Goal: Task Accomplishment & Management: Complete application form

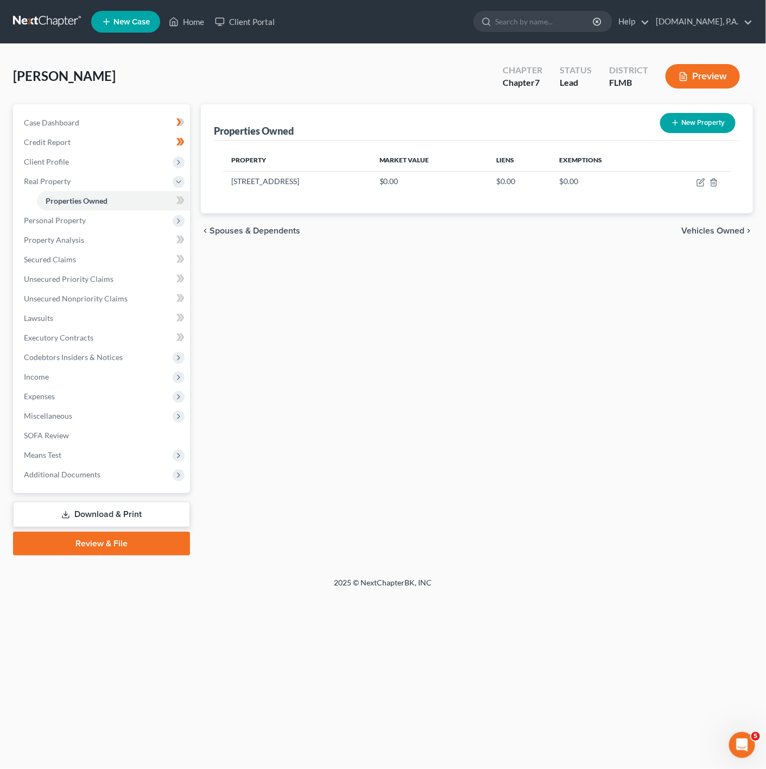
click at [183, 199] on icon at bounding box center [181, 201] width 8 height 14
click at [703, 178] on icon "button" at bounding box center [701, 182] width 9 height 9
select select "9"
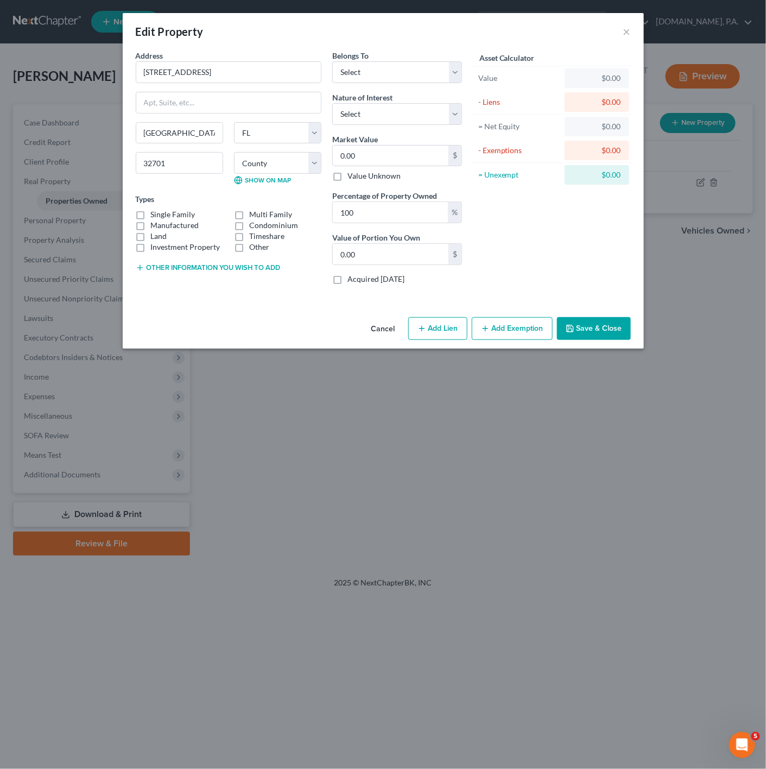
click at [419, 340] on button "Add Lien" at bounding box center [437, 328] width 59 height 23
select select "0"
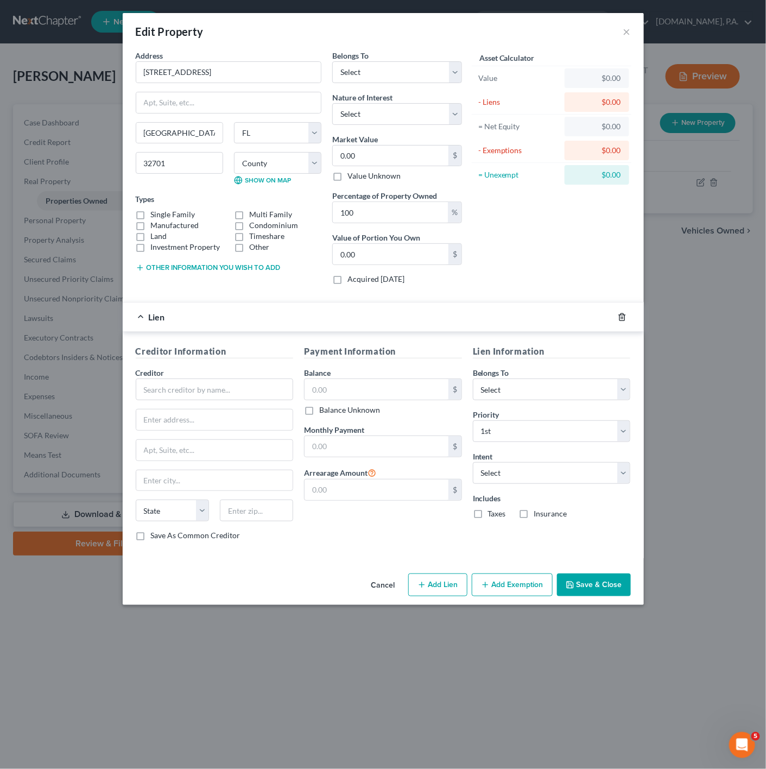
click at [623, 315] on polyline "button" at bounding box center [622, 315] width 7 height 0
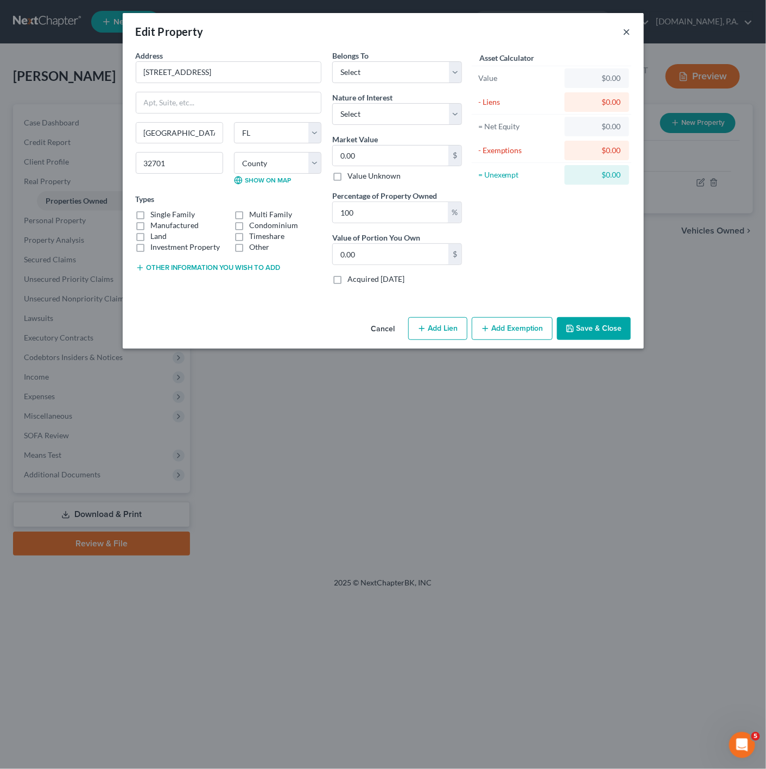
click at [627, 33] on button "×" at bounding box center [628, 31] width 8 height 13
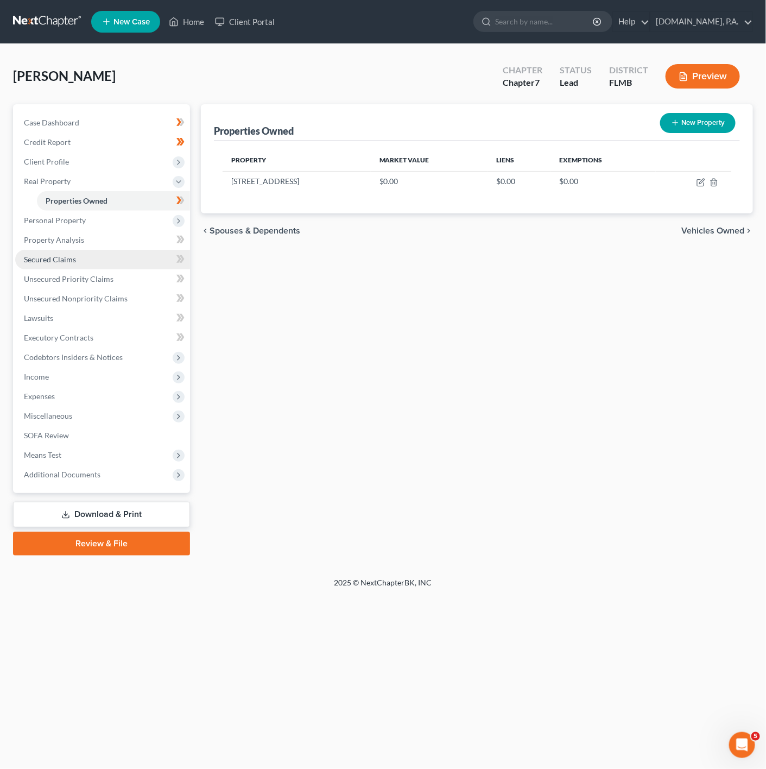
click at [92, 251] on link "Secured Claims" at bounding box center [102, 260] width 175 height 20
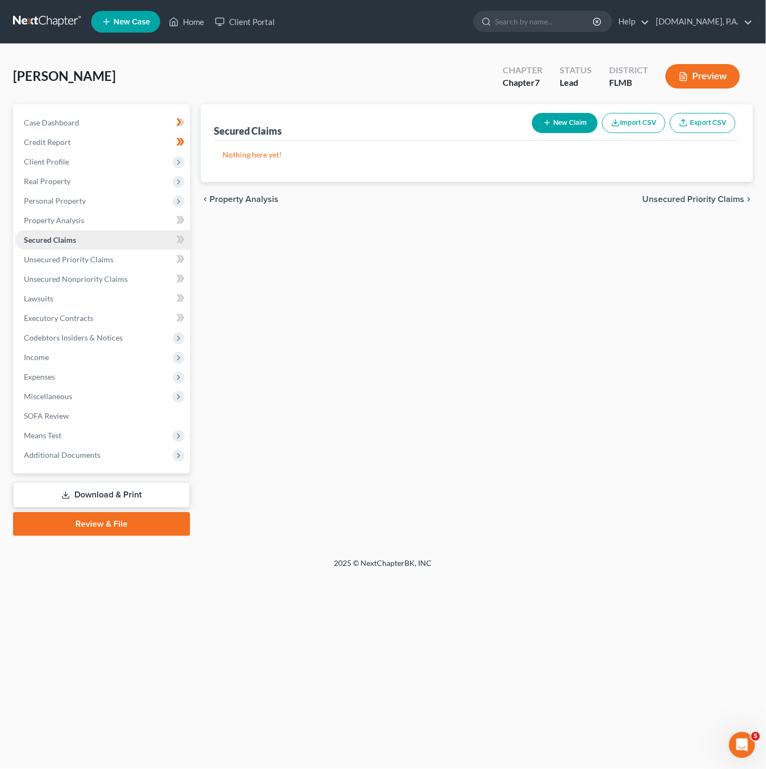
click at [143, 241] on link "Secured Claims" at bounding box center [102, 240] width 175 height 20
click at [152, 134] on link "Credit Report" at bounding box center [102, 143] width 175 height 20
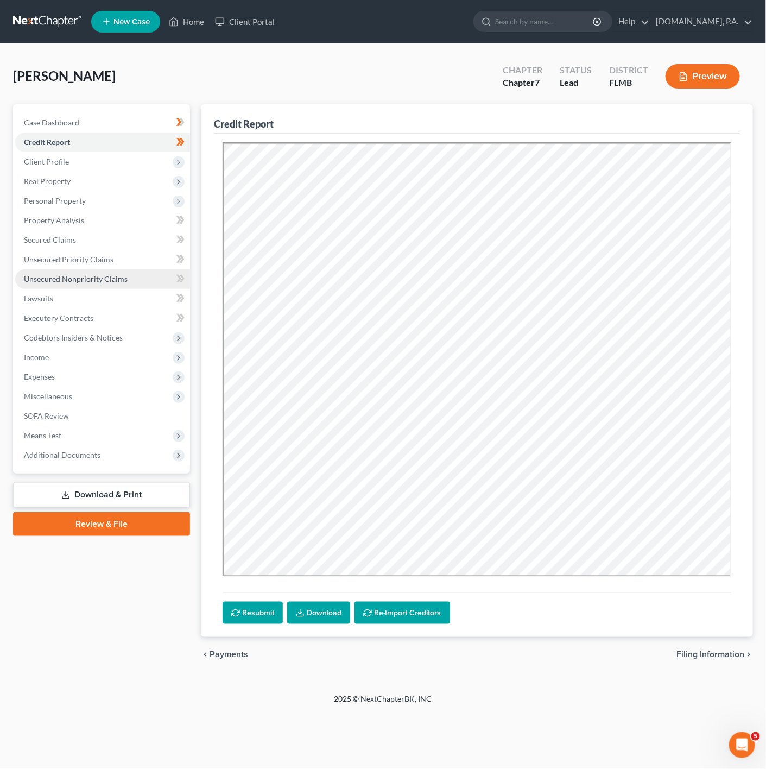
click at [129, 278] on link "Unsecured Nonpriority Claims" at bounding box center [102, 279] width 175 height 20
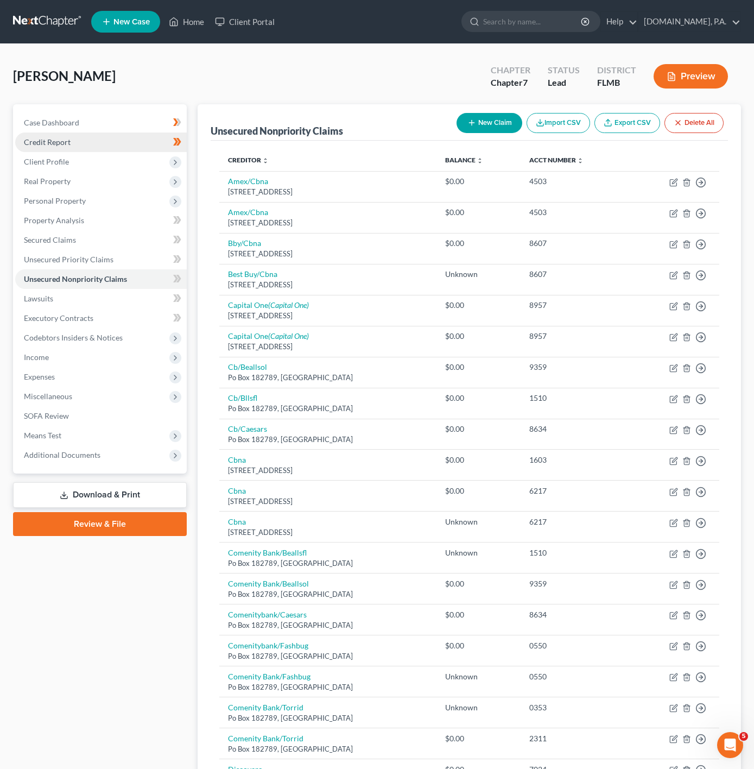
click at [155, 146] on link "Credit Report" at bounding box center [101, 143] width 172 height 20
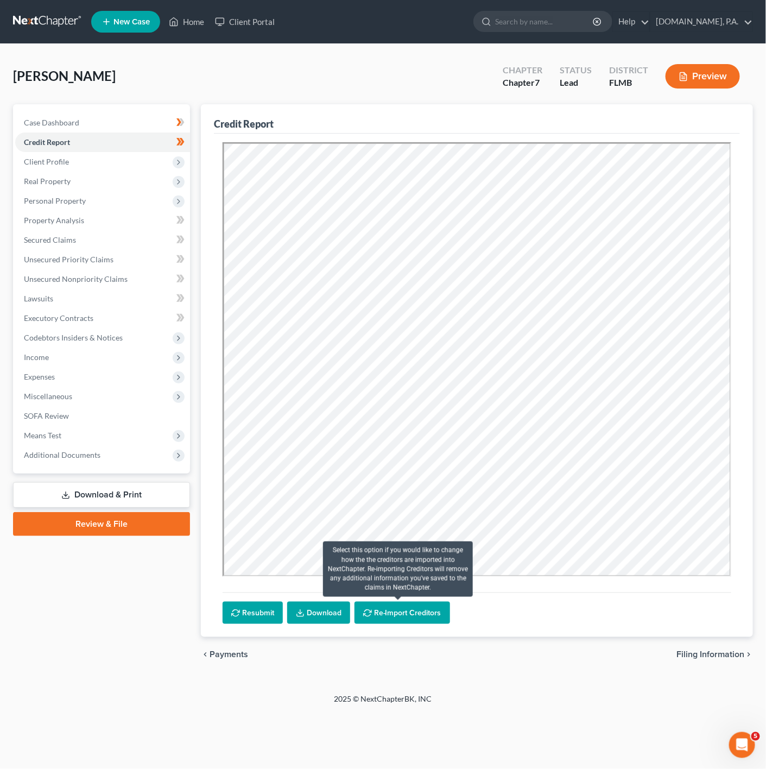
click at [414, 609] on button "Re-Import Creditors" at bounding box center [403, 613] width 96 height 23
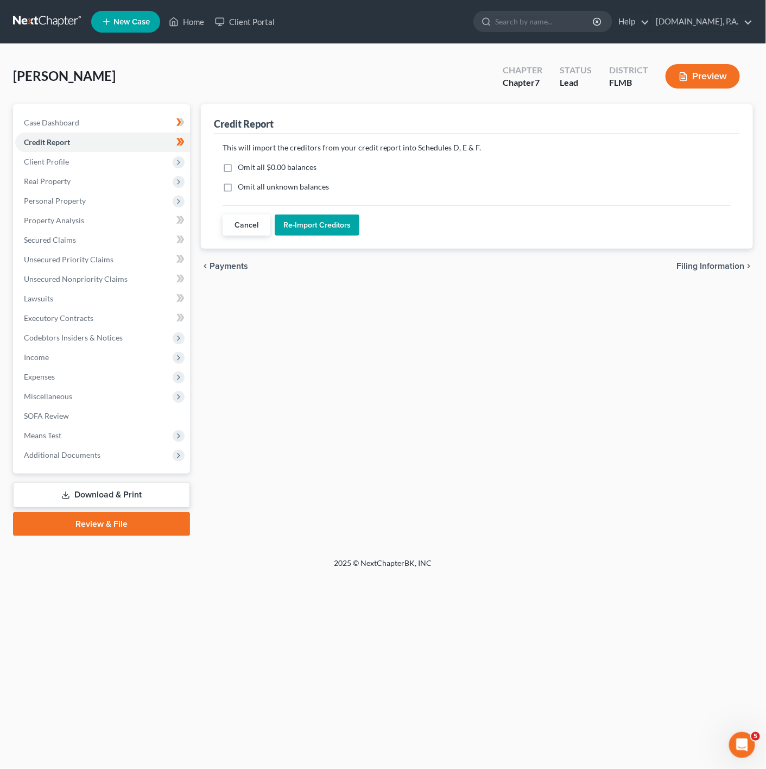
click at [238, 172] on label "Omit all $0.00 balances" at bounding box center [277, 167] width 79 height 11
click at [242, 169] on input "Omit all $0.00 balances" at bounding box center [245, 165] width 7 height 7
click at [238, 168] on label "Omit all $0.00 balances" at bounding box center [277, 167] width 79 height 11
click at [242, 168] on input "Omit all $0.00 balances" at bounding box center [245, 165] width 7 height 7
checkbox input "false"
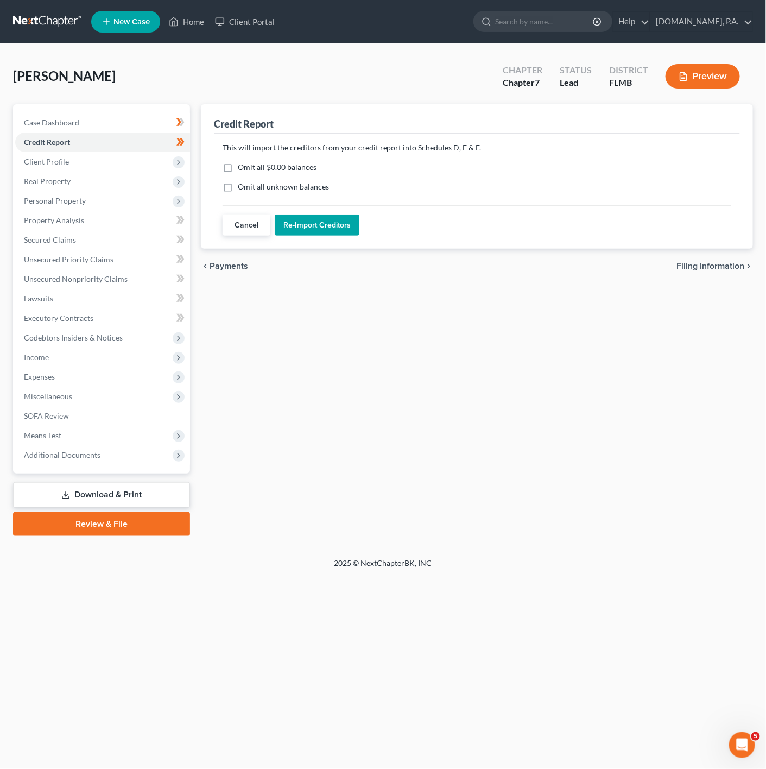
click at [319, 235] on button "Re-Import Creditors" at bounding box center [317, 226] width 85 height 22
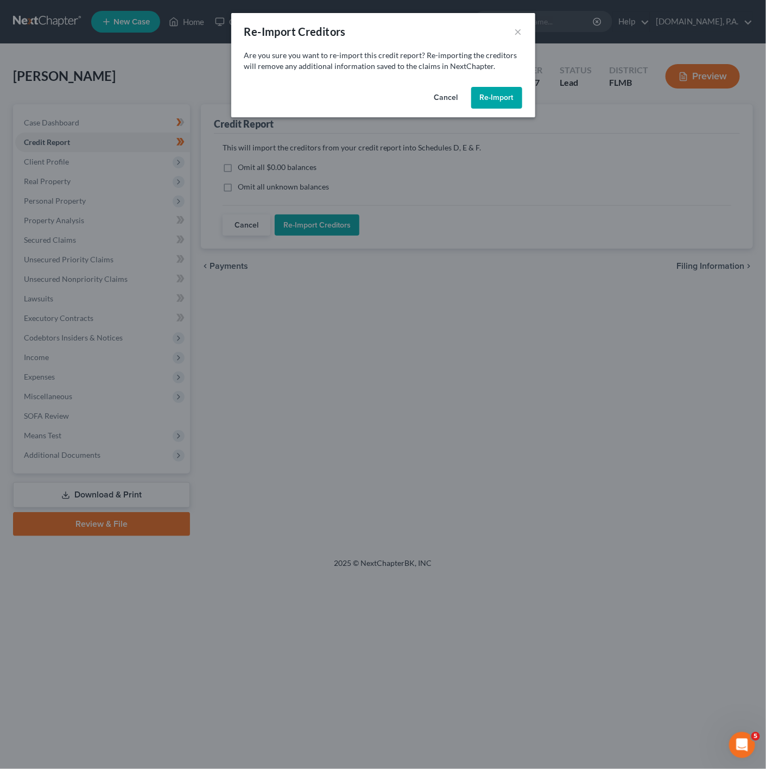
click at [514, 103] on button "Re-Import" at bounding box center [496, 98] width 51 height 22
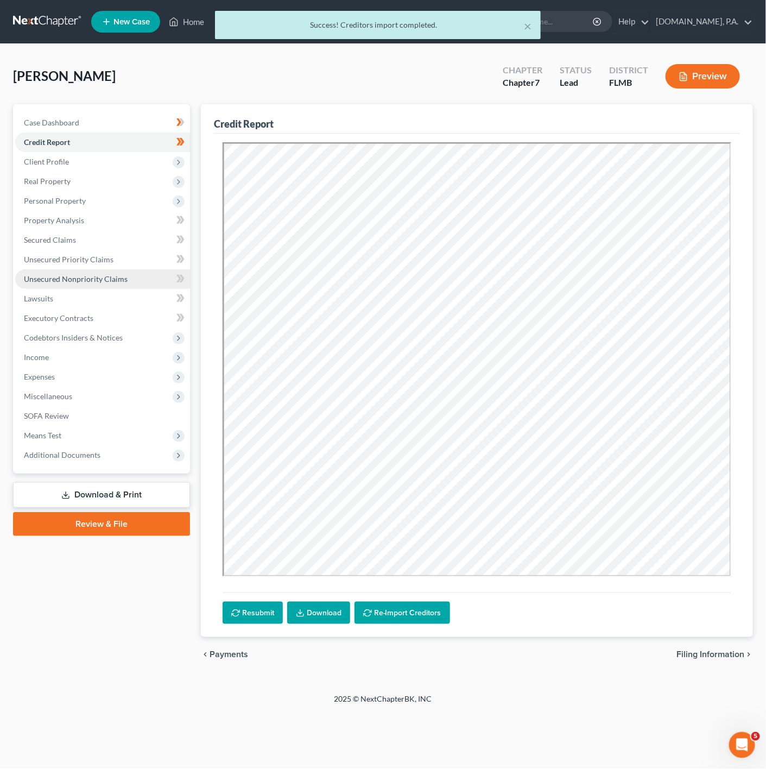
click at [82, 281] on span "Unsecured Nonpriority Claims" at bounding box center [76, 278] width 104 height 9
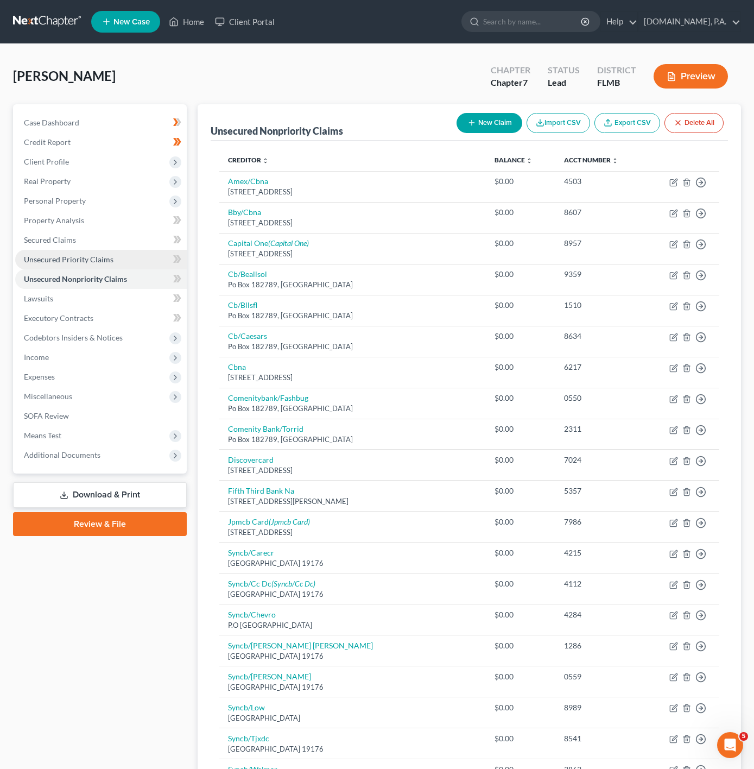
click at [154, 256] on link "Unsecured Priority Claims" at bounding box center [101, 260] width 172 height 20
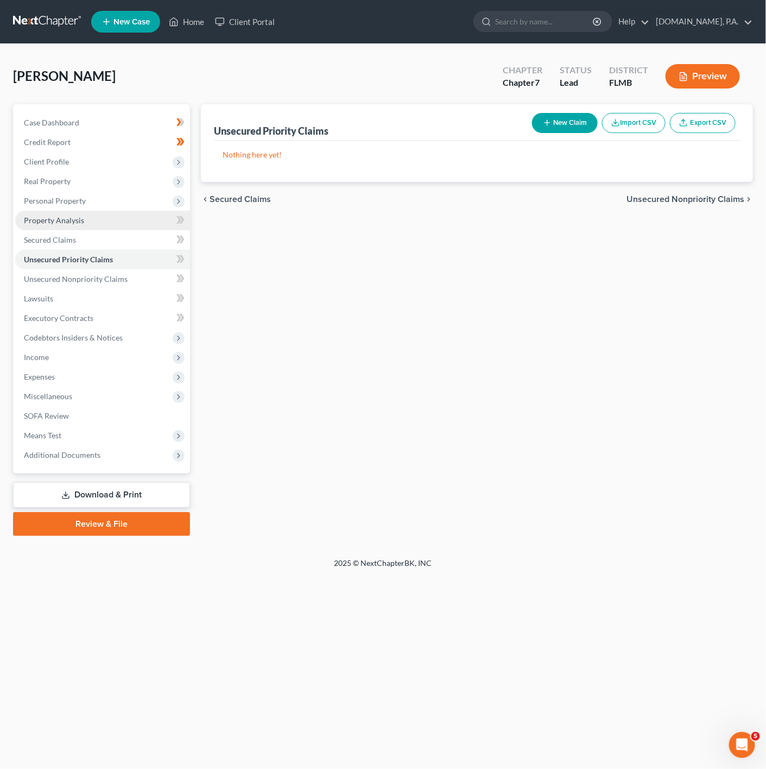
click at [141, 225] on link "Property Analysis" at bounding box center [102, 221] width 175 height 20
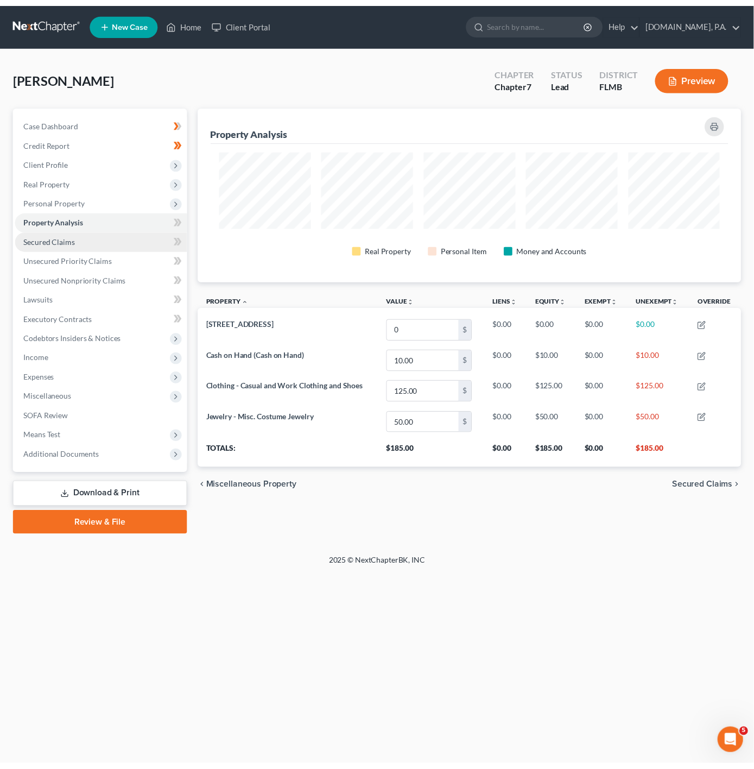
scroll to position [177, 553]
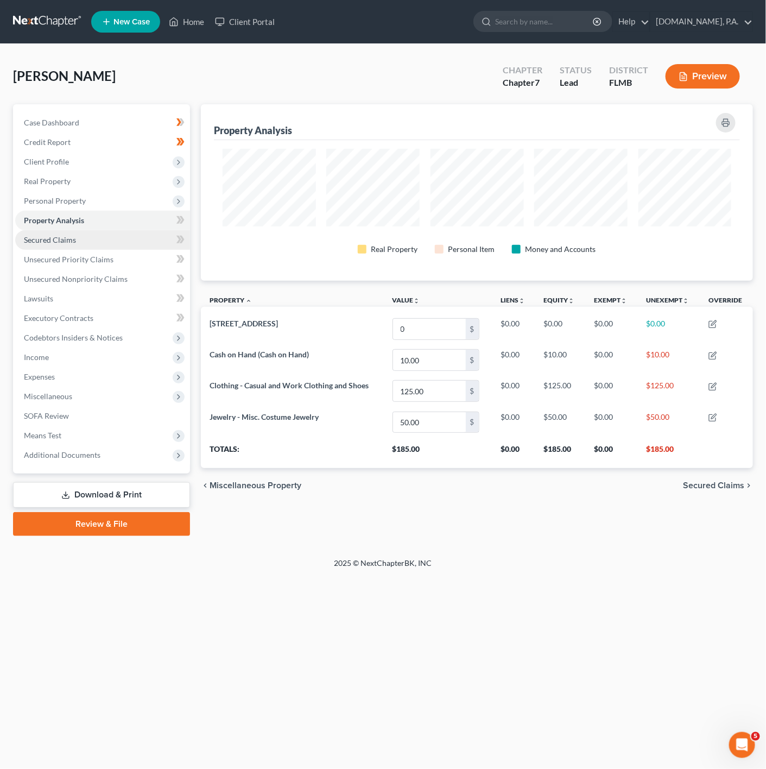
click at [139, 232] on link "Secured Claims" at bounding box center [102, 240] width 175 height 20
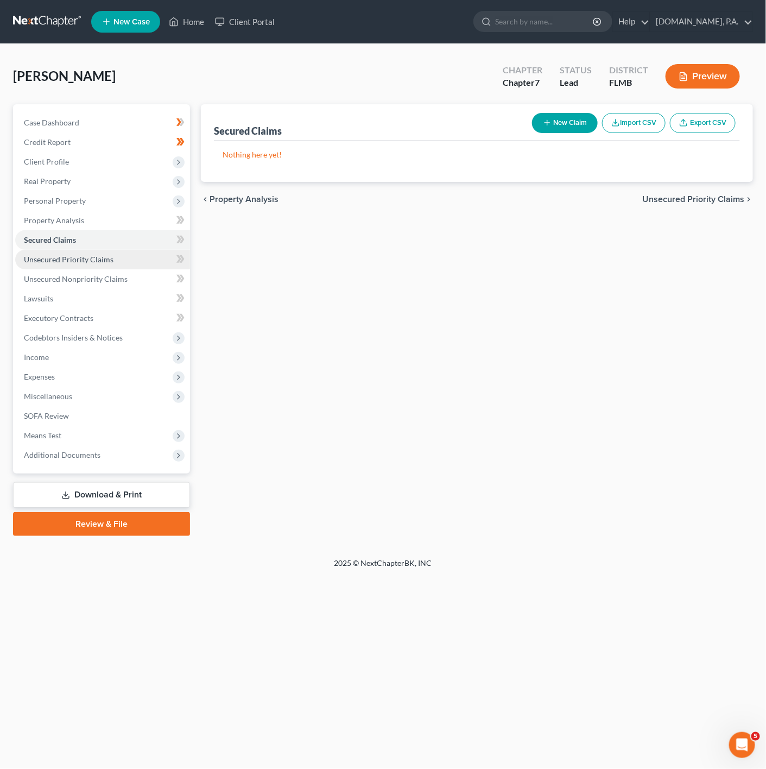
click at [123, 256] on link "Unsecured Priority Claims" at bounding box center [102, 260] width 175 height 20
click at [111, 277] on span "Unsecured Nonpriority Claims" at bounding box center [76, 278] width 104 height 9
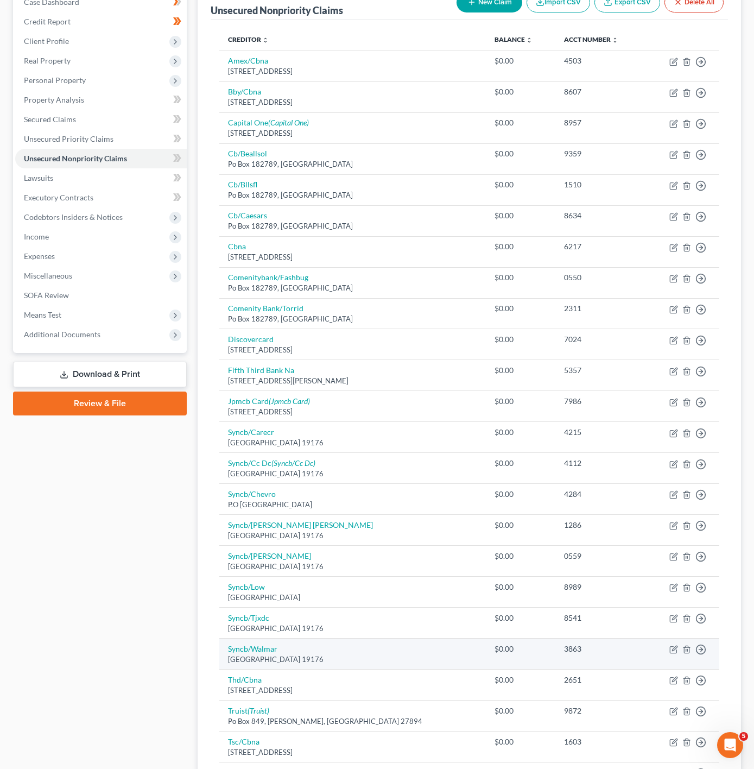
scroll to position [87, 0]
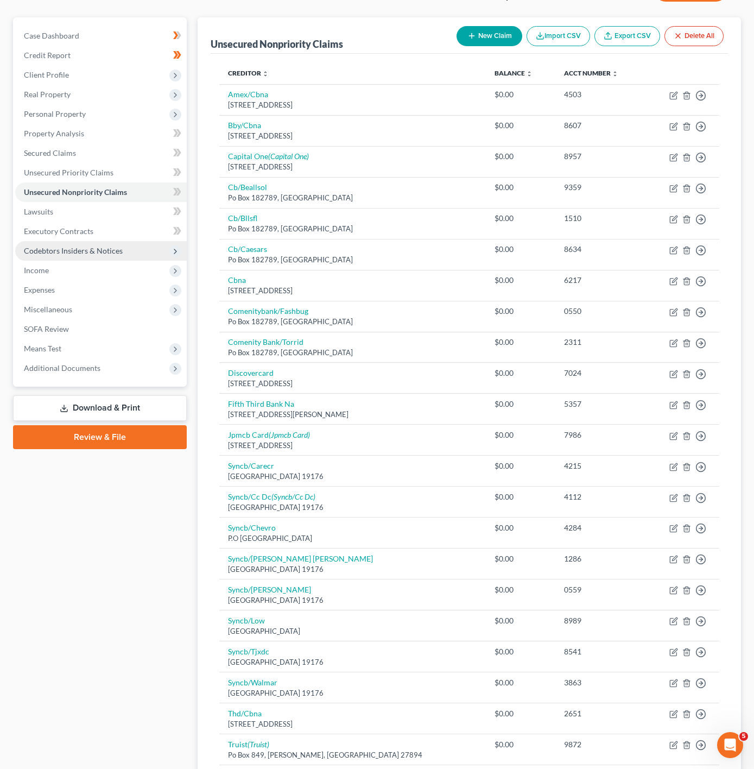
click at [111, 253] on span "Codebtors Insiders & Notices" at bounding box center [73, 250] width 99 height 9
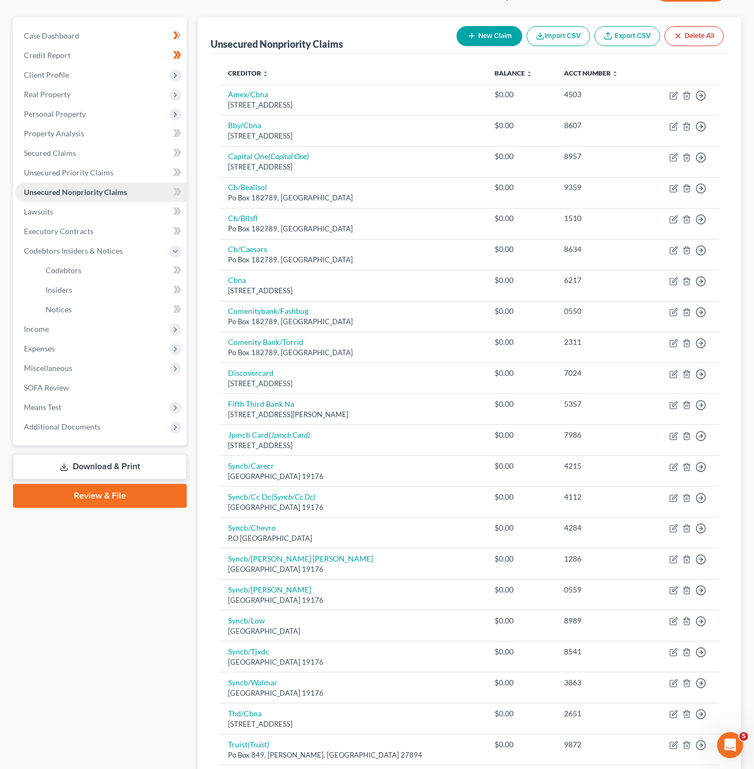
click at [117, 200] on link "Unsecured Nonpriority Claims" at bounding box center [101, 193] width 172 height 20
click at [118, 207] on link "Lawsuits" at bounding box center [101, 212] width 172 height 20
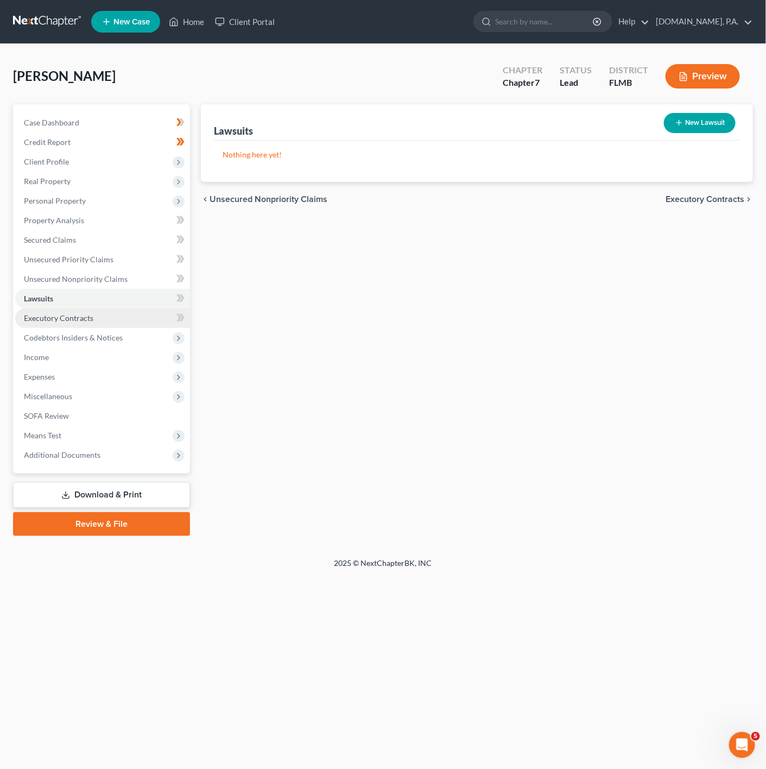
click at [97, 314] on link "Executory Contracts" at bounding box center [102, 319] width 175 height 20
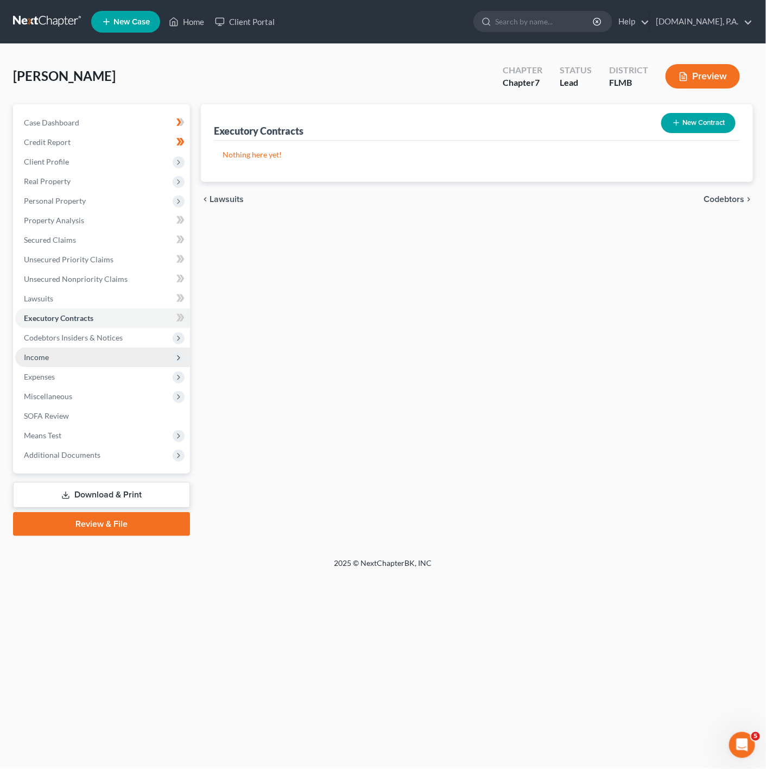
click at [105, 352] on span "Income" at bounding box center [102, 358] width 175 height 20
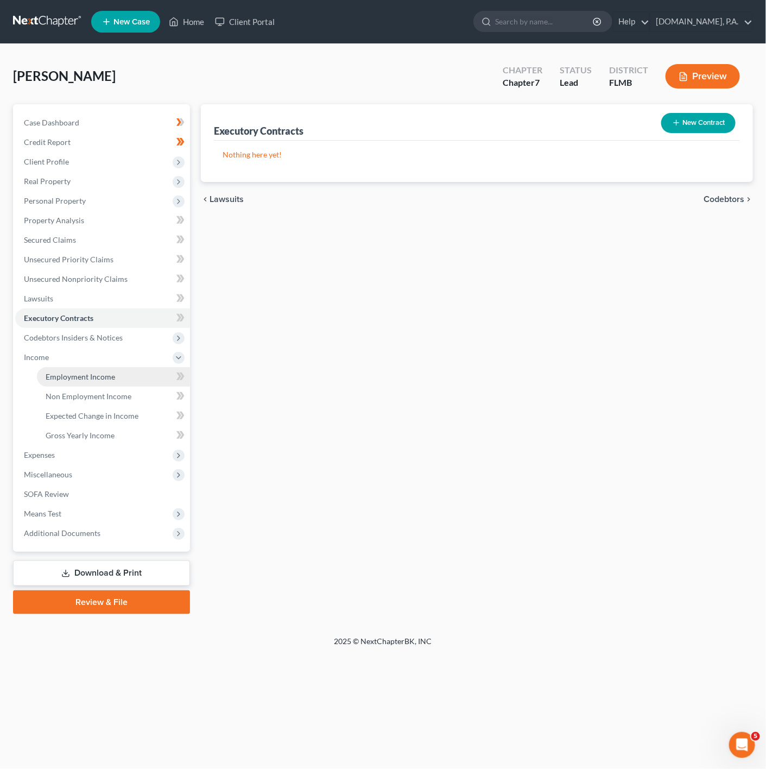
click at [108, 374] on span "Employment Income" at bounding box center [81, 376] width 70 height 9
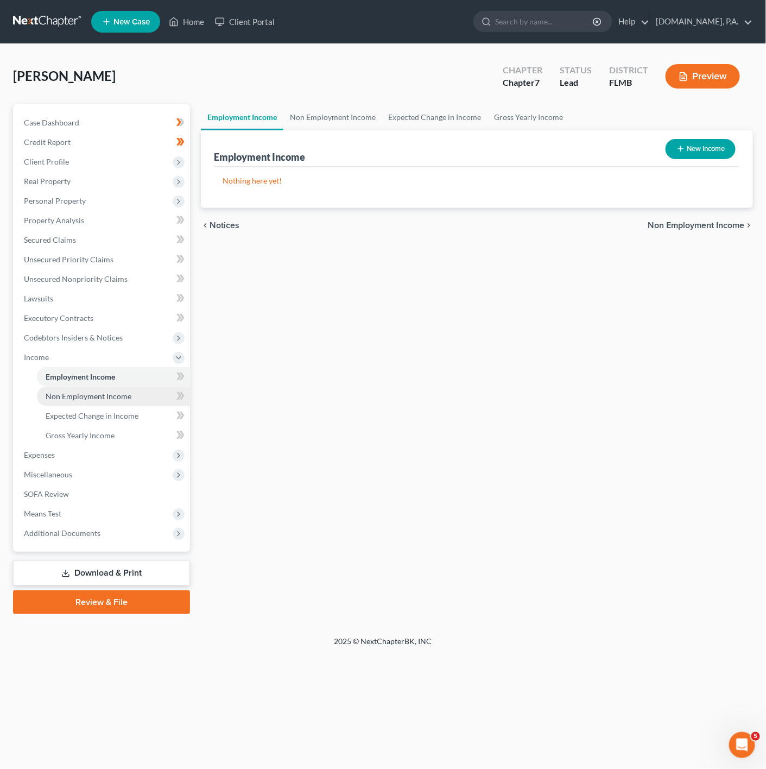
click at [111, 400] on span "Non Employment Income" at bounding box center [89, 396] width 86 height 9
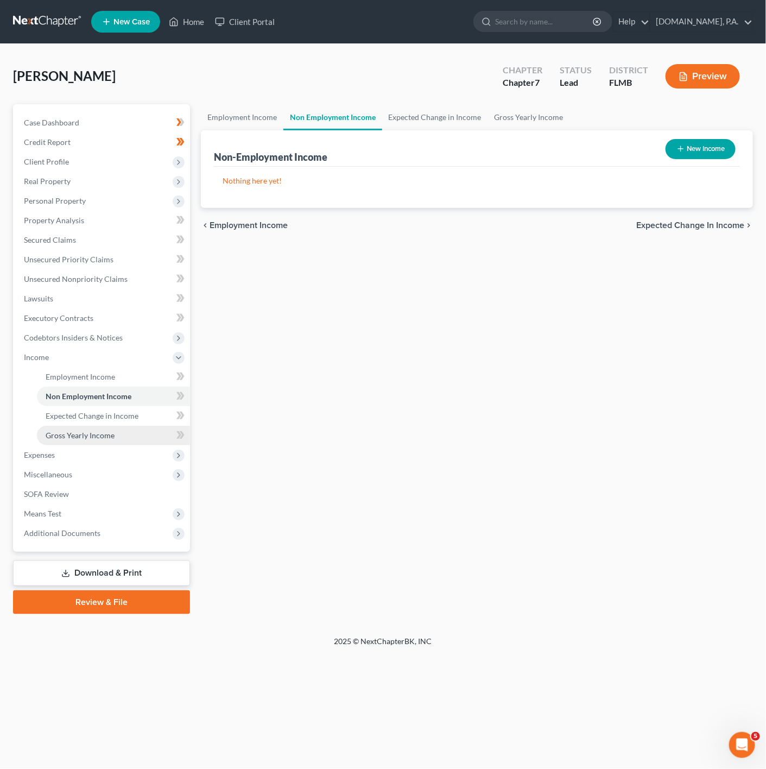
click at [139, 426] on link "Gross Yearly Income" at bounding box center [113, 436] width 153 height 20
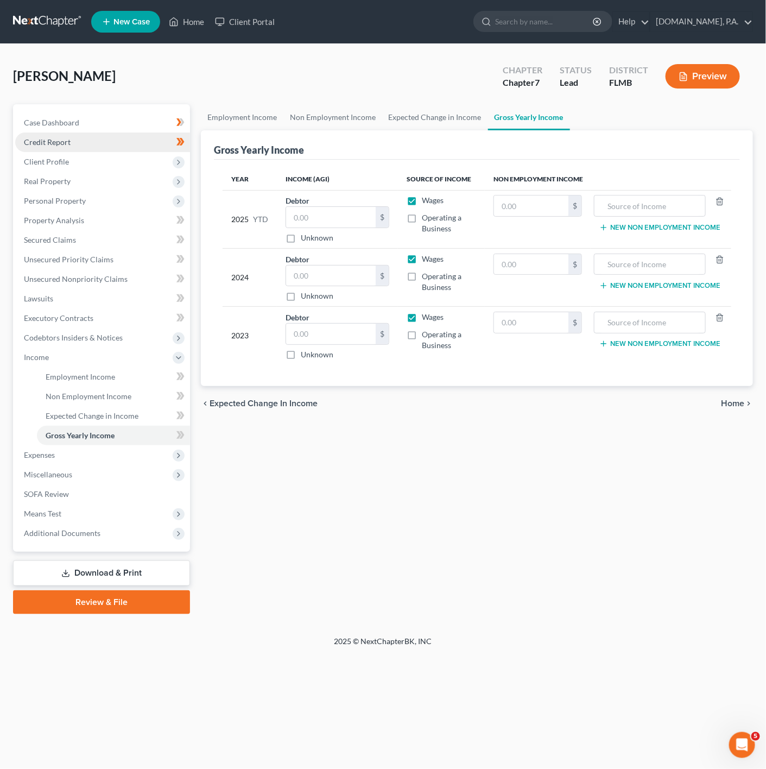
click at [152, 137] on link "Credit Report" at bounding box center [102, 143] width 175 height 20
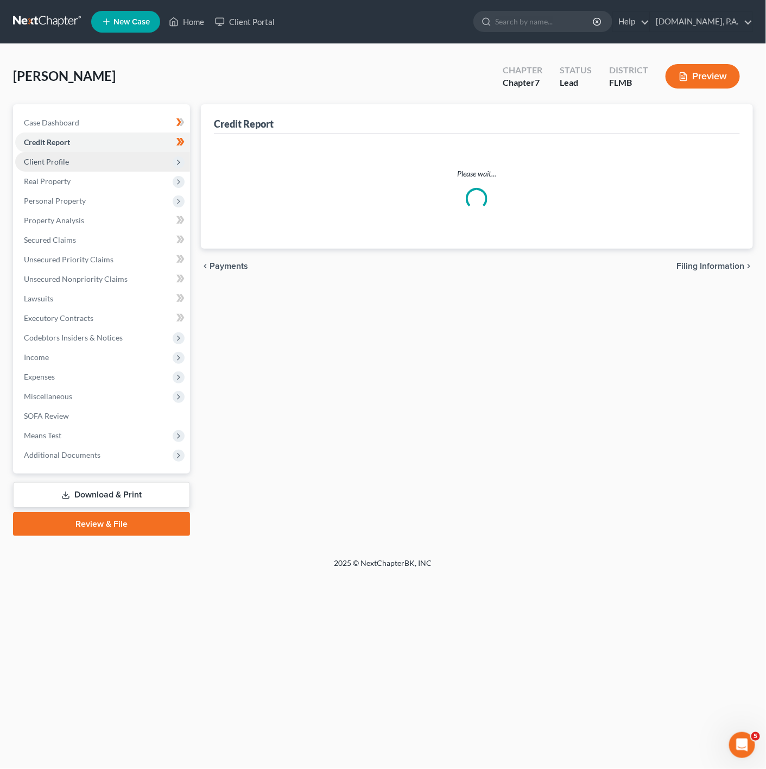
click at [124, 161] on span "Client Profile" at bounding box center [102, 162] width 175 height 20
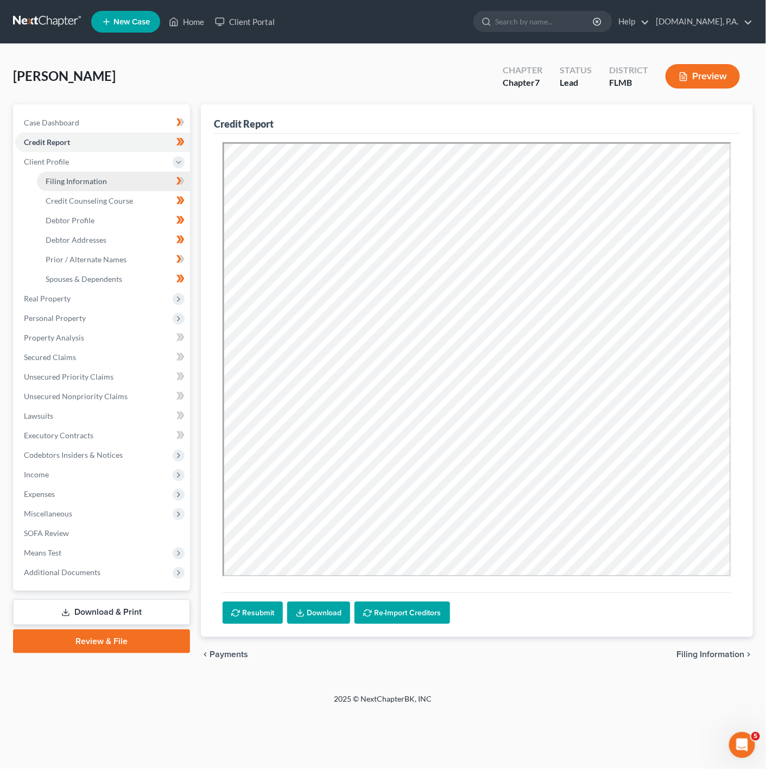
click at [115, 187] on link "Filing Information" at bounding box center [113, 182] width 153 height 20
select select "1"
select select "0"
select select "9"
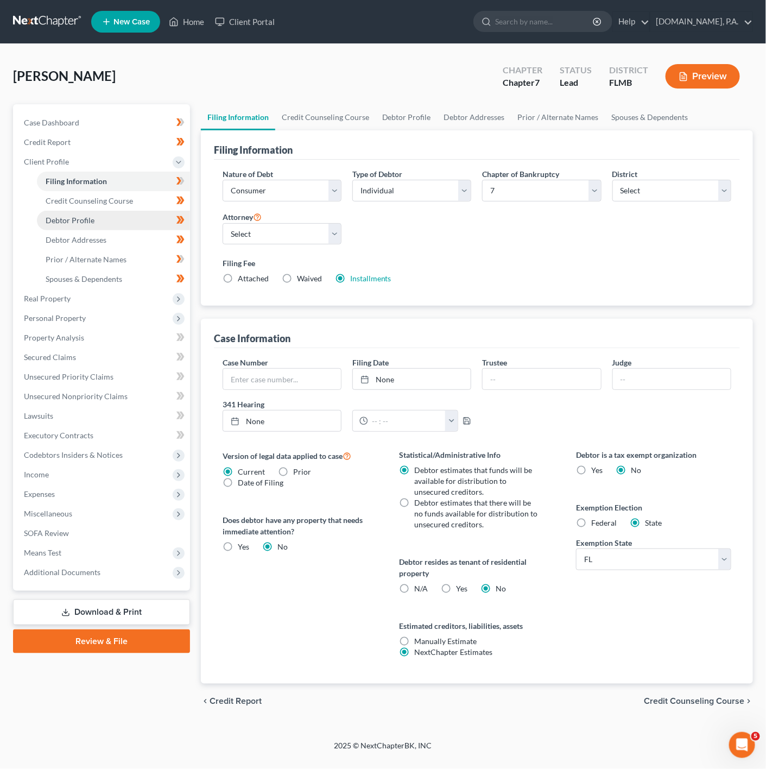
click at [106, 227] on link "Debtor Profile" at bounding box center [113, 221] width 153 height 20
select select "0"
select select "1"
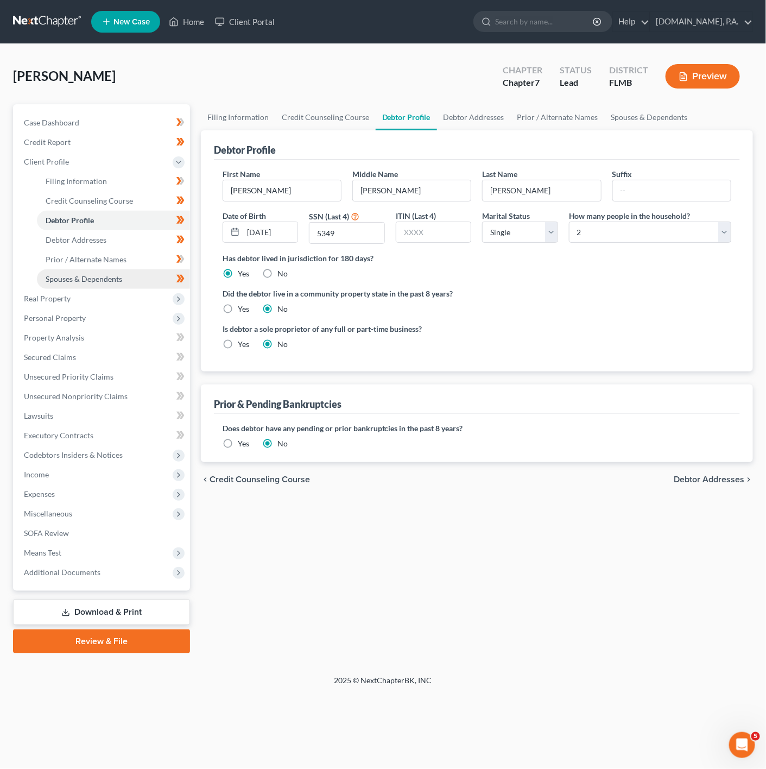
click at [97, 284] on link "Spouses & Dependents" at bounding box center [113, 279] width 153 height 20
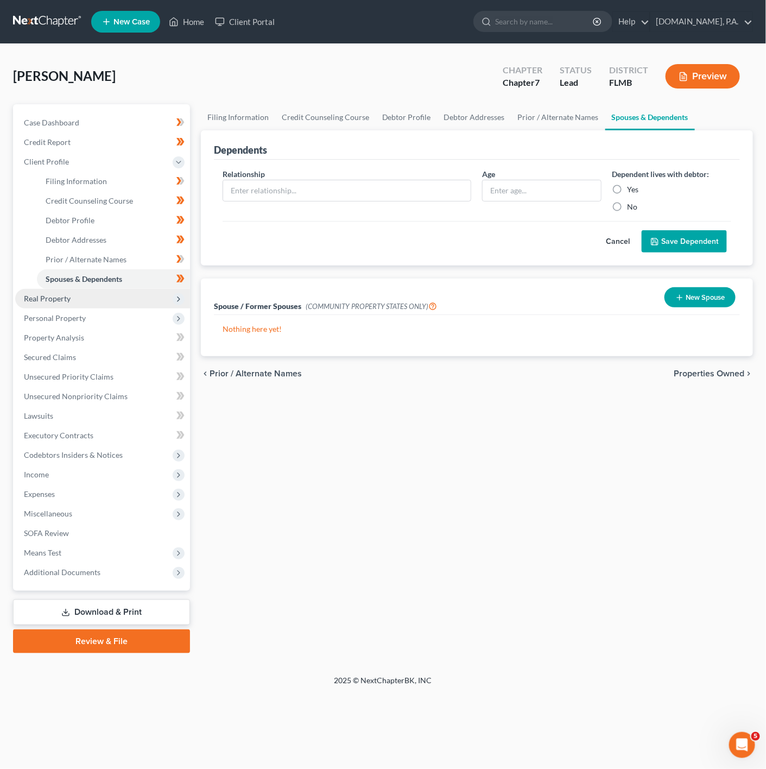
click at [108, 292] on span "Real Property" at bounding box center [102, 299] width 175 height 20
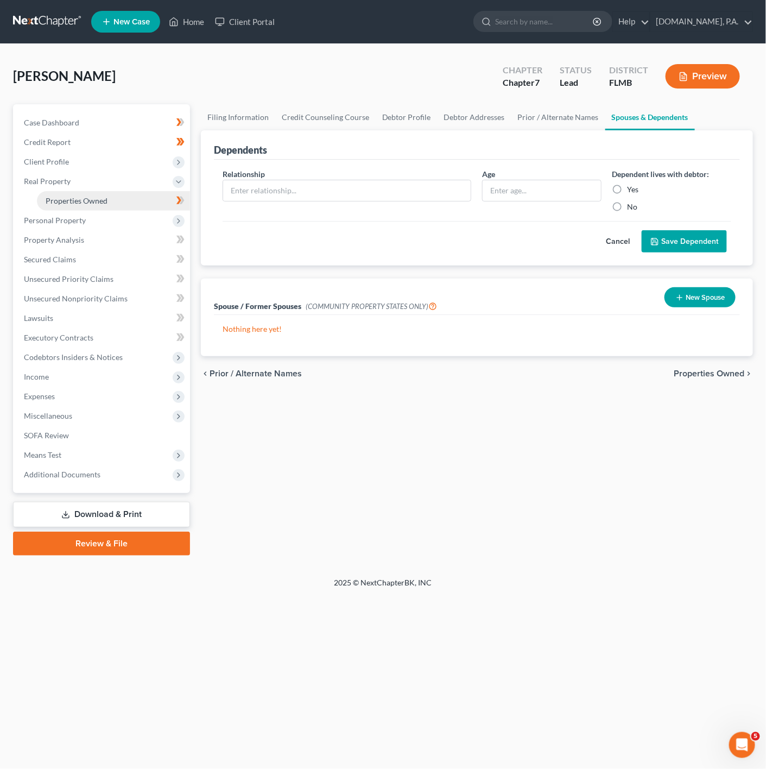
click at [125, 194] on link "Properties Owned" at bounding box center [113, 201] width 153 height 20
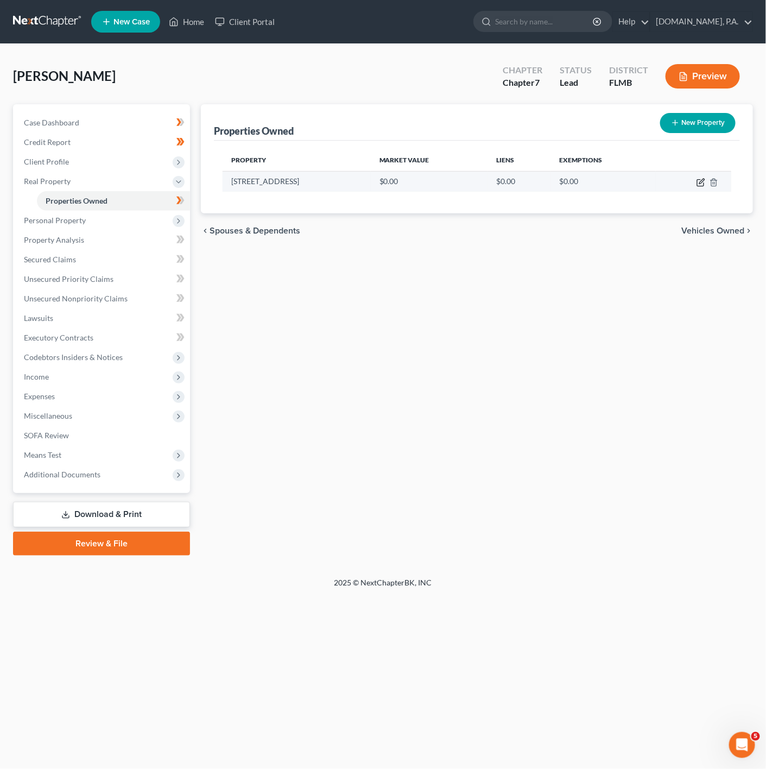
click at [704, 186] on icon "button" at bounding box center [701, 182] width 9 height 9
select select "9"
select select "56"
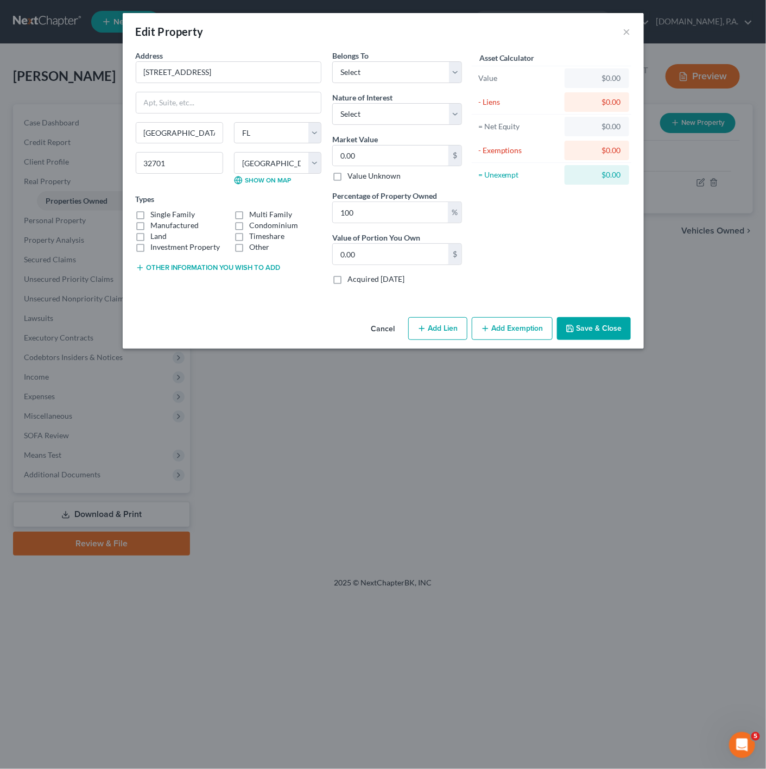
click at [453, 463] on div "Edit Property × Address * 324 E Hillcrest St Altamonte Springs State AL AK AR A…" at bounding box center [383, 384] width 766 height 769
click at [367, 85] on div "Belongs To * Select Debtor 1 Only Debtor 2 Only Debtor 1 And Debtor 2 Only At L…" at bounding box center [397, 171] width 141 height 243
click at [380, 80] on select "Select Debtor 1 Only Debtor 2 Only Debtor 1 And Debtor 2 Only At Least One Of T…" at bounding box center [397, 72] width 130 height 22
select select "0"
click at [332, 61] on select "Select Debtor 1 Only Debtor 2 Only Debtor 1 And Debtor 2 Only At Least One Of T…" at bounding box center [397, 72] width 130 height 22
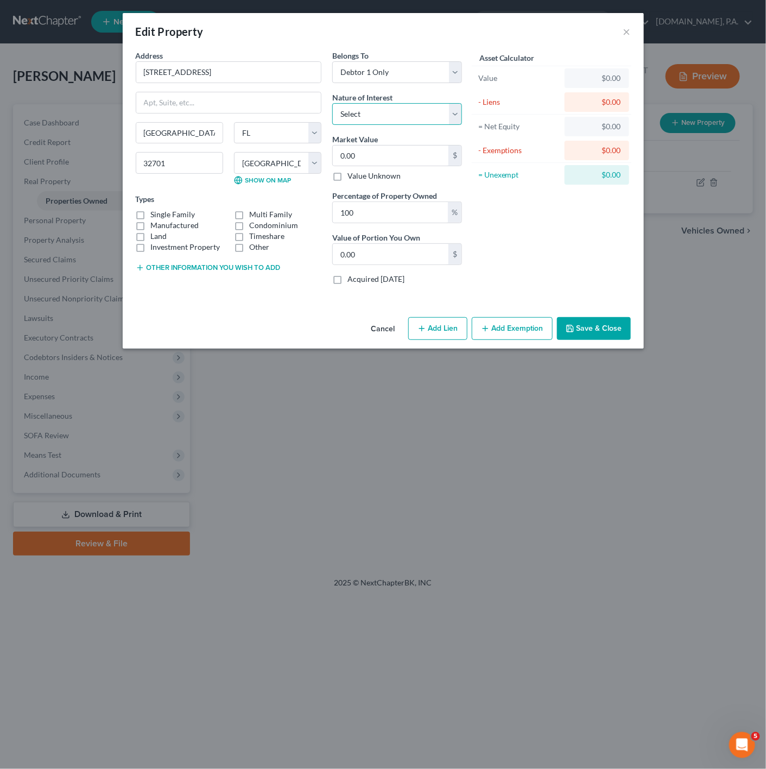
click at [411, 106] on select "Select Fee Simple Joint Tenant Life Estate Equitable Interest Future Interest T…" at bounding box center [397, 114] width 130 height 22
select select "0"
click at [332, 103] on select "Select Fee Simple Joint Tenant Life Estate Equitable Interest Future Interest T…" at bounding box center [397, 114] width 130 height 22
click at [498, 244] on div "Asset Calculator Value $0.00 - Liens $0.00 = Net Equity $0.00 - Exemptions $0.0…" at bounding box center [552, 171] width 169 height 243
drag, startPoint x: 230, startPoint y: 69, endPoint x: 134, endPoint y: 55, distance: 97.6
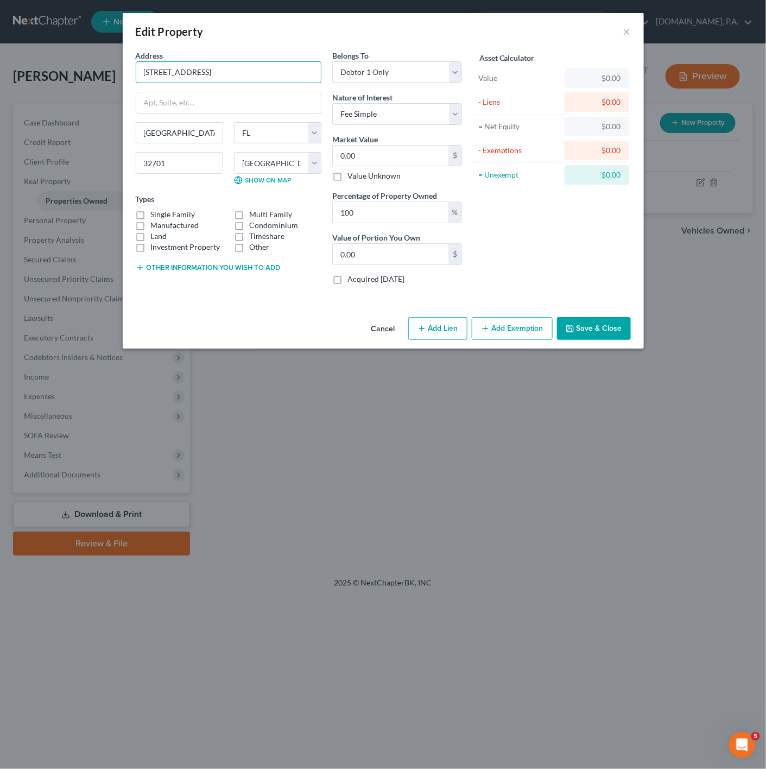
click at [134, 55] on div "Address * 324 E Hillcrest St Altamonte Springs State AL AK AR AZ CA CO CT DE DC…" at bounding box center [228, 171] width 197 height 243
click at [378, 247] on input "0.00" at bounding box center [391, 254] width 116 height 21
click at [382, 147] on input "0.00" at bounding box center [391, 156] width 116 height 21
paste input "$349,68"
type input "$349,680"
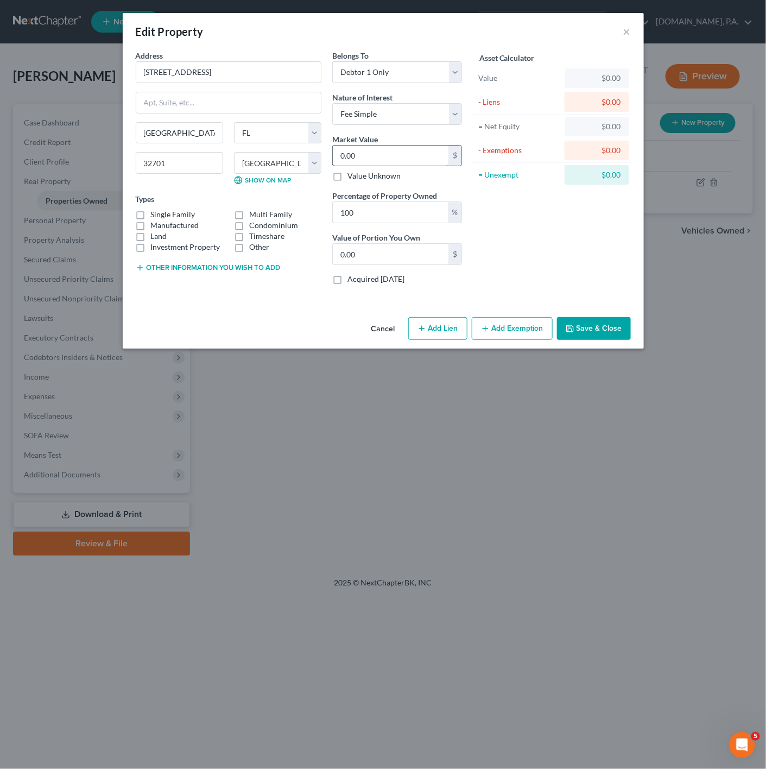
type input "349,680.00"
type input "349,680"
click at [541, 192] on div "Asset Calculator Value $349,680.00 - Liens $0.00 = Net Equity $0.00 - Exemption…" at bounding box center [552, 171] width 169 height 243
drag, startPoint x: 507, startPoint y: 325, endPoint x: 417, endPoint y: 338, distance: 91.1
click at [509, 325] on button "Add Exemption" at bounding box center [512, 328] width 81 height 23
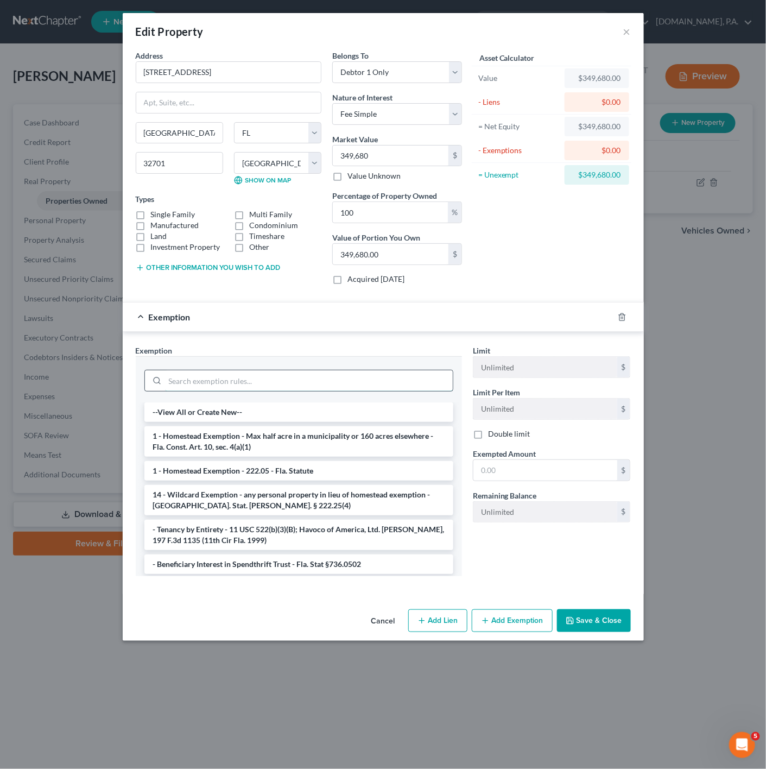
click at [322, 390] on input "search" at bounding box center [309, 380] width 288 height 21
click at [338, 465] on li "1 - Homestead Exemption - 222.05 - Fla. Statute" at bounding box center [298, 471] width 309 height 20
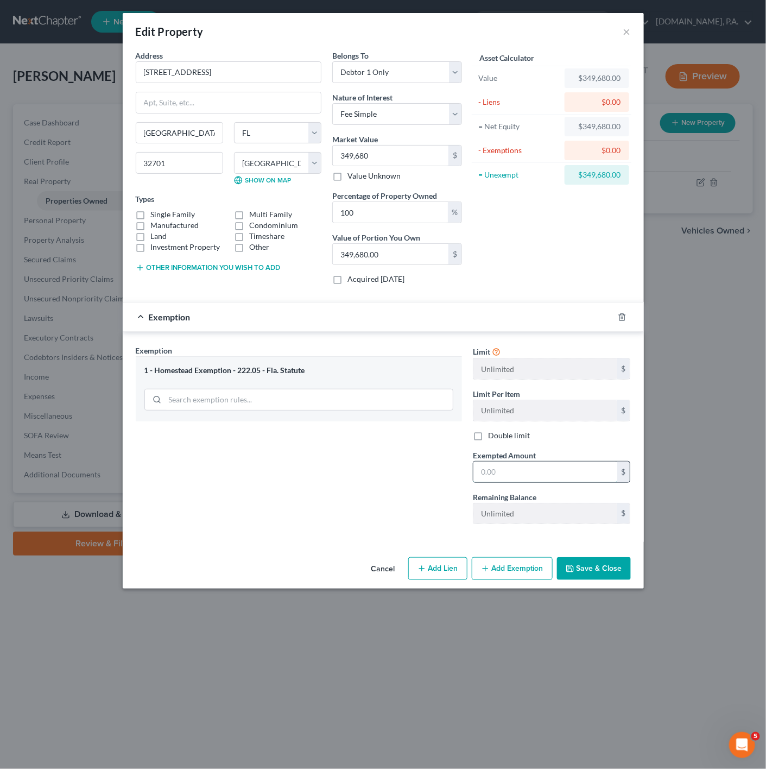
click at [526, 468] on input "text" at bounding box center [546, 472] width 144 height 21
paste input "$349,680"
type input "349,680"
click at [403, 485] on div "Exemption Set must be selected for CA. Exemption * 1 - Homestead Exemption - 22…" at bounding box center [298, 439] width 337 height 188
click at [575, 573] on icon "button" at bounding box center [570, 568] width 9 height 9
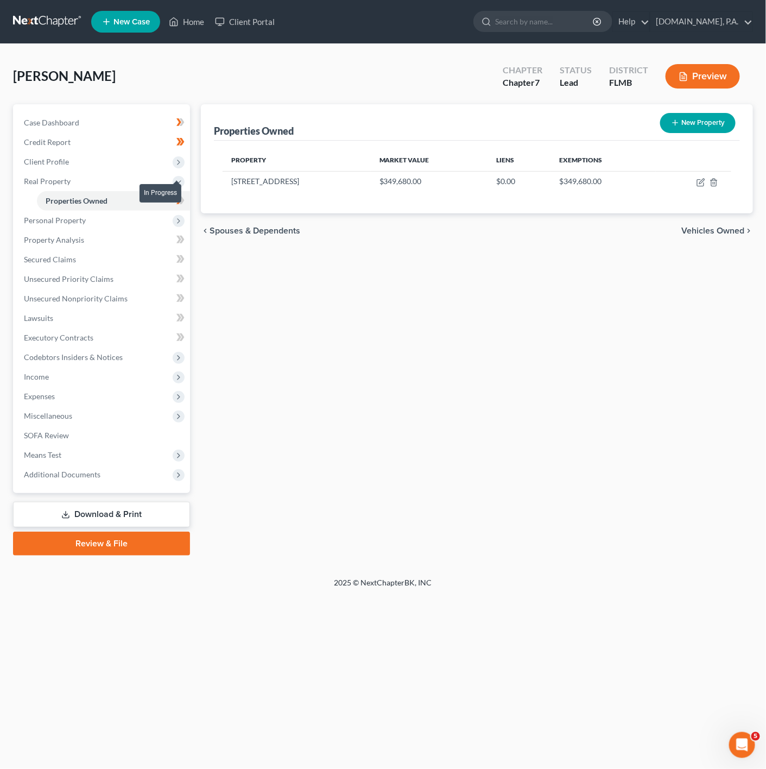
click at [183, 198] on icon at bounding box center [181, 201] width 5 height 8
click at [152, 214] on span "Personal Property" at bounding box center [102, 221] width 175 height 20
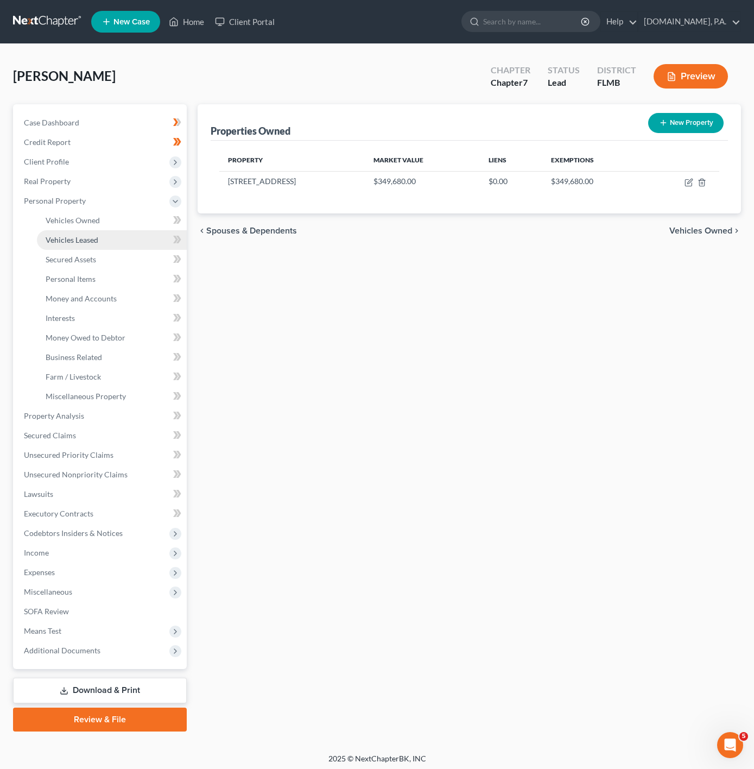
click at [156, 233] on link "Vehicles Leased" at bounding box center [112, 240] width 150 height 20
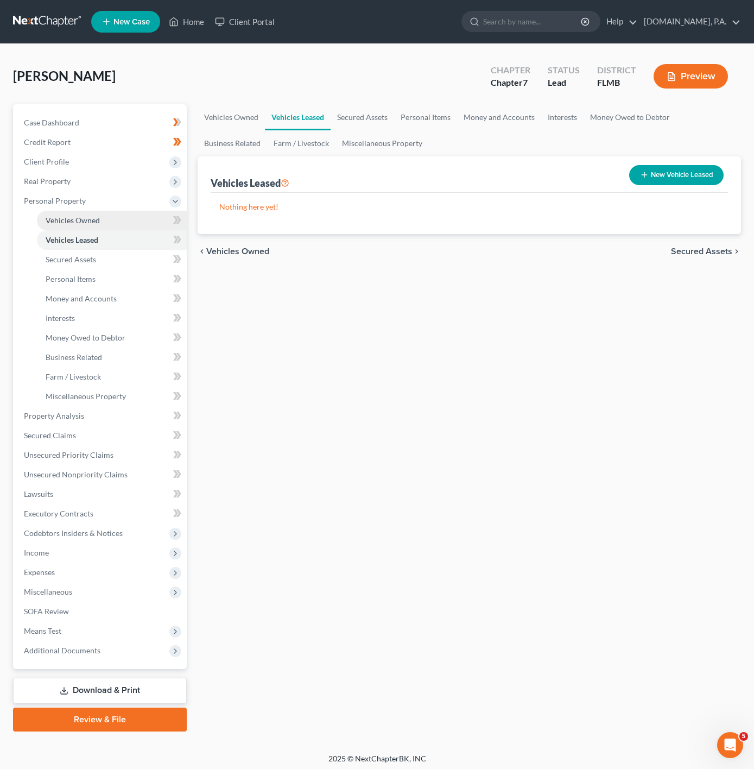
click at [148, 217] on link "Vehicles Owned" at bounding box center [112, 221] width 150 height 20
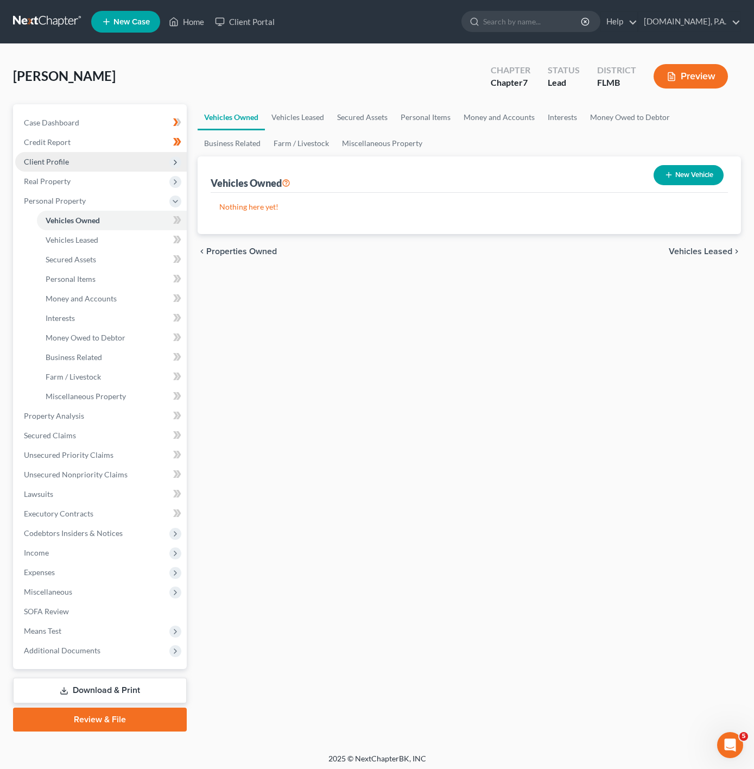
click at [149, 170] on span "Client Profile" at bounding box center [101, 162] width 172 height 20
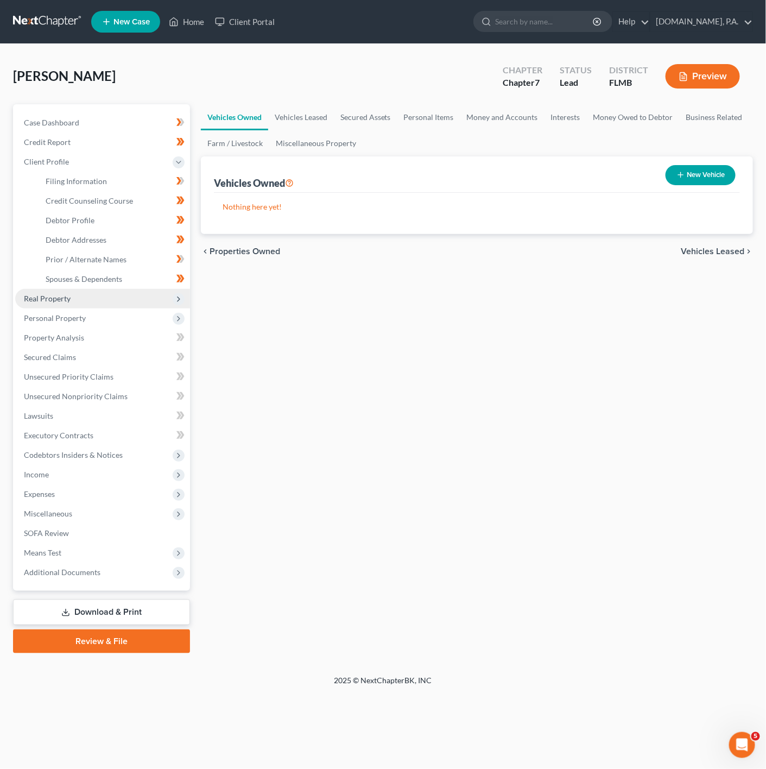
click at [131, 298] on span "Real Property" at bounding box center [102, 299] width 175 height 20
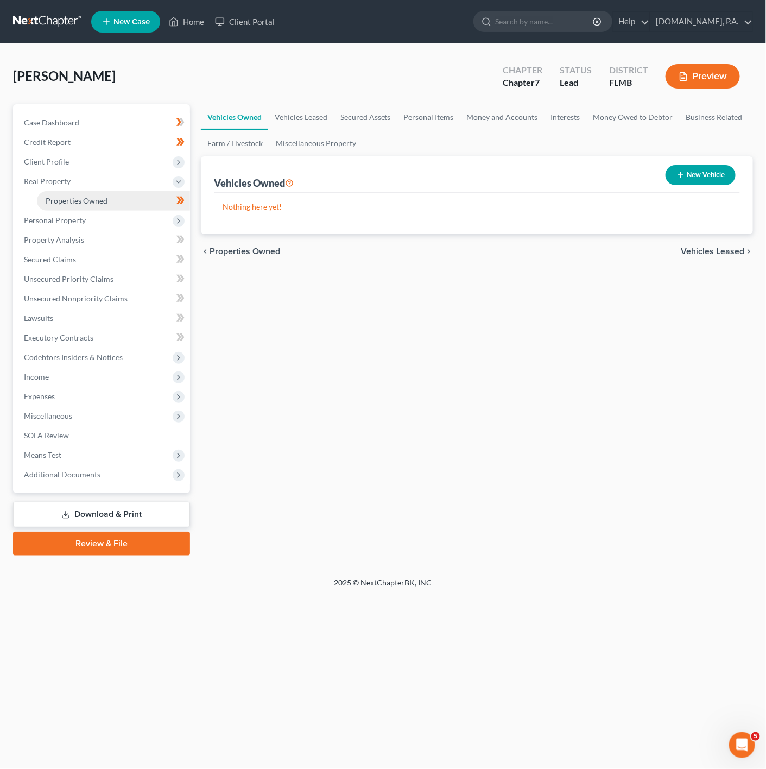
click at [160, 203] on link "Properties Owned" at bounding box center [113, 201] width 153 height 20
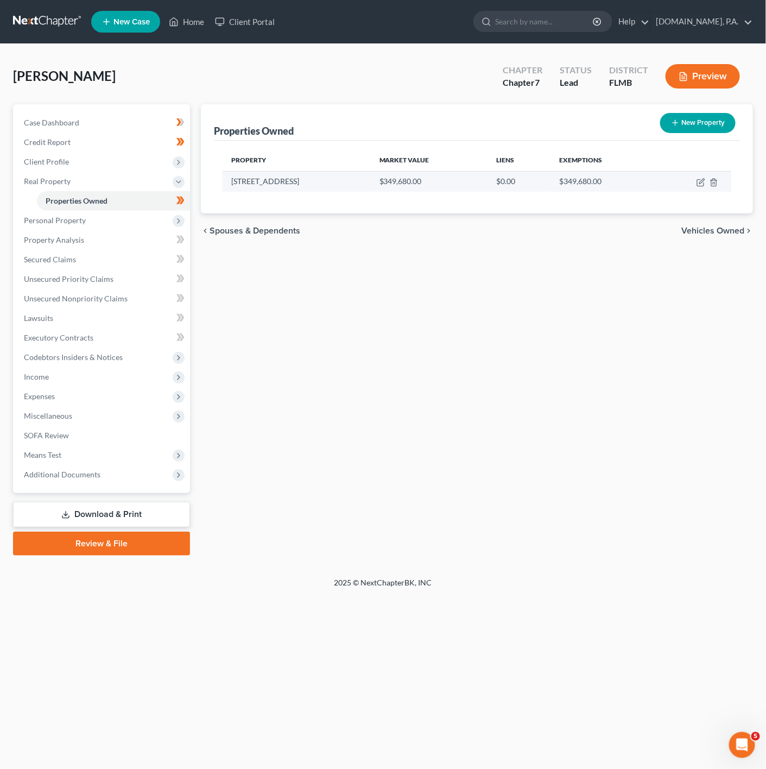
drag, startPoint x: 291, startPoint y: 174, endPoint x: 230, endPoint y: 188, distance: 62.3
click at [230, 188] on td "324 E Hillcrest St" at bounding box center [297, 181] width 148 height 21
copy td "324 E Hillcrest St"
click at [159, 227] on span "Personal Property" at bounding box center [102, 221] width 175 height 20
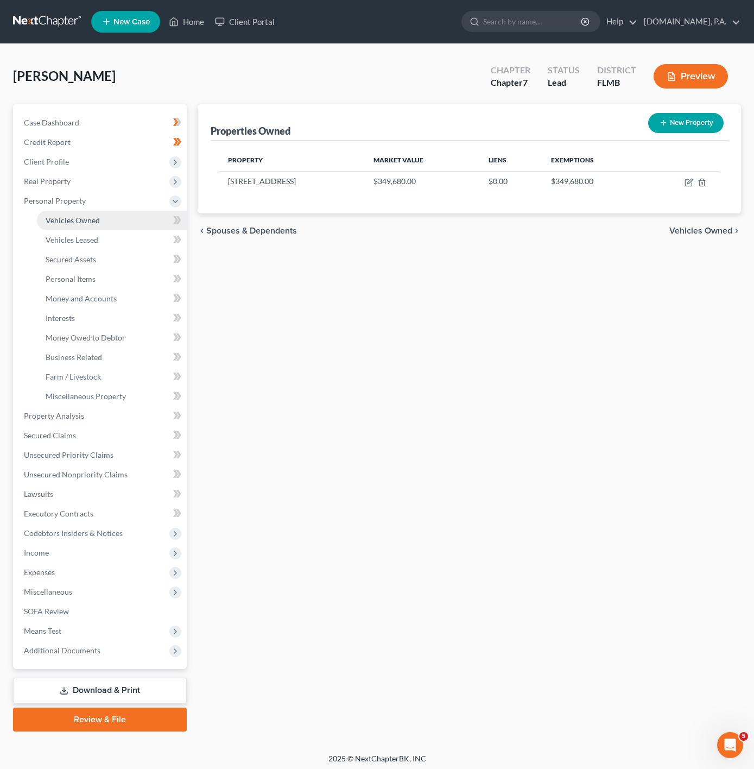
click at [124, 228] on link "Vehicles Owned" at bounding box center [112, 221] width 150 height 20
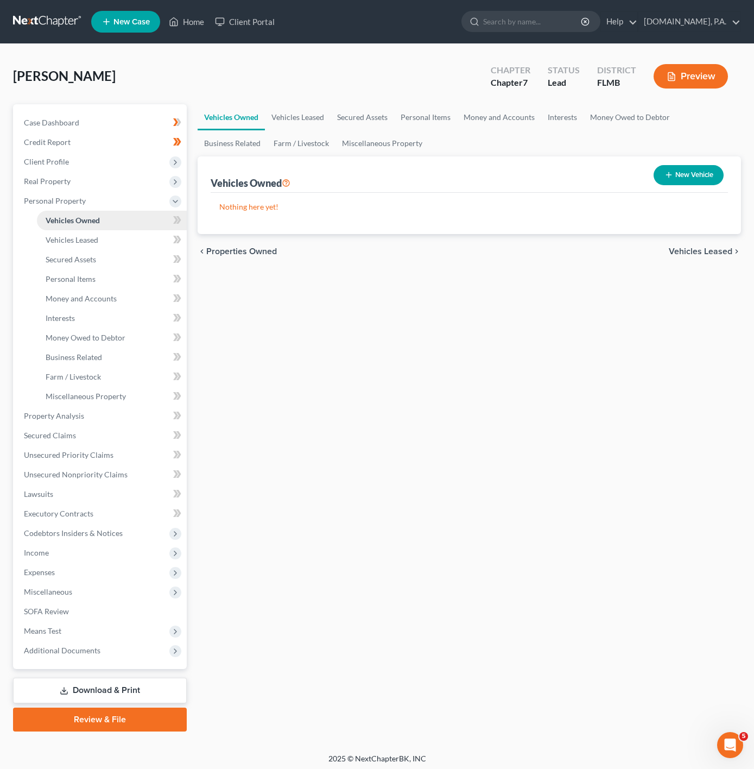
click at [166, 221] on link "Vehicles Owned" at bounding box center [112, 221] width 150 height 20
click at [181, 221] on span at bounding box center [177, 221] width 19 height 16
click at [139, 232] on link "Vehicles Leased" at bounding box center [112, 240] width 150 height 20
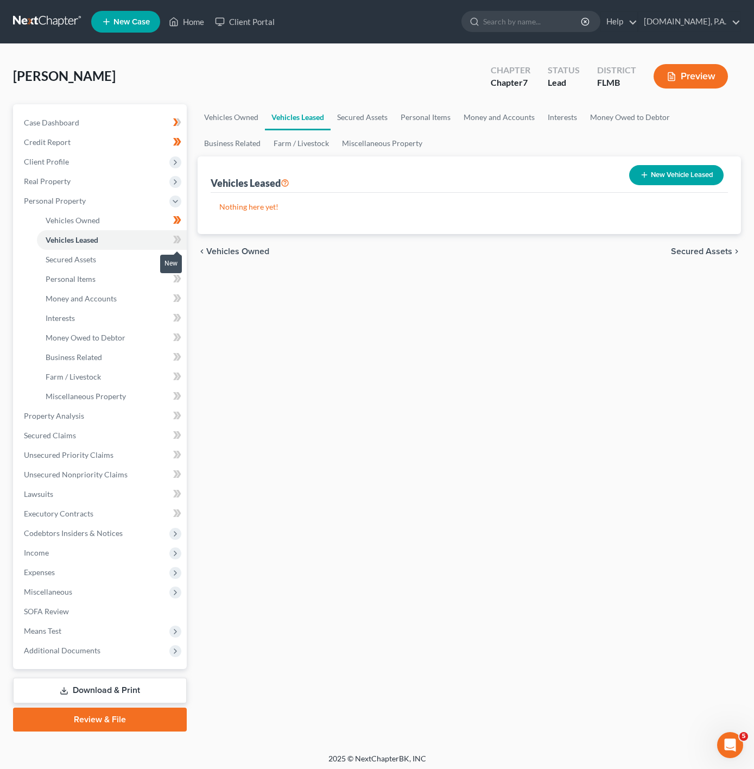
click at [181, 242] on icon at bounding box center [177, 240] width 8 height 14
click at [93, 256] on span "Secured Assets" at bounding box center [71, 259] width 51 height 9
click at [176, 265] on icon at bounding box center [177, 260] width 8 height 14
click at [177, 262] on icon at bounding box center [179, 259] width 5 height 8
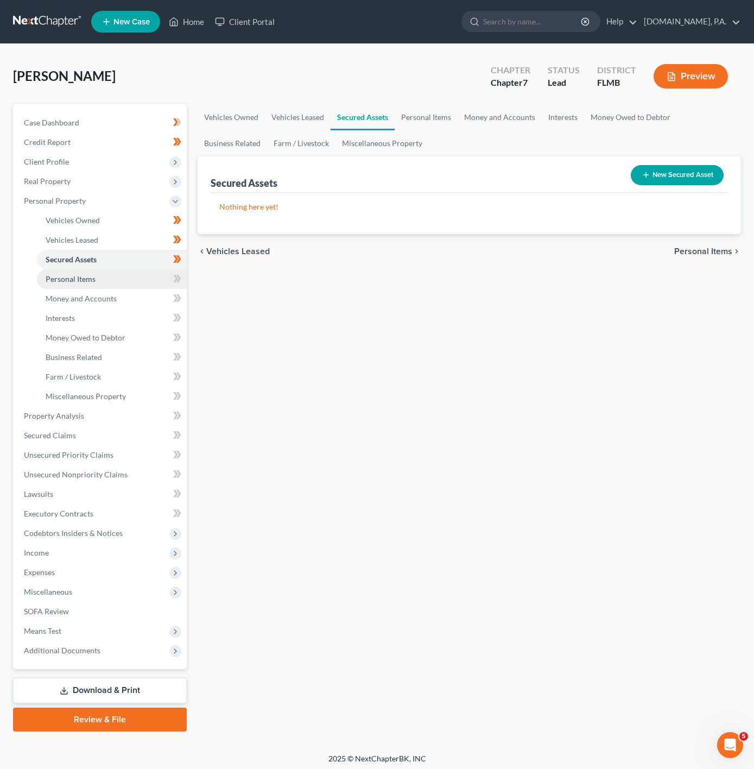
click at [136, 278] on link "Personal Items" at bounding box center [112, 279] width 150 height 20
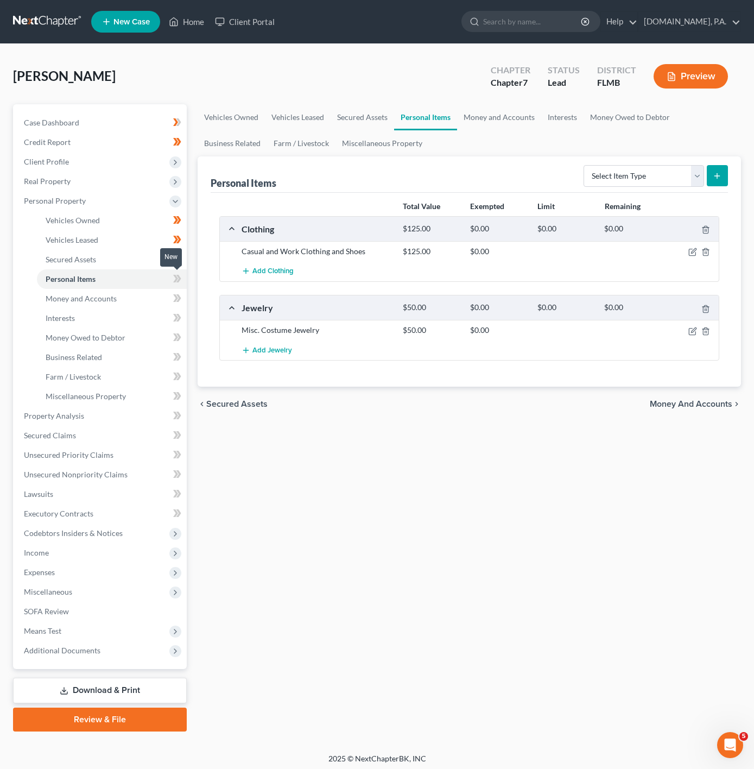
click at [184, 280] on span at bounding box center [177, 280] width 19 height 16
click at [596, 186] on select "Select Item Type Clothing Collectibles Of Value Electronics Firearms Household …" at bounding box center [644, 176] width 121 height 22
select select "household_goods"
click at [584, 165] on select "Select Item Type Clothing Collectibles Of Value Electronics Firearms Household …" at bounding box center [644, 176] width 121 height 22
click at [727, 168] on button "submit" at bounding box center [717, 175] width 21 height 21
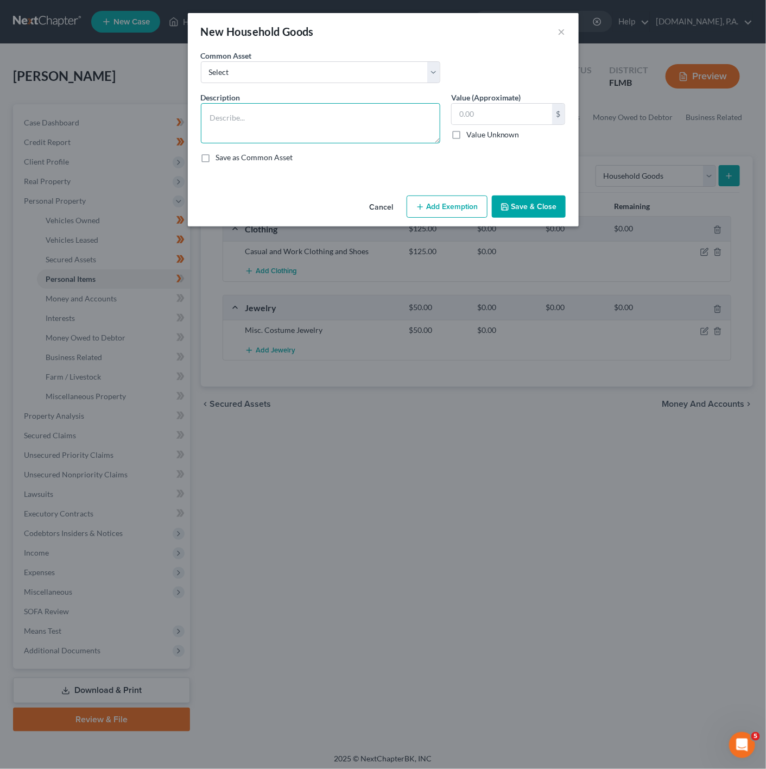
click at [295, 129] on textarea at bounding box center [321, 123] width 240 height 40
drag, startPoint x: 349, startPoint y: 117, endPoint x: 342, endPoint y: 117, distance: 6.5
click at [342, 117] on textarea "3+ Couches, 2 Recliners, 1 Coffee Table, 2 End Tables" at bounding box center [321, 123] width 240 height 40
click at [416, 121] on textarea "3+ Couches, 2 Recliners, 1 Coffee Table, 3+End Tables" at bounding box center [321, 123] width 240 height 40
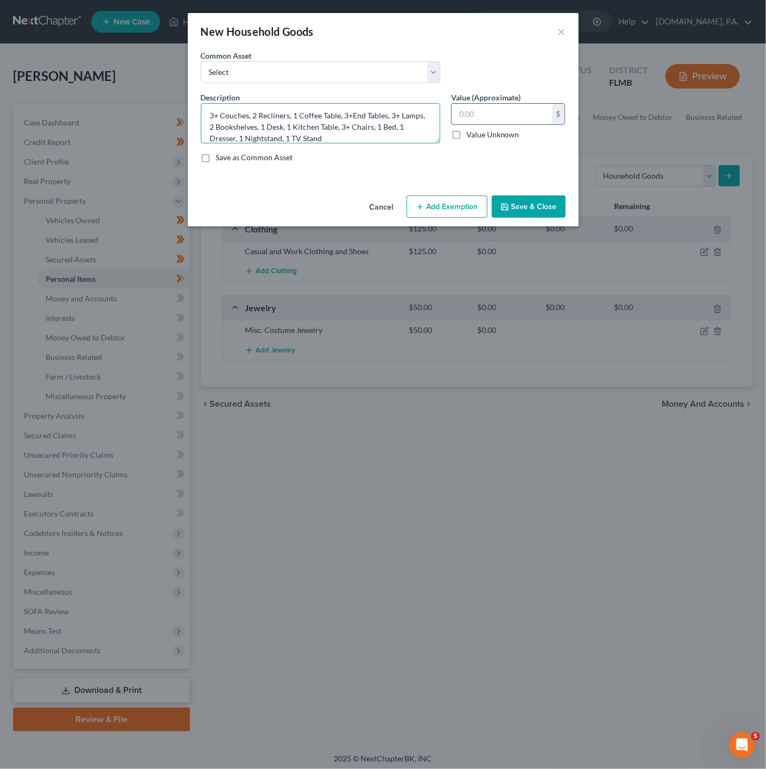
type textarea "3+ Couches, 2 Recliners, 1 Coffee Table, 3+End Tables, 3+ Lamps, 2 Bookshelves,…"
click at [526, 105] on input "text" at bounding box center [502, 114] width 100 height 21
type input "400"
click at [467, 199] on button "Add Exemption" at bounding box center [447, 207] width 81 height 23
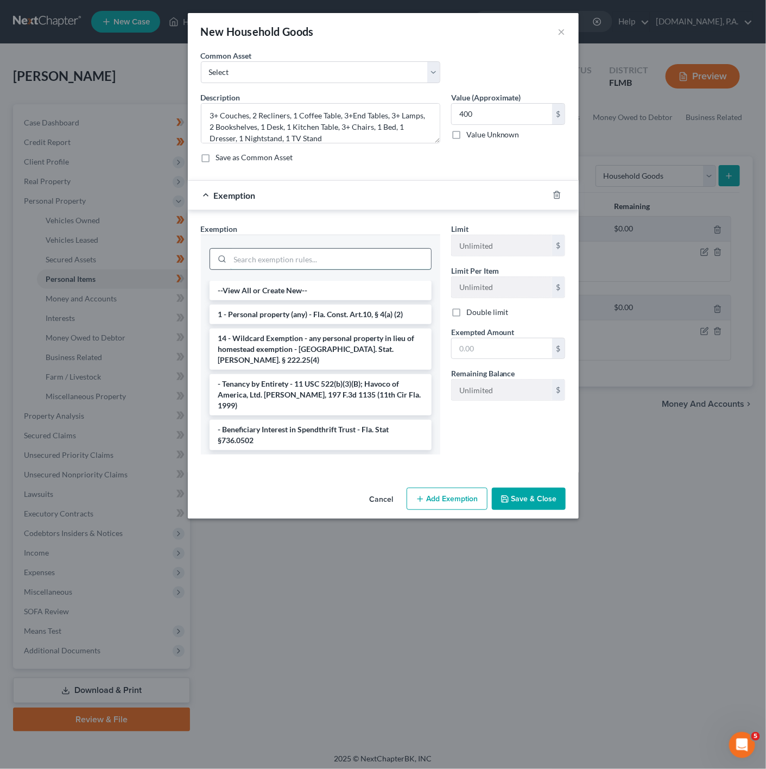
click at [380, 260] on input "search" at bounding box center [330, 259] width 201 height 21
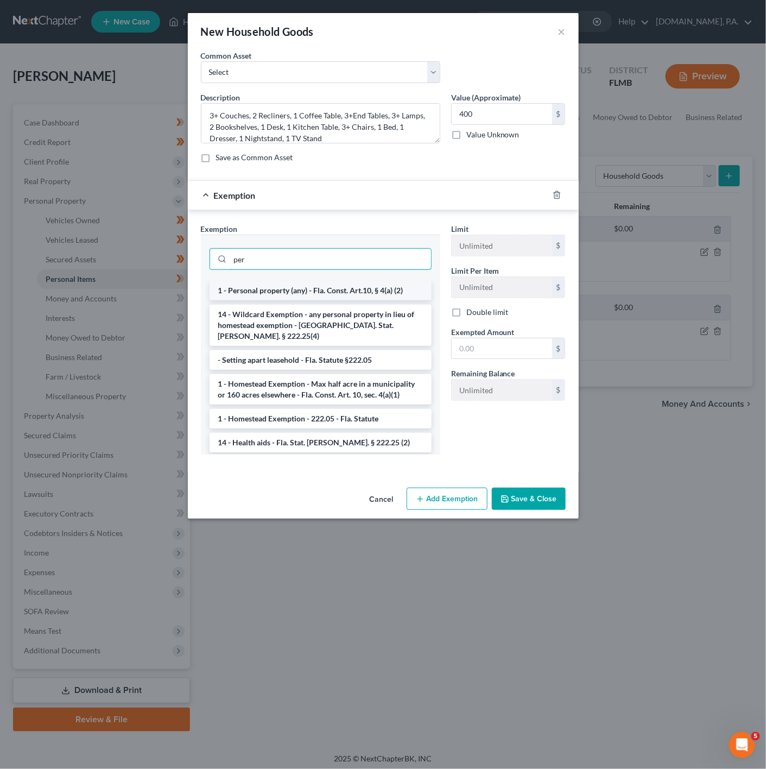
type input "per"
drag, startPoint x: 368, startPoint y: 297, endPoint x: 489, endPoint y: 346, distance: 130.3
click at [369, 297] on li "1 - Personal property (any) - Fla. Const. Art.10, § 4(a) (2)" at bounding box center [321, 291] width 222 height 20
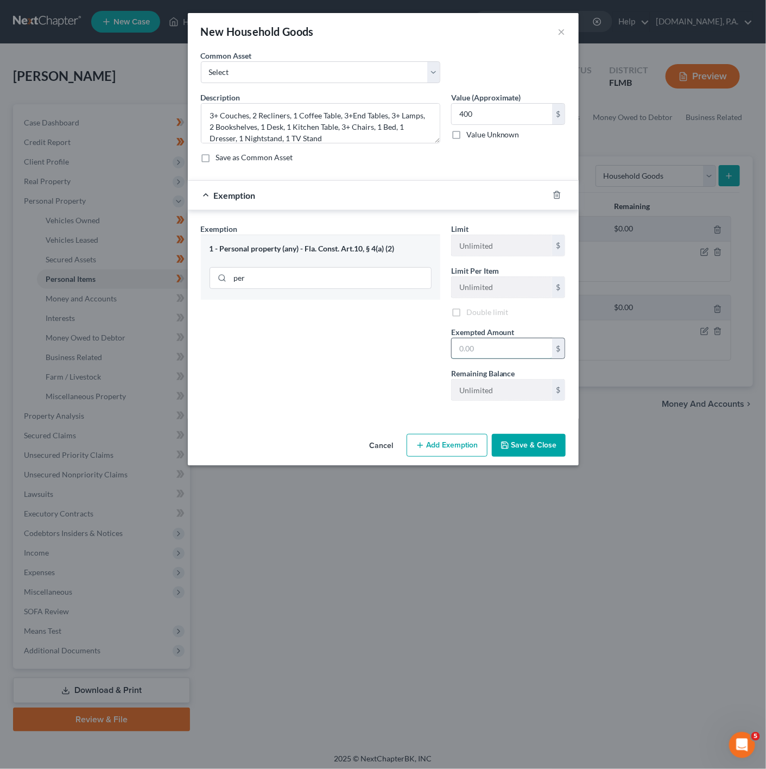
click at [536, 356] on input "text" at bounding box center [502, 348] width 100 height 21
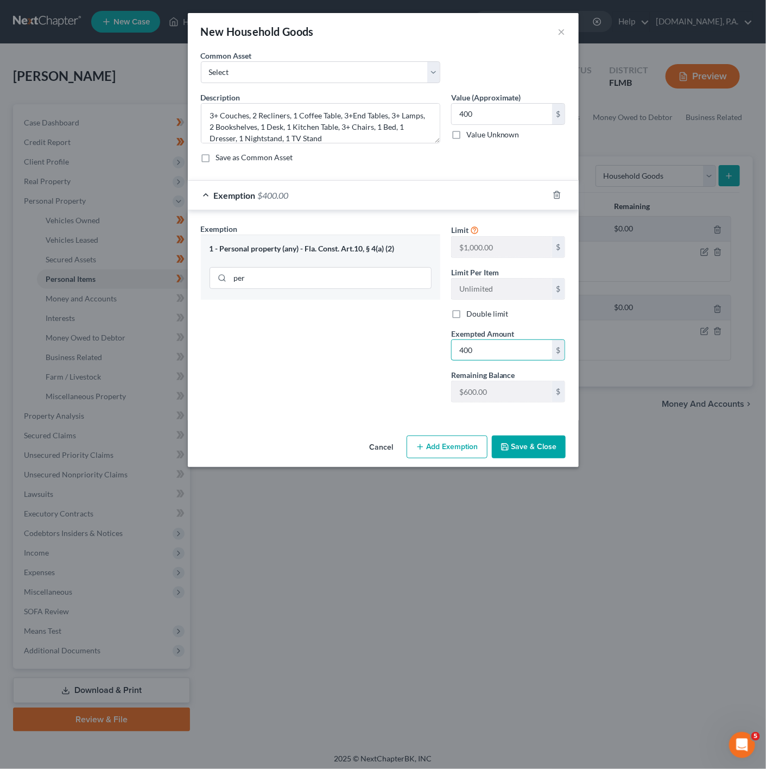
type input "400"
click at [404, 393] on div "Exemption Set must be selected for CA. Exemption * 1 - Personal property (any) …" at bounding box center [321, 317] width 250 height 188
click at [559, 441] on button "Save & Close" at bounding box center [529, 447] width 74 height 23
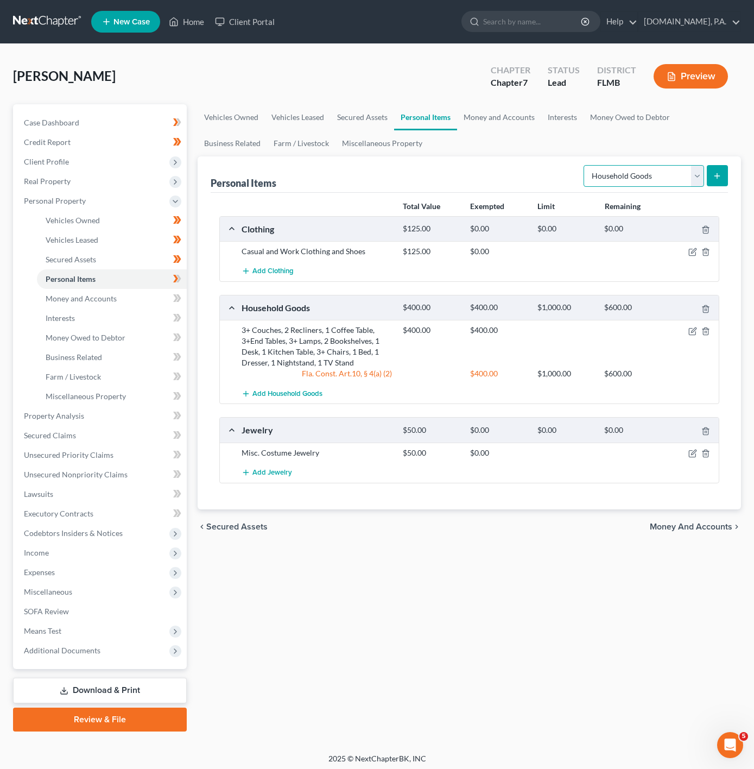
click at [610, 183] on select "Select Item Type Clothing Collectibles Of Value Electronics Firearms Household …" at bounding box center [644, 176] width 121 height 22
select select "electronics"
click at [584, 165] on select "Select Item Type Clothing Collectibles Of Value Electronics Firearms Household …" at bounding box center [644, 176] width 121 height 22
click at [709, 168] on button "submit" at bounding box center [717, 175] width 21 height 21
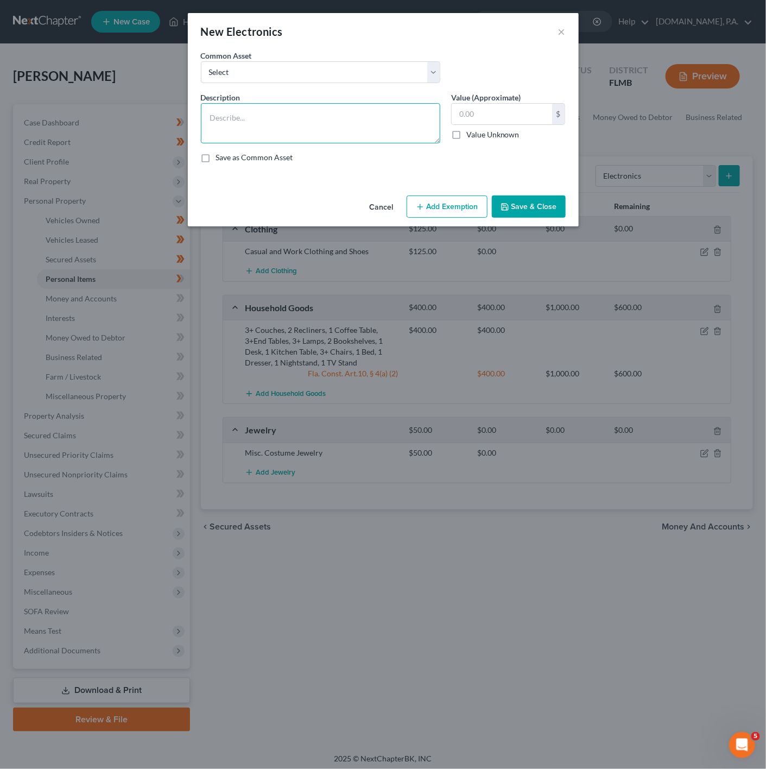
click at [225, 128] on textarea at bounding box center [321, 123] width 240 height 40
click at [339, 133] on textarea "3+ TV's, 1 DVD Player, 1 BlueRay Player, 1 Cell Phone, 1 Laptop, 1 Camera" at bounding box center [321, 123] width 240 height 40
type textarea "3+ TV's, 1 DVD Player, 1 BlueRay Player, 1 Cell Phone, 1 Laptop, 1 Camera"
click at [490, 114] on input "text" at bounding box center [502, 114] width 100 height 21
type input "300"
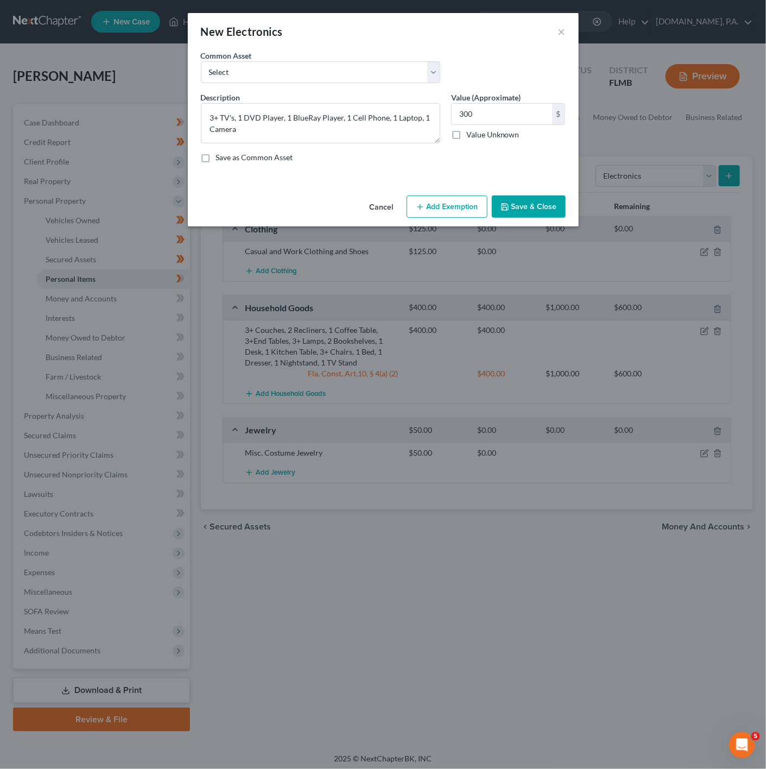
click at [430, 206] on button "Add Exemption" at bounding box center [447, 207] width 81 height 23
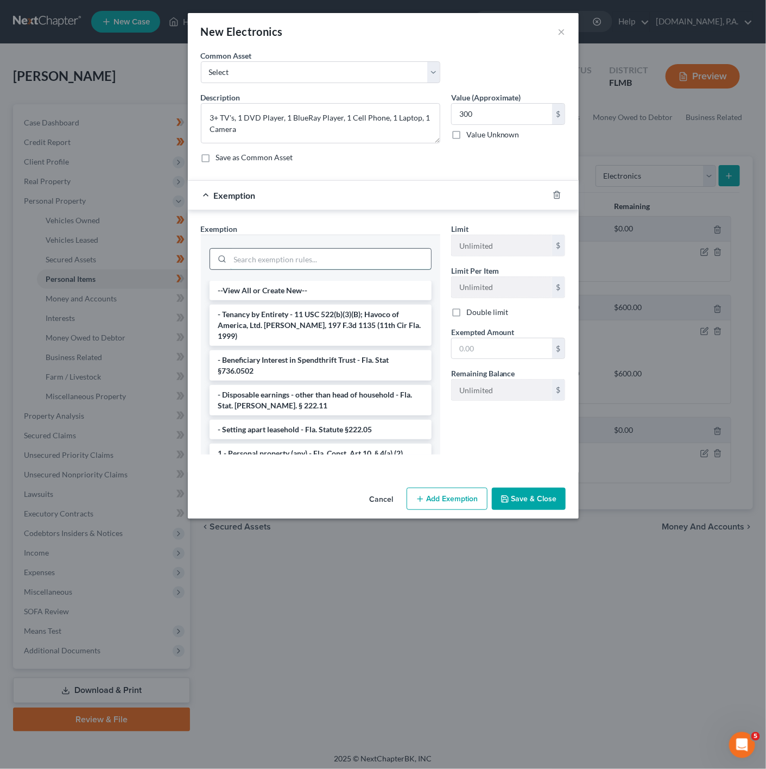
click at [349, 260] on input "search" at bounding box center [330, 259] width 201 height 21
click at [363, 446] on li "1 - Personal property (any) - Fla. Const. Art.10, § 4(a) (2)" at bounding box center [321, 454] width 222 height 20
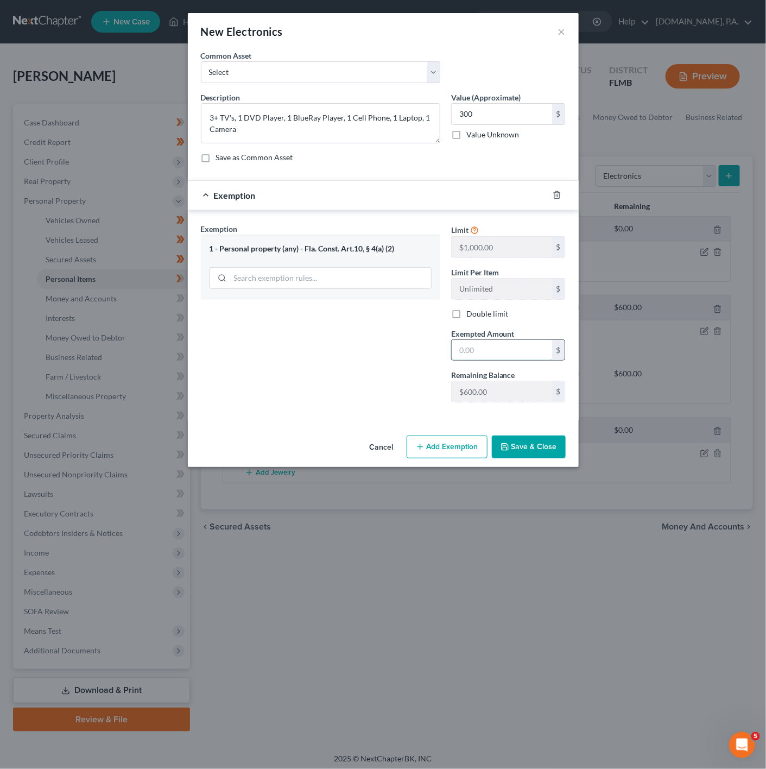
click at [470, 349] on input "text" at bounding box center [502, 350] width 100 height 21
type input "300"
click at [362, 380] on div "Exemption Set must be selected for CA. Exemption * 1 - Personal property (any) …" at bounding box center [321, 317] width 250 height 188
click at [543, 452] on button "Save & Close" at bounding box center [529, 447] width 74 height 23
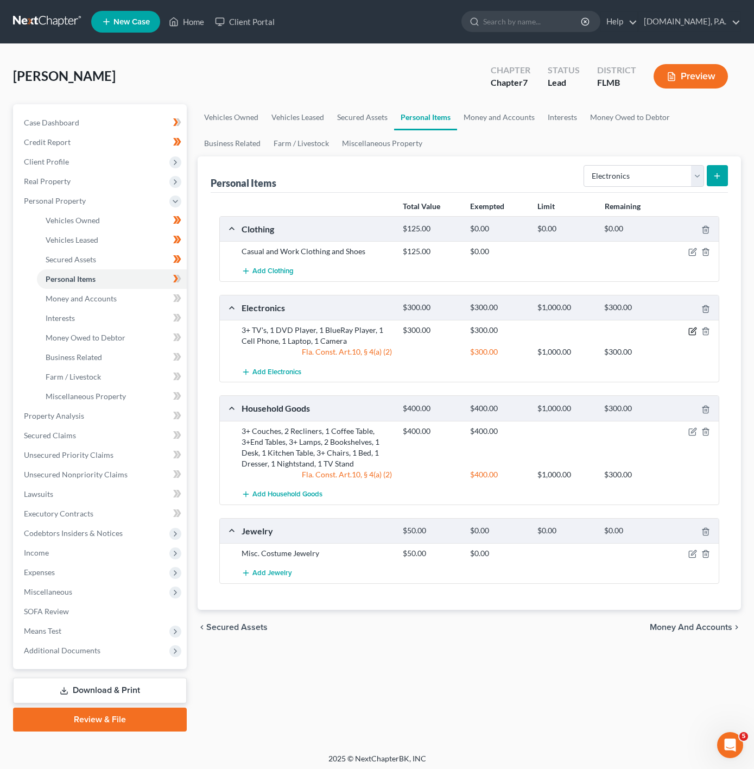
click at [689, 331] on icon "button" at bounding box center [692, 331] width 7 height 7
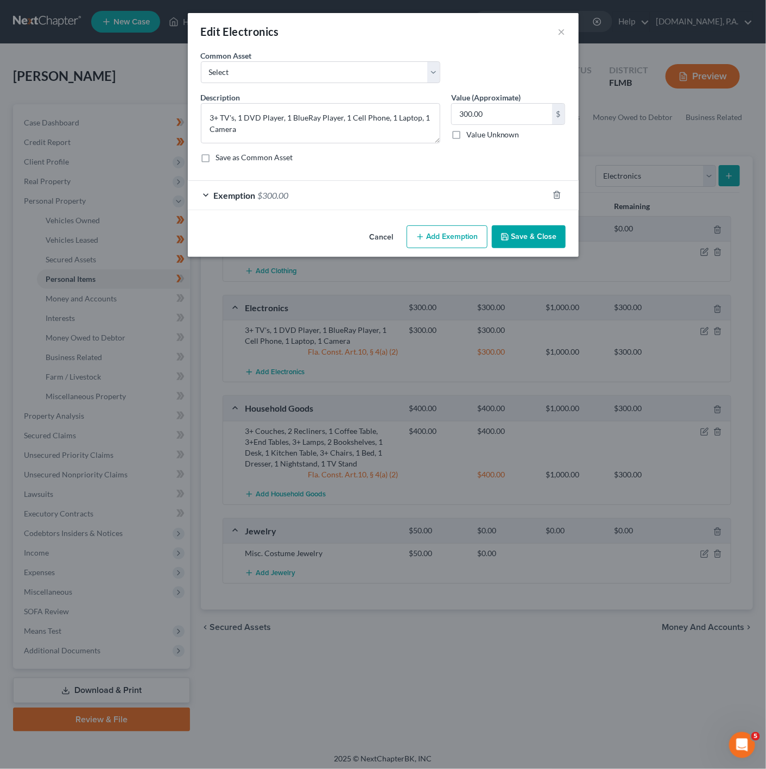
click at [517, 243] on button "Save & Close" at bounding box center [529, 236] width 74 height 23
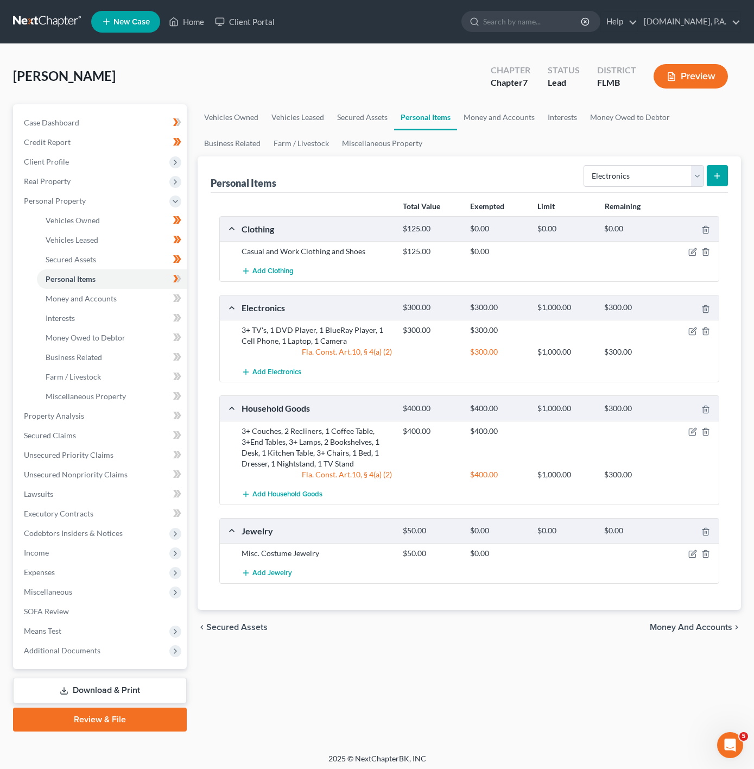
click at [697, 559] on div at bounding box center [693, 553] width 54 height 11
click at [695, 558] on icon "button" at bounding box center [693, 554] width 9 height 9
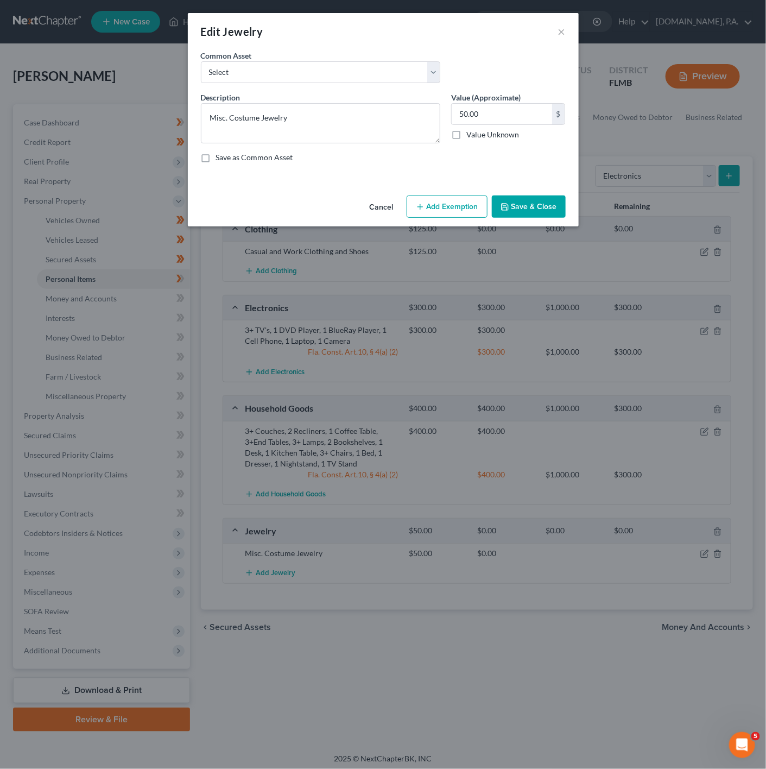
click at [470, 212] on button "Add Exemption" at bounding box center [447, 207] width 81 height 23
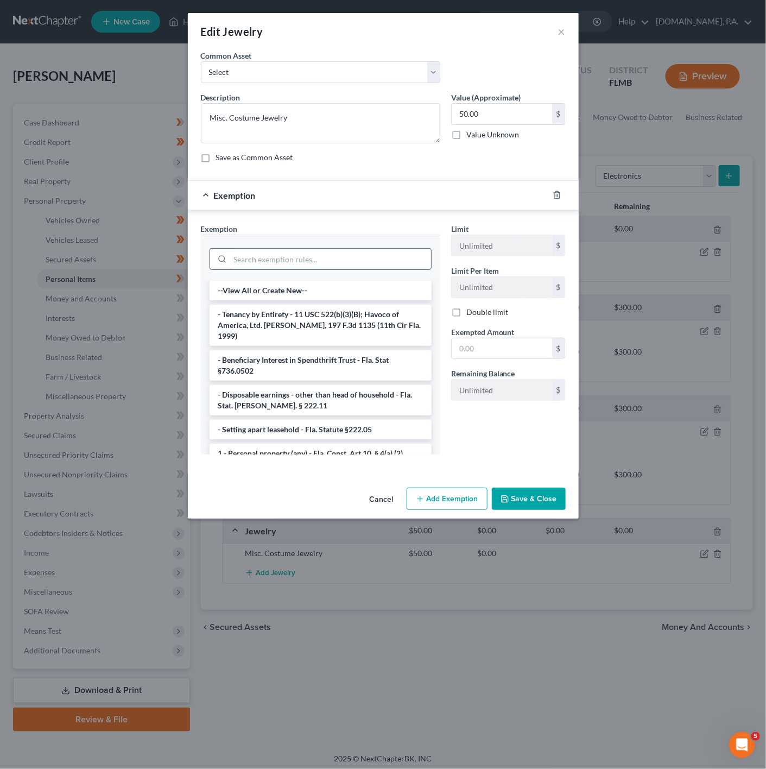
click at [344, 261] on input "search" at bounding box center [330, 259] width 201 height 21
click at [341, 444] on li "1 - Personal property (any) - Fla. Const. Art.10, § 4(a) (2)" at bounding box center [321, 454] width 222 height 20
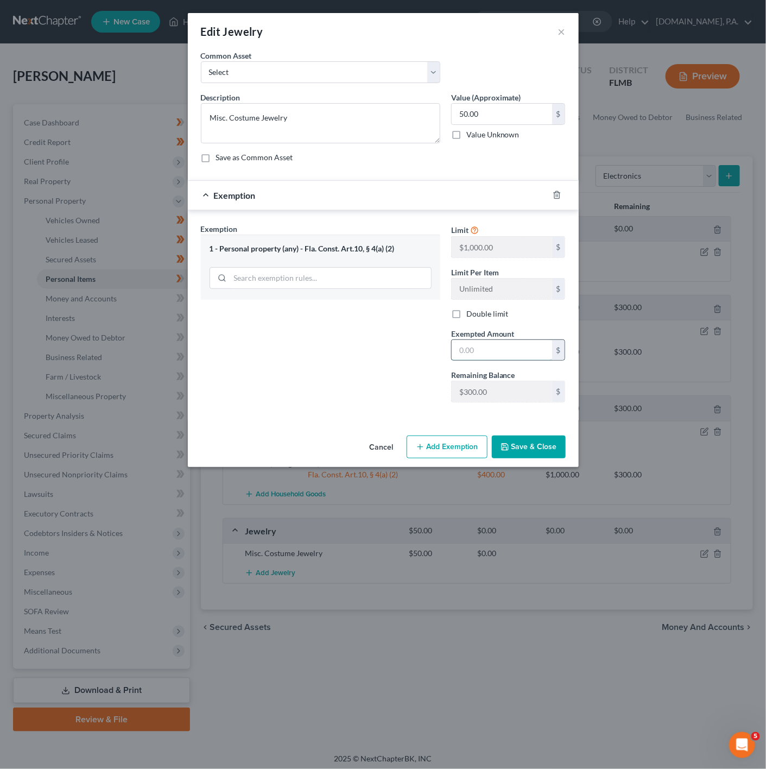
click at [499, 355] on input "text" at bounding box center [502, 350] width 100 height 21
type input "50"
drag, startPoint x: 392, startPoint y: 372, endPoint x: 409, endPoint y: 398, distance: 31.3
click at [392, 372] on div "Exemption Set must be selected for CA. Exemption * 1 - Personal property (any) …" at bounding box center [321, 317] width 250 height 188
click at [521, 455] on button "Save & Close" at bounding box center [529, 447] width 74 height 23
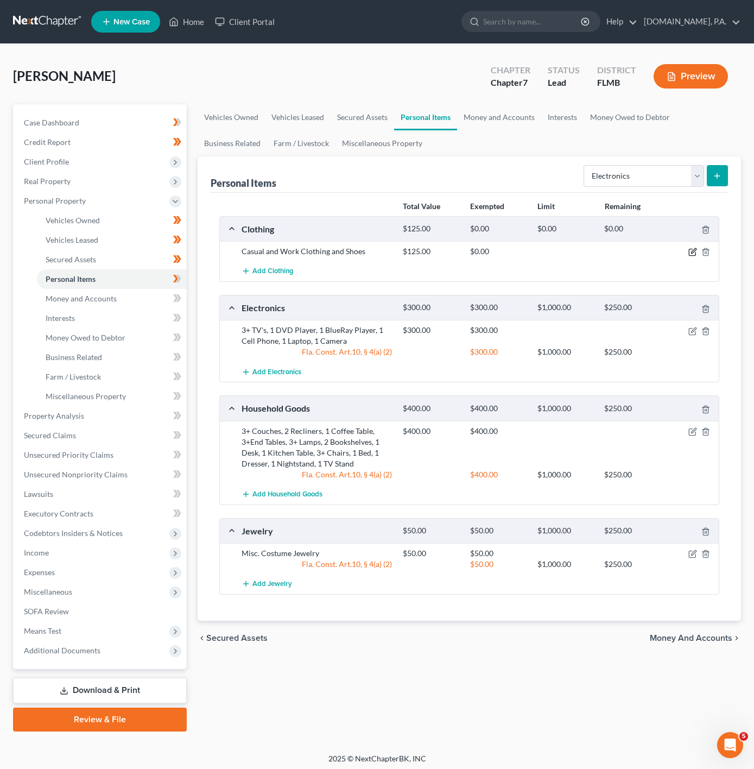
click at [696, 249] on icon "button" at bounding box center [693, 252] width 9 height 9
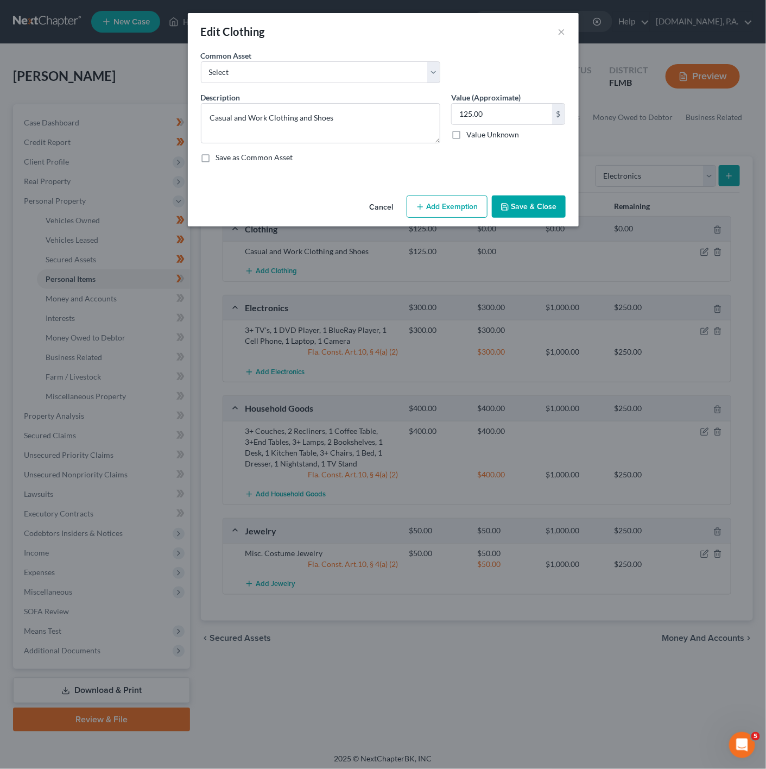
click at [468, 217] on button "Add Exemption" at bounding box center [447, 207] width 81 height 23
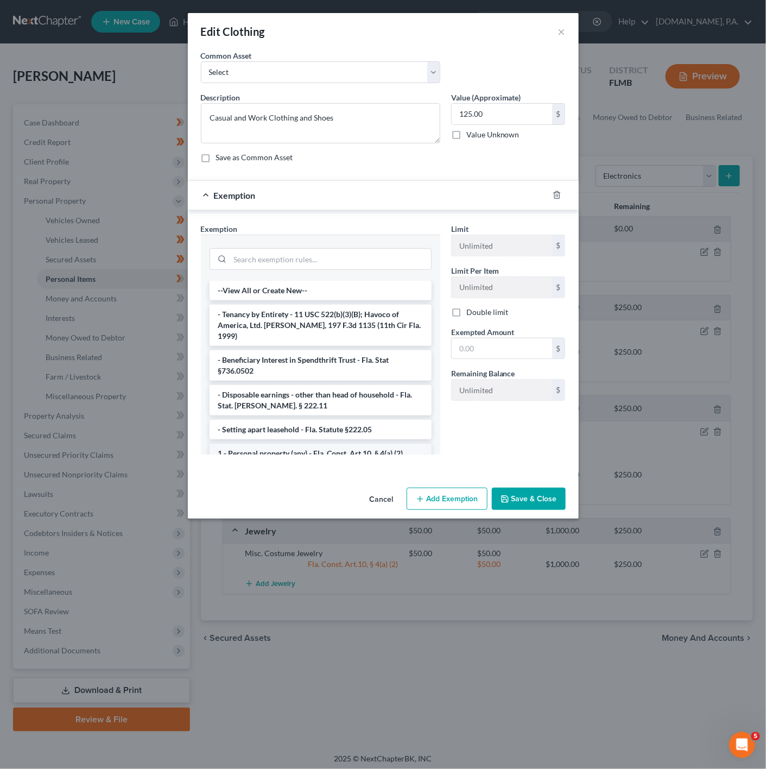
click at [326, 449] on li "1 - Personal property (any) - Fla. Const. Art.10, § 4(a) (2)" at bounding box center [321, 454] width 222 height 20
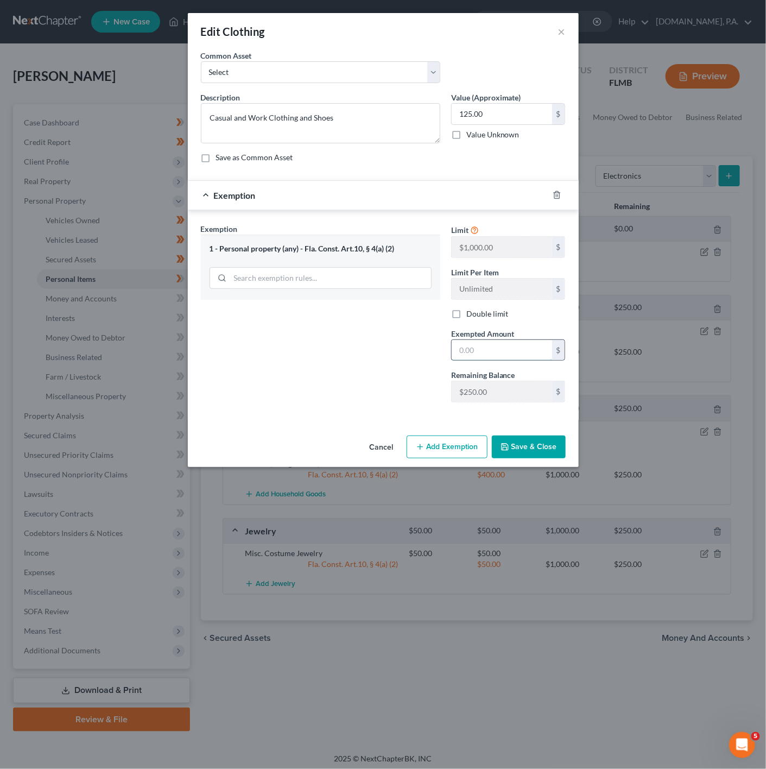
click at [489, 354] on input "text" at bounding box center [502, 350] width 100 height 21
type input "125"
drag, startPoint x: 323, startPoint y: 368, endPoint x: 329, endPoint y: 373, distance: 7.7
click at [323, 368] on div "Exemption Set must be selected for CA. Exemption * 1 - Personal property (any) …" at bounding box center [321, 317] width 250 height 188
click at [576, 481] on div "Edit Clothing × An exemption set must first be selected from the Filing Informa…" at bounding box center [383, 384] width 766 height 769
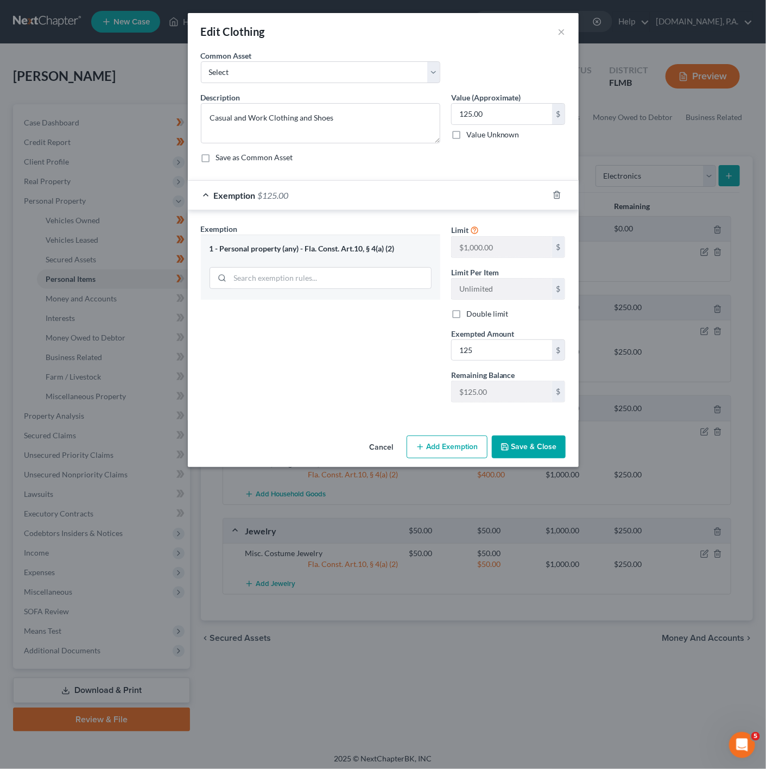
click at [542, 447] on button "Save & Close" at bounding box center [529, 447] width 74 height 23
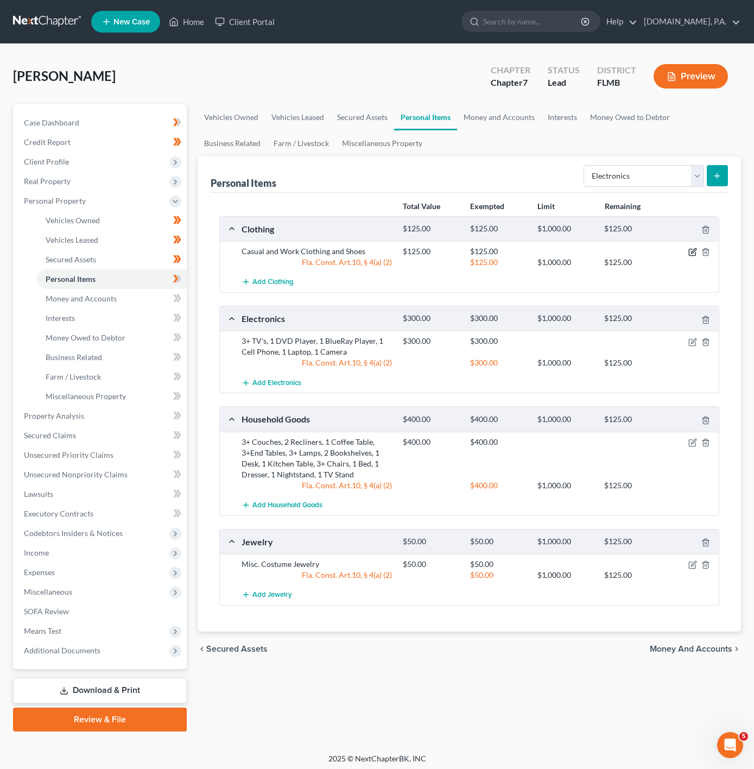
click at [691, 254] on icon "button" at bounding box center [693, 251] width 5 height 5
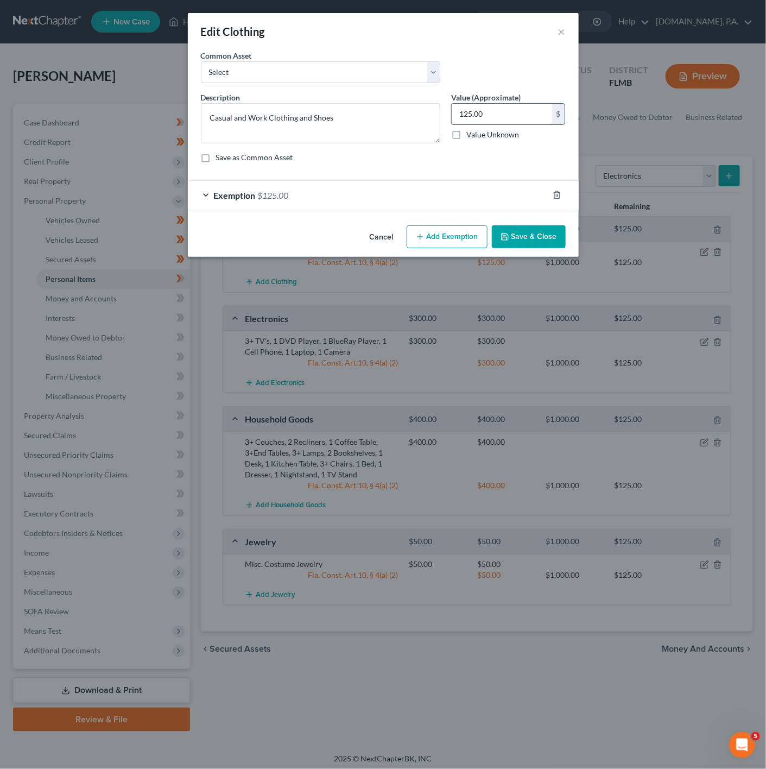
click at [521, 106] on input "125.00" at bounding box center [502, 114] width 100 height 21
type input "100"
click at [288, 218] on div "An exemption set must first be selected from the Filing Information section. Co…" at bounding box center [383, 135] width 391 height 171
click at [292, 204] on div "Exemption $125.00" at bounding box center [368, 195] width 361 height 29
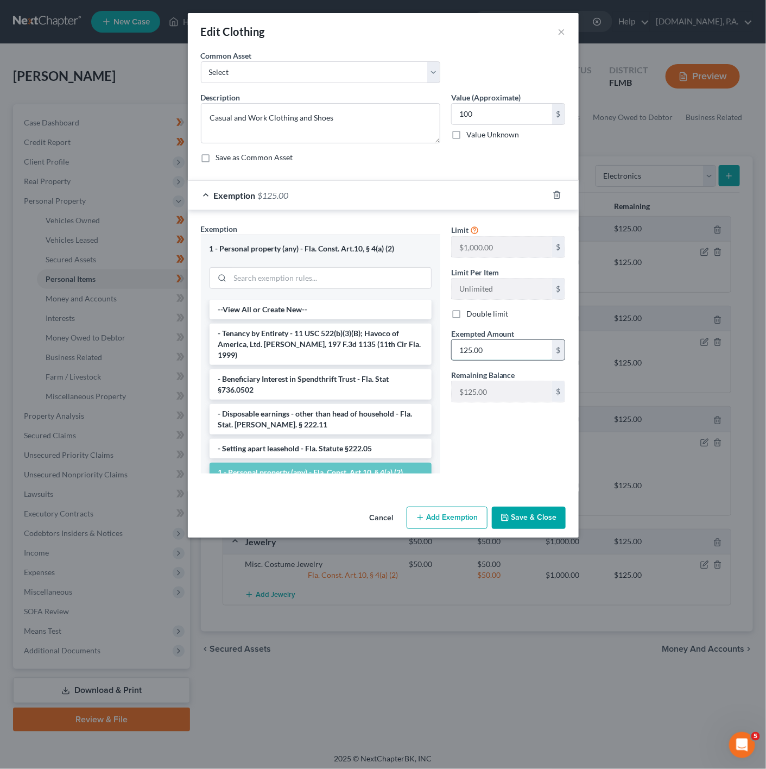
click at [499, 360] on input "125.00" at bounding box center [502, 350] width 100 height 21
type input "100"
click at [451, 448] on div "Limit $1,000.00 $ Limit Per Item Unlimited $ Double limit Exempted Amount * 100…" at bounding box center [508, 352] width 125 height 259
click at [531, 527] on button "Save & Close" at bounding box center [529, 518] width 74 height 23
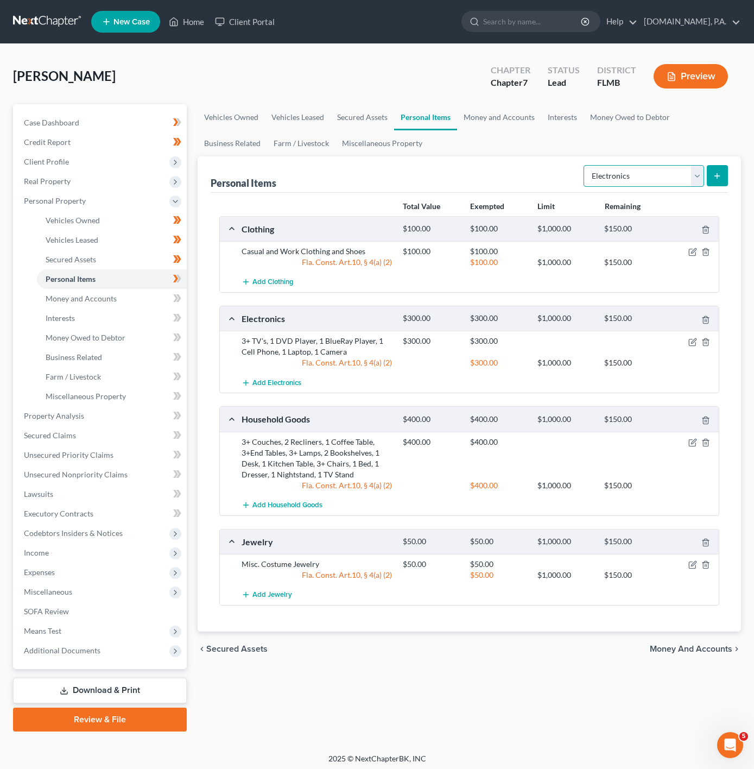
click at [605, 173] on select "Select Item Type Clothing Collectibles Of Value Electronics Firearms Household …" at bounding box center [644, 176] width 121 height 22
select select "sports_and_hobby_equipment"
click at [584, 165] on select "Select Item Type Clothing Collectibles Of Value Electronics Firearms Household …" at bounding box center [644, 176] width 121 height 22
click at [714, 175] on icon "submit" at bounding box center [717, 176] width 9 height 9
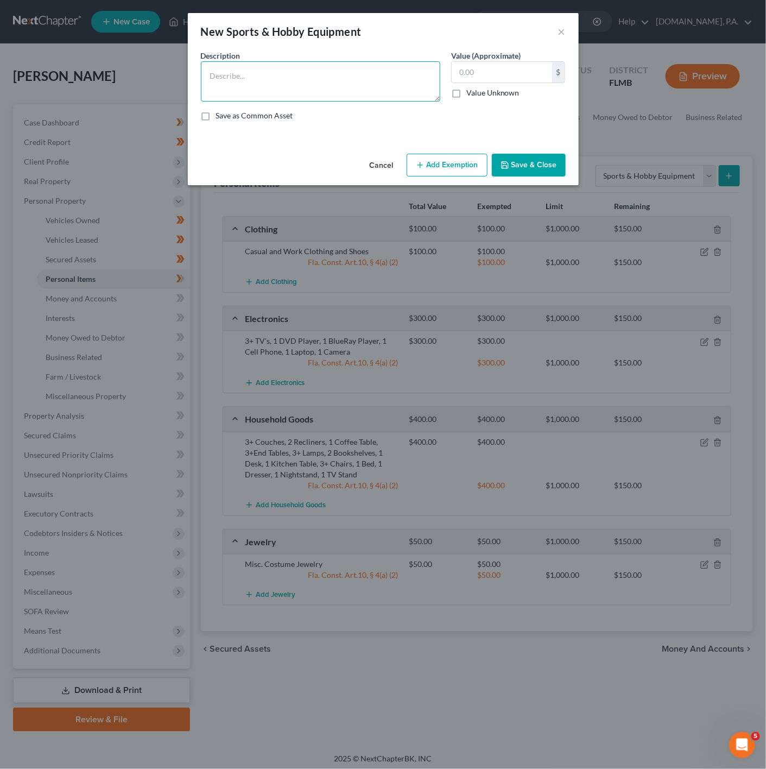
click at [265, 76] on textarea at bounding box center [321, 81] width 240 height 40
type textarea "Misc. Sporting Goods"
click at [372, 124] on div "Description * Misc. Sporting Goods Value (Approximate) $ Value Unknown Balance …" at bounding box center [384, 90] width 376 height 80
click at [490, 72] on input "text" at bounding box center [502, 72] width 100 height 21
type input "100"
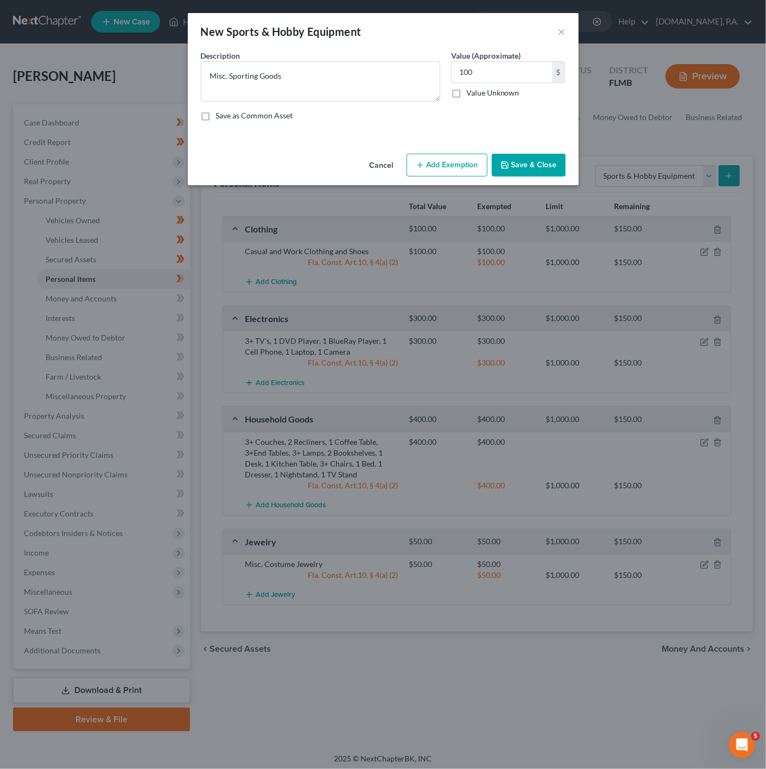
click at [457, 139] on div "An exemption set must first be selected from the Filing Information section. Co…" at bounding box center [383, 99] width 391 height 99
click at [458, 148] on div "An exemption set must first be selected from the Filing Information section. Co…" at bounding box center [383, 99] width 391 height 99
click at [465, 161] on button "Add Exemption" at bounding box center [447, 165] width 81 height 23
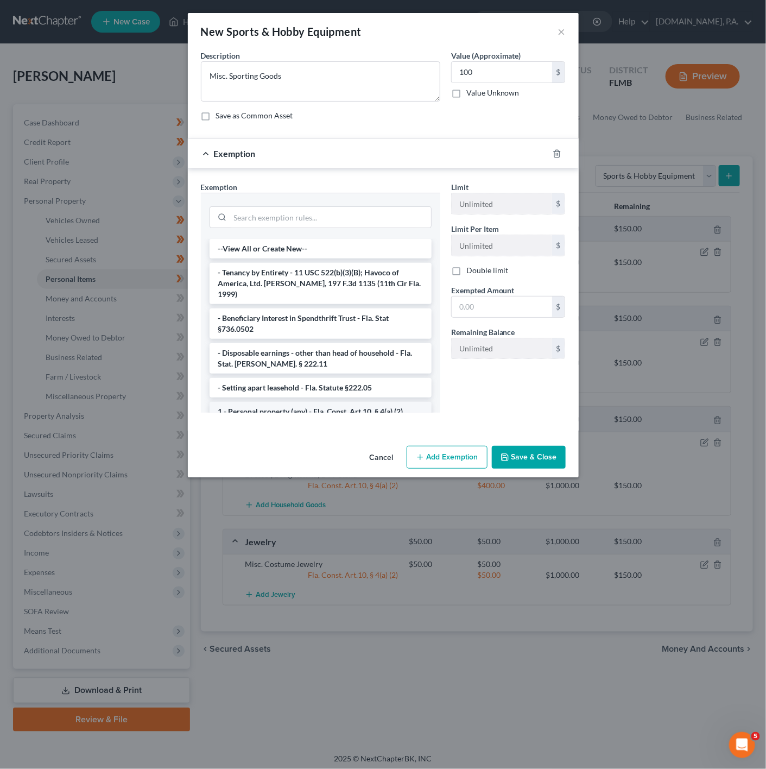
click at [307, 404] on li "1 - Personal property (any) - Fla. Const. Art.10, § 4(a) (2)" at bounding box center [321, 412] width 222 height 20
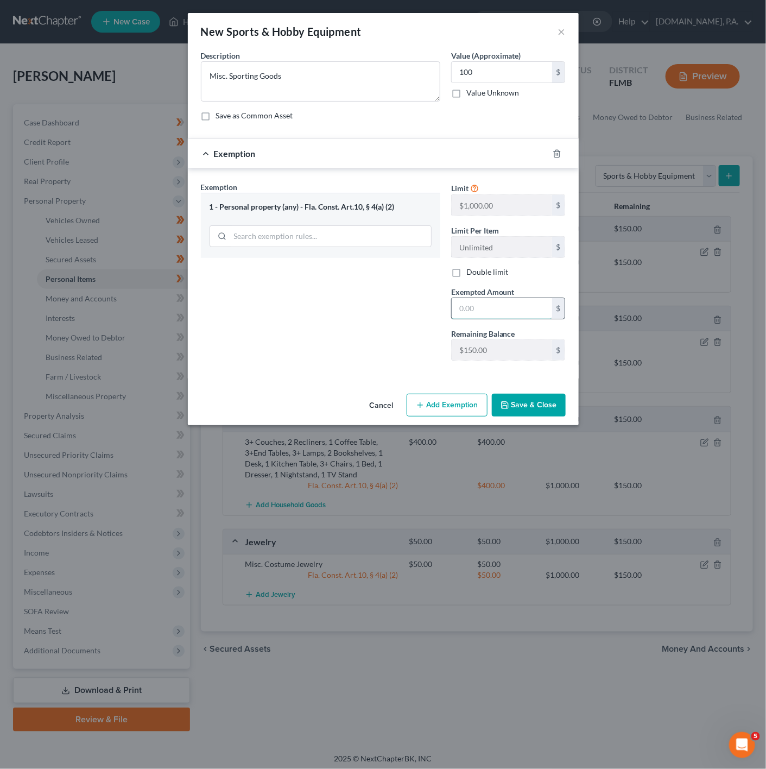
click at [484, 319] on input "text" at bounding box center [502, 308] width 100 height 21
type input "100"
click at [489, 71] on input "100" at bounding box center [502, 72] width 100 height 21
drag, startPoint x: 534, startPoint y: 401, endPoint x: 510, endPoint y: 393, distance: 25.9
click at [520, 387] on div "New Sports & Hobby Equipment × An exemption set must first be selected from the…" at bounding box center [383, 219] width 391 height 412
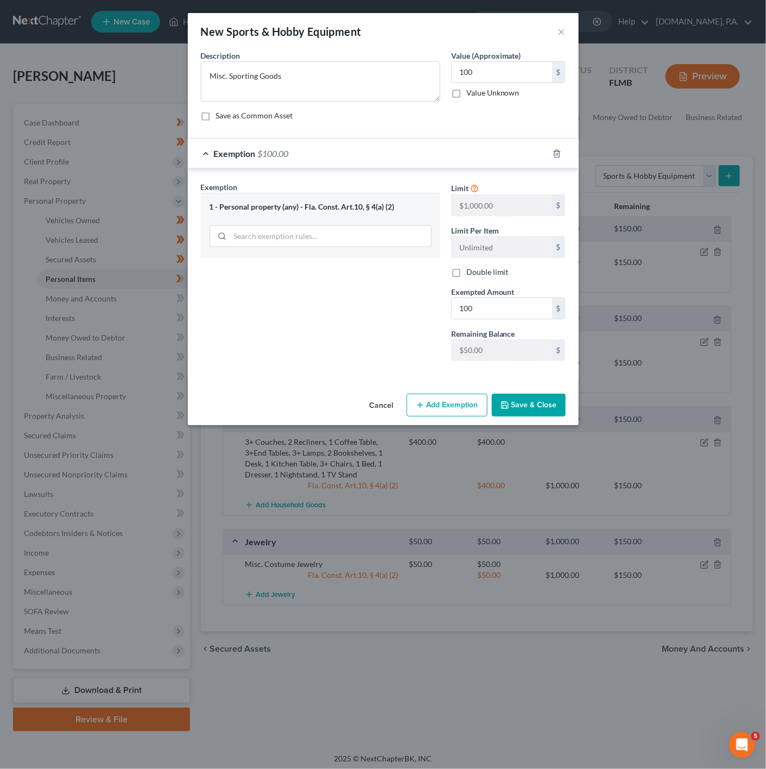
click at [552, 405] on button "Save & Close" at bounding box center [529, 405] width 74 height 23
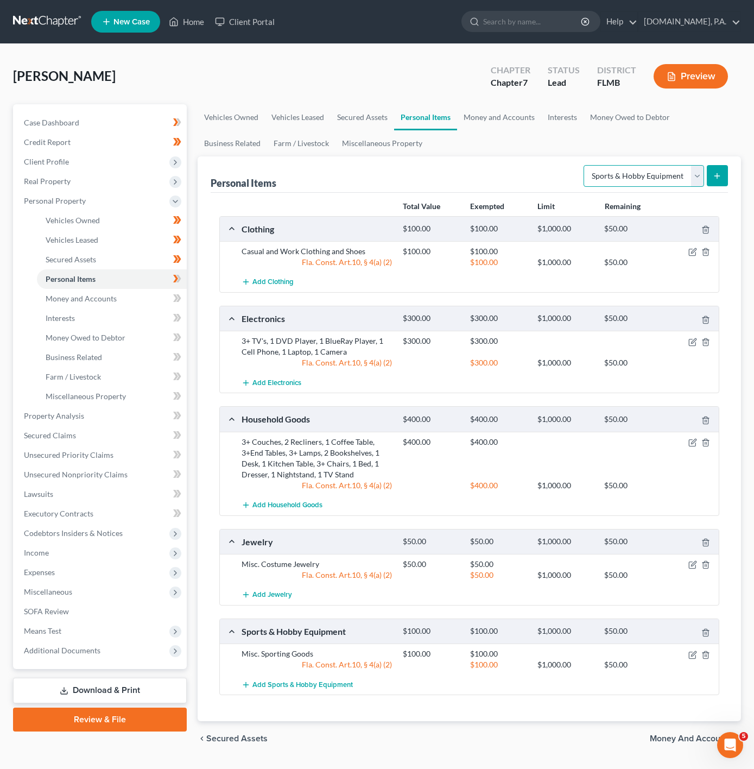
click at [662, 179] on select "Select Item Type Clothing Collectibles Of Value Electronics Firearms Household …" at bounding box center [644, 176] width 121 height 22
select select "pets"
click at [584, 165] on select "Select Item Type Clothing Collectibles Of Value Electronics Firearms Household …" at bounding box center [644, 176] width 121 height 22
click at [729, 178] on div "Personal Items Select Item Type Clothing Collectibles Of Value Electronics Fire…" at bounding box center [470, 438] width 544 height 565
click at [719, 186] on button "submit" at bounding box center [717, 175] width 21 height 21
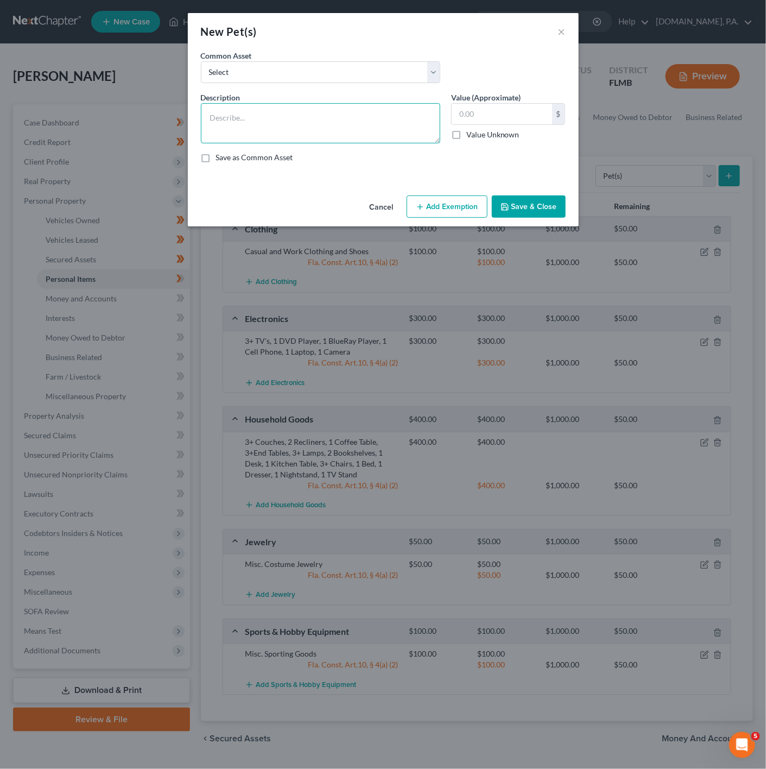
click at [310, 121] on textarea at bounding box center [321, 123] width 240 height 40
type textarea "6 Cats, 2 Birds, 2 Fish"
click at [481, 115] on input "text" at bounding box center [502, 114] width 100 height 21
type input "10"
click at [464, 199] on button "Add Exemption" at bounding box center [447, 207] width 81 height 23
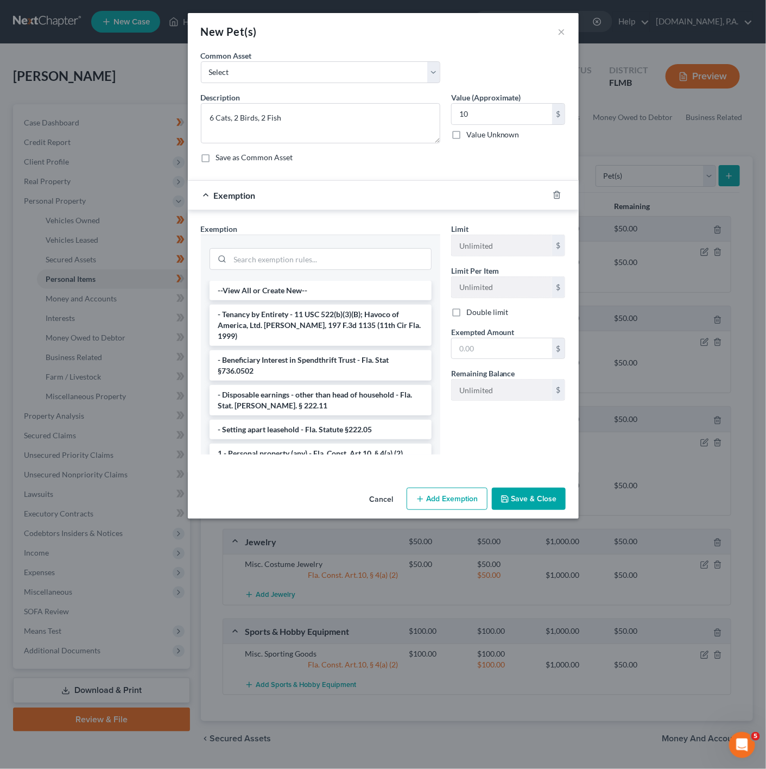
click at [298, 275] on div at bounding box center [321, 258] width 240 height 46
click at [277, 445] on li "1 - Personal property (any) - Fla. Const. Art.10, § 4(a) (2)" at bounding box center [321, 454] width 222 height 20
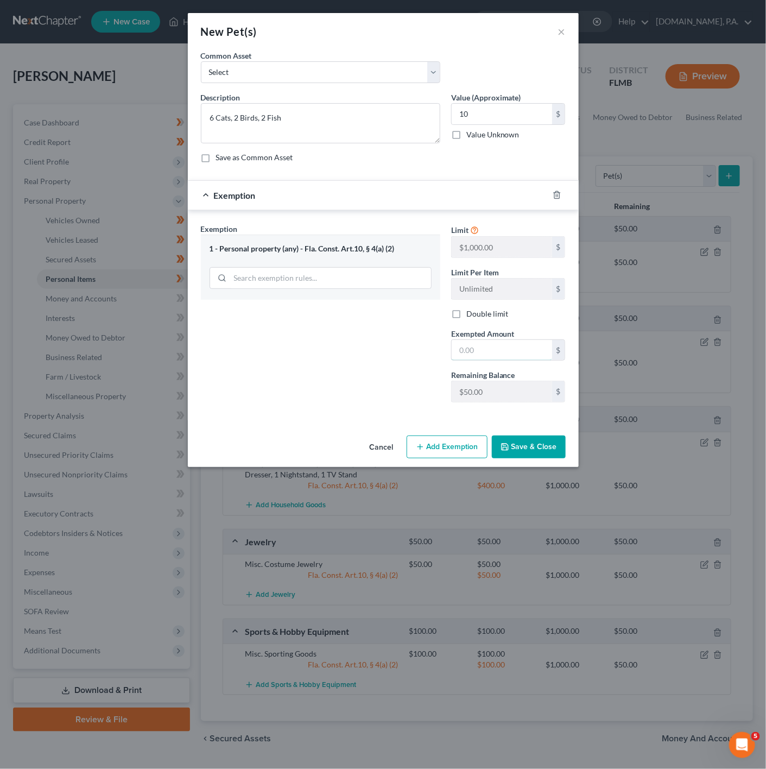
drag, startPoint x: 473, startPoint y: 357, endPoint x: 502, endPoint y: 304, distance: 60.5
click at [487, 357] on input "text" at bounding box center [502, 350] width 100 height 21
type input "10"
click at [339, 391] on div "Exemption Set must be selected for CA. Exemption * 1 - Personal property (any) …" at bounding box center [321, 317] width 250 height 188
click at [537, 455] on button "Save & Close" at bounding box center [529, 447] width 74 height 23
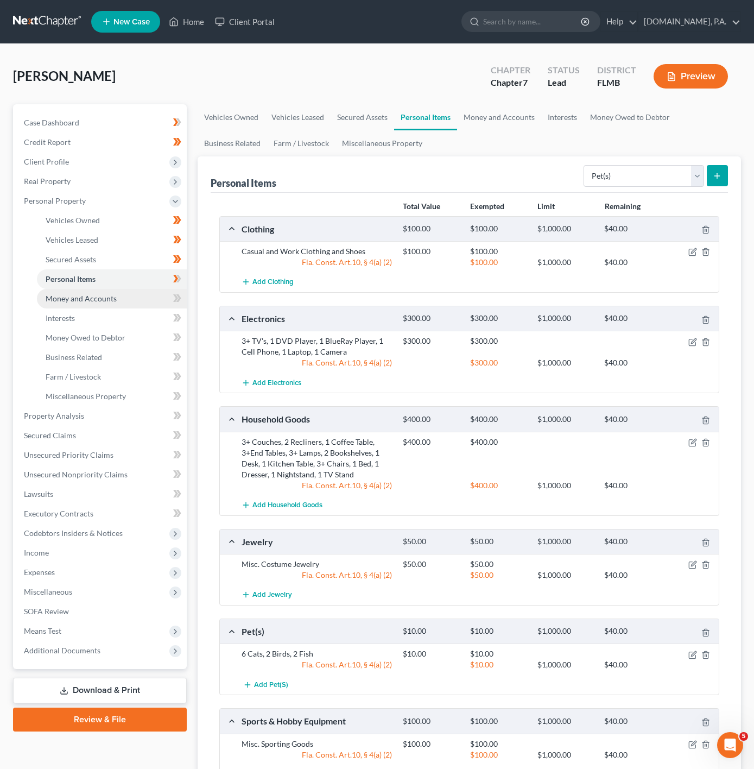
click at [117, 289] on link "Money and Accounts" at bounding box center [112, 299] width 150 height 20
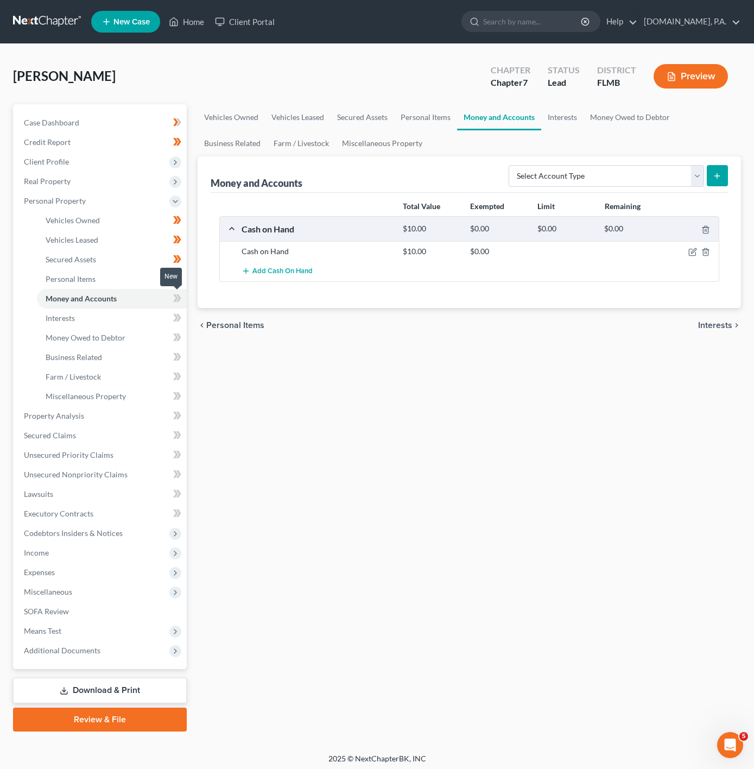
click at [174, 293] on icon at bounding box center [177, 299] width 8 height 14
click at [621, 178] on select "Select Account Type Brokerage Cash on Hand Certificates of Deposit Checking Acc…" at bounding box center [607, 176] width 196 height 22
select select "checking"
click at [510, 165] on select "Select Account Type Brokerage Cash on Hand Certificates of Deposit Checking Acc…" at bounding box center [607, 176] width 196 height 22
click at [713, 168] on button "submit" at bounding box center [717, 175] width 21 height 21
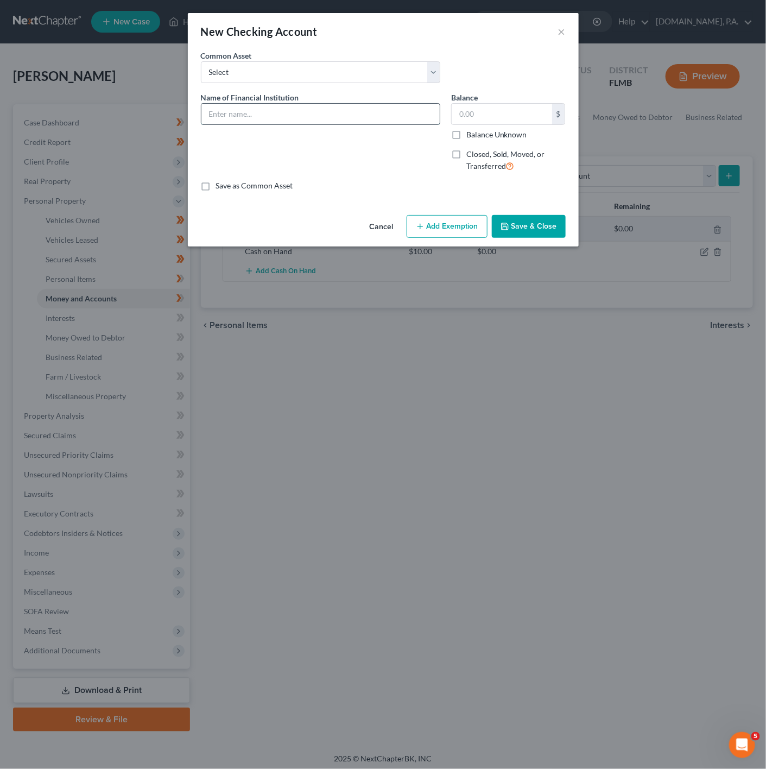
click at [248, 106] on input "text" at bounding box center [321, 114] width 238 height 21
type input "Fifth Third - Ch 2679"
click at [546, 112] on input "text" at bounding box center [502, 114] width 100 height 21
type input "0"
click at [437, 227] on button "Add Exemption" at bounding box center [447, 226] width 81 height 23
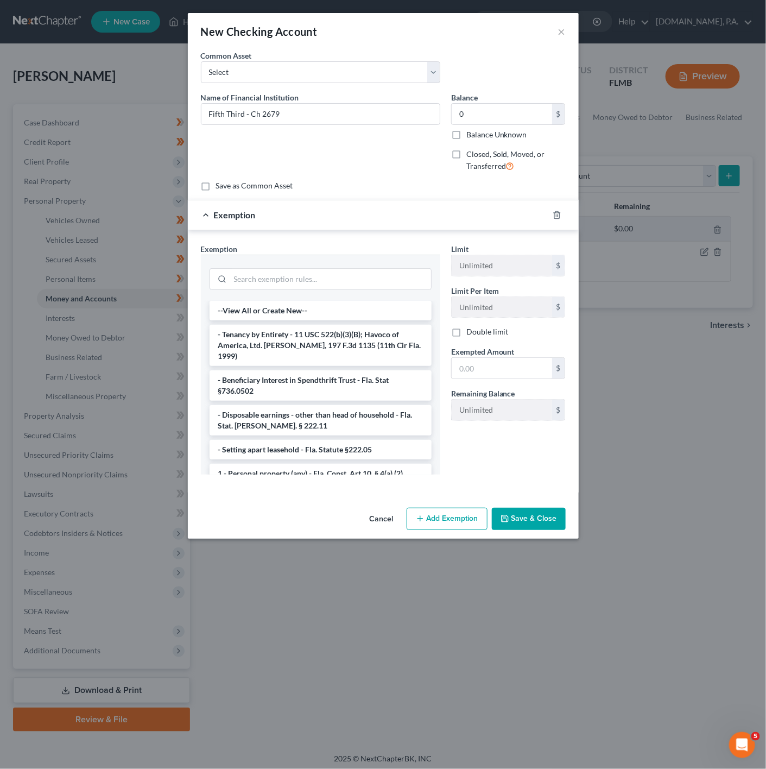
click at [284, 268] on div at bounding box center [321, 278] width 222 height 28
click at [284, 271] on input "search" at bounding box center [330, 279] width 201 height 21
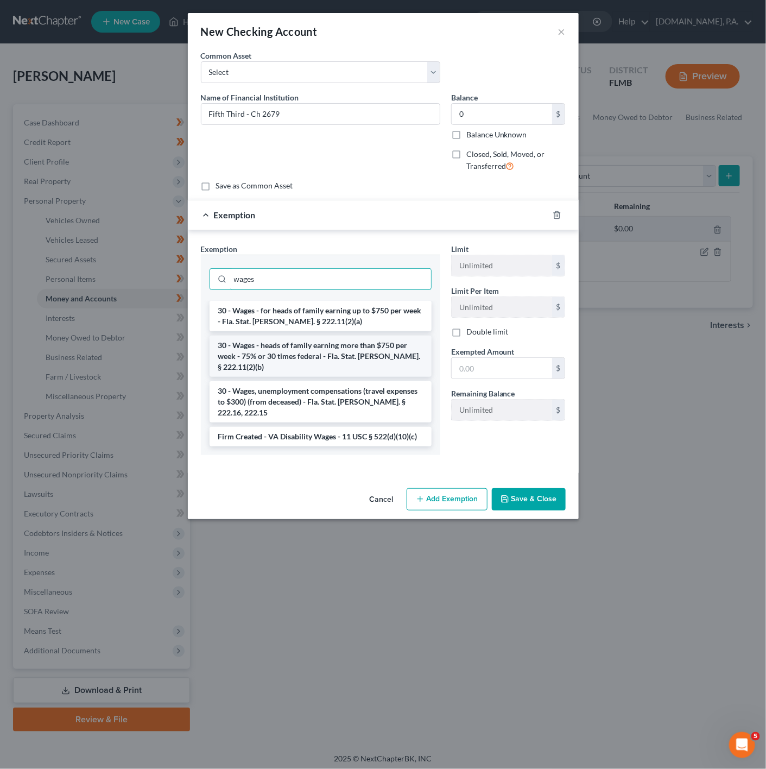
type input "wages"
click at [294, 362] on li "30 - Wages - heads of family earning more than $750 per week - 75% or 30 times …" at bounding box center [321, 356] width 222 height 41
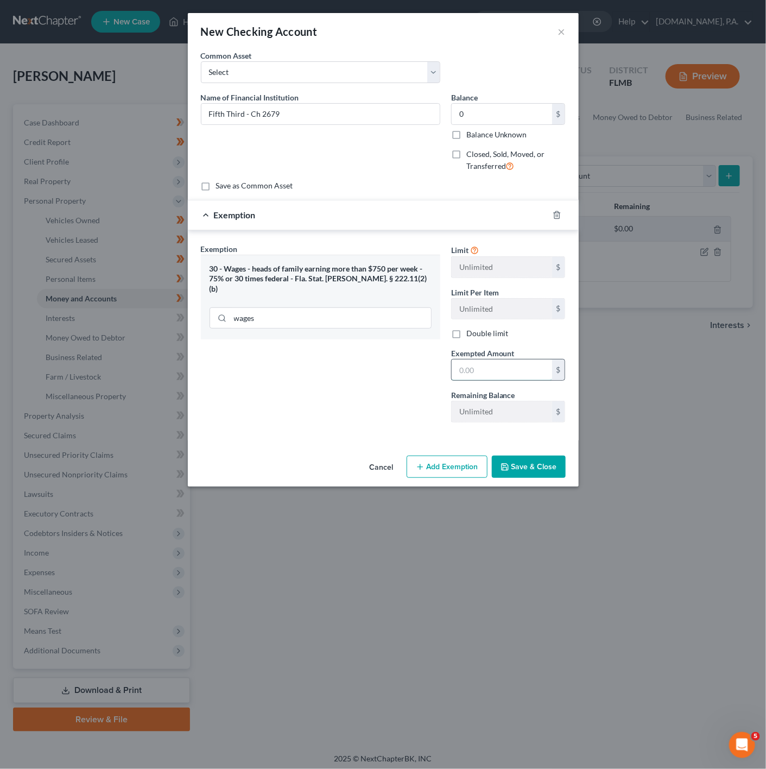
click at [468, 380] on input "text" at bounding box center [502, 370] width 100 height 21
type input "0"
click at [227, 451] on div "An exemption set must first be selected from the Filing Information section. Co…" at bounding box center [383, 250] width 391 height 401
click at [534, 468] on button "Save & Close" at bounding box center [529, 467] width 74 height 23
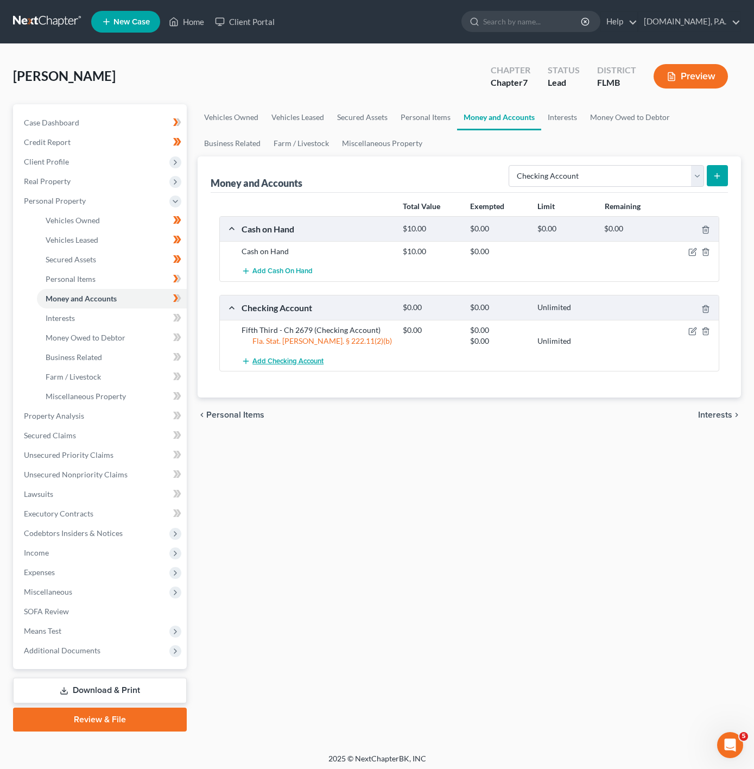
click at [274, 355] on button "Add Checking Account" at bounding box center [283, 361] width 82 height 20
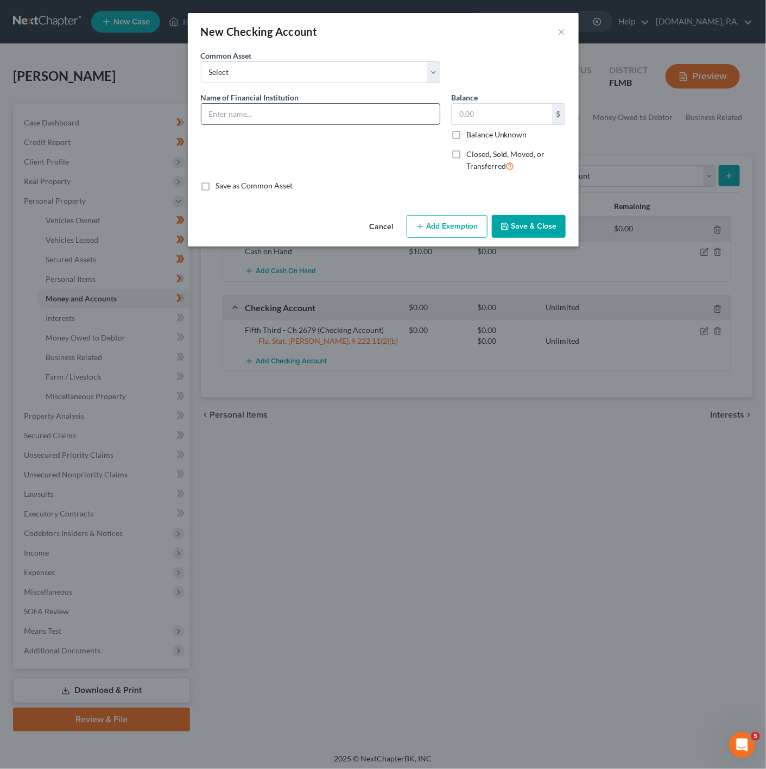
click at [322, 110] on input "text" at bounding box center [321, 114] width 238 height 21
type input "Fifth Third - Ch 4737"
click at [463, 118] on input "text" at bounding box center [502, 114] width 100 height 21
type input "0"
click at [419, 221] on button "Add Exemption" at bounding box center [447, 226] width 81 height 23
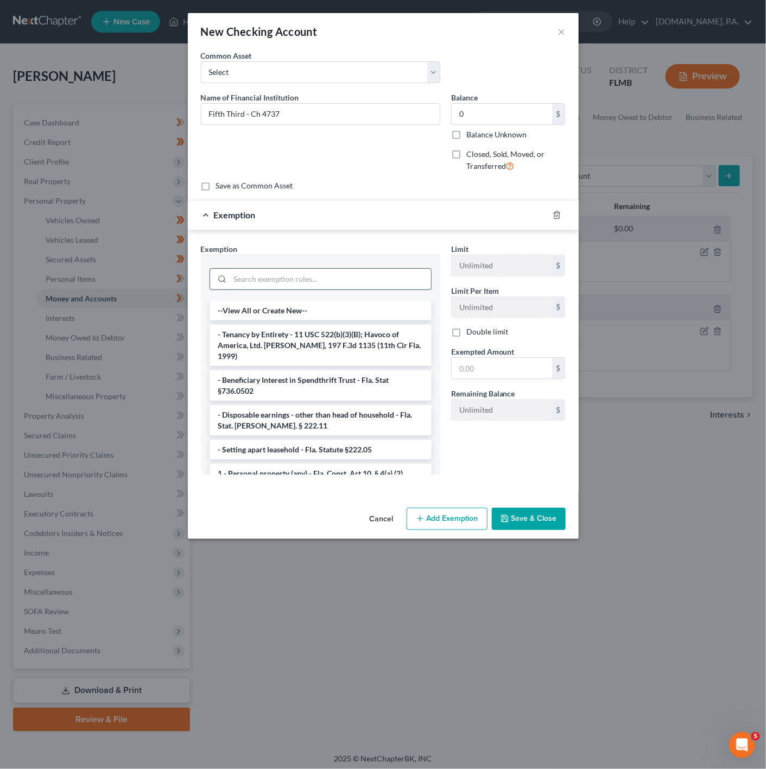
click at [319, 275] on input "search" at bounding box center [330, 279] width 201 height 21
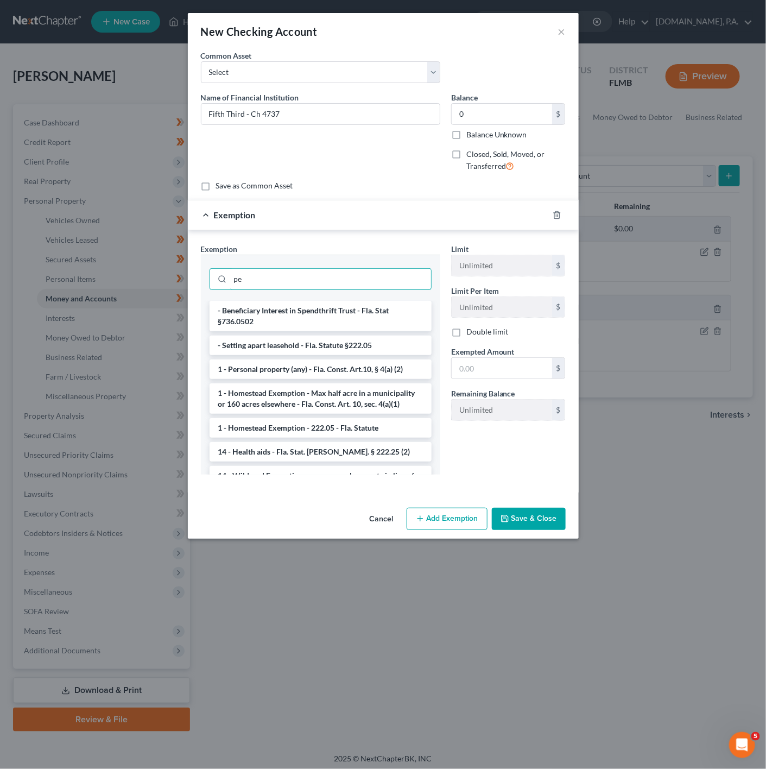
type input "p"
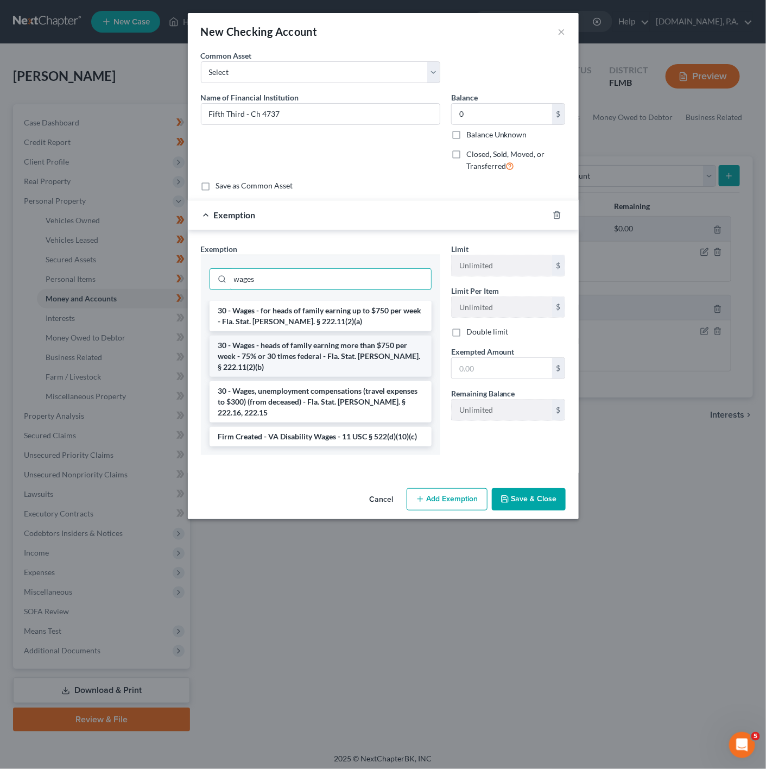
type input "wages"
click at [381, 357] on li "30 - Wages - heads of family earning more than $750 per week - 75% or 30 times …" at bounding box center [321, 356] width 222 height 41
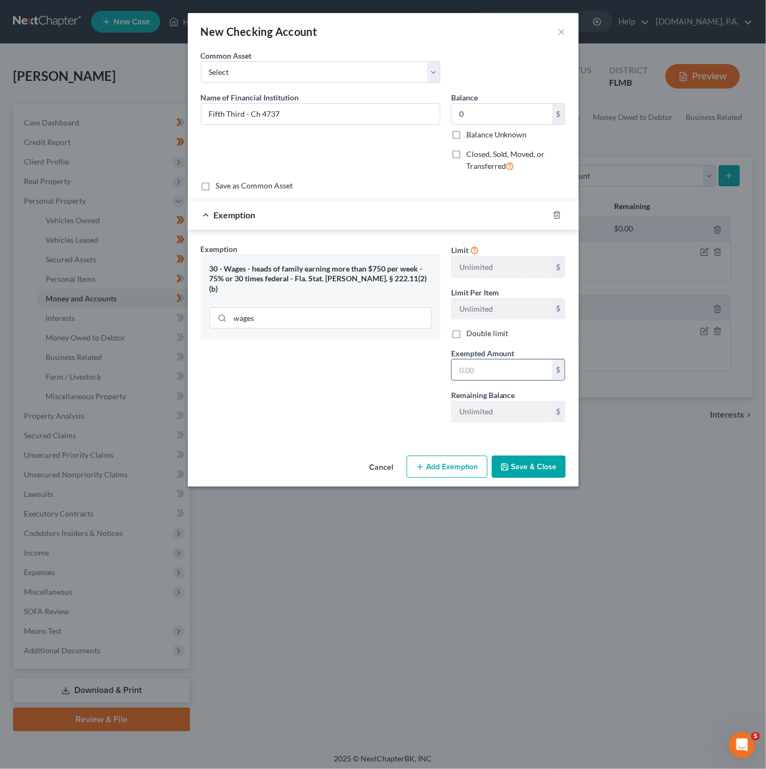
click at [524, 373] on input "text" at bounding box center [502, 370] width 100 height 21
type input "0"
click at [328, 430] on div "Exemption Set must be selected for CA. Exemption * 30 - Wages - heads of family…" at bounding box center [321, 337] width 250 height 188
click at [538, 445] on div "An exemption set must first be selected from the Filing Information section. Co…" at bounding box center [383, 250] width 391 height 401
click at [540, 466] on button "Save & Close" at bounding box center [529, 467] width 74 height 23
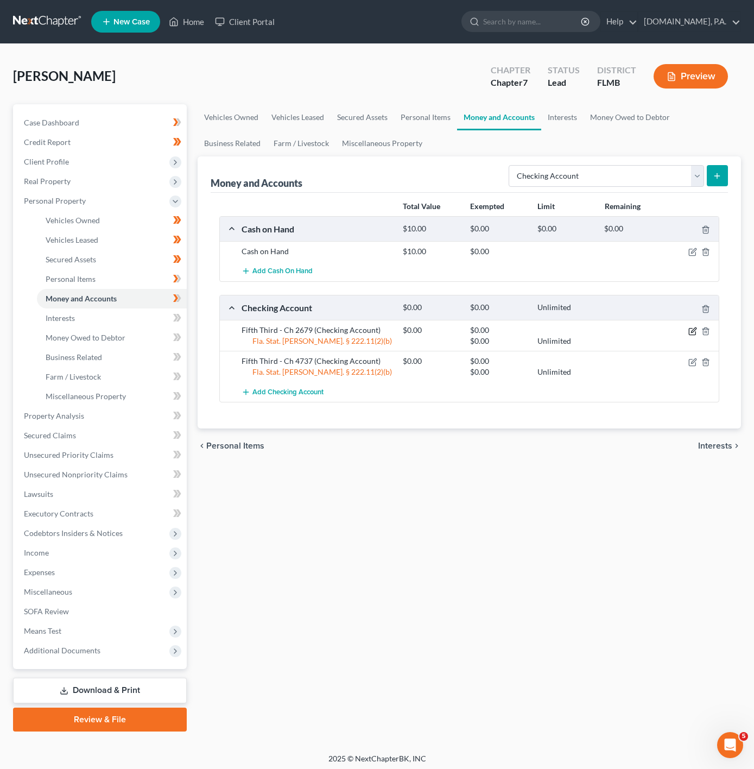
click at [694, 331] on icon "button" at bounding box center [693, 331] width 9 height 9
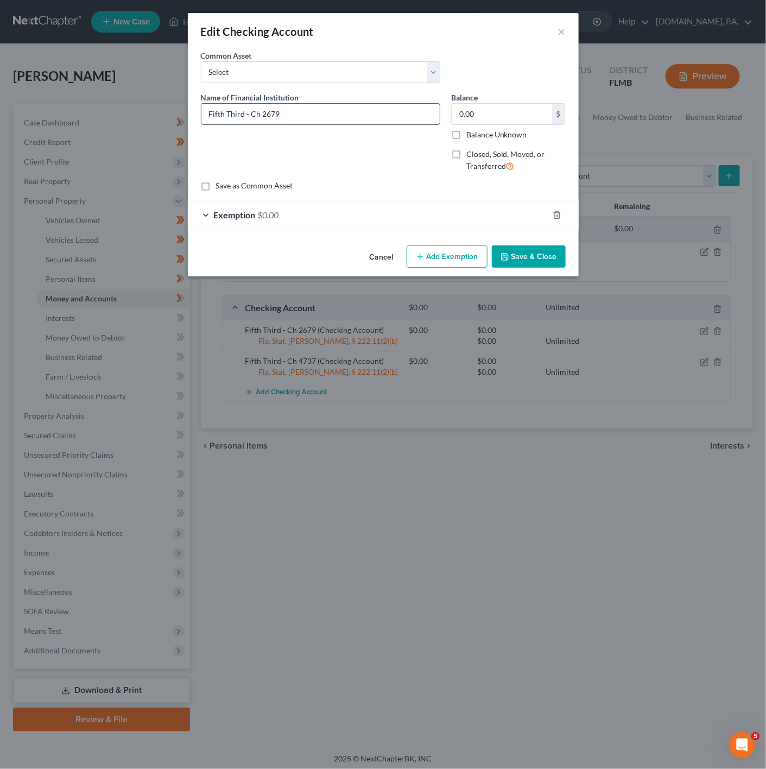
click at [251, 115] on input "Fifth Third - Ch 2679" at bounding box center [321, 114] width 238 height 21
click at [278, 115] on input "Fifth Third - Bus - \\Ch 2679" at bounding box center [321, 114] width 238 height 21
click at [275, 117] on input "Fifth Third - Bus - \\Ch 2679" at bounding box center [321, 114] width 238 height 21
type input "Fifth Third Bus - Ch 2679"
click at [512, 267] on button "Save & Close" at bounding box center [529, 257] width 74 height 23
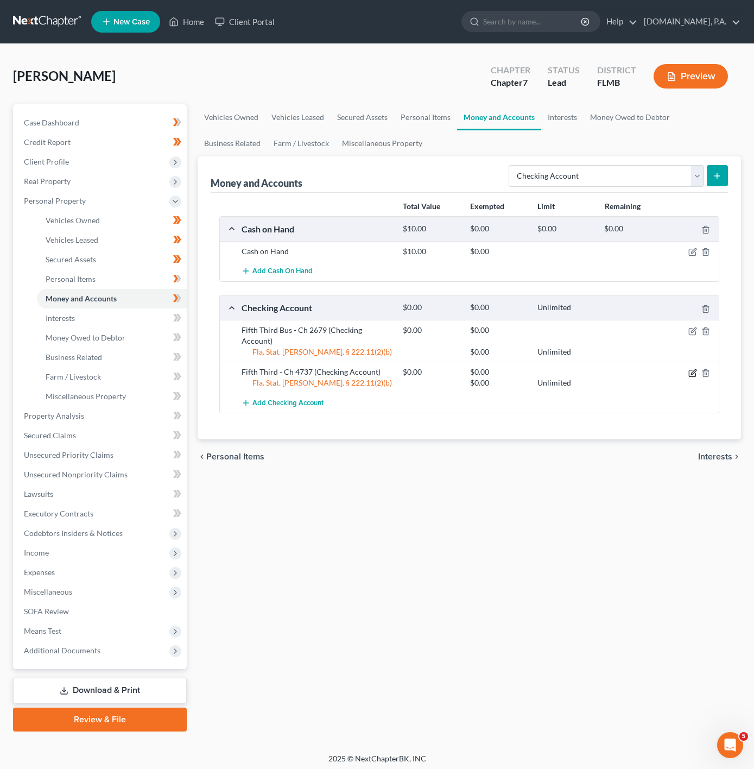
click at [690, 369] on icon "button" at bounding box center [693, 373] width 9 height 9
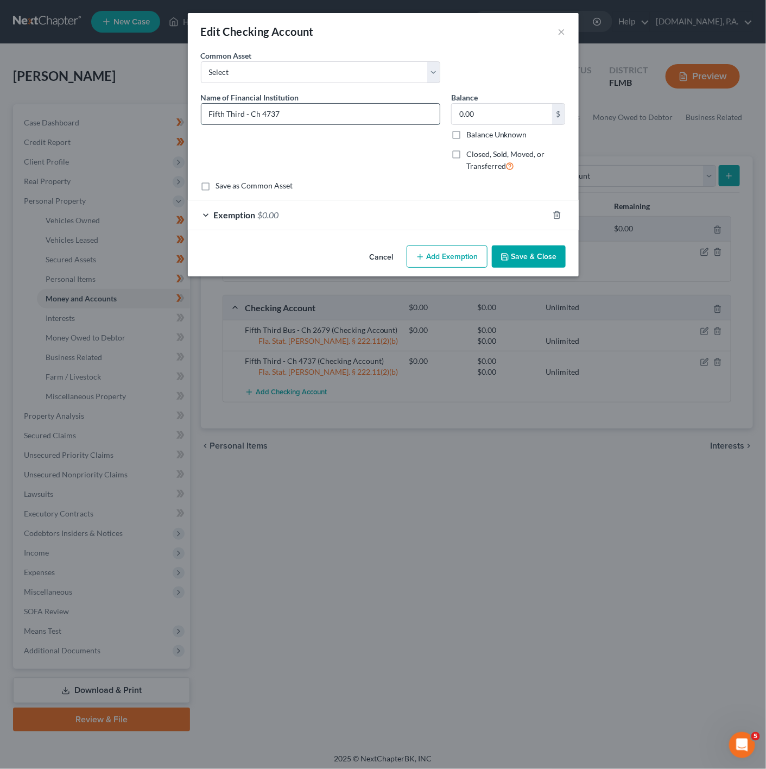
click at [243, 116] on input "Fifth Third - Ch 4737" at bounding box center [321, 114] width 238 height 21
type input "Fifth Third Bus - Ch 4737"
click at [504, 255] on polyline "button" at bounding box center [504, 255] width 3 height 2
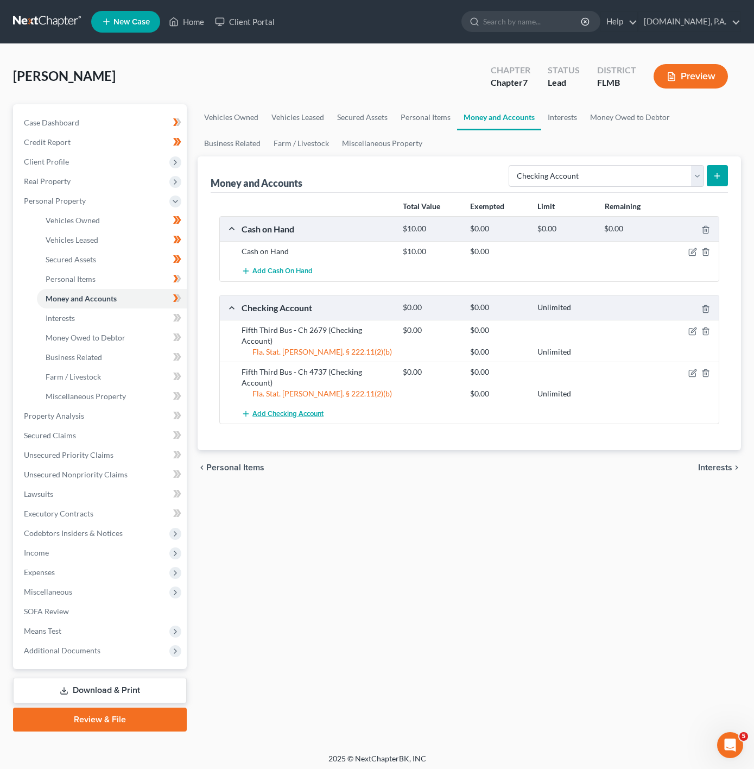
click at [274, 404] on button "Add Checking Account" at bounding box center [283, 414] width 82 height 20
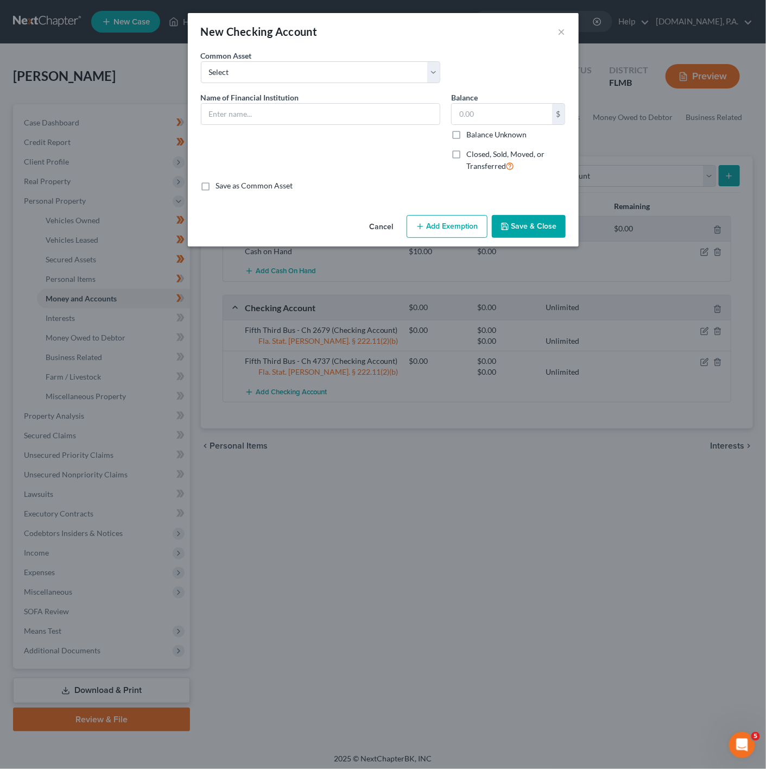
click at [328, 129] on div "Name of Financial Institution *" at bounding box center [321, 136] width 250 height 89
click at [328, 123] on input "text" at bounding box center [321, 114] width 238 height 21
drag, startPoint x: 264, startPoint y: 111, endPoint x: 291, endPoint y: 125, distance: 30.1
click at [264, 111] on input "Fifth Third Bus - 5840" at bounding box center [321, 114] width 238 height 21
click at [362, 109] on input "Fifth Third Bus - Ch 5840" at bounding box center [321, 114] width 238 height 21
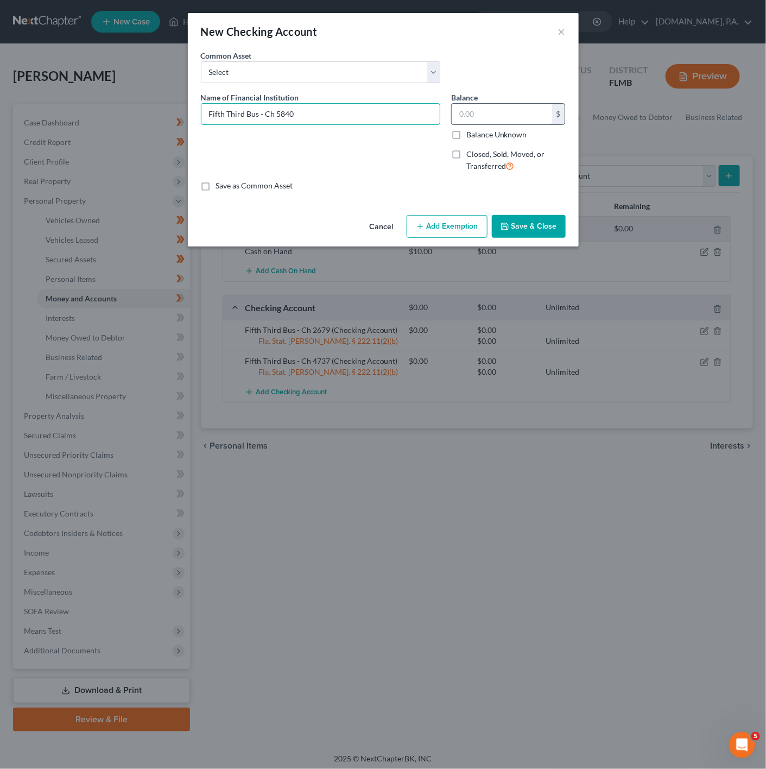
type input "Fifth Third Bus - Ch 5840"
click at [474, 121] on input "text" at bounding box center [502, 114] width 100 height 21
type input "0"
click at [454, 227] on button "Add Exemption" at bounding box center [447, 226] width 81 height 23
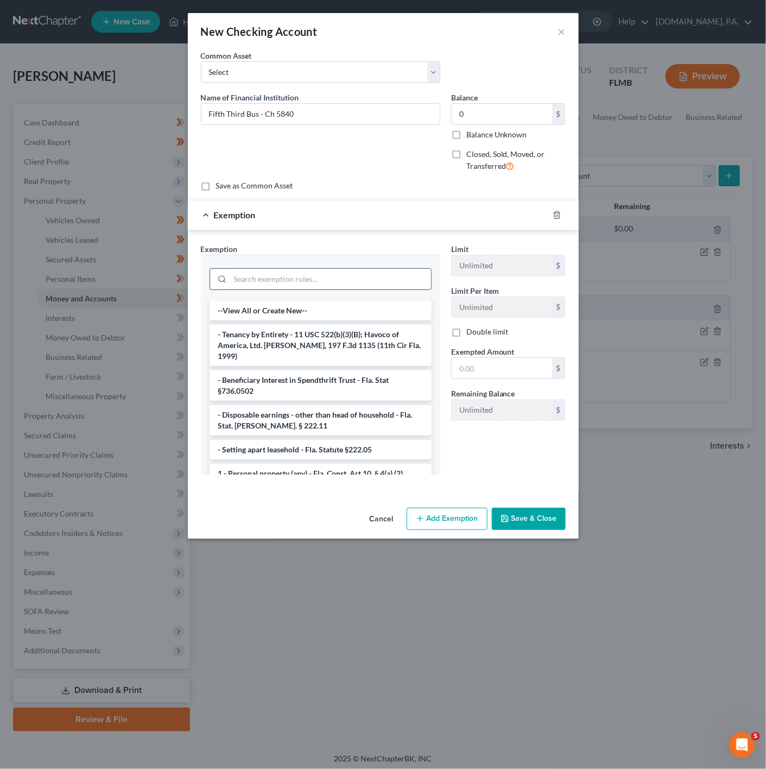
click at [366, 282] on input "search" at bounding box center [330, 279] width 201 height 21
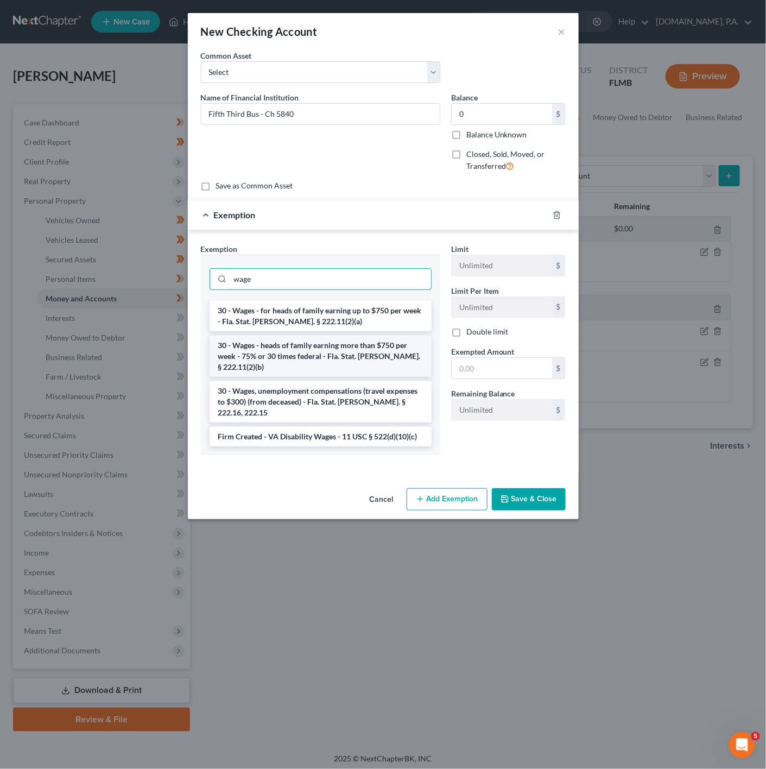
type input "wage"
click at [375, 349] on li "30 - Wages - heads of family earning more than $750 per week - 75% or 30 times …" at bounding box center [321, 356] width 222 height 41
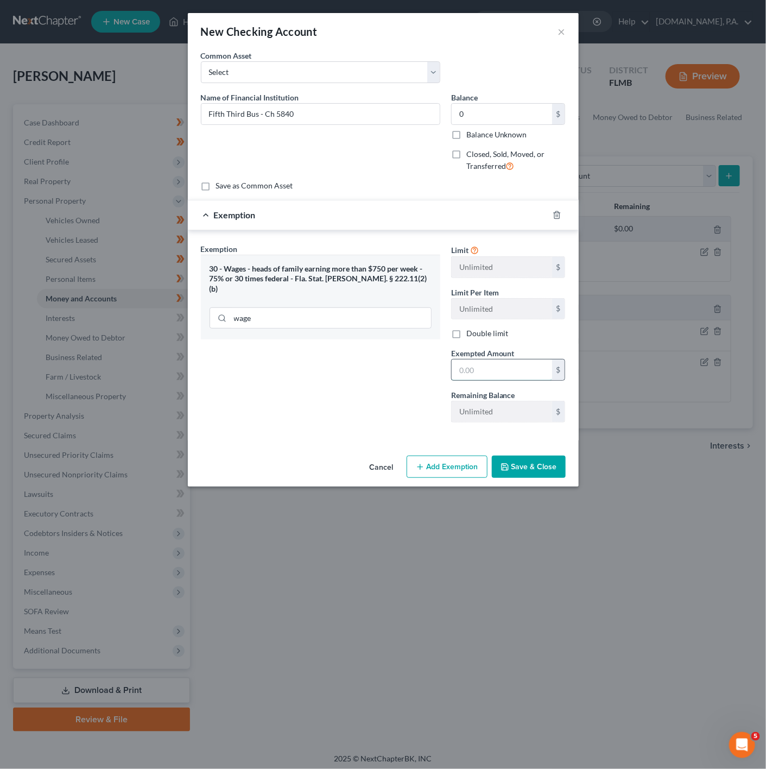
click at [489, 377] on input "text" at bounding box center [502, 370] width 100 height 21
type input "0"
click at [356, 406] on div "Exemption Set must be selected for CA. Exemption * 30 - Wages - heads of family…" at bounding box center [321, 337] width 250 height 188
click at [551, 474] on button "Save & Close" at bounding box center [529, 467] width 74 height 23
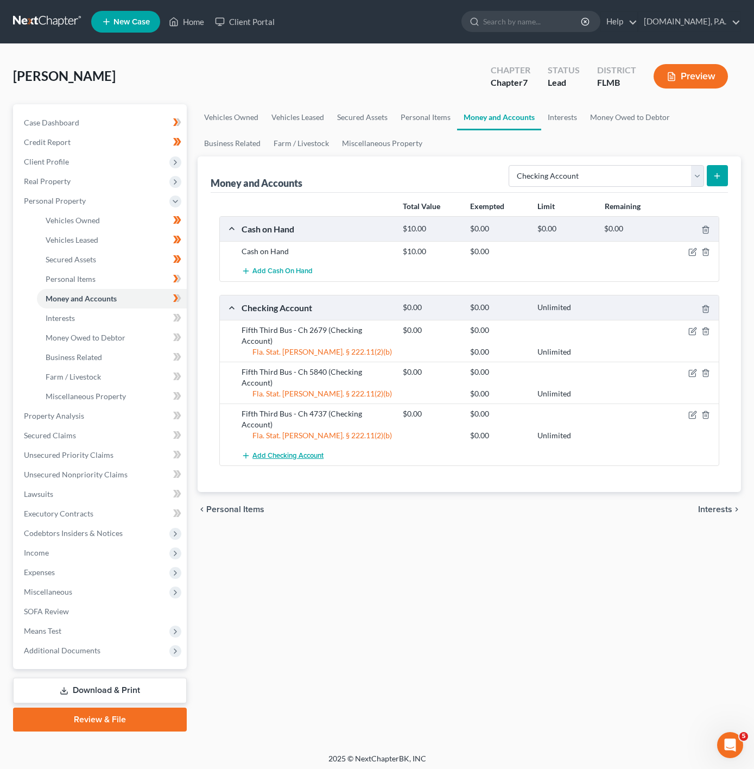
click at [302, 445] on button "Add Checking Account" at bounding box center [283, 455] width 82 height 20
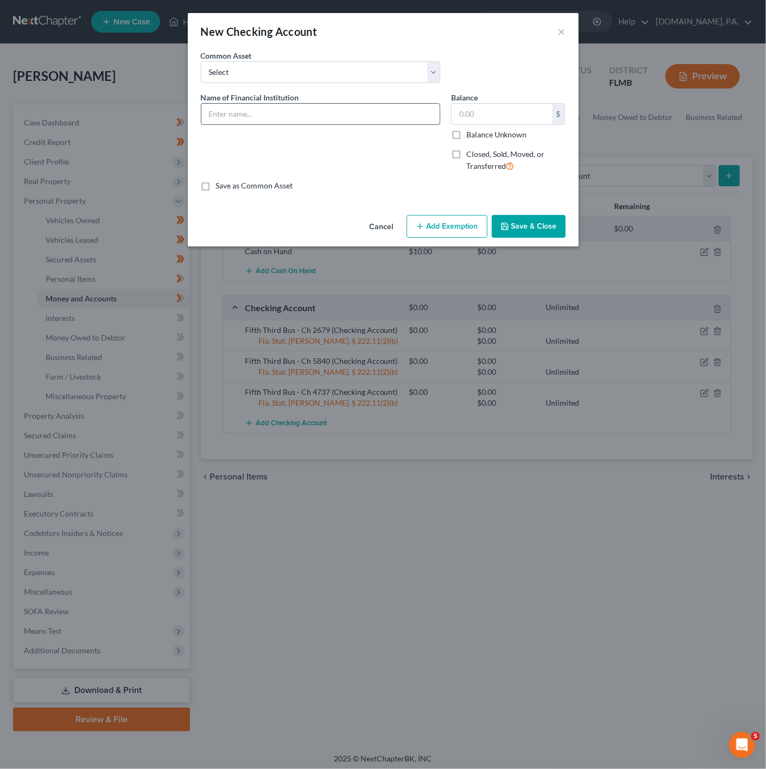
click at [357, 119] on input "text" at bounding box center [321, 114] width 238 height 21
type input "Fifth Third - Ch 6919"
click at [488, 117] on input "text" at bounding box center [502, 114] width 100 height 21
type input "0"
click at [450, 222] on button "Add Exemption" at bounding box center [447, 226] width 81 height 23
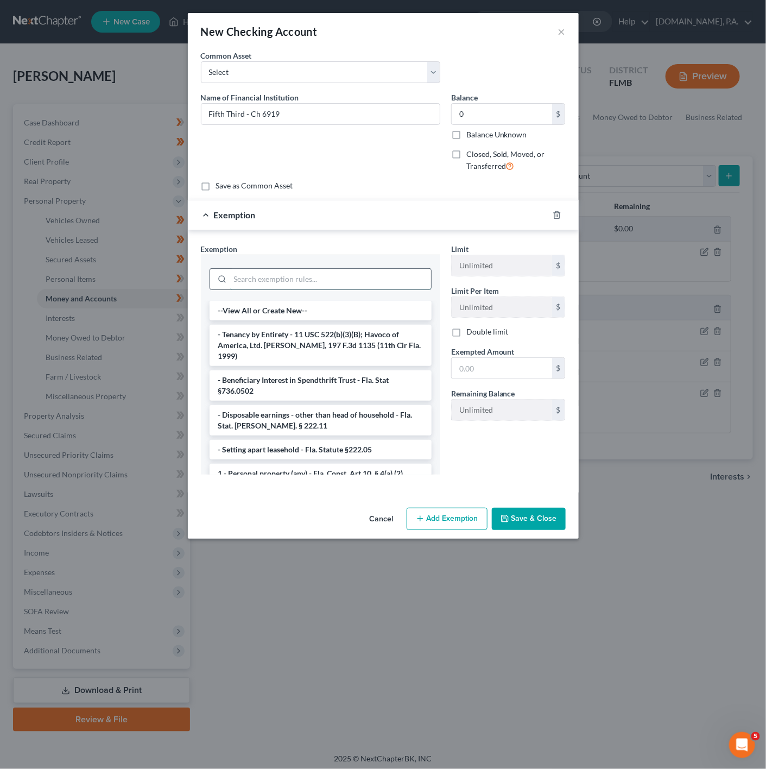
click at [386, 279] on input "search" at bounding box center [330, 279] width 201 height 21
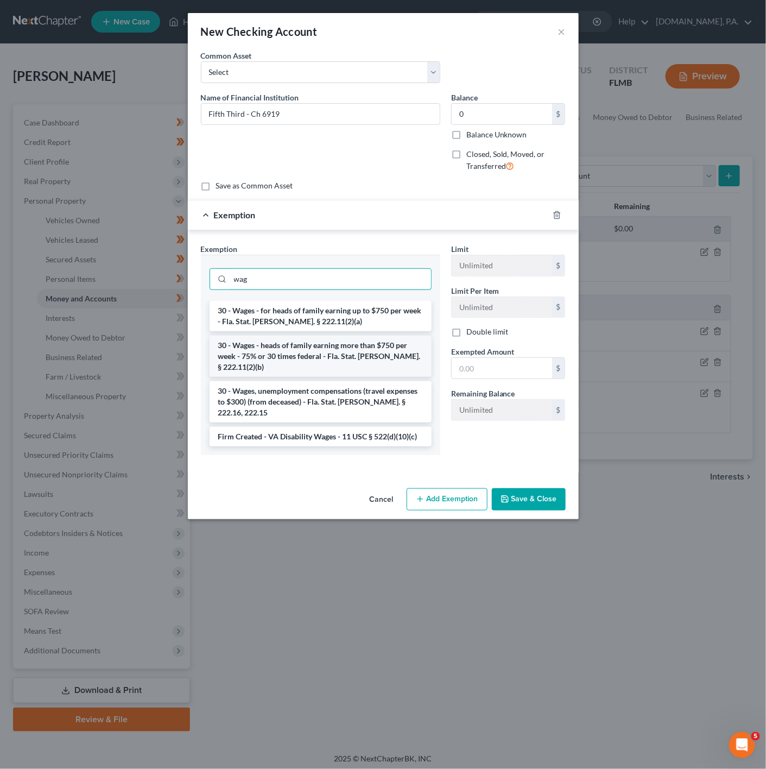
type input "wag"
click at [401, 355] on li "30 - Wages - heads of family earning more than $750 per week - 75% or 30 times …" at bounding box center [321, 356] width 222 height 41
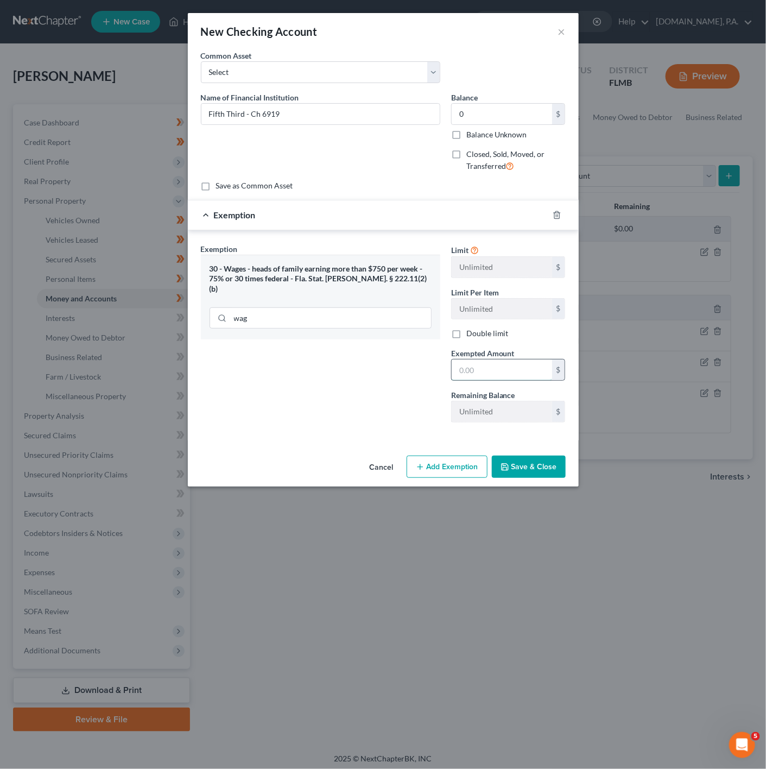
click at [496, 372] on input "text" at bounding box center [502, 370] width 100 height 21
type input "0"
click at [348, 392] on div "Exemption Set must be selected for CA. Exemption * 30 - Wages - heads of family…" at bounding box center [321, 337] width 250 height 188
drag, startPoint x: 559, startPoint y: 448, endPoint x: 553, endPoint y: 463, distance: 16.3
click at [557, 450] on div "An exemption set must first be selected from the Filing Information section. Co…" at bounding box center [383, 250] width 391 height 401
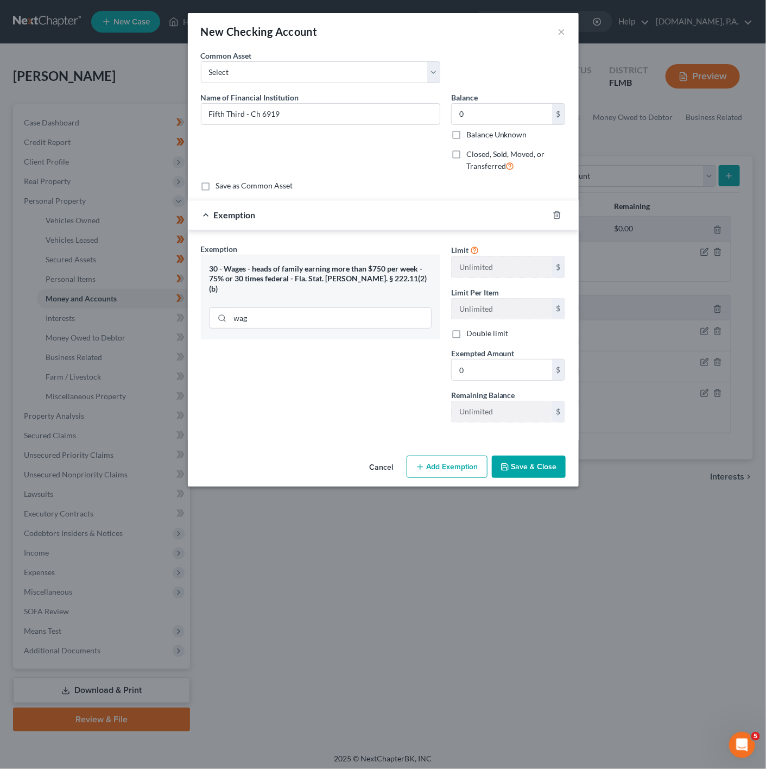
click at [553, 463] on button "Save & Close" at bounding box center [529, 467] width 74 height 23
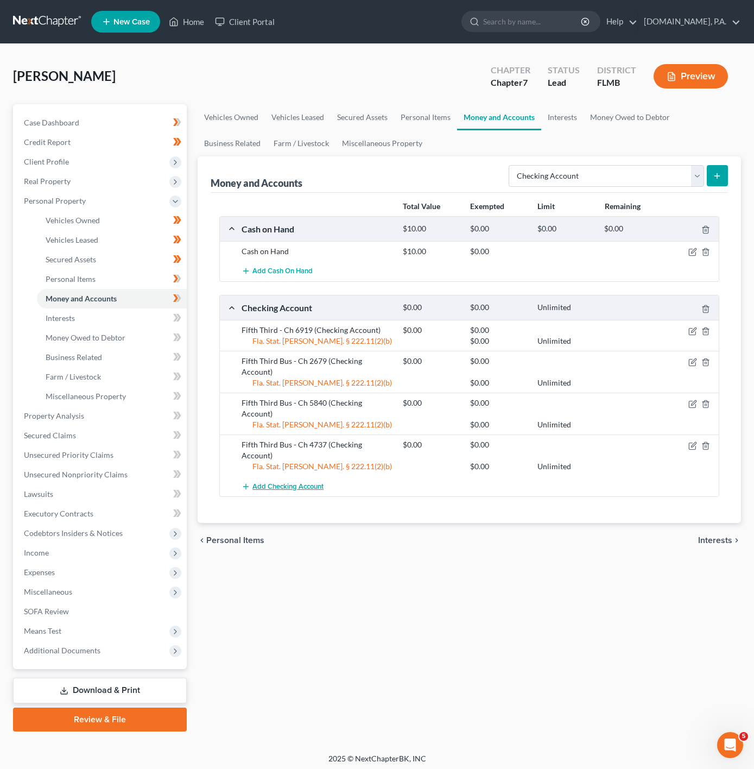
click at [286, 476] on button "Add Checking Account" at bounding box center [283, 486] width 82 height 20
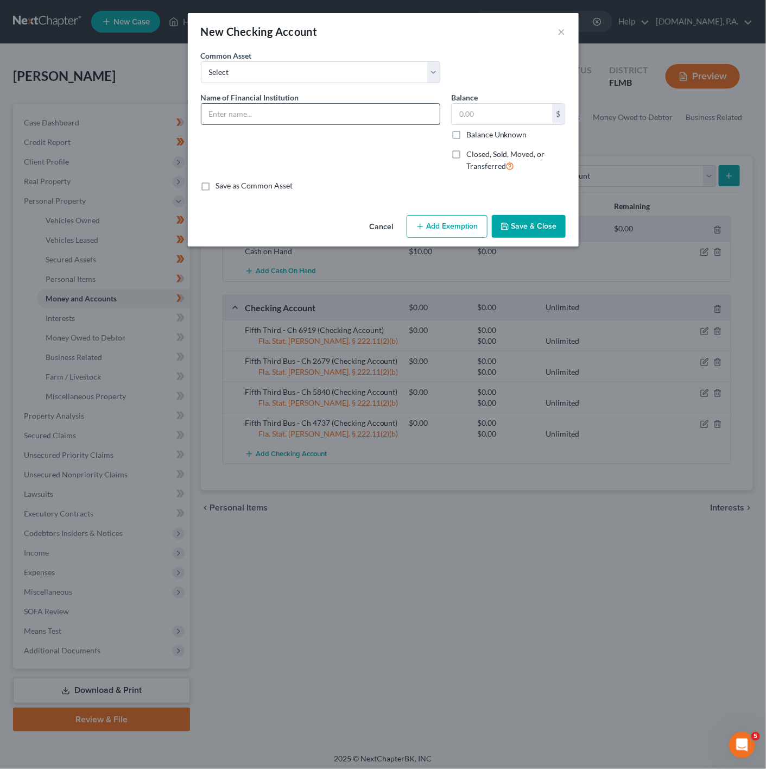
click at [282, 121] on input "text" at bounding box center [321, 114] width 238 height 21
type input "PayPal"
click at [458, 221] on button "Add Exemption" at bounding box center [447, 226] width 81 height 23
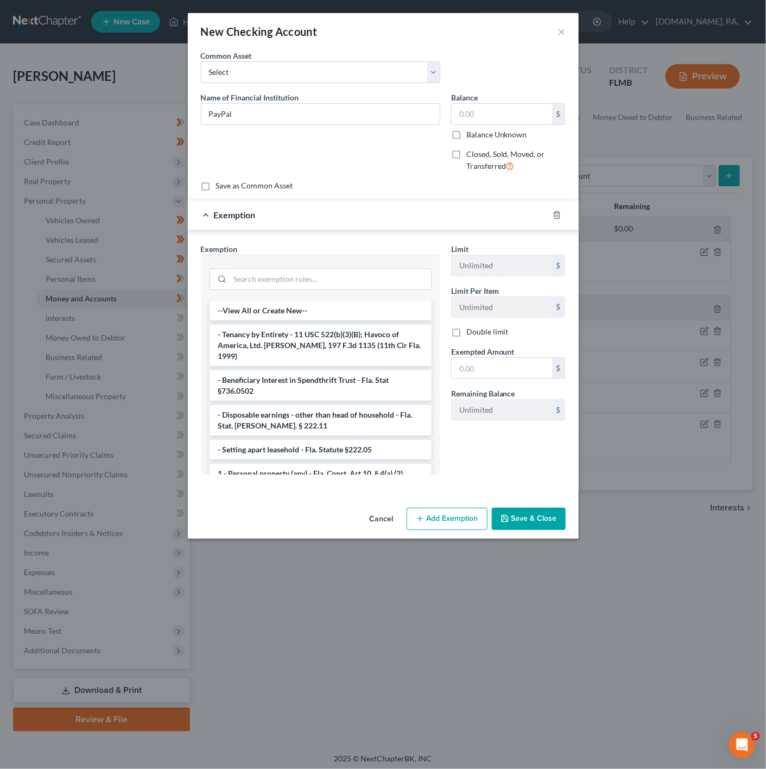
click at [295, 292] on div at bounding box center [321, 278] width 222 height 28
click at [260, 289] on input "search" at bounding box center [330, 279] width 201 height 21
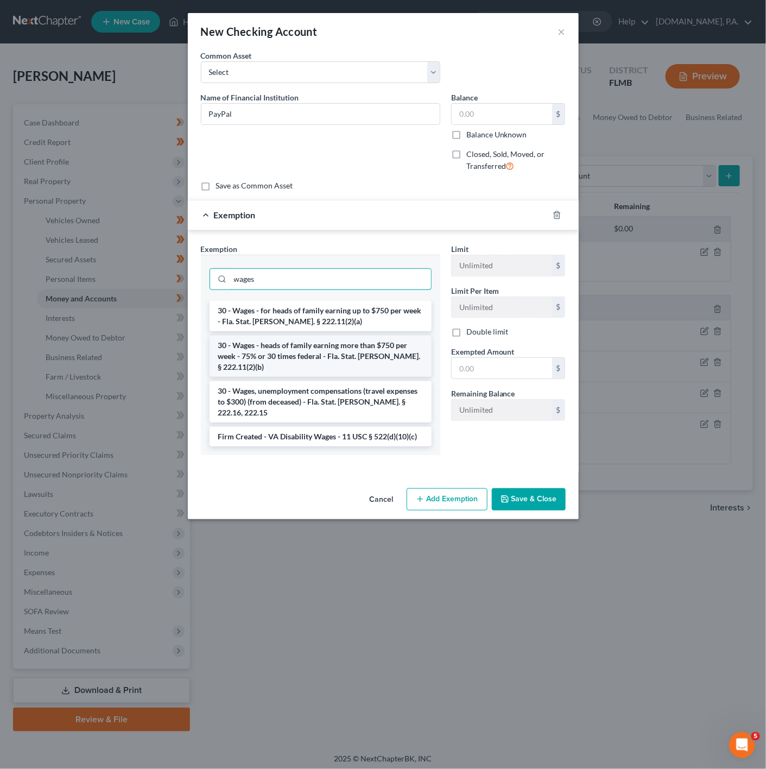
type input "wages"
click at [280, 347] on li "30 - Wages - heads of family earning more than $750 per week - 75% or 30 times …" at bounding box center [321, 356] width 222 height 41
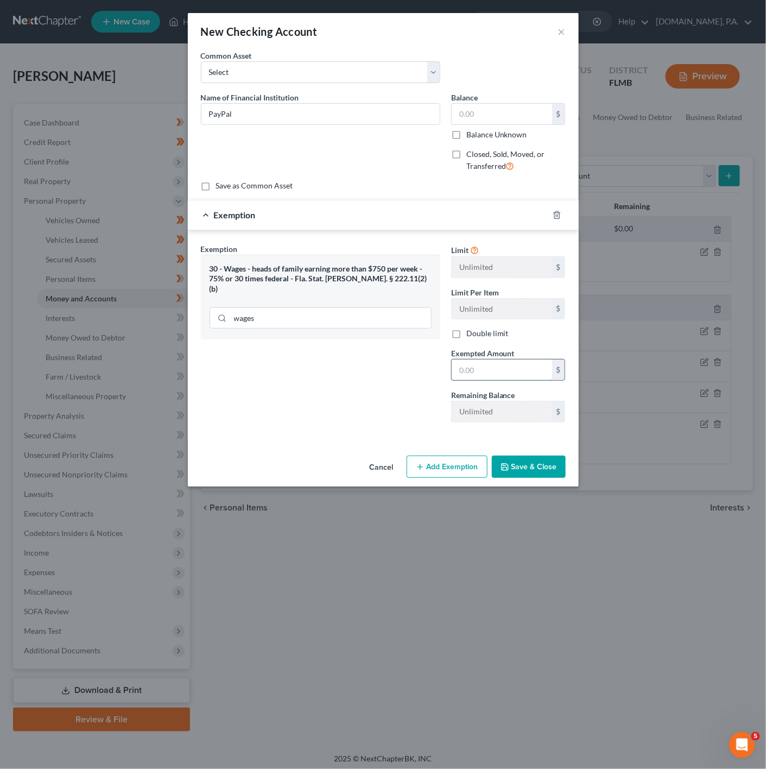
click at [486, 377] on input "text" at bounding box center [502, 370] width 100 height 21
type input "0"
click at [499, 111] on input "text" at bounding box center [502, 114] width 100 height 21
type input "0"
click at [348, 328] on div "30 - Wages - heads of family earning more than $750 per week - 75% or 30 times …" at bounding box center [321, 297] width 240 height 85
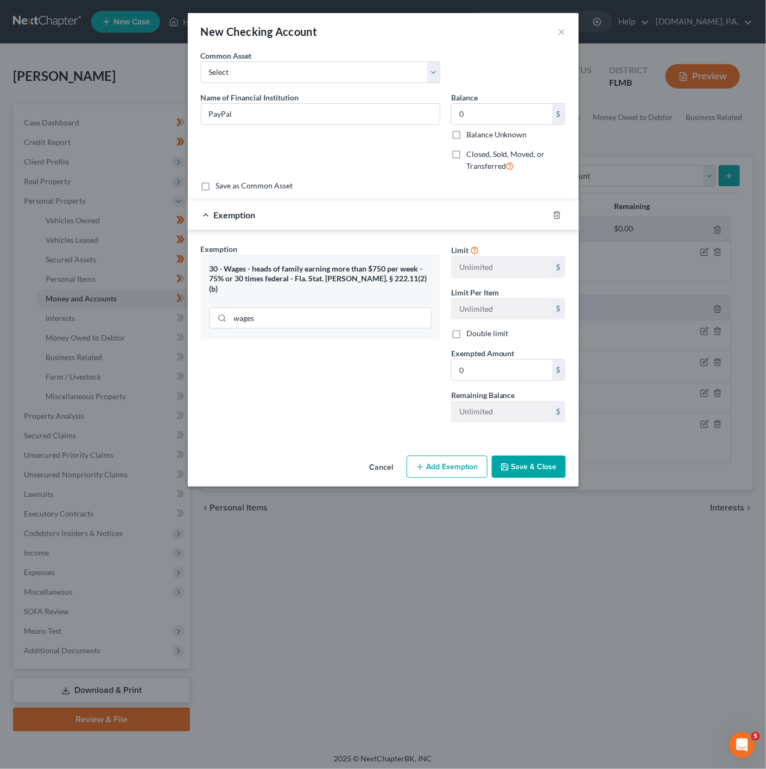
click at [524, 466] on button "Save & Close" at bounding box center [529, 467] width 74 height 23
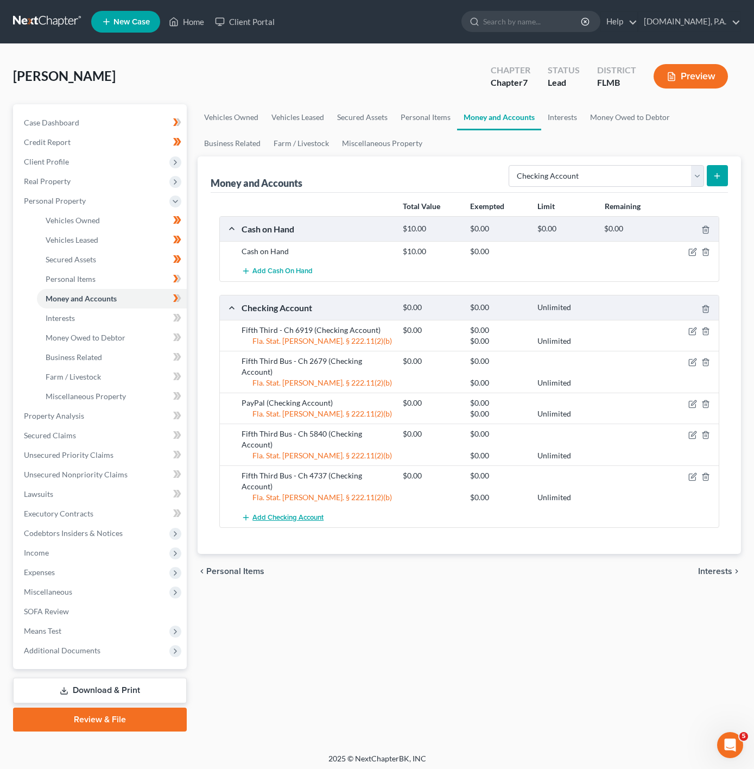
click at [308, 507] on button "Add Checking Account" at bounding box center [283, 517] width 82 height 20
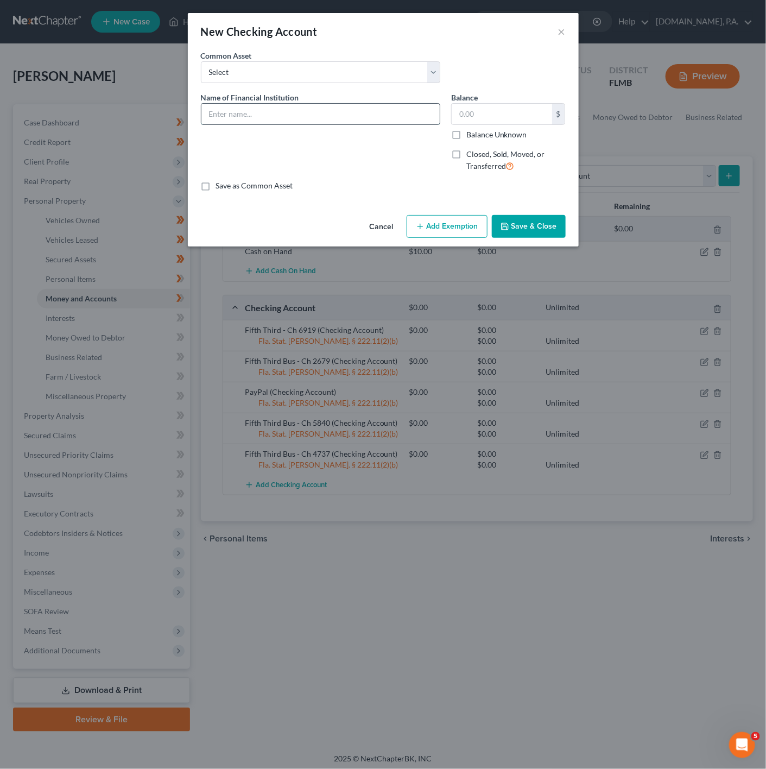
click at [256, 119] on input "text" at bounding box center [321, 114] width 238 height 21
type input "w"
type input "Wells Fargo Bus - Ch 3517"
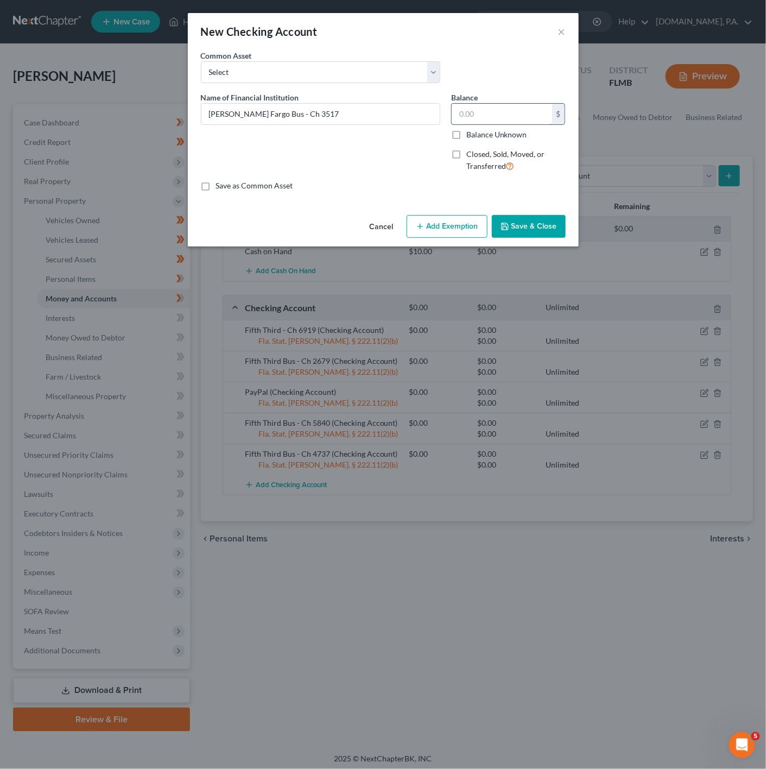
click at [485, 112] on input "text" at bounding box center [502, 114] width 100 height 21
type input "0"
click at [466, 230] on button "Add Exemption" at bounding box center [447, 226] width 81 height 23
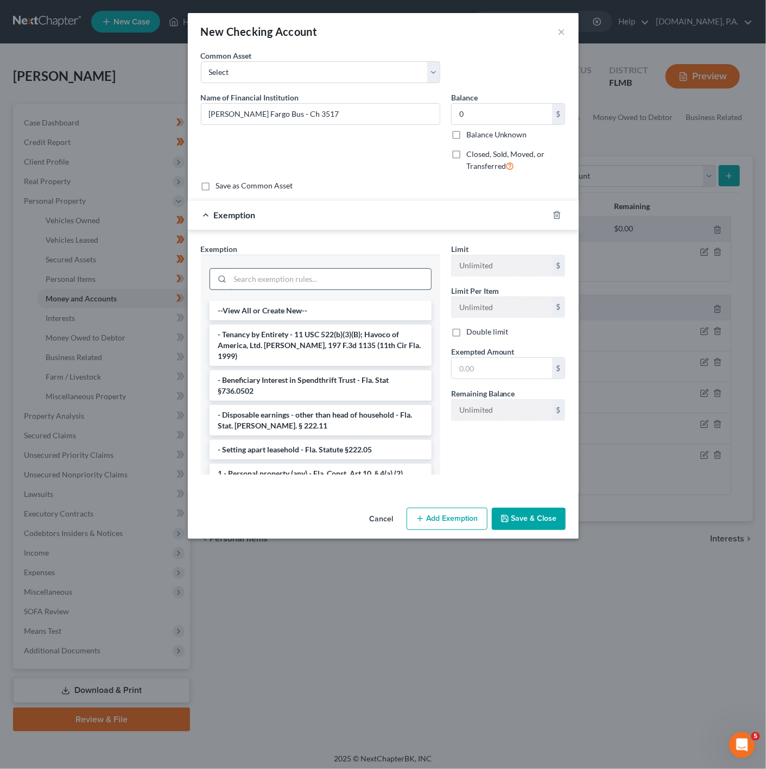
click at [329, 282] on input "search" at bounding box center [330, 279] width 201 height 21
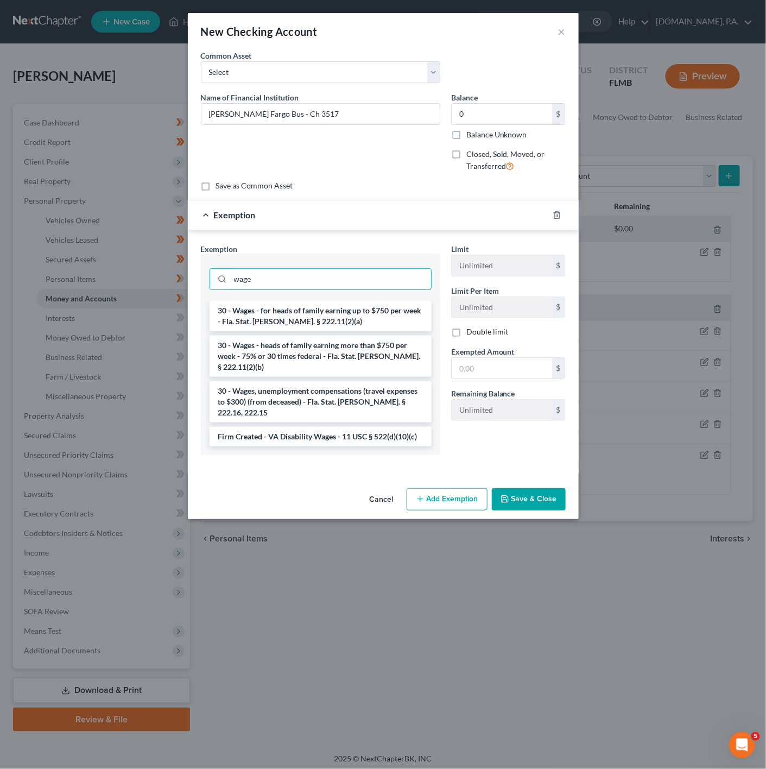
type input "wage"
drag, startPoint x: 323, startPoint y: 336, endPoint x: 324, endPoint y: 341, distance: 5.5
click at [323, 336] on ul "30 - Wages - for heads of family earning up to $750 per week - Fla. Stat. Ann. …" at bounding box center [321, 374] width 222 height 146
click at [325, 343] on li "30 - Wages - heads of family earning more than $750 per week - 75% or 30 times …" at bounding box center [321, 356] width 222 height 41
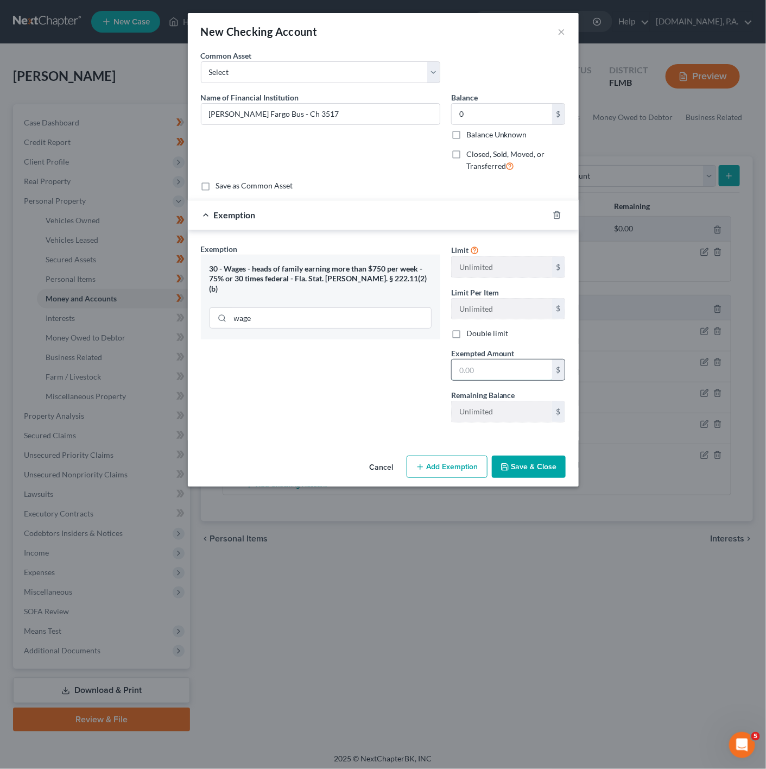
drag, startPoint x: 462, startPoint y: 368, endPoint x: 455, endPoint y: 368, distance: 7.1
click at [462, 368] on input "text" at bounding box center [502, 370] width 100 height 21
type input "0"
click at [339, 424] on div "Exemption Set must be selected for CA. Exemption * 30 - Wages - heads of family…" at bounding box center [321, 337] width 250 height 188
click at [548, 463] on button "Save & Close" at bounding box center [529, 467] width 74 height 23
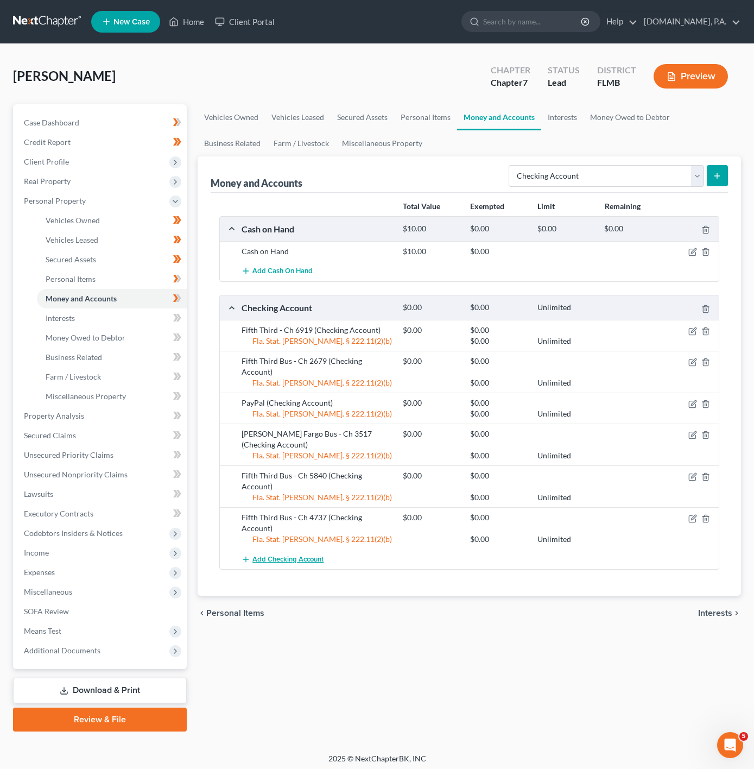
click at [284, 555] on span "Add Checking Account" at bounding box center [288, 559] width 71 height 9
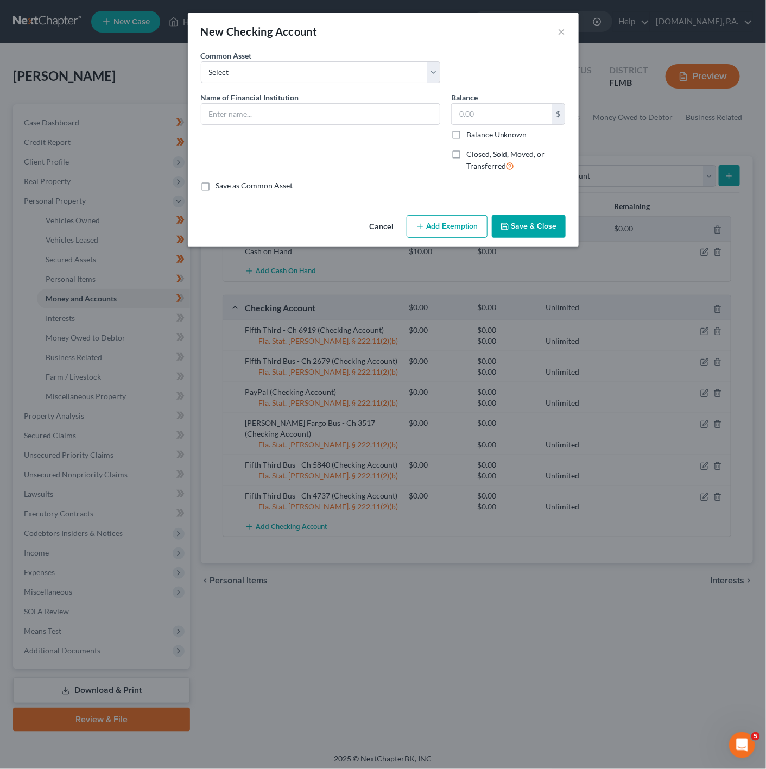
click at [265, 131] on div "Name of Financial Institution *" at bounding box center [321, 136] width 250 height 89
click at [268, 119] on input "text" at bounding box center [321, 114] width 238 height 21
type input "Wells Fargo Bus - 8073"
click at [471, 116] on input "text" at bounding box center [502, 114] width 100 height 21
type input "0"
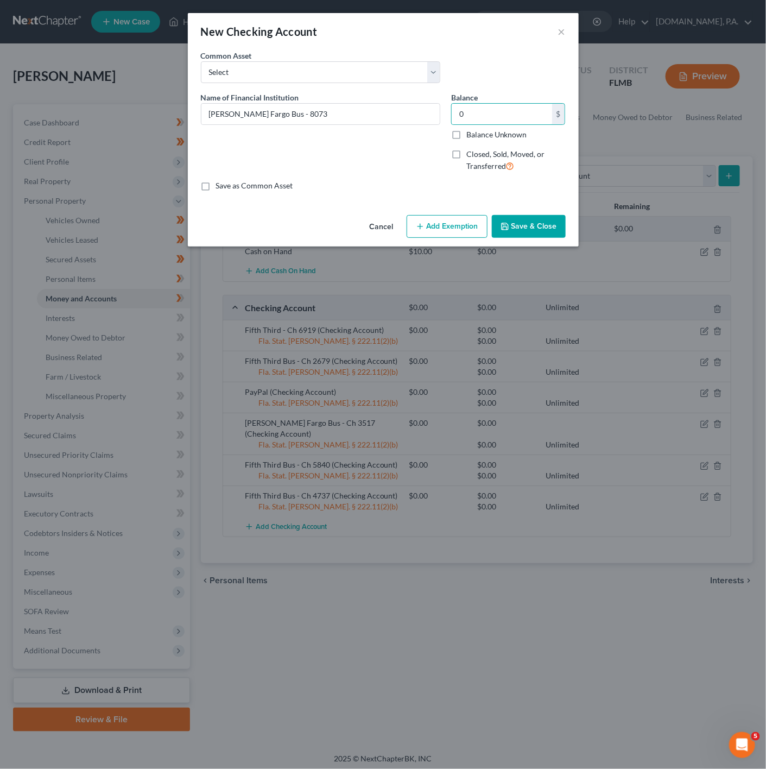
click at [543, 237] on button "Save & Close" at bounding box center [529, 226] width 74 height 23
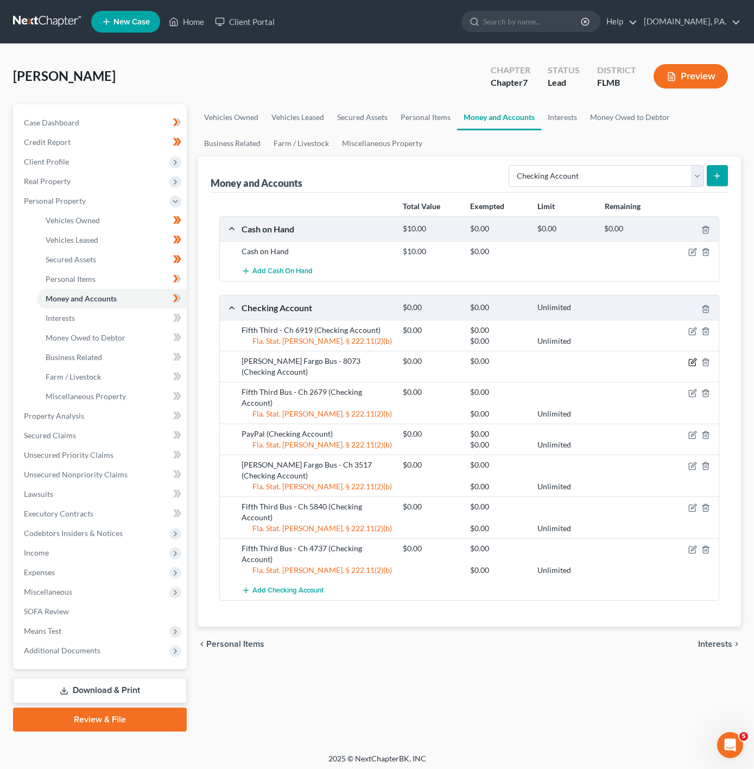
click at [696, 362] on icon "button" at bounding box center [693, 362] width 9 height 9
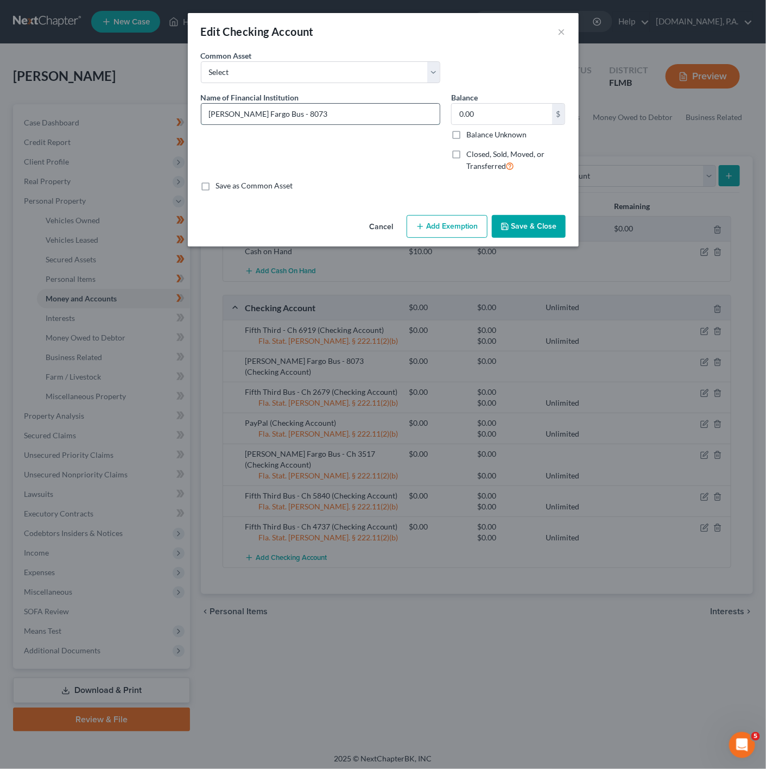
drag, startPoint x: 265, startPoint y: 115, endPoint x: 250, endPoint y: 116, distance: 14.8
click at [250, 116] on input "Wells Fargo Bus - 8073" at bounding box center [321, 114] width 238 height 21
click at [256, 116] on input "Wells Fargo - 8073" at bounding box center [321, 114] width 238 height 21
click at [255, 115] on input "Wells Fargo - Ch 8073" at bounding box center [321, 114] width 238 height 21
click at [249, 115] on input "Wells Fargo - Ch 8073" at bounding box center [321, 114] width 238 height 21
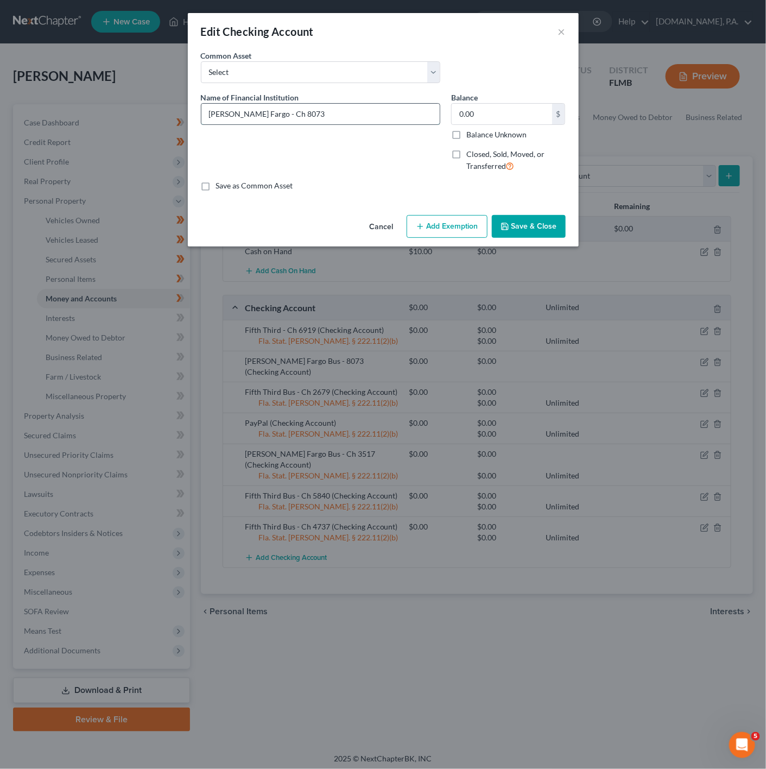
click at [250, 111] on input "Wells Fargo - Ch 8073" at bounding box center [321, 114] width 238 height 21
click at [248, 116] on input "Wells Fargo - Ch 8073" at bounding box center [321, 114] width 238 height 21
type input "Wells Fargo - Ch 8073"
click at [508, 230] on icon "button" at bounding box center [505, 226] width 9 height 9
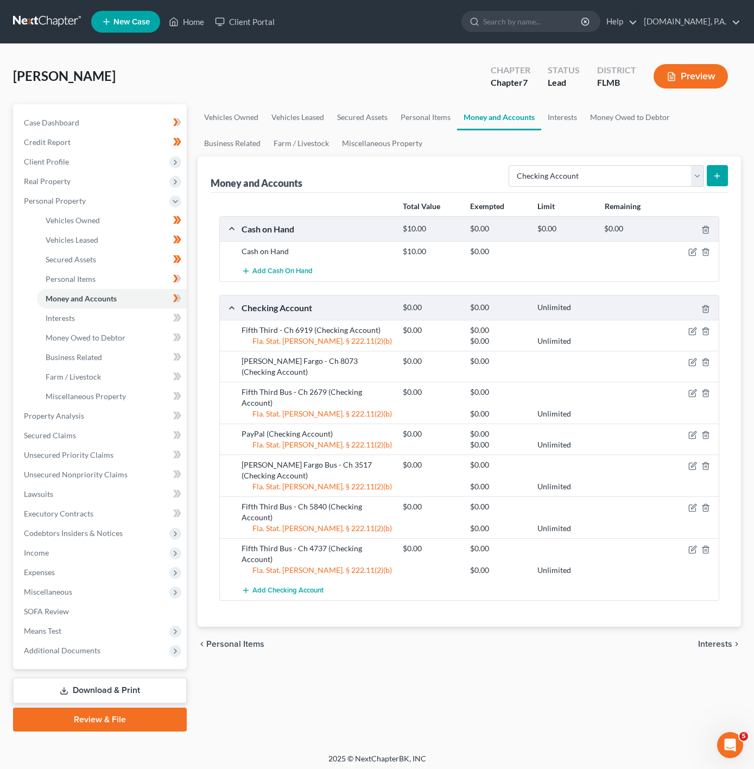
click at [687, 366] on div at bounding box center [693, 361] width 54 height 11
click at [690, 365] on icon "button" at bounding box center [693, 362] width 9 height 9
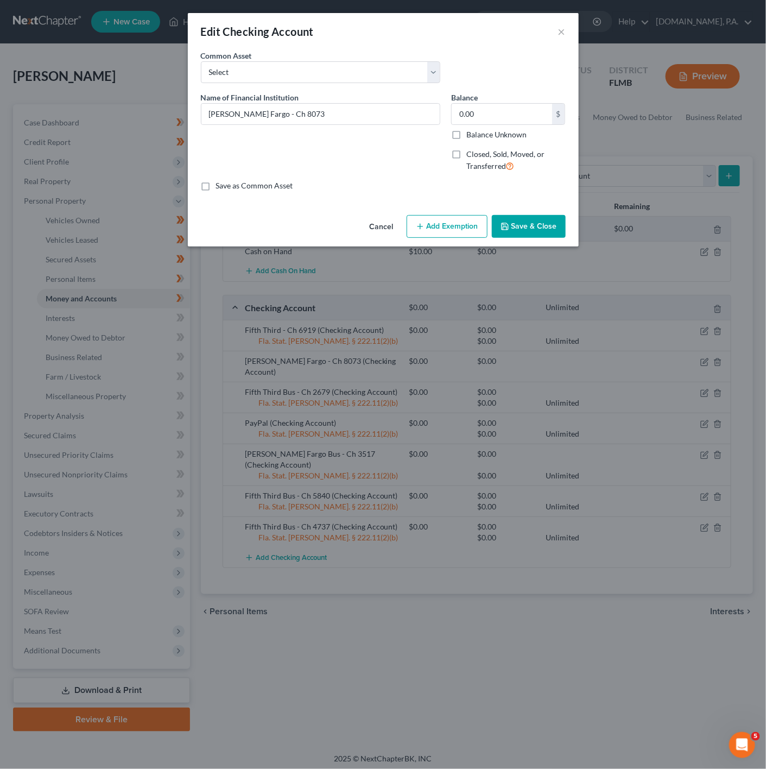
click at [491, 223] on div "Cancel Add Exemption Save & Close" at bounding box center [383, 229] width 391 height 36
click at [468, 222] on button "Add Exemption" at bounding box center [447, 226] width 81 height 23
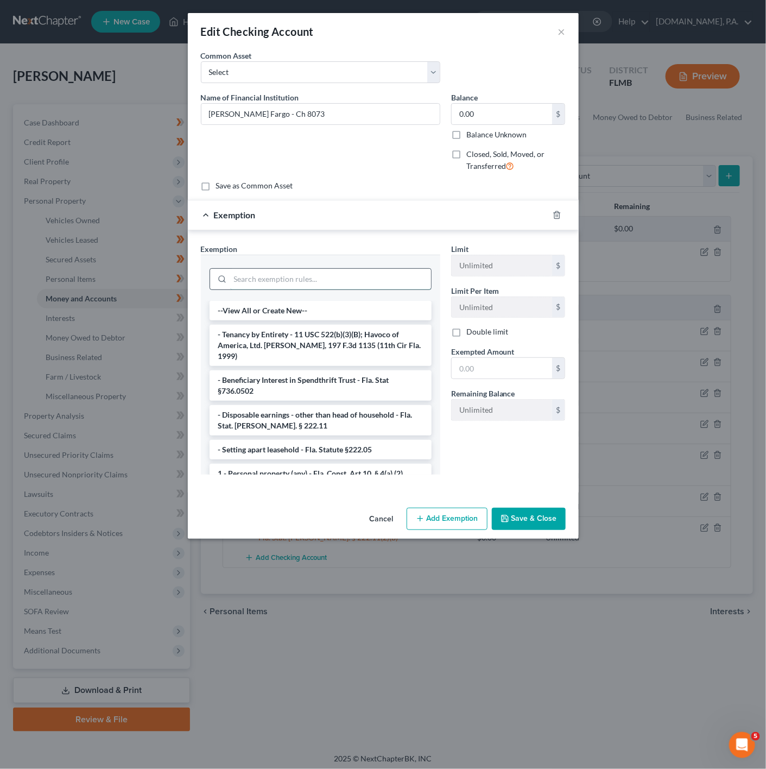
click at [300, 281] on input "search" at bounding box center [330, 279] width 201 height 21
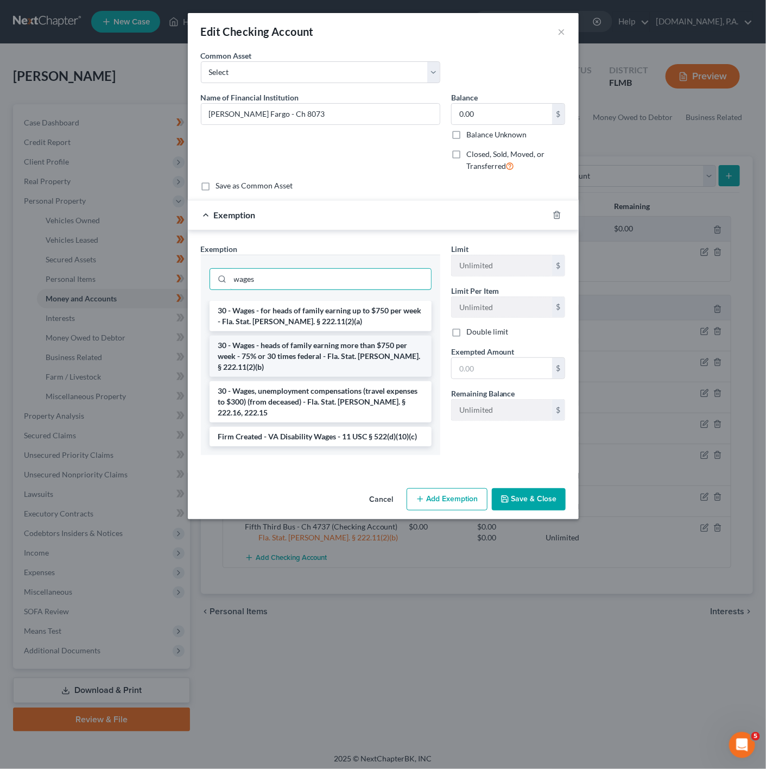
type input "wages"
click at [307, 356] on li "30 - Wages - heads of family earning more than $750 per week - 75% or 30 times …" at bounding box center [321, 356] width 222 height 41
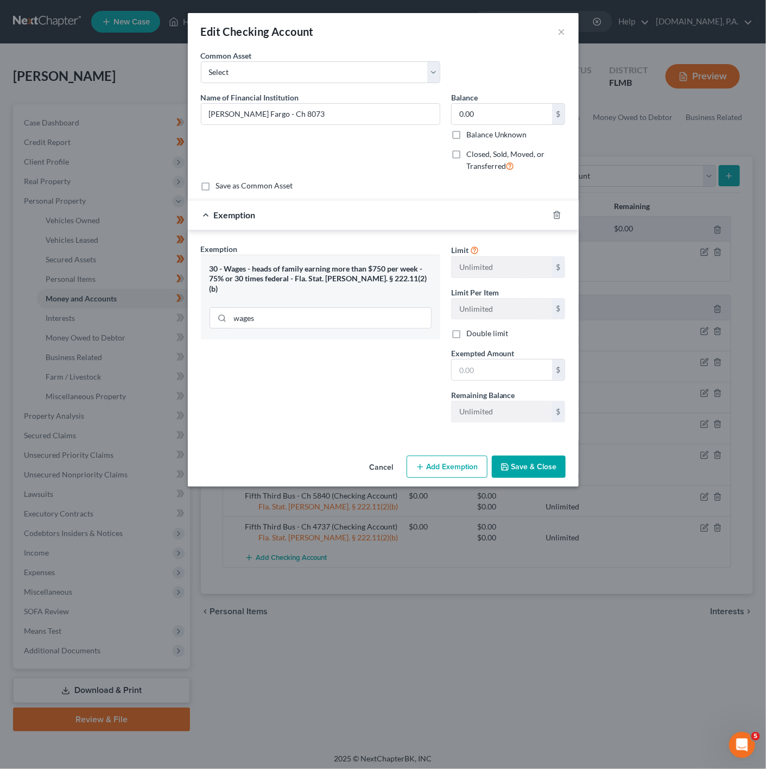
click at [449, 375] on div "Exempted Amount * $" at bounding box center [508, 364] width 125 height 33
click at [473, 358] on span "Exempted Amount" at bounding box center [483, 353] width 64 height 9
click at [477, 367] on input "text" at bounding box center [502, 370] width 100 height 21
type input "0"
drag, startPoint x: 349, startPoint y: 414, endPoint x: 416, endPoint y: 421, distance: 66.6
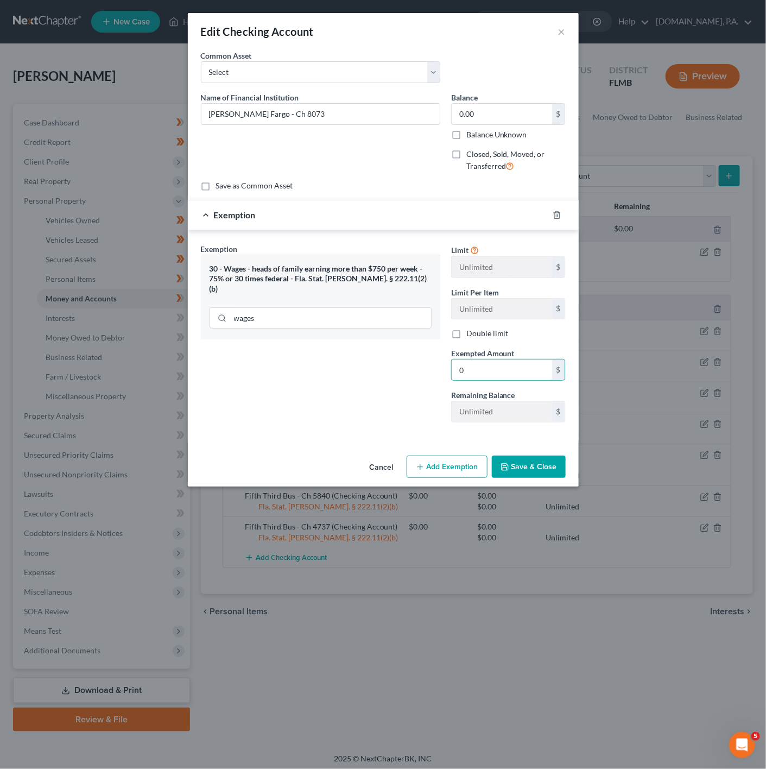
click at [349, 414] on div "Exemption Set must be selected for CA. Exemption * 30 - Wages - heads of family…" at bounding box center [321, 337] width 250 height 188
click at [506, 463] on button "Save & Close" at bounding box center [529, 467] width 74 height 23
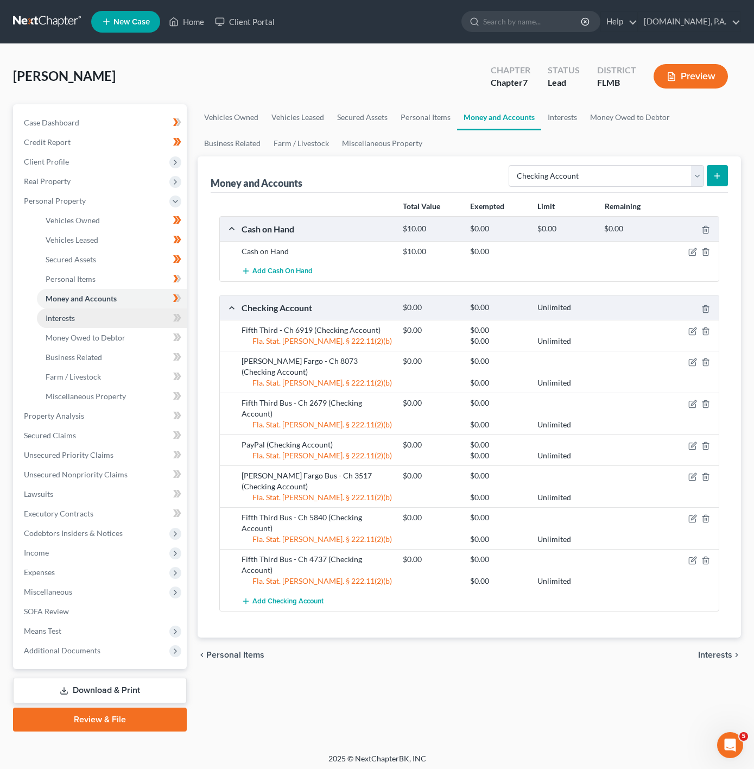
click at [139, 320] on link "Interests" at bounding box center [112, 319] width 150 height 20
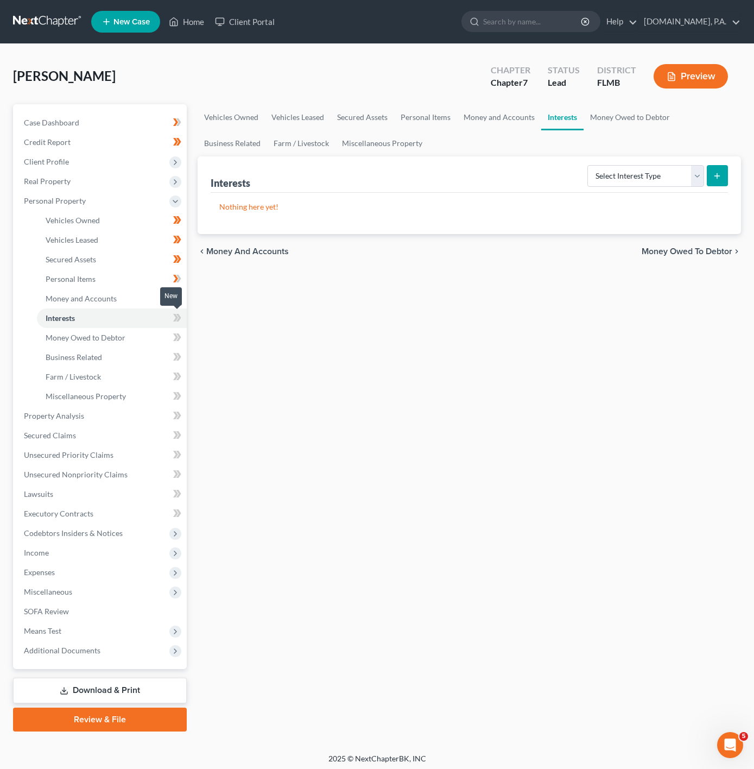
click at [181, 321] on icon at bounding box center [177, 318] width 8 height 14
click at [134, 341] on link "Money Owed to Debtor" at bounding box center [112, 338] width 150 height 20
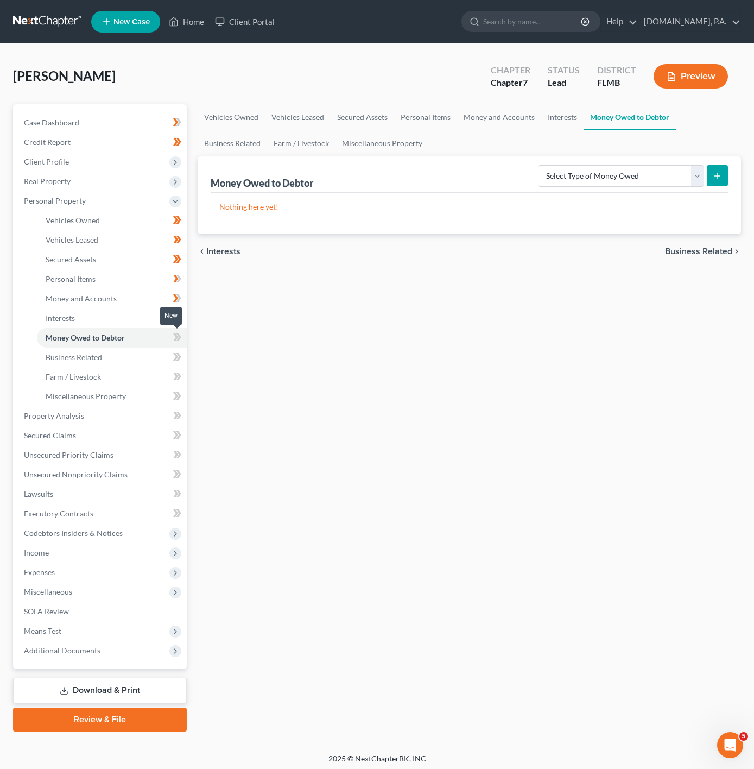
click at [178, 341] on icon at bounding box center [177, 338] width 8 height 14
click at [595, 181] on select "Select Type of Money Owed Accounts Receivable Alimony Child Support Claims Agai…" at bounding box center [621, 176] width 166 height 22
select select "expected_tax_refund"
click at [539, 165] on select "Select Type of Money Owed Accounts Receivable Alimony Child Support Claims Agai…" at bounding box center [621, 176] width 166 height 22
click at [721, 180] on icon "submit" at bounding box center [717, 176] width 9 height 9
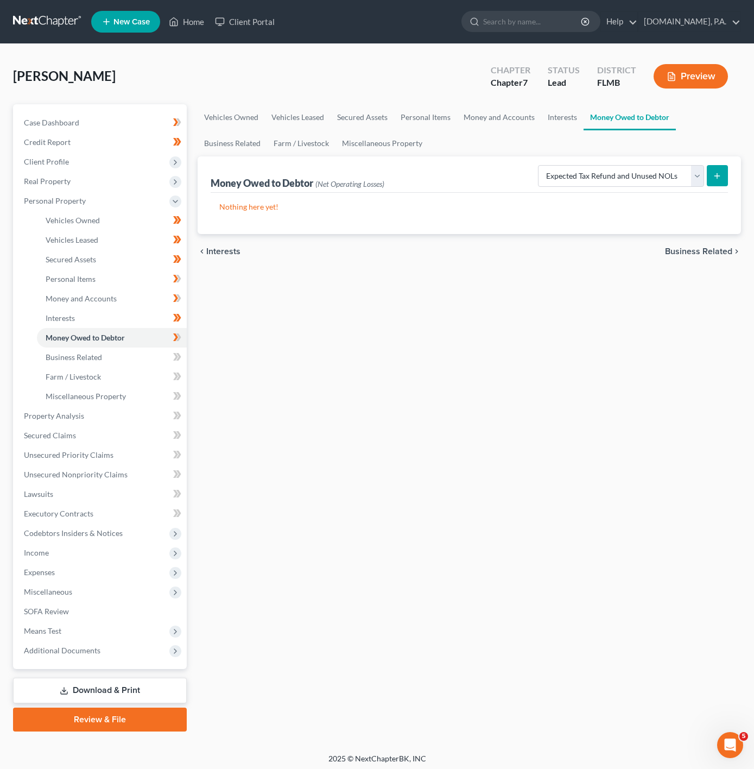
select select "0"
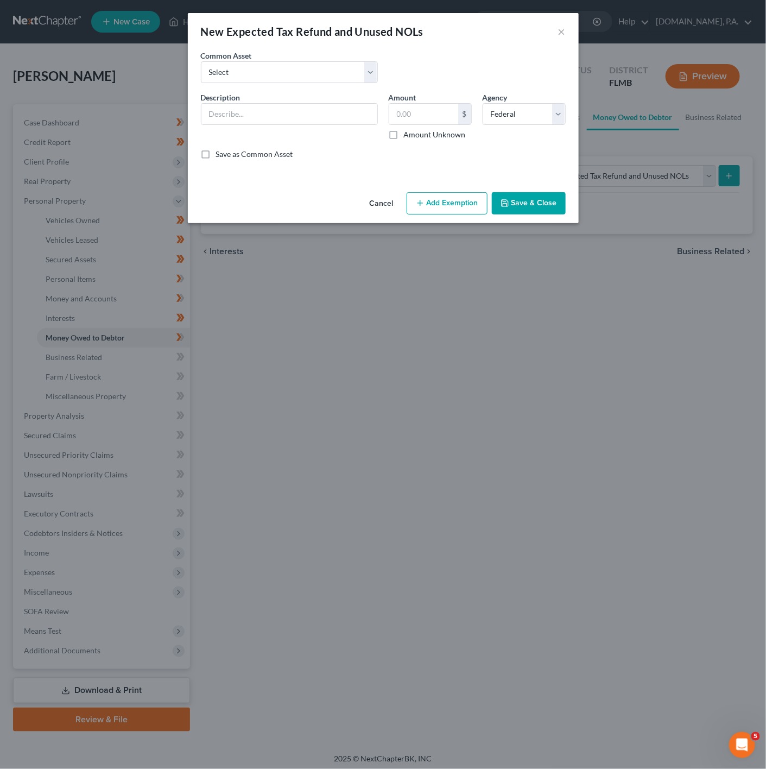
click at [325, 132] on div "Description *" at bounding box center [290, 116] width 188 height 48
click at [321, 127] on div "Description *" at bounding box center [290, 116] width 188 height 48
click at [270, 108] on input "text" at bounding box center [290, 114] width 176 height 21
type input "2025 Tax Return"
click at [388, 121] on div "Amount $ Amount Unknown Balance Undetermined $ Amount Unknown" at bounding box center [430, 116] width 94 height 48
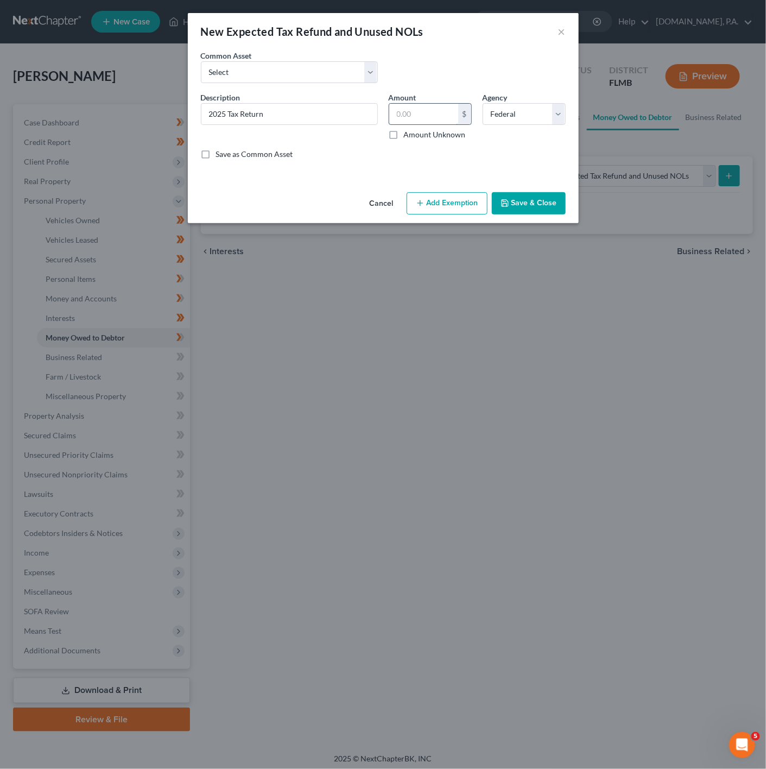
click at [442, 116] on input "text" at bounding box center [423, 114] width 69 height 21
type input "0"
click at [424, 204] on icon "button" at bounding box center [420, 203] width 9 height 9
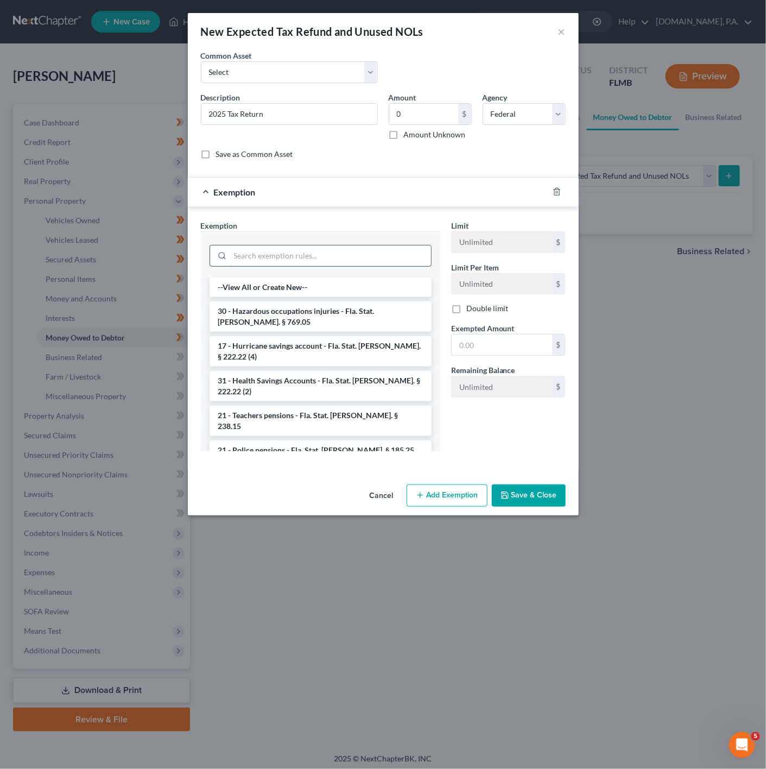
click at [273, 254] on input "search" at bounding box center [330, 256] width 201 height 21
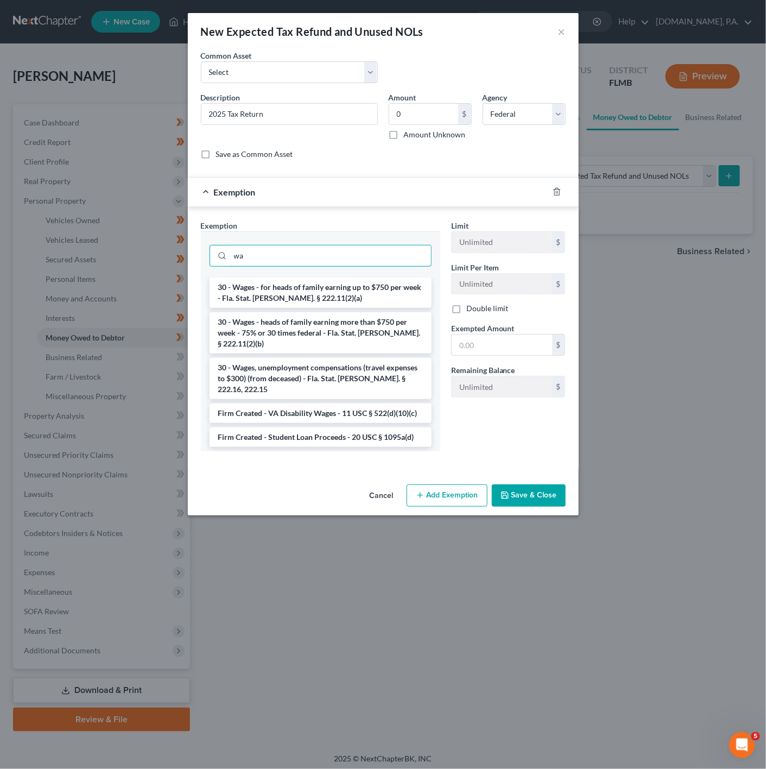
type input "w"
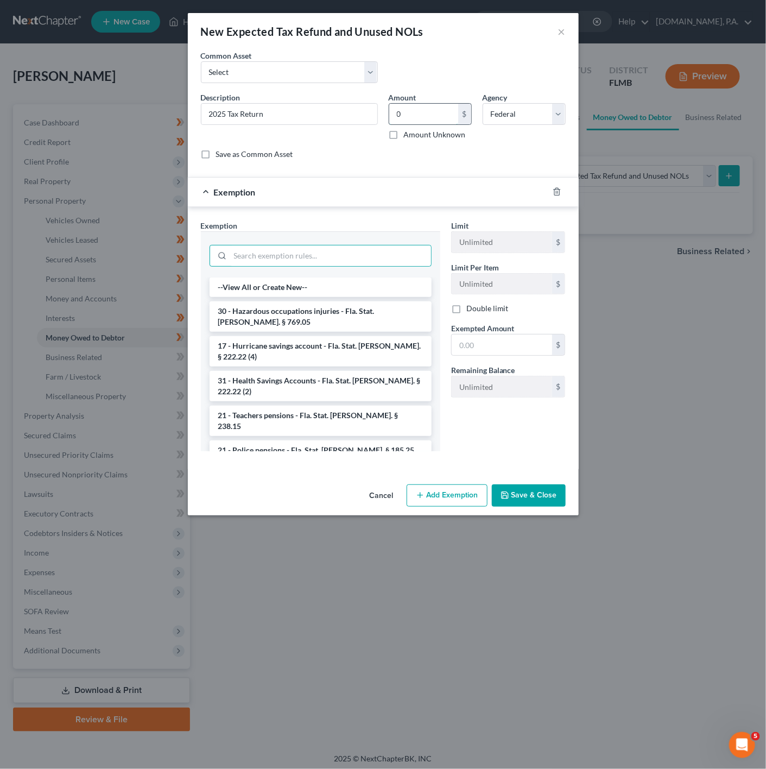
click at [419, 114] on input "0" at bounding box center [423, 114] width 69 height 21
type input "353"
click at [531, 487] on button "Save & Close" at bounding box center [529, 496] width 74 height 23
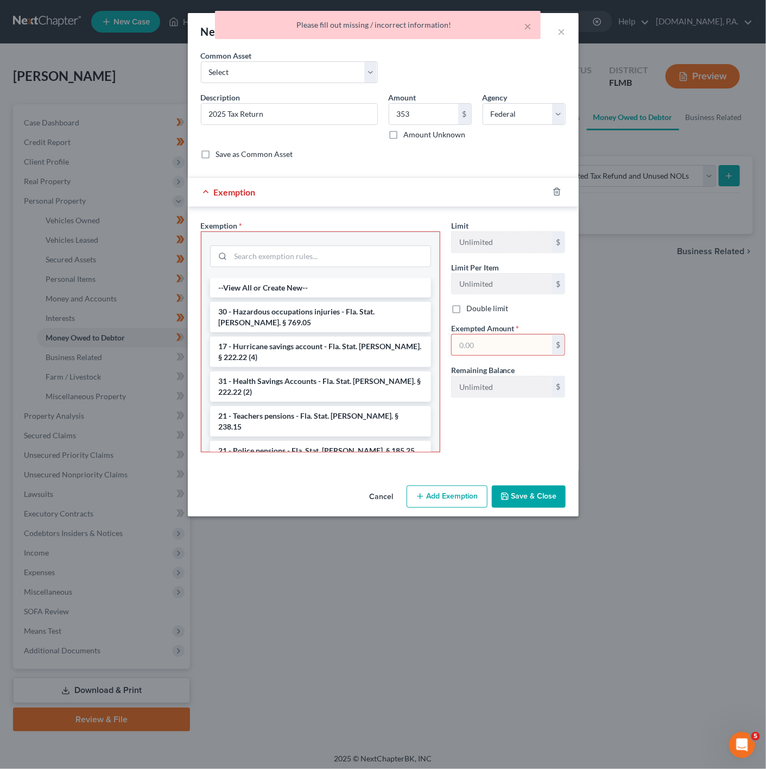
click at [470, 356] on div "$" at bounding box center [508, 345] width 115 height 22
click at [563, 194] on div at bounding box center [564, 191] width 30 height 17
click at [554, 190] on icon "button" at bounding box center [557, 191] width 9 height 9
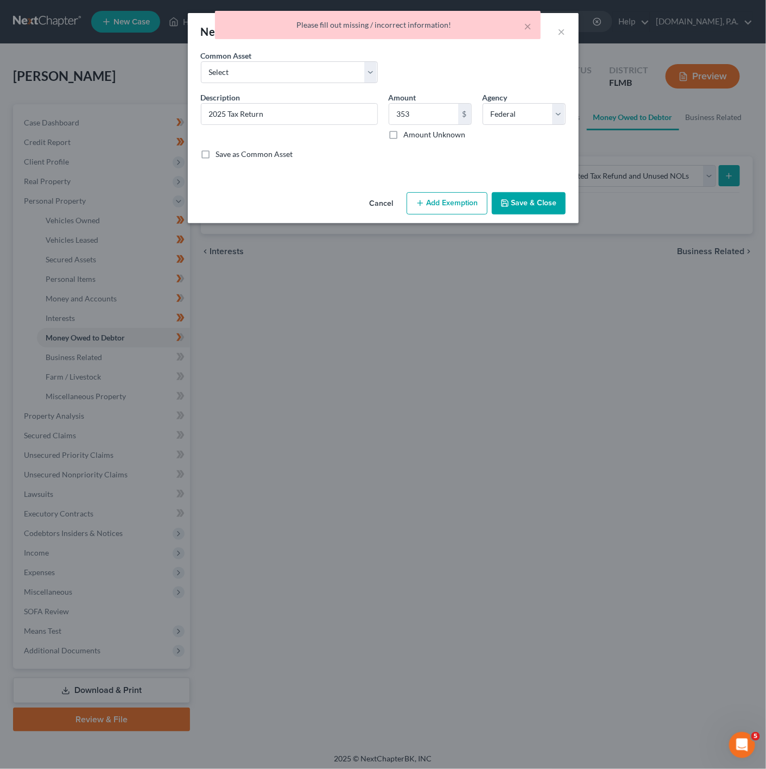
click at [512, 201] on button "Save & Close" at bounding box center [529, 203] width 74 height 23
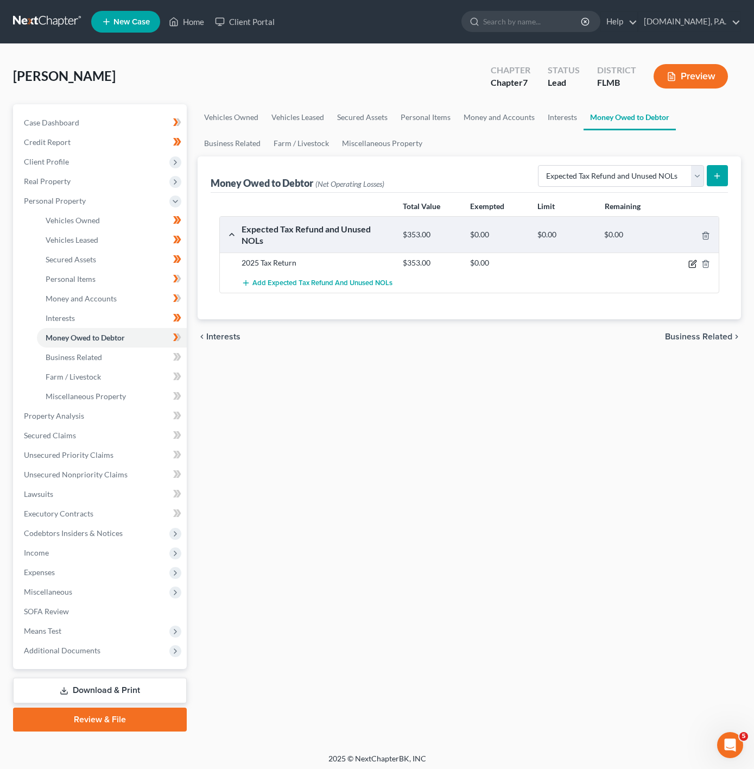
click at [690, 266] on icon "button" at bounding box center [693, 264] width 9 height 9
select select "0"
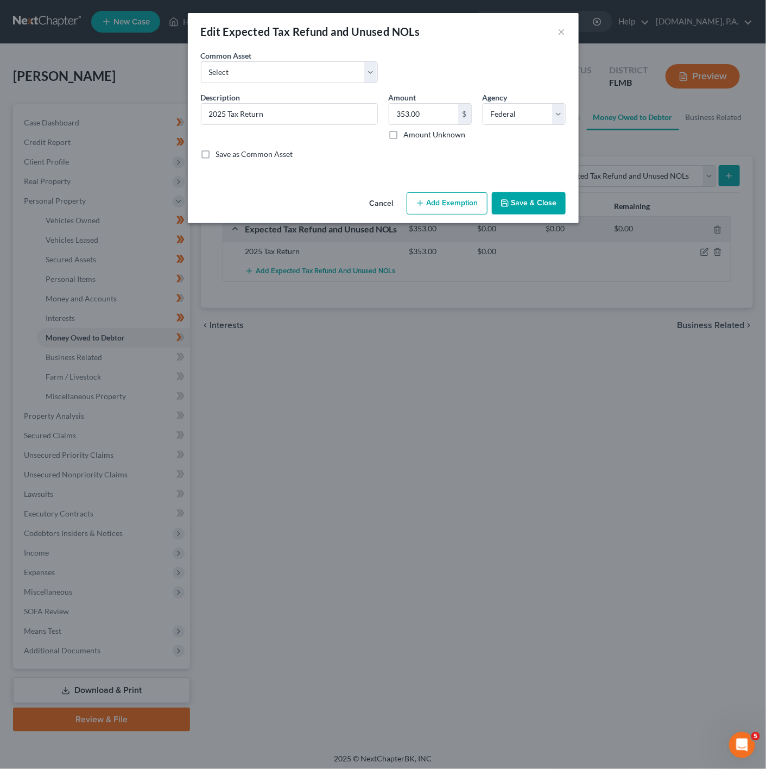
click at [432, 209] on button "Add Exemption" at bounding box center [447, 203] width 81 height 23
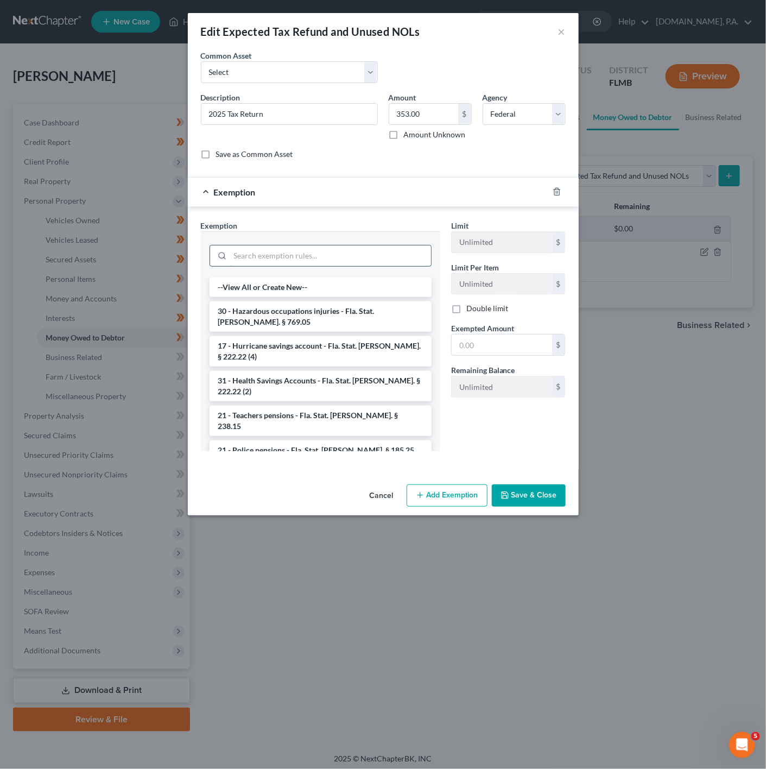
click at [329, 266] on input "search" at bounding box center [330, 256] width 201 height 21
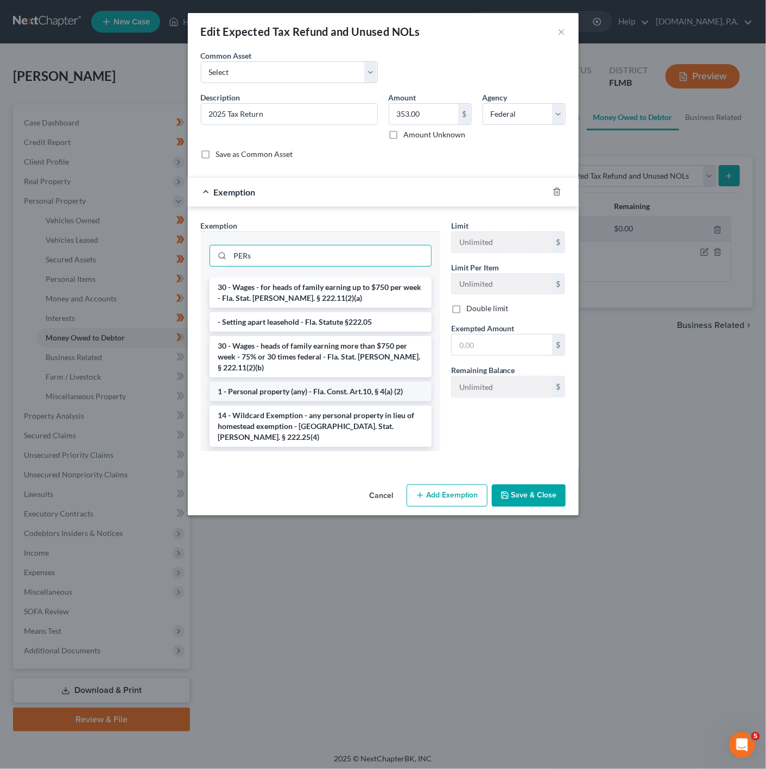
type input "PERs"
click at [335, 398] on li "1 - Personal property (any) - Fla. Const. Art.10, § 4(a) (2)" at bounding box center [321, 392] width 222 height 20
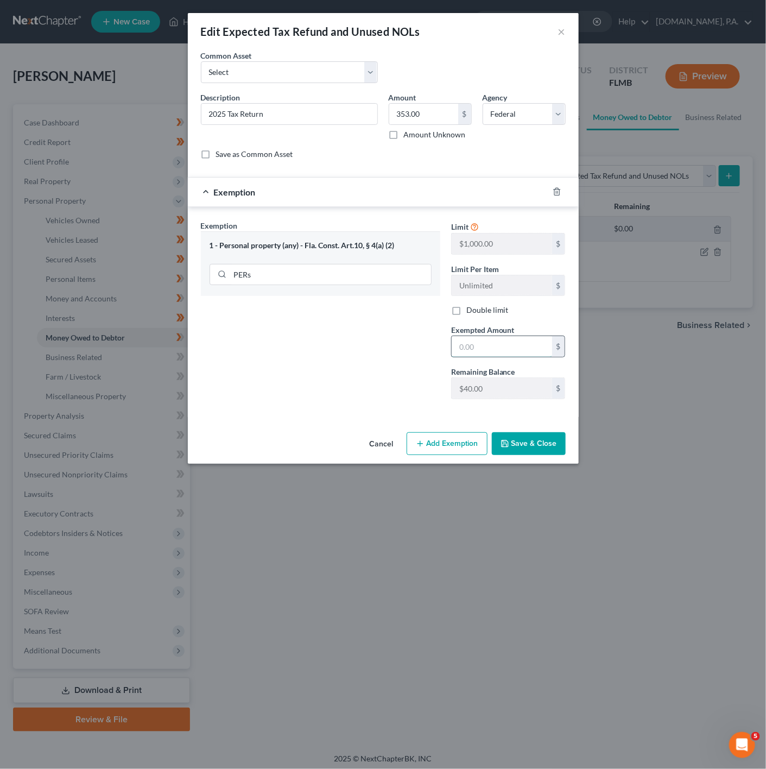
click at [499, 357] on input "text" at bounding box center [502, 346] width 100 height 21
click at [414, 380] on div "Exemption Set must be selected for CA. Exemption * 1 - Personal property (any) …" at bounding box center [321, 314] width 250 height 188
click at [511, 331] on span "Exempted Amount" at bounding box center [483, 329] width 64 height 9
type input "40"
click at [386, 348] on div "Exemption Set must be selected for CA. Exemption * 1 - Personal property (any) …" at bounding box center [321, 314] width 250 height 188
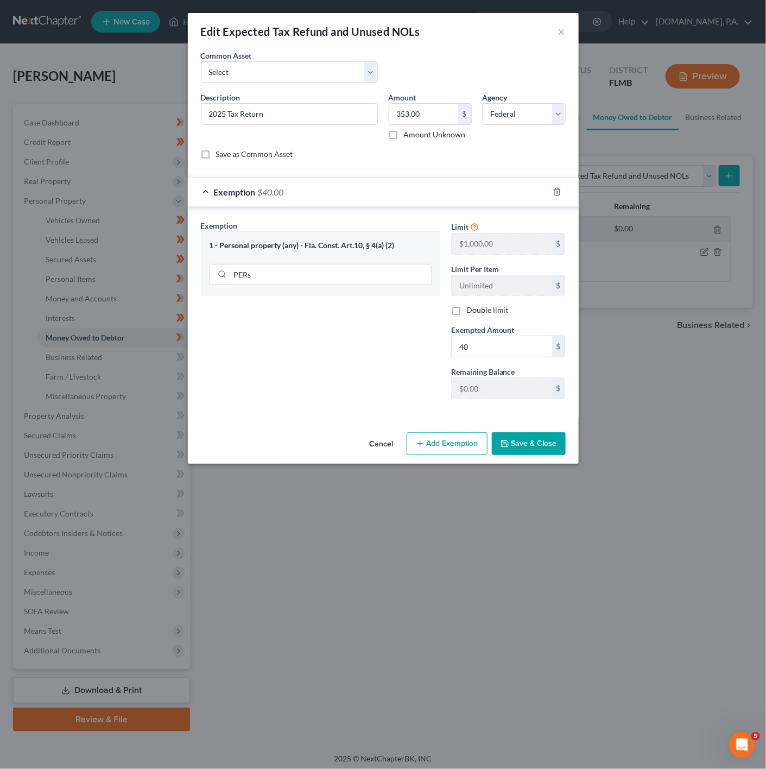
click at [532, 453] on button "Save & Close" at bounding box center [529, 443] width 74 height 23
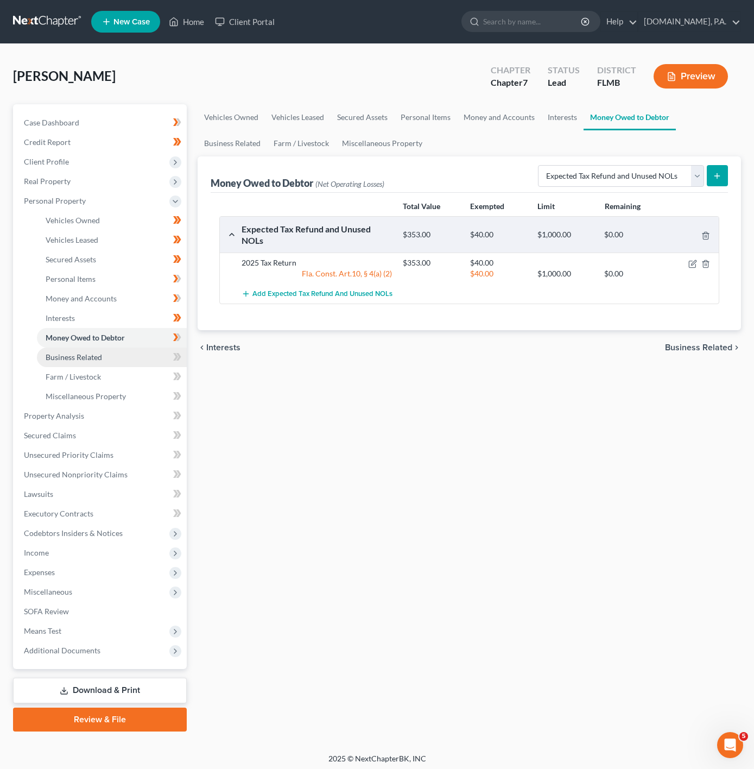
click at [150, 353] on link "Business Related" at bounding box center [112, 358] width 150 height 20
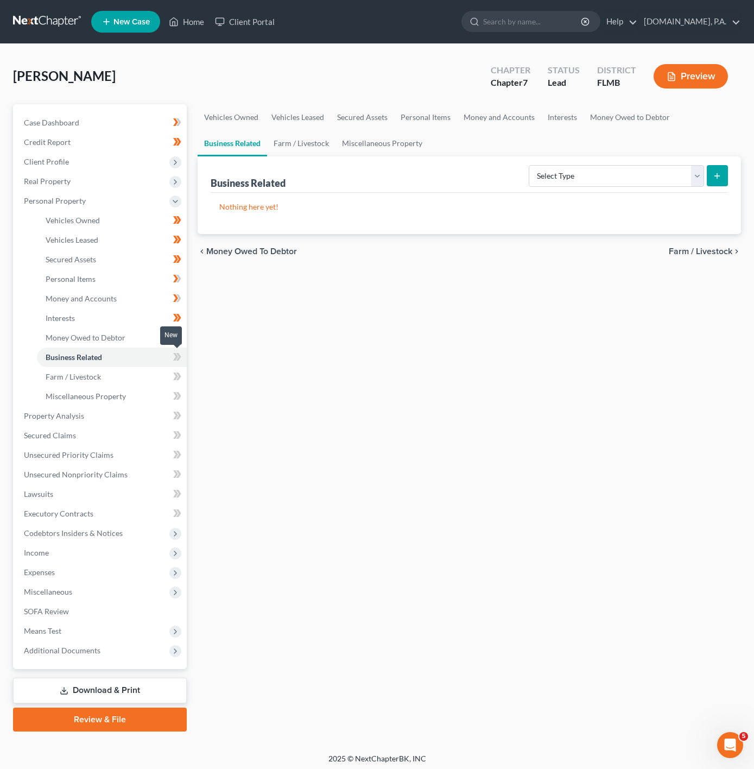
click at [181, 354] on span at bounding box center [177, 358] width 19 height 16
click at [183, 356] on span at bounding box center [177, 358] width 19 height 16
click at [142, 374] on link "Farm / Livestock" at bounding box center [112, 377] width 150 height 20
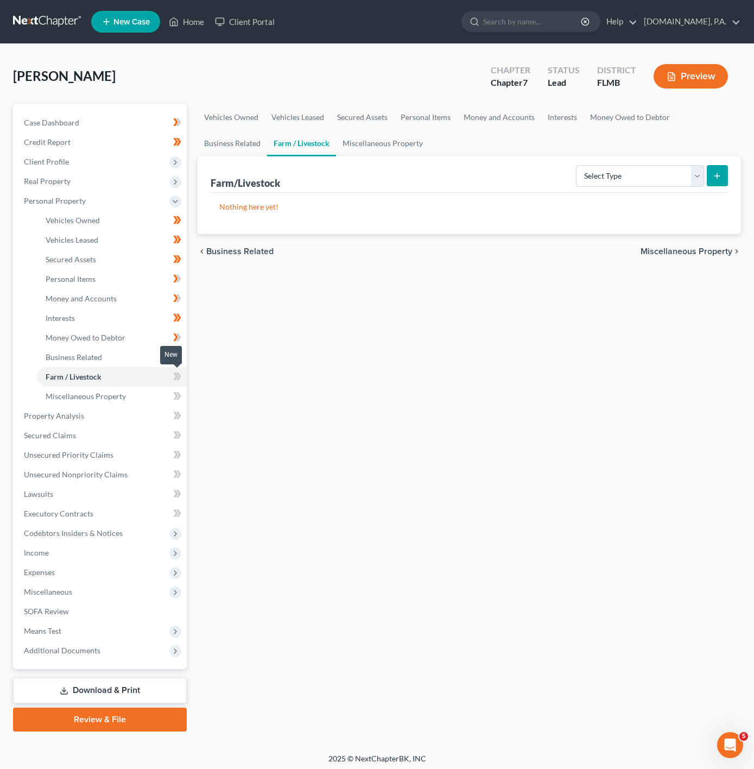
click at [171, 374] on span at bounding box center [177, 378] width 19 height 16
click at [147, 388] on link "Miscellaneous Property" at bounding box center [112, 397] width 150 height 20
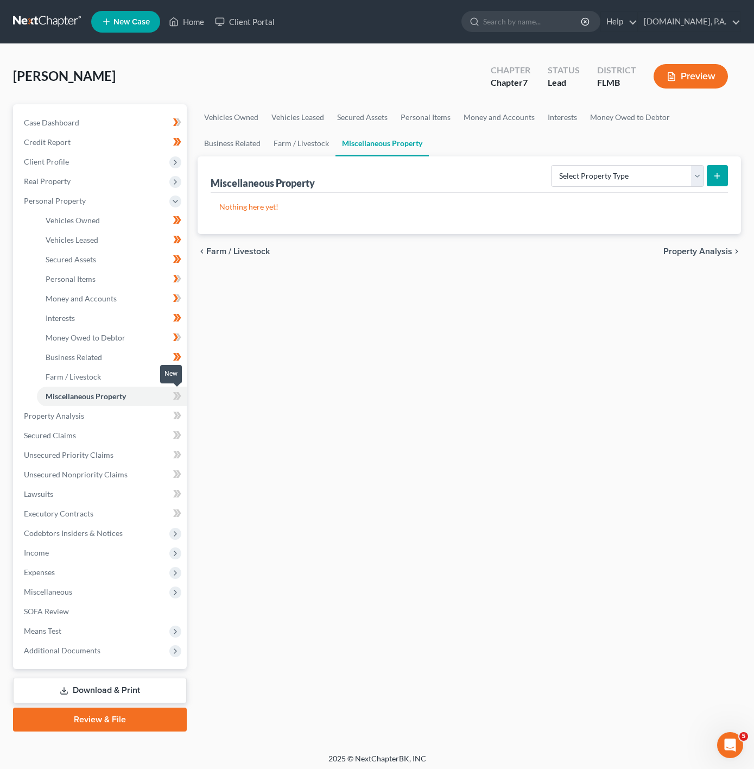
click at [178, 391] on icon at bounding box center [177, 396] width 8 height 14
click at [613, 165] on select "Select Property Type Assigned for Creditor Benefit Within 1 Year Holding for An…" at bounding box center [627, 176] width 153 height 22
select select "transferred"
click at [551, 165] on select "Select Property Type Assigned for Creditor Benefit Within 1 Year Holding for An…" at bounding box center [627, 176] width 153 height 22
click at [732, 169] on div "Miscellaneous Property Select Property Type Assigned for Creditor Benefit Withi…" at bounding box center [470, 195] width 544 height 78
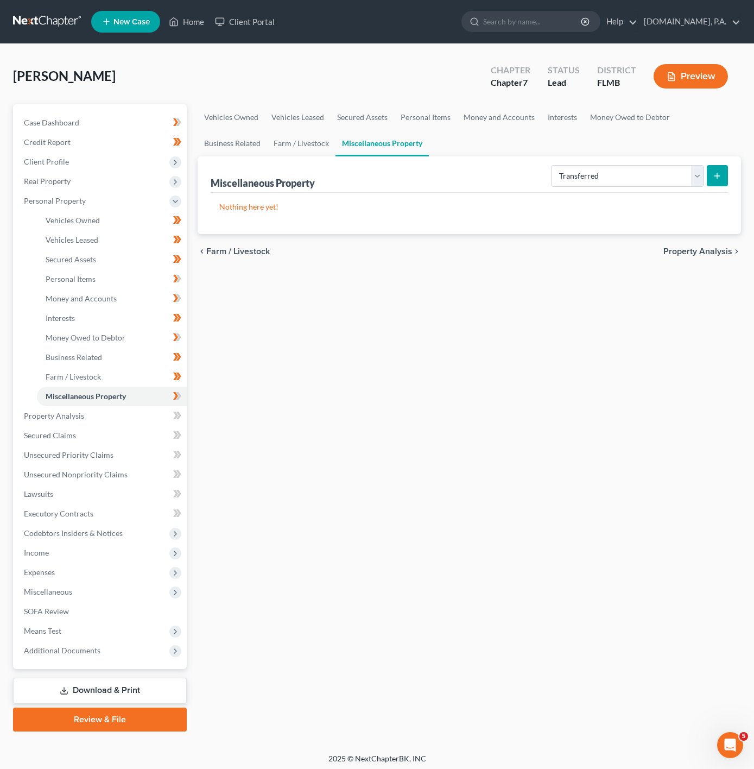
click at [722, 178] on button "submit" at bounding box center [717, 175] width 21 height 21
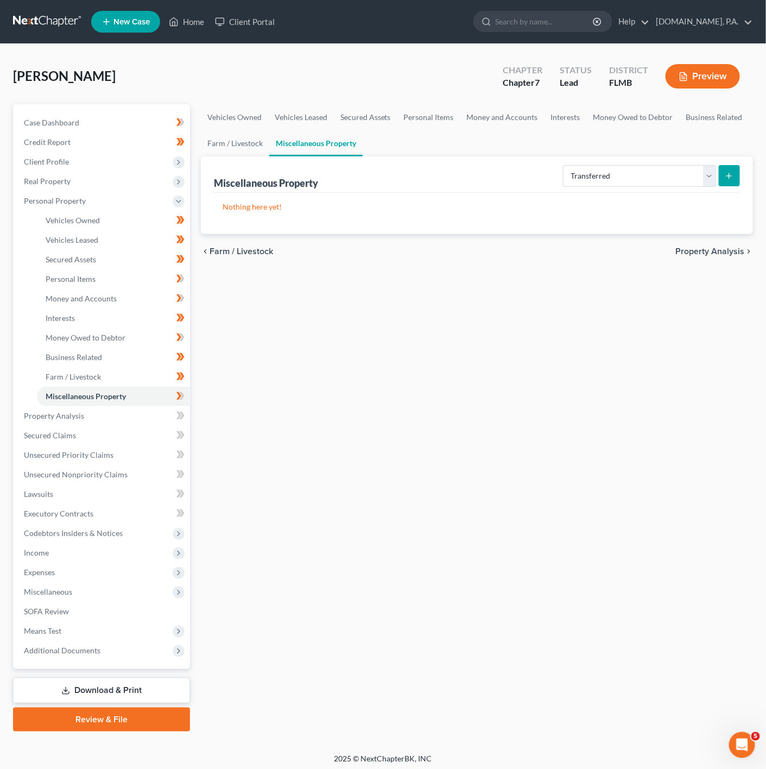
select select "Ordinary (within 2 years)"
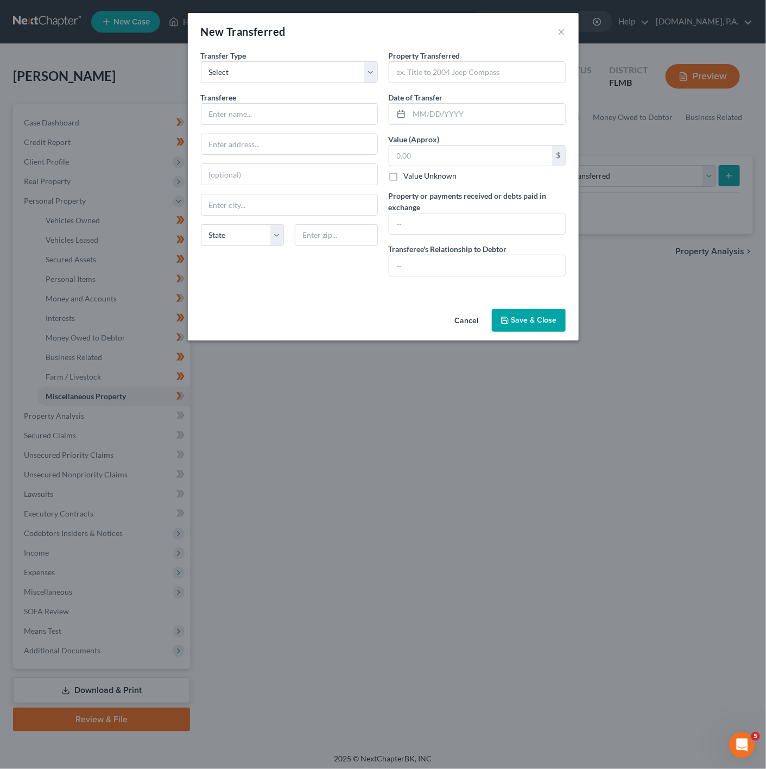
click at [261, 132] on div "Transferee * State AL AK AR AZ CA CO CT DE DC FL GA GU HI ID IL IN IA KS KY LA …" at bounding box center [289, 173] width 177 height 163
click at [479, 72] on input "text" at bounding box center [477, 72] width 176 height 21
paste input "VIN: 5TFAZ5CN2MX100497"
drag, startPoint x: 424, startPoint y: 73, endPoint x: 381, endPoint y: 72, distance: 42.4
click at [380, 72] on div "Transfer Type * Select Ordinary (within 2 years) Within 10 Years Transferee * S…" at bounding box center [384, 167] width 376 height 235
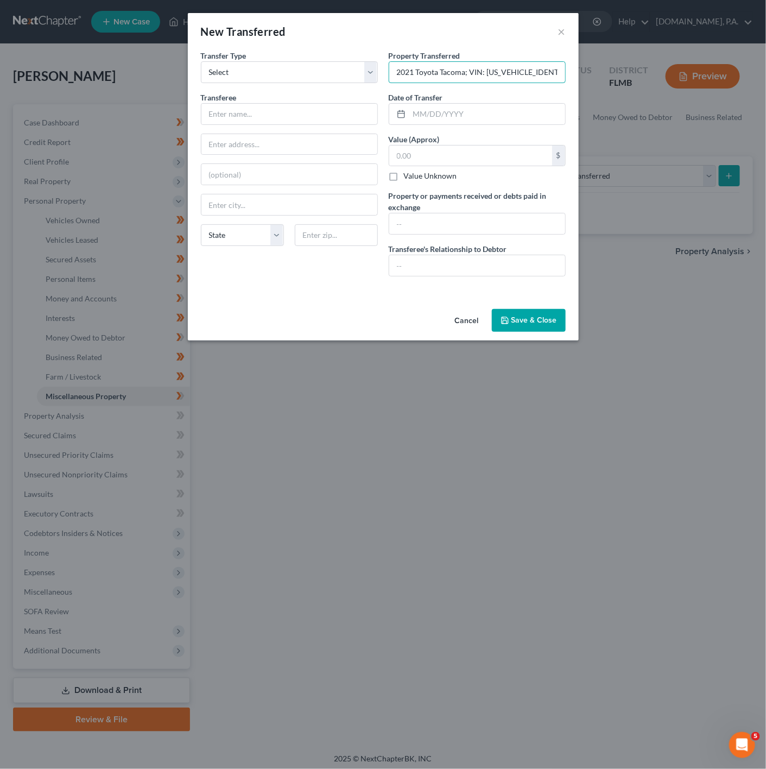
type input "2021 Toyota Tacoma; VIN: 5TFAZ5CN2MX100497"
click at [444, 100] on div "Date of Transfer *" at bounding box center [477, 108] width 177 height 33
click at [452, 116] on input "text" at bounding box center [488, 114] width 156 height 21
click at [379, 298] on div "An exemption set must first be selected from the Filing Information section. Tr…" at bounding box center [383, 177] width 391 height 255
click at [539, 319] on button "Save & Close" at bounding box center [529, 320] width 74 height 23
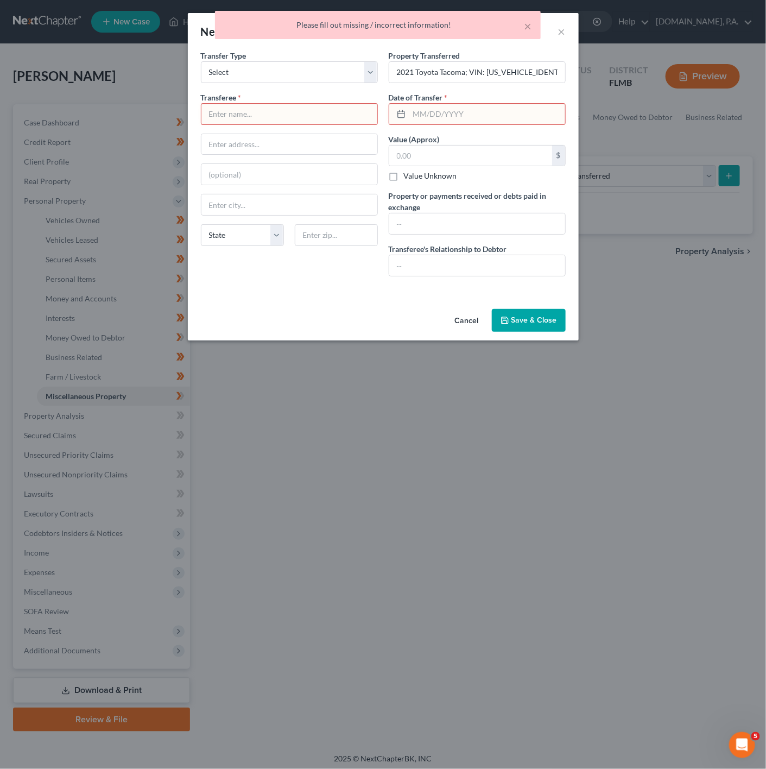
click at [352, 100] on div "Transferee *" at bounding box center [289, 108] width 177 height 33
click at [342, 105] on input "text" at bounding box center [290, 114] width 176 height 21
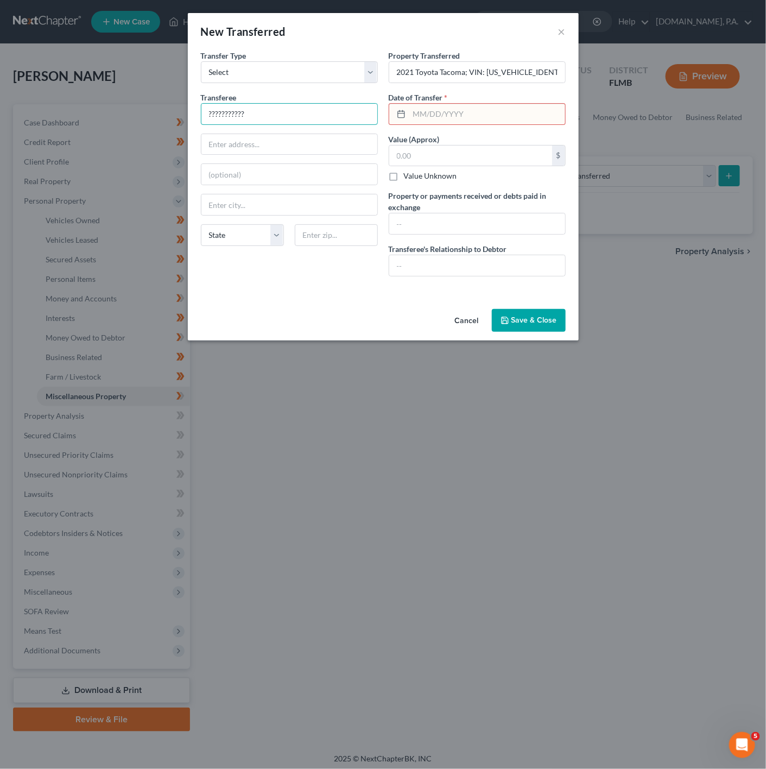
type input "???????????"
click at [443, 111] on input "text" at bounding box center [488, 114] width 156 height 21
type input "01/01/0001"
click at [551, 323] on button "Save & Close" at bounding box center [529, 320] width 74 height 23
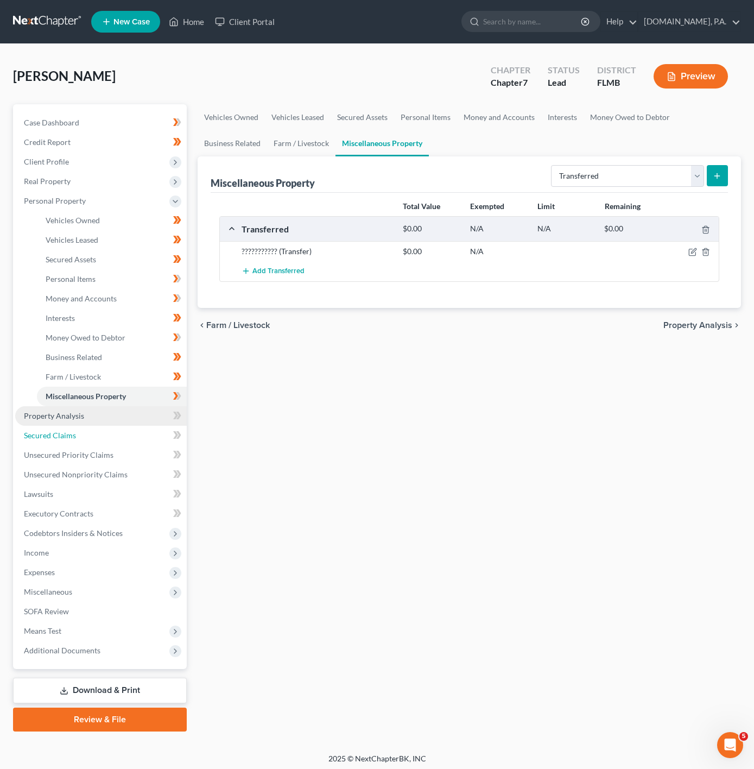
drag, startPoint x: 115, startPoint y: 425, endPoint x: 116, endPoint y: 419, distance: 6.7
click at [113, 426] on link "Secured Claims" at bounding box center [101, 436] width 172 height 20
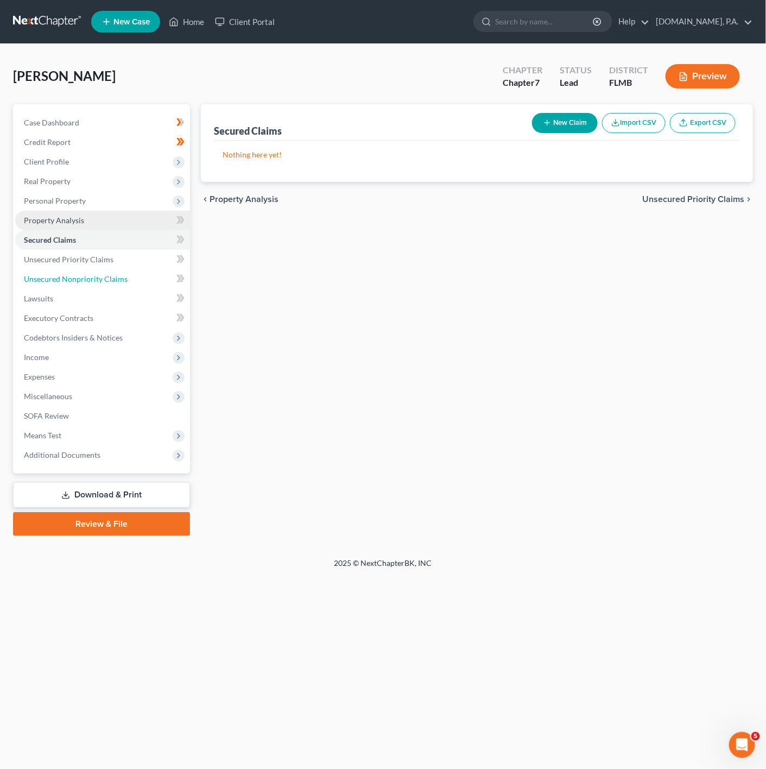
click at [119, 416] on ul "Case Dashboard Payments Invoices Payments Payments Credit Report Client Profile" at bounding box center [102, 289] width 175 height 352
click at [109, 224] on link "Property Analysis" at bounding box center [102, 221] width 175 height 20
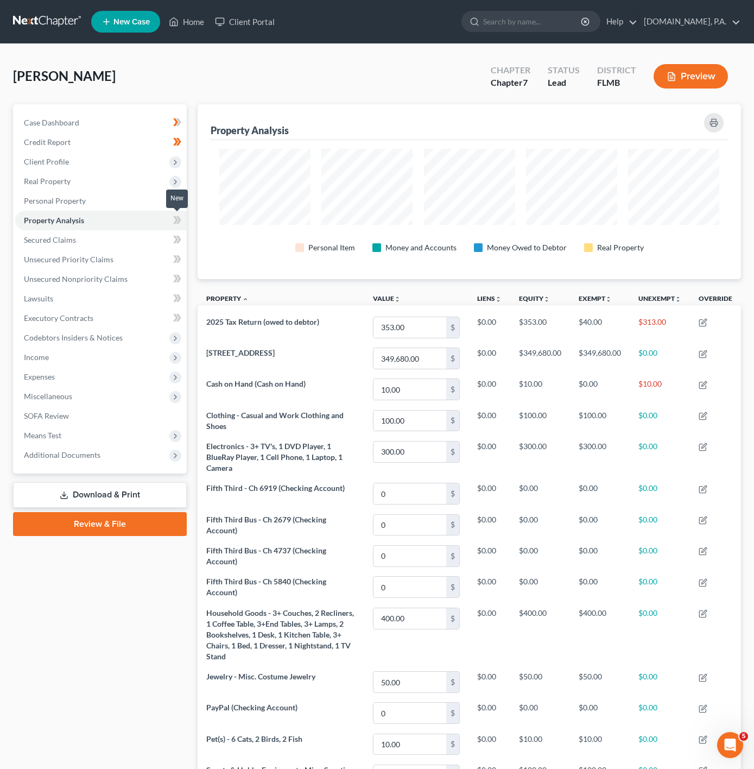
click at [173, 222] on icon at bounding box center [177, 220] width 8 height 14
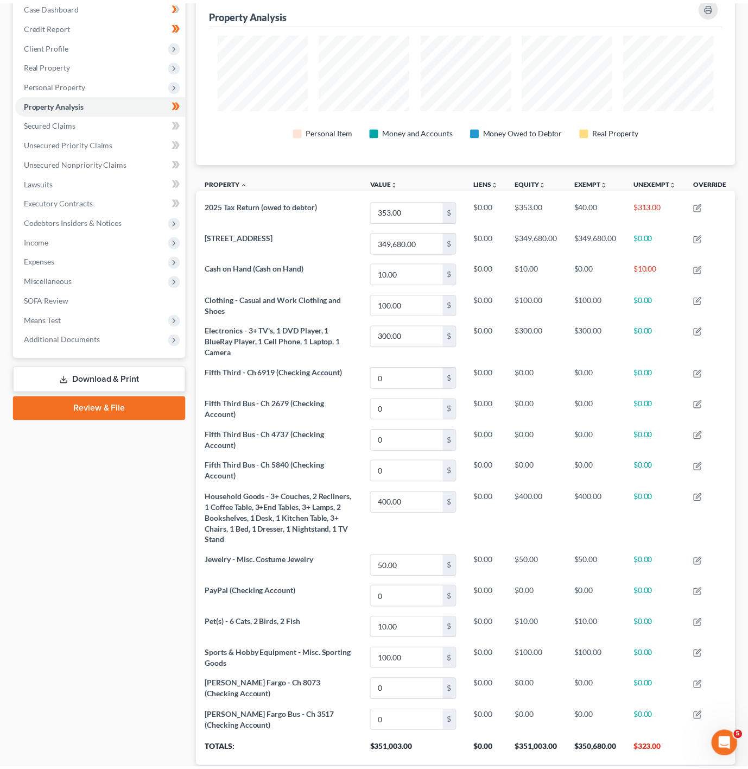
scroll to position [0, 0]
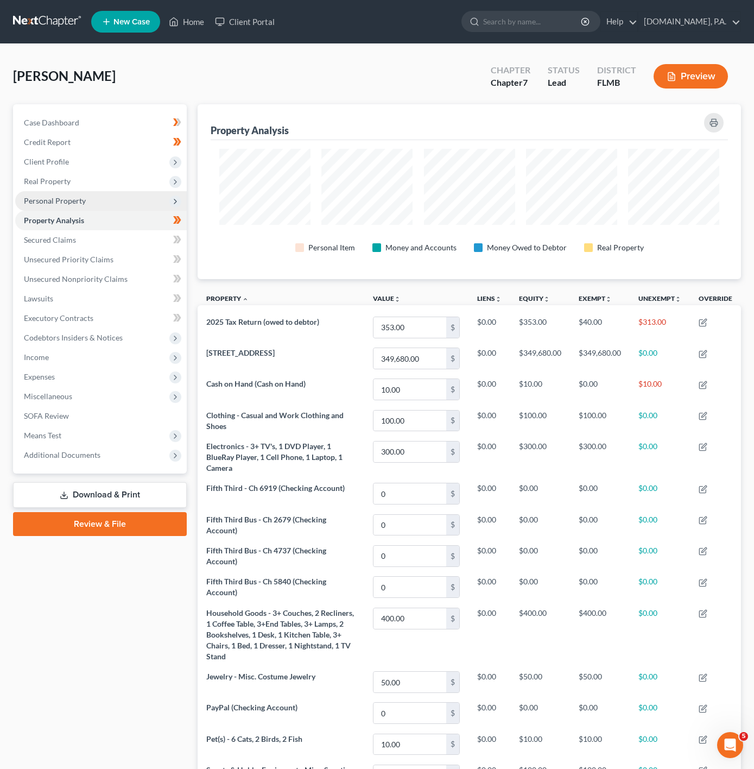
click at [163, 204] on span "Personal Property" at bounding box center [101, 201] width 172 height 20
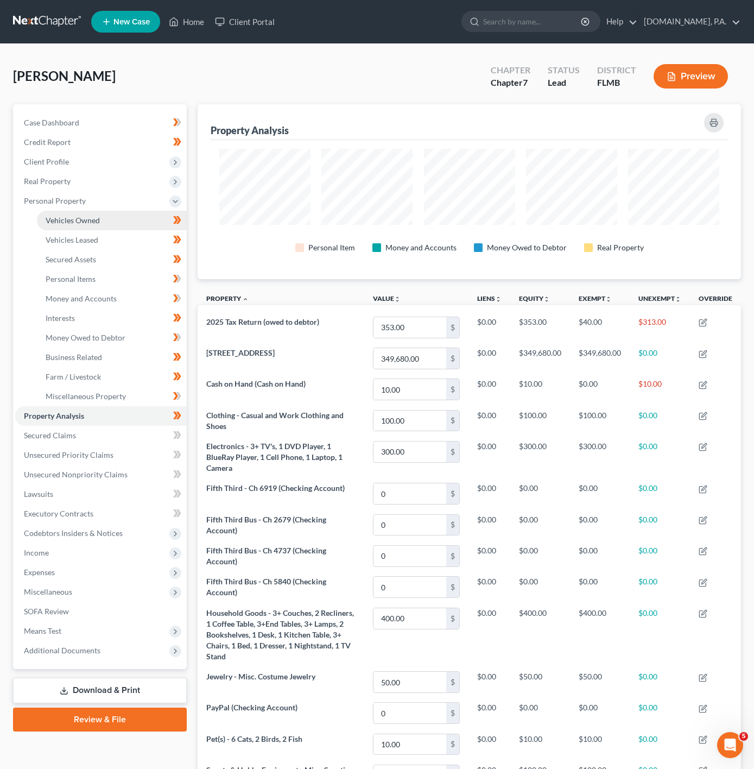
click at [131, 221] on link "Vehicles Owned" at bounding box center [112, 221] width 150 height 20
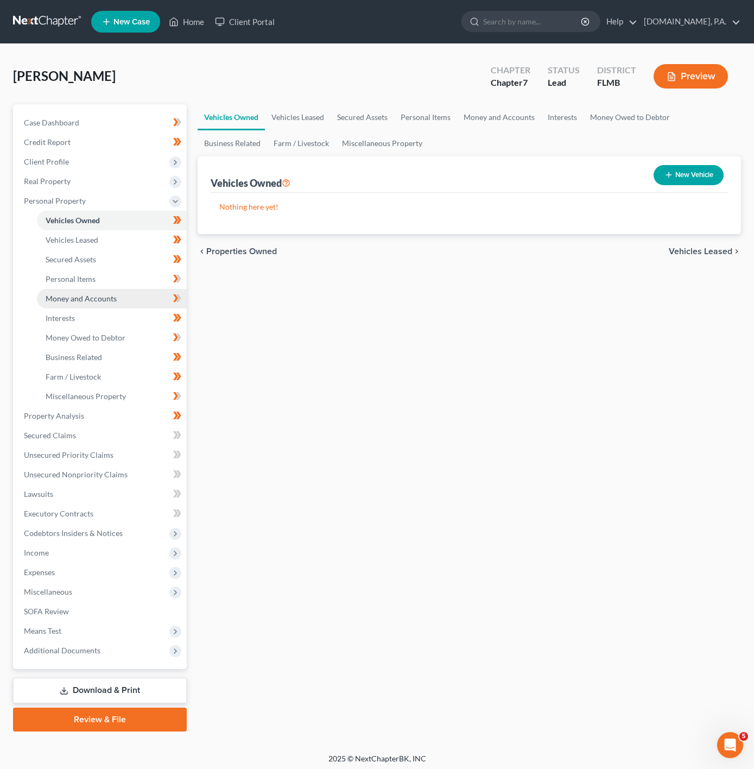
click at [122, 291] on link "Money and Accounts" at bounding box center [112, 299] width 150 height 20
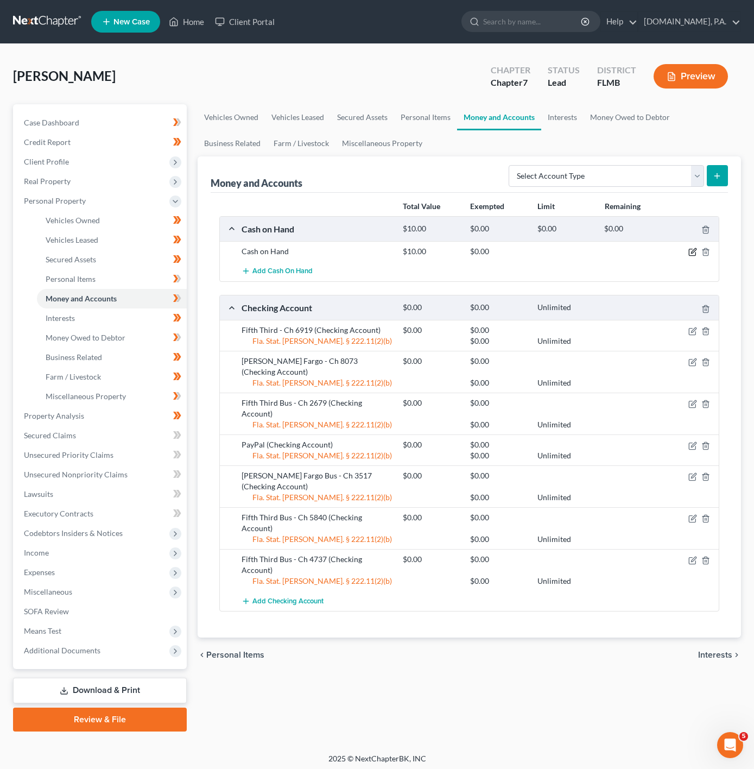
click at [689, 251] on icon "button" at bounding box center [692, 252] width 7 height 7
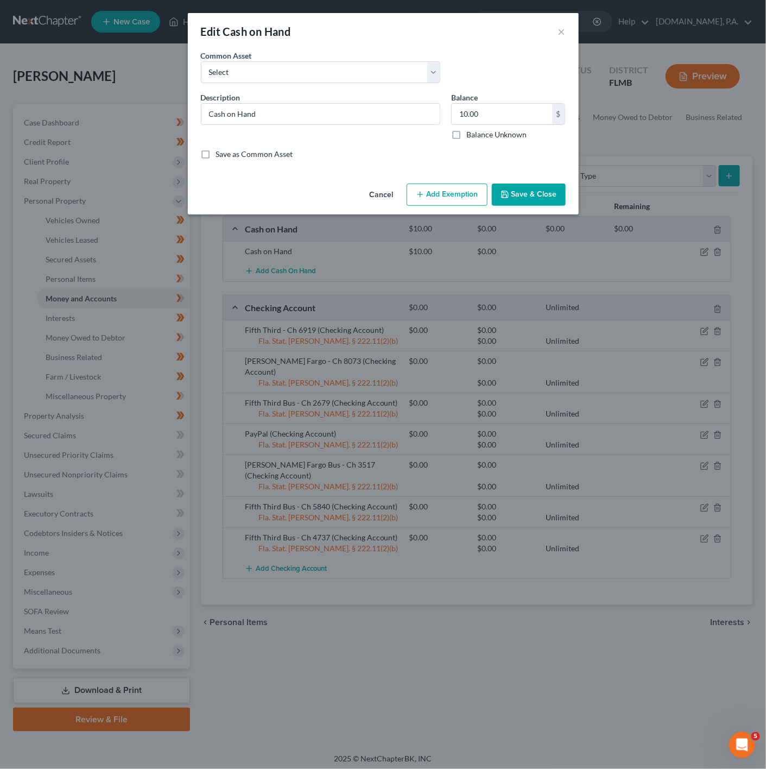
click at [458, 203] on button "Add Exemption" at bounding box center [447, 195] width 81 height 23
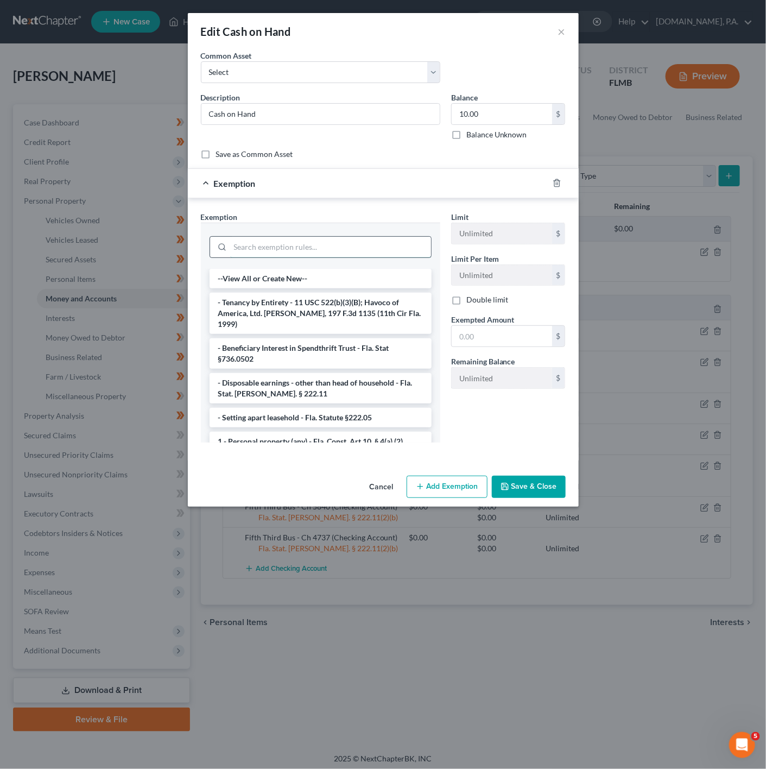
click at [318, 238] on input "search" at bounding box center [330, 247] width 201 height 21
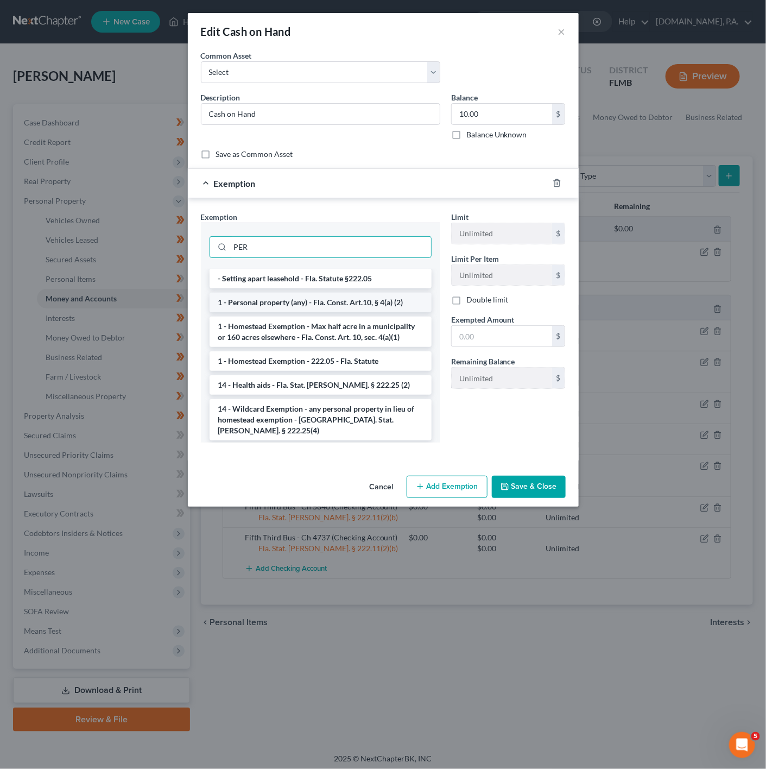
click at [336, 304] on li "1 - Personal property (any) - Fla. Const. Art.10, § 4(a) (2)" at bounding box center [321, 303] width 222 height 20
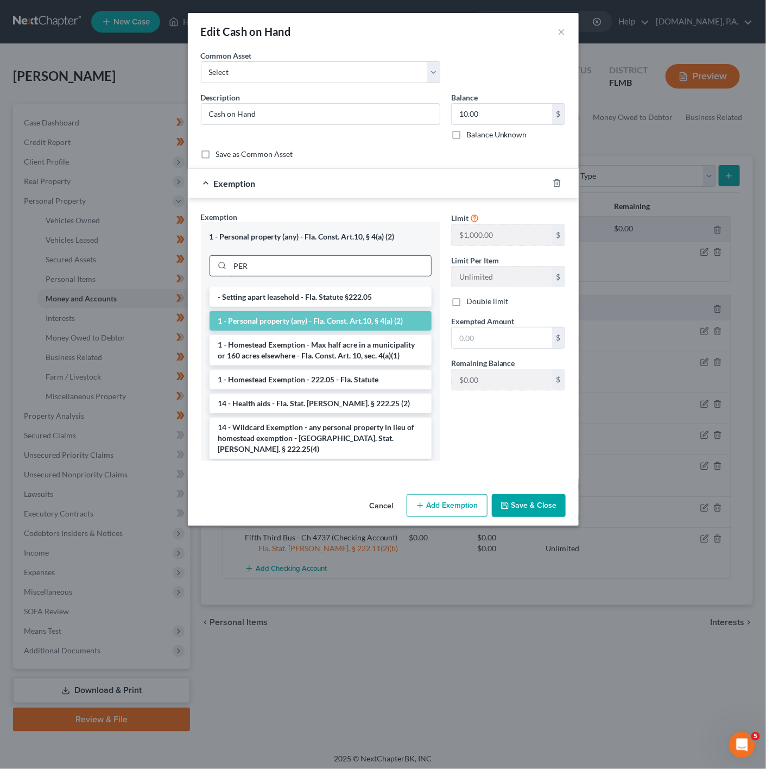
drag, startPoint x: 282, startPoint y: 274, endPoint x: 227, endPoint y: 265, distance: 55.7
click at [227, 265] on div "PER" at bounding box center [321, 266] width 222 height 22
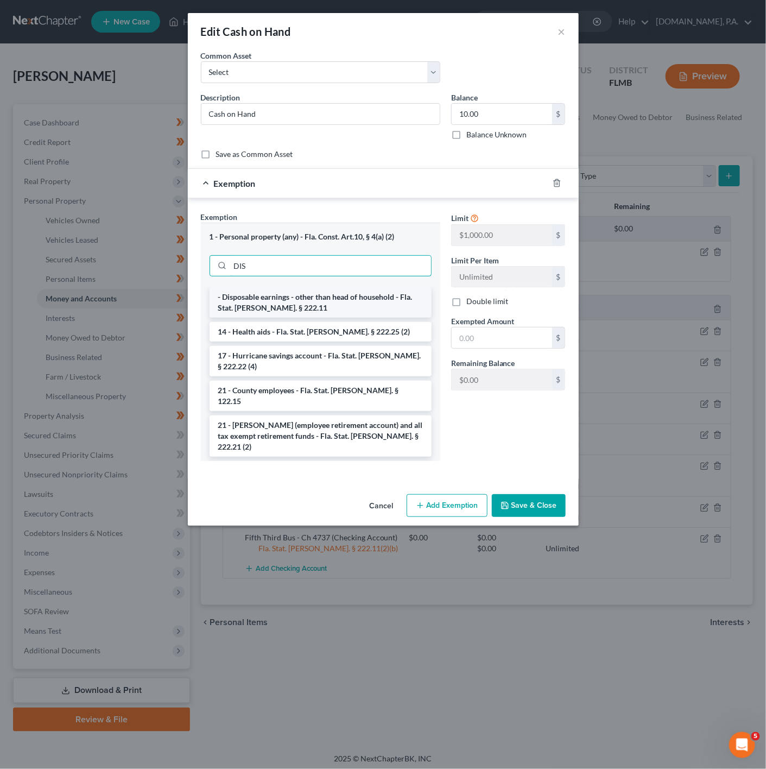
type input "DIS"
click at [264, 292] on li "- Disposable earnings - other than head of household - Fla. Stat. Ann. § 222.11" at bounding box center [321, 302] width 222 height 30
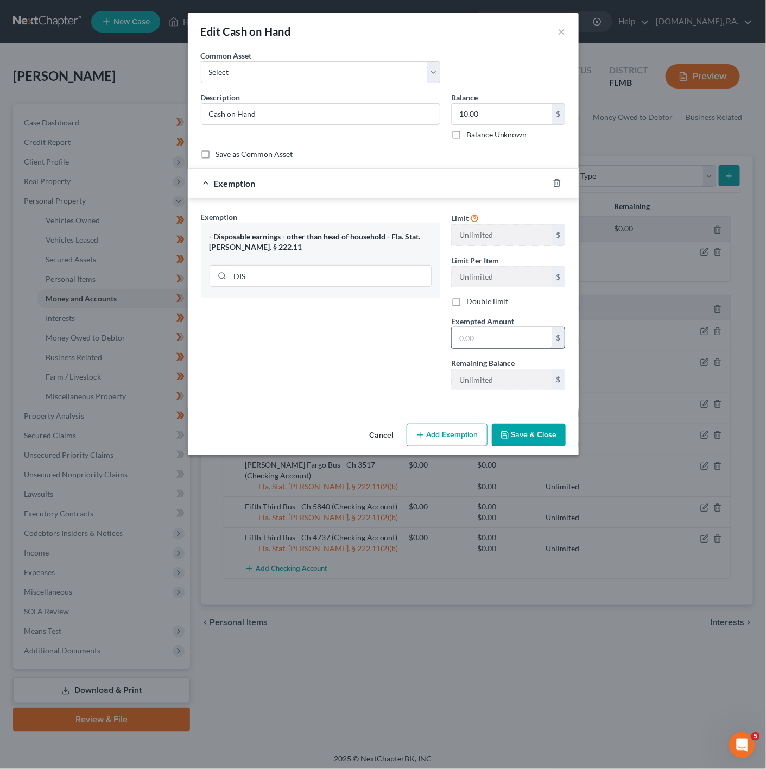
click at [482, 342] on input "text" at bounding box center [502, 338] width 100 height 21
type input "10"
drag, startPoint x: 321, startPoint y: 328, endPoint x: 427, endPoint y: 383, distance: 119.3
click at [321, 328] on div "Exemption Set must be selected for CA. Exemption * - Disposable earnings - othe…" at bounding box center [321, 305] width 250 height 188
click at [544, 442] on button "Save & Close" at bounding box center [529, 435] width 74 height 23
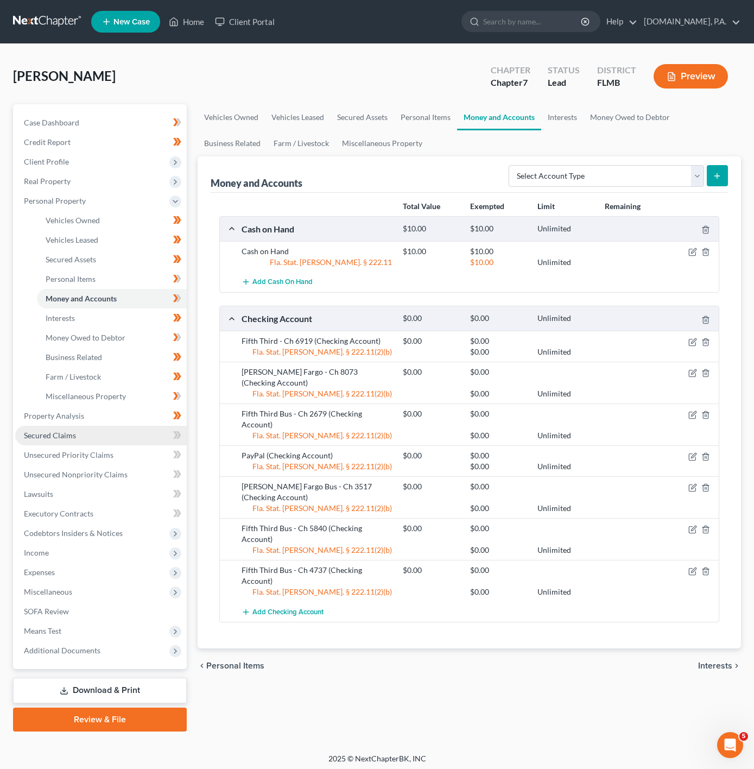
click at [119, 429] on link "Secured Claims" at bounding box center [101, 436] width 172 height 20
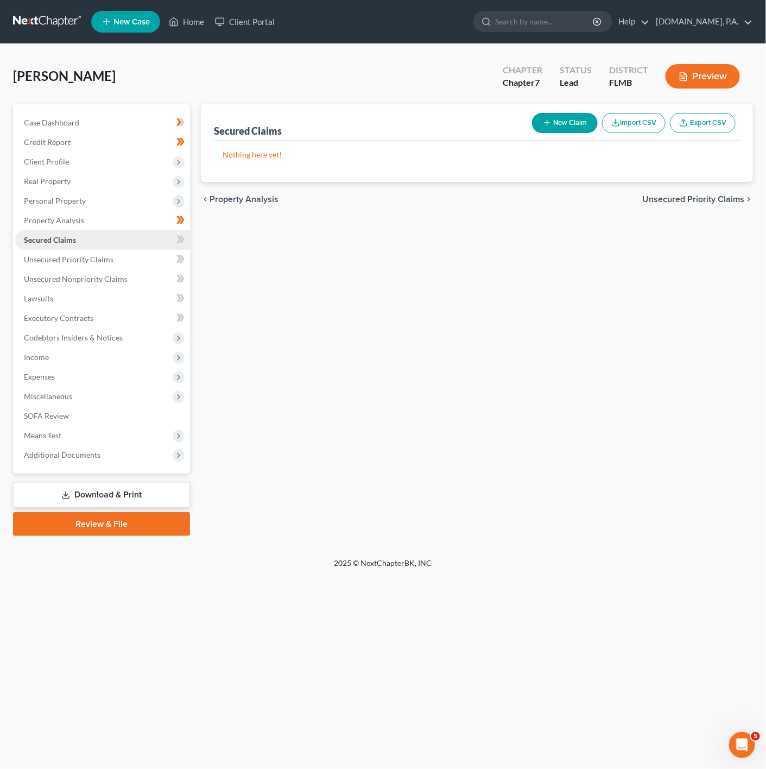
click at [183, 230] on link "Secured Claims" at bounding box center [102, 240] width 175 height 20
click at [181, 242] on icon at bounding box center [181, 240] width 5 height 8
click at [161, 254] on link "Unsecured Priority Claims" at bounding box center [102, 260] width 175 height 20
click at [171, 260] on span at bounding box center [180, 261] width 19 height 16
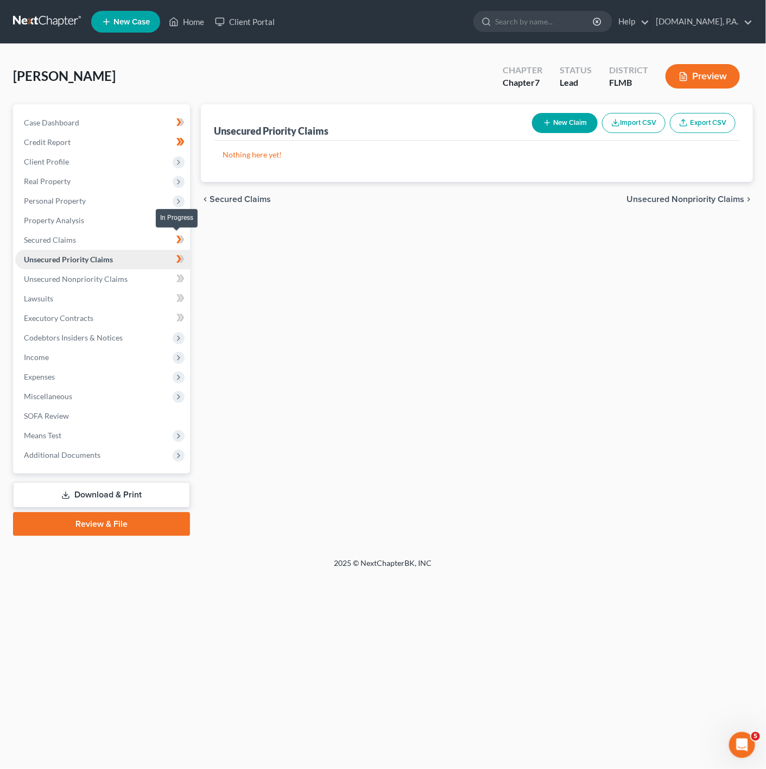
click at [186, 243] on span at bounding box center [180, 241] width 19 height 16
click at [161, 264] on link "Unsecured Priority Claims" at bounding box center [102, 260] width 175 height 20
click at [147, 274] on link "Unsecured Nonpriority Claims" at bounding box center [102, 279] width 175 height 20
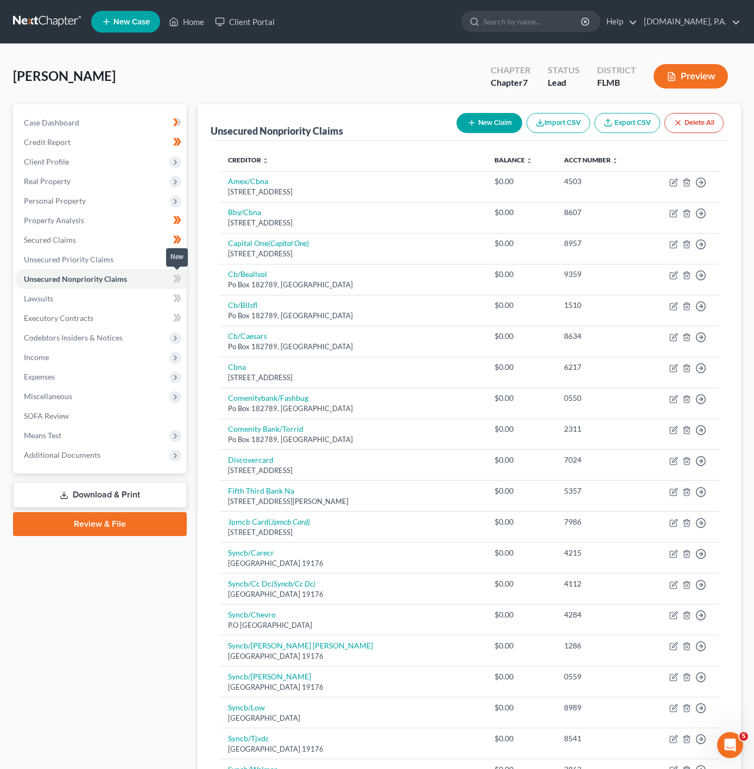
click at [184, 276] on span at bounding box center [177, 280] width 19 height 16
click at [160, 300] on link "Lawsuits" at bounding box center [101, 299] width 172 height 20
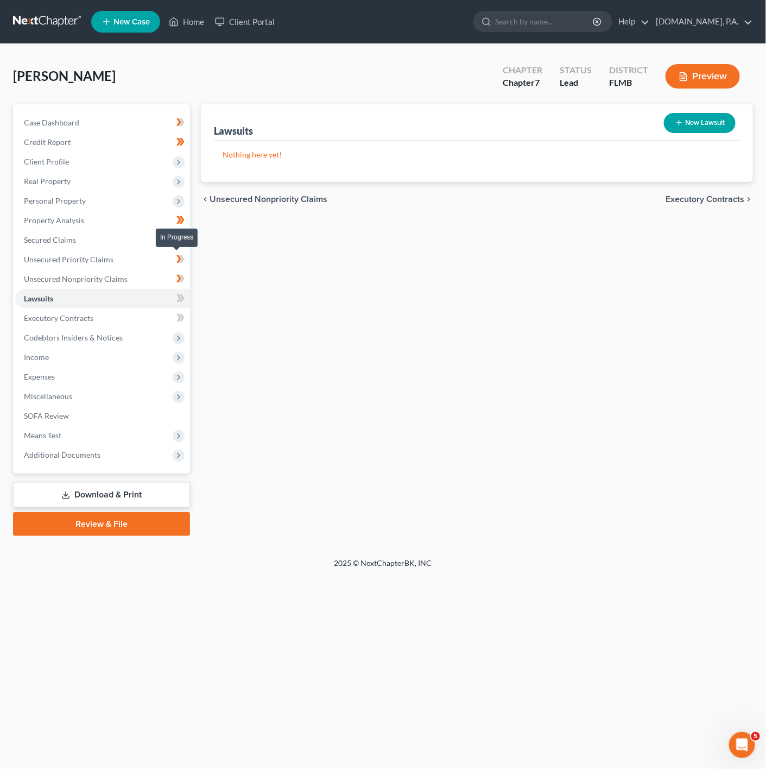
drag, startPoint x: 183, startPoint y: 254, endPoint x: 175, endPoint y: 254, distance: 8.1
click at [183, 254] on icon at bounding box center [181, 260] width 8 height 14
click at [178, 300] on icon at bounding box center [181, 299] width 8 height 14
click at [168, 317] on link "Executory Contracts" at bounding box center [102, 319] width 175 height 20
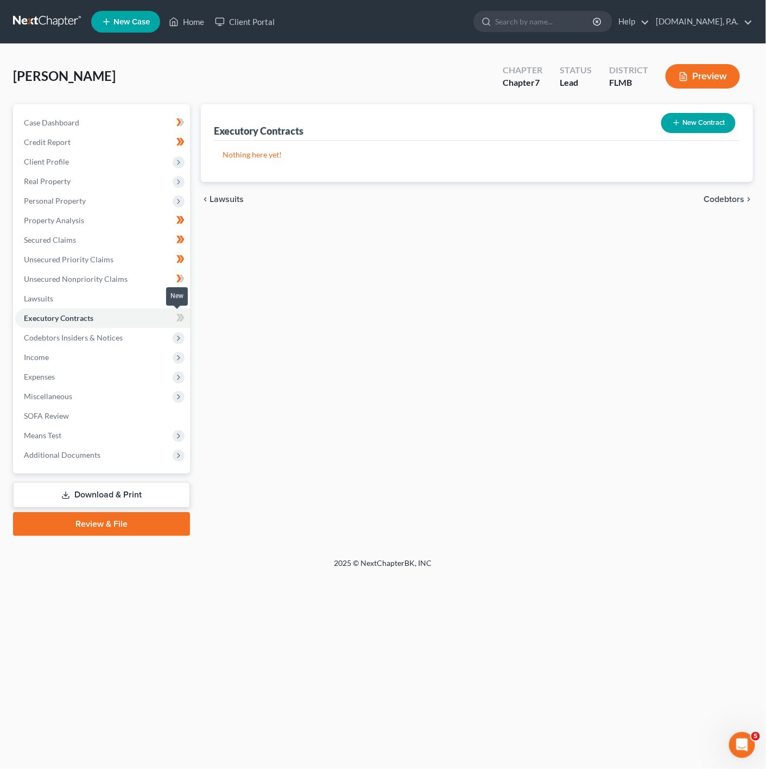
click at [180, 313] on icon at bounding box center [181, 318] width 8 height 14
click at [117, 329] on span "Codebtors Insiders & Notices" at bounding box center [102, 338] width 175 height 20
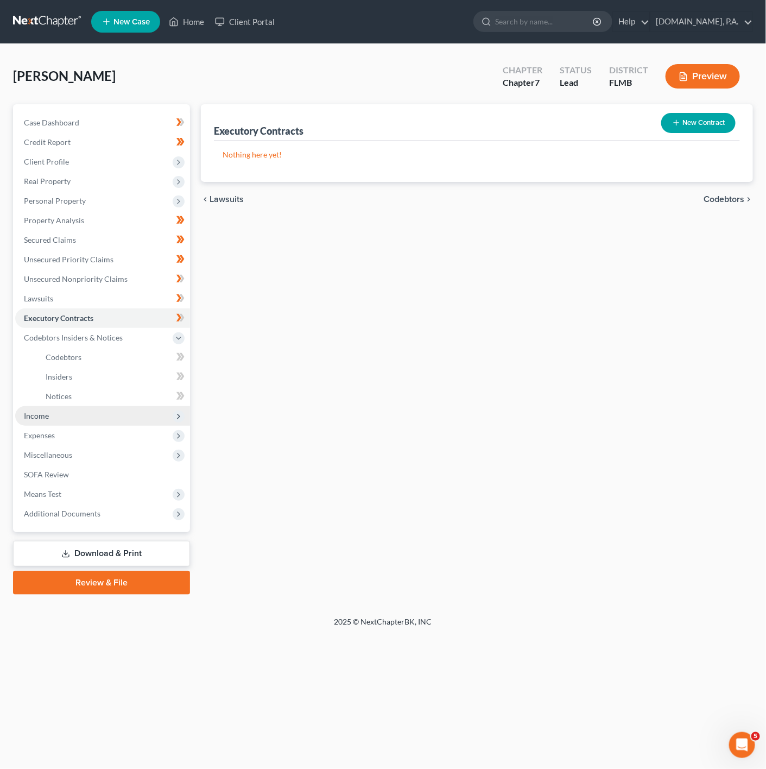
click at [77, 416] on span "Income" at bounding box center [102, 416] width 175 height 20
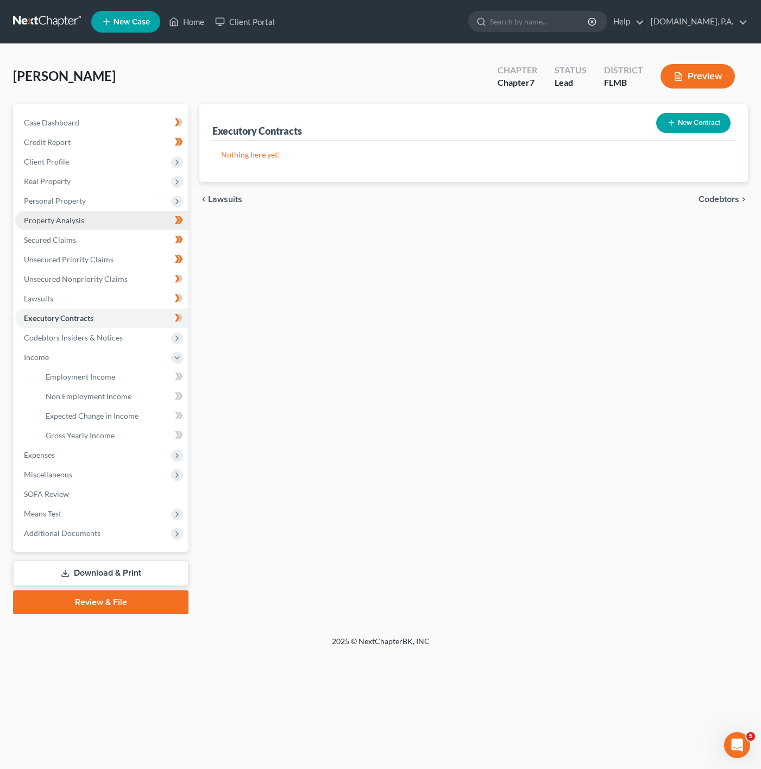
click at [116, 224] on link "Property Analysis" at bounding box center [101, 221] width 173 height 20
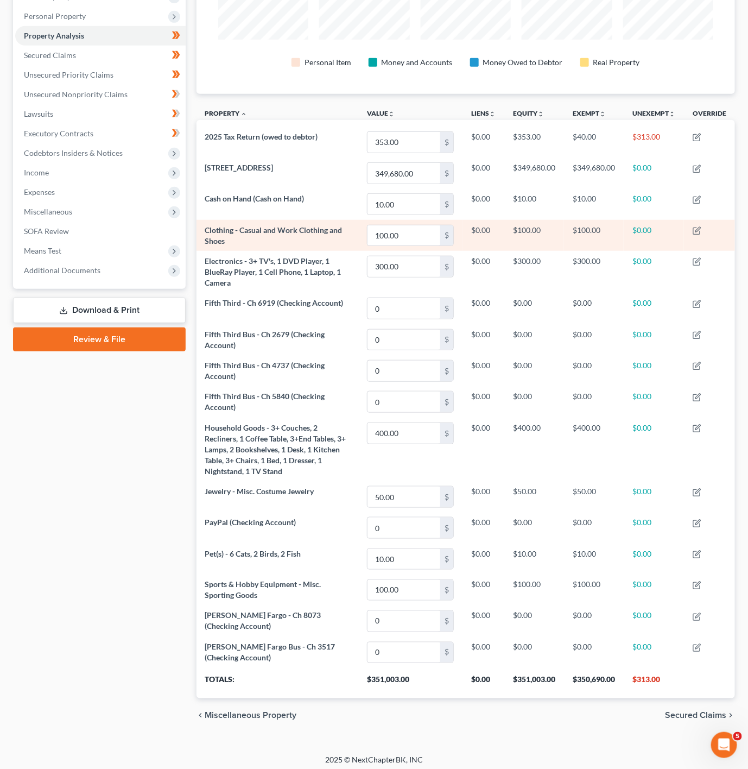
scroll to position [197, 0]
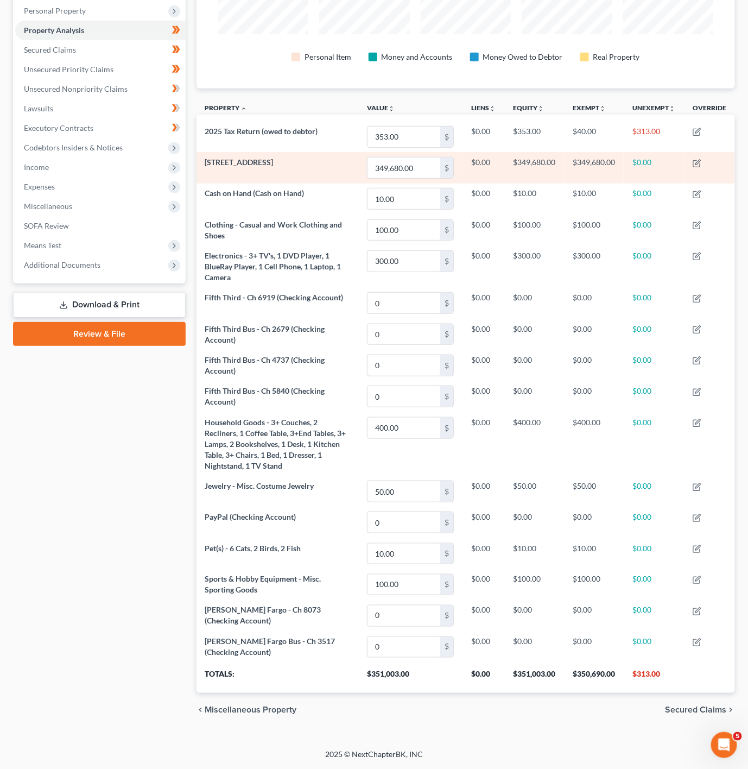
drag, startPoint x: 298, startPoint y: 158, endPoint x: 201, endPoint y: 154, distance: 97.3
click at [201, 154] on td "324 E Hillcrest St" at bounding box center [278, 167] width 162 height 31
copy span "324 E Hillcrest St"
click at [427, 158] on input "349,680.00" at bounding box center [404, 168] width 73 height 21
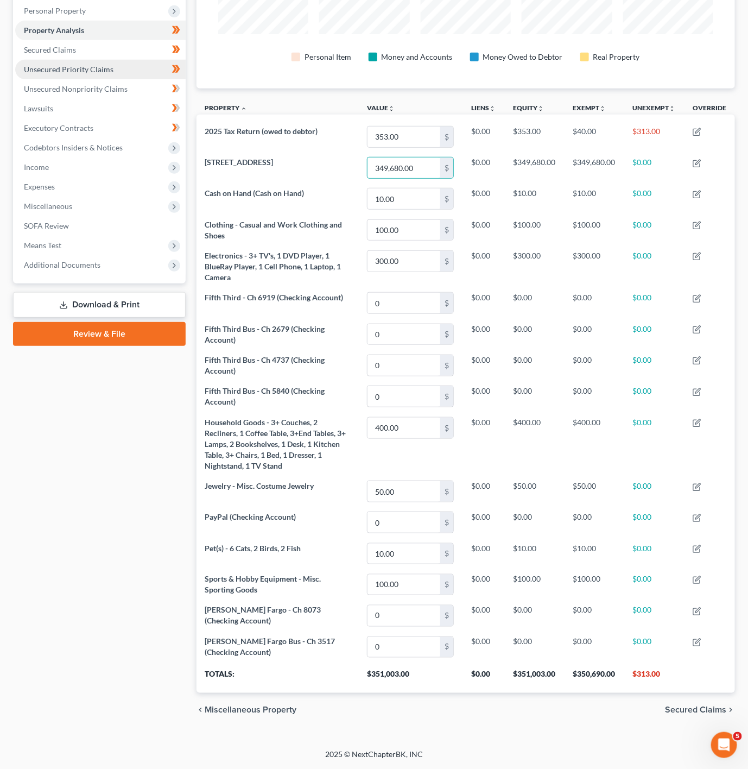
click at [118, 70] on link "Unsecured Priority Claims" at bounding box center [100, 70] width 171 height 20
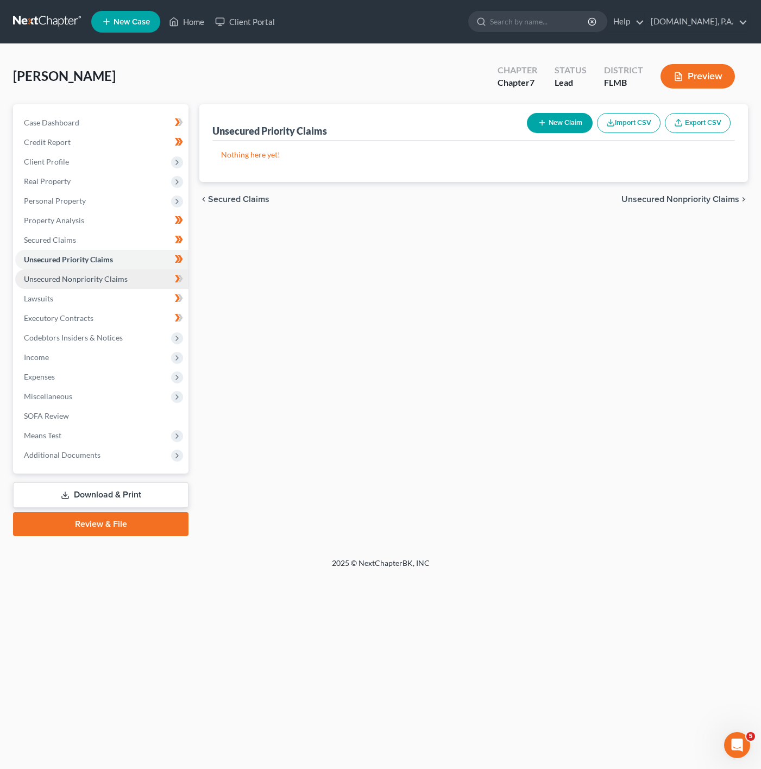
click at [135, 280] on link "Unsecured Nonpriority Claims" at bounding box center [101, 279] width 173 height 20
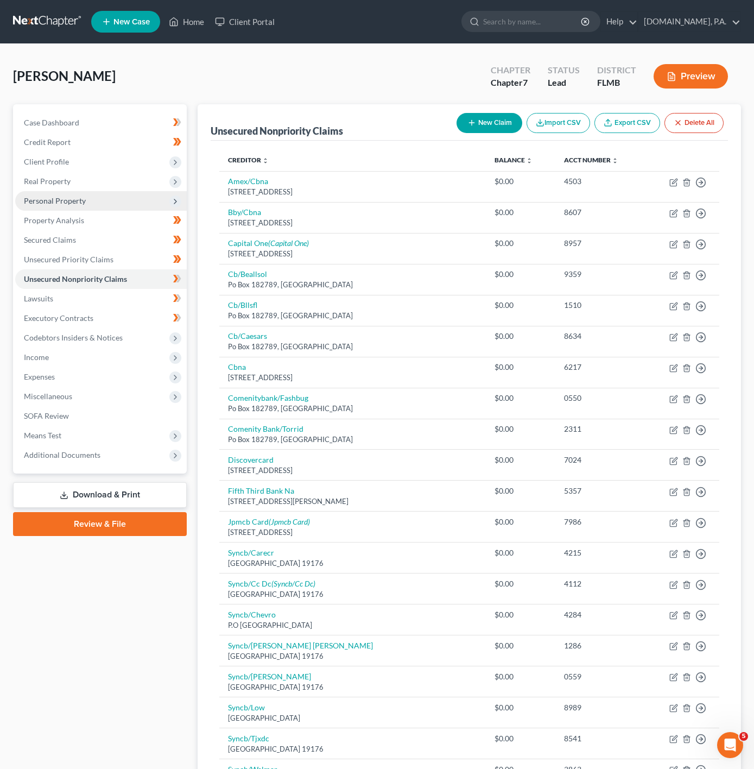
drag, startPoint x: 165, startPoint y: 199, endPoint x: 142, endPoint y: 193, distance: 24.1
click at [165, 199] on span "Personal Property" at bounding box center [101, 201] width 172 height 20
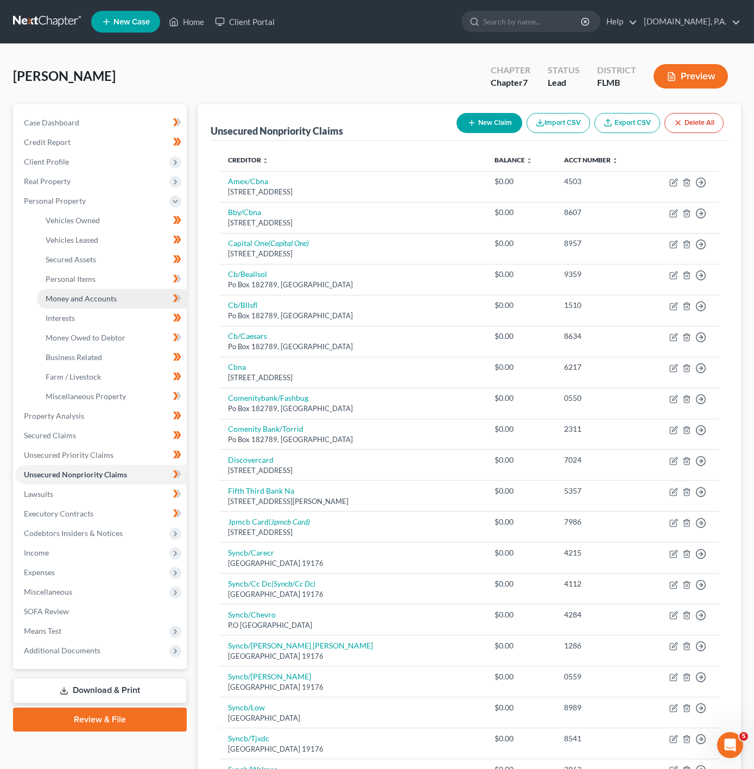
click at [134, 295] on link "Money and Accounts" at bounding box center [112, 299] width 150 height 20
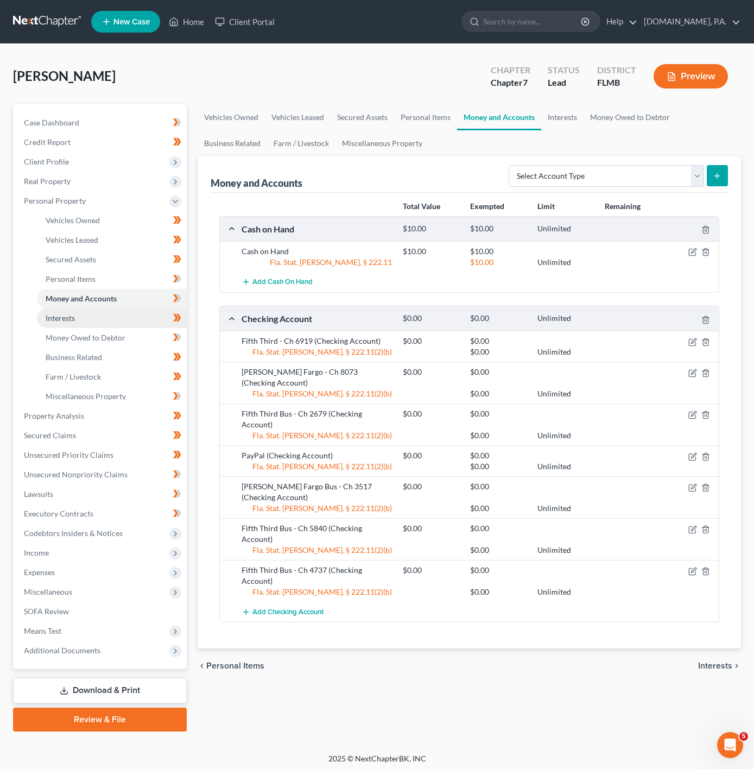
click at [98, 320] on link "Interests" at bounding box center [112, 319] width 150 height 20
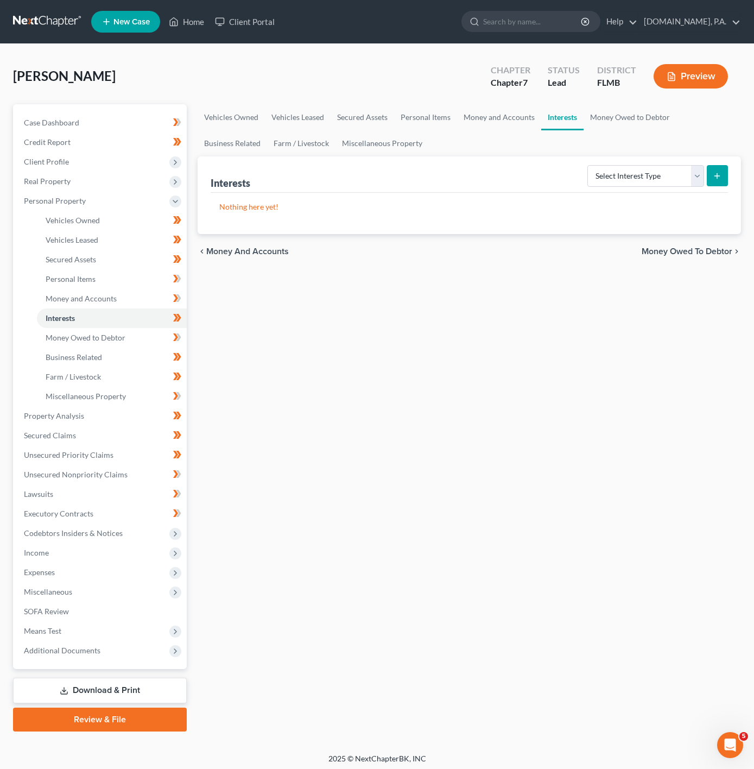
click at [190, 318] on div "Case Dashboard Payments Invoices Payments Payments Credit Report Client Profile" at bounding box center [100, 417] width 185 height 627
click at [176, 320] on icon at bounding box center [175, 318] width 5 height 8
drag, startPoint x: 681, startPoint y: 165, endPoint x: 670, endPoint y: 176, distance: 15.4
click at [681, 165] on select "Select Interest Type 401K Annuity Bond Education IRA Government Bond Government…" at bounding box center [646, 176] width 117 height 22
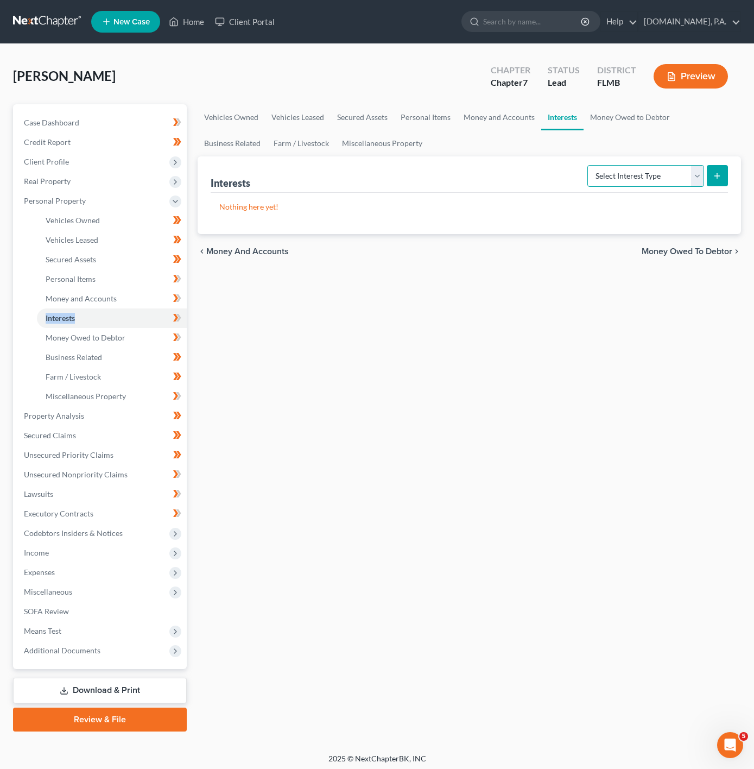
select select "ira"
click at [588, 165] on select "Select Interest Type 401K Annuity Bond Education IRA Government Bond Government…" at bounding box center [646, 176] width 117 height 22
click at [712, 177] on button "submit" at bounding box center [717, 175] width 21 height 21
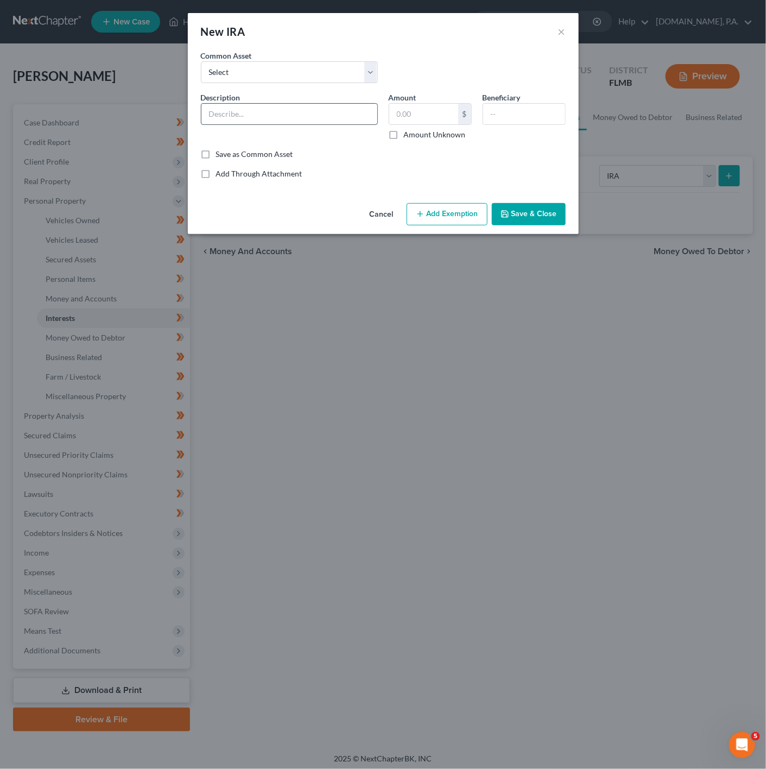
click at [272, 108] on input "text" at bounding box center [290, 114] width 176 height 21
type input "m"
type input "Mission Square IRA"
click at [458, 117] on div "$" at bounding box center [464, 114] width 13 height 21
click at [440, 117] on input "text" at bounding box center [423, 114] width 69 height 21
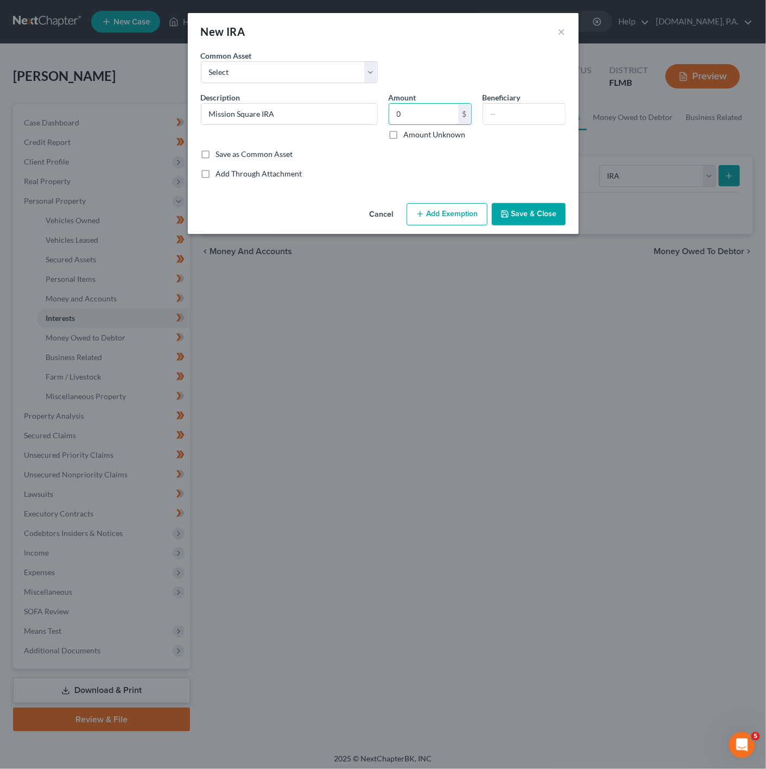
type input "0"
drag, startPoint x: 293, startPoint y: 178, endPoint x: 380, endPoint y: 220, distance: 96.0
click at [293, 178] on label "Add Through Attachment" at bounding box center [259, 173] width 86 height 11
click at [228, 175] on input "Add Through Attachment" at bounding box center [224, 171] width 7 height 7
checkbox input "true"
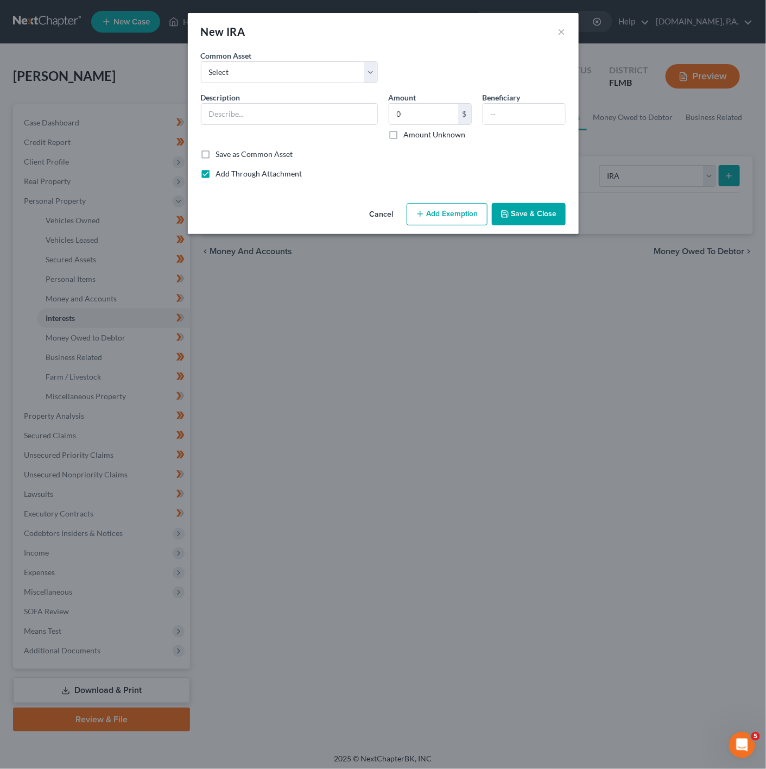
click at [216, 178] on label "Add Through Attachment" at bounding box center [259, 173] width 86 height 11
click at [221, 175] on input "Add Through Attachment" at bounding box center [224, 171] width 7 height 7
checkbox input "false"
click at [439, 214] on button "Add Exemption" at bounding box center [447, 214] width 81 height 23
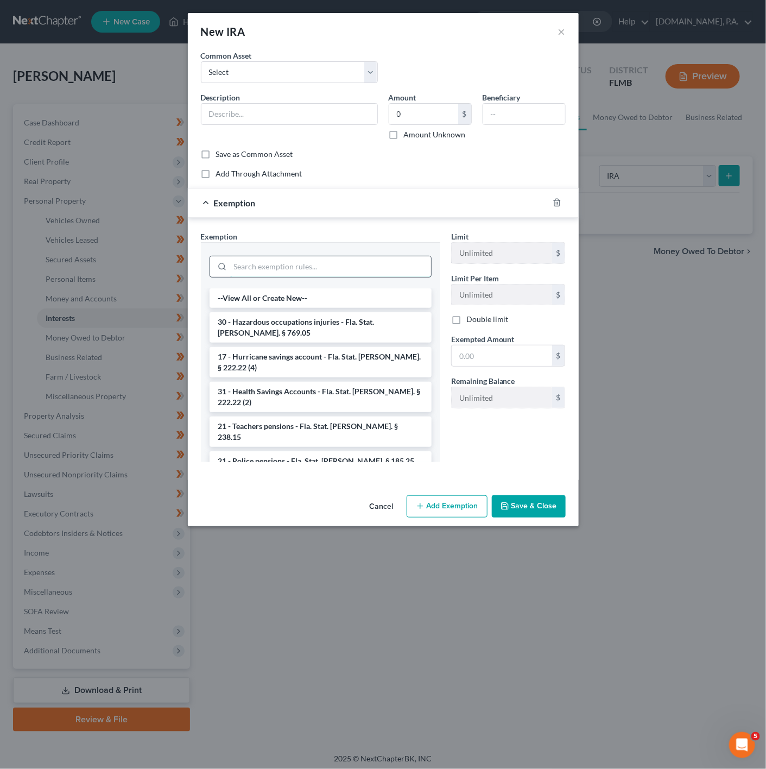
click at [307, 264] on input "search" at bounding box center [330, 266] width 201 height 21
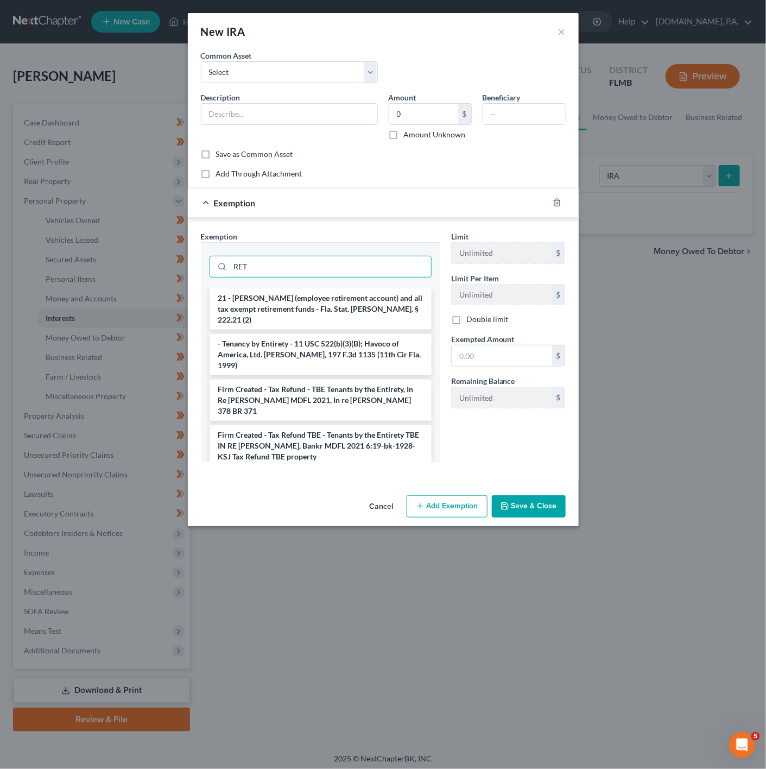
type input "RET"
click at [381, 295] on li "21 - ERISA (employee retirement account) and all tax exempt retirement funds - …" at bounding box center [321, 308] width 222 height 41
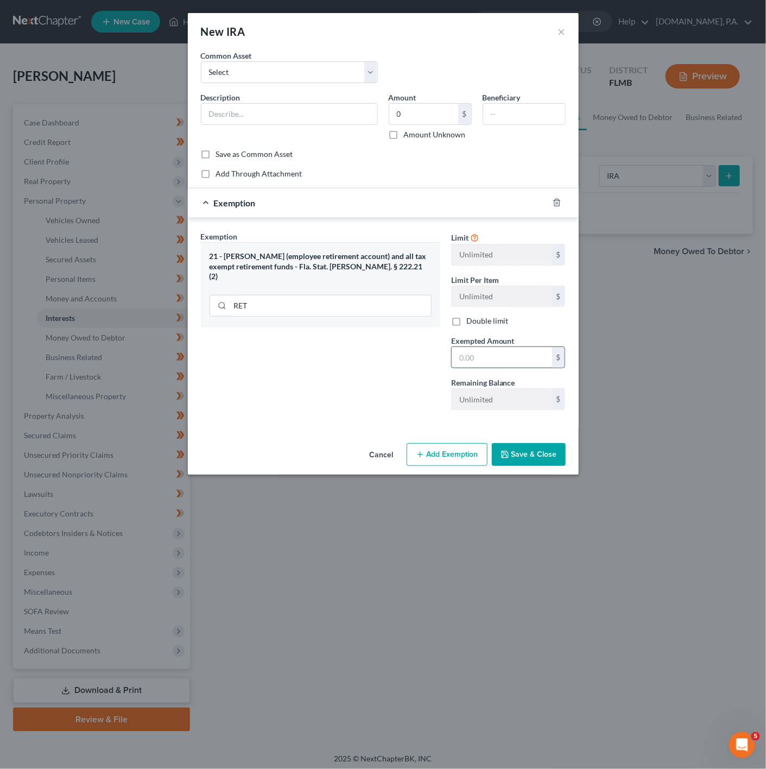
click at [504, 350] on input "text" at bounding box center [502, 357] width 100 height 21
type input "0"
drag, startPoint x: 269, startPoint y: 398, endPoint x: 479, endPoint y: 431, distance: 212.7
click at [273, 398] on div "Exemption Set must be selected for CA. Exemption * 21 - ERISA (employee retirem…" at bounding box center [321, 325] width 250 height 188
click at [519, 460] on button "Save & Close" at bounding box center [529, 454] width 74 height 23
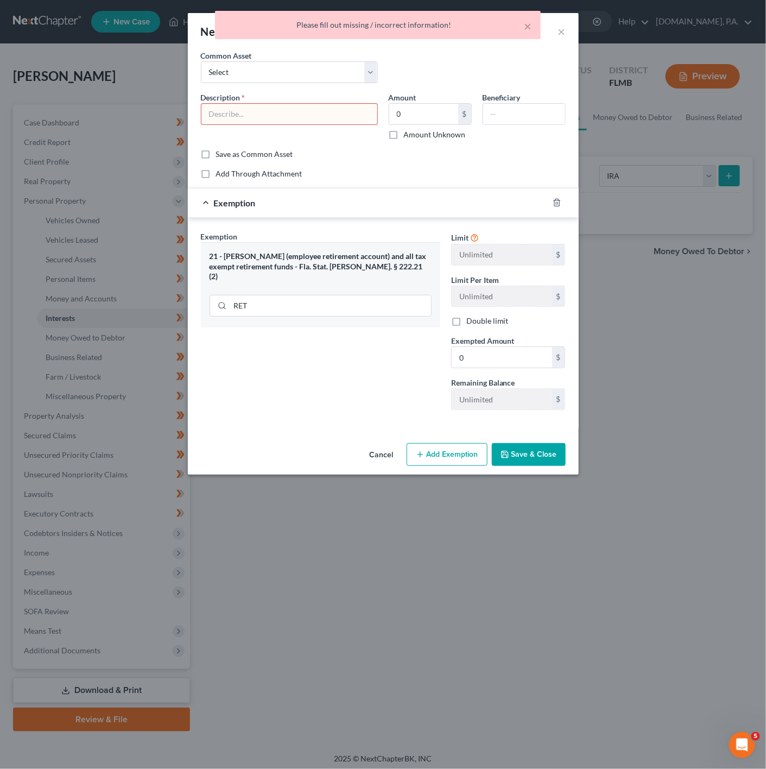
click at [303, 124] on input "text" at bounding box center [290, 114] width 176 height 21
type input "m"
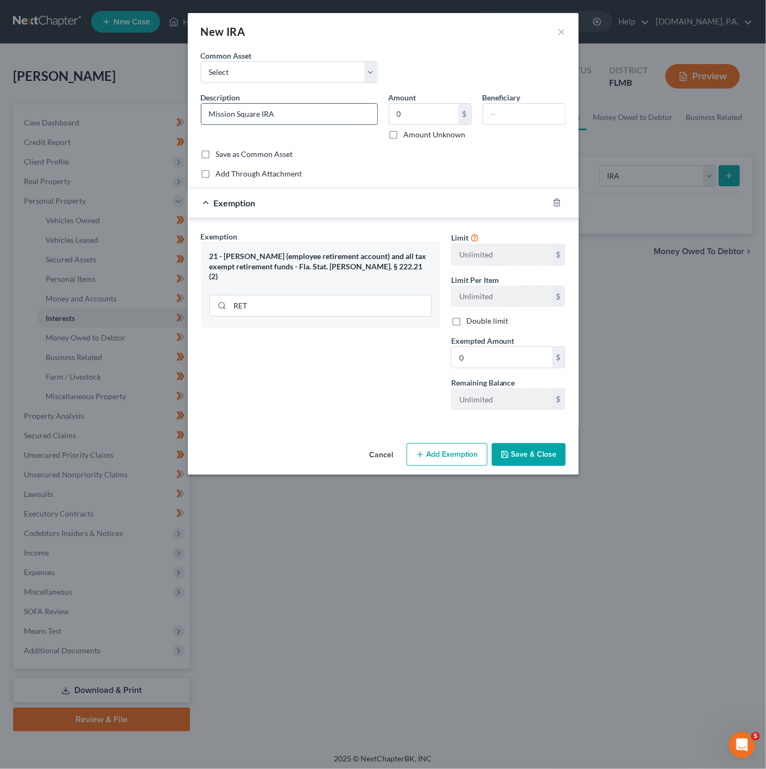
click at [303, 124] on input "Mission Square IRA" at bounding box center [290, 114] width 176 height 21
type input "Mission Square IRA"
click at [349, 134] on div "Description * Mission Square IRA" at bounding box center [290, 116] width 188 height 48
click at [524, 446] on button "Save & Close" at bounding box center [529, 454] width 74 height 23
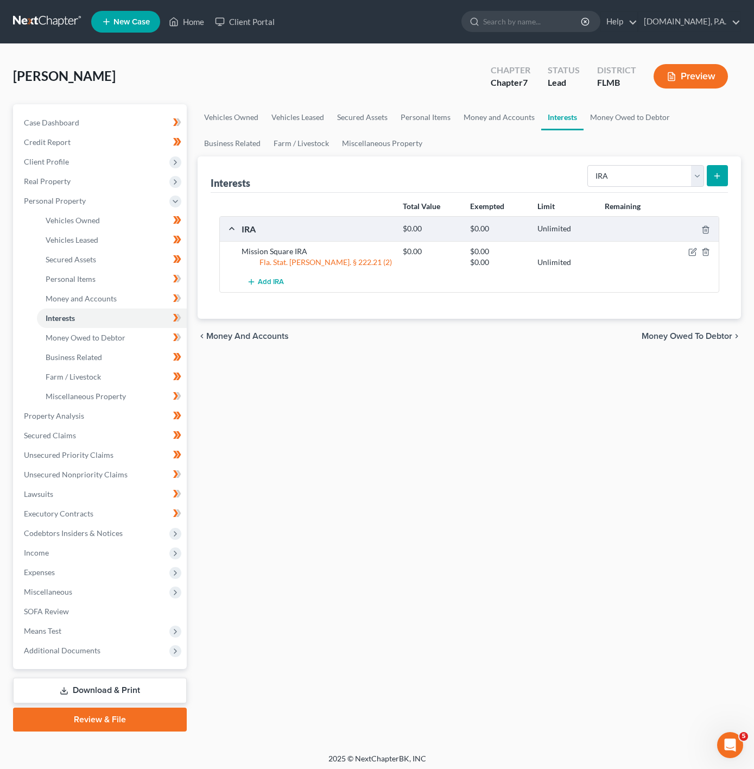
drag, startPoint x: 181, startPoint y: 326, endPoint x: 179, endPoint y: 319, distance: 7.4
click at [179, 319] on icon at bounding box center [179, 318] width 5 height 8
click at [118, 693] on link "Download & Print" at bounding box center [100, 691] width 174 height 26
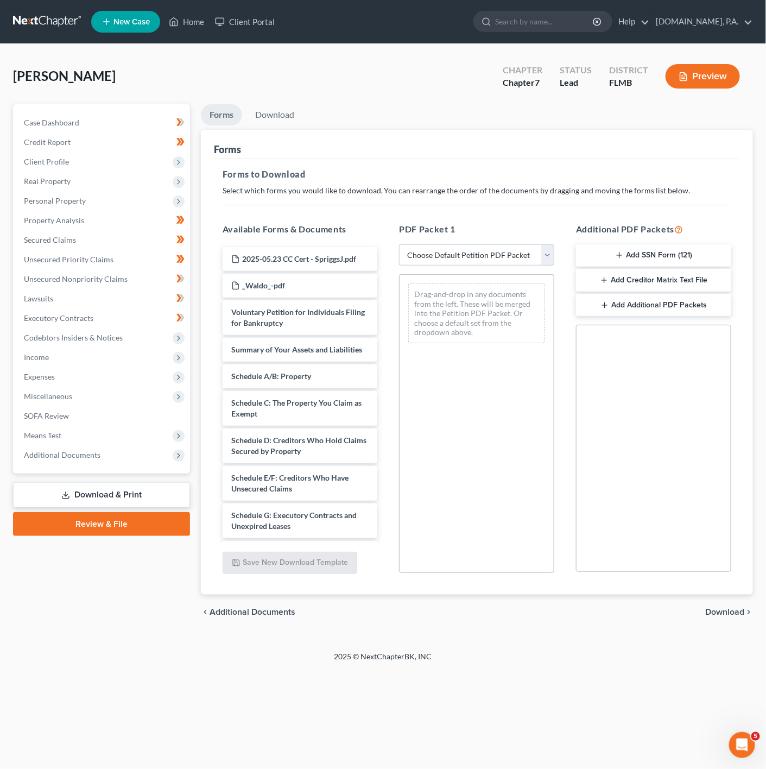
click at [474, 268] on div "PDF Packet 1 Choose Default Petition PDF Packet Complete Bankruptcy Petition (a…" at bounding box center [476, 398] width 177 height 368
click at [518, 261] on select "Choose Default Petition PDF Packet Complete Bankruptcy Petition (all forms and …" at bounding box center [476, 255] width 155 height 22
click at [502, 261] on select "Choose Default Petition PDF Packet Complete Bankruptcy Petition (all forms and …" at bounding box center [476, 255] width 155 height 22
click at [437, 261] on select "Choose Default Petition PDF Packet Complete Bankruptcy Petition (all forms and …" at bounding box center [476, 255] width 155 height 22
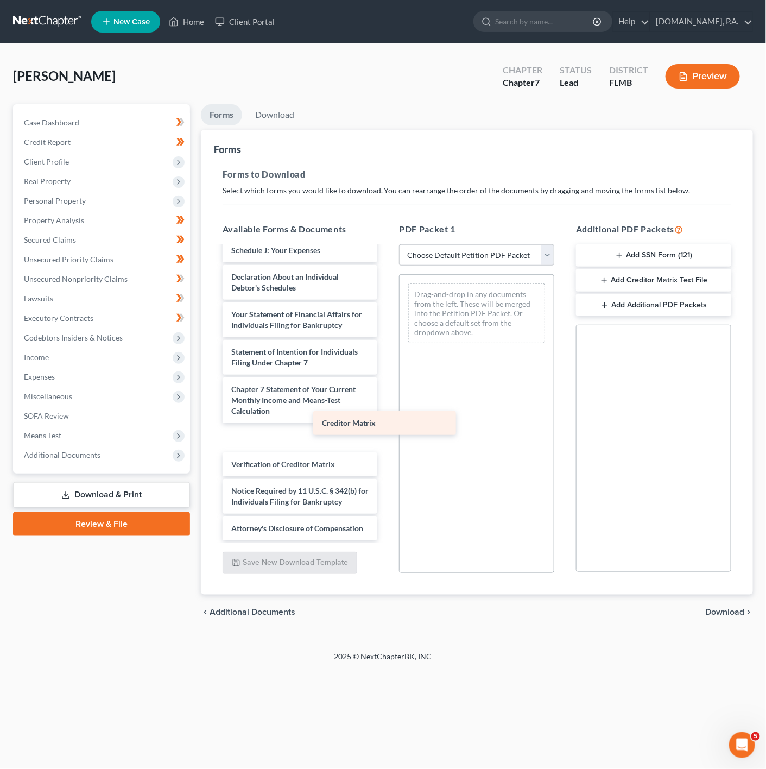
scroll to position [350, 0]
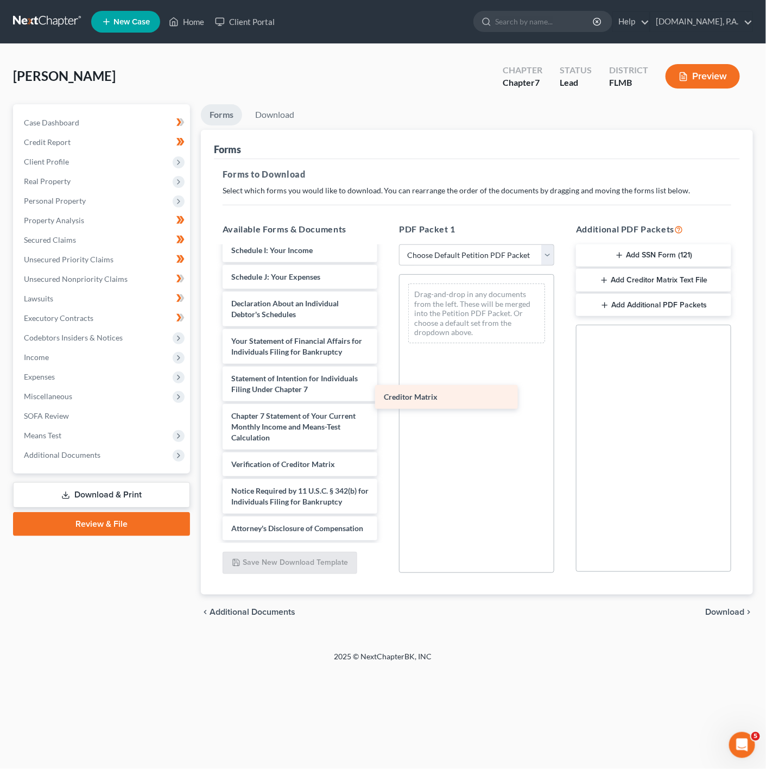
drag, startPoint x: 313, startPoint y: 427, endPoint x: 466, endPoint y: 396, distance: 155.7
click at [387, 396] on div "Creditor Matrix 2025-05.23 CC Cert - SpriggsJ.pdf _Waldo_-pdf Voluntary Petitio…" at bounding box center [300, 229] width 173 height 622
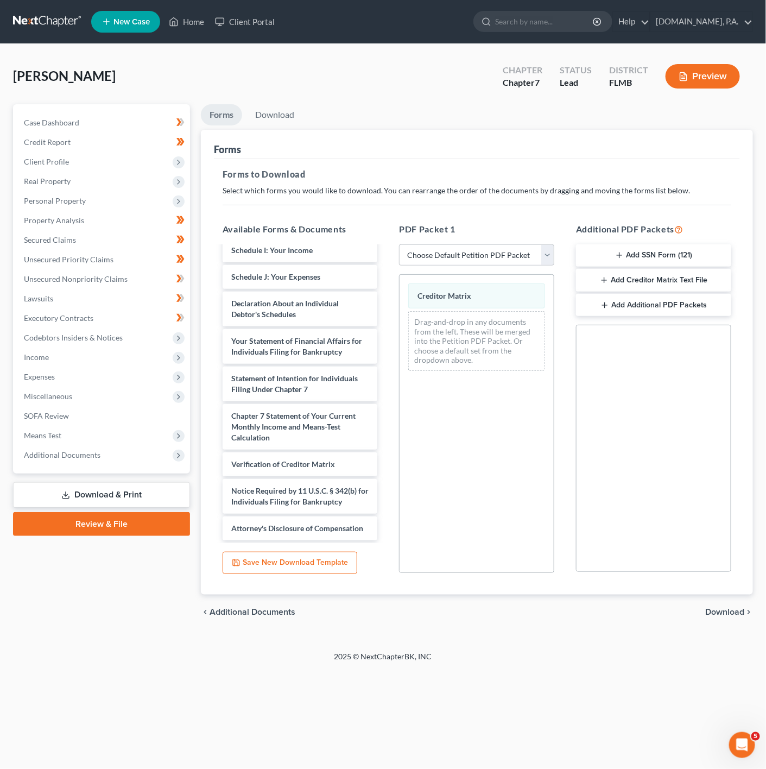
click at [714, 608] on span "Download" at bounding box center [725, 612] width 39 height 9
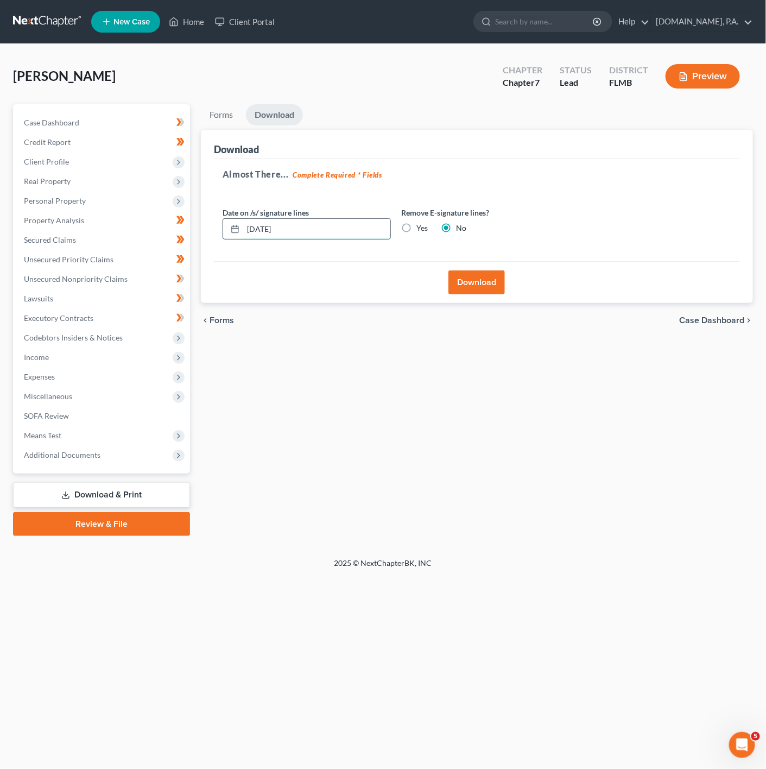
click at [309, 227] on input "10/09/2025" at bounding box center [316, 229] width 147 height 21
type input "10/10/2025"
click at [473, 279] on button "Download" at bounding box center [477, 282] width 56 height 24
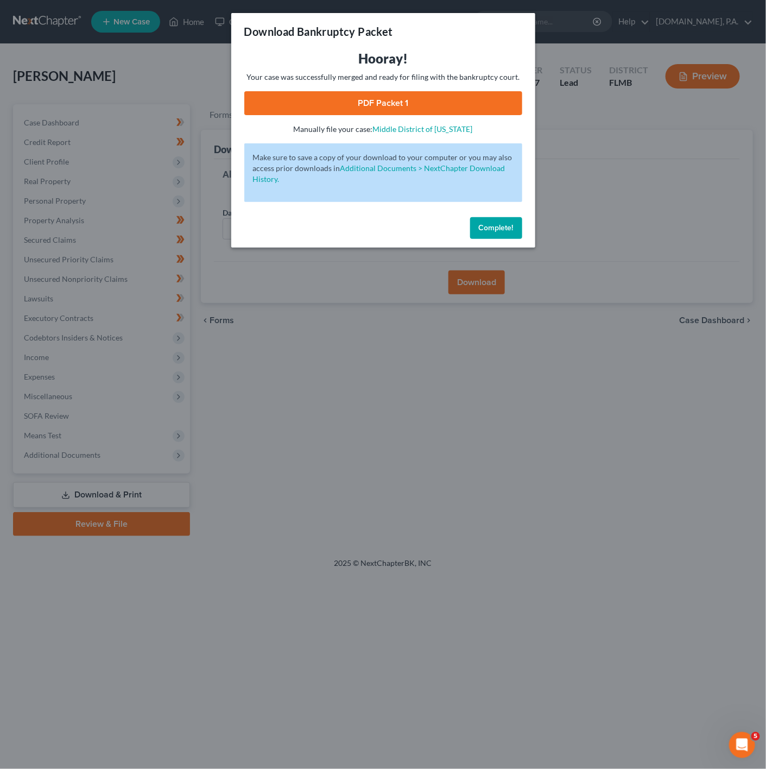
click at [418, 96] on link "PDF Packet 1" at bounding box center [383, 103] width 278 height 24
click at [640, 125] on div "Download Bankruptcy Packet Hooray! Your case was successfully merged and ready …" at bounding box center [383, 384] width 766 height 769
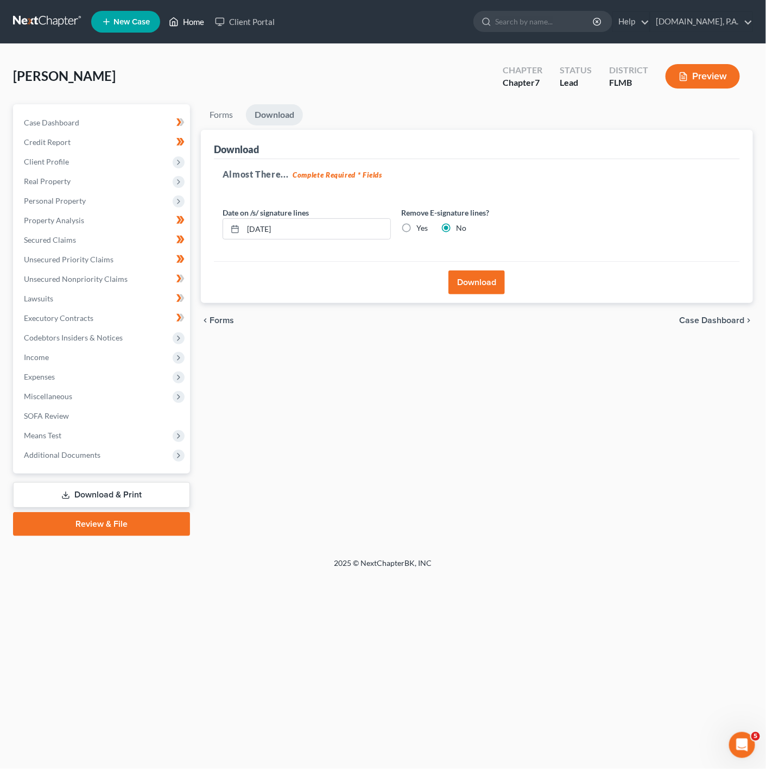
click at [209, 23] on link "Home" at bounding box center [186, 22] width 46 height 20
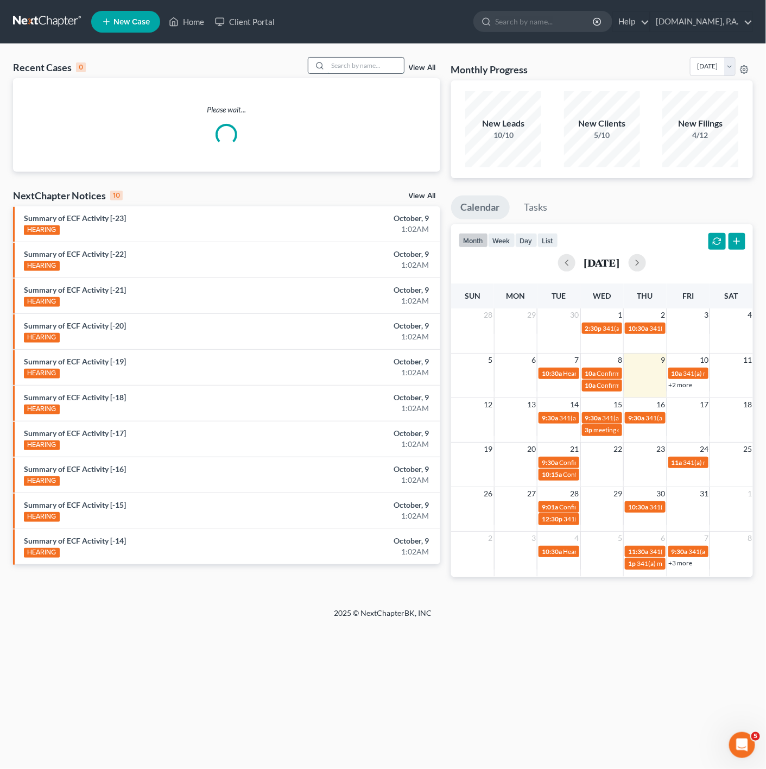
click at [363, 71] on input "search" at bounding box center [366, 66] width 76 height 16
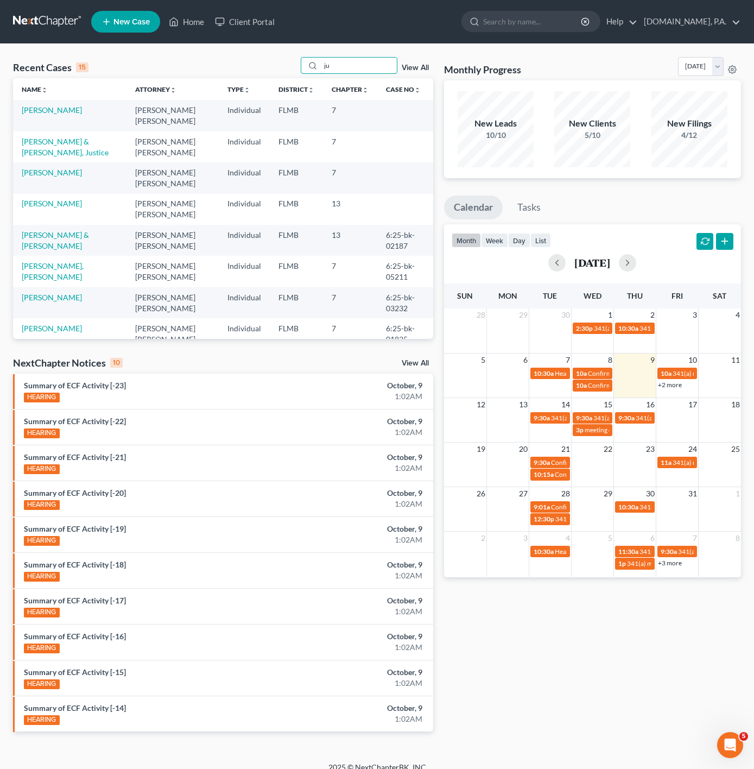
type input "j"
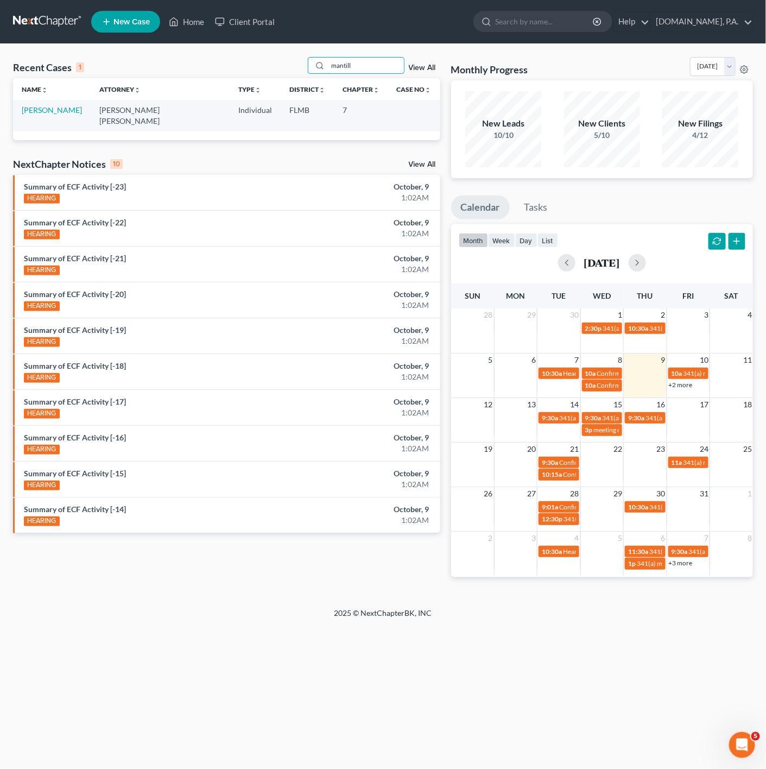
type input "mantill"
click at [20, 108] on td "Mantilla, Francis" at bounding box center [52, 115] width 78 height 31
click at [38, 108] on link "Mantilla, Francis" at bounding box center [52, 109] width 60 height 9
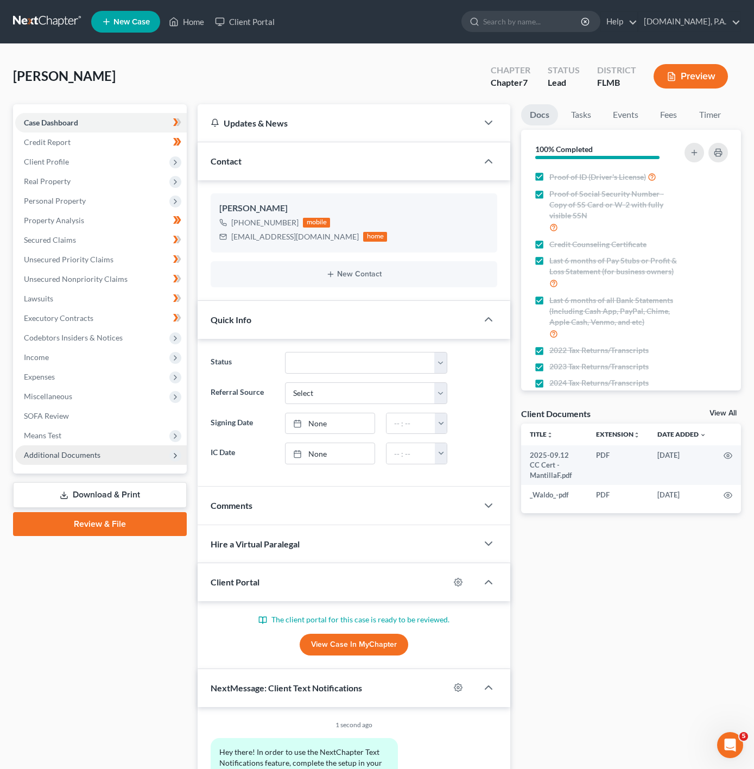
click at [126, 448] on span "Additional Documents" at bounding box center [101, 455] width 172 height 20
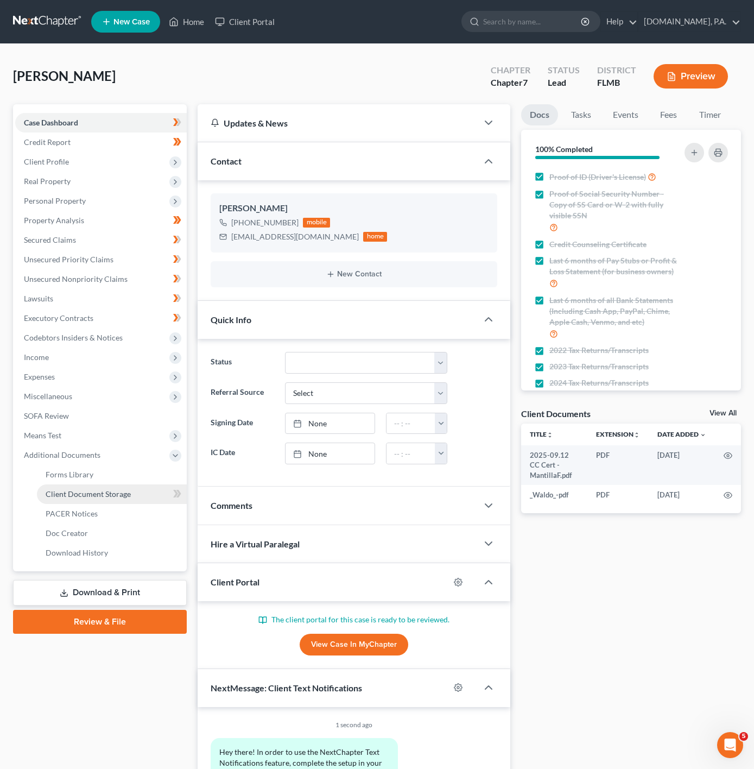
click at [135, 497] on link "Client Document Storage" at bounding box center [112, 495] width 150 height 20
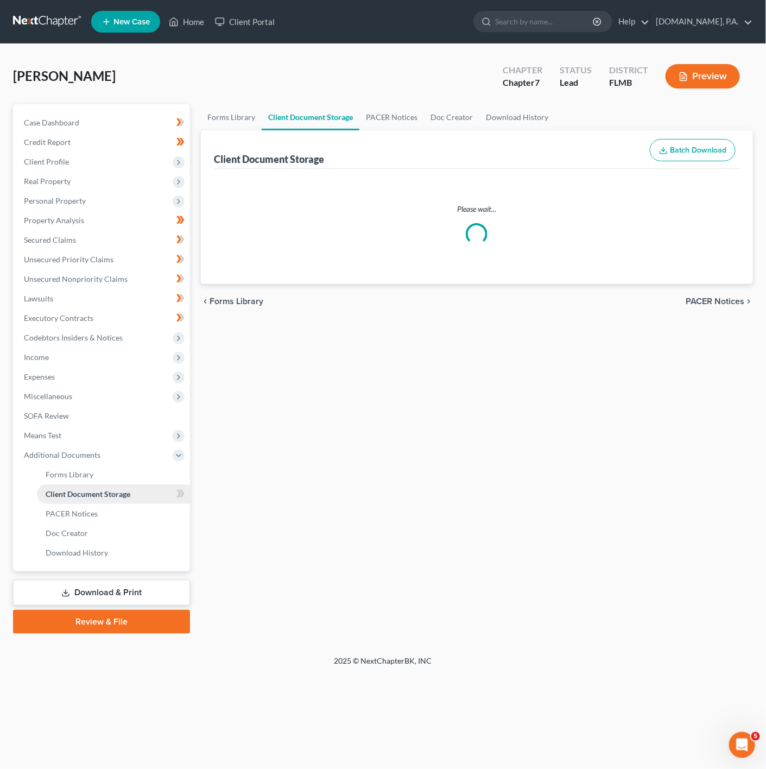
select select "9"
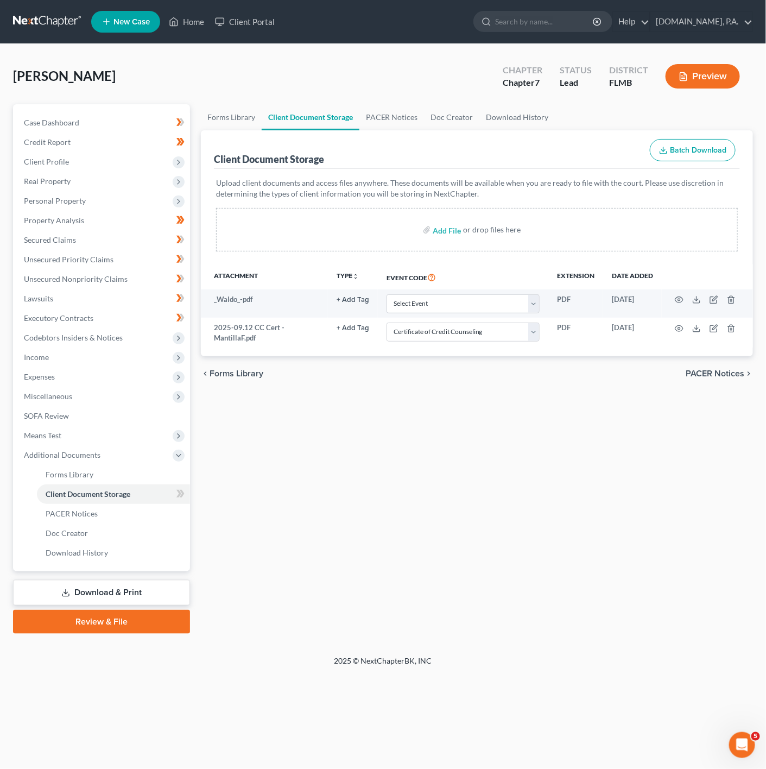
click at [136, 587] on link "Download & Print" at bounding box center [101, 593] width 177 height 26
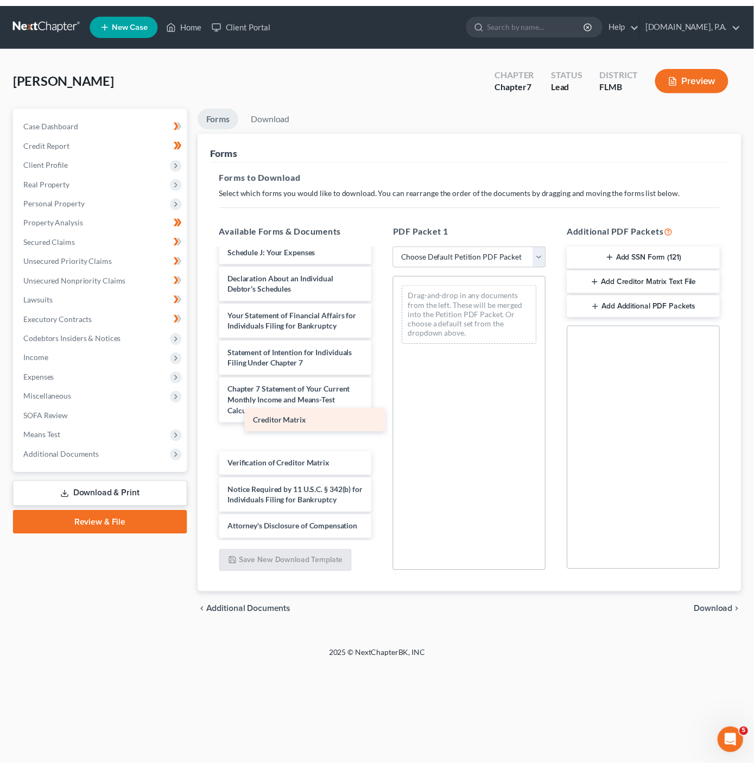
scroll to position [361, 0]
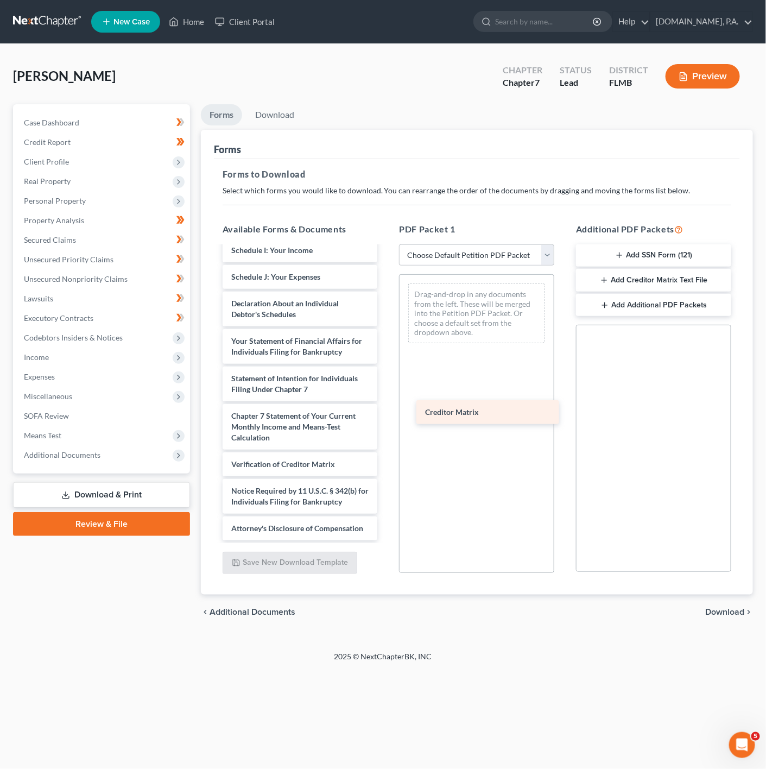
drag, startPoint x: 284, startPoint y: 432, endPoint x: 477, endPoint y: 417, distance: 194.5
click at [387, 417] on div "Creditor Matrix 2025-09.12 CC Cert - MantillaF.pdf _Waldo_-pdf Voluntary Petiti…" at bounding box center [300, 229] width 173 height 622
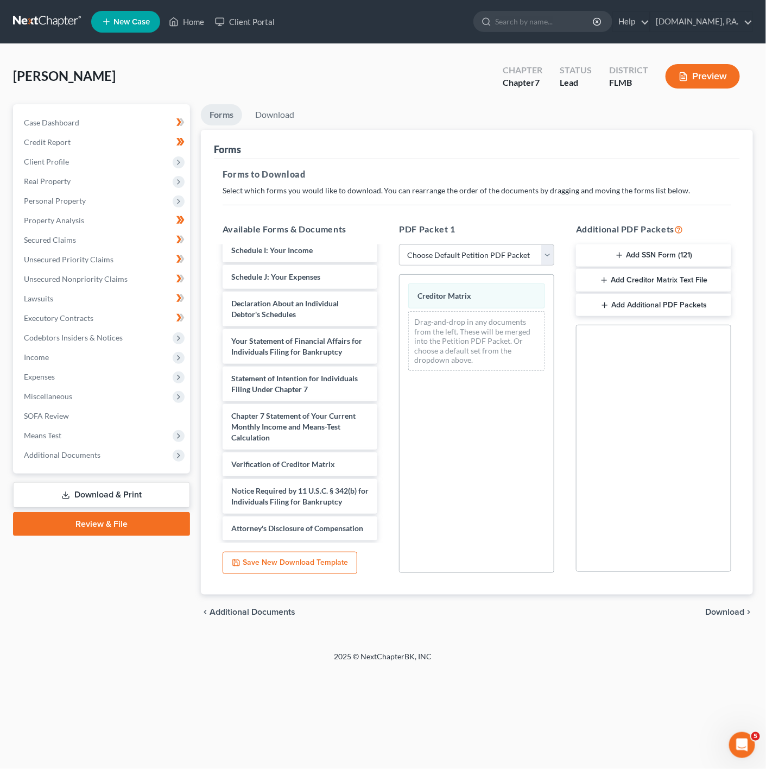
click at [719, 612] on span "Download" at bounding box center [725, 612] width 39 height 9
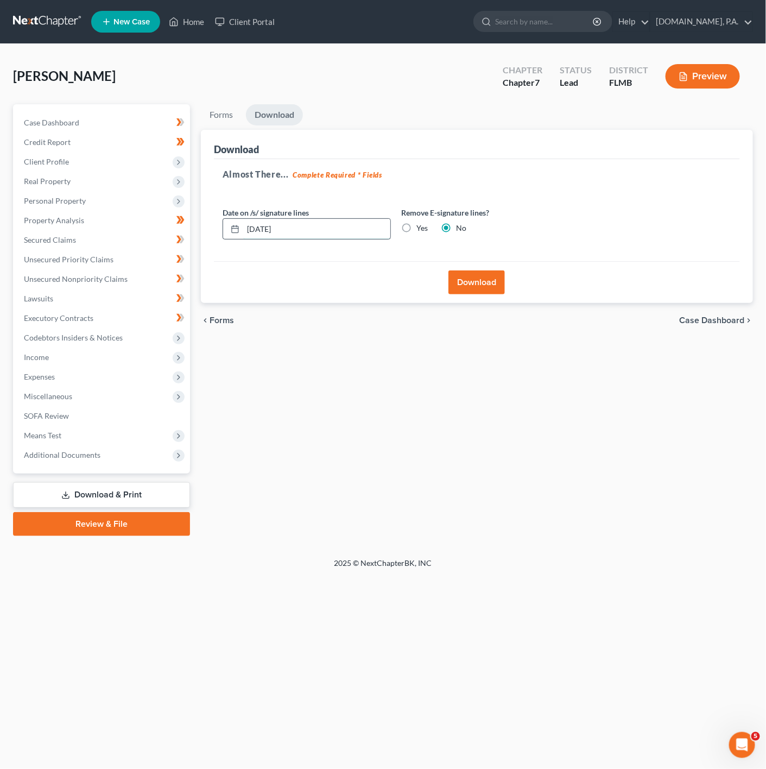
click at [316, 225] on input "10/09/2025" at bounding box center [316, 229] width 147 height 21
type input "10/10/2025"
click at [476, 282] on button "Download" at bounding box center [477, 282] width 56 height 24
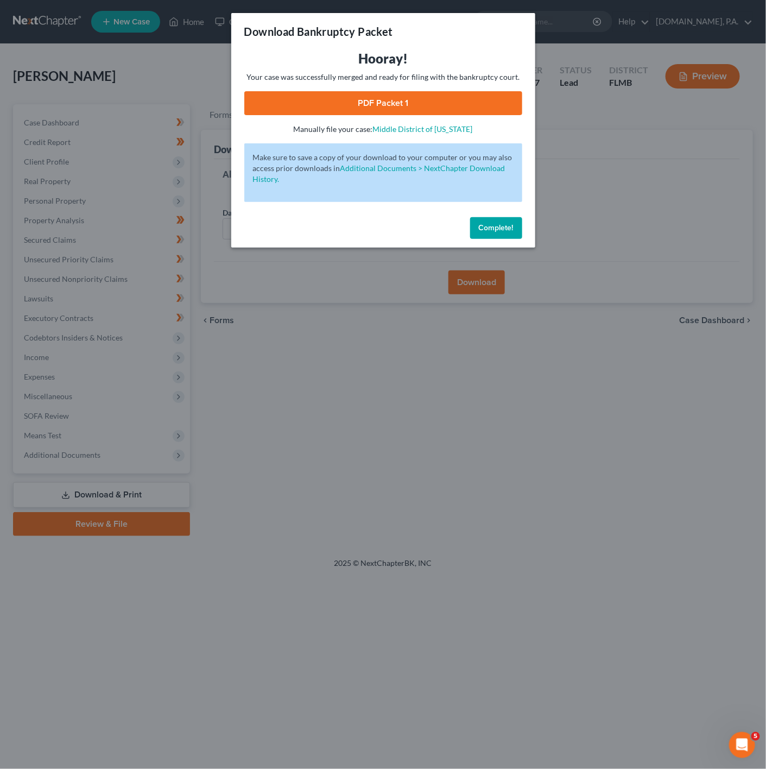
click at [445, 108] on link "PDF Packet 1" at bounding box center [383, 103] width 278 height 24
click at [675, 224] on div "Download Bankruptcy Packet Hooray! Your case was successfully merged and ready …" at bounding box center [383, 384] width 766 height 769
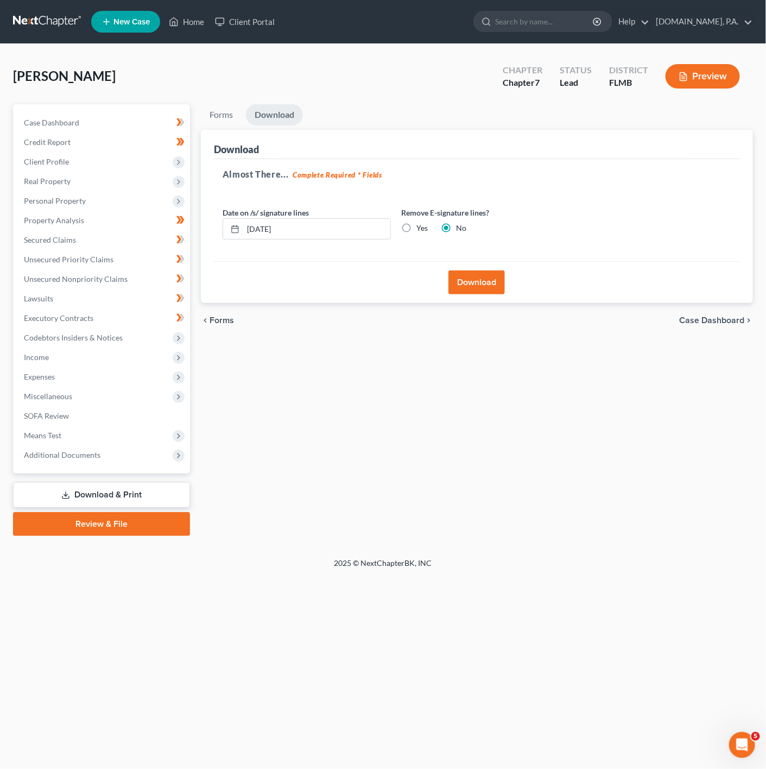
click at [165, 9] on ul "New Case Home Client Portal - No Result - See all results Or Press Enter... Hel…" at bounding box center [422, 22] width 662 height 28
click at [185, 18] on link "Home" at bounding box center [186, 22] width 46 height 20
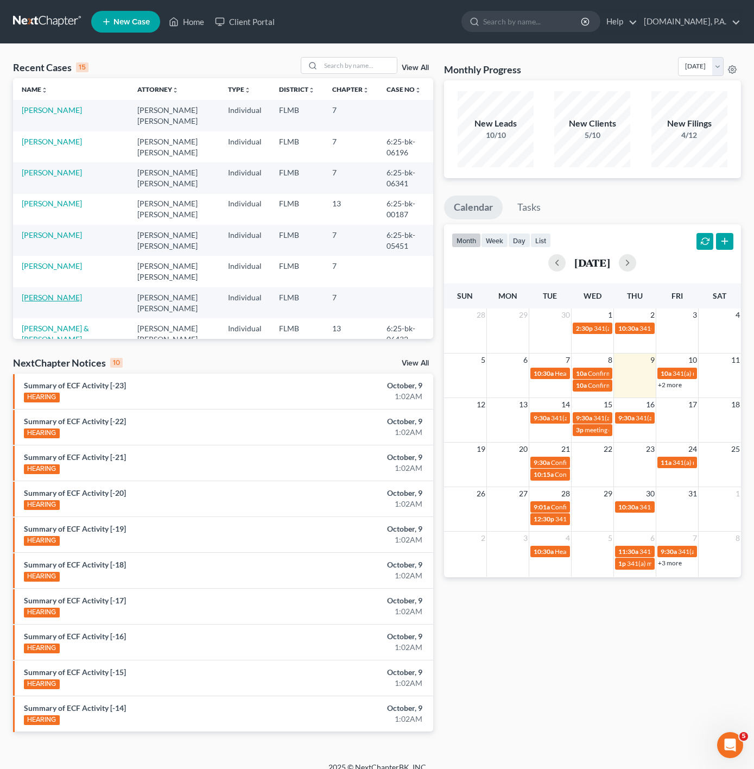
click at [45, 299] on link "Spriggs, Julie" at bounding box center [52, 297] width 60 height 9
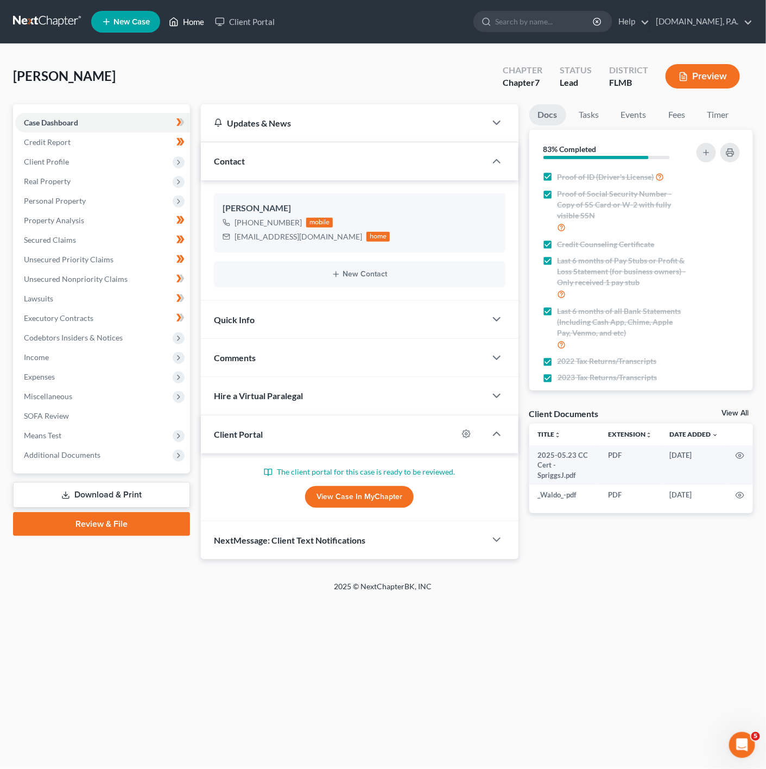
click at [193, 17] on link "Home" at bounding box center [186, 22] width 46 height 20
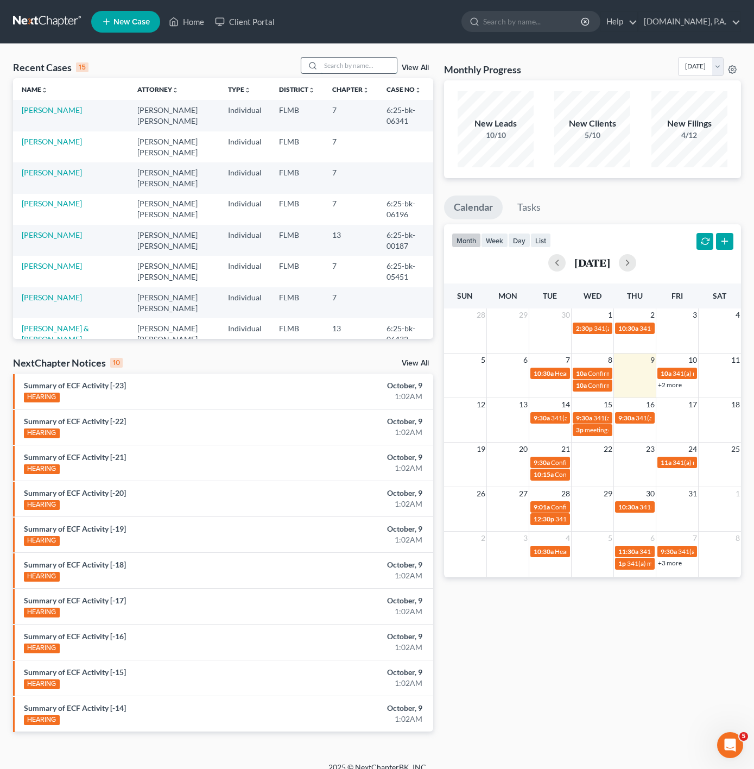
click at [345, 71] on input "search" at bounding box center [359, 66] width 76 height 16
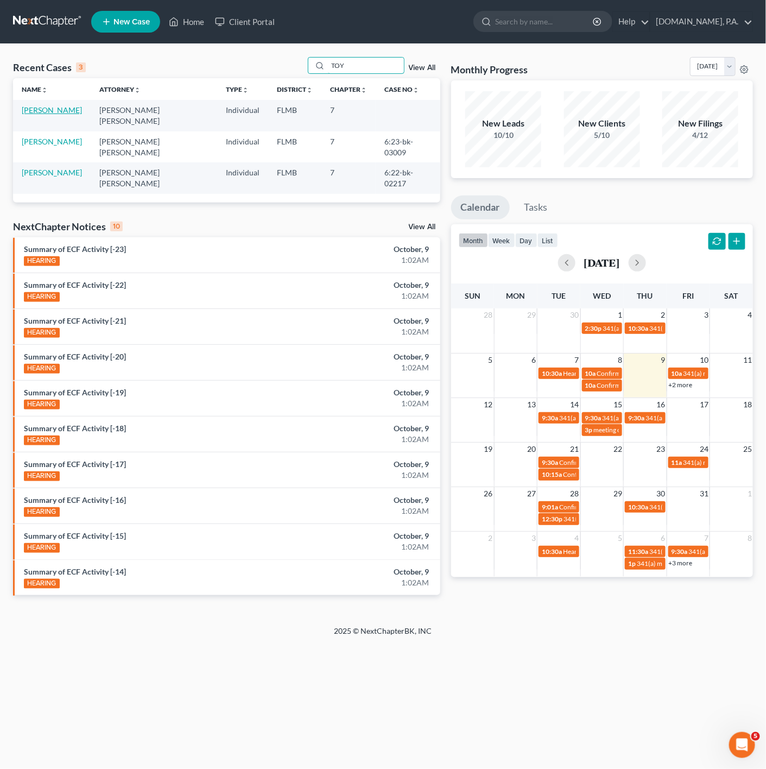
type input "TOY"
click at [71, 111] on link "Robinson, Toyia" at bounding box center [52, 109] width 60 height 9
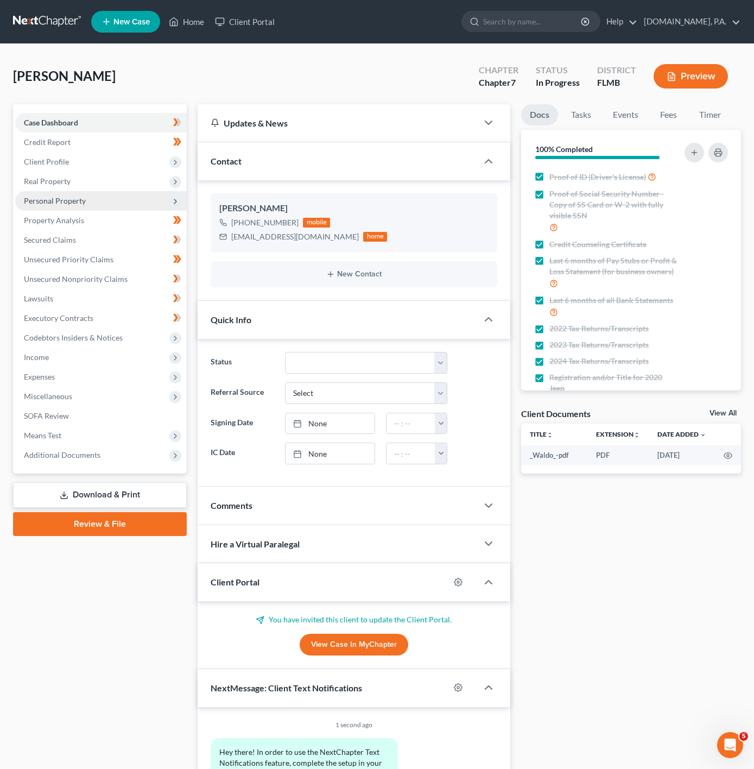
click at [174, 193] on span "Personal Property" at bounding box center [101, 201] width 172 height 20
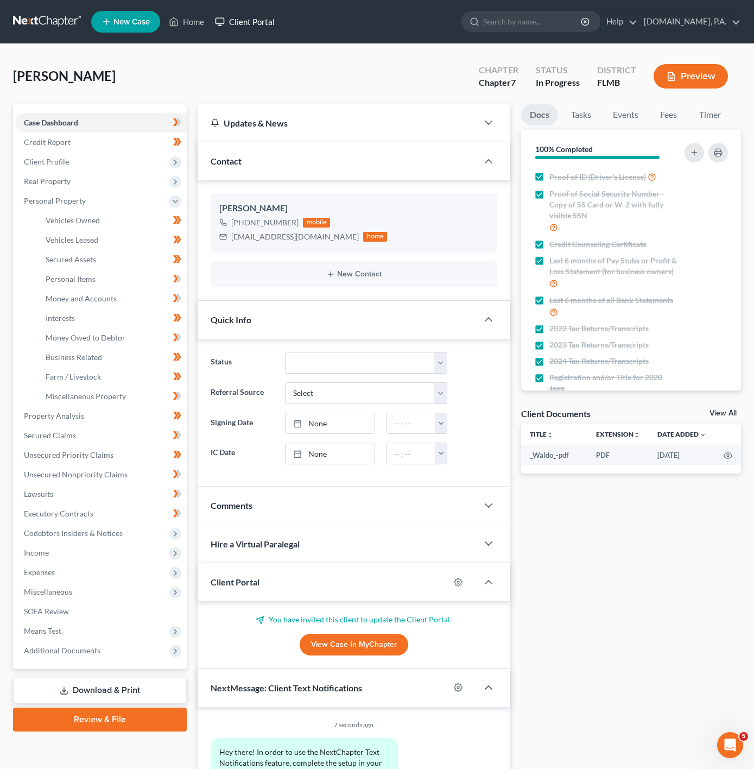
drag, startPoint x: 249, startPoint y: 21, endPoint x: 495, endPoint y: 83, distance: 253.7
click at [249, 21] on link "Client Portal" at bounding box center [245, 22] width 71 height 20
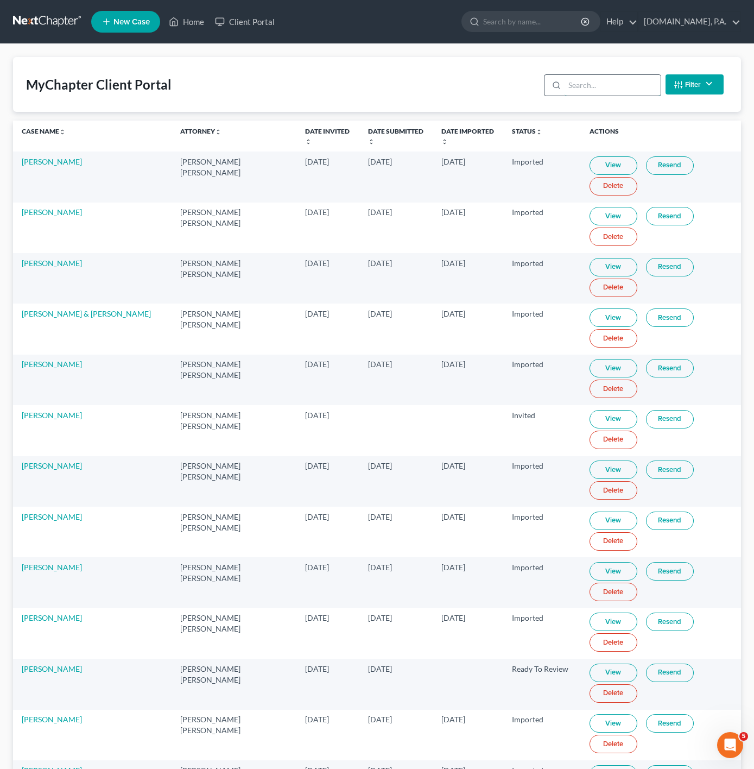
click at [605, 79] on input "search" at bounding box center [613, 85] width 96 height 21
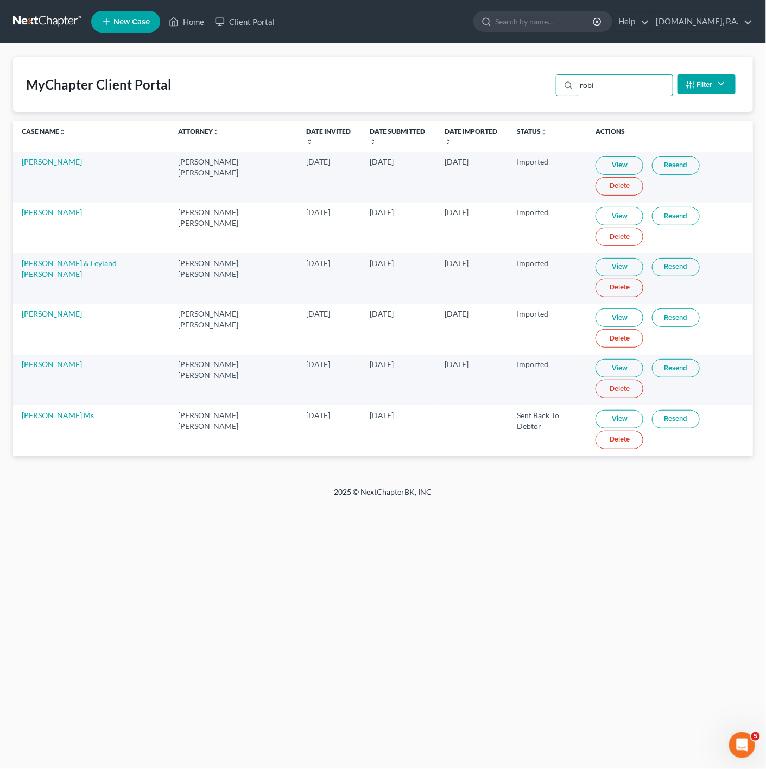
type input "robi"
click at [596, 410] on link "View" at bounding box center [620, 419] width 48 height 18
click at [206, 29] on link "Home" at bounding box center [186, 22] width 46 height 20
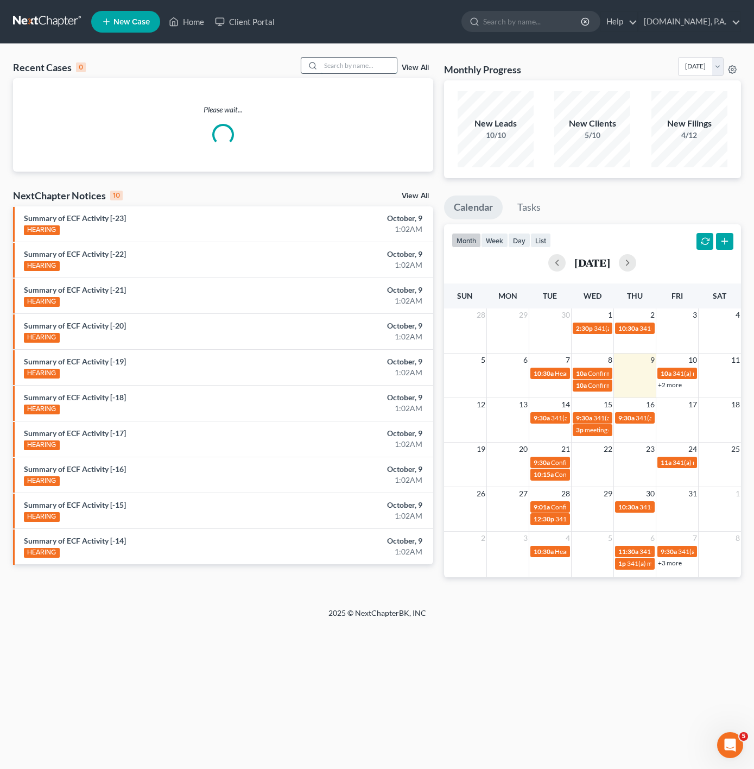
click at [390, 67] on input "search" at bounding box center [359, 66] width 76 height 16
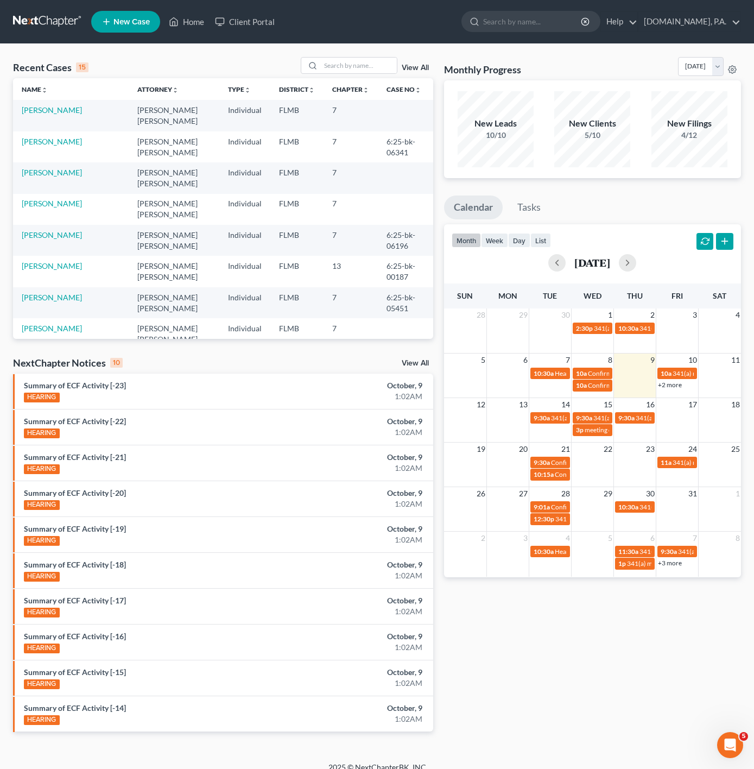
click at [25, 116] on td "Robinson, Toyia" at bounding box center [71, 115] width 116 height 31
click at [34, 111] on link "Robinson, Toyia" at bounding box center [52, 109] width 60 height 9
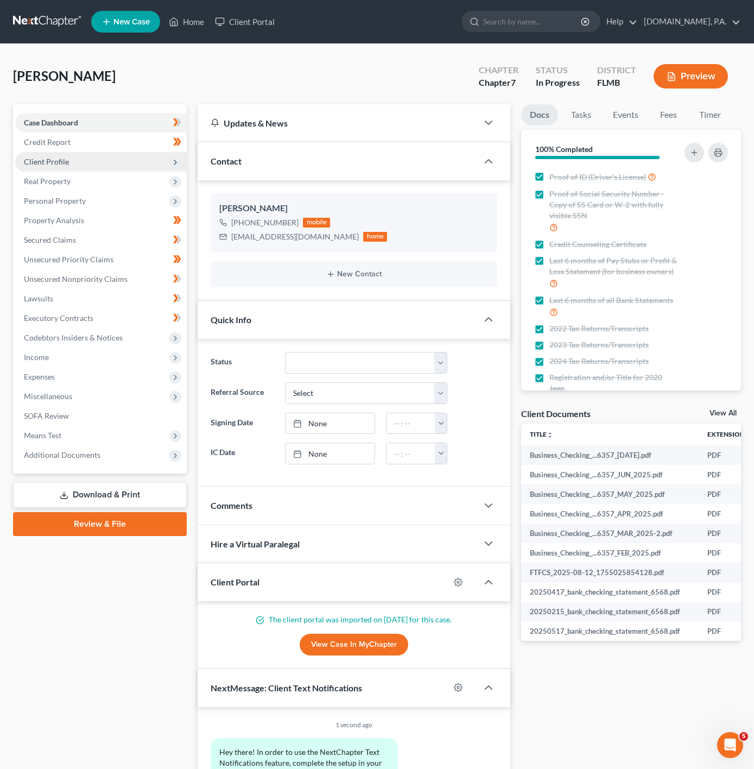
click at [141, 160] on span "Client Profile" at bounding box center [101, 162] width 172 height 20
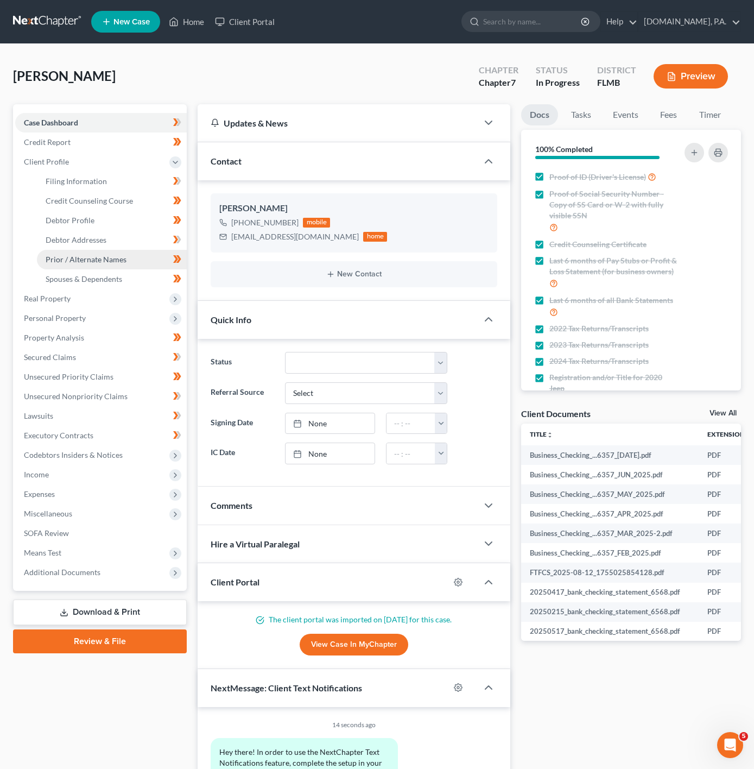
click at [112, 251] on link "Prior / Alternate Names" at bounding box center [112, 260] width 150 height 20
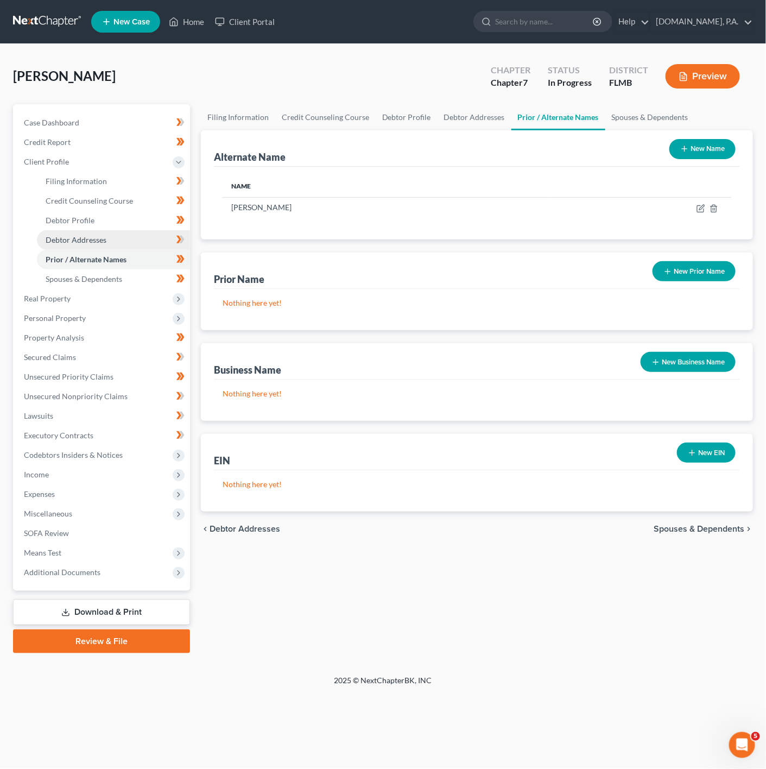
click at [118, 245] on link "Debtor Addresses" at bounding box center [113, 240] width 153 height 20
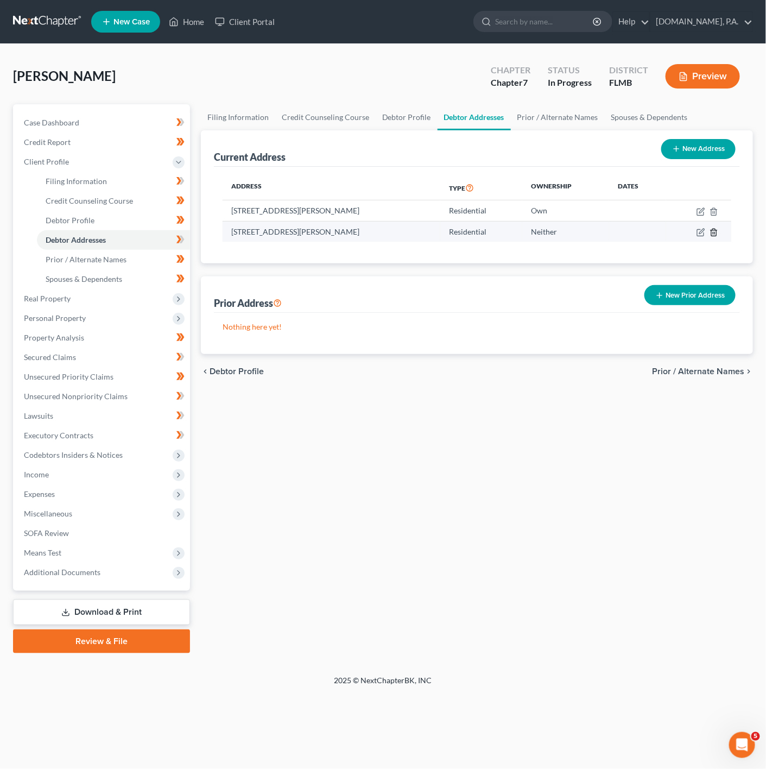
click at [718, 230] on icon "button" at bounding box center [714, 232] width 9 height 9
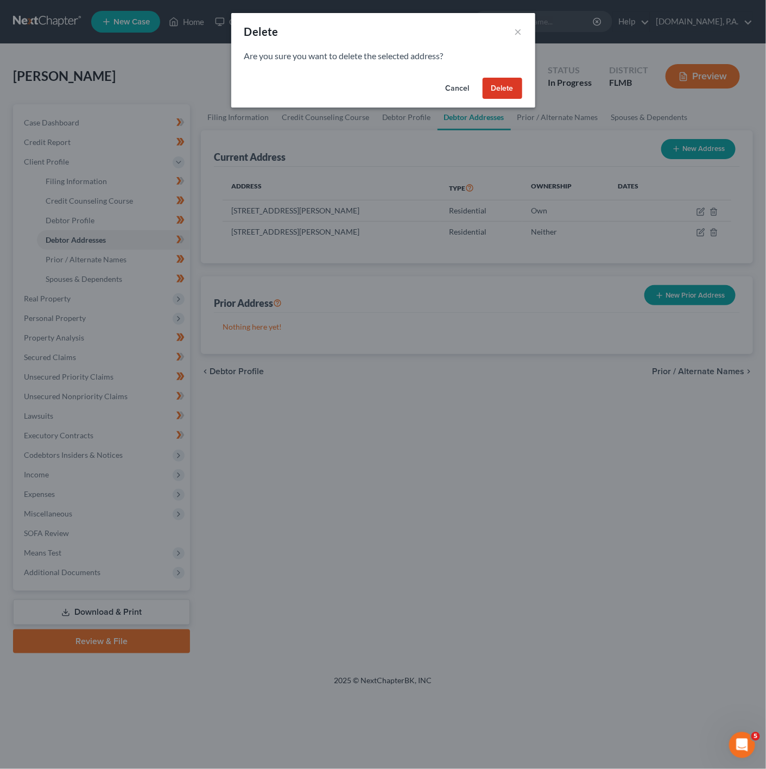
click at [508, 87] on button "Delete" at bounding box center [503, 89] width 40 height 22
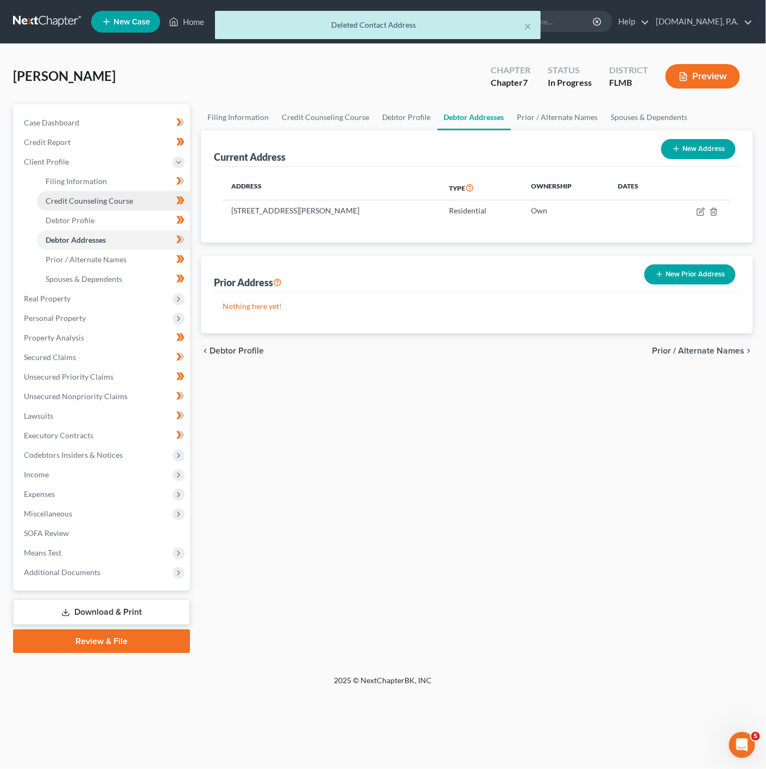
click at [128, 191] on link "Credit Counseling Course" at bounding box center [113, 201] width 153 height 20
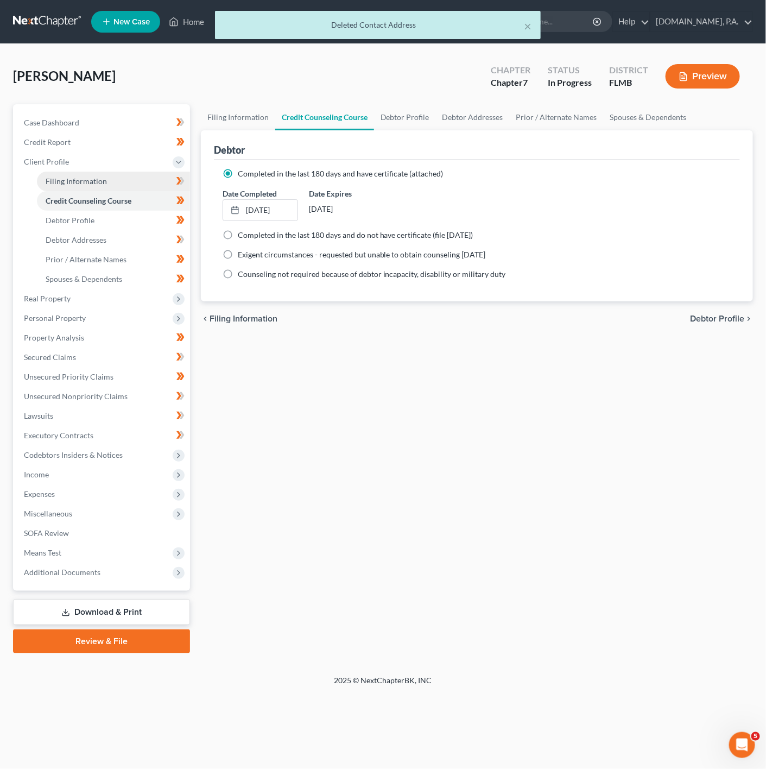
click at [130, 173] on link "Filing Information" at bounding box center [113, 182] width 153 height 20
select select "1"
select select "0"
select select "15"
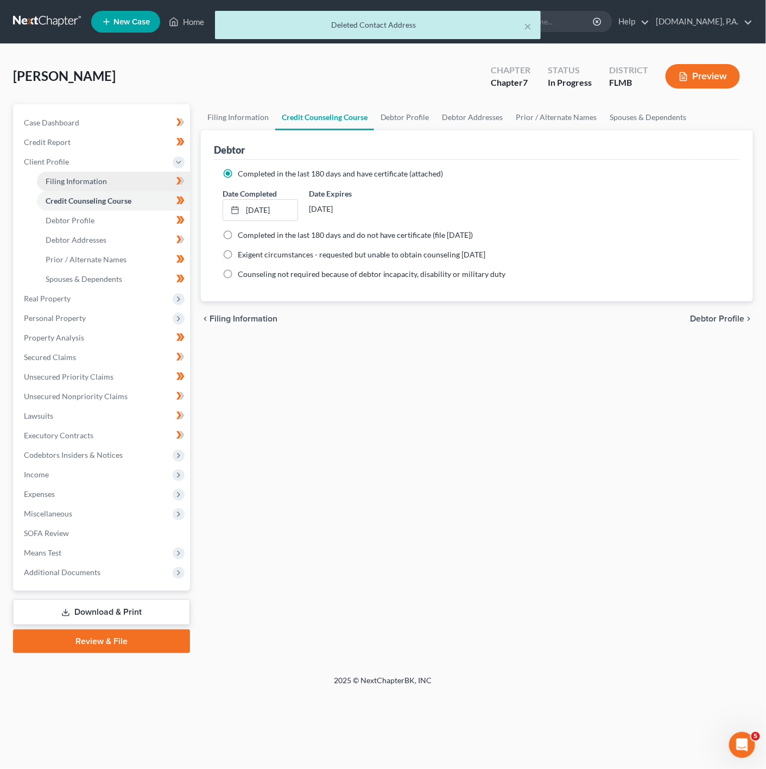
select select "0"
select select "9"
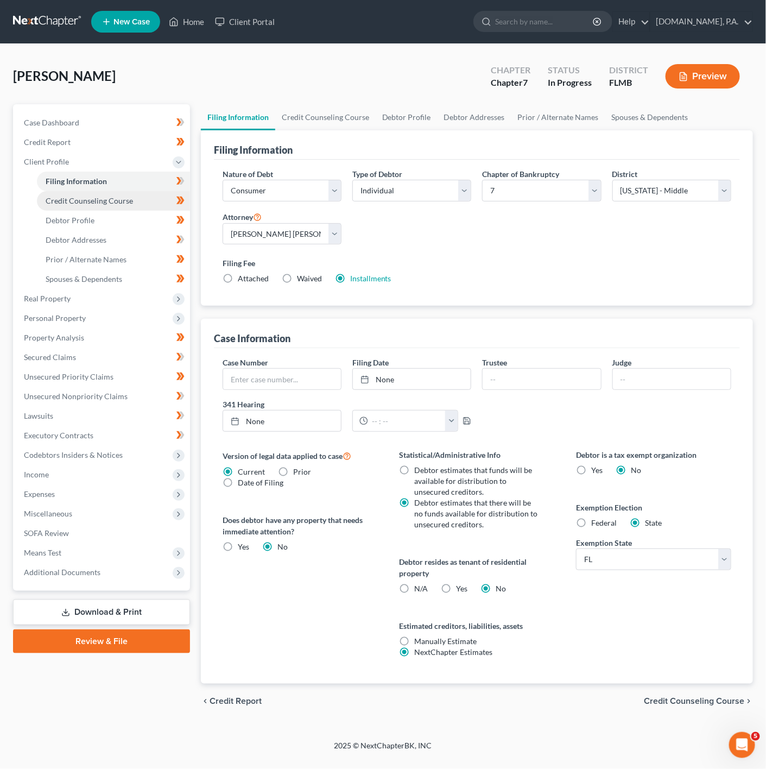
click at [122, 205] on link "Credit Counseling Course" at bounding box center [113, 201] width 153 height 20
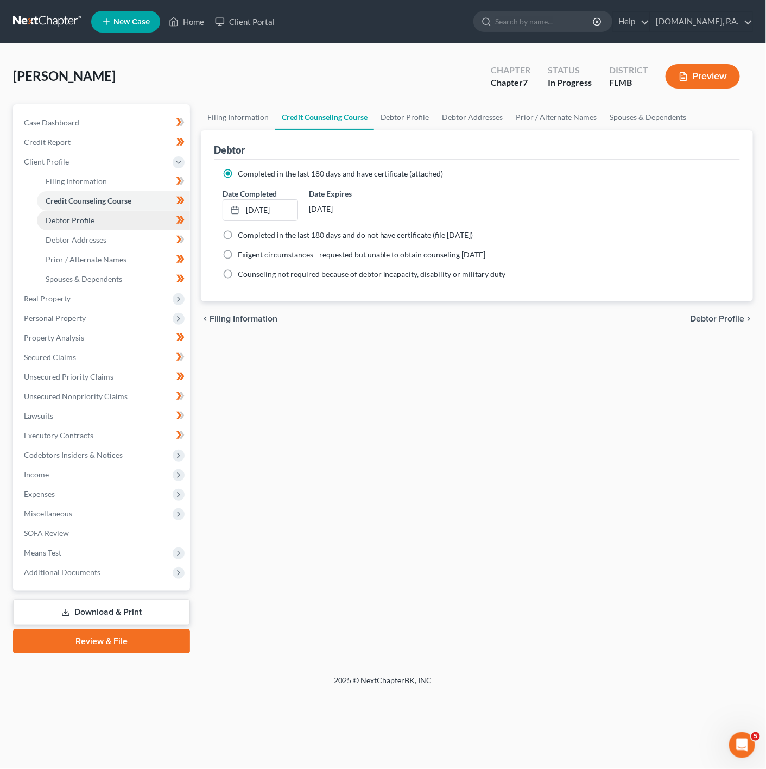
click at [123, 212] on link "Debtor Profile" at bounding box center [113, 221] width 153 height 20
select select "0"
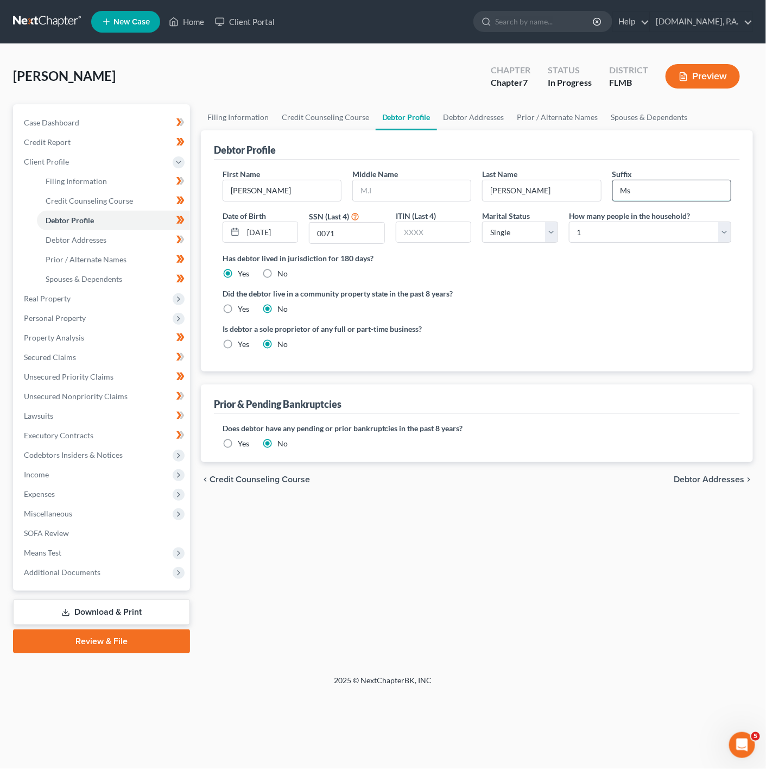
click at [688, 191] on input "Ms" at bounding box center [672, 190] width 118 height 21
type input "M"
click at [689, 261] on label "Has debtor lived in jurisdiction for 180 days?" at bounding box center [477, 258] width 509 height 11
click at [160, 248] on link "Debtor Addresses" at bounding box center [113, 240] width 153 height 20
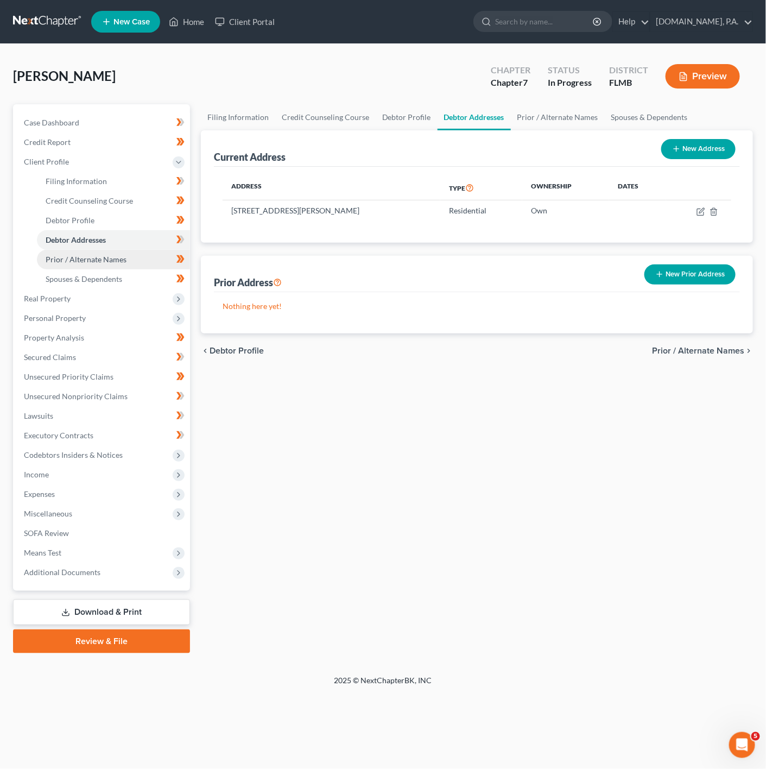
click at [147, 254] on link "Prior / Alternate Names" at bounding box center [113, 260] width 153 height 20
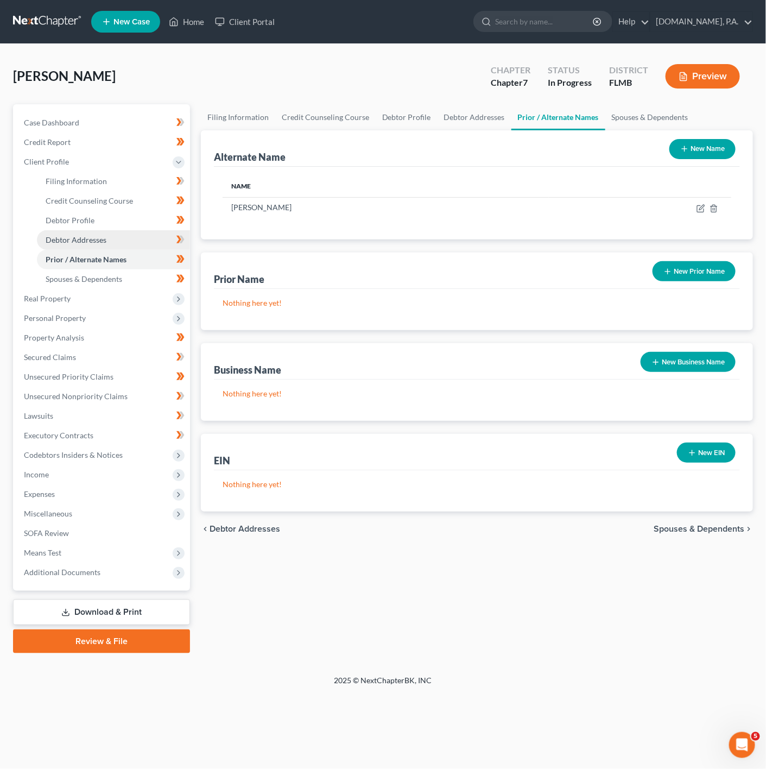
click at [168, 240] on link "Debtor Addresses" at bounding box center [113, 240] width 153 height 20
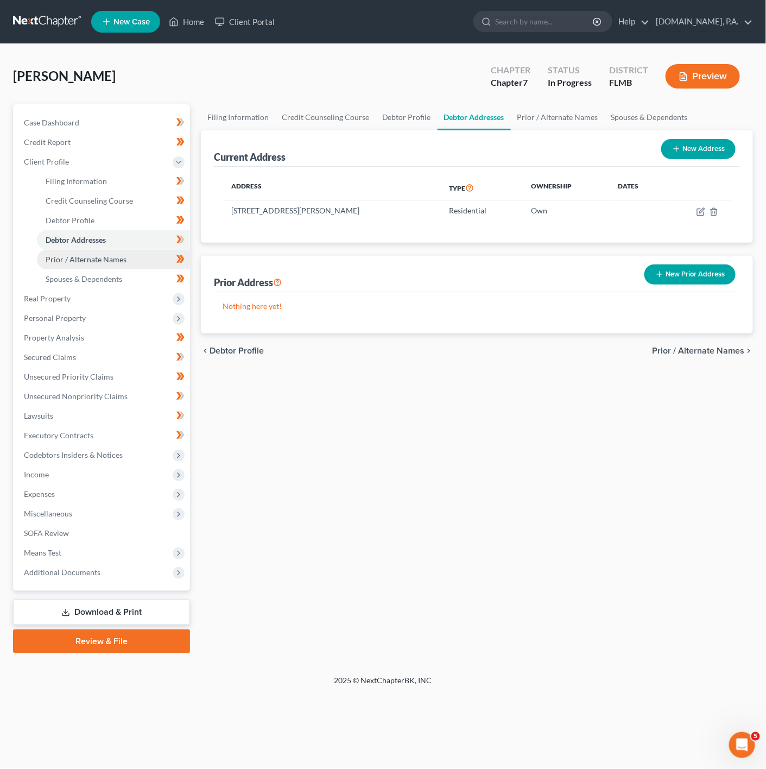
click at [160, 266] on link "Prior / Alternate Names" at bounding box center [113, 260] width 153 height 20
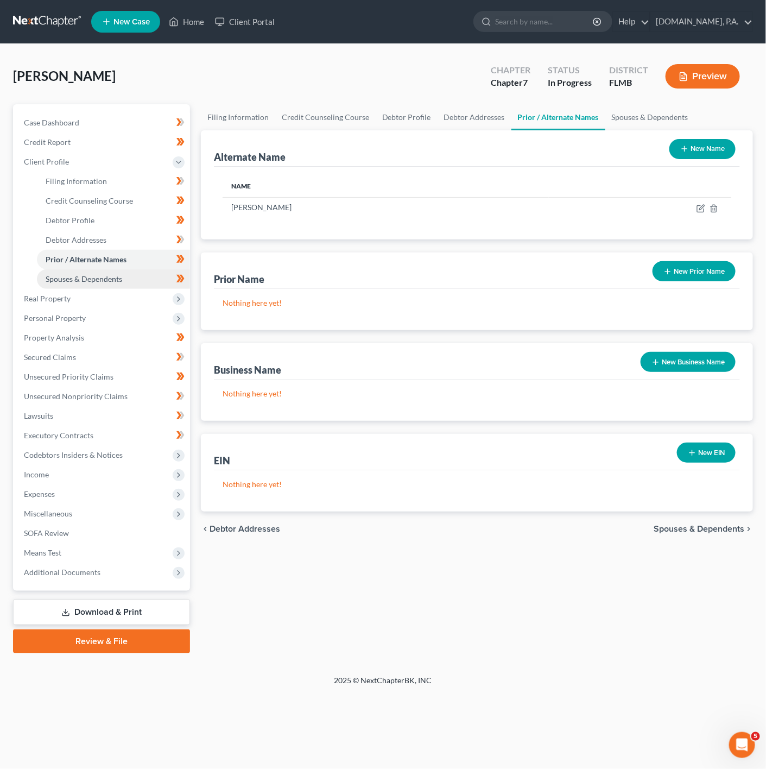
click at [155, 271] on link "Spouses & Dependents" at bounding box center [113, 279] width 153 height 20
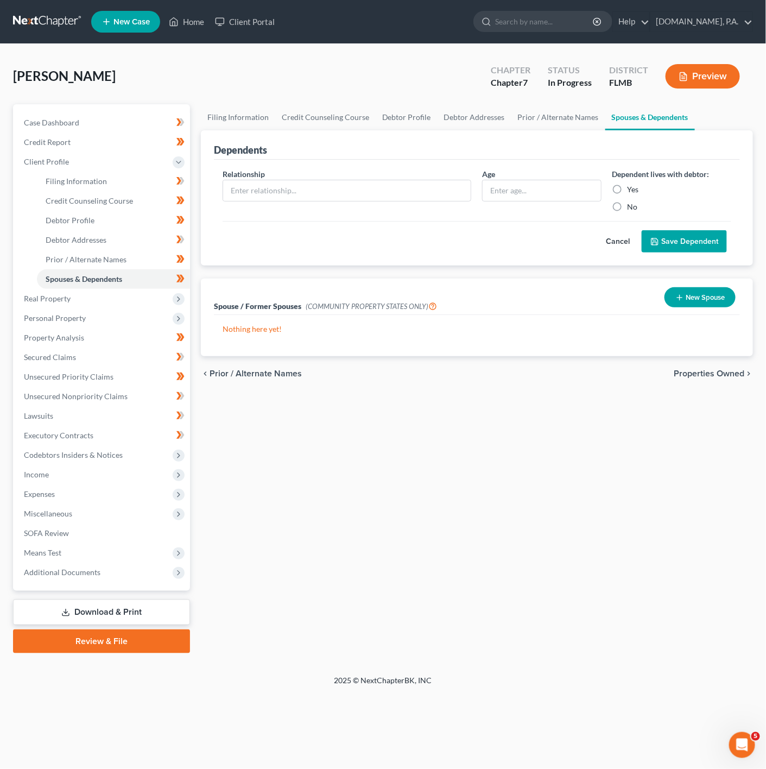
click at [603, 227] on div "Cancel Save Dependent" at bounding box center [477, 237] width 509 height 32
click at [180, 235] on icon at bounding box center [181, 240] width 8 height 14
click at [616, 236] on button "Cancel" at bounding box center [618, 242] width 48 height 22
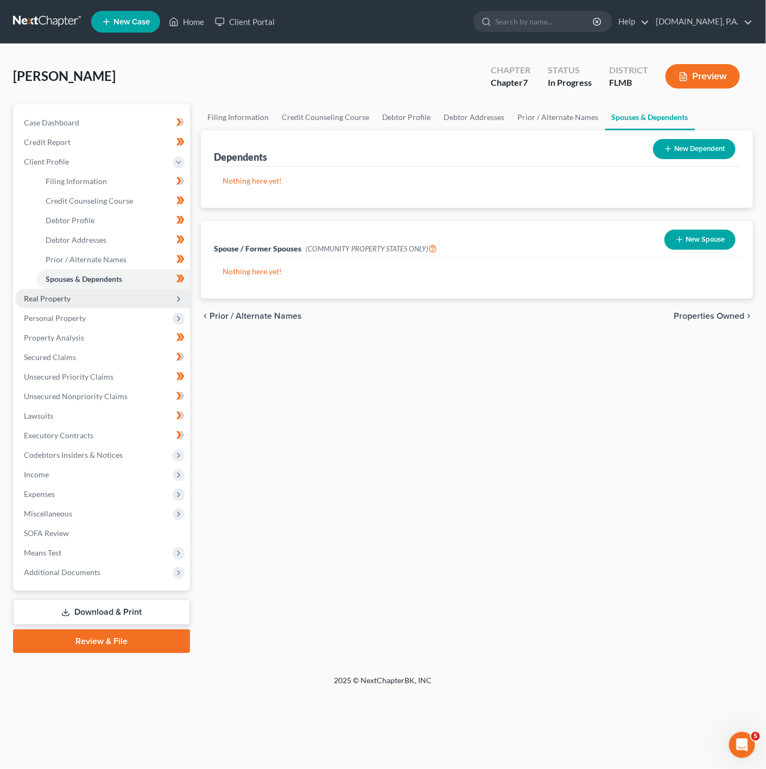
click at [93, 304] on span "Real Property" at bounding box center [102, 299] width 175 height 20
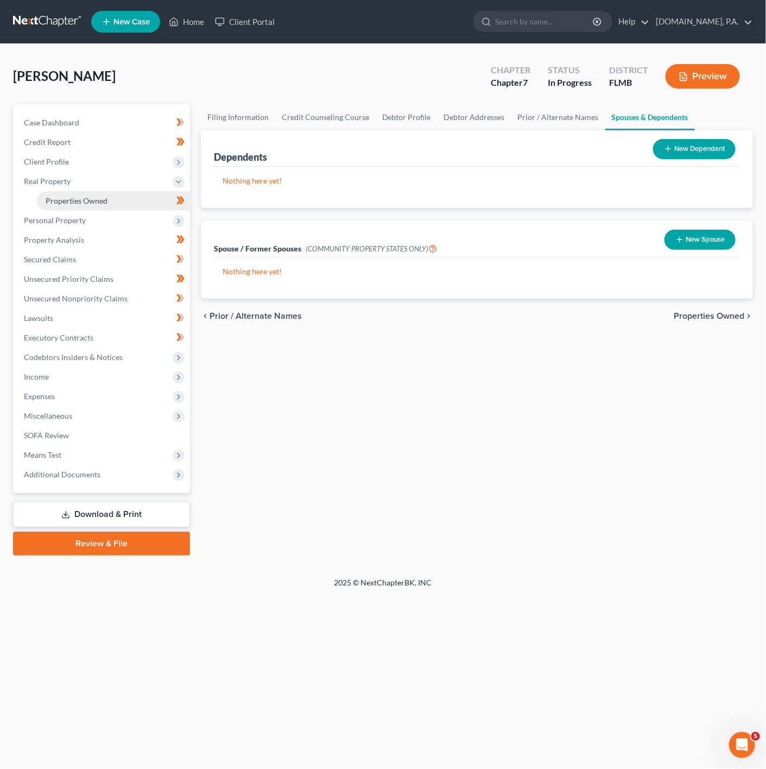
click at [137, 205] on link "Properties Owned" at bounding box center [113, 201] width 153 height 20
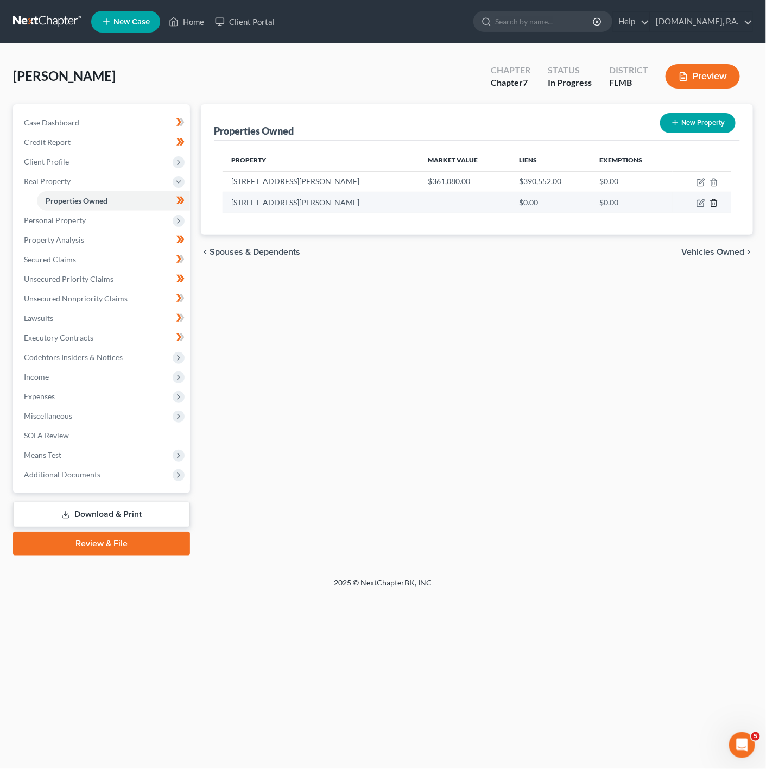
click at [718, 204] on icon "button" at bounding box center [714, 203] width 9 height 9
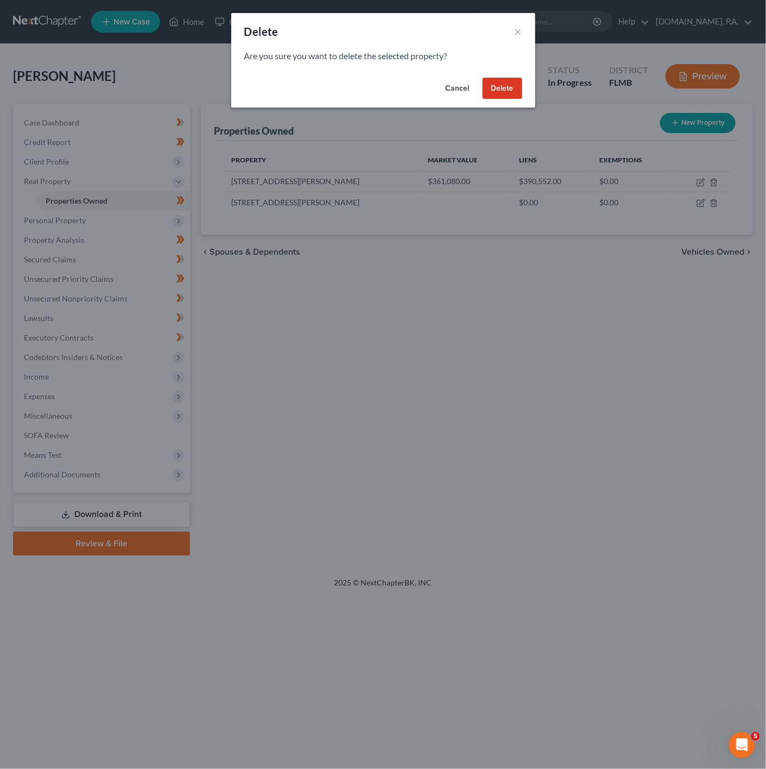
click at [494, 83] on button "Delete" at bounding box center [503, 89] width 40 height 22
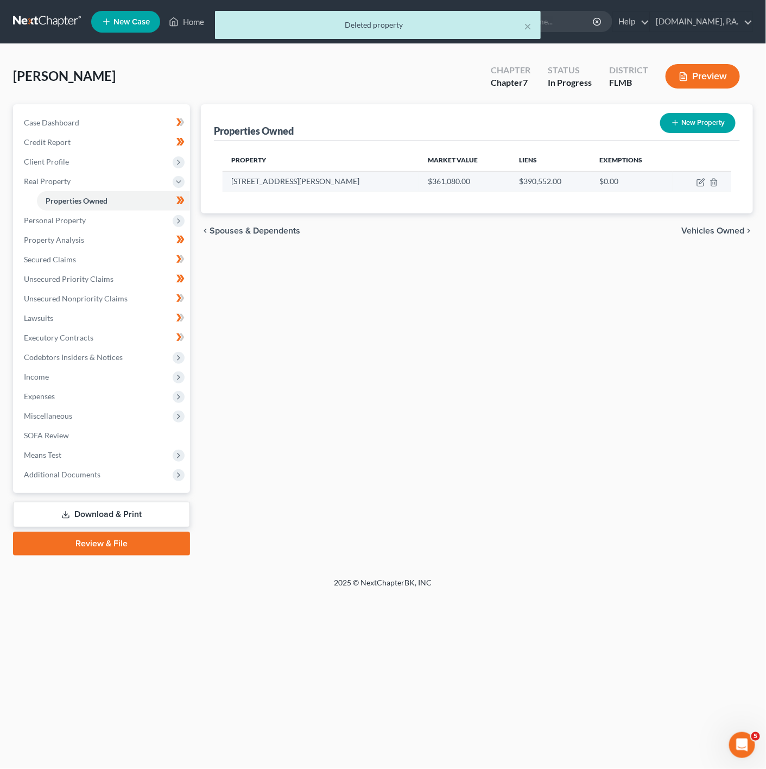
click at [695, 185] on td at bounding box center [702, 181] width 59 height 21
click at [697, 183] on icon "button" at bounding box center [701, 182] width 9 height 9
select select "9"
select select "47"
select select "0"
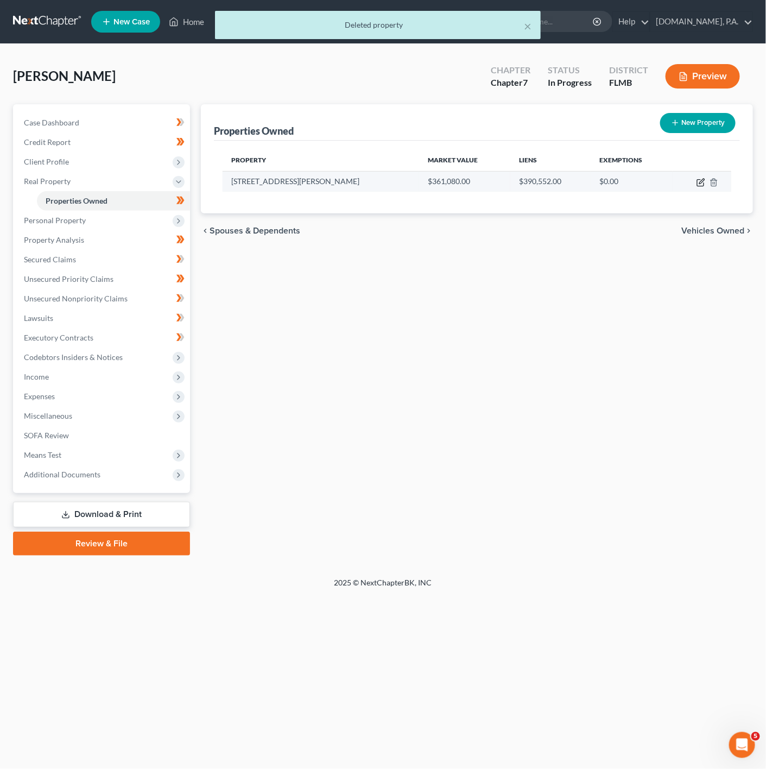
select select "0"
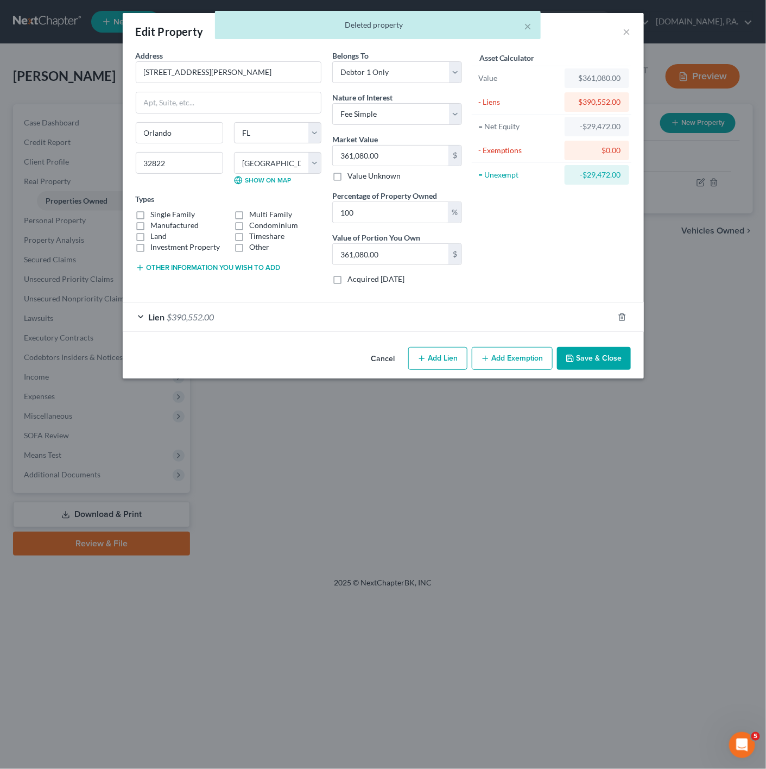
click at [626, 29] on div "× Deleted property" at bounding box center [378, 28] width 766 height 34
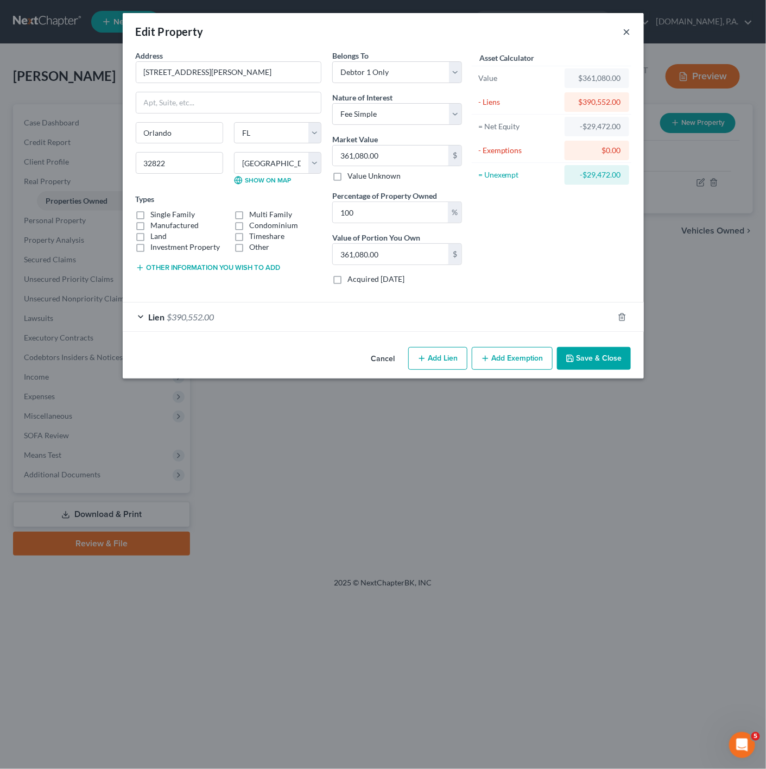
click at [627, 25] on button "×" at bounding box center [628, 31] width 8 height 13
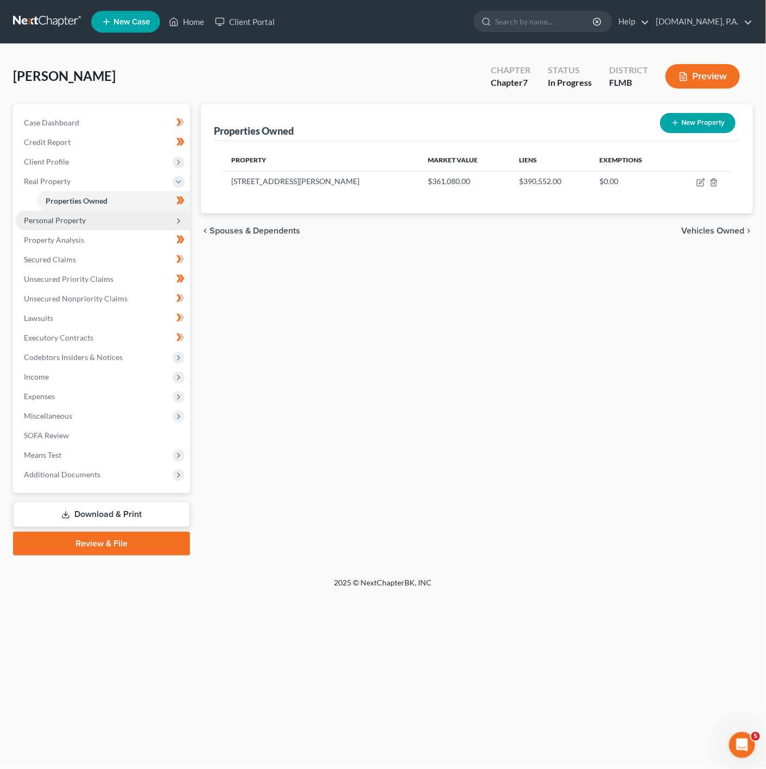
click at [159, 225] on span "Personal Property" at bounding box center [102, 221] width 175 height 20
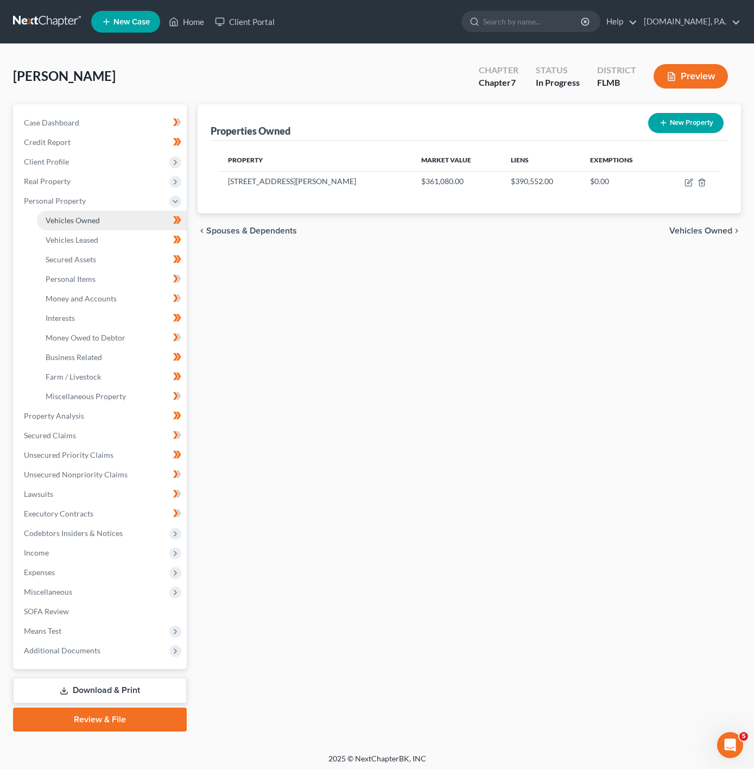
click at [159, 214] on link "Vehicles Owned" at bounding box center [112, 221] width 150 height 20
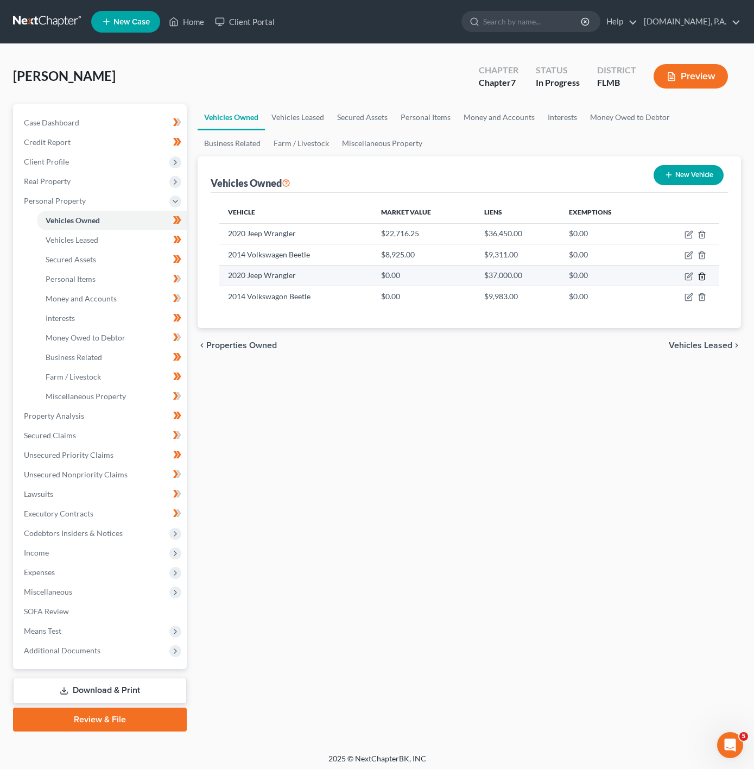
click at [701, 273] on icon "button" at bounding box center [702, 276] width 9 height 9
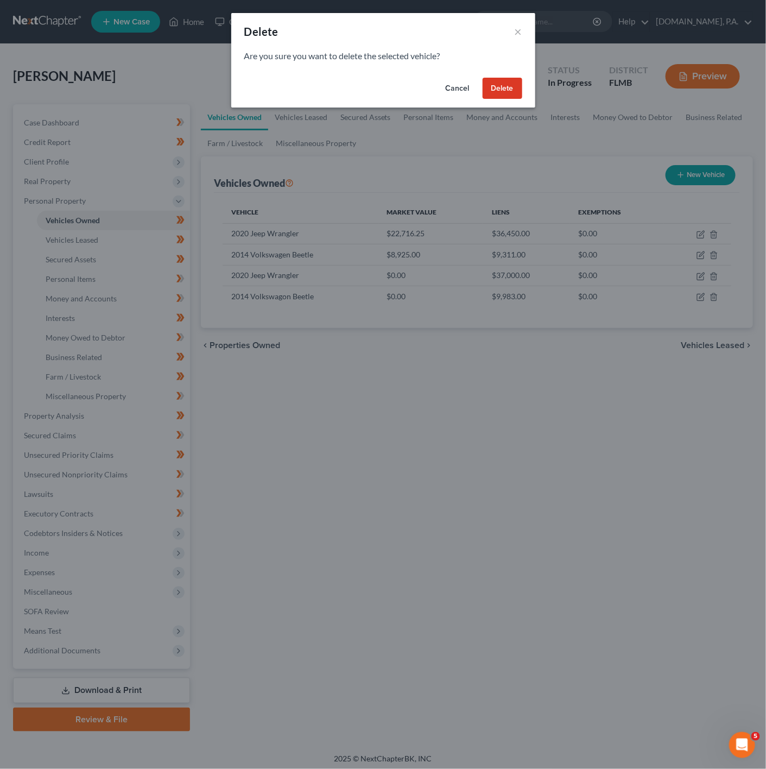
click at [502, 88] on button "Delete" at bounding box center [503, 89] width 40 height 22
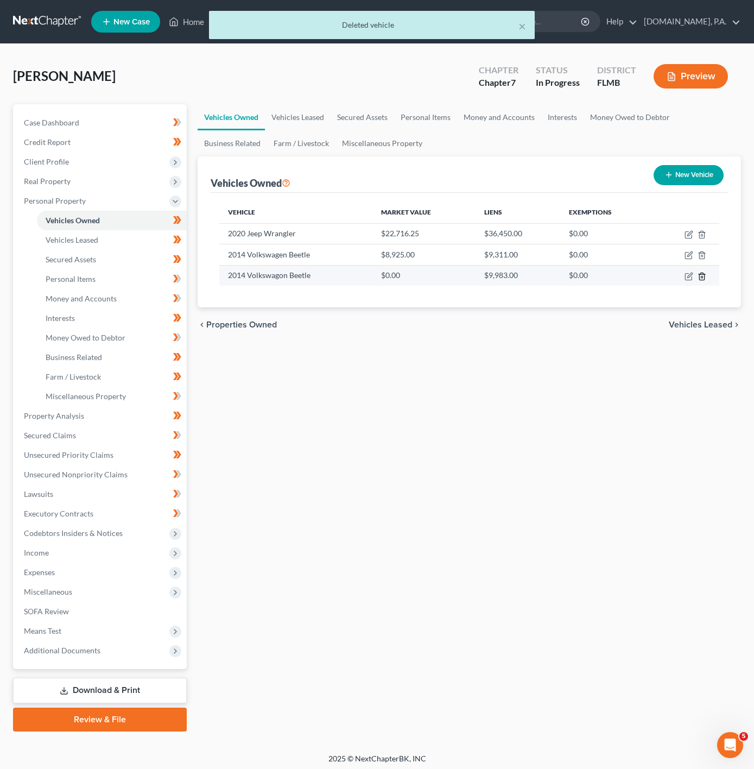
click at [698, 273] on icon "button" at bounding box center [702, 276] width 9 height 9
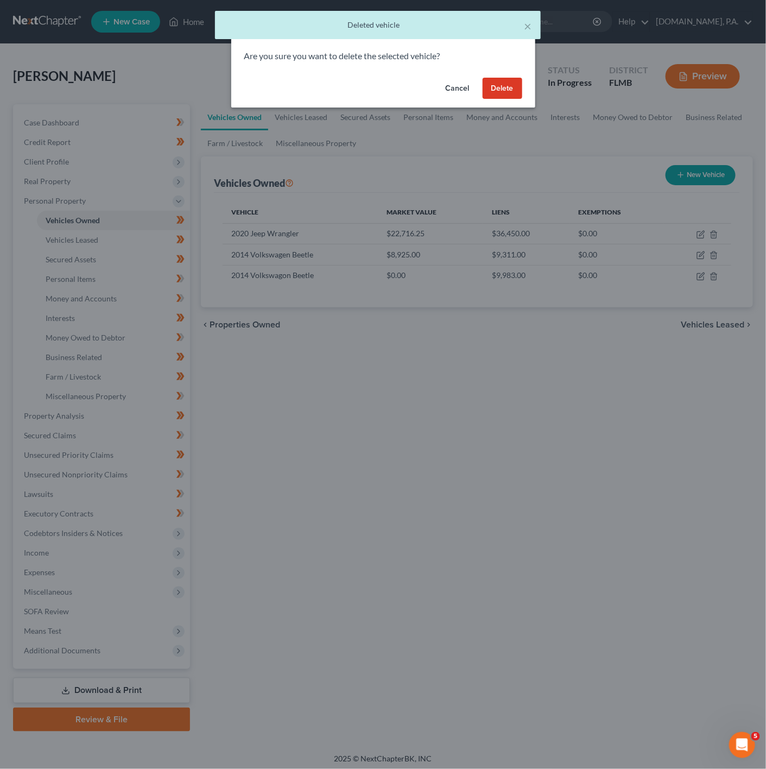
click at [488, 73] on div "Cancel Delete" at bounding box center [383, 90] width 304 height 35
click at [495, 83] on button "Delete" at bounding box center [503, 89] width 40 height 22
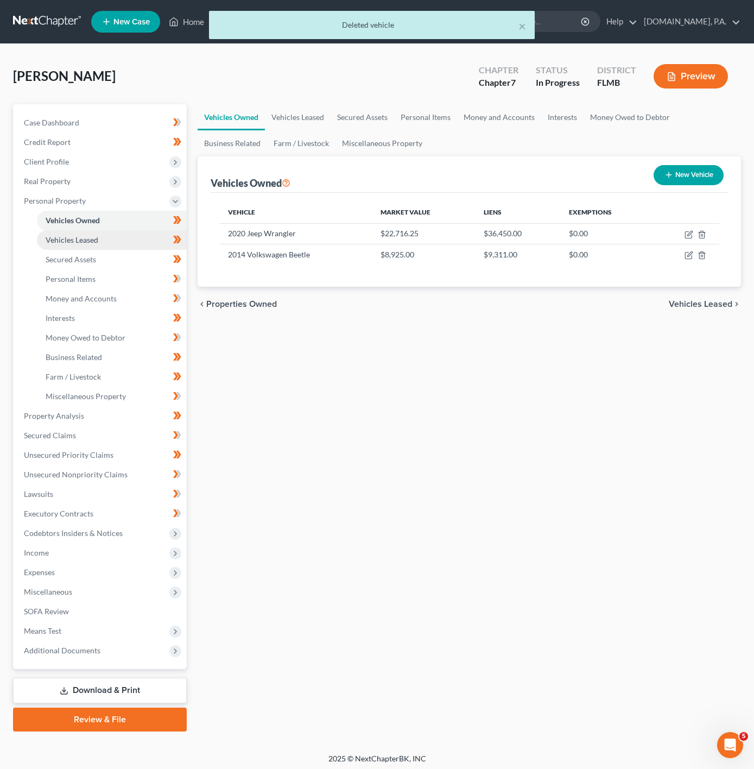
click at [134, 243] on link "Vehicles Leased" at bounding box center [112, 240] width 150 height 20
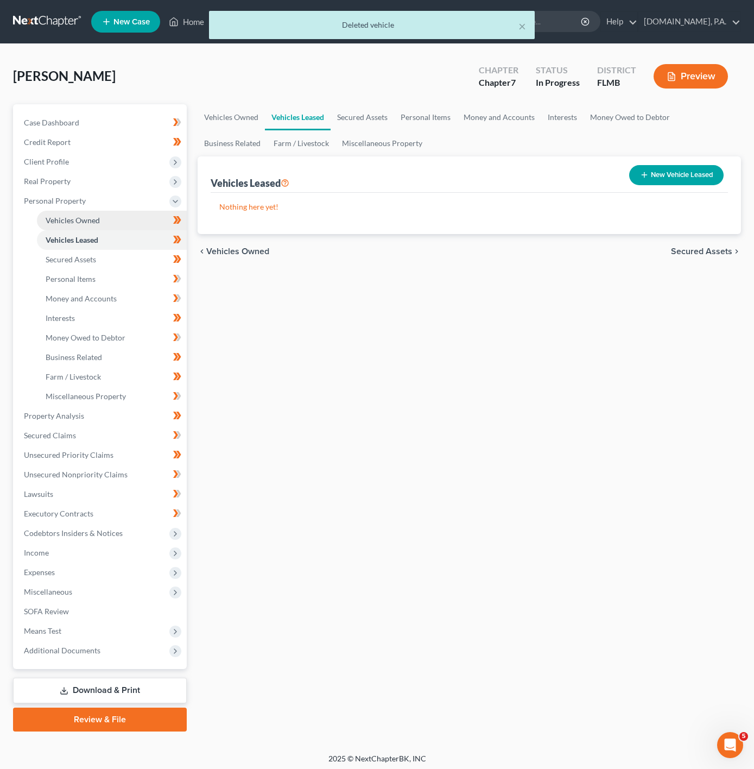
click at [152, 211] on link "Vehicles Owned" at bounding box center [112, 221] width 150 height 20
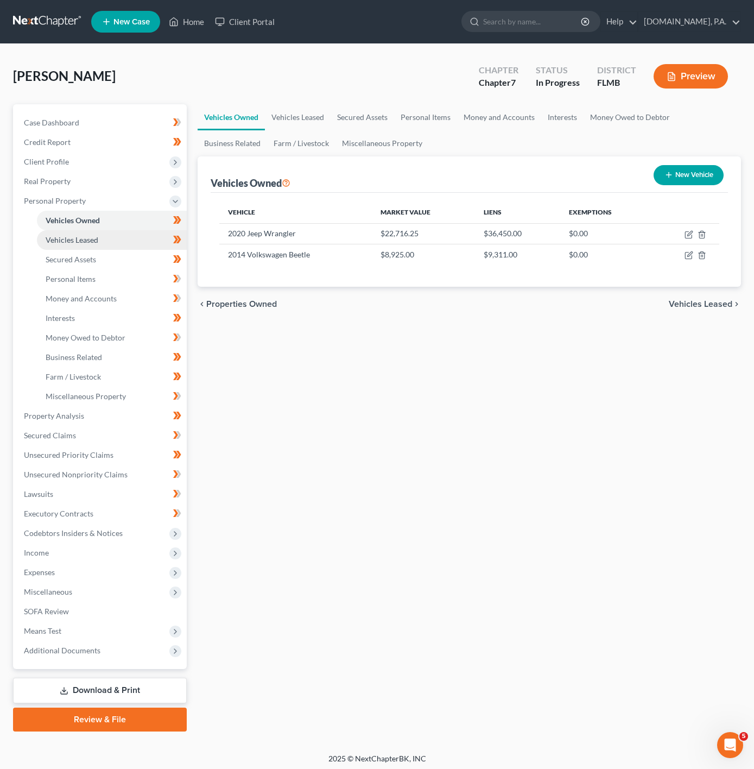
click at [137, 243] on link "Vehicles Leased" at bounding box center [112, 240] width 150 height 20
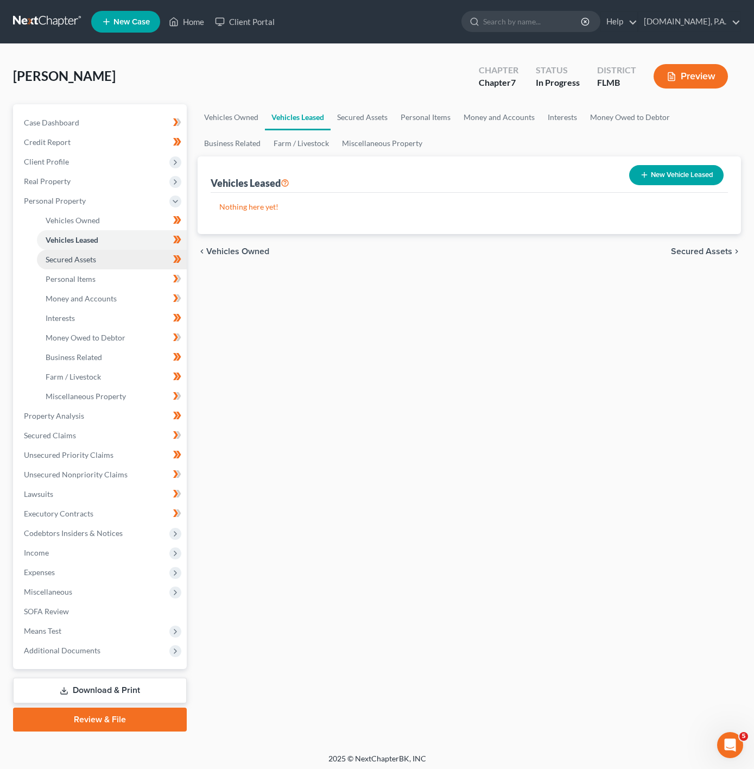
click at [86, 267] on link "Secured Assets" at bounding box center [112, 260] width 150 height 20
click at [59, 279] on span "Personal Items" at bounding box center [71, 278] width 50 height 9
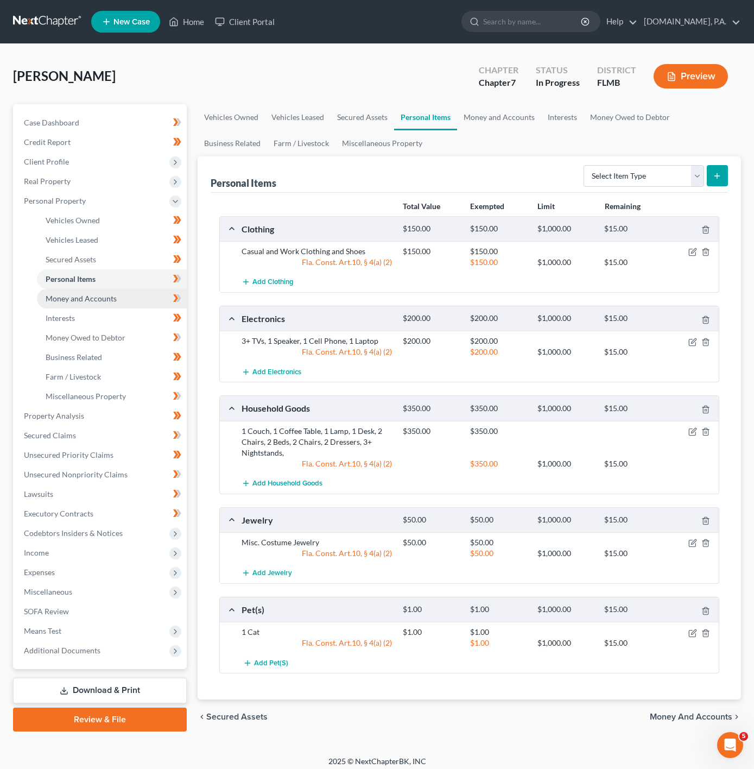
click at [142, 290] on link "Money and Accounts" at bounding box center [112, 299] width 150 height 20
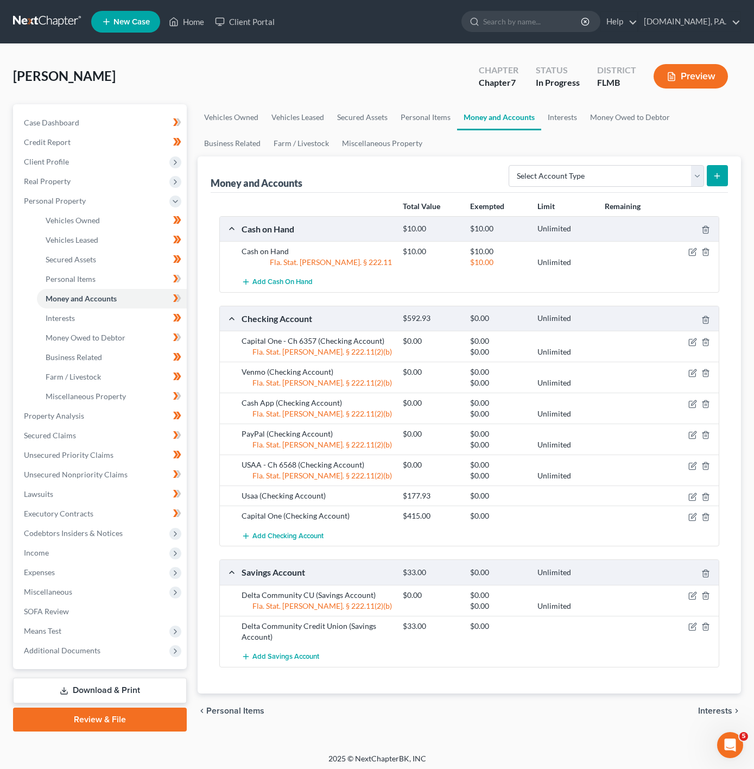
click at [701, 501] on div at bounding box center [693, 495] width 54 height 11
click at [706, 501] on icon "button" at bounding box center [706, 497] width 9 height 9
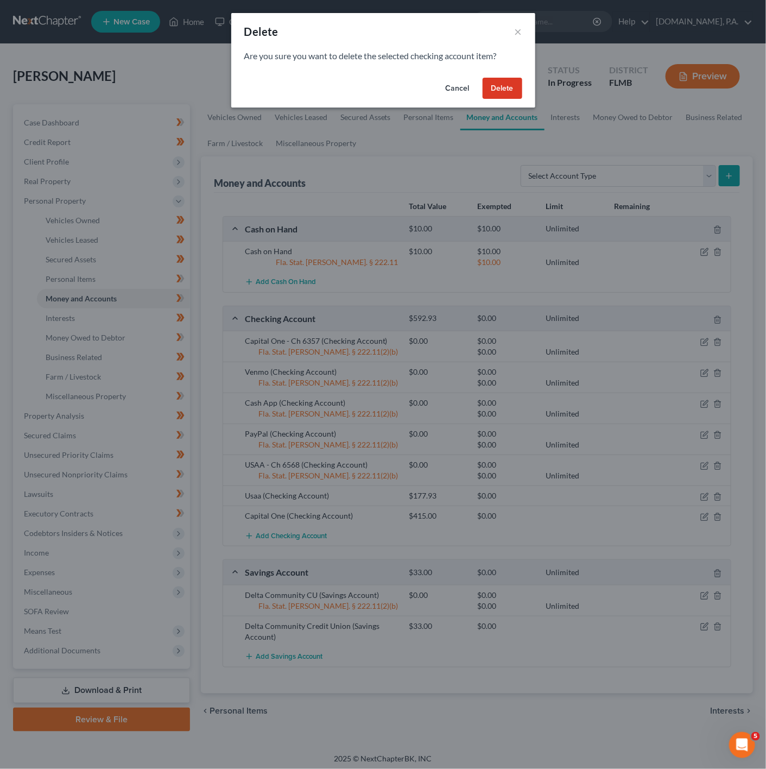
click at [504, 81] on button "Delete" at bounding box center [503, 89] width 40 height 22
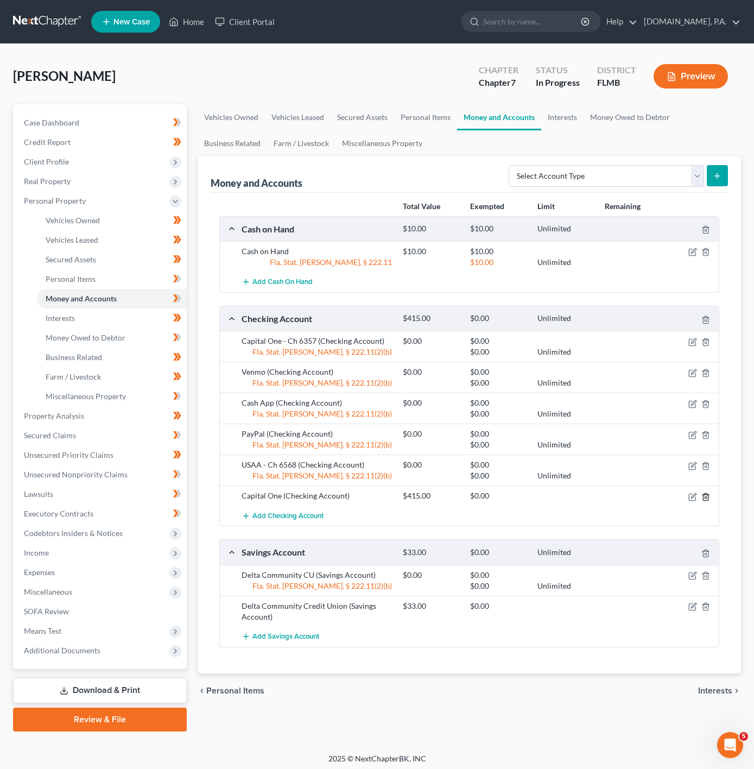
click at [706, 499] on icon "button" at bounding box center [706, 497] width 9 height 9
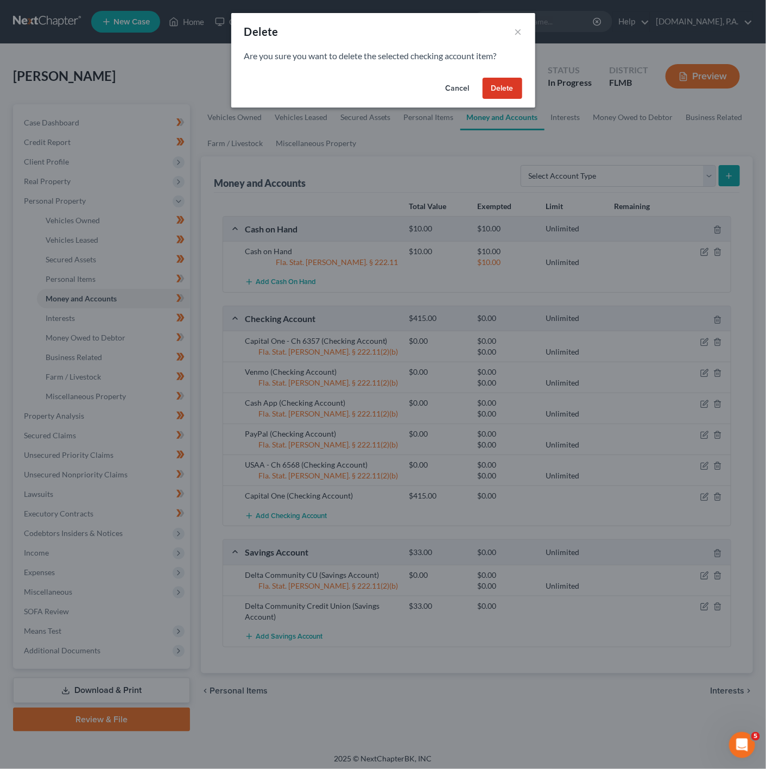
click at [507, 98] on button "Delete" at bounding box center [503, 89] width 40 height 22
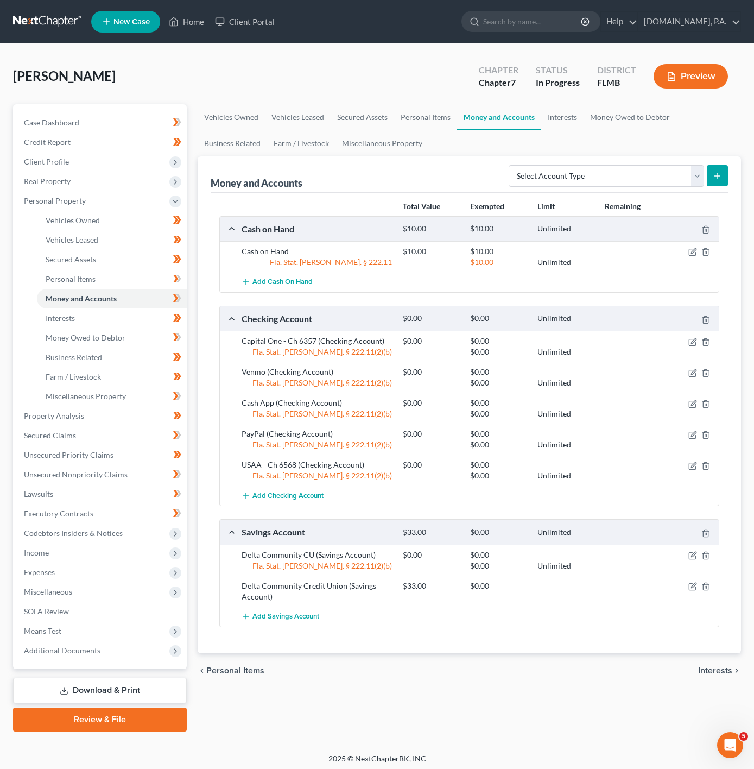
click at [712, 592] on div at bounding box center [693, 586] width 54 height 11
click at [709, 591] on icon "button" at bounding box center [706, 586] width 9 height 9
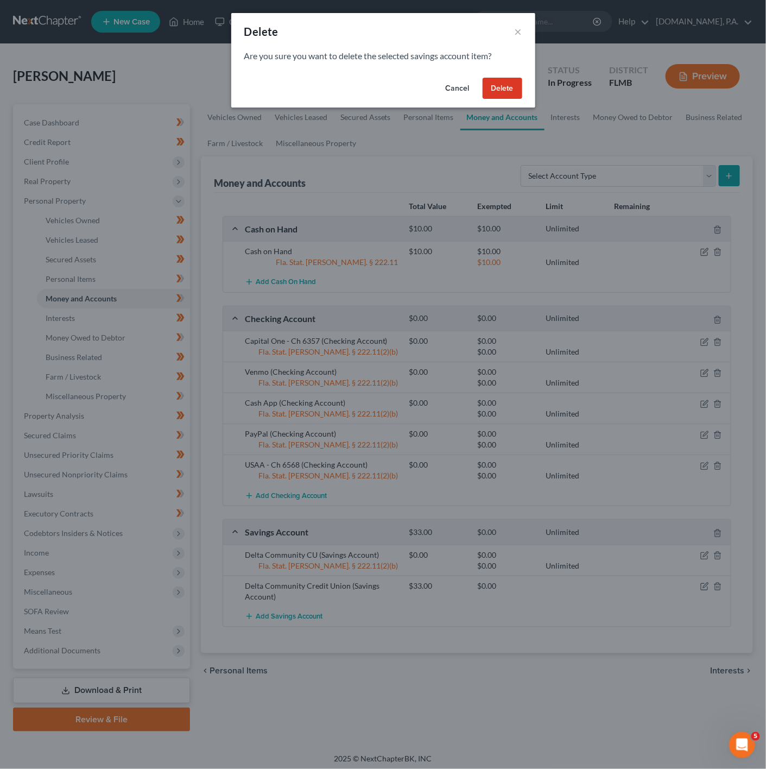
click at [496, 90] on button "Delete" at bounding box center [503, 89] width 40 height 22
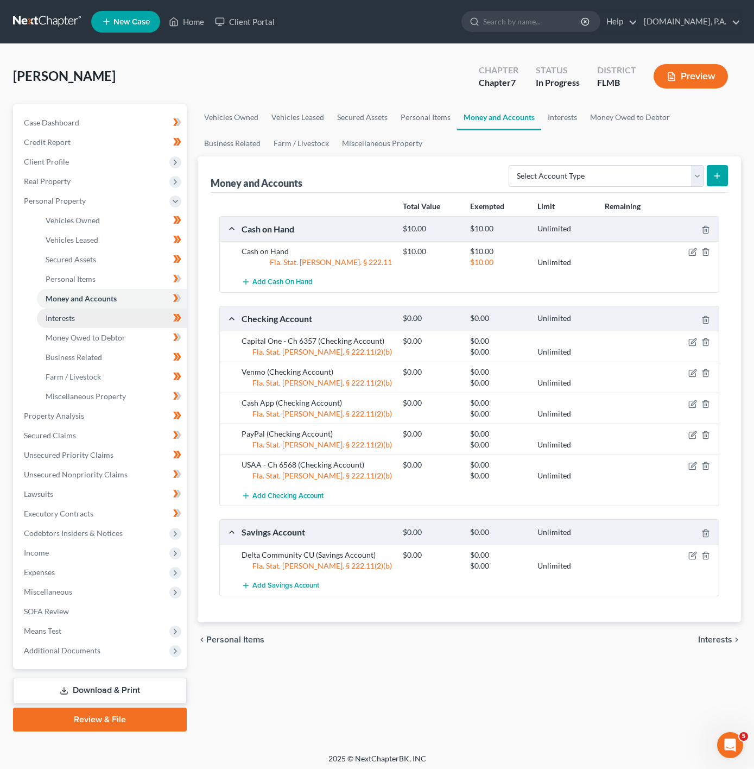
click at [152, 317] on link "Interests" at bounding box center [112, 319] width 150 height 20
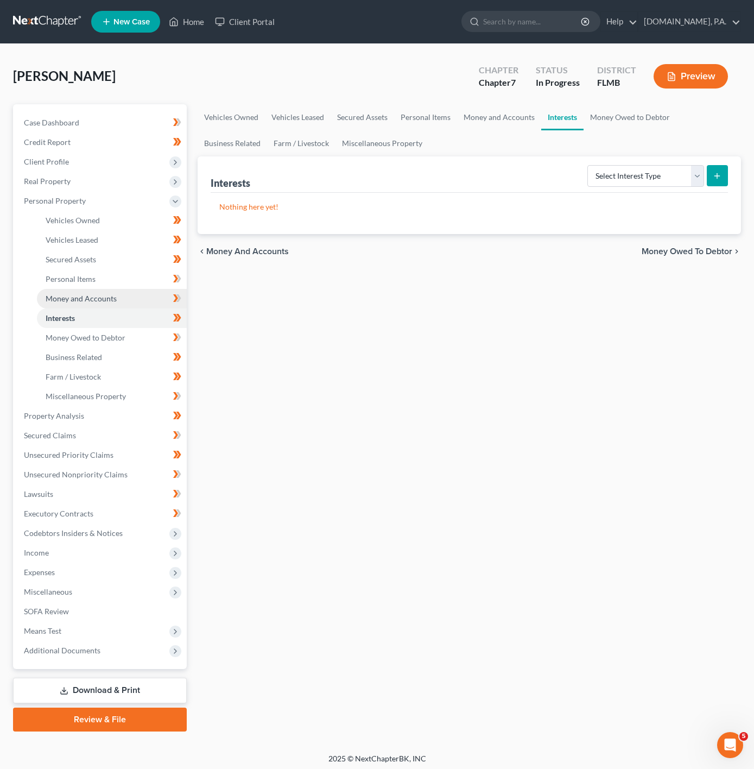
click at [134, 289] on link "Money and Accounts" at bounding box center [112, 299] width 150 height 20
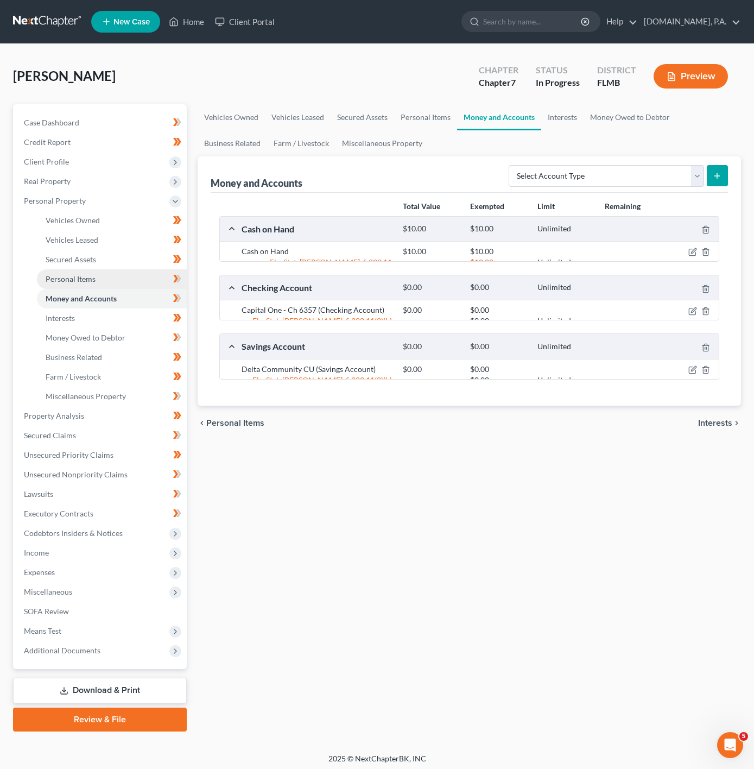
click at [130, 279] on link "Personal Items" at bounding box center [112, 279] width 150 height 20
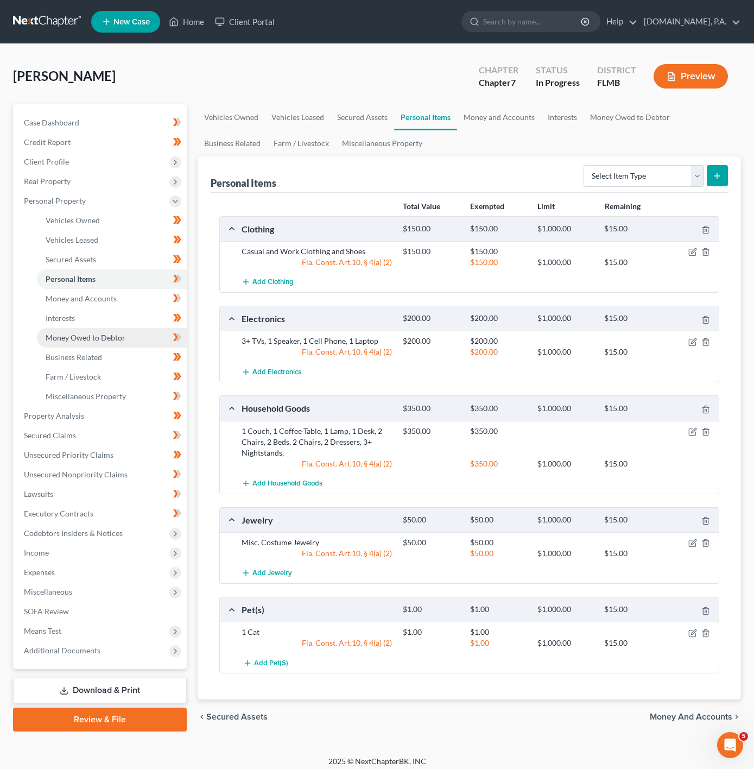
click at [114, 331] on link "Money Owed to Debtor" at bounding box center [112, 338] width 150 height 20
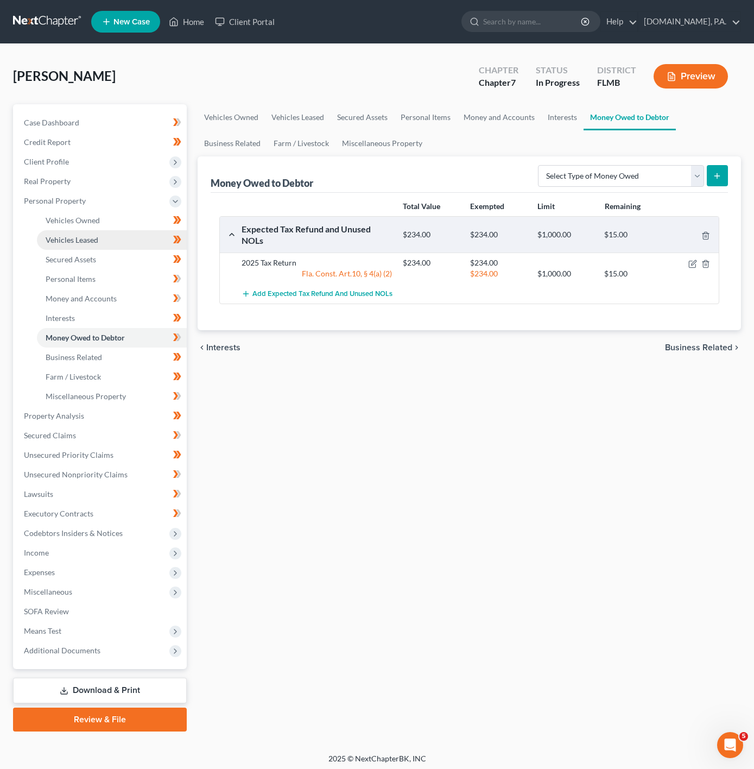
click at [128, 248] on link "Vehicles Leased" at bounding box center [112, 240] width 150 height 20
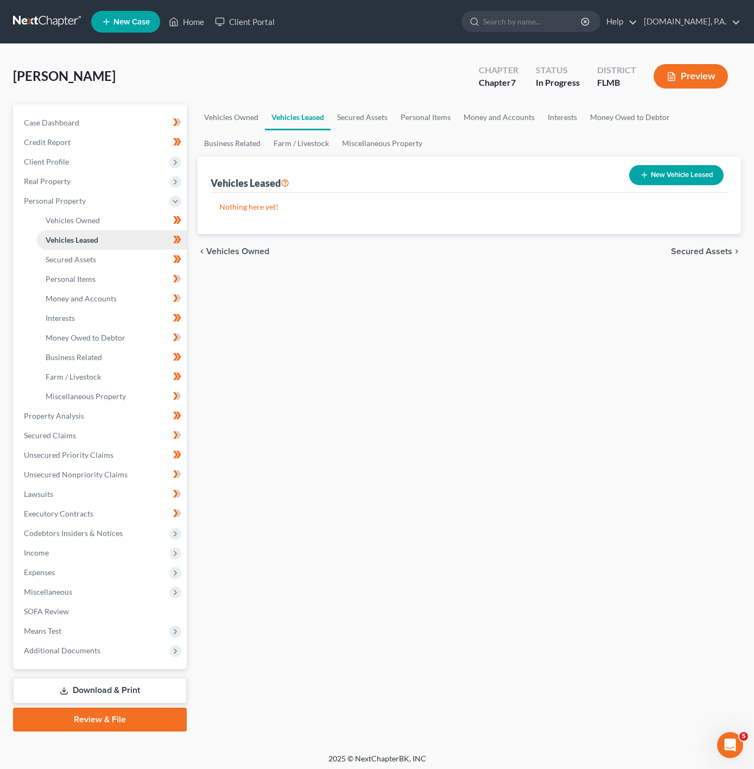
click at [121, 248] on link "Vehicles Leased" at bounding box center [112, 240] width 150 height 20
click at [121, 253] on link "Secured Assets" at bounding box center [112, 260] width 150 height 20
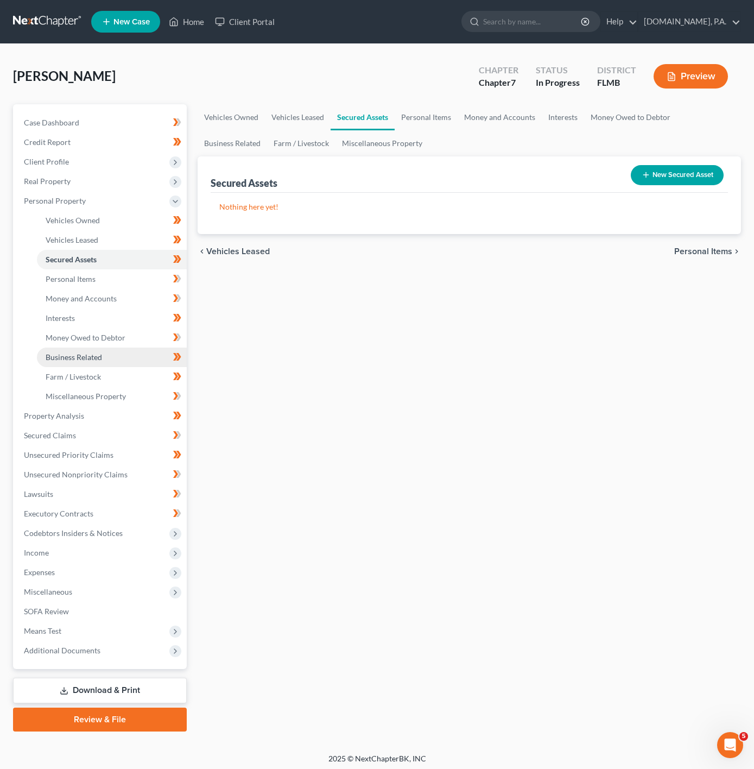
click at [115, 358] on link "Business Related" at bounding box center [112, 358] width 150 height 20
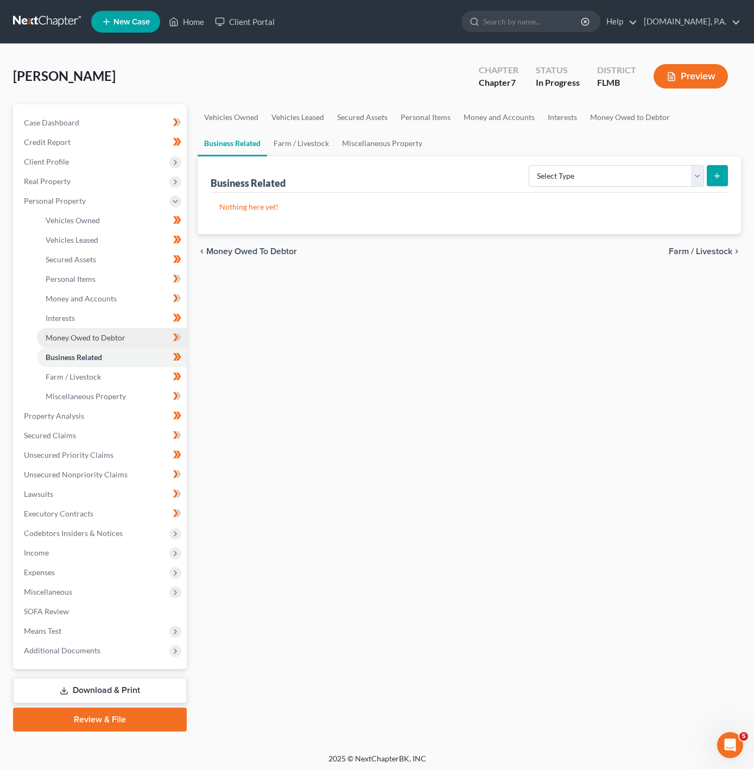
click at [127, 334] on link "Money Owed to Debtor" at bounding box center [112, 338] width 150 height 20
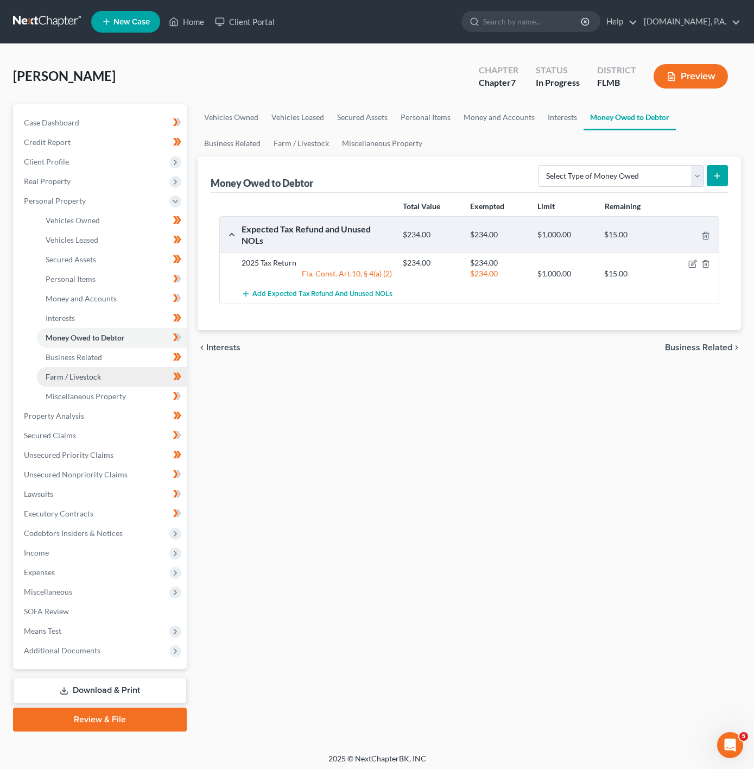
click at [123, 367] on link "Farm / Livestock" at bounding box center [112, 377] width 150 height 20
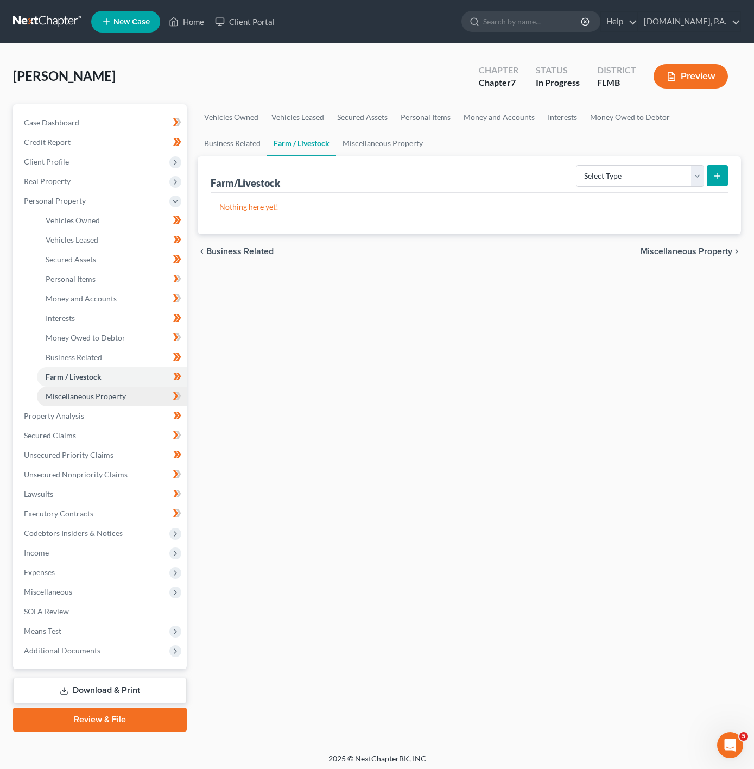
click at [125, 387] on link "Miscellaneous Property" at bounding box center [112, 397] width 150 height 20
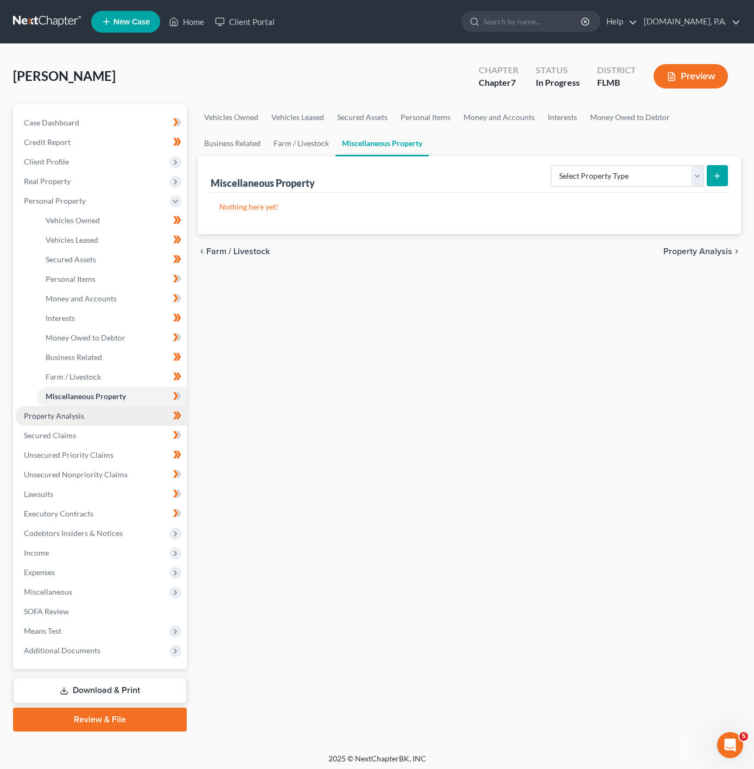
click at [121, 411] on link "Property Analysis" at bounding box center [101, 416] width 172 height 20
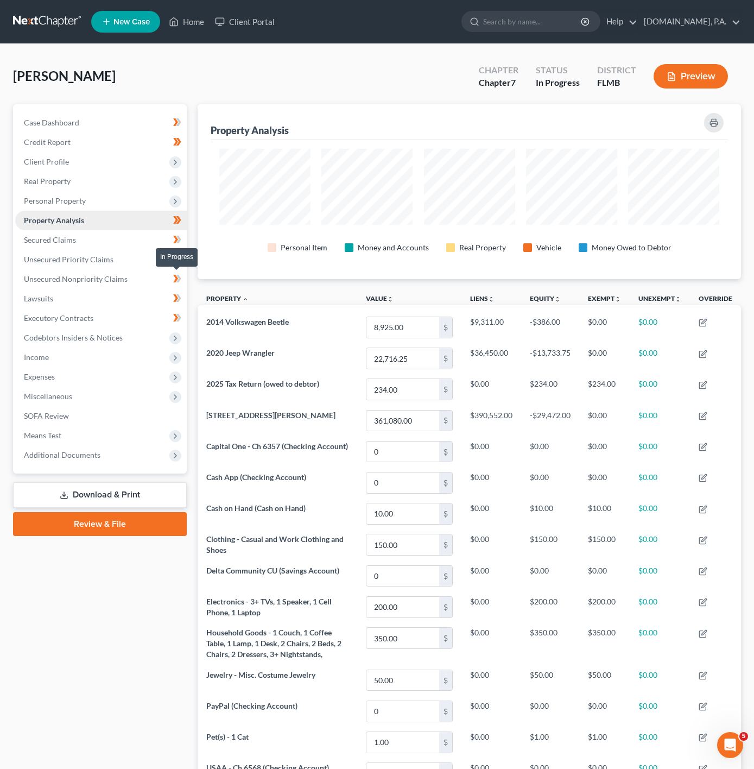
scroll to position [175, 543]
click at [167, 197] on span "Personal Property" at bounding box center [101, 201] width 172 height 20
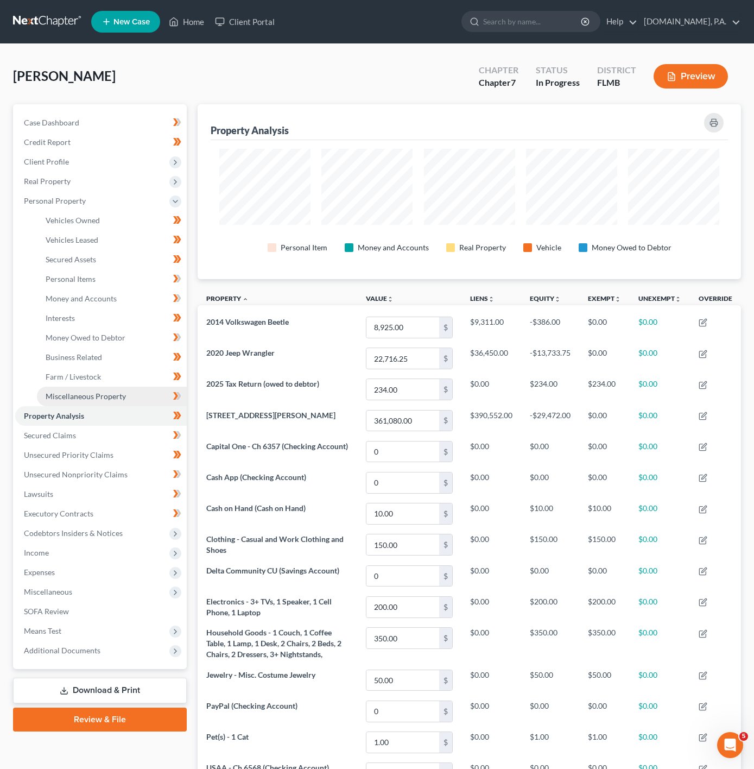
click at [137, 399] on link "Miscellaneous Property" at bounding box center [112, 397] width 150 height 20
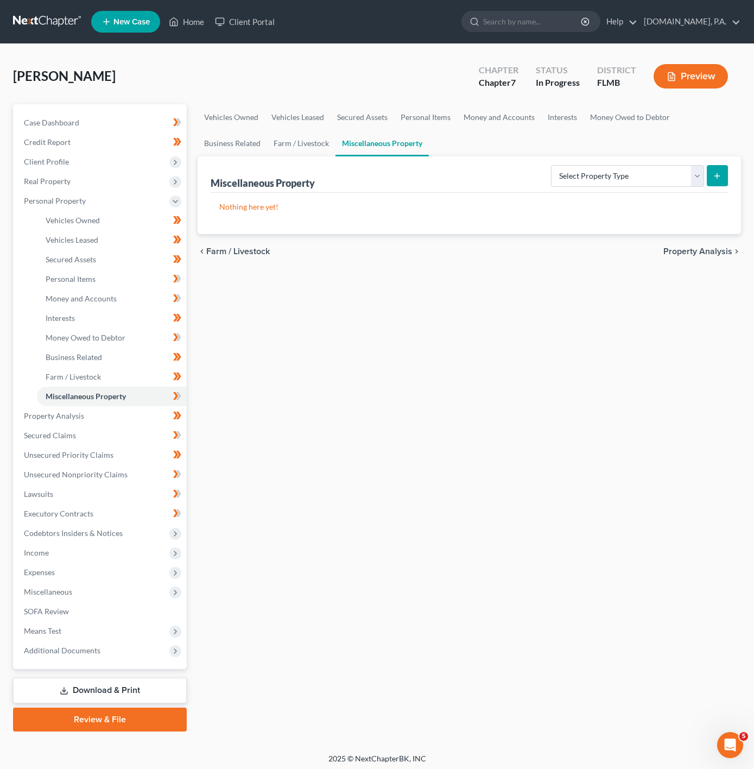
drag, startPoint x: 448, startPoint y: 380, endPoint x: 634, endPoint y: 314, distance: 197.0
click at [448, 380] on div "Vehicles Owned Vehicles Leased Secured Assets Personal Items Money and Accounts…" at bounding box center [469, 417] width 555 height 627
click at [126, 548] on span "Income" at bounding box center [101, 553] width 172 height 20
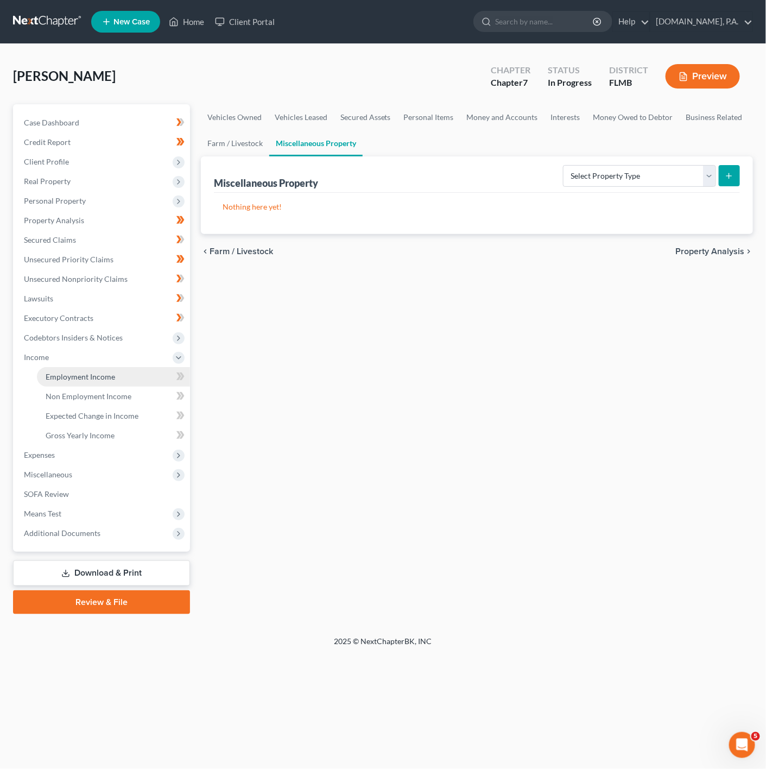
click at [149, 380] on link "Employment Income" at bounding box center [113, 377] width 153 height 20
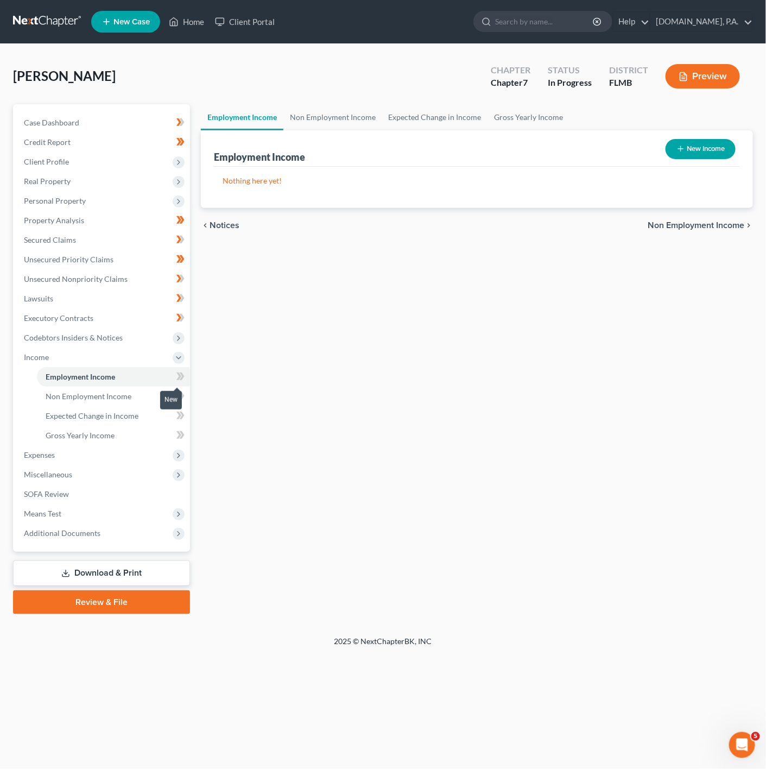
click at [172, 382] on span at bounding box center [180, 378] width 19 height 16
click at [166, 279] on link "Unsecured Nonpriority Claims" at bounding box center [102, 279] width 175 height 20
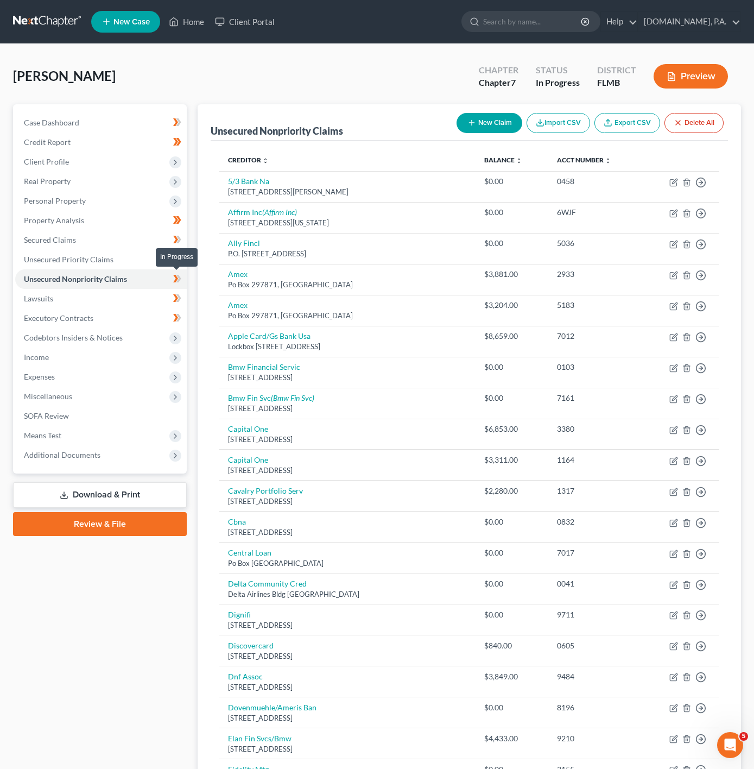
click at [184, 279] on span at bounding box center [177, 280] width 19 height 16
click at [178, 314] on icon at bounding box center [179, 318] width 5 height 8
click at [160, 235] on link "Secured Claims" at bounding box center [101, 240] width 172 height 20
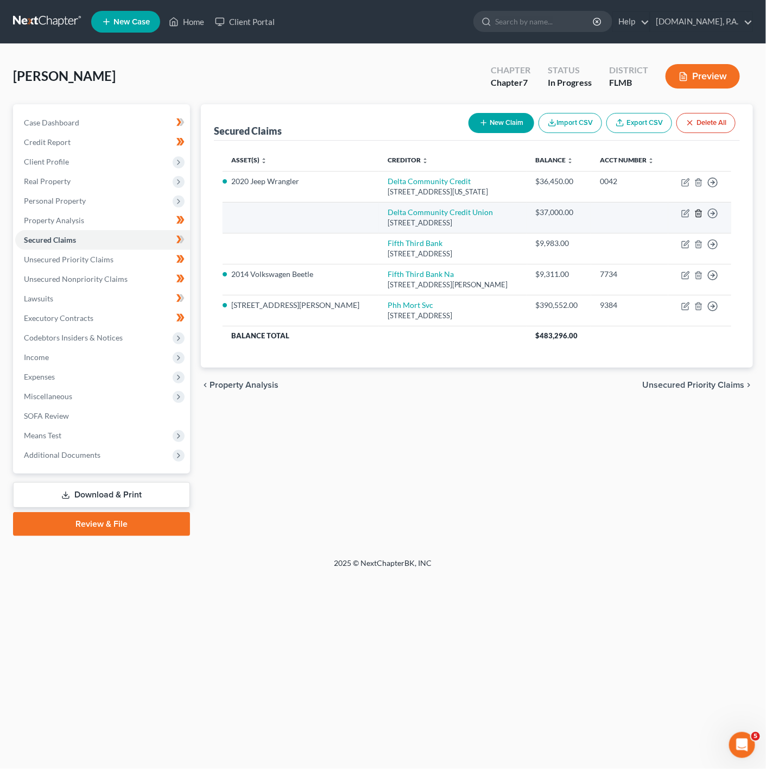
click at [698, 215] on icon "button" at bounding box center [699, 213] width 9 height 9
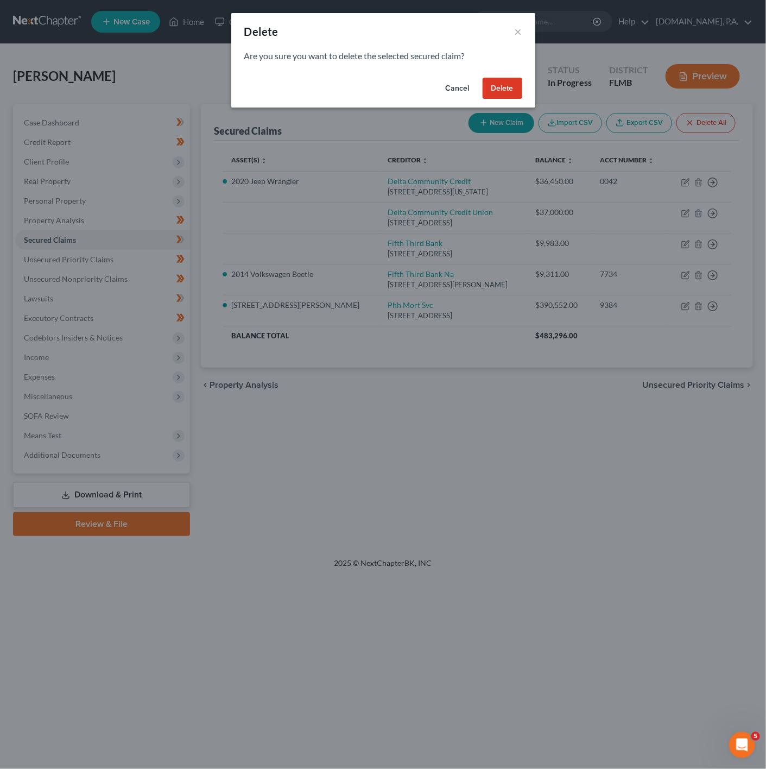
click at [508, 81] on button "Delete" at bounding box center [503, 89] width 40 height 22
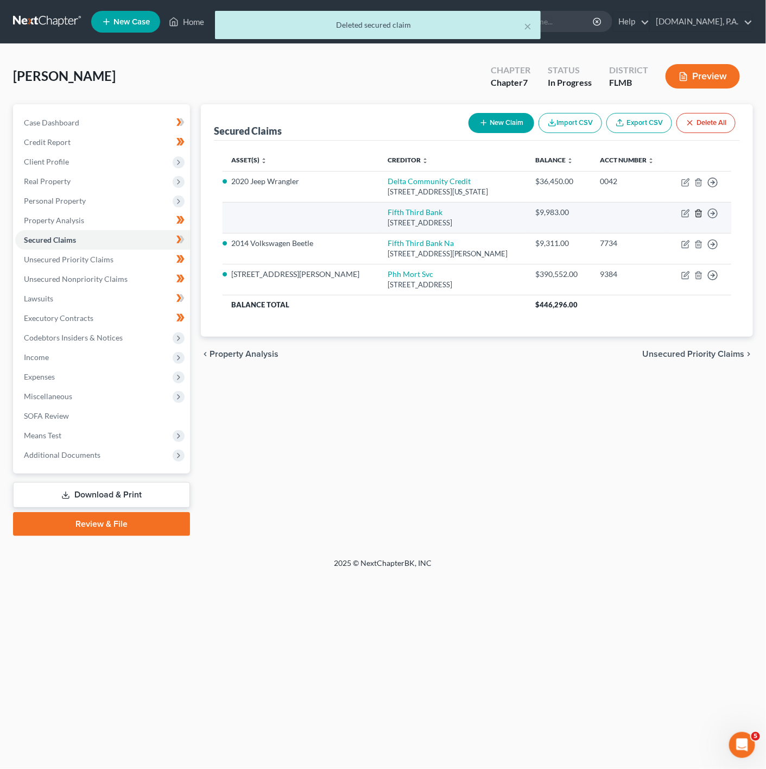
click at [700, 213] on icon "button" at bounding box center [699, 213] width 9 height 9
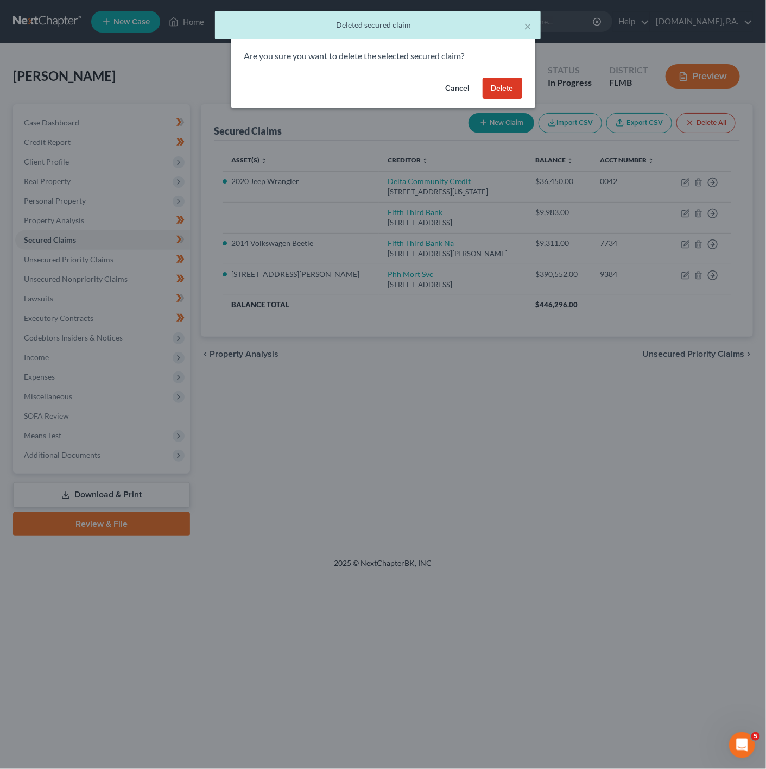
click at [502, 98] on button "Delete" at bounding box center [503, 89] width 40 height 22
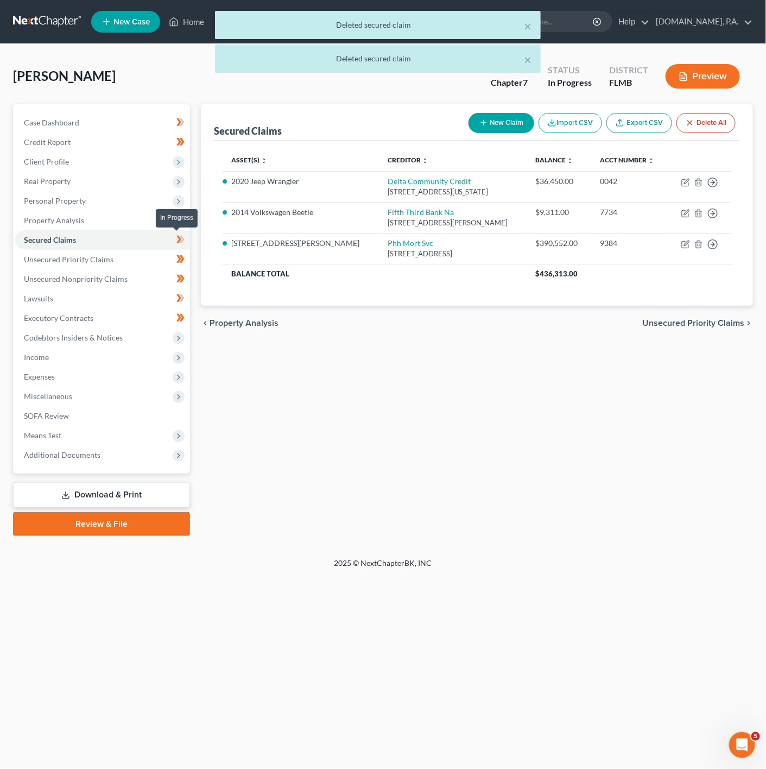
click at [179, 237] on icon at bounding box center [179, 240] width 5 height 8
click at [150, 310] on link "Executory Contracts" at bounding box center [102, 319] width 175 height 20
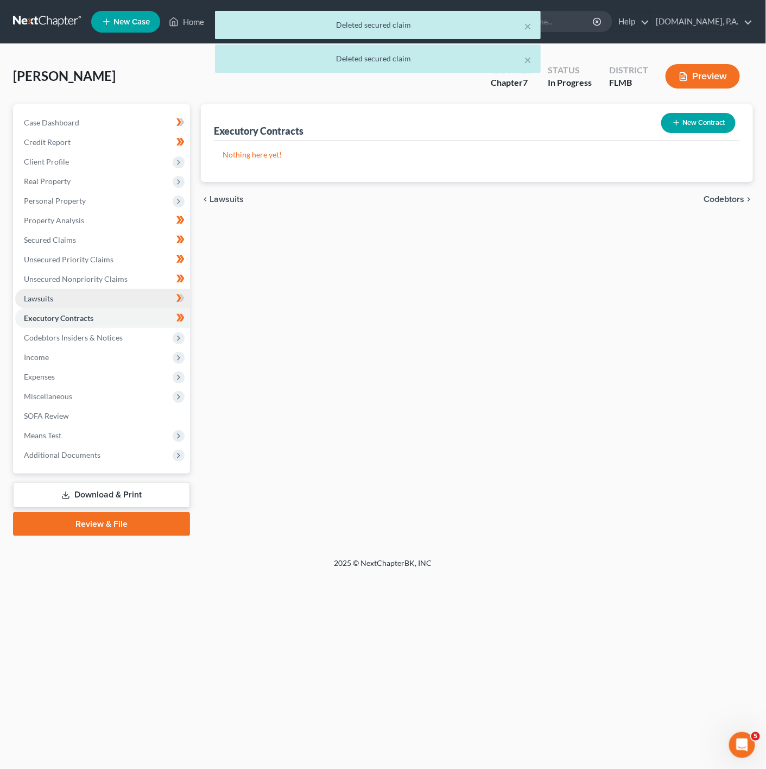
click at [147, 303] on link "Lawsuits" at bounding box center [102, 299] width 175 height 20
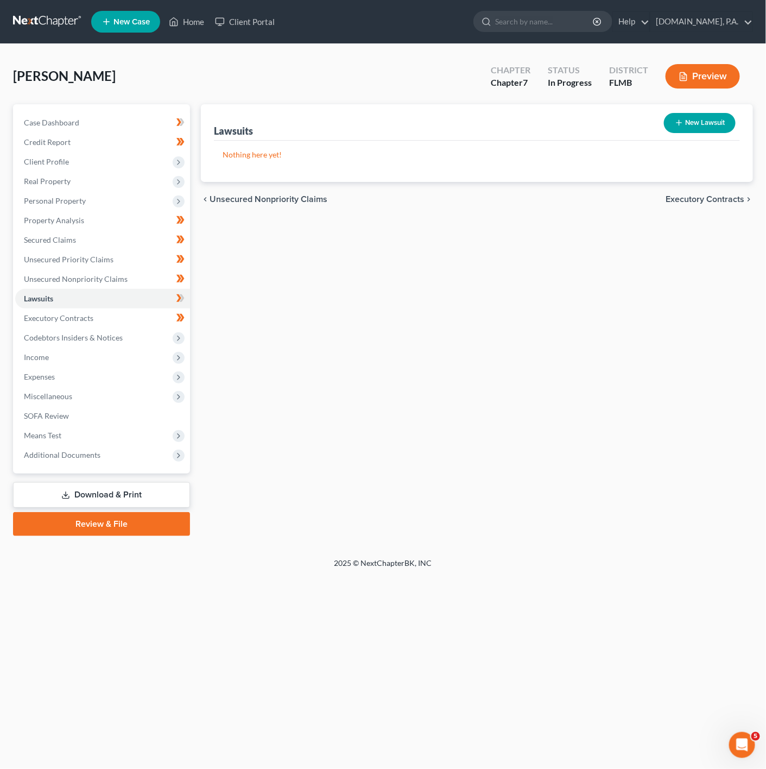
click at [724, 404] on div "Lawsuits New Lawsuit Nothing here yet! Court Name Date Filed Status Creditor Na…" at bounding box center [477, 320] width 563 height 432
click at [711, 129] on button "New Lawsuit" at bounding box center [700, 123] width 72 height 20
select select "0"
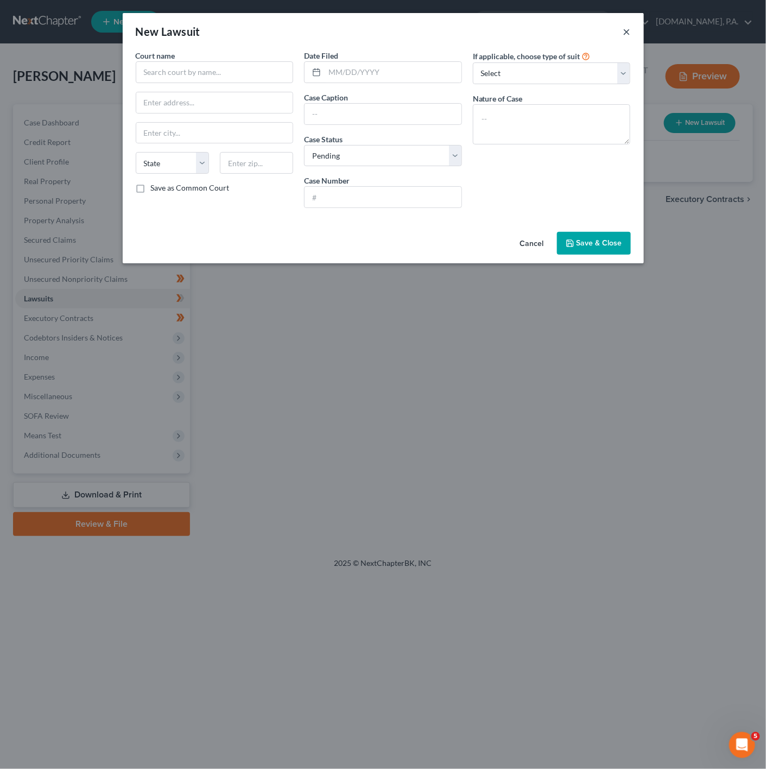
click at [626, 33] on button "×" at bounding box center [628, 31] width 8 height 13
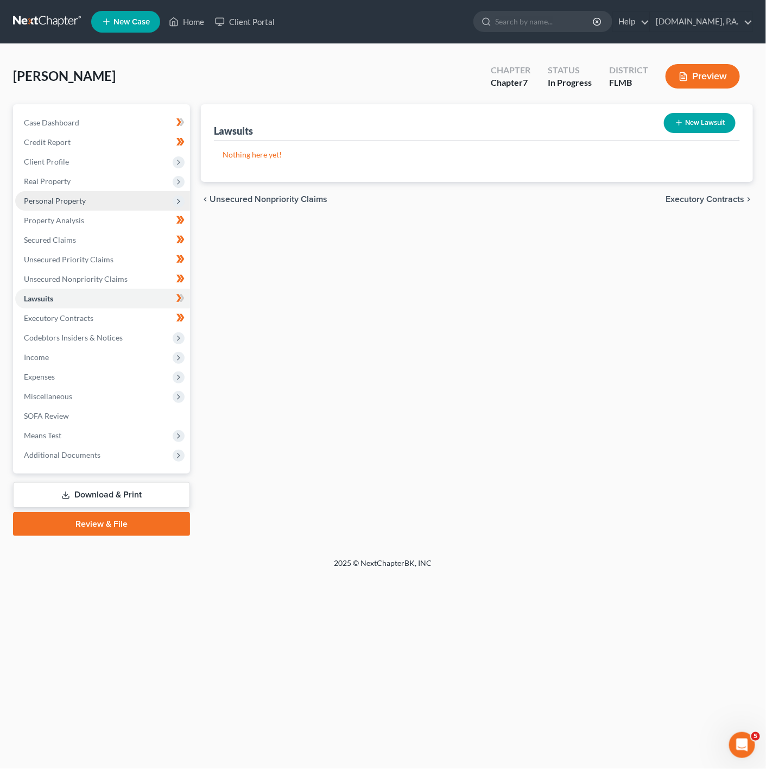
click at [134, 199] on span "Personal Property" at bounding box center [102, 201] width 175 height 20
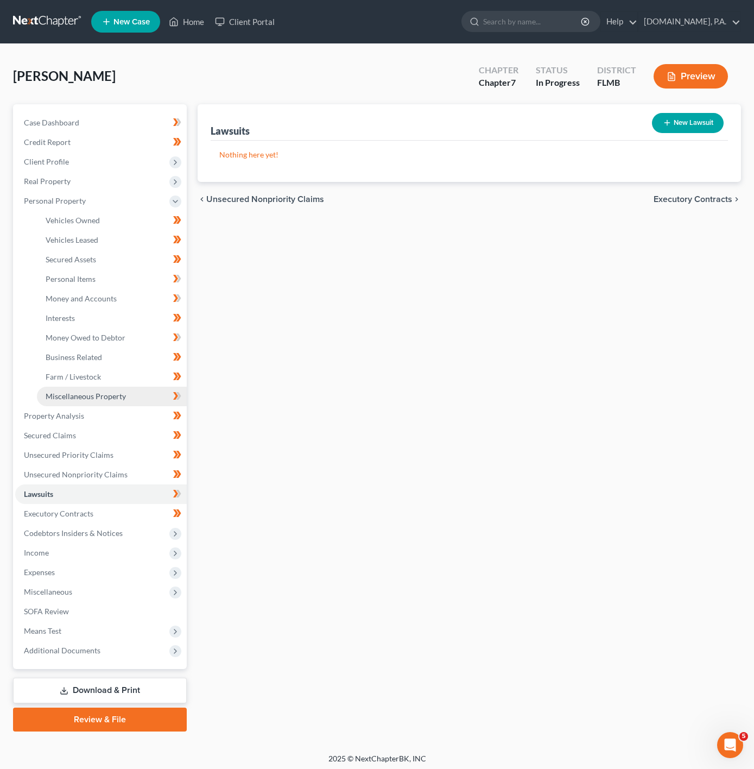
click at [103, 403] on link "Miscellaneous Property" at bounding box center [112, 397] width 150 height 20
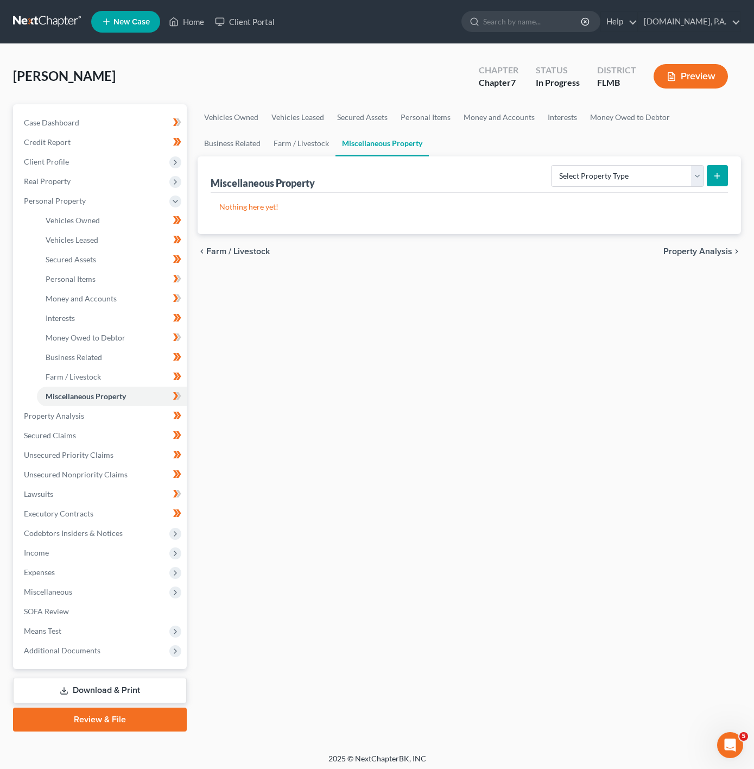
click at [670, 163] on div "Select Property Type Assigned for Creditor Benefit Within 1 Year Holding for An…" at bounding box center [637, 175] width 181 height 29
drag, startPoint x: 672, startPoint y: 171, endPoint x: 664, endPoint y: 186, distance: 16.8
click at [672, 171] on select "Select Property Type Assigned for Creditor Benefit Within 1 Year Holding for An…" at bounding box center [627, 176] width 153 height 22
select select "transferred"
click at [551, 165] on select "Select Property Type Assigned for Creditor Benefit Within 1 Year Holding for An…" at bounding box center [627, 176] width 153 height 22
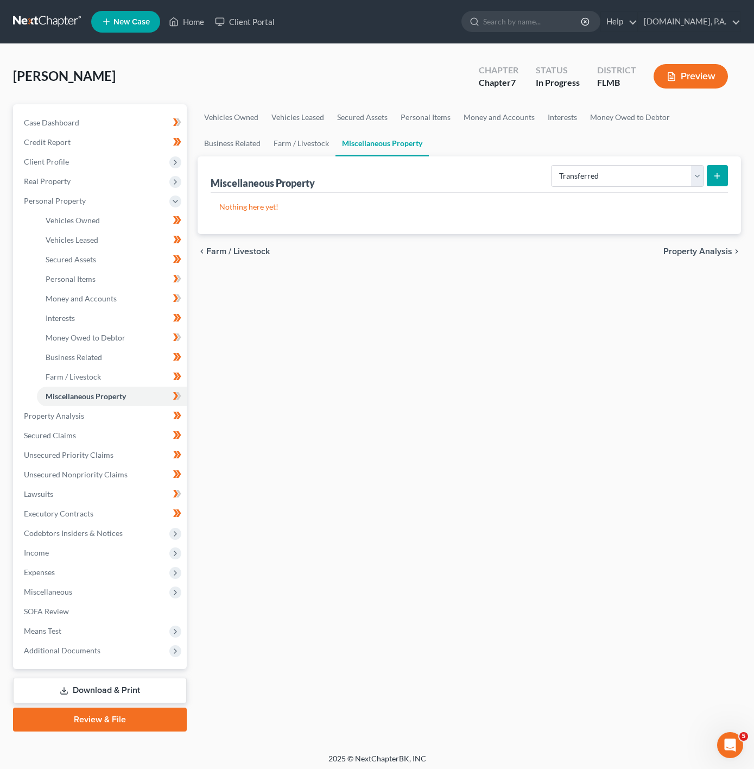
click at [715, 172] on icon "submit" at bounding box center [717, 176] width 9 height 9
select select "Ordinary (within 2 years)"
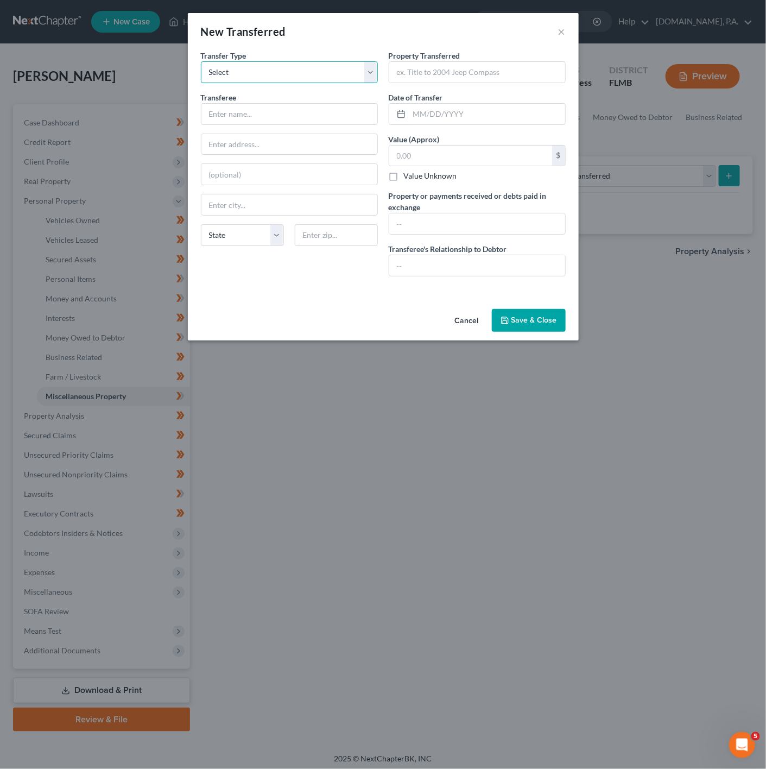
click at [258, 72] on select "Select Ordinary (within 2 years) Within 10 Years" at bounding box center [289, 72] width 177 height 22
click at [266, 75] on select "Select Ordinary (within 2 years) Within 10 Years" at bounding box center [289, 72] width 177 height 22
click at [311, 108] on input "text" at bounding box center [290, 114] width 176 height 21
click at [458, 80] on input "text" at bounding box center [477, 72] width 176 height 21
click at [424, 113] on input "text" at bounding box center [488, 114] width 156 height 21
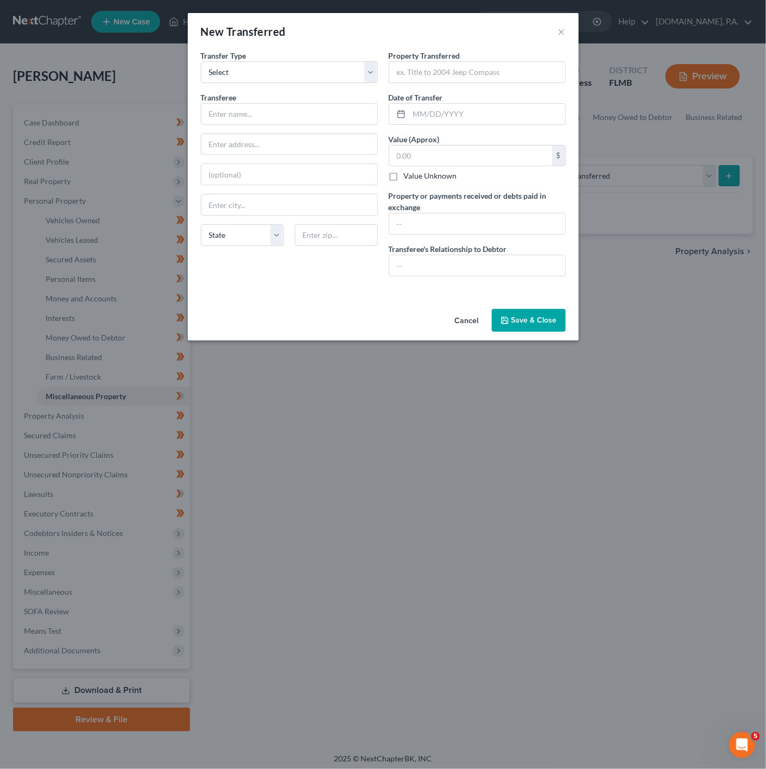
click at [254, 95] on div "Transferee *" at bounding box center [289, 108] width 177 height 33
click at [462, 79] on input "text" at bounding box center [477, 72] width 176 height 21
click at [493, 74] on input "2019 Kia Sorento L" at bounding box center [477, 72] width 176 height 21
paste input "VIN: 5XYPG4A32KG558553"
drag, startPoint x: 404, startPoint y: 71, endPoint x: 375, endPoint y: 72, distance: 29.4
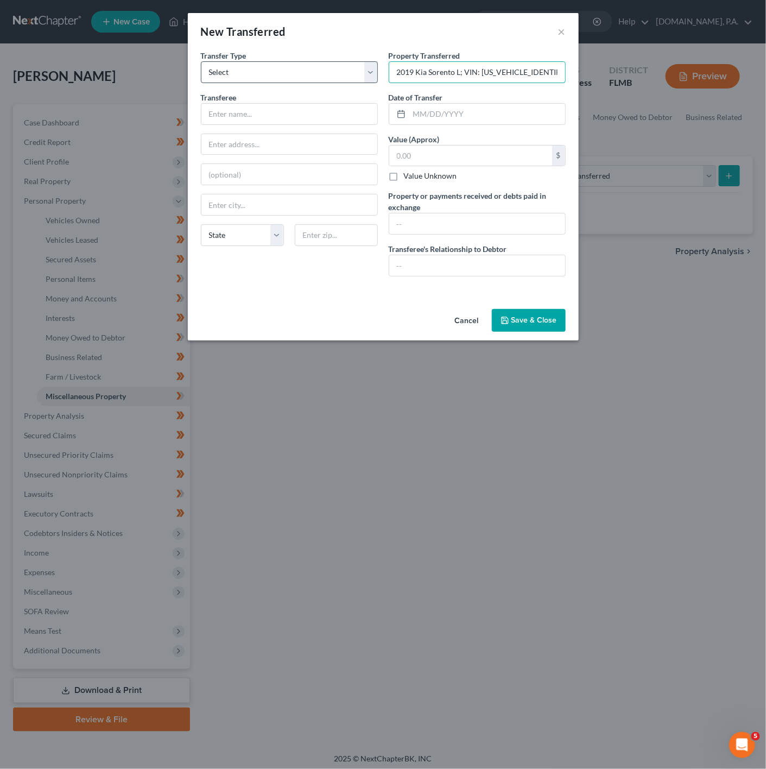
click at [375, 72] on div "Transfer Type * Select Ordinary (within 2 years) Within 10 Years Transferee * S…" at bounding box center [384, 167] width 376 height 235
click at [442, 73] on input "2019 Kia Sorento L; VIN: 5XYPG4A32KG558553; 2014 Volkswagen" at bounding box center [477, 72] width 176 height 21
click at [452, 73] on input "2019 Kia Sorento L; VIN: 5XYPG4A32KG558553; 2014 Volkswagen" at bounding box center [477, 72] width 176 height 21
drag, startPoint x: 454, startPoint y: 73, endPoint x: 429, endPoint y: 73, distance: 24.4
click at [429, 73] on input "2019 Kia Sorento L; VIN: 5XYPG4A32KG558553; 2014 Volkswagen" at bounding box center [477, 72] width 176 height 21
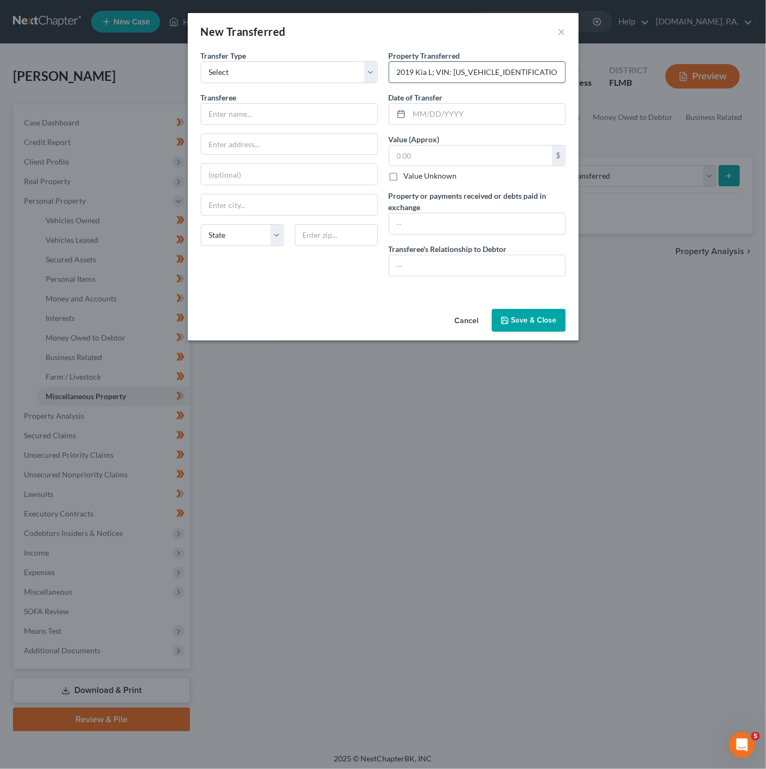
click at [432, 74] on input "2019 Kia L; VIN: 5XYPG4A32KG558553; 2014 Volkswagen" at bounding box center [477, 72] width 176 height 21
drag, startPoint x: 476, startPoint y: 69, endPoint x: 592, endPoint y: 74, distance: 115.8
click at [592, 74] on div "New Transferred × An exemption set must first be selected from the Filing Infor…" at bounding box center [383, 384] width 766 height 769
click at [559, 73] on input "2019 Kia Sorento; VIN: 5XYPG4A32KG558553; 2014 Volkswagen" at bounding box center [477, 72] width 176 height 21
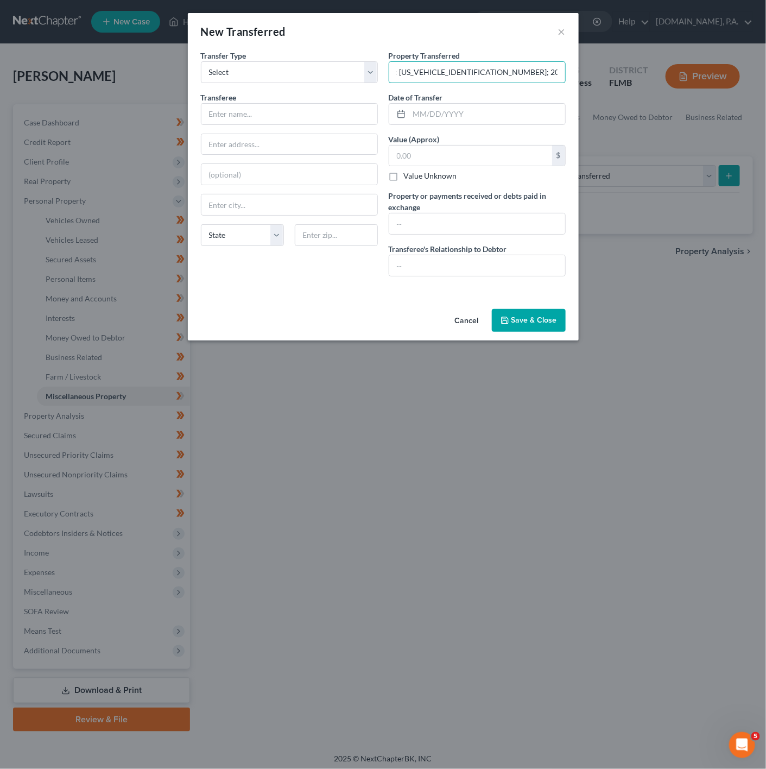
scroll to position [0, 83]
drag, startPoint x: 494, startPoint y: 119, endPoint x: 505, endPoint y: 112, distance: 13.0
click at [494, 119] on input "text" at bounding box center [488, 114] width 156 height 21
drag, startPoint x: 510, startPoint y: 93, endPoint x: 498, endPoint y: 80, distance: 17.7
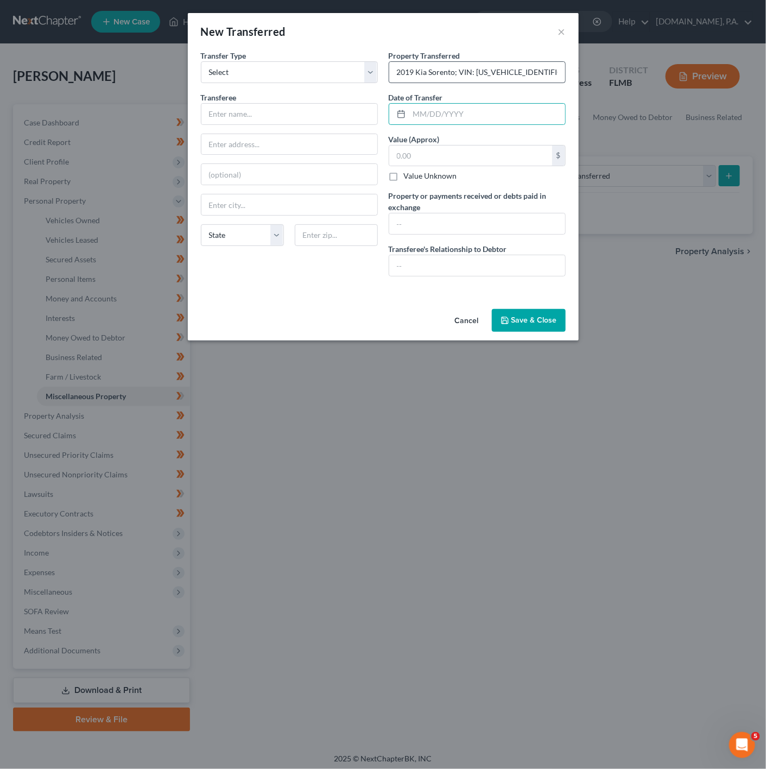
click at [510, 93] on div "Date of Transfer *" at bounding box center [477, 108] width 177 height 33
drag, startPoint x: 490, startPoint y: 77, endPoint x: 688, endPoint y: 86, distance: 197.4
click at [688, 86] on div "New Transferred × An exemption set must first be selected from the Filing Infor…" at bounding box center [383, 384] width 766 height 769
click at [556, 72] on input "2019 Kia Sorento; VIN: 5XYPG4A32KG558553; 2014 Volkswagen Beetle" at bounding box center [477, 72] width 176 height 21
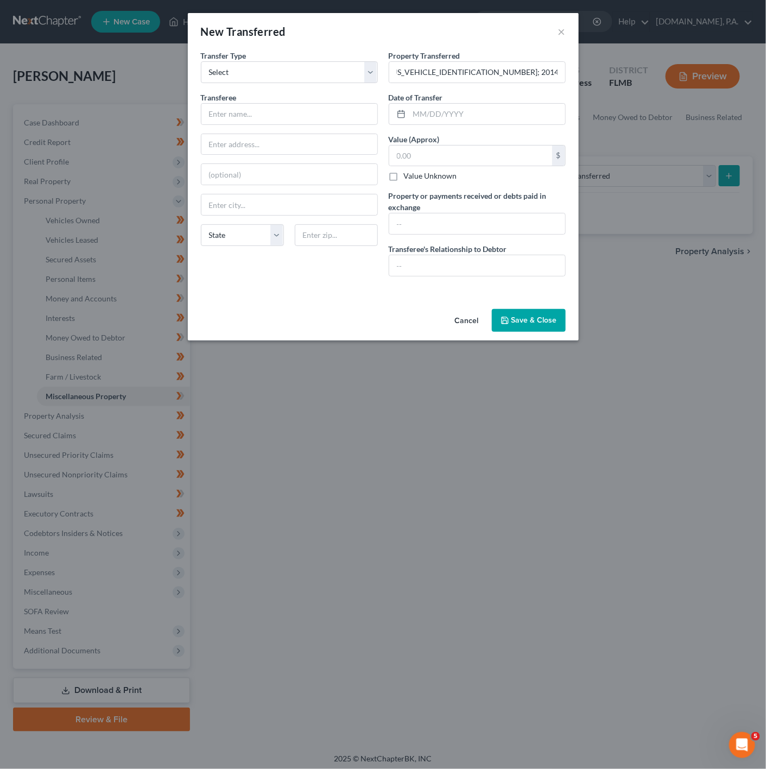
scroll to position [0, 0]
click at [561, 74] on input "2019 Kia Sorento; VIN: 5XYPG4A32KG558553; 2014 Volkswagen Beetle;" at bounding box center [477, 72] width 176 height 21
click at [556, 73] on input "2019 Kia Sorento; VIN: 5XYPG4A32KG558553; 2014 Volkswagen Beetle;" at bounding box center [477, 72] width 176 height 21
paste input "VIN: 3VW7T7AT6EM813898"
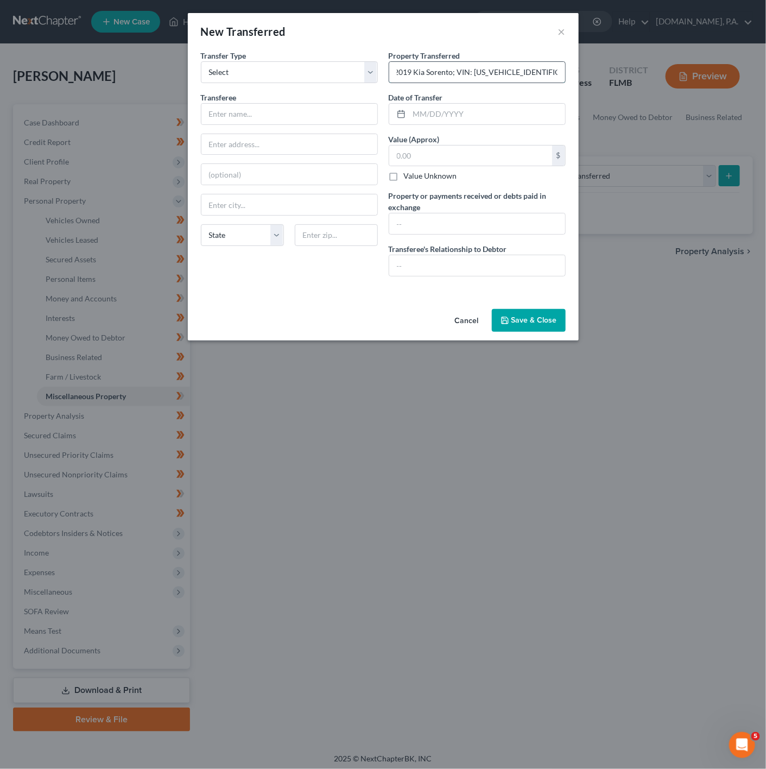
scroll to position [0, 101]
drag, startPoint x: 555, startPoint y: 69, endPoint x: 370, endPoint y: 75, distance: 184.8
click at [370, 75] on div "Transfer Type * Select Ordinary (within 2 years) Within 10 Years Transferee * S…" at bounding box center [384, 167] width 376 height 235
click at [427, 83] on div "2019 Kia Sorento; VIN: 5XYPG4A32KG558553; VIN: 3VW7T7AT6EM813898 2014 Volkswage…" at bounding box center [477, 72] width 177 height 22
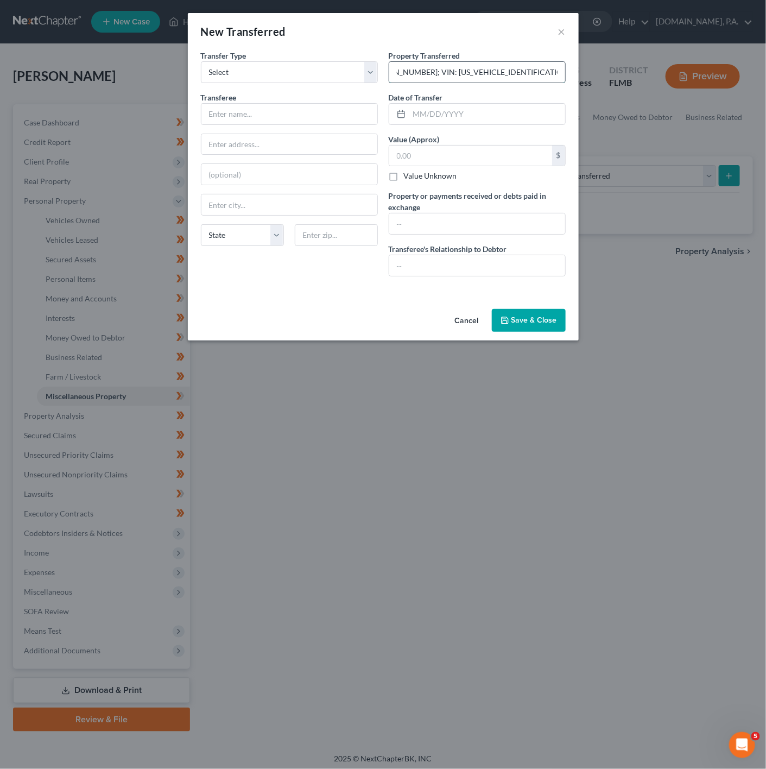
drag, startPoint x: 463, startPoint y: 72, endPoint x: 454, endPoint y: 66, distance: 11.0
click at [454, 66] on input "2019 Kia Sorento; VIN: 5XYPG4A32KG558553; VIN: 3VW7T7AT6EM813898 2014 Volkswage…" at bounding box center [477, 72] width 176 height 21
click at [559, 74] on input "2019 Kia Sorento; VIN: 5XYPG4A32KG558553; 2014 Volkswagen Beetle;" at bounding box center [477, 72] width 176 height 21
paste input "VIN: 3VW7T7AT6EM813898"
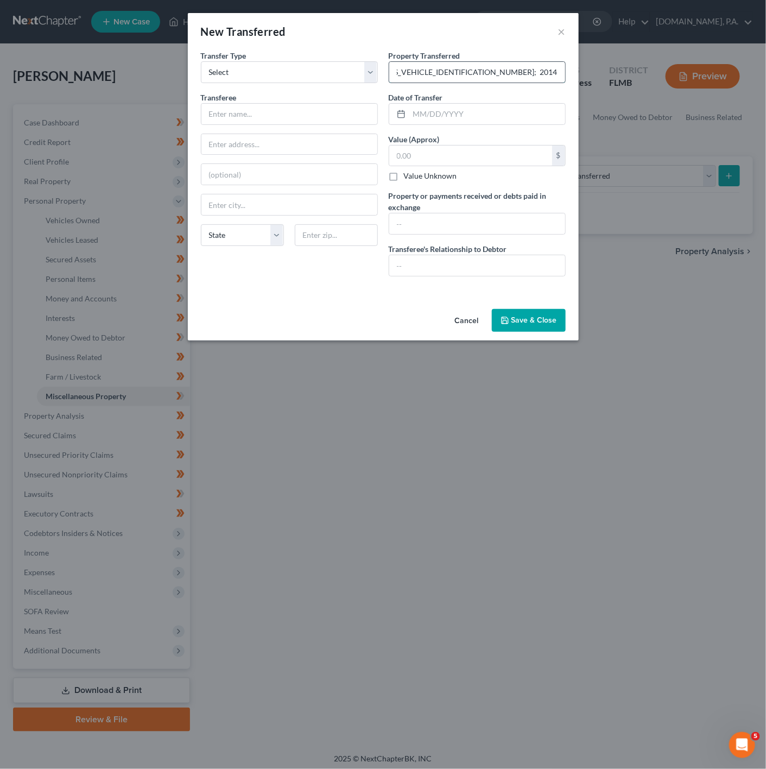
scroll to position [0, 188]
drag, startPoint x: 564, startPoint y: 77, endPoint x: 359, endPoint y: 48, distance: 207.3
click at [359, 48] on div "New Transferred × An exemption set must first be selected from the Filing Infor…" at bounding box center [383, 177] width 391 height 328
click at [434, 62] on input "2019 Kia Sorento; VIN: 5XYPG4A32KG558553; 2014 Volkswagen Beetle; VIN: 3VW7T7AT…" at bounding box center [477, 72] width 176 height 21
click at [437, 67] on input "2019 Kia Sorento; VIN: 5XYPG4A32KG558553; 2014 Volkswagen Beetle; VIN: 3VW7T7AT…" at bounding box center [477, 72] width 176 height 21
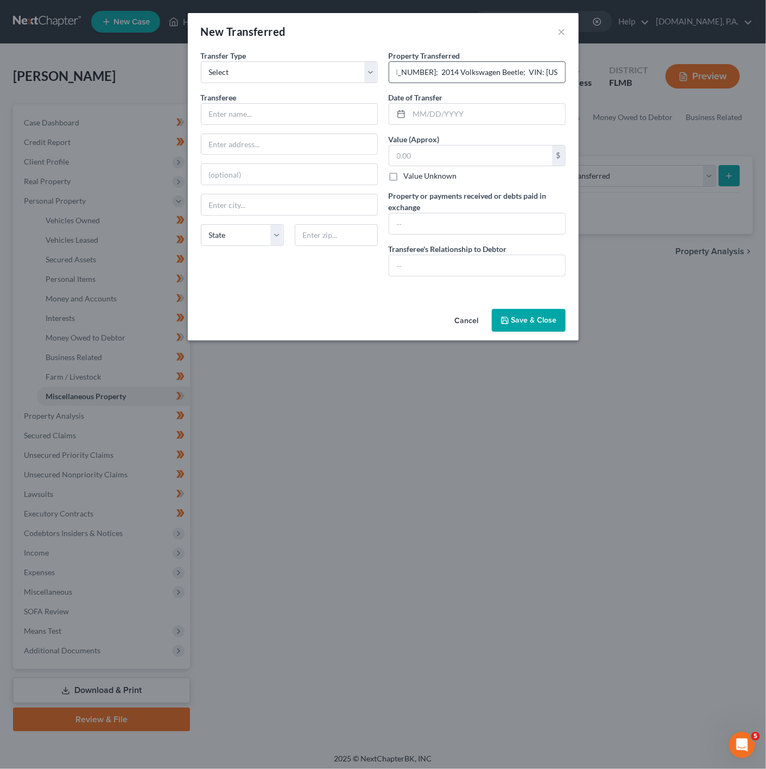
drag, startPoint x: 444, startPoint y: 70, endPoint x: 557, endPoint y: 62, distance: 113.8
click at [557, 62] on input "2019 Kia Sorento; VIN: 5XYPG4A32KG558553; 2014 Volkswagen Beetle; VIN: 3VW7T7AT…" at bounding box center [477, 72] width 176 height 21
type input "2019 Kia Sorento; VIN: 5XYPG4A32KG558553; 2014 Volkswagen Beetle; VIN: 3VW7T7AT…"
click at [442, 119] on input "text" at bounding box center [488, 114] width 156 height 21
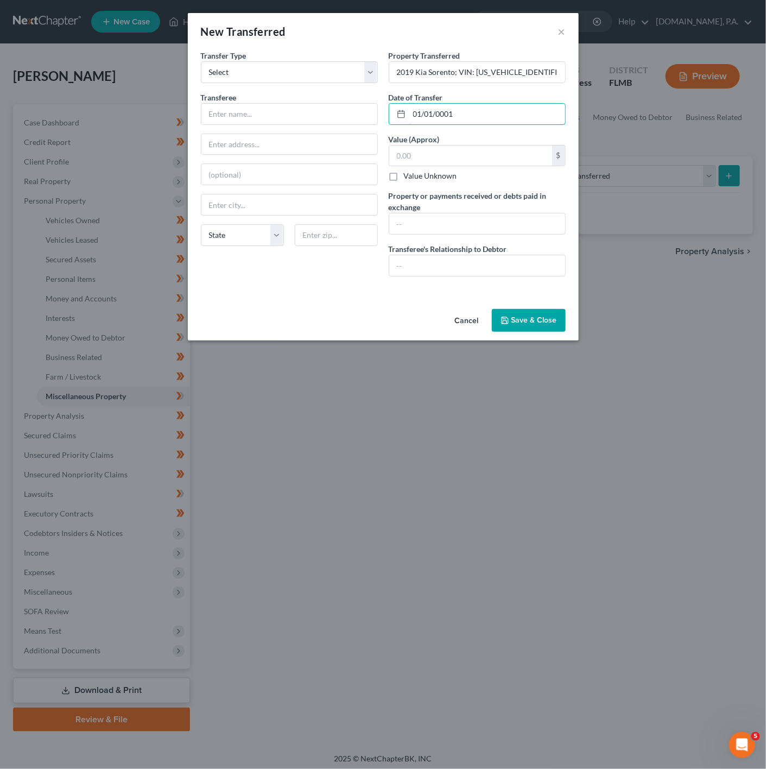
type input "01/01/0001"
click at [442, 172] on label "Value Unknown" at bounding box center [430, 176] width 53 height 11
click at [416, 172] on input "Value Unknown" at bounding box center [411, 174] width 7 height 7
checkbox input "true"
type input "0.00"
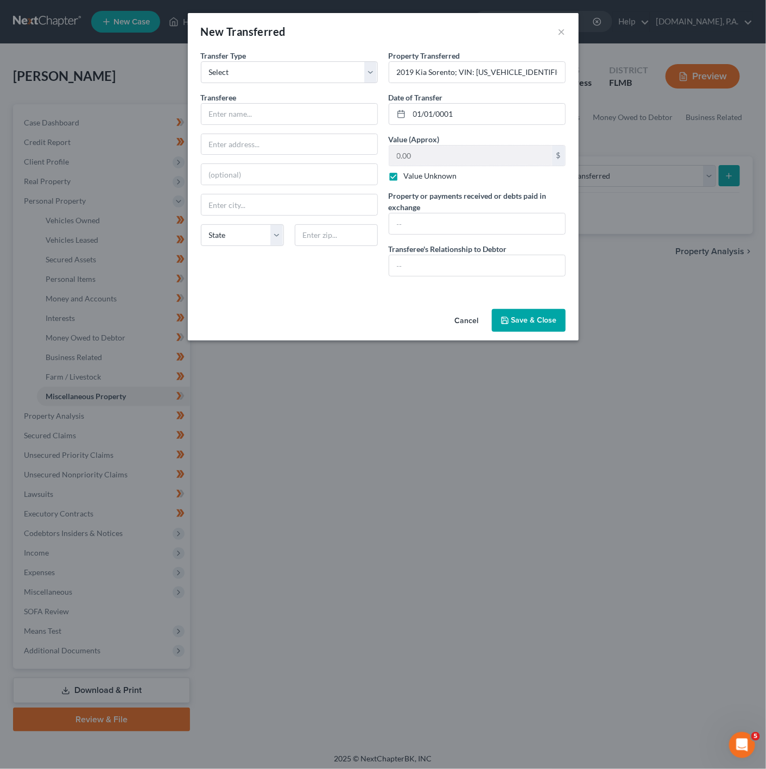
click at [404, 179] on label "Value Unknown" at bounding box center [430, 176] width 53 height 11
click at [408, 178] on input "Value Unknown" at bounding box center [411, 174] width 7 height 7
checkbox input "false"
click at [460, 224] on input "text" at bounding box center [477, 223] width 176 height 21
type input "Traded-In Vehicle"
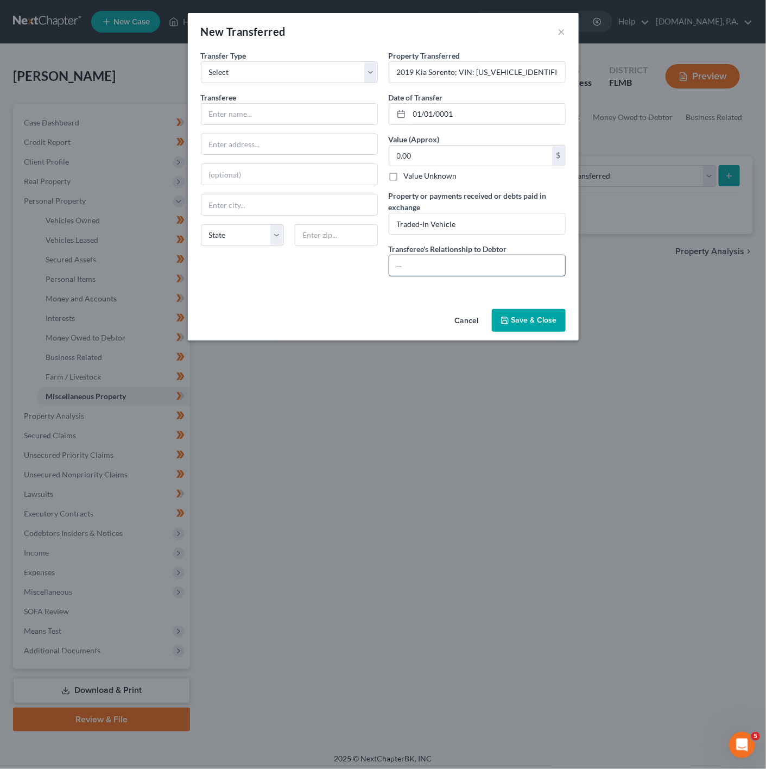
click at [460, 262] on input "text" at bounding box center [477, 265] width 176 height 21
type input "Arms Length Transfer"
click at [249, 267] on div "Transfer Type * Select Ordinary (within 2 years) Within 10 Years Transferee * S…" at bounding box center [290, 167] width 188 height 235
click at [554, 332] on button "Save & Close" at bounding box center [529, 320] width 74 height 23
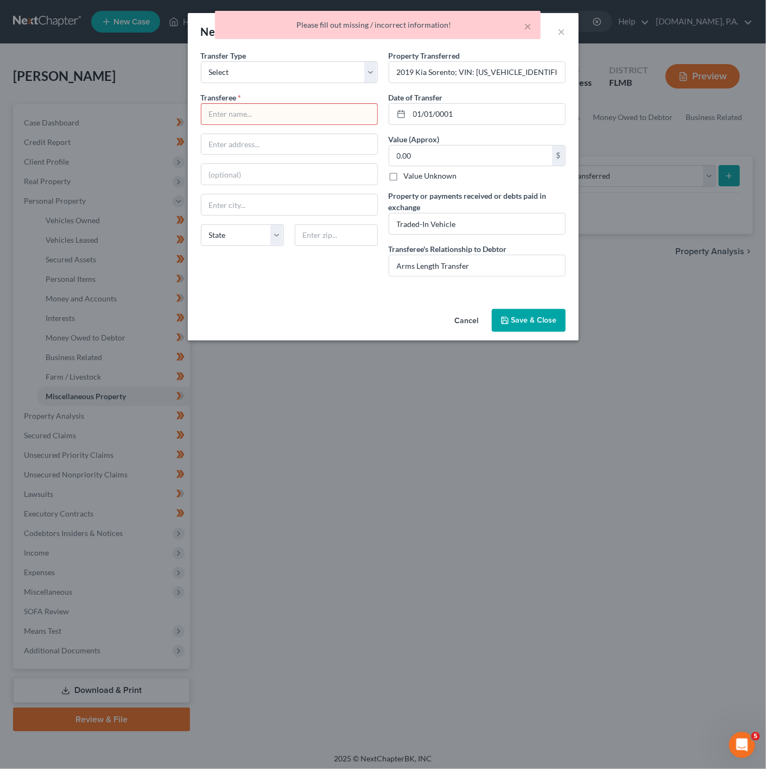
click at [314, 108] on input "text" at bounding box center [290, 114] width 176 height 21
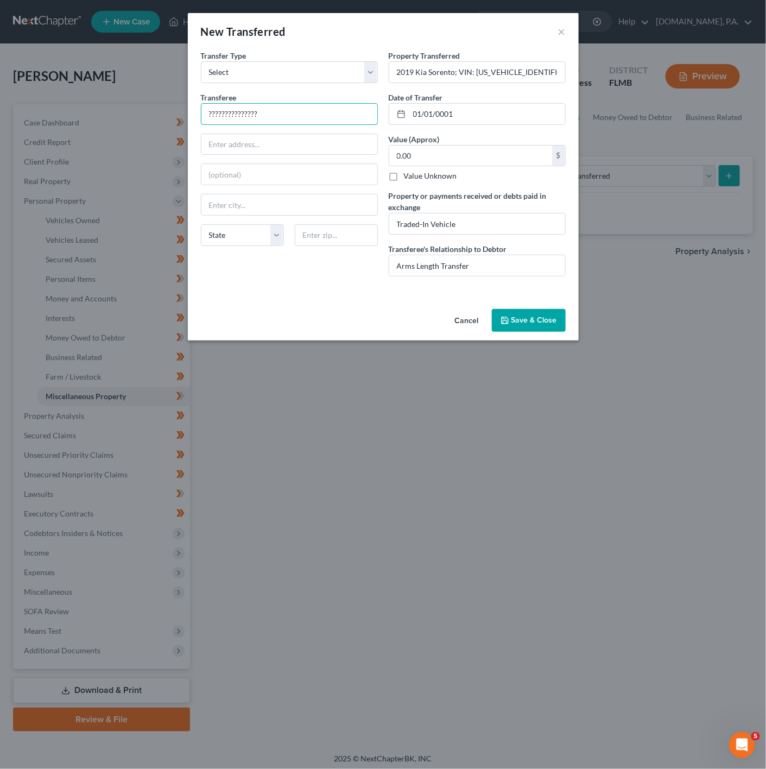
type input "???????????????"
click at [523, 310] on div "Cancel Save & Close" at bounding box center [383, 323] width 391 height 36
click at [523, 313] on button "Save & Close" at bounding box center [529, 320] width 74 height 23
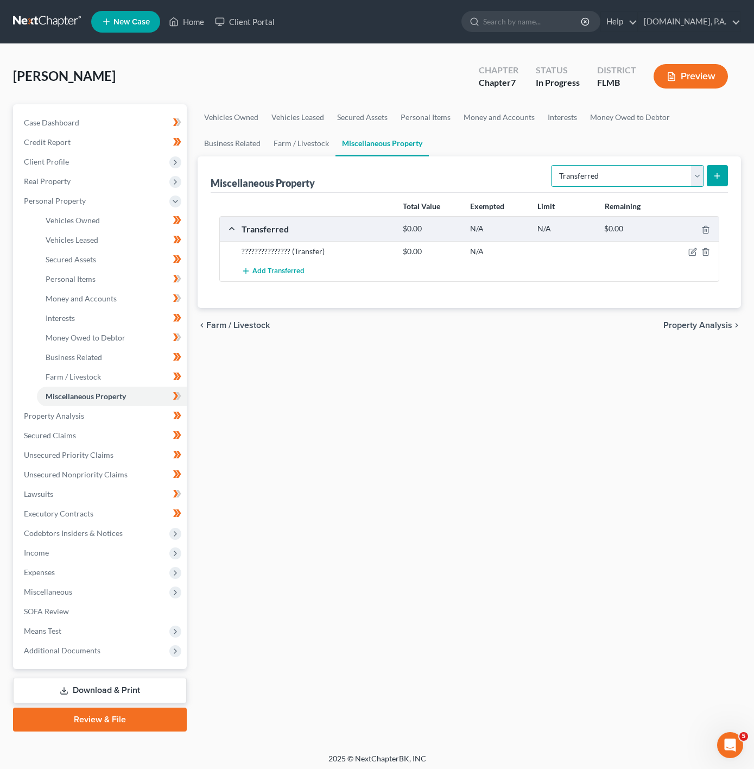
click at [693, 174] on select "Select Property Type Assigned for Creditor Benefit Within 1 Year Holding for An…" at bounding box center [627, 176] width 153 height 22
click at [551, 165] on select "Select Property Type Assigned for Creditor Benefit Within 1 Year Holding for An…" at bounding box center [627, 176] width 153 height 22
click at [720, 174] on icon "submit" at bounding box center [717, 176] width 9 height 9
select select "Ordinary (within 2 years)"
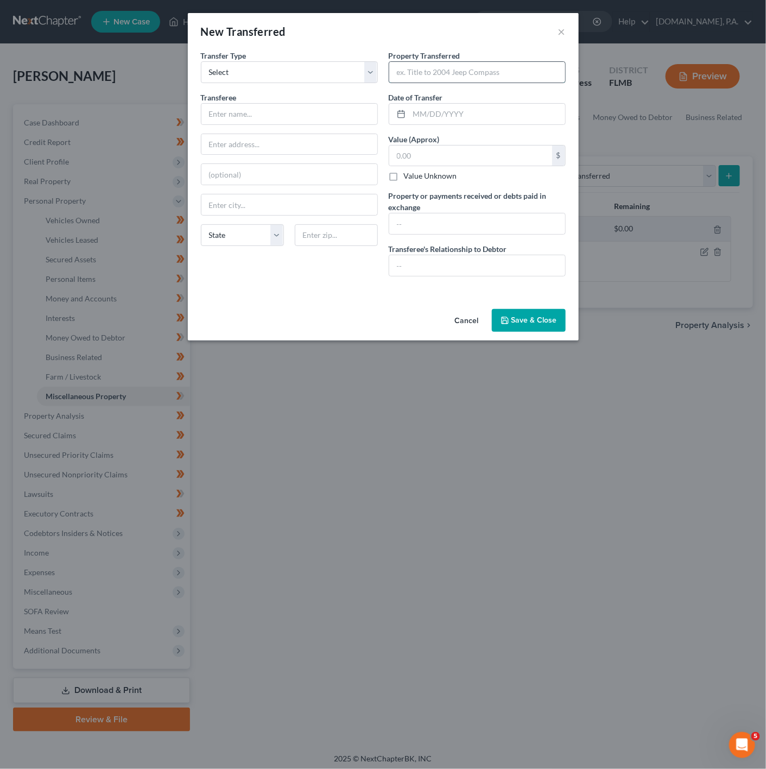
click at [416, 66] on input "text" at bounding box center [477, 72] width 176 height 21
click at [460, 74] on input "2021 BMW X3;" at bounding box center [477, 72] width 176 height 21
paste input "VIN: 5UXTY5C09M9E67662"
drag, startPoint x: 395, startPoint y: 71, endPoint x: 592, endPoint y: 69, distance: 196.6
click at [592, 69] on div "New Transferred × An exemption set must first be selected from the Filing Infor…" at bounding box center [383, 384] width 766 height 769
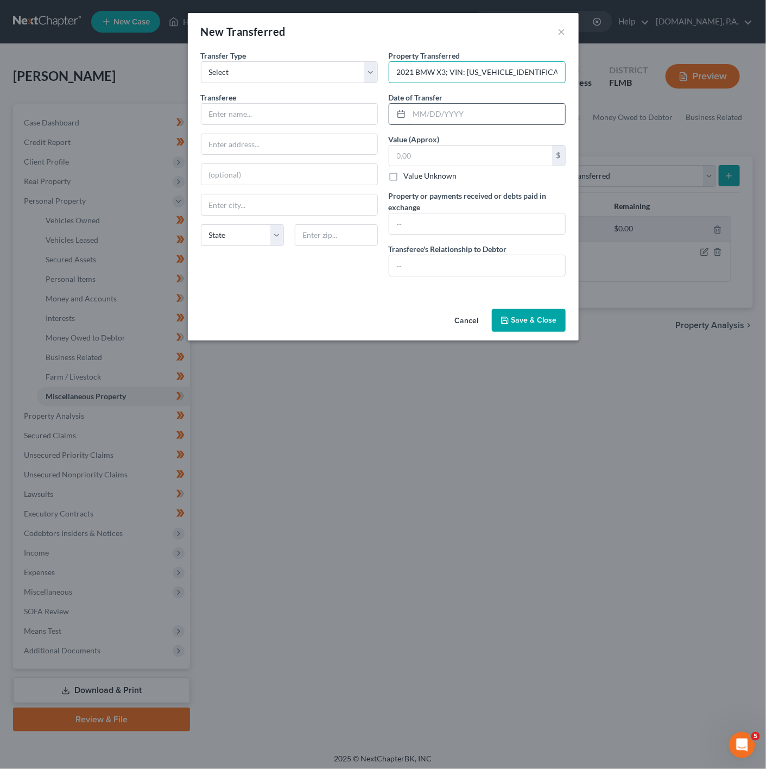
type input "2021 BMW X3; VIN: 5UXTY5C09M9E67662"
click at [504, 121] on input "text" at bounding box center [488, 114] width 156 height 21
type input "01/01/0001"
click at [469, 261] on input "text" at bounding box center [477, 265] width 176 height 21
click at [473, 221] on input "text" at bounding box center [477, 223] width 176 height 21
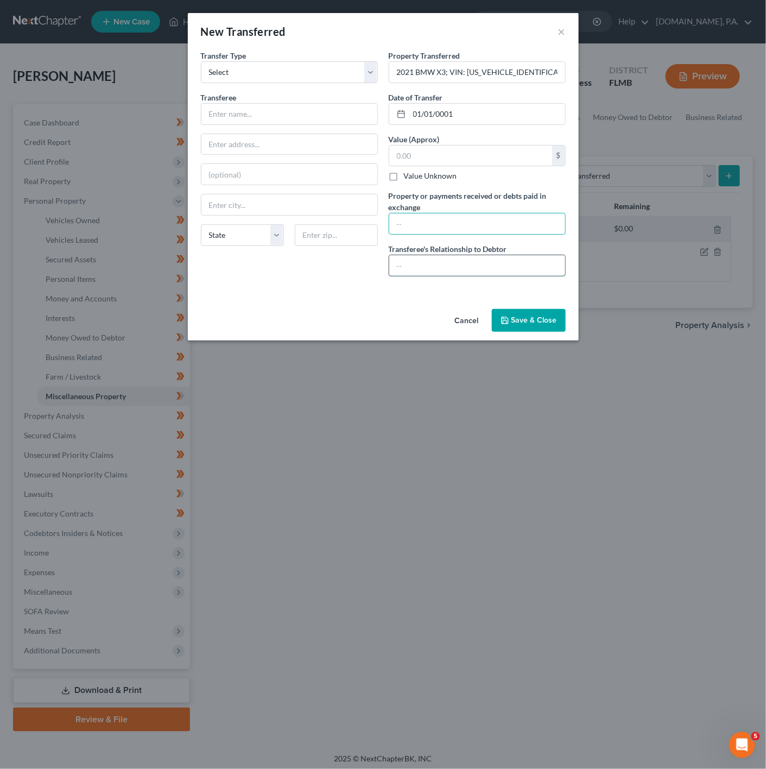
click at [437, 266] on input "text" at bounding box center [477, 265] width 176 height 21
type input "a"
type input "Arms Length Transfer"
click at [485, 242] on div "Property Transferred * 2021 BMW X3; VIN: 5UXTY5C09M9E67662 Date of Transfer * 0…" at bounding box center [477, 167] width 188 height 235
click at [493, 205] on label "Property or payments received or debts paid in exchange" at bounding box center [477, 201] width 177 height 23
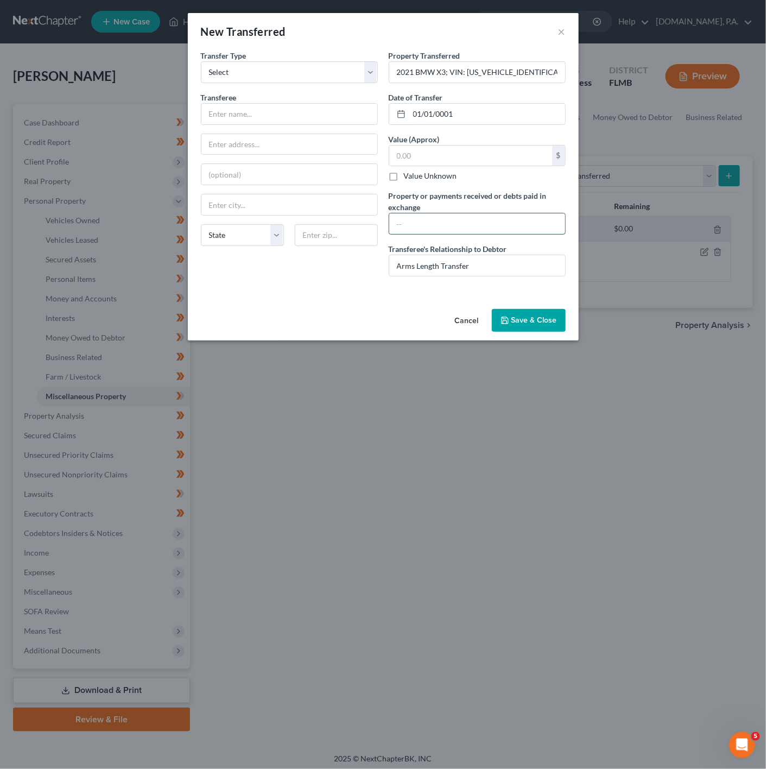
click at [494, 227] on input "text" at bounding box center [477, 223] width 176 height 21
click at [417, 224] on input "Sold to Dealership" at bounding box center [477, 223] width 176 height 21
drag, startPoint x: 421, startPoint y: 224, endPoint x: 372, endPoint y: 222, distance: 48.9
click at [372, 222] on div "Transfer Type * Select Ordinary (within 2 years) Within 10 Years Transferee * S…" at bounding box center [384, 167] width 376 height 235
click at [455, 223] on input "The Debtor Sold This Vehicle Back to the Dealership" at bounding box center [477, 223] width 176 height 21
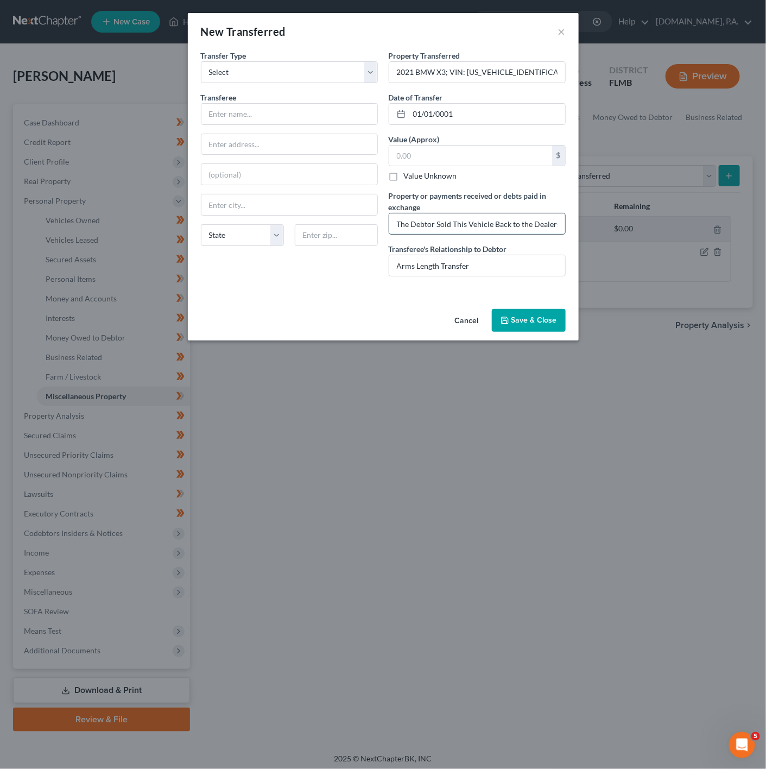
click at [457, 224] on input "The Debtor Sold This Vehicle Back to the Dealership" at bounding box center [477, 223] width 176 height 21
drag, startPoint x: 437, startPoint y: 220, endPoint x: 381, endPoint y: 221, distance: 55.4
click at [381, 221] on div "Transfer Type * Select Ordinary (within 2 years) Within 10 Years Transferee * S…" at bounding box center [384, 167] width 376 height 235
click at [409, 224] on input "The Debtor Sold this Vehicle Back to the Dealership" at bounding box center [477, 223] width 176 height 21
drag, startPoint x: 482, startPoint y: 233, endPoint x: 492, endPoint y: 236, distance: 10.3
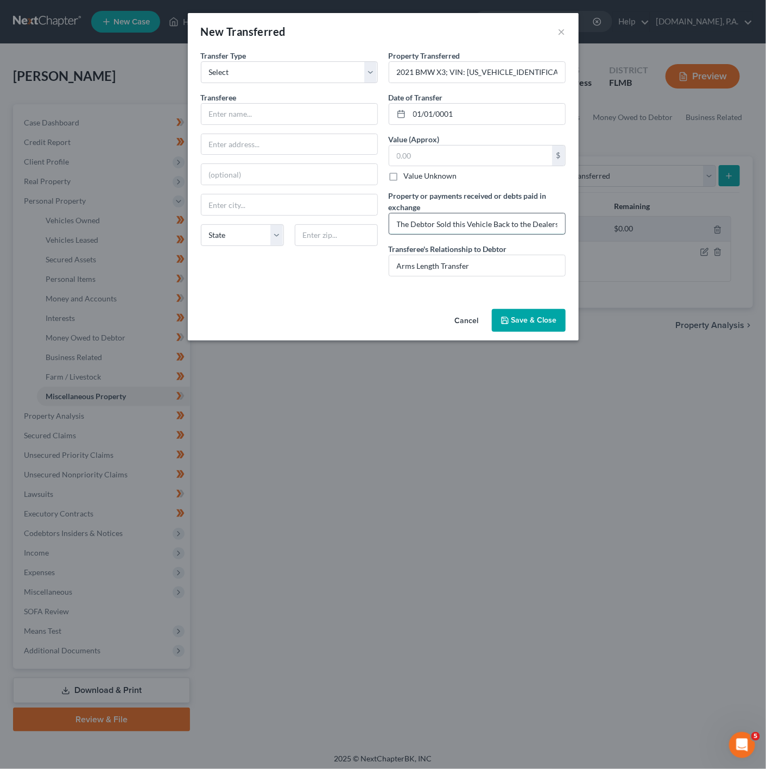
click at [485, 233] on input "The Debtor Sold this Vehicle Back to the Dealership" at bounding box center [477, 223] width 176 height 21
type input "The Debtor Sold this Vehicle Back to the Dealership"
click at [334, 125] on div at bounding box center [289, 114] width 177 height 22
type input "???????????????????????"
click at [521, 317] on button "Save & Close" at bounding box center [529, 320] width 74 height 23
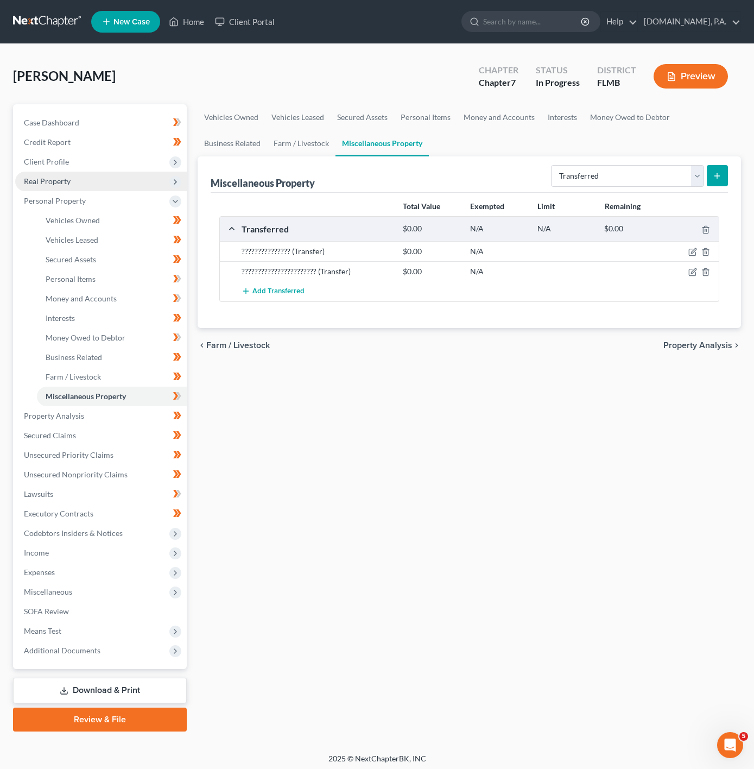
click at [134, 175] on span "Real Property" at bounding box center [101, 182] width 172 height 20
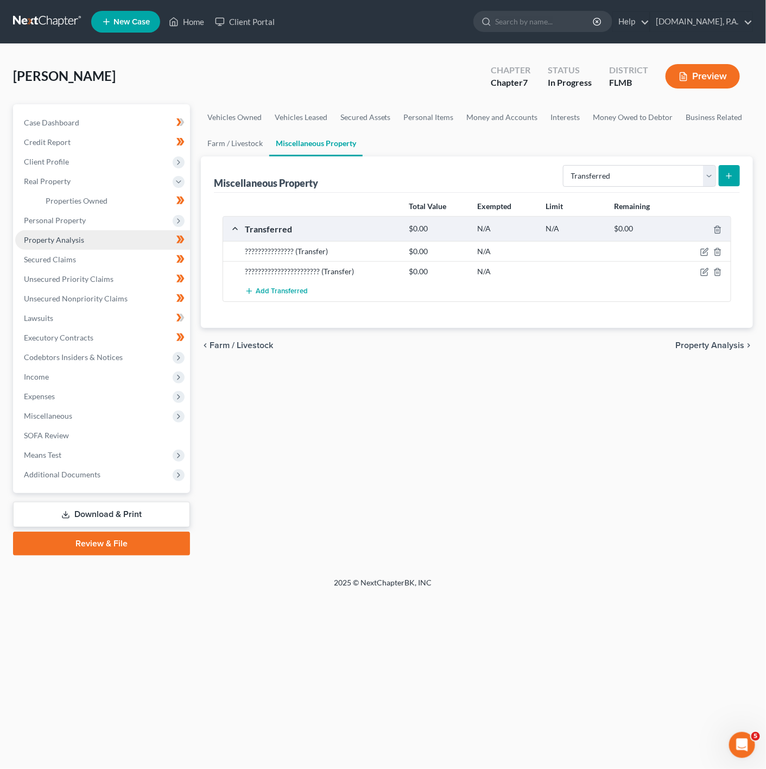
click at [136, 240] on link "Property Analysis" at bounding box center [102, 240] width 175 height 20
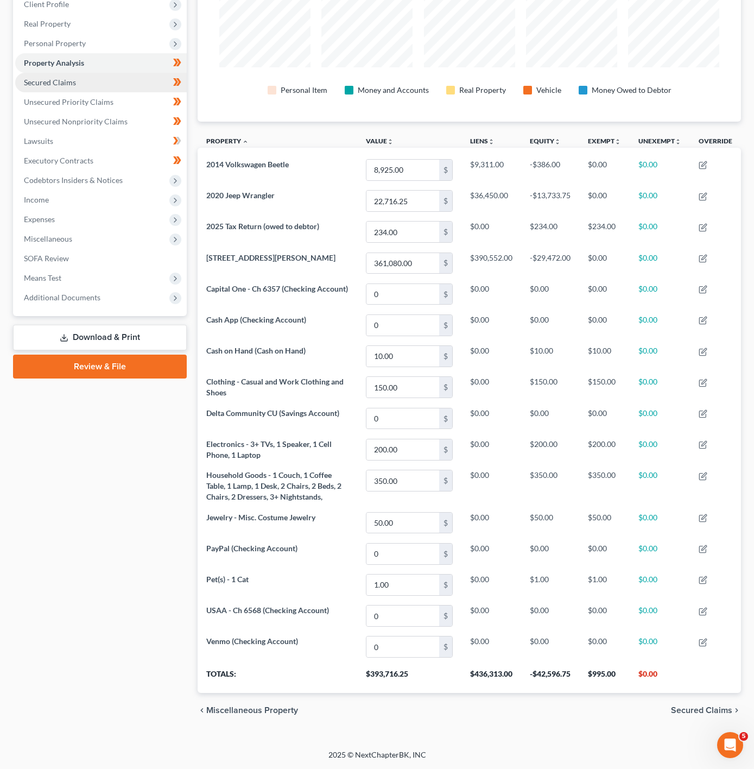
click at [122, 73] on link "Secured Claims" at bounding box center [101, 83] width 172 height 20
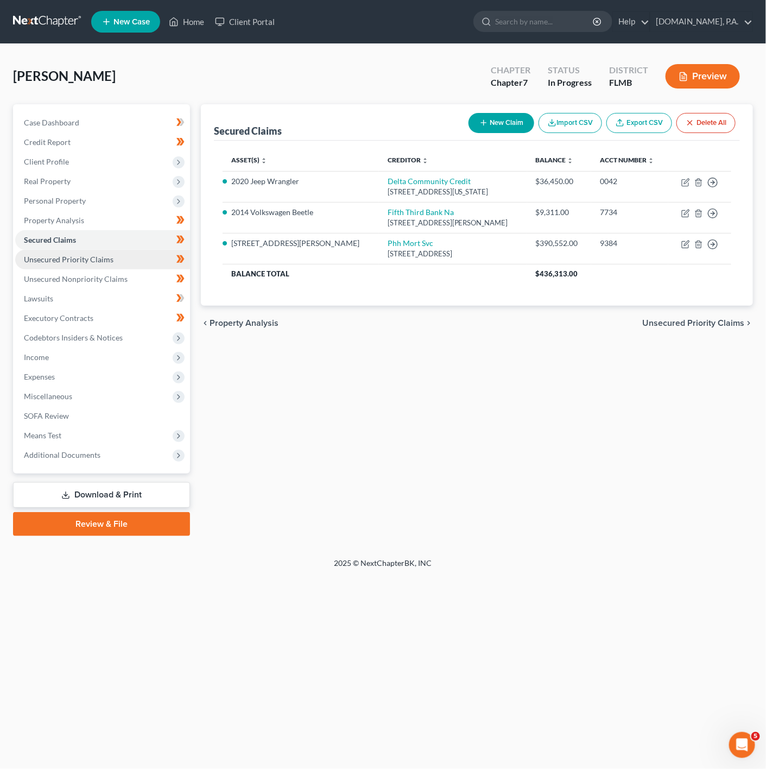
click at [133, 250] on link "Unsecured Priority Claims" at bounding box center [102, 260] width 175 height 20
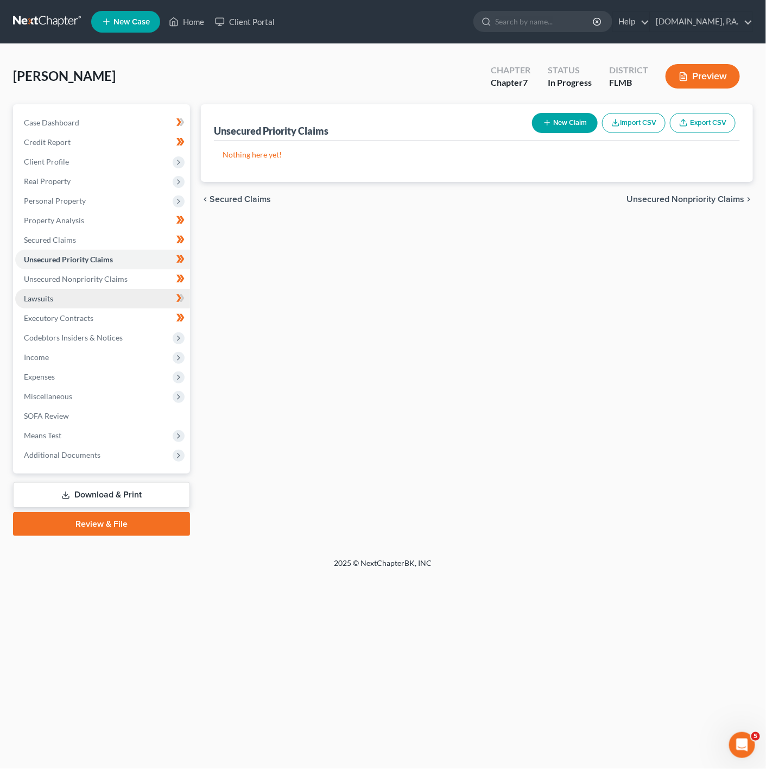
click at [132, 292] on link "Lawsuits" at bounding box center [102, 299] width 175 height 20
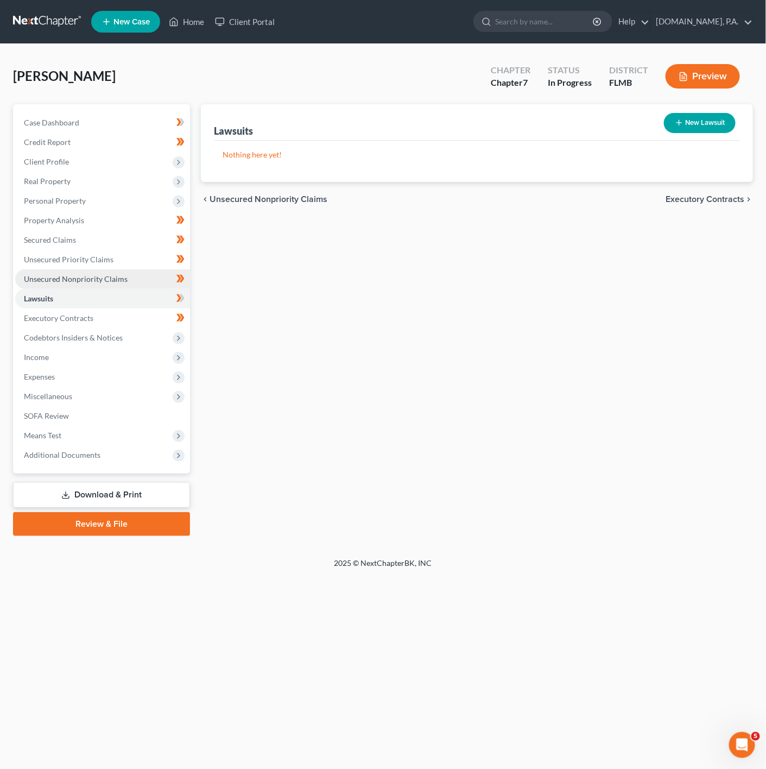
click at [128, 275] on link "Unsecured Nonpriority Claims" at bounding box center [102, 279] width 175 height 20
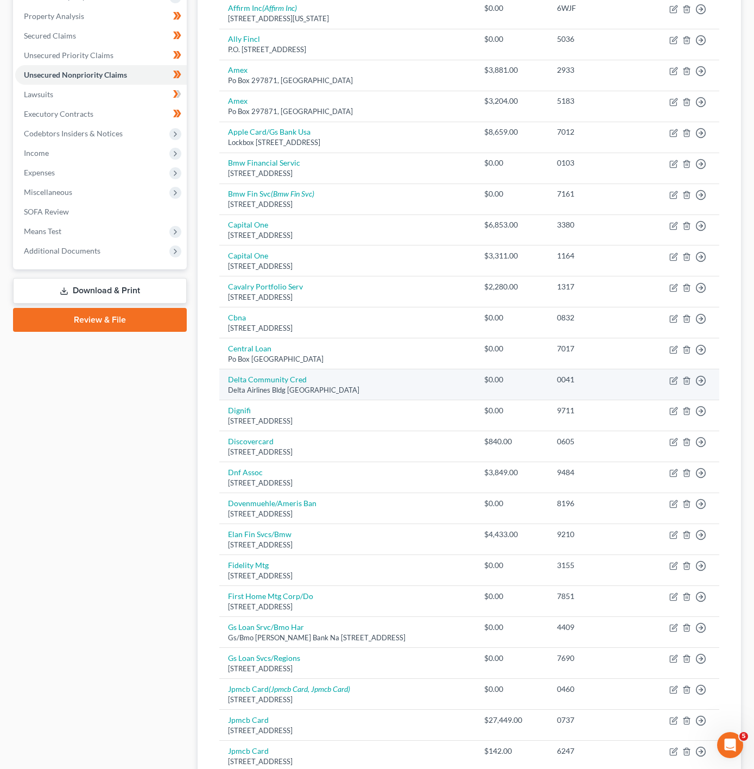
scroll to position [5, 0]
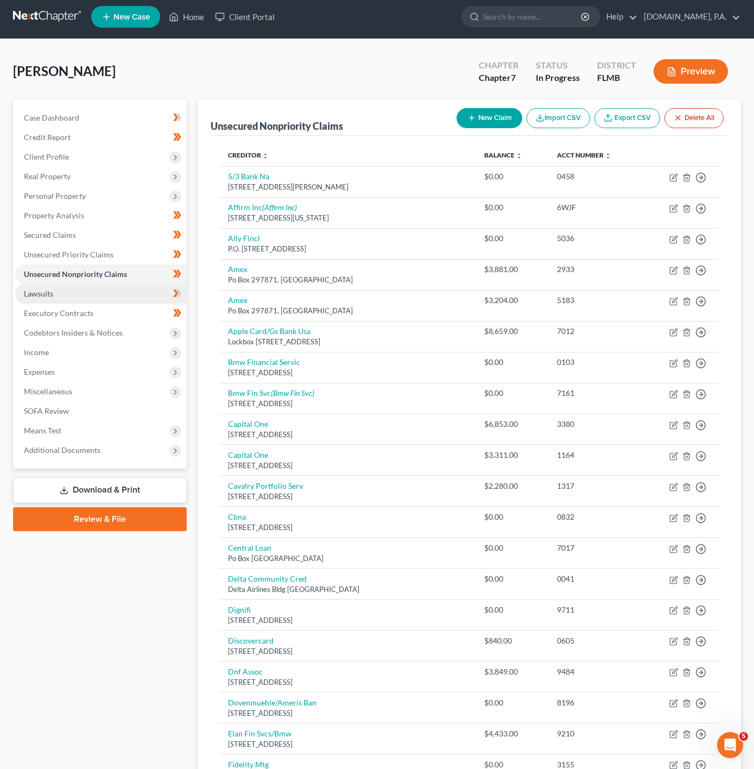
click at [147, 297] on link "Lawsuits" at bounding box center [101, 294] width 172 height 20
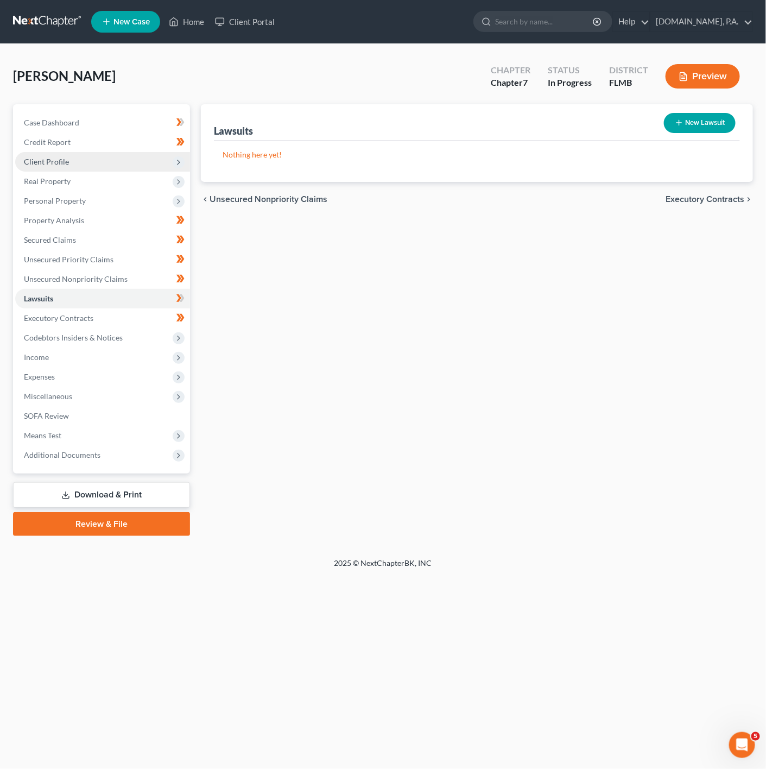
click at [166, 160] on span "Client Profile" at bounding box center [102, 162] width 175 height 20
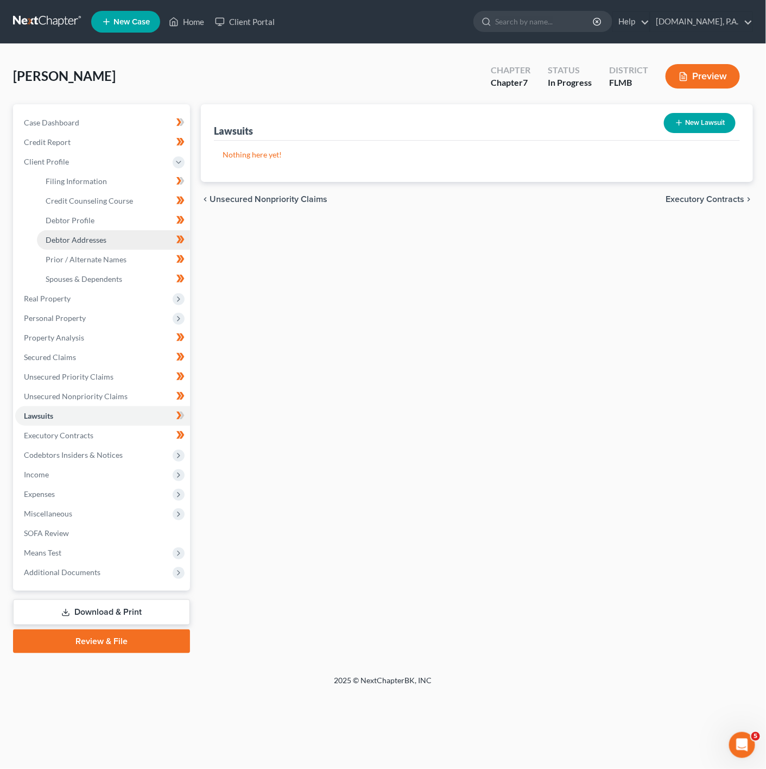
click at [102, 235] on span "Debtor Addresses" at bounding box center [76, 239] width 61 height 9
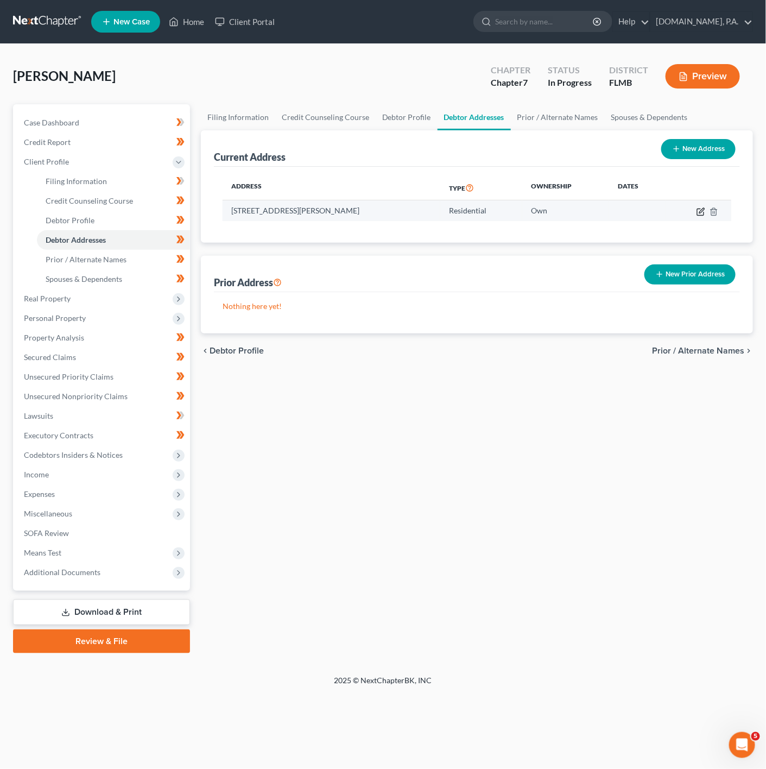
click at [697, 211] on icon "button" at bounding box center [701, 211] width 9 height 9
select select "9"
select select "47"
select select "0"
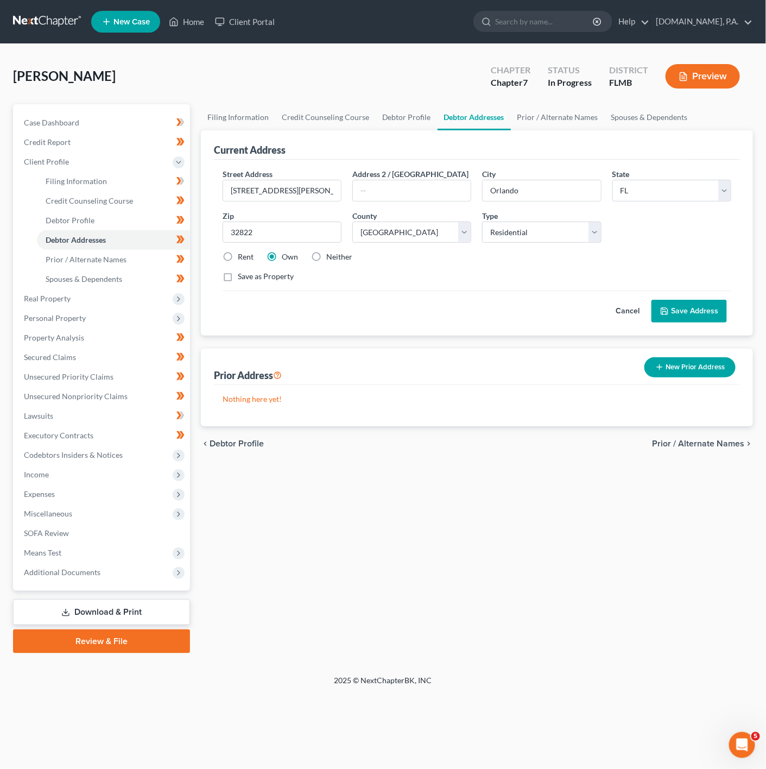
click at [626, 321] on button "Cancel" at bounding box center [628, 311] width 48 height 22
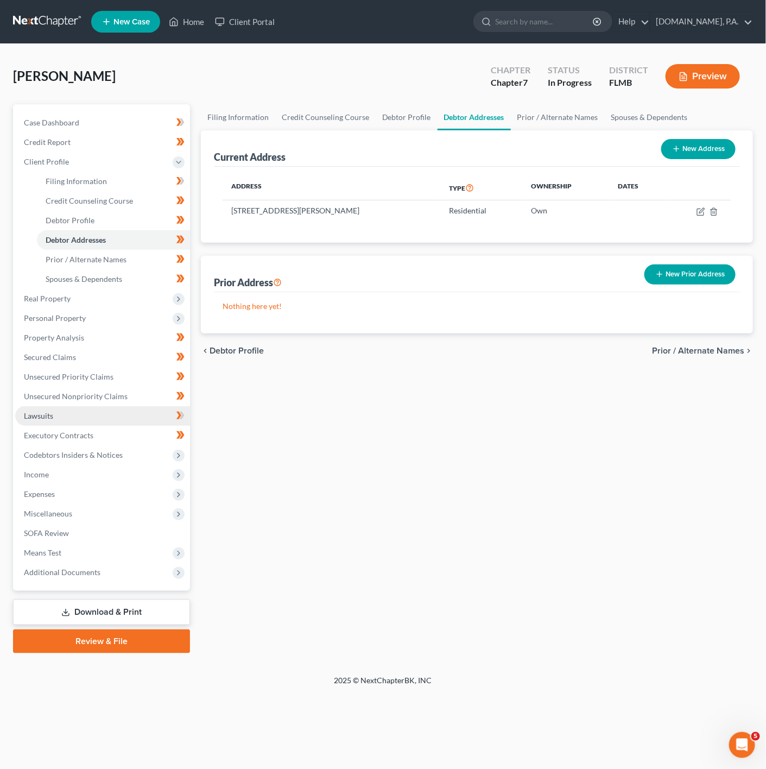
click at [139, 411] on link "Lawsuits" at bounding box center [102, 416] width 175 height 20
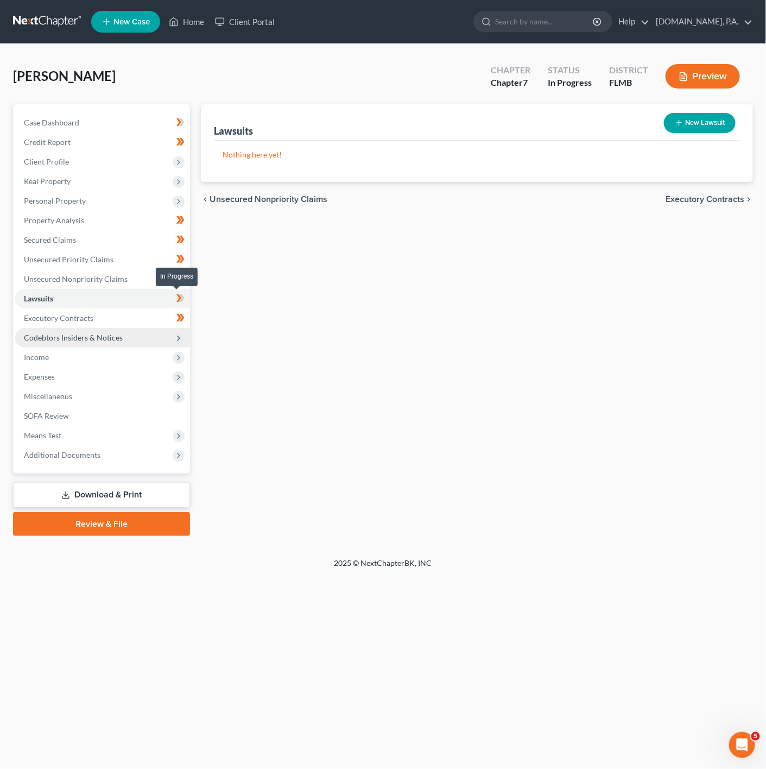
drag, startPoint x: 173, startPoint y: 294, endPoint x: 139, endPoint y: 335, distance: 52.9
click at [174, 294] on span at bounding box center [180, 300] width 19 height 16
click at [140, 333] on span "Codebtors Insiders & Notices" at bounding box center [102, 338] width 175 height 20
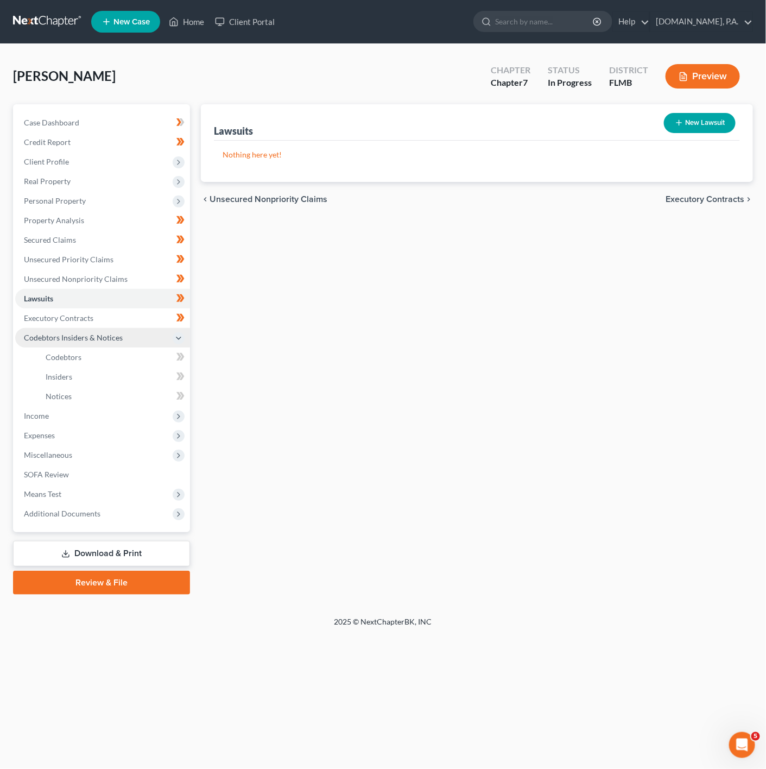
click at [140, 342] on span "Codebtors Insiders & Notices" at bounding box center [102, 338] width 175 height 20
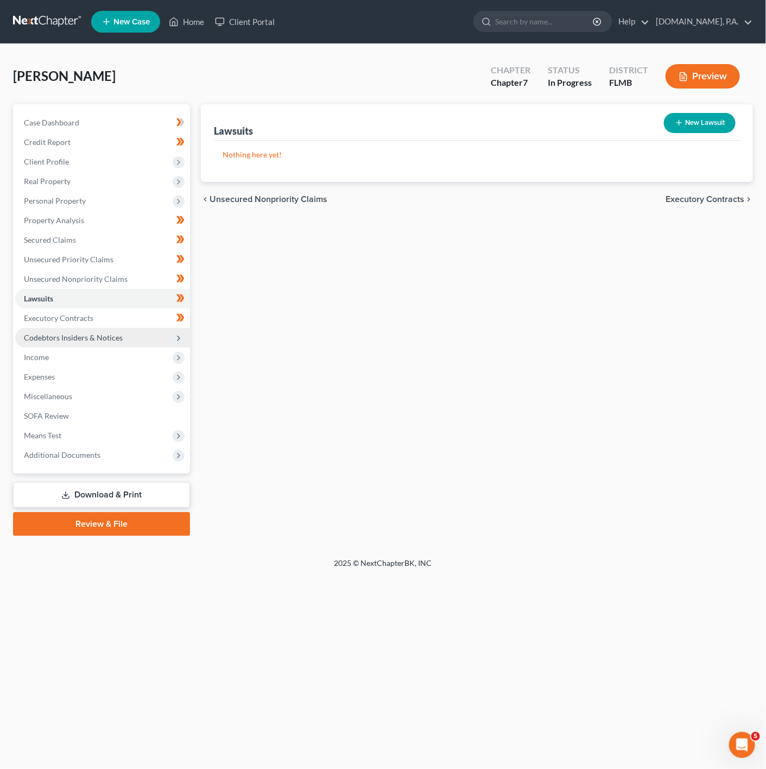
click at [154, 336] on span "Codebtors Insiders & Notices" at bounding box center [102, 338] width 175 height 20
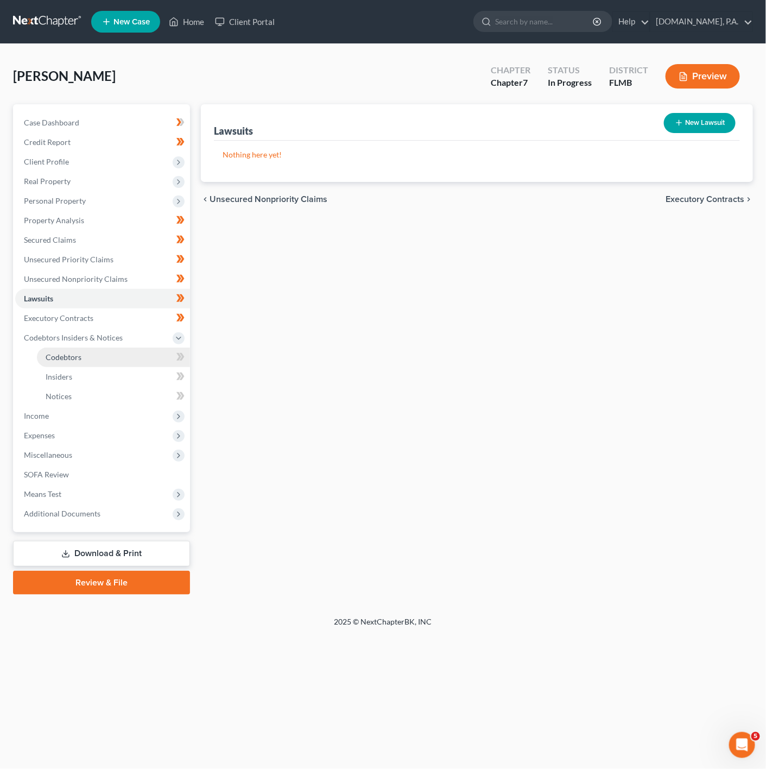
click at [137, 354] on link "Codebtors" at bounding box center [113, 358] width 153 height 20
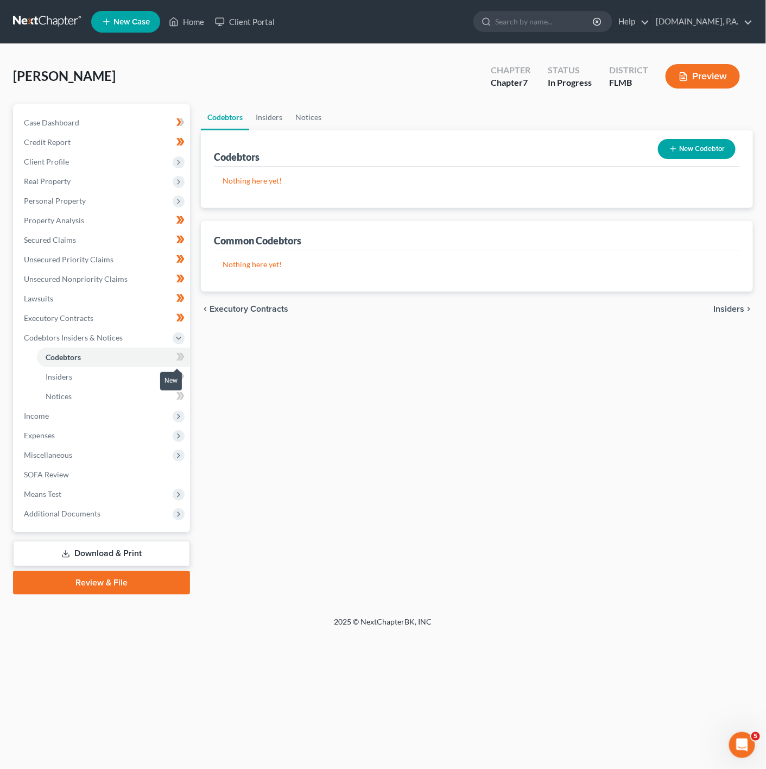
click at [175, 357] on span at bounding box center [180, 358] width 19 height 16
click at [132, 380] on link "Insiders" at bounding box center [113, 377] width 153 height 20
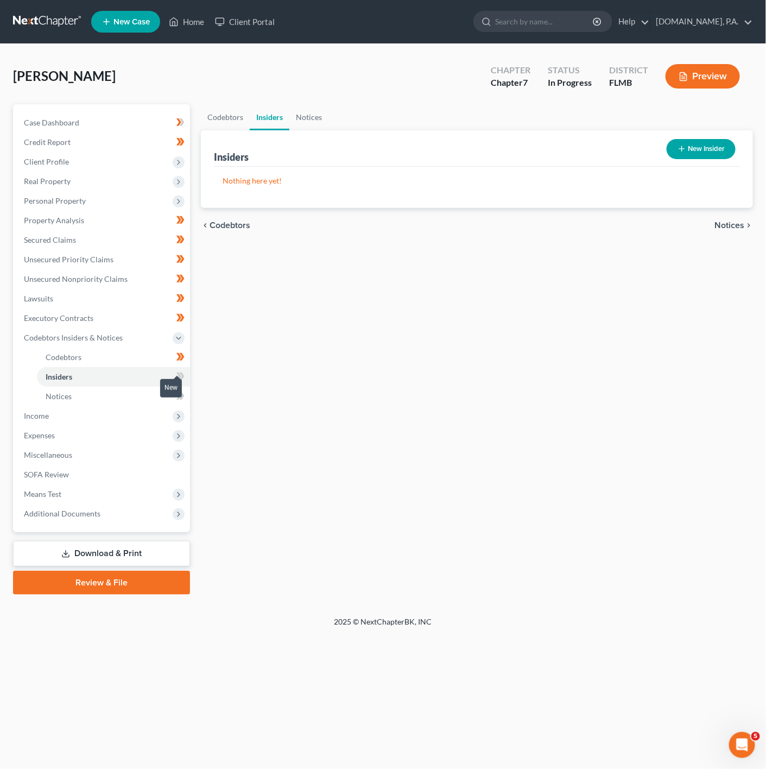
click at [184, 372] on icon at bounding box center [181, 377] width 8 height 14
click at [130, 390] on link "Notices" at bounding box center [113, 397] width 153 height 20
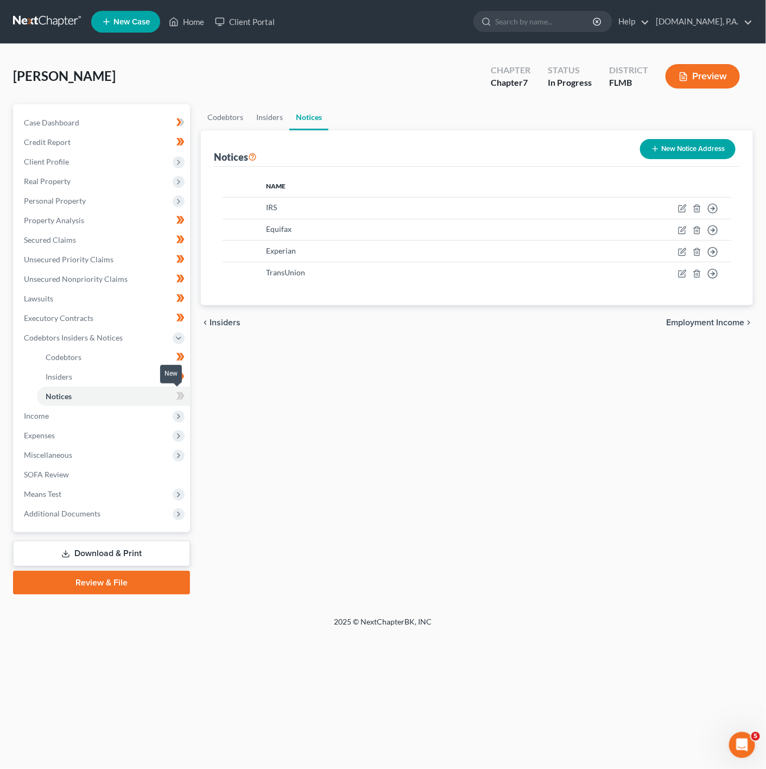
click at [183, 393] on icon at bounding box center [181, 396] width 8 height 14
drag, startPoint x: 127, startPoint y: 412, endPoint x: 119, endPoint y: 404, distance: 11.5
click at [127, 412] on span "Income" at bounding box center [102, 416] width 175 height 20
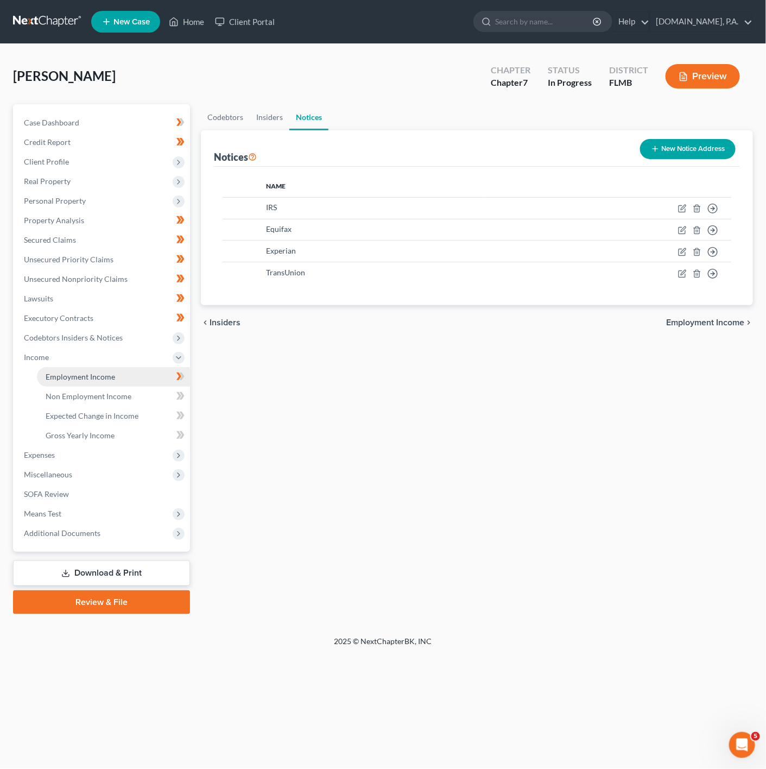
click at [153, 370] on link "Employment Income" at bounding box center [113, 377] width 153 height 20
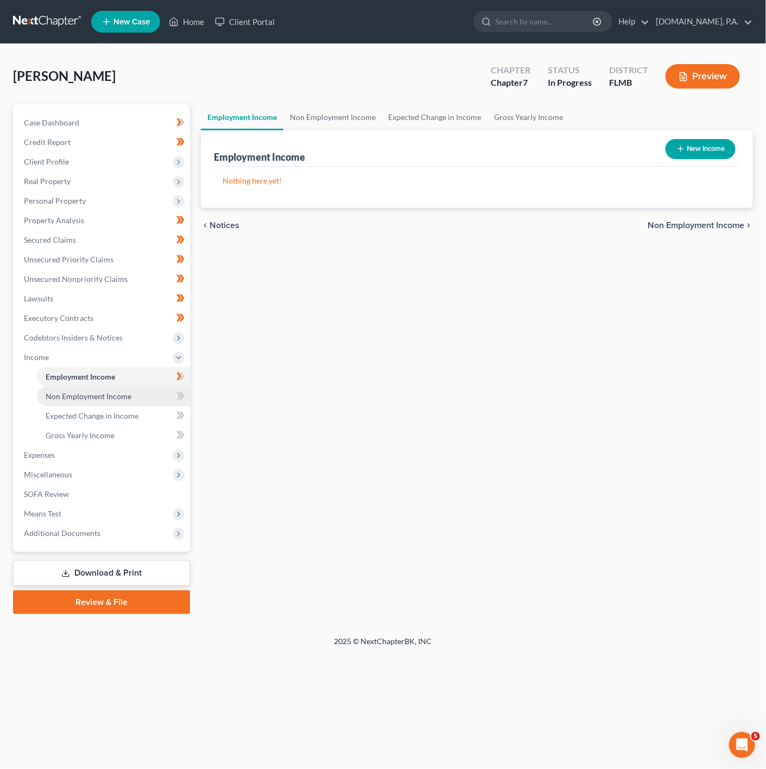
click at [150, 399] on link "Non Employment Income" at bounding box center [113, 397] width 153 height 20
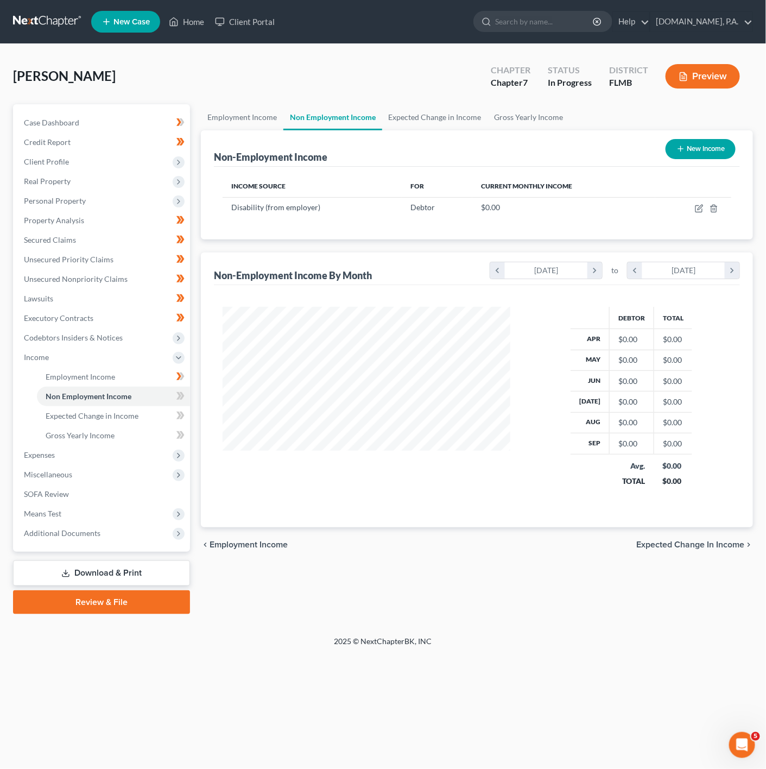
scroll to position [196, 310]
click at [131, 412] on span "Expected Change in Income" at bounding box center [92, 415] width 93 height 9
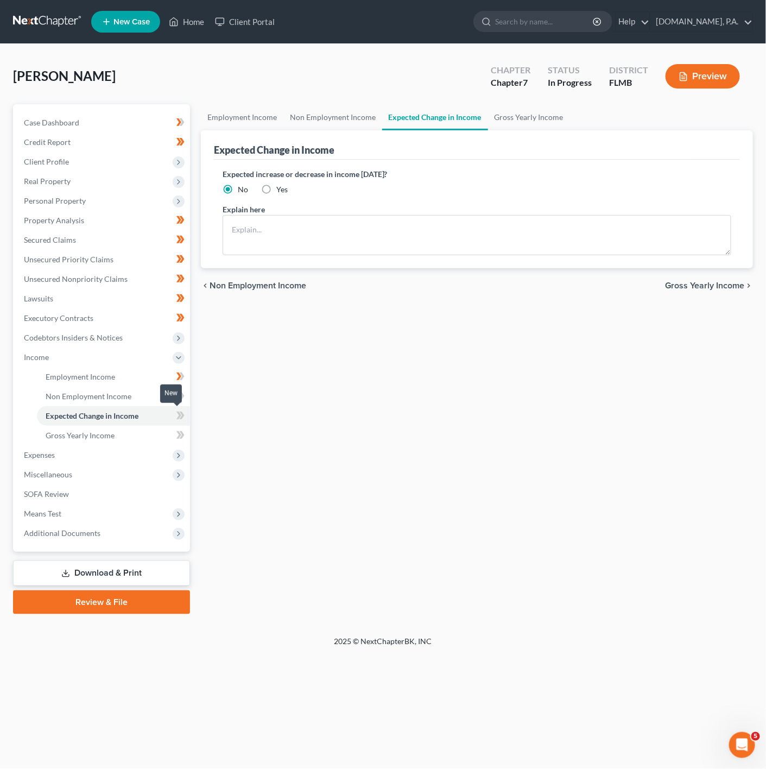
click at [172, 418] on span at bounding box center [180, 417] width 19 height 16
click at [163, 434] on link "Gross Yearly Income" at bounding box center [113, 436] width 153 height 20
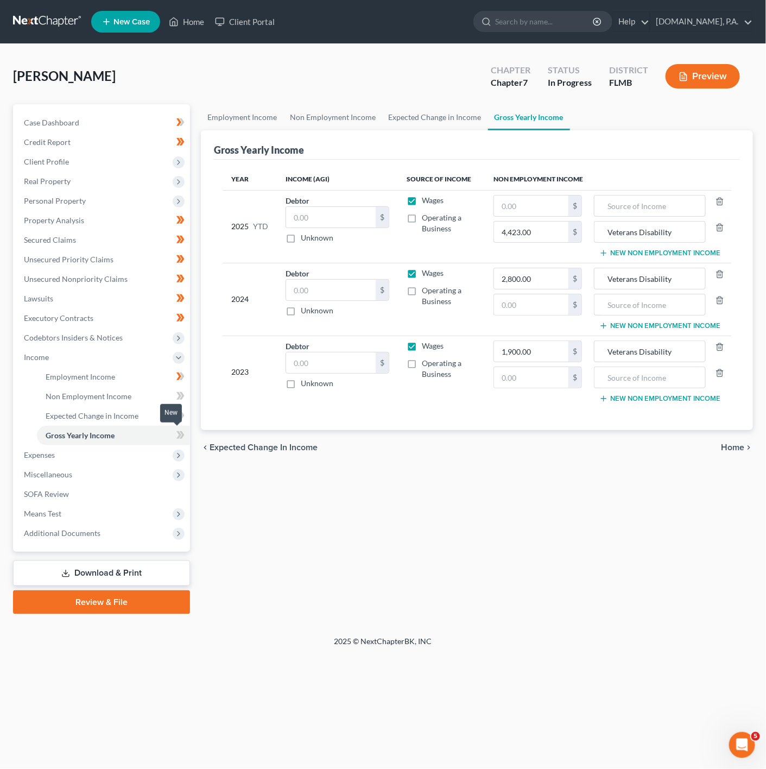
click at [178, 433] on icon at bounding box center [181, 436] width 8 height 14
click at [131, 360] on span "Income" at bounding box center [102, 358] width 175 height 20
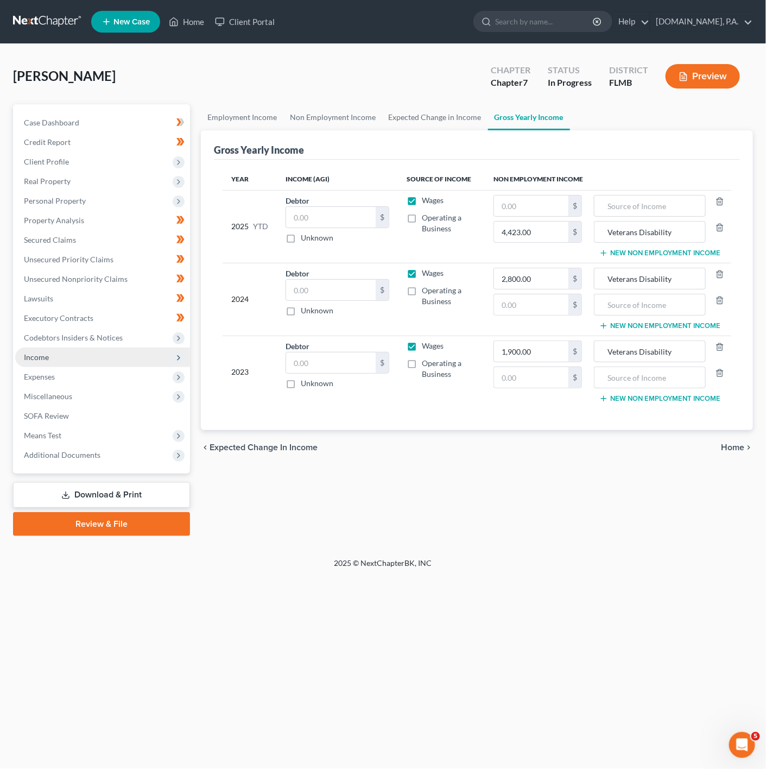
click at [135, 355] on span "Income" at bounding box center [102, 358] width 175 height 20
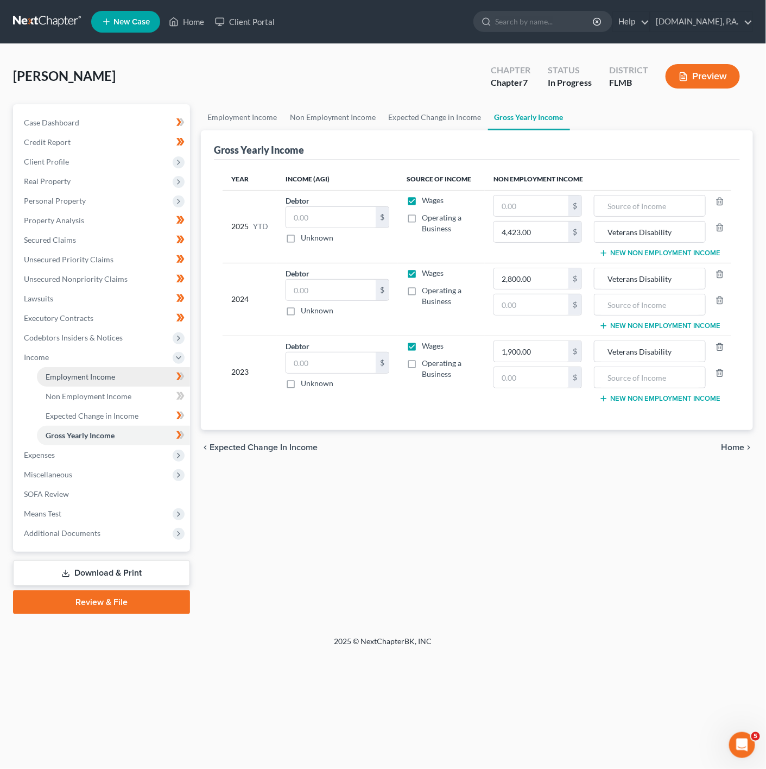
click at [136, 380] on link "Employment Income" at bounding box center [113, 377] width 153 height 20
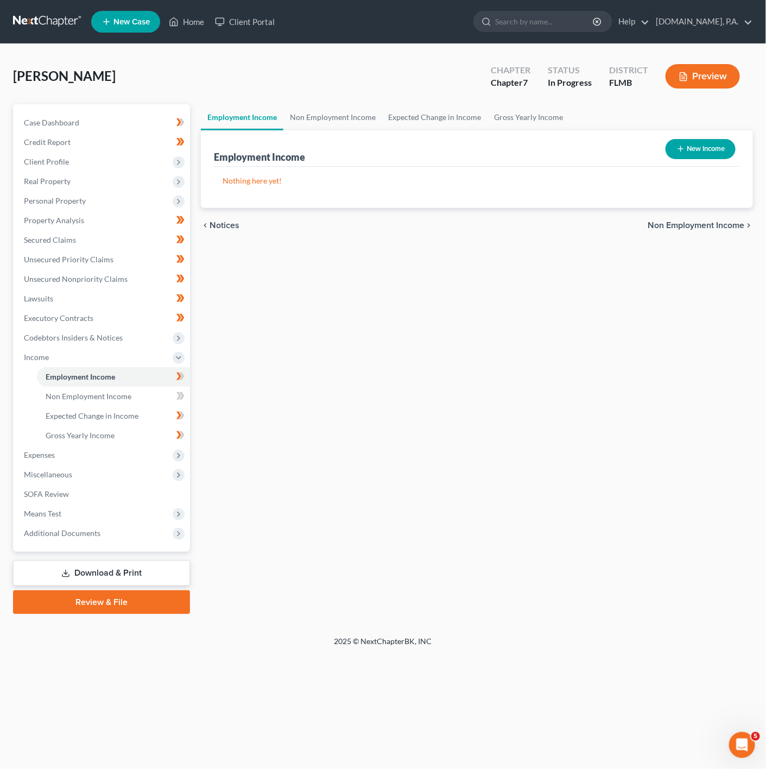
drag, startPoint x: 431, startPoint y: 273, endPoint x: 595, endPoint y: 240, distance: 167.2
click at [431, 273] on div "Employment Income Non Employment Income Expected Change in Income Gross Yearly …" at bounding box center [477, 359] width 563 height 510
click at [672, 155] on button "New Income" at bounding box center [701, 149] width 70 height 20
select select "0"
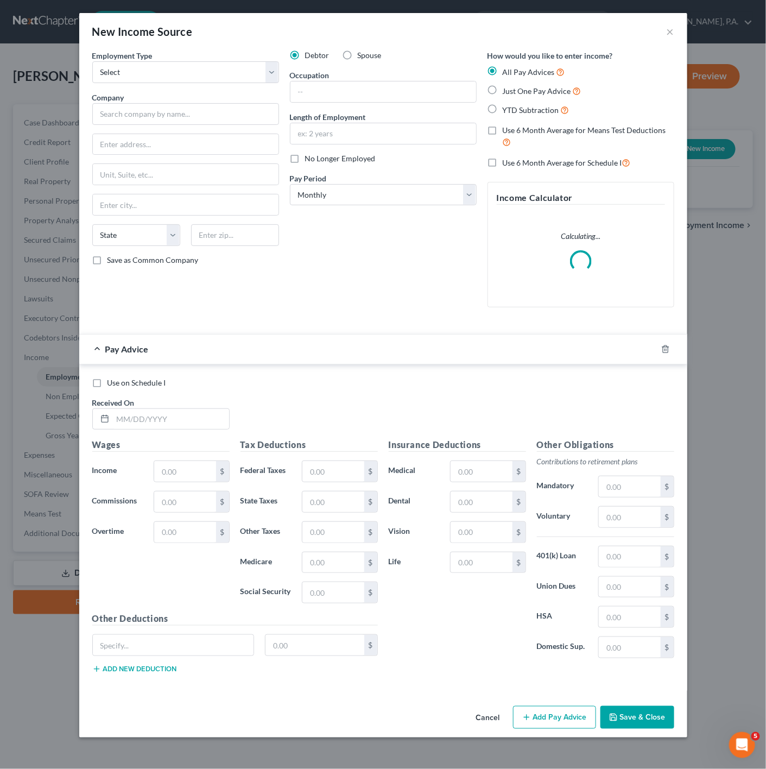
click at [503, 92] on label "Just One Pay Advice" at bounding box center [542, 91] width 79 height 12
click at [507, 92] on input "Just One Pay Advice" at bounding box center [510, 88] width 7 height 7
radio input "true"
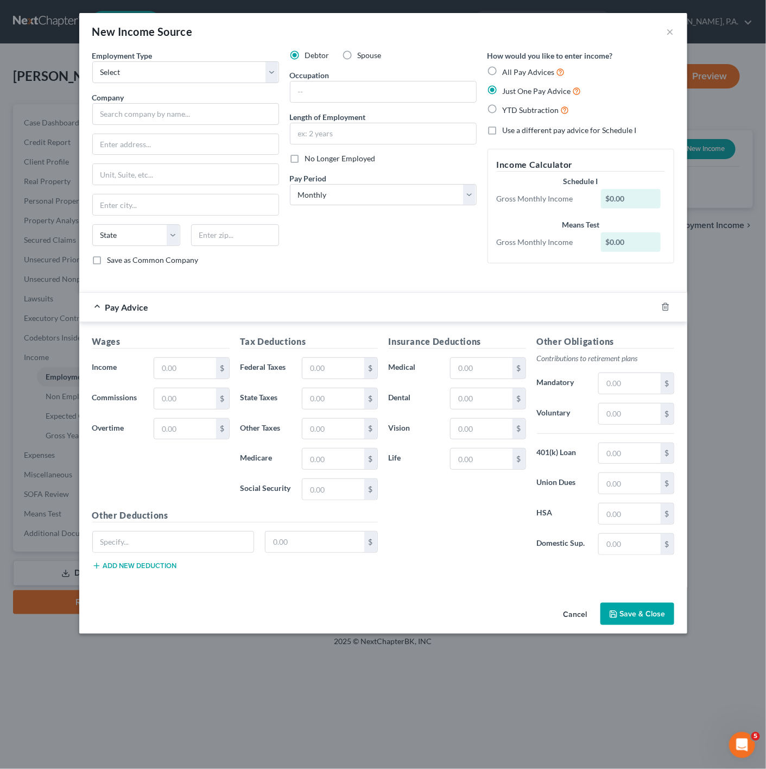
click at [197, 101] on div "Company *" at bounding box center [185, 108] width 187 height 33
click at [196, 108] on input "text" at bounding box center [185, 114] width 187 height 22
type input "The Black Girl Et"
click at [163, 80] on select "Select Full or Part Time Employment Self Employment" at bounding box center [185, 72] width 187 height 22
click at [168, 78] on select "Select Full or Part Time Employment Self Employment" at bounding box center [185, 72] width 187 height 22
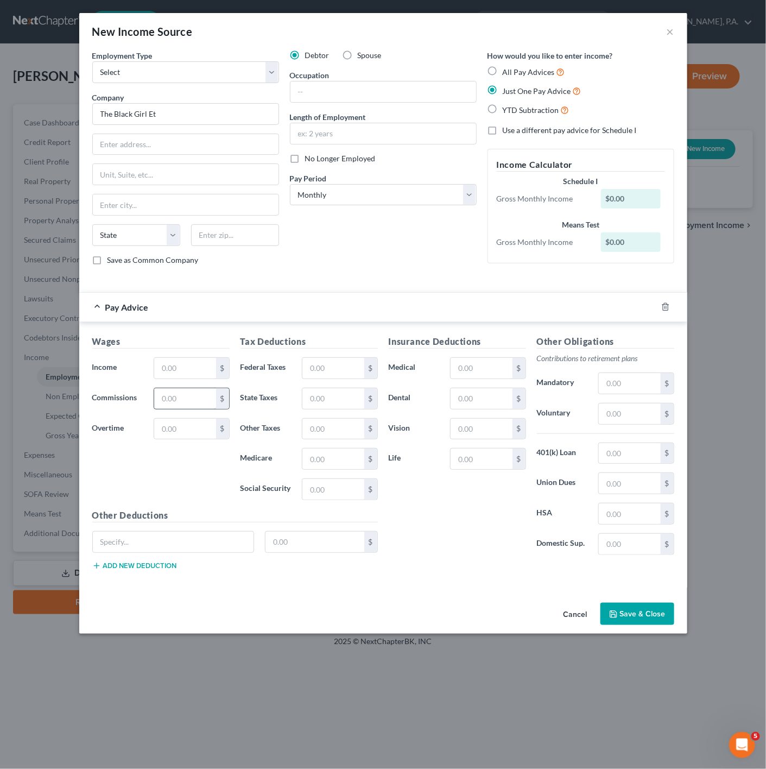
drag, startPoint x: 576, startPoint y: 628, endPoint x: 203, endPoint y: 410, distance: 432.3
click at [577, 626] on button "Cancel" at bounding box center [575, 615] width 41 height 22
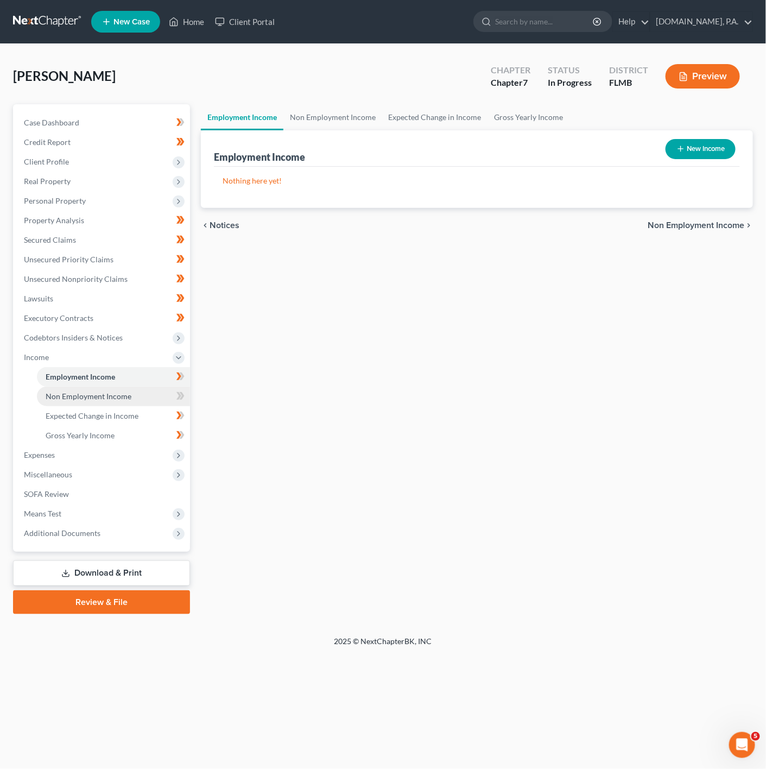
click at [135, 398] on link "Non Employment Income" at bounding box center [113, 397] width 153 height 20
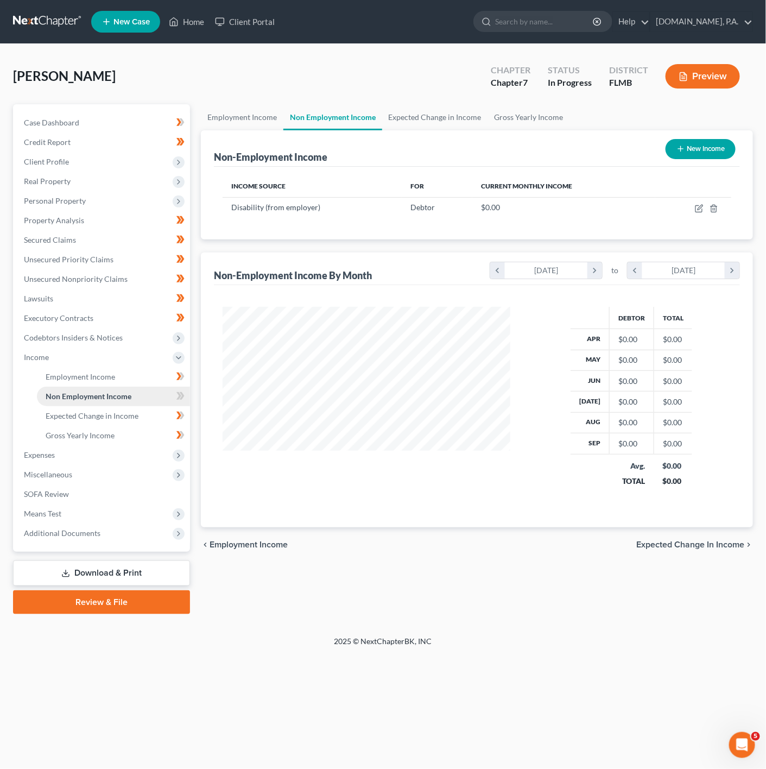
click at [167, 394] on link "Non Employment Income" at bounding box center [113, 397] width 153 height 20
click at [173, 394] on span at bounding box center [180, 397] width 19 height 16
click at [706, 209] on td at bounding box center [694, 207] width 76 height 21
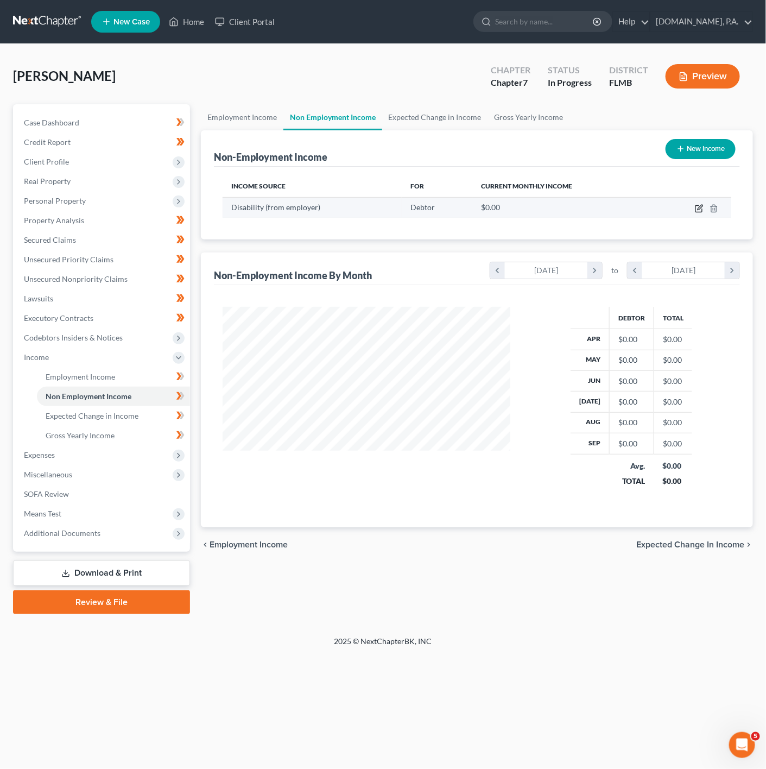
click at [701, 209] on icon "button" at bounding box center [700, 207] width 5 height 5
select select "1"
select select "3"
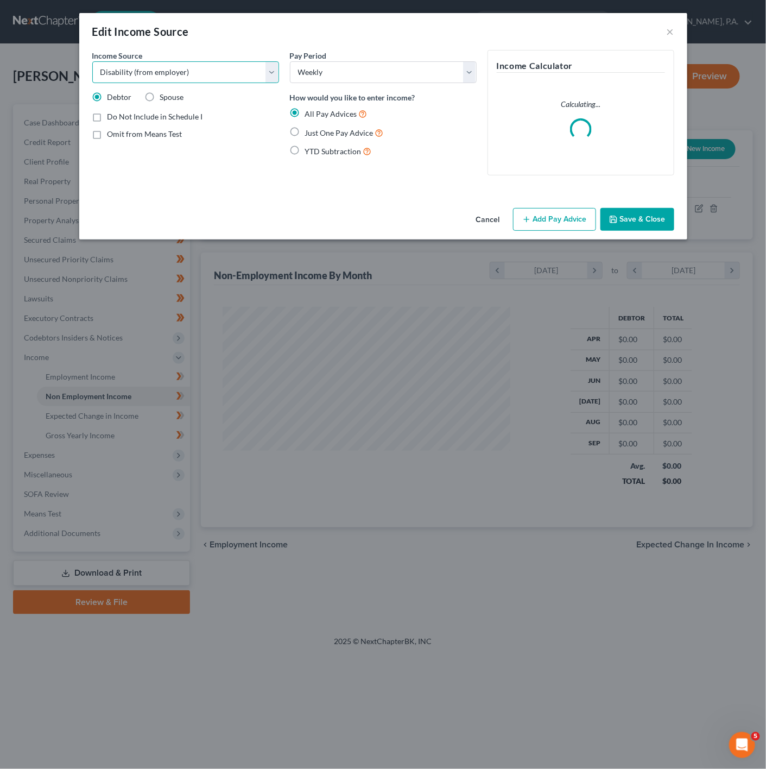
click at [222, 67] on select "Select Unemployment Disability (from employer) Pension Retirement Social Securi…" at bounding box center [185, 72] width 187 height 22
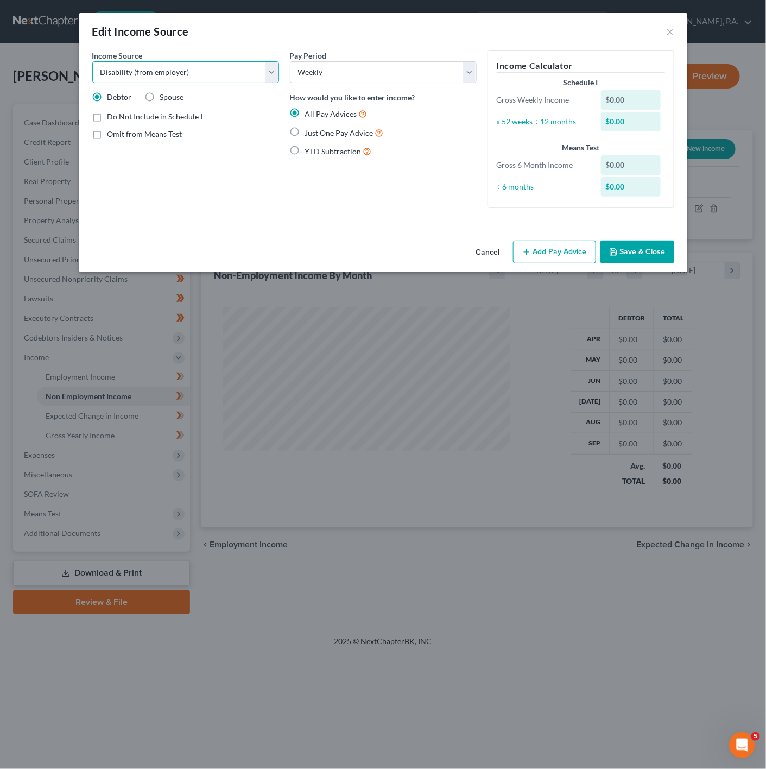
select select "12"
click at [92, 61] on select "Select Unemployment Disability (from employer) Pension Retirement Social Securi…" at bounding box center [185, 72] width 187 height 22
click at [322, 76] on select "Select Monthly Twice Monthly Every Other Week Weekly" at bounding box center [383, 72] width 187 height 22
select select "0"
click at [290, 61] on select "Select Monthly Twice Monthly Every Other Week Weekly" at bounding box center [383, 72] width 187 height 22
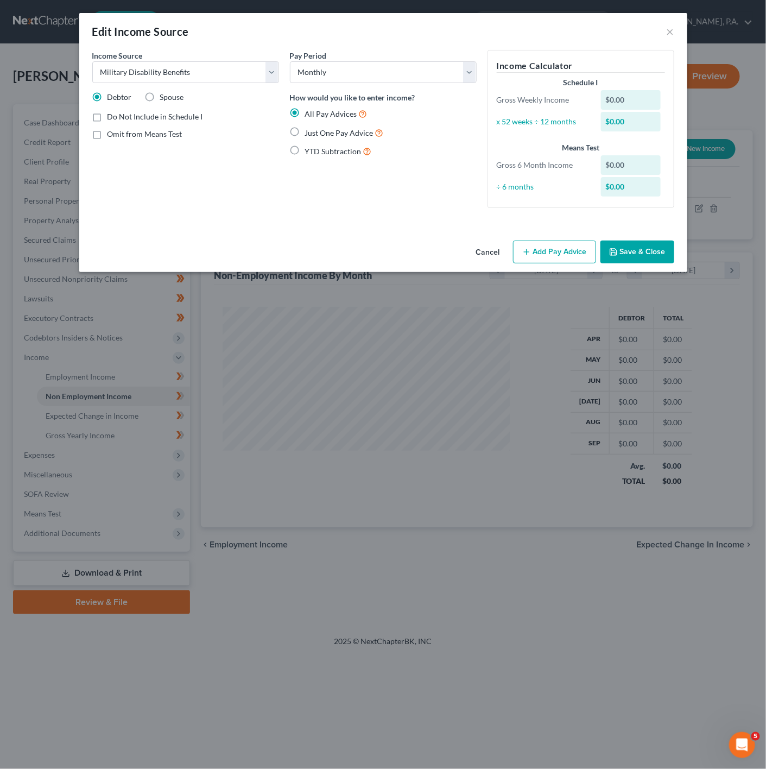
click at [551, 253] on button "Add Pay Advice" at bounding box center [554, 252] width 83 height 23
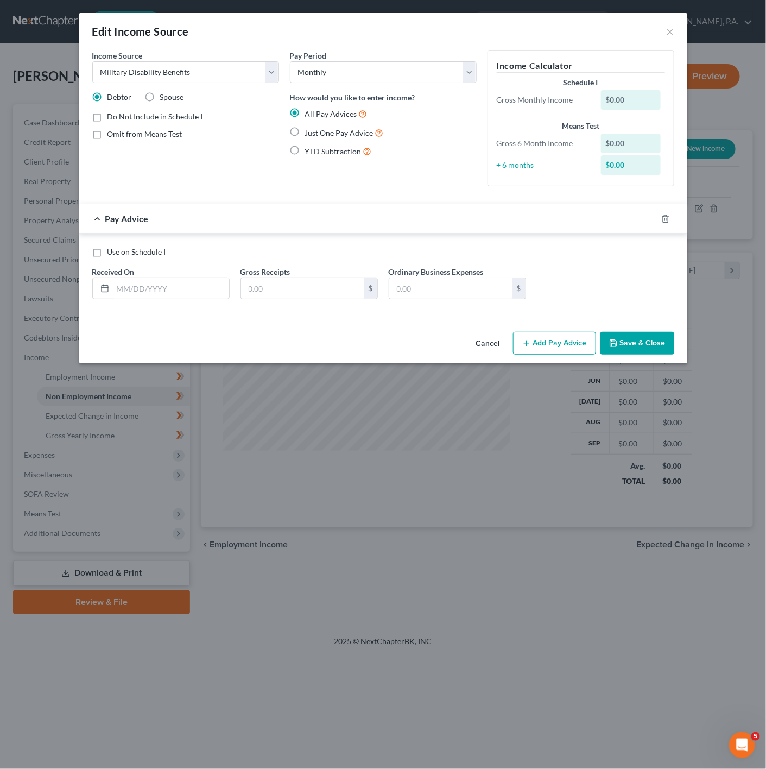
click at [305, 132] on label "Just One Pay Advice" at bounding box center [344, 133] width 79 height 12
click at [310, 132] on input "Just One Pay Advice" at bounding box center [313, 130] width 7 height 7
radio input "true"
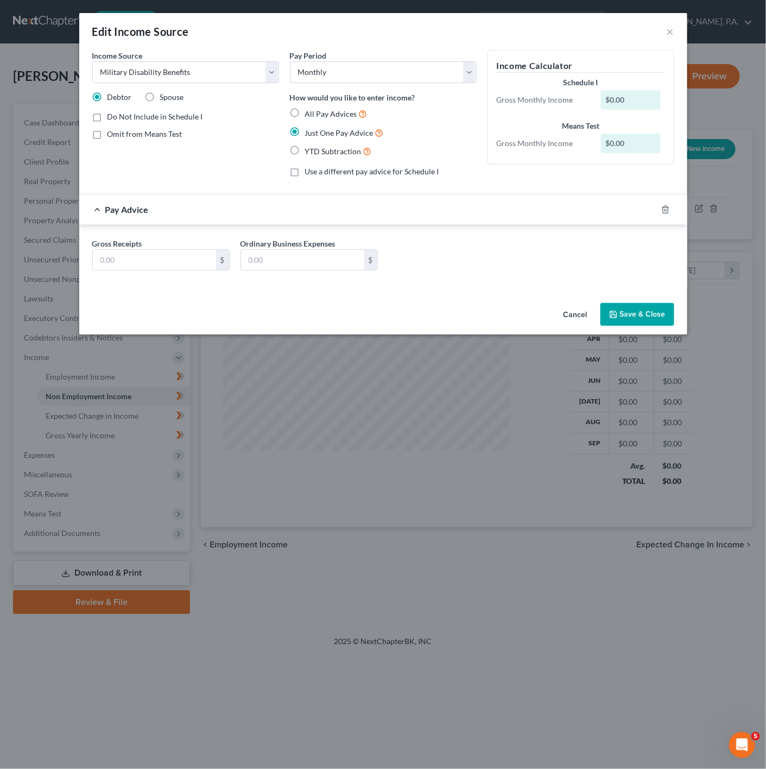
click at [90, 268] on div "Gross Receipts $" at bounding box center [161, 254] width 148 height 33
click at [147, 260] on input "text" at bounding box center [154, 260] width 123 height 21
paste input "$4,806.39"
type input "4,806.39"
click at [398, 310] on div "Cancel Save & Close" at bounding box center [383, 317] width 608 height 36
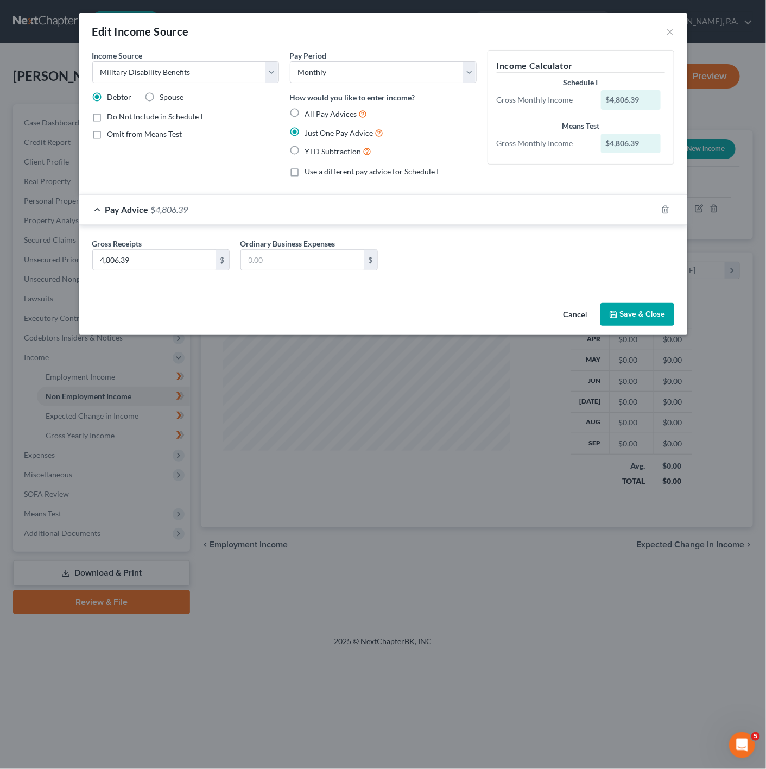
click at [644, 313] on button "Save & Close" at bounding box center [638, 314] width 74 height 23
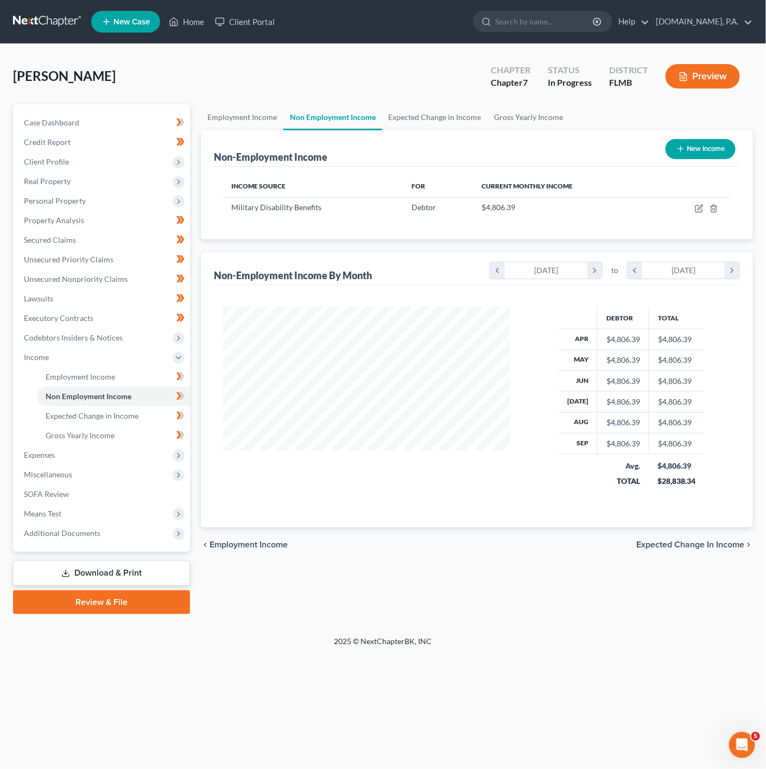
click at [186, 398] on span at bounding box center [180, 397] width 19 height 16
click at [147, 416] on link "Expected Change in Income" at bounding box center [113, 416] width 153 height 20
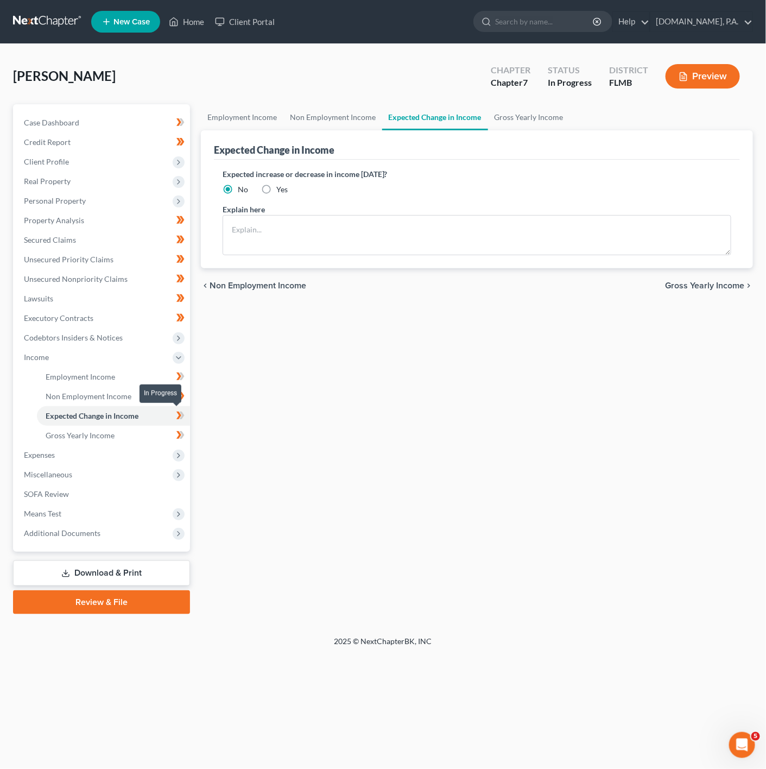
click at [186, 411] on span at bounding box center [180, 417] width 19 height 16
click at [139, 376] on link "Employment Income" at bounding box center [113, 377] width 153 height 20
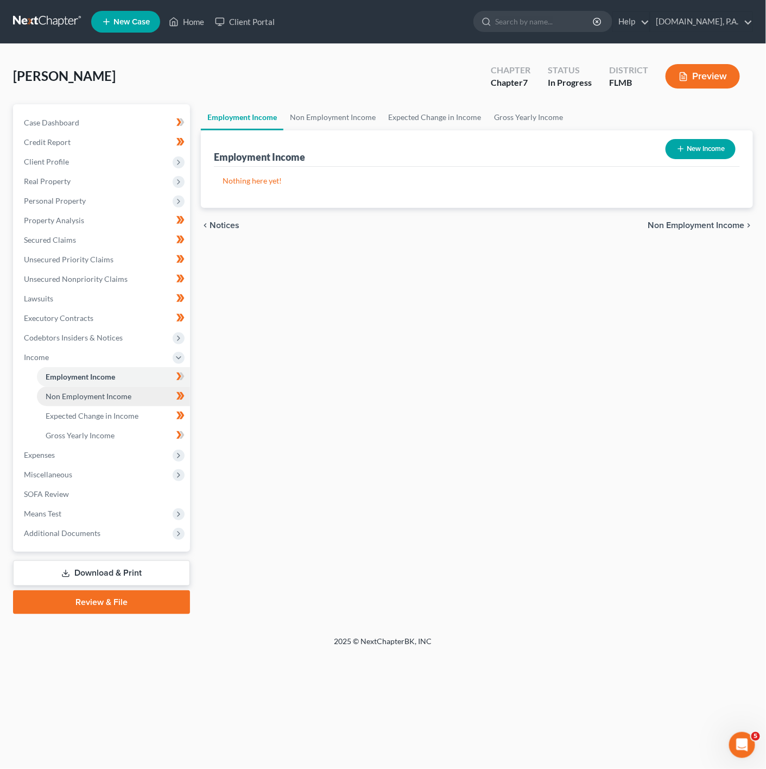
click at [139, 398] on link "Non Employment Income" at bounding box center [113, 397] width 153 height 20
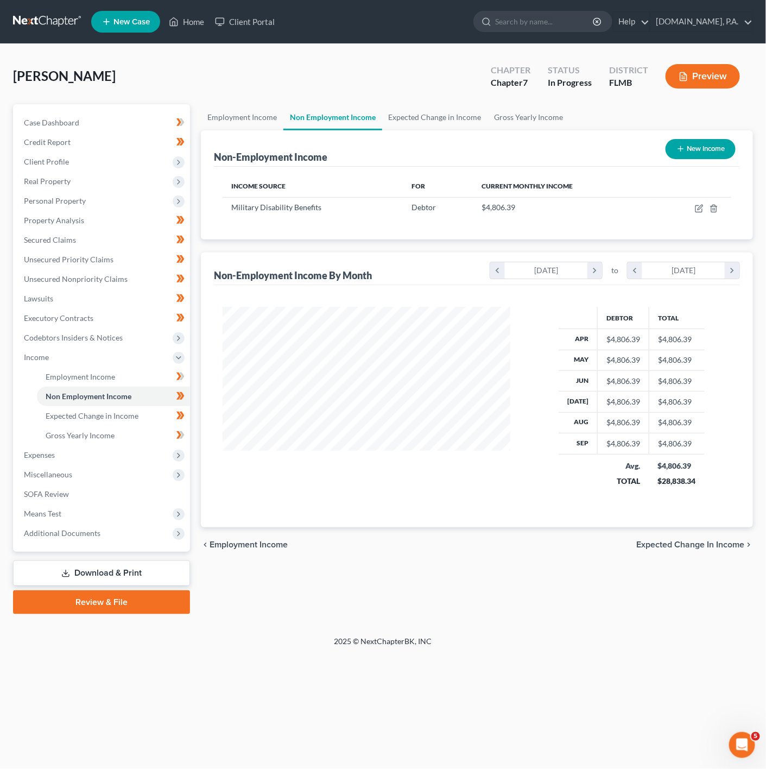
scroll to position [196, 310]
click at [691, 150] on button "New Income" at bounding box center [701, 149] width 70 height 20
select select "0"
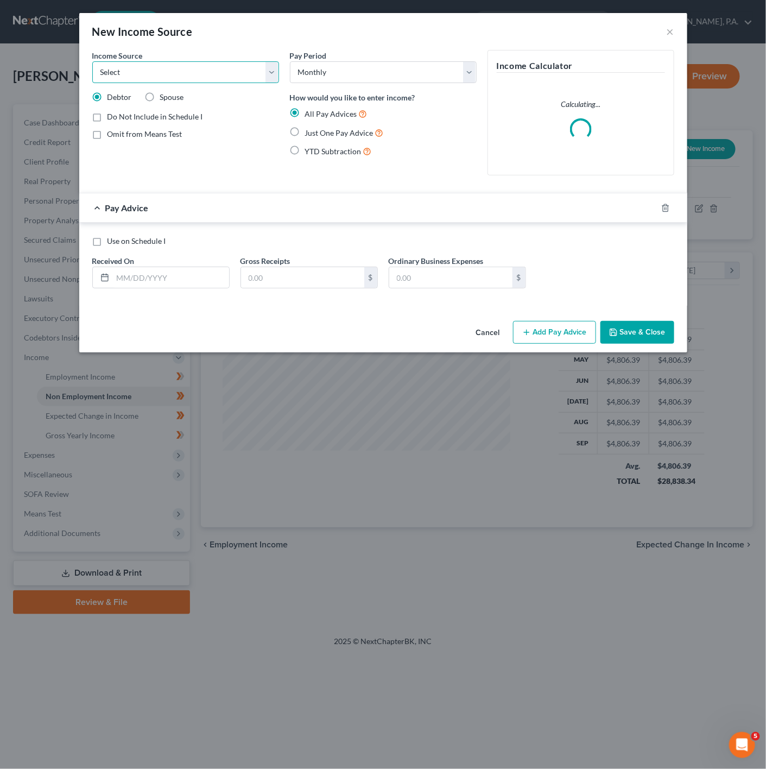
click at [168, 69] on select "Select Unemployment Disability (from employer) Pension Retirement Social Securi…" at bounding box center [185, 72] width 187 height 22
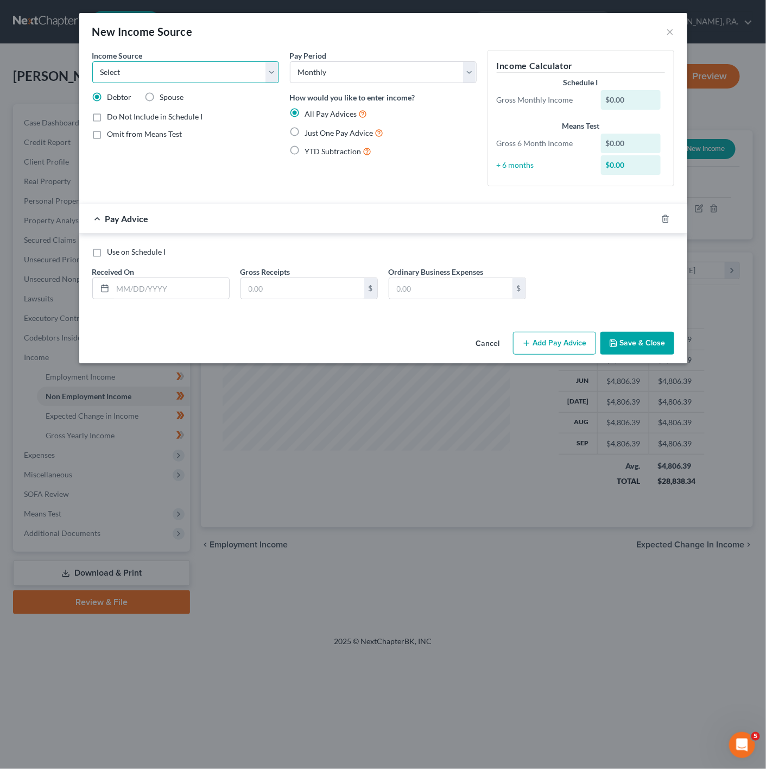
select select "10"
click at [92, 61] on select "Select Unemployment Disability (from employer) Pension Retirement Social Securi…" at bounding box center [185, 72] width 187 height 22
click at [305, 134] on span "Just One Pay Advice" at bounding box center [339, 132] width 68 height 9
click at [310, 134] on input "Just One Pay Advice" at bounding box center [313, 130] width 7 height 7
radio input "true"
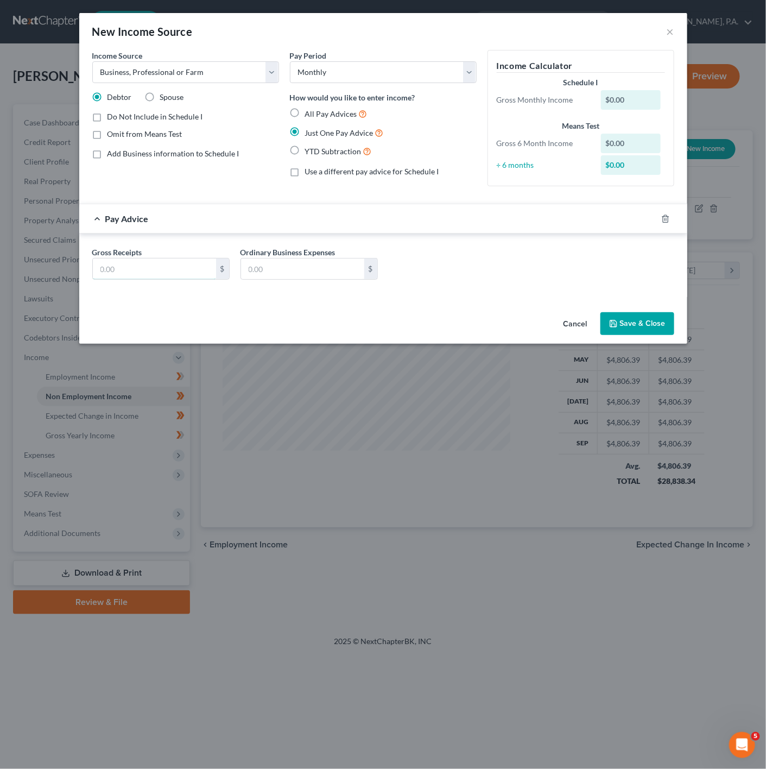
drag, startPoint x: 179, startPoint y: 274, endPoint x: 757, endPoint y: 269, distance: 577.4
click at [179, 274] on input "text" at bounding box center [154, 269] width 123 height 21
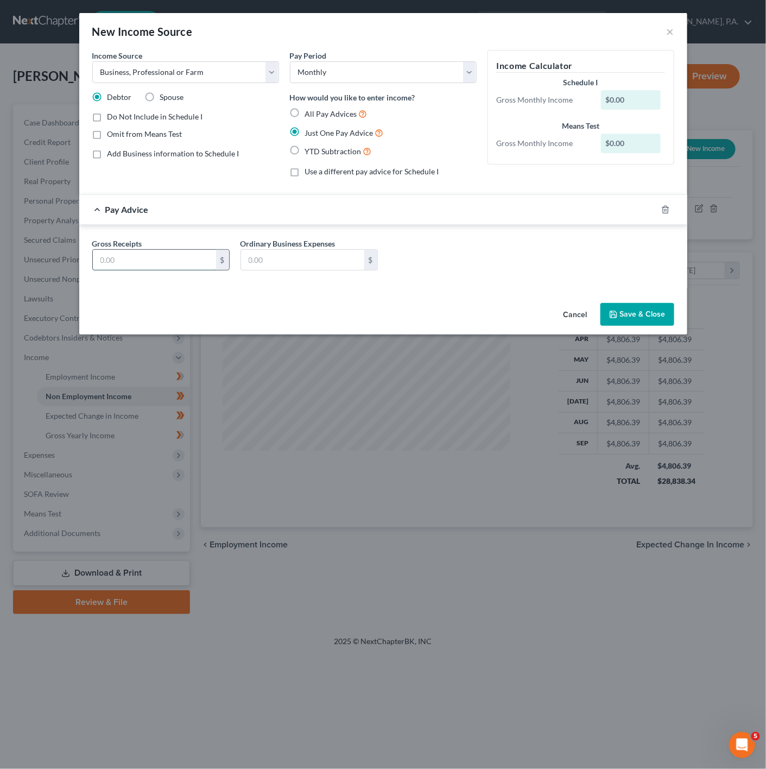
click at [139, 255] on input "text" at bounding box center [154, 260] width 123 height 21
paste input "$288.96"
type input "288.96"
click at [276, 261] on input "text" at bounding box center [302, 260] width 123 height 21
paste input "$439.14"
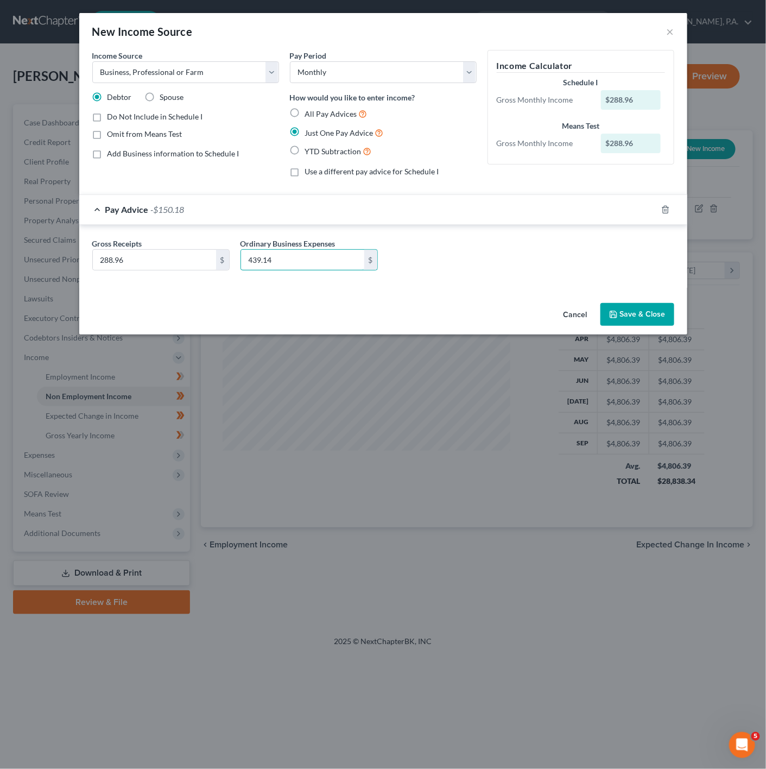
type input "439.14"
click at [636, 320] on button "Save & Close" at bounding box center [638, 314] width 74 height 23
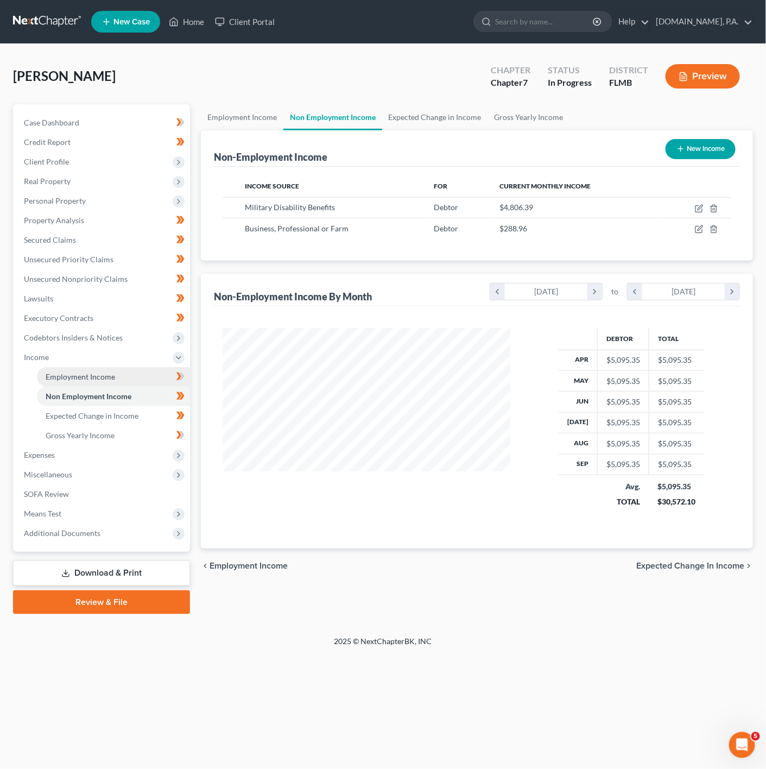
click at [156, 374] on link "Employment Income" at bounding box center [113, 377] width 153 height 20
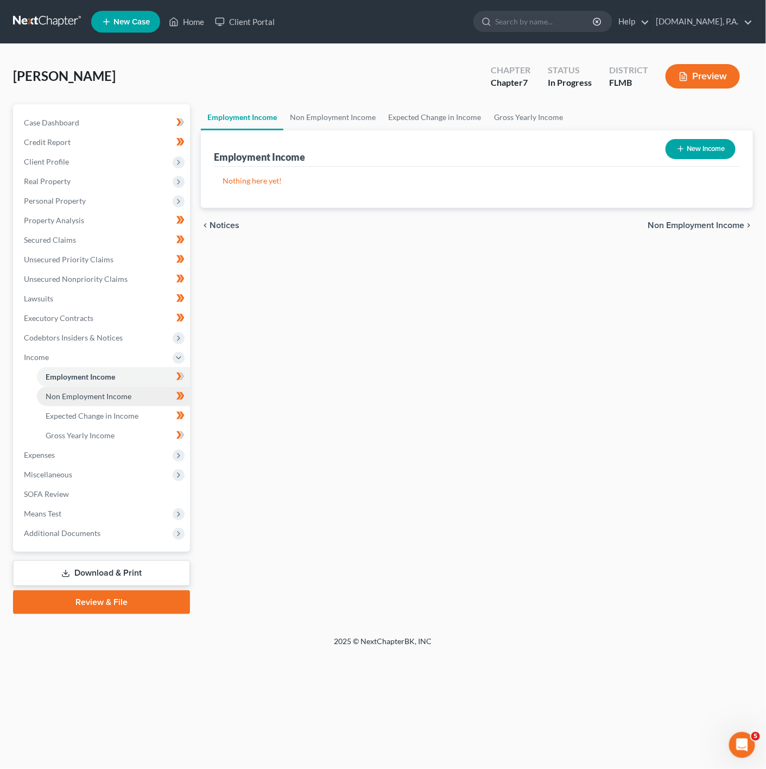
click at [142, 404] on link "Non Employment Income" at bounding box center [113, 397] width 153 height 20
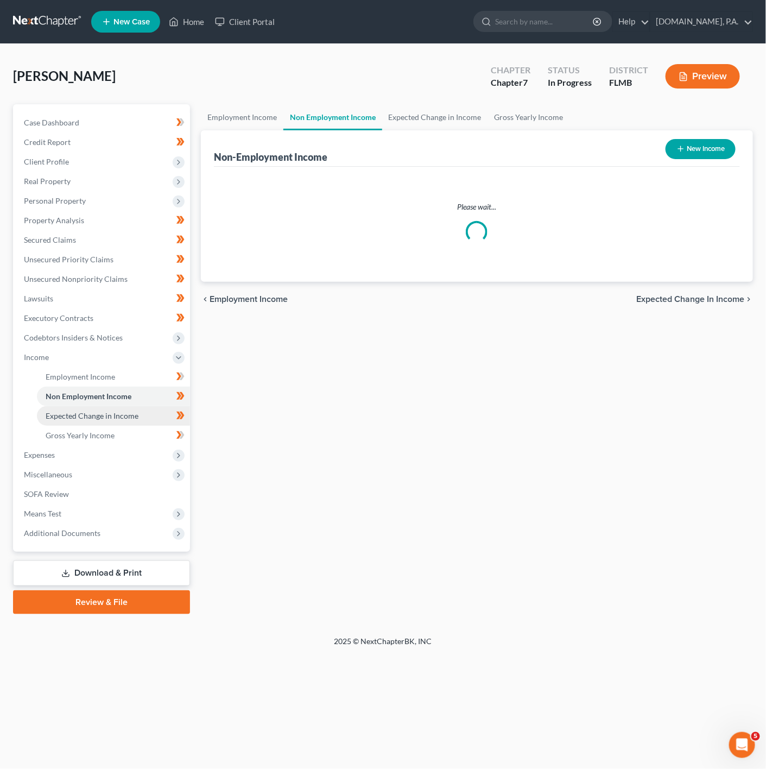
click at [139, 414] on link "Expected Change in Income" at bounding box center [113, 416] width 153 height 20
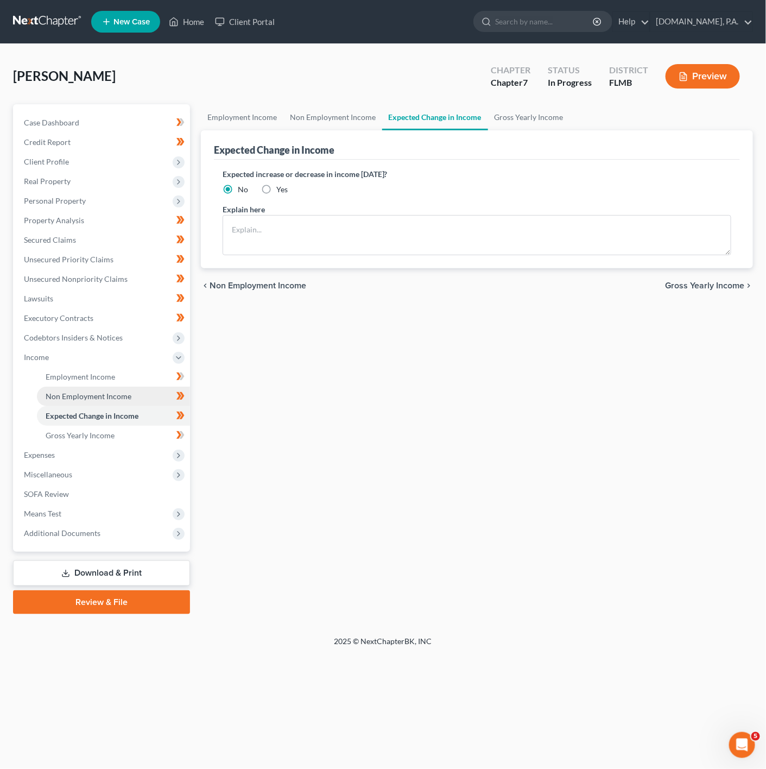
click at [149, 394] on link "Non Employment Income" at bounding box center [113, 397] width 153 height 20
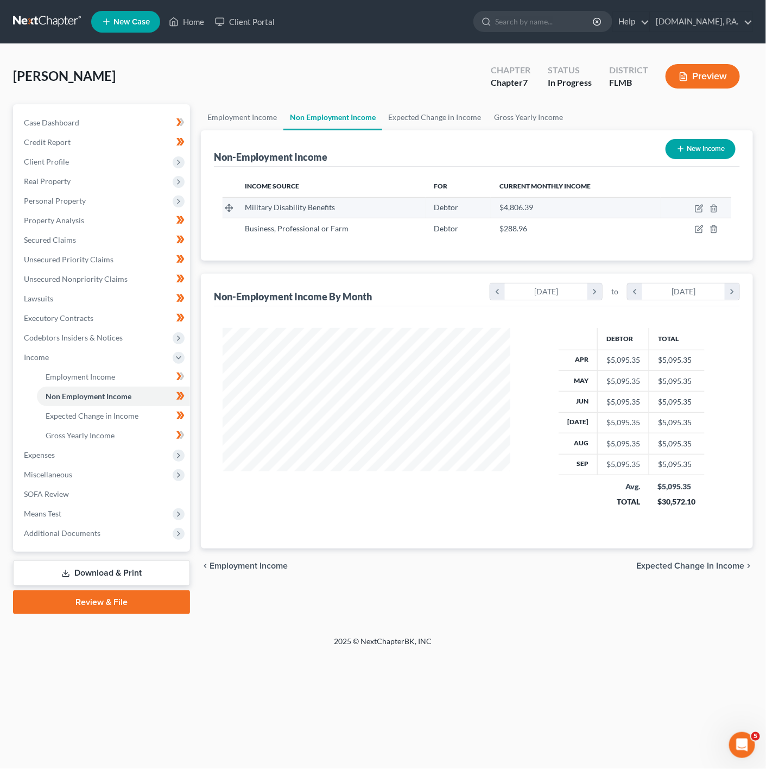
scroll to position [196, 310]
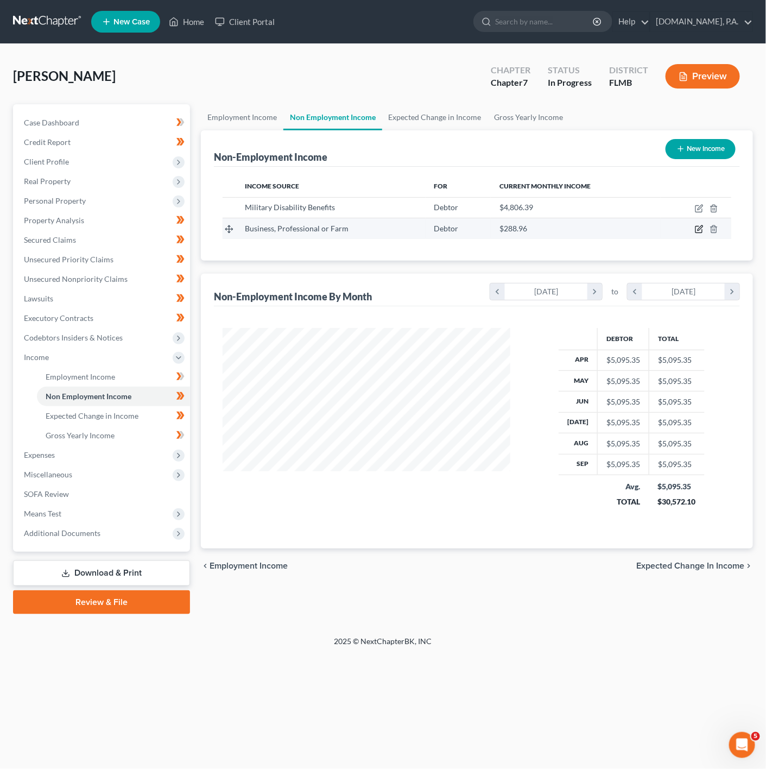
click at [702, 230] on icon "button" at bounding box center [699, 229] width 9 height 9
select select "10"
select select "0"
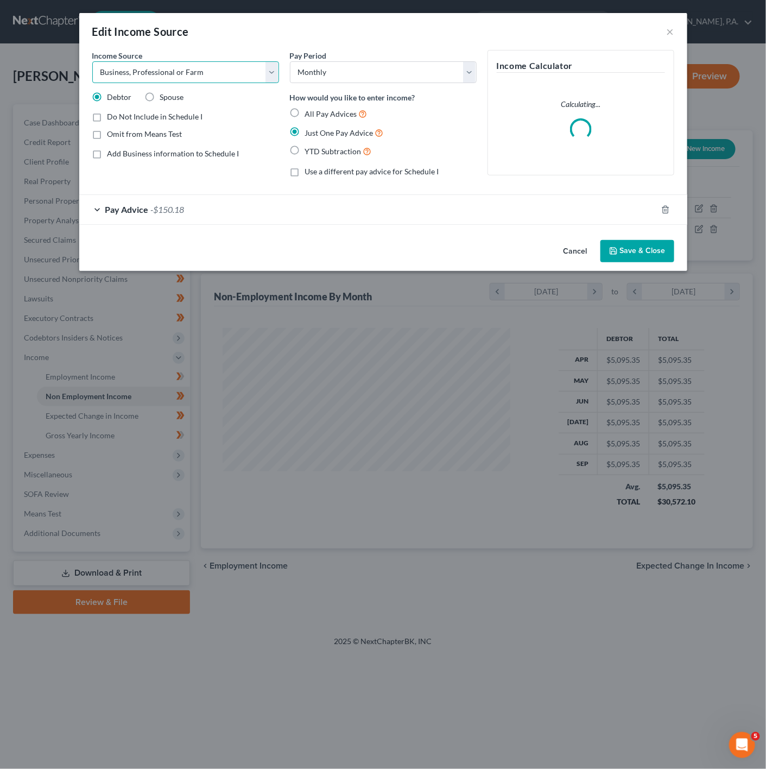
click at [266, 66] on select "Select Unemployment Disability (from employer) Pension Retirement Social Securi…" at bounding box center [185, 72] width 187 height 22
select select "13"
click at [92, 61] on select "Select Unemployment Disability (from employer) Pension Retirement Social Securi…" at bounding box center [185, 72] width 187 height 22
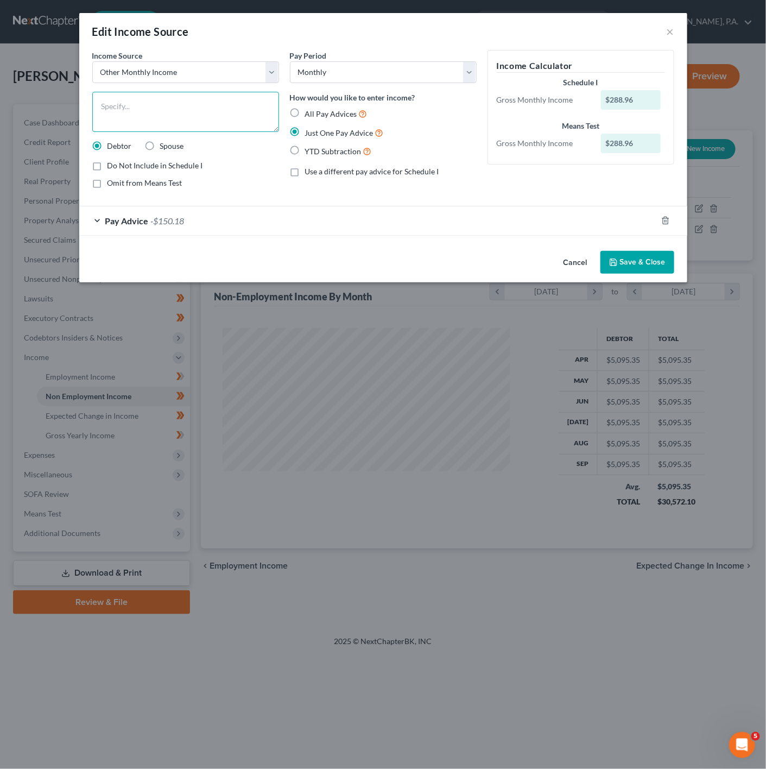
click at [157, 116] on textarea at bounding box center [185, 112] width 187 height 40
click at [232, 113] on textarea "Sole Proprietorship Business" at bounding box center [185, 112] width 187 height 40
type textarea "Sole Proprietorship Business"
click at [667, 269] on button "Save & Close" at bounding box center [638, 262] width 74 height 23
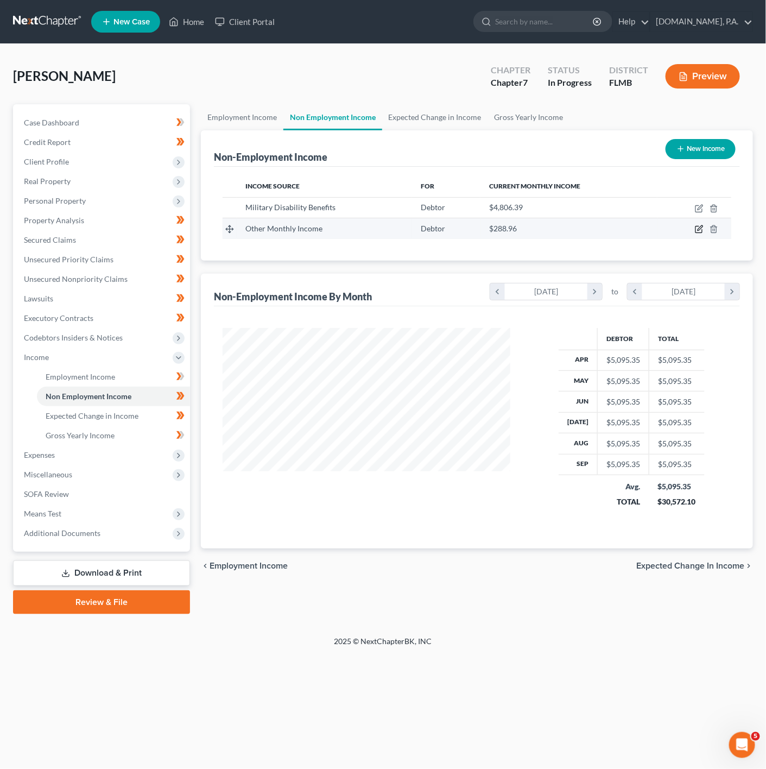
click at [701, 233] on icon "button" at bounding box center [699, 229] width 9 height 9
select select "13"
select select "0"
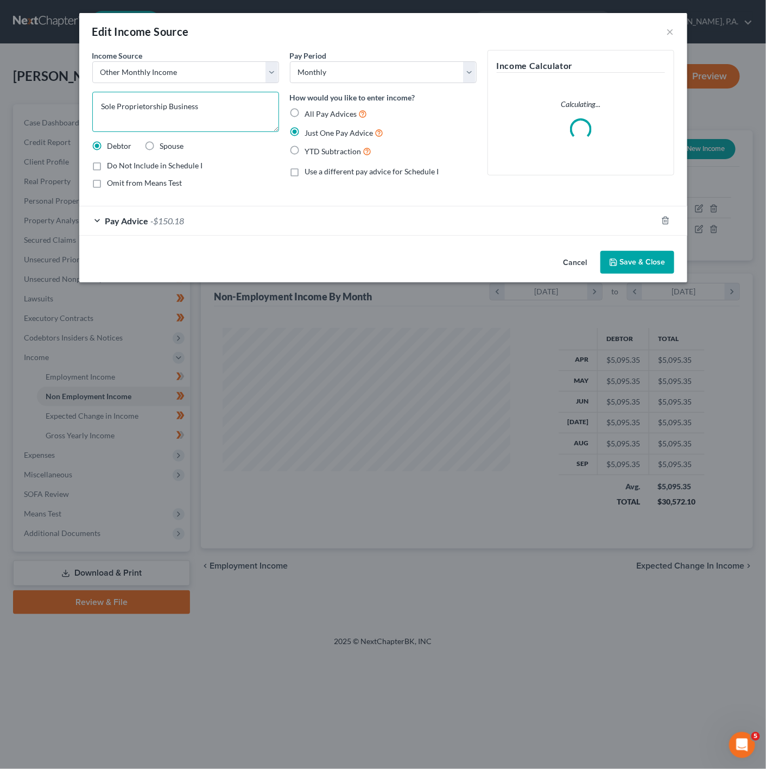
click at [139, 101] on textarea "Sole Proprietorship Business" at bounding box center [185, 112] width 187 height 40
click at [162, 103] on textarea "Sole Proprietorship Business" at bounding box center [185, 112] width 187 height 40
click at [163, 110] on textarea "Sole Proprietorship Business" at bounding box center [185, 112] width 187 height 40
click at [170, 103] on textarea "Sole Proprietorship Business" at bounding box center [185, 112] width 187 height 40
click at [163, 106] on textarea "Sole Proprietorship Business" at bounding box center [185, 112] width 187 height 40
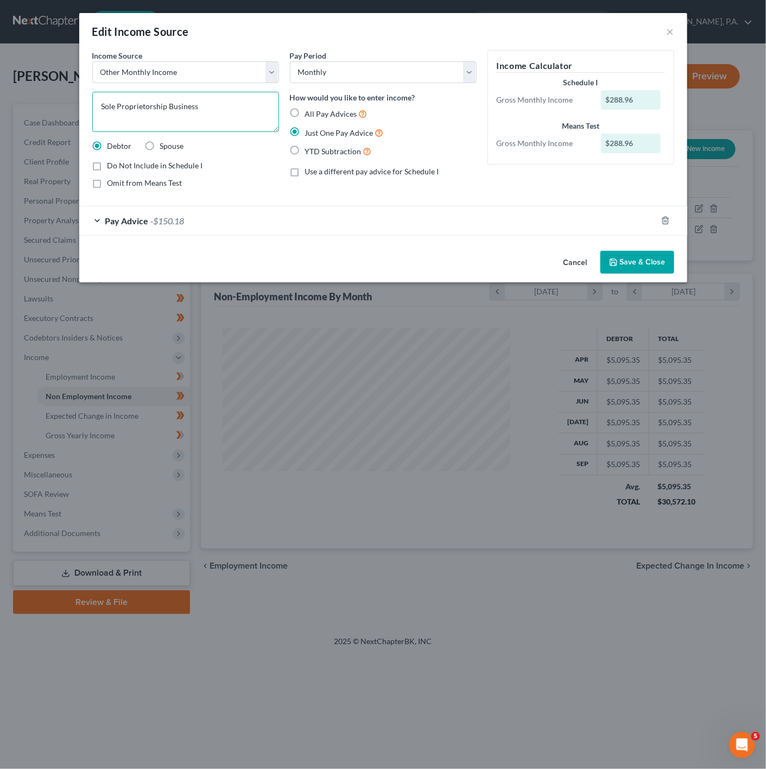
click at [165, 104] on textarea "Sole Proprietorship Business" at bounding box center [185, 112] width 187 height 40
click at [212, 101] on textarea "Sole Proprietorship Business" at bounding box center [185, 112] width 187 height 40
click at [167, 106] on textarea "Sole Proprietorship Business" at bounding box center [185, 112] width 187 height 40
click at [230, 119] on textarea "Sole Proprietorship Etsy Business" at bounding box center [185, 112] width 187 height 40
type textarea "Sole Proprietorship Etsy Business"
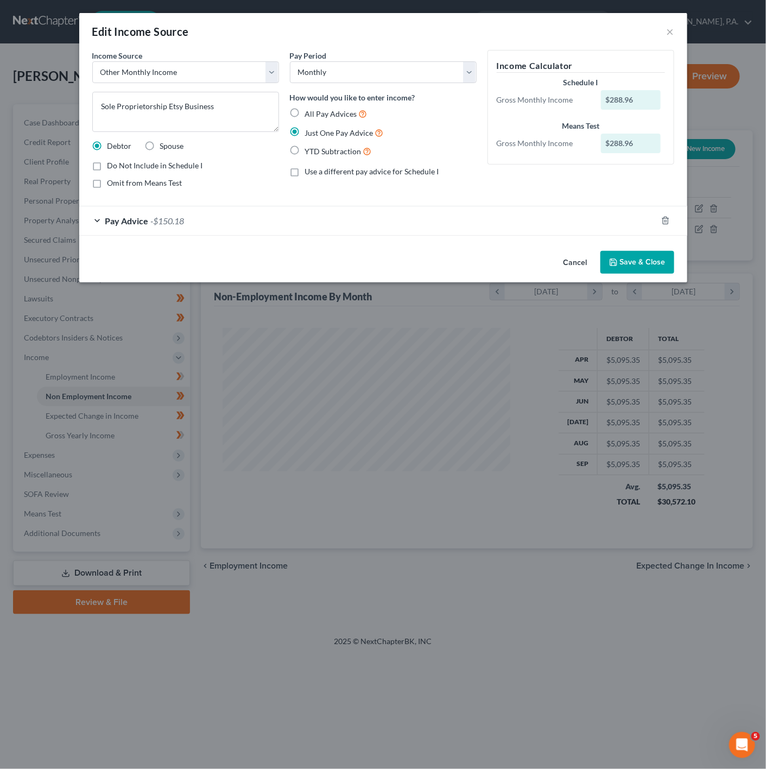
drag, startPoint x: 625, startPoint y: 259, endPoint x: 631, endPoint y: 272, distance: 14.6
click at [631, 271] on button "Save & Close" at bounding box center [638, 262] width 74 height 23
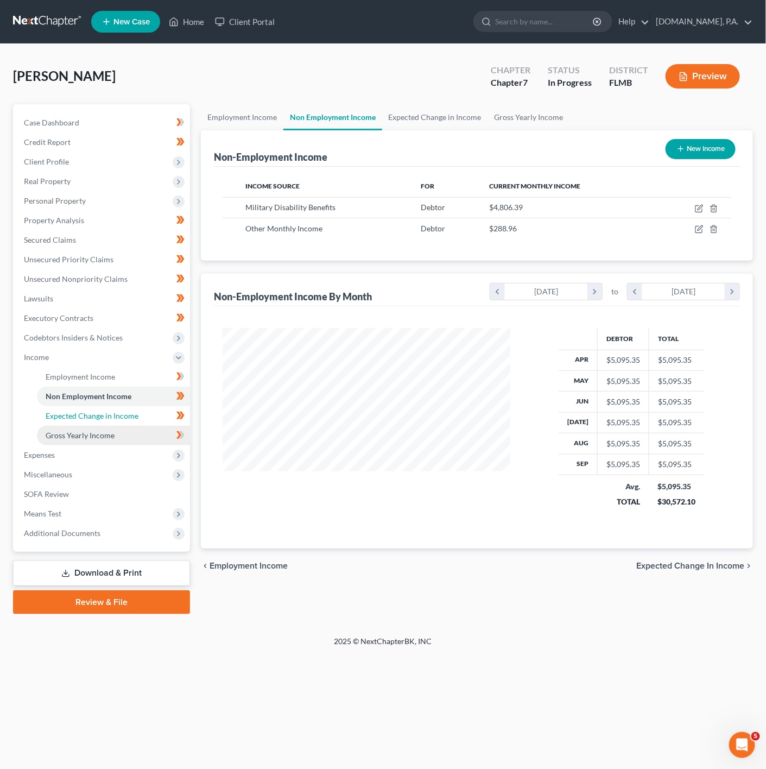
drag, startPoint x: 89, startPoint y: 414, endPoint x: 148, endPoint y: 442, distance: 65.9
click at [89, 414] on span "Expected Change in Income" at bounding box center [92, 415] width 93 height 9
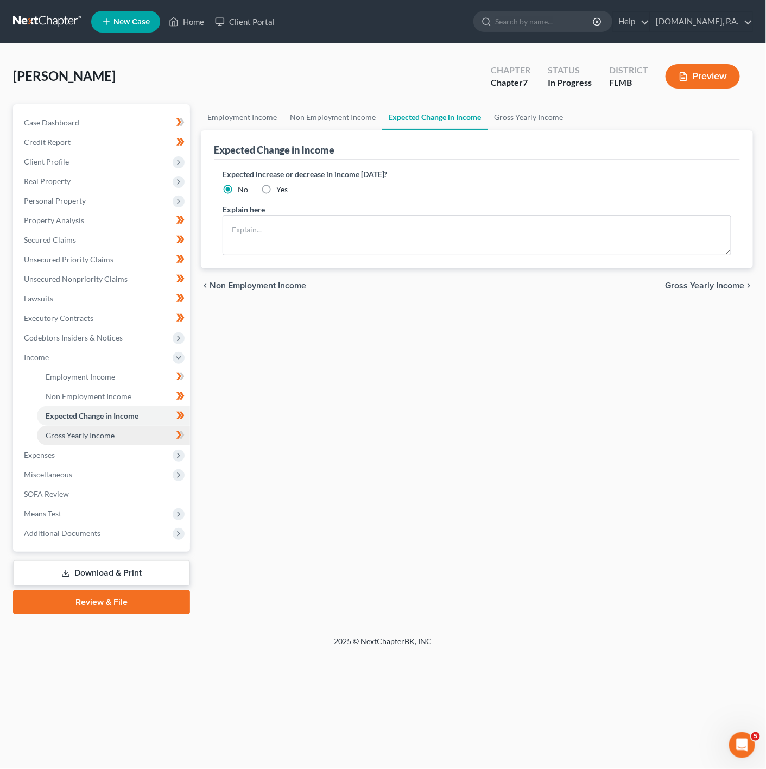
click at [148, 437] on link "Gross Yearly Income" at bounding box center [113, 436] width 153 height 20
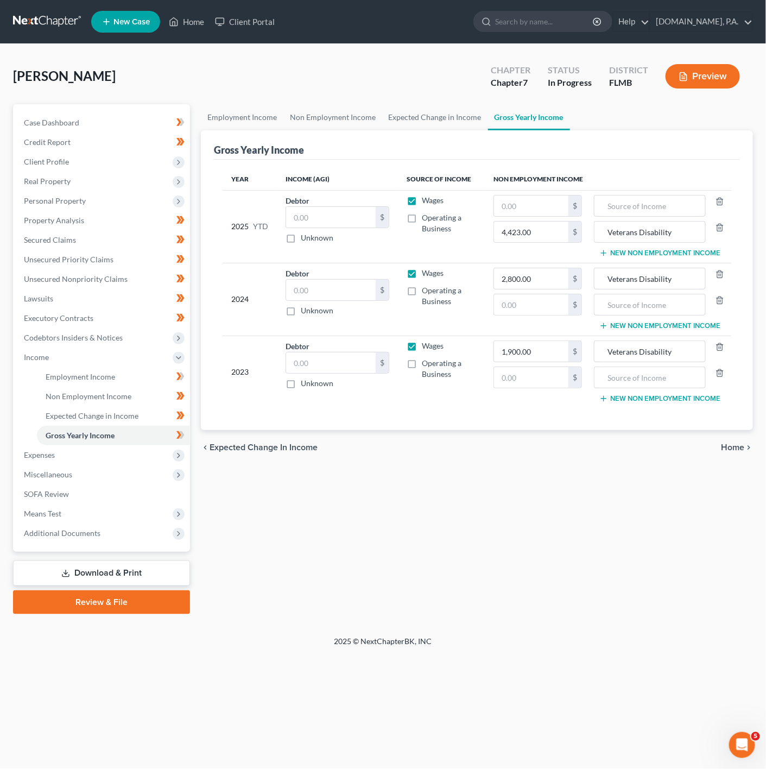
click at [553, 341] on td "1,900.00 $ $" at bounding box center [538, 372] width 106 height 72
click at [533, 350] on input "1,900.00" at bounding box center [531, 351] width 74 height 21
type input "0"
drag, startPoint x: 695, startPoint y: 357, endPoint x: 587, endPoint y: 358, distance: 108.1
click at [587, 358] on tr "2023 Debtor $ Unknown Balance Undetermined $ Unknown Wages Operating a Business…" at bounding box center [477, 372] width 509 height 72
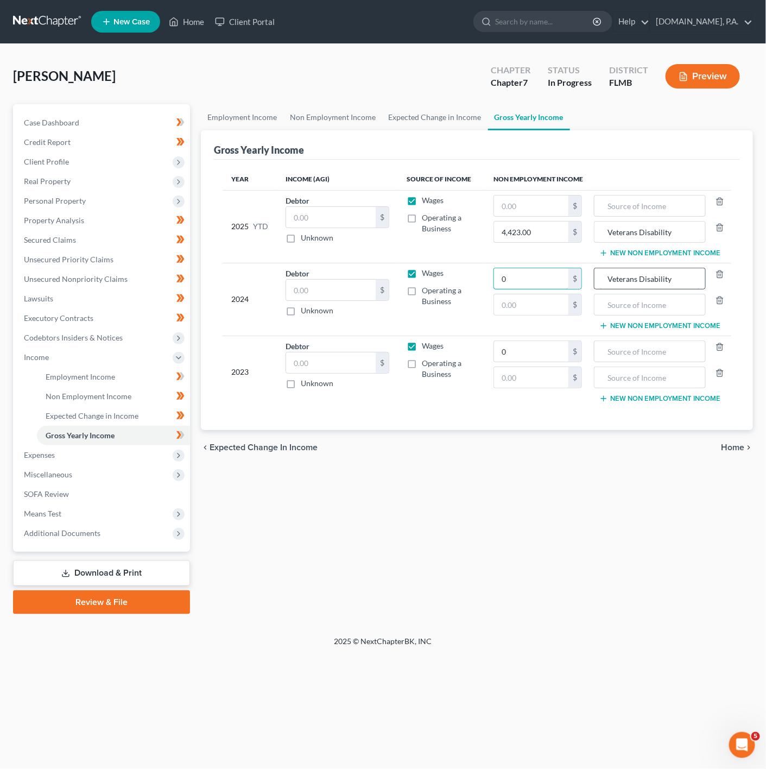
type input "0"
drag, startPoint x: 675, startPoint y: 274, endPoint x: 564, endPoint y: 269, distance: 110.4
click at [564, 269] on tr "2024 Debtor $ Unknown Balance Undetermined $ Unknown Wages Operating a Business…" at bounding box center [477, 299] width 509 height 73
drag, startPoint x: 680, startPoint y: 234, endPoint x: 580, endPoint y: 222, distance: 100.1
click at [580, 222] on tr "2025 YTD Debtor $ Unknown Balance Undetermined $ Unknown Wages Operating a Busi…" at bounding box center [477, 226] width 509 height 73
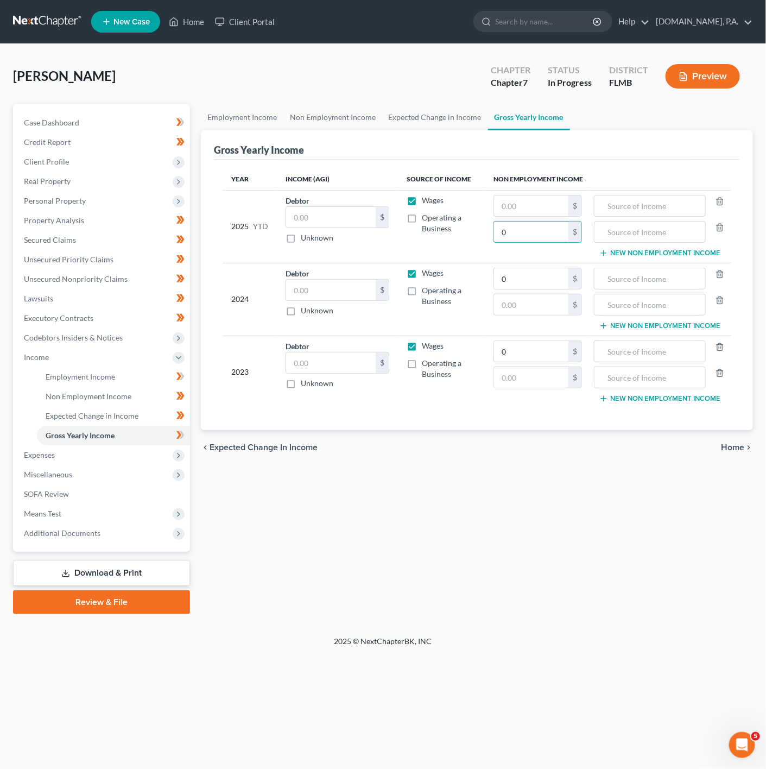
type input "0"
click at [513, 556] on div "Employment Income Non Employment Income Expected Change in Income Gross Yearly …" at bounding box center [477, 359] width 563 height 510
click at [507, 209] on input "text" at bounding box center [531, 206] width 74 height 21
type input "0"
click at [508, 297] on input "0" at bounding box center [531, 304] width 74 height 21
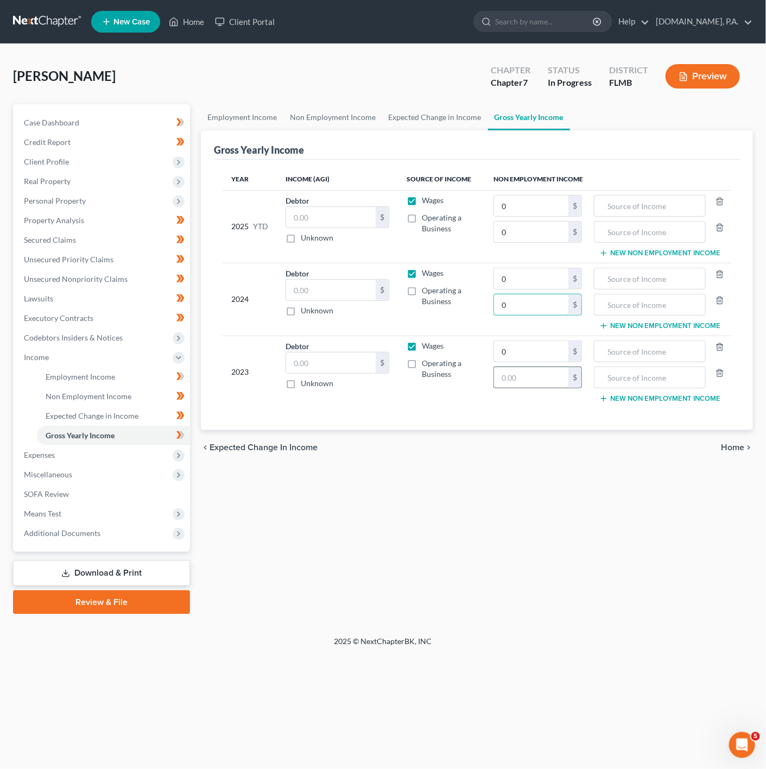
type input "0"
click at [515, 380] on input "0" at bounding box center [531, 377] width 74 height 21
type input "0"
click at [518, 430] on div "Year Income (AGI) Source of Income Non Employment Income 2025 YTD Debtor $ Unkn…" at bounding box center [477, 295] width 526 height 270
click at [322, 386] on label "Unknown" at bounding box center [317, 383] width 33 height 11
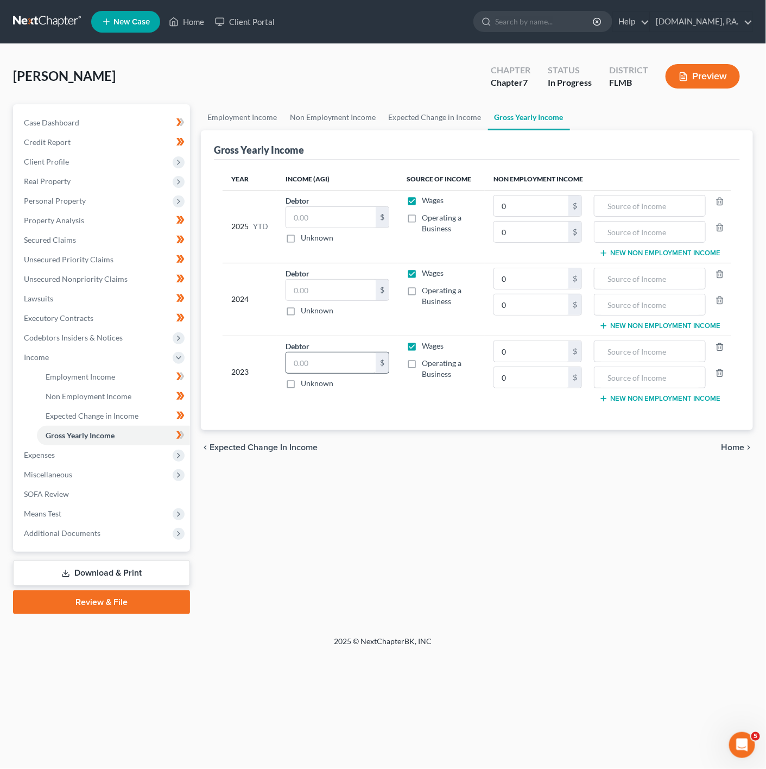
click at [312, 385] on input "Unknown" at bounding box center [308, 381] width 7 height 7
checkbox input "true"
type input "0.00"
click at [301, 382] on label "Unknown" at bounding box center [317, 383] width 33 height 11
click at [305, 382] on input "Unknown" at bounding box center [308, 381] width 7 height 7
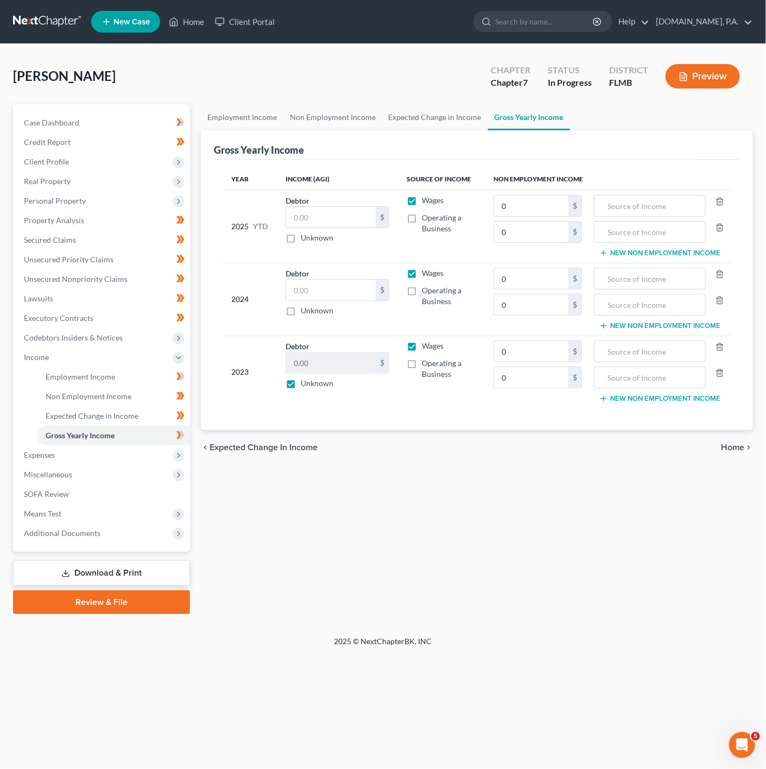
checkbox input "false"
click at [316, 354] on div "Debtor 0.00 $ Unknown Balance Undetermined 0.00 $ Unknown" at bounding box center [338, 365] width 104 height 48
click at [316, 362] on input "0.00" at bounding box center [331, 363] width 90 height 21
type input "34,822"
click at [508, 542] on div "Employment Income Non Employment Income Expected Change in Income Gross Yearly …" at bounding box center [477, 359] width 563 height 510
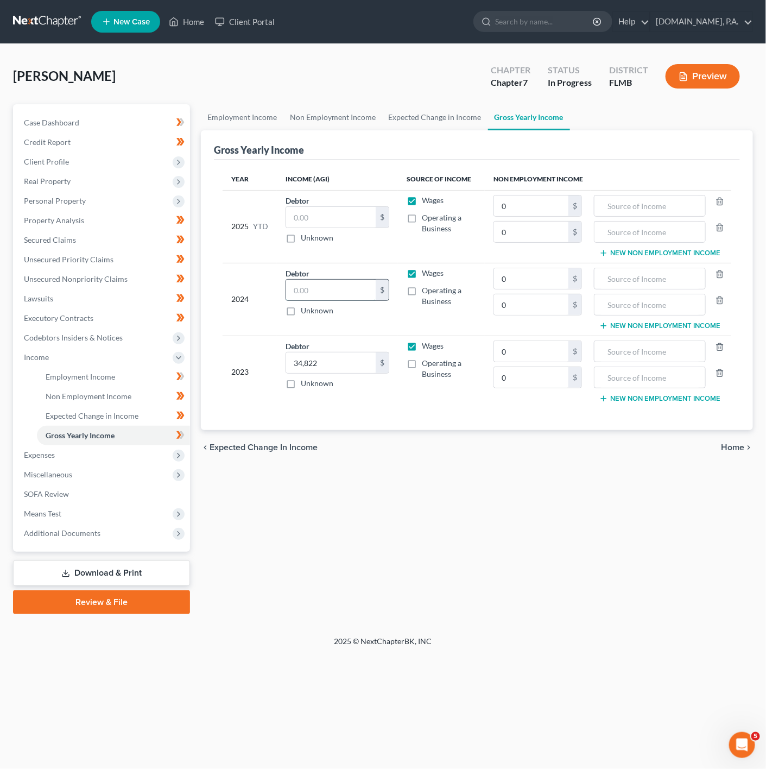
click at [298, 290] on input "text" at bounding box center [331, 290] width 90 height 21
type input "9,597"
click at [359, 465] on div "chevron_left Expected Change in Income Home chevron_right" at bounding box center [477, 447] width 552 height 35
click at [310, 214] on input "text" at bounding box center [331, 217] width 90 height 21
paste input "$47,240.14"
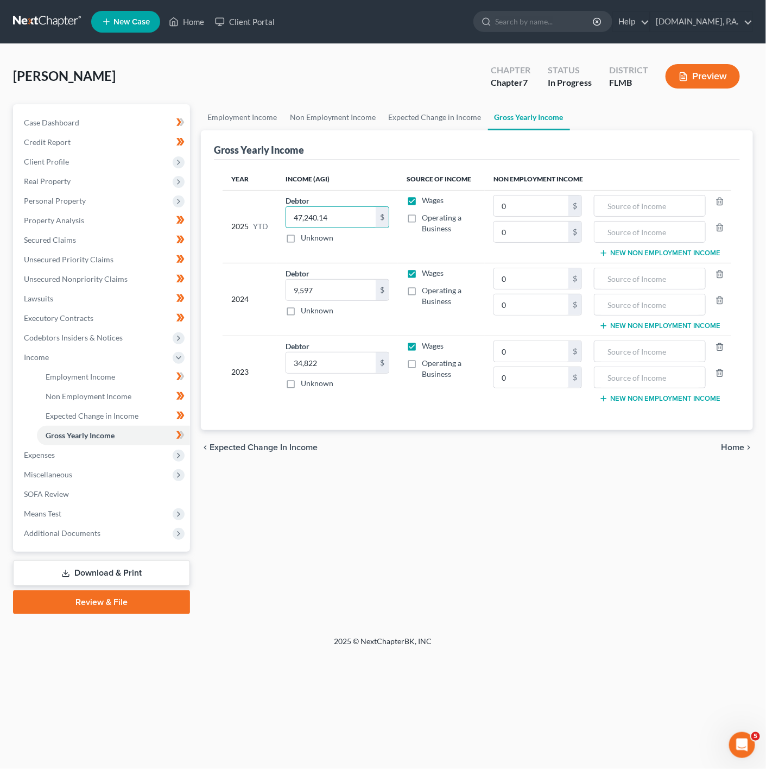
type input "47,240.14"
click at [446, 504] on div "Employment Income Non Employment Income Expected Change in Income Gross Yearly …" at bounding box center [477, 359] width 563 height 510
click at [605, 229] on input "text" at bounding box center [650, 232] width 100 height 21
type input "VA Benefit"
drag, startPoint x: 366, startPoint y: 227, endPoint x: 337, endPoint y: 224, distance: 28.4
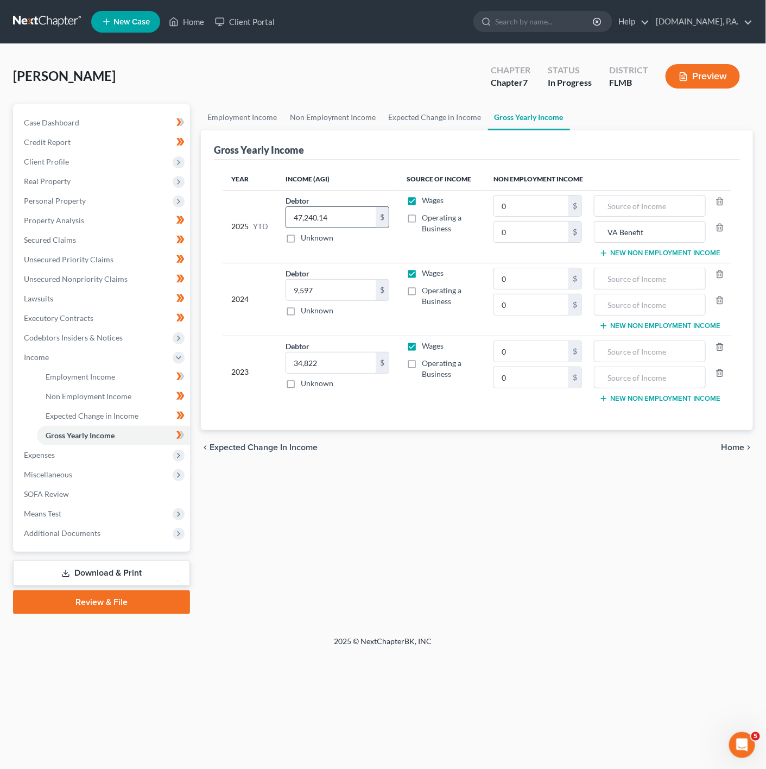
click at [363, 225] on input "47,240.14" at bounding box center [331, 217] width 90 height 21
paste input "$2,679.00"
type input "2,679.00"
click at [580, 230] on div "$" at bounding box center [575, 232] width 13 height 21
click at [543, 228] on input "0" at bounding box center [531, 232] width 74 height 21
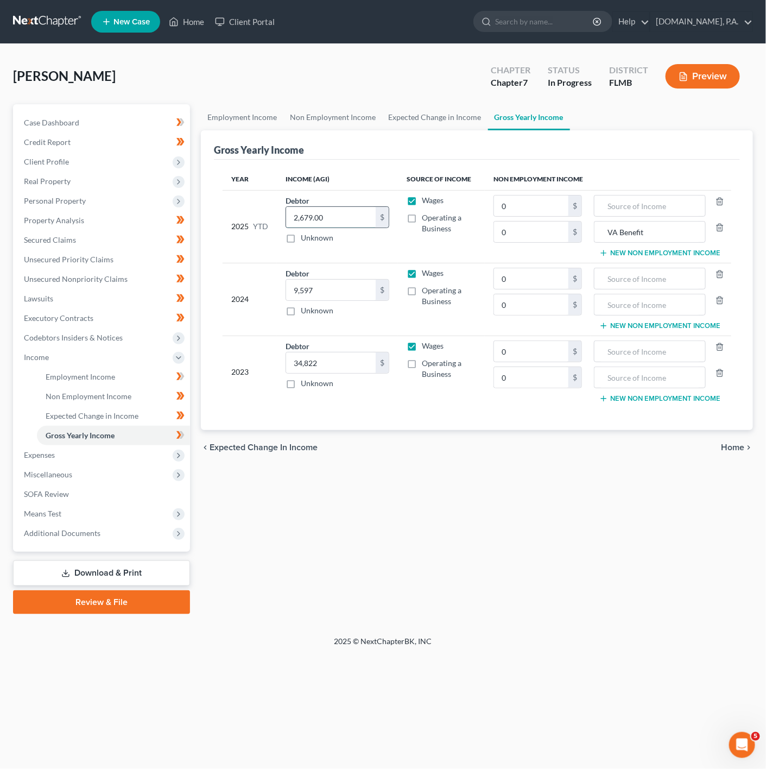
click at [342, 219] on input "2,679.00" at bounding box center [331, 217] width 90 height 21
click at [521, 232] on input "0" at bounding box center [531, 232] width 74 height 21
paste input "$44,561.14"
type input "44,561.14"
drag, startPoint x: 521, startPoint y: 502, endPoint x: 414, endPoint y: 439, distance: 124.2
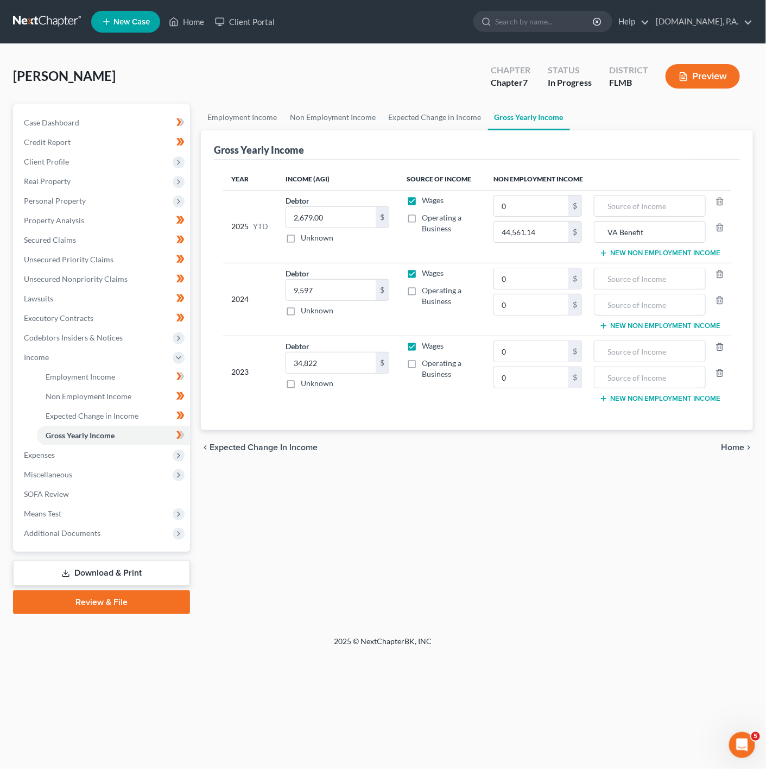
click at [523, 502] on div "Employment Income Non Employment Income Expected Change in Income Gross Yearly …" at bounding box center [477, 359] width 563 height 510
drag, startPoint x: 186, startPoint y: 431, endPoint x: 160, endPoint y: 417, distance: 28.9
click at [186, 431] on span at bounding box center [180, 437] width 19 height 16
click at [144, 377] on link "Employment Income" at bounding box center [113, 377] width 153 height 20
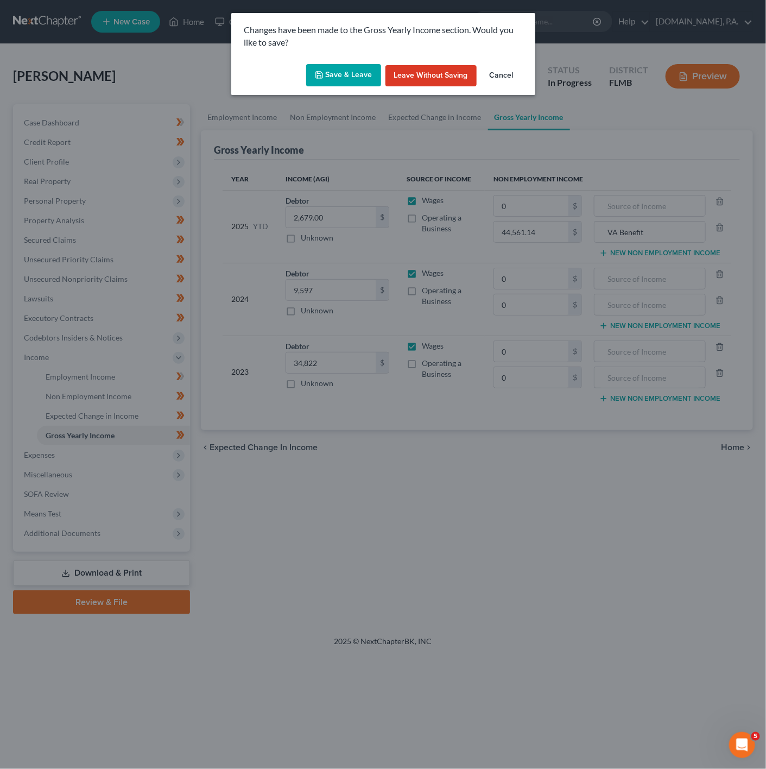
click at [349, 62] on div "Save & Leave Leave without Saving Cancel" at bounding box center [383, 78] width 304 height 36
click at [346, 72] on button "Save & Leave" at bounding box center [343, 75] width 75 height 23
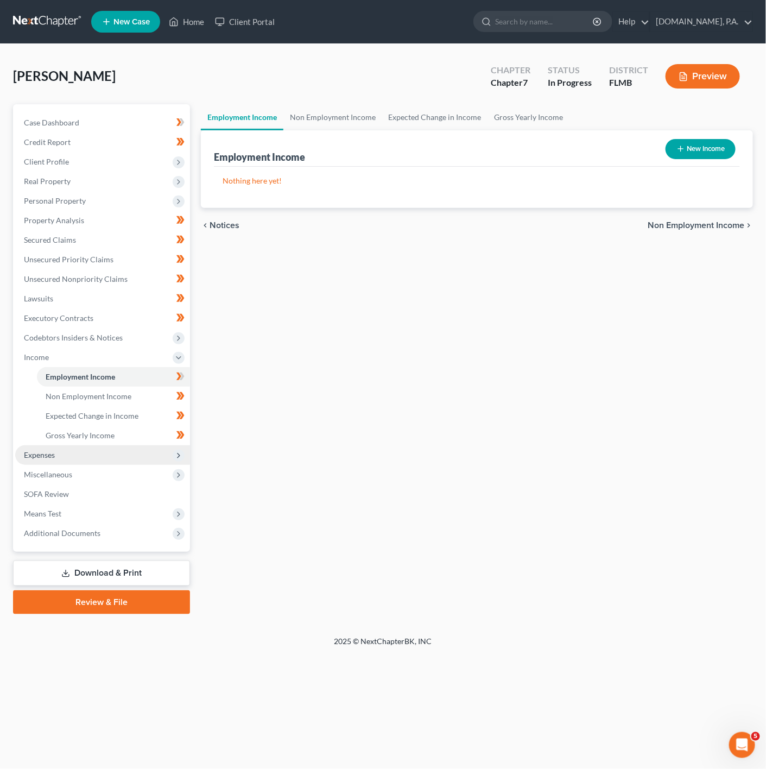
click at [123, 452] on span "Expenses" at bounding box center [102, 455] width 175 height 20
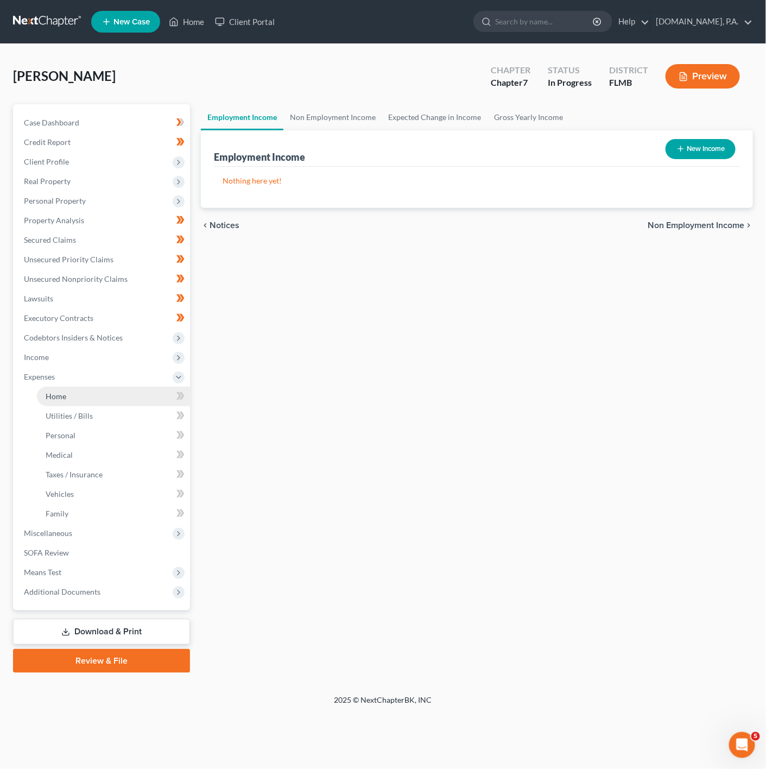
click at [152, 388] on link "Home" at bounding box center [113, 397] width 153 height 20
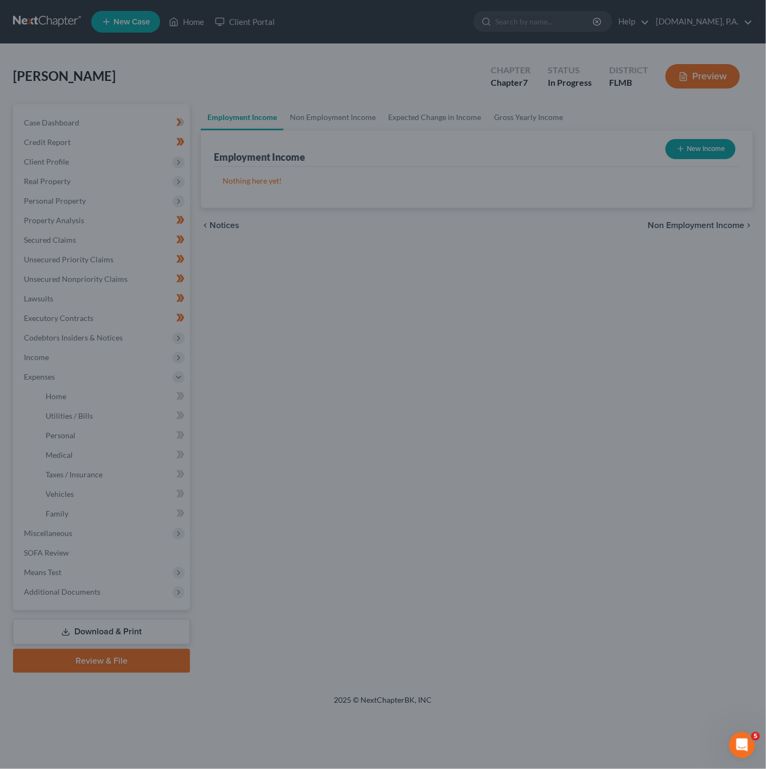
drag, startPoint x: 310, startPoint y: 193, endPoint x: 160, endPoint y: 119, distance: 166.6
click at [318, 196] on div at bounding box center [383, 384] width 766 height 769
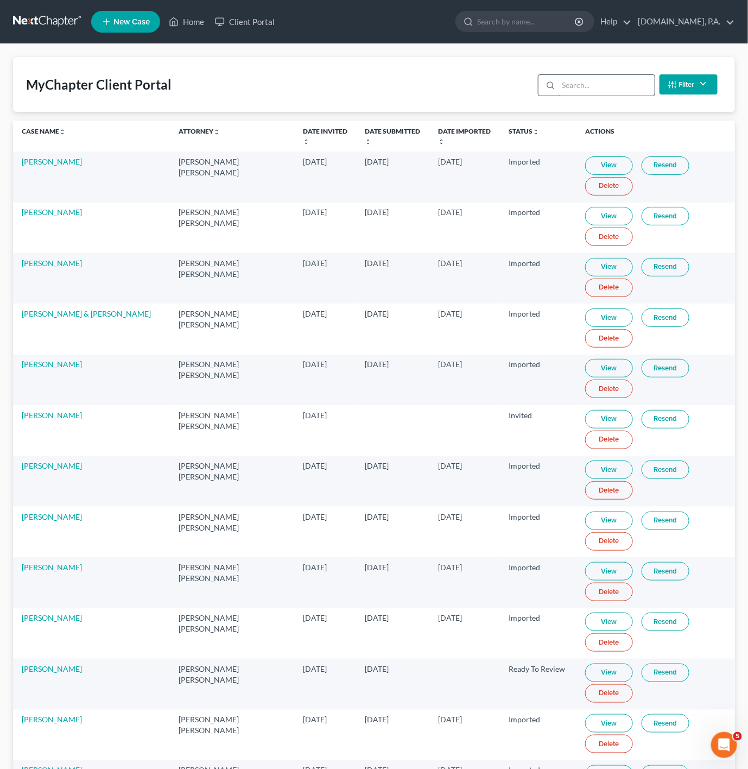
click at [606, 82] on input "search" at bounding box center [607, 85] width 96 height 21
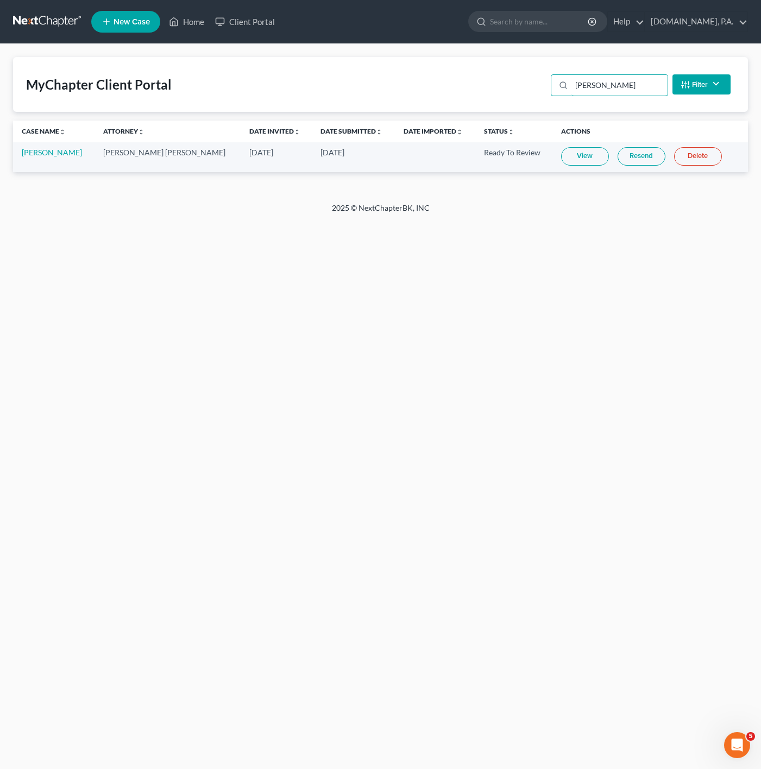
type input "SPRIGGS"
click at [567, 152] on link "View" at bounding box center [585, 156] width 48 height 18
click at [46, 316] on div "Home New Case Client Portal Fresh-Start.Law, P.A. jonathan@fresh-start.law My A…" at bounding box center [380, 384] width 761 height 769
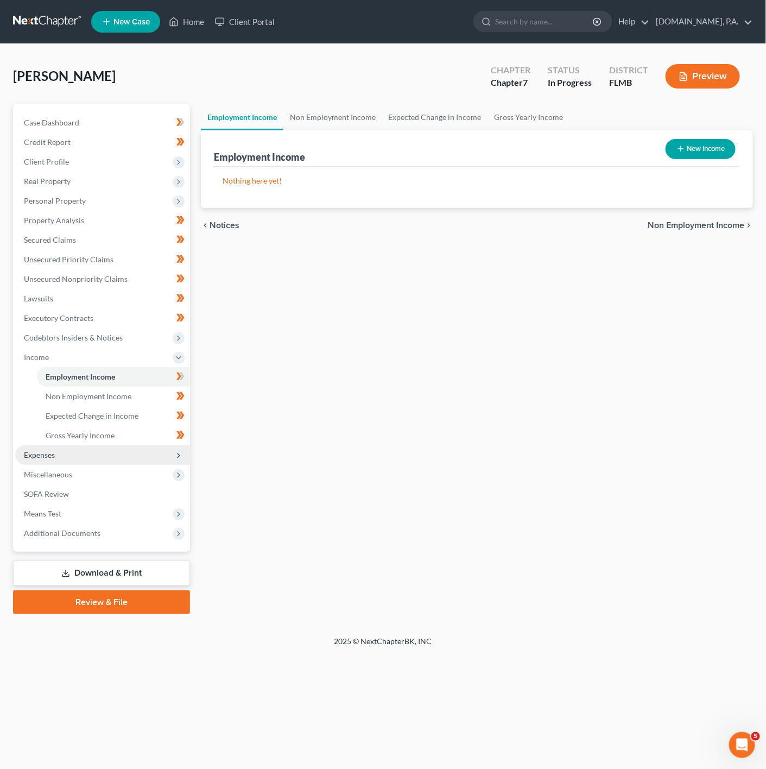
click at [111, 447] on span "Expenses" at bounding box center [102, 455] width 175 height 20
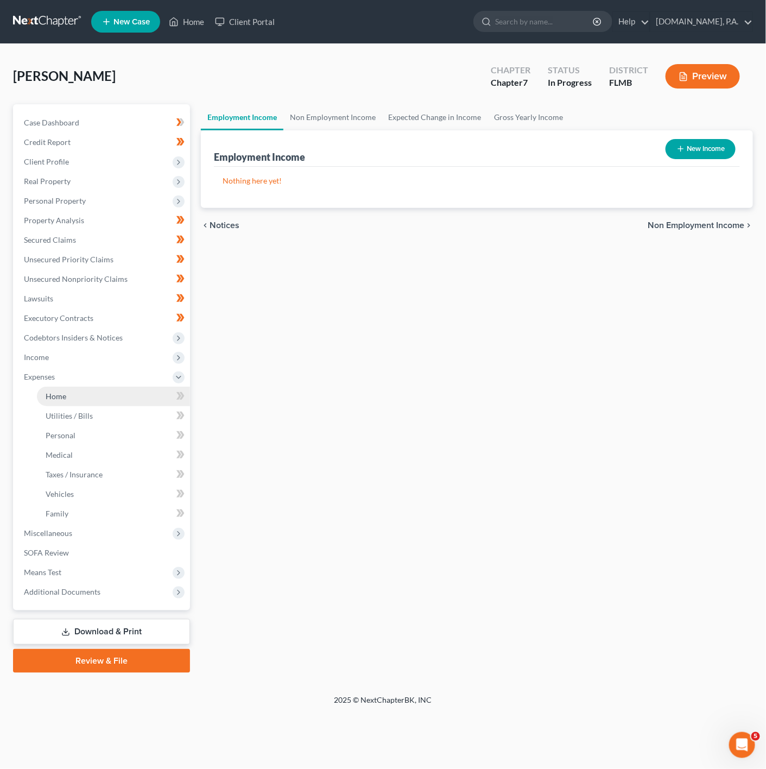
click at [134, 392] on link "Home" at bounding box center [113, 397] width 153 height 20
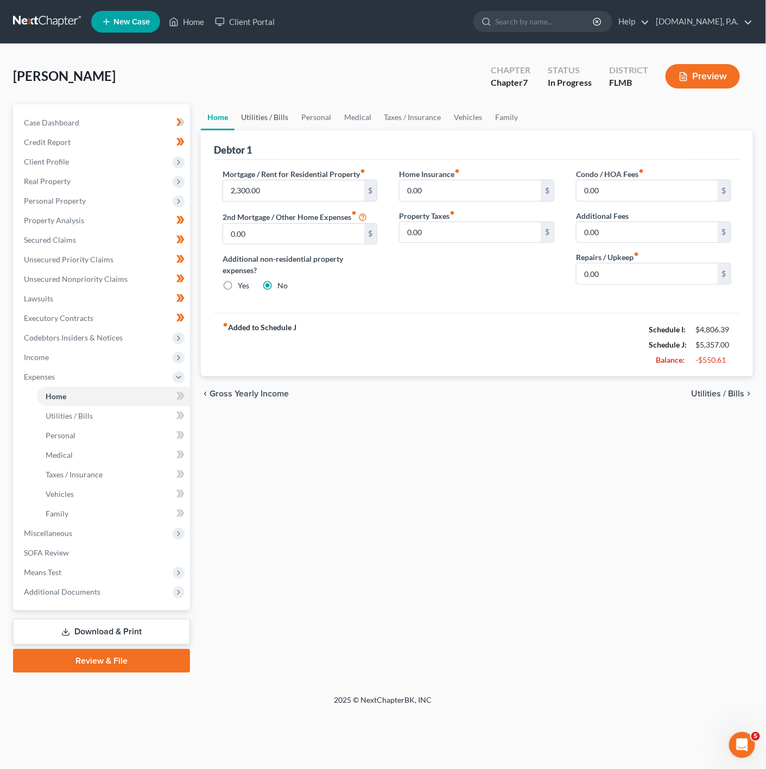
click at [281, 123] on link "Utilities / Bills" at bounding box center [265, 117] width 60 height 26
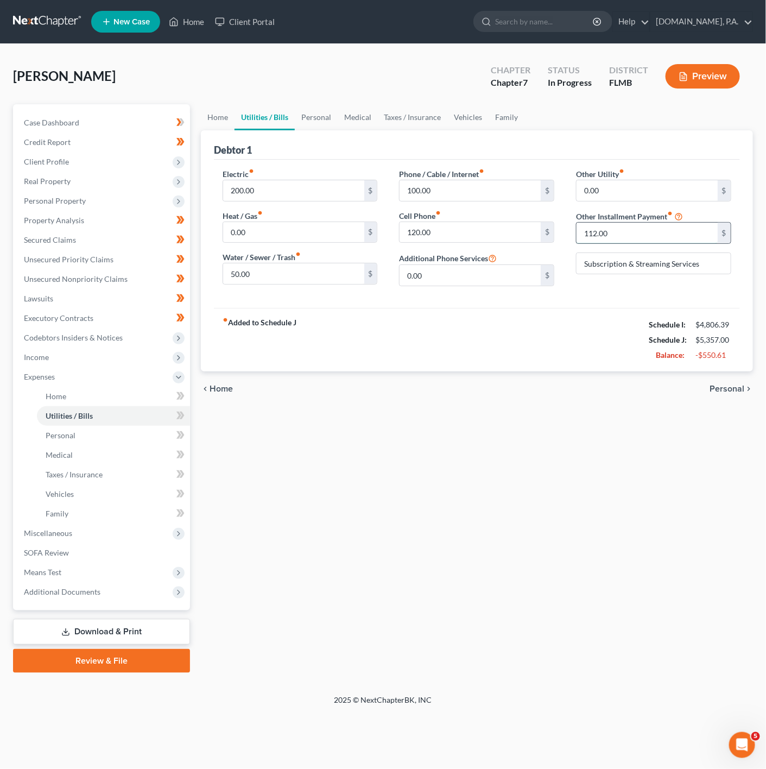
click at [701, 240] on input "112.00" at bounding box center [647, 233] width 141 height 21
drag, startPoint x: 716, startPoint y: 262, endPoint x: 586, endPoint y: 268, distance: 130.5
click at [586, 268] on input "Subscription & Streaming Services" at bounding box center [654, 263] width 154 height 21
click at [612, 235] on input "90" at bounding box center [647, 233] width 141 height 21
type input "30"
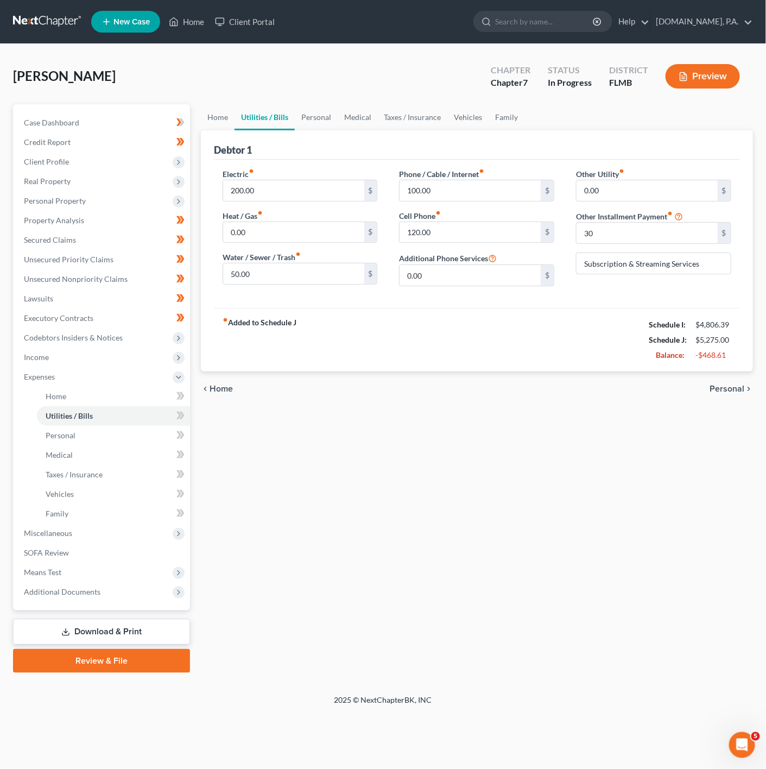
click at [520, 376] on div "chevron_left Home Personal chevron_right" at bounding box center [477, 389] width 552 height 35
click at [228, 110] on link "Home" at bounding box center [218, 117] width 34 height 26
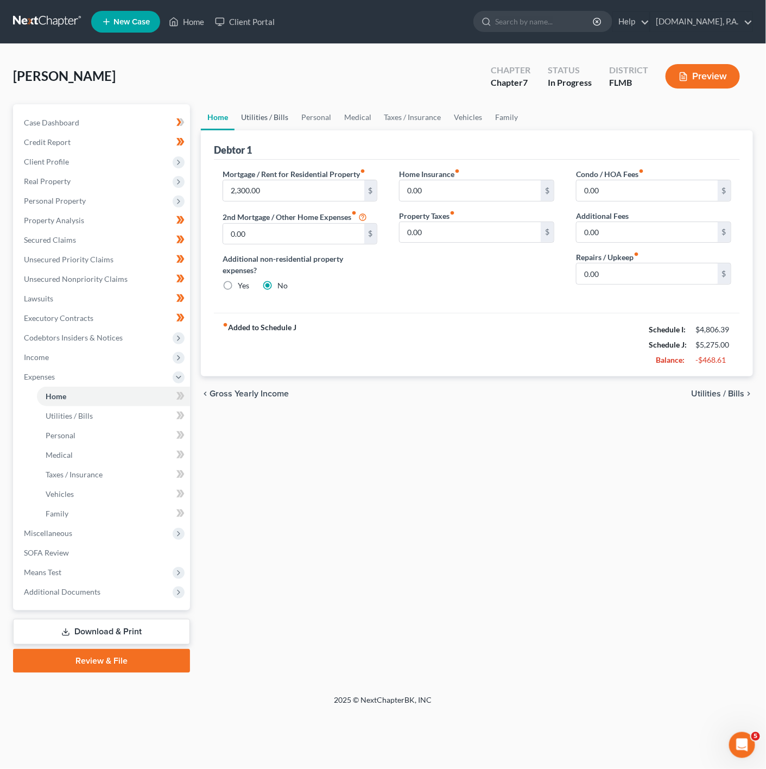
click at [255, 125] on link "Utilities / Bills" at bounding box center [265, 117] width 60 height 26
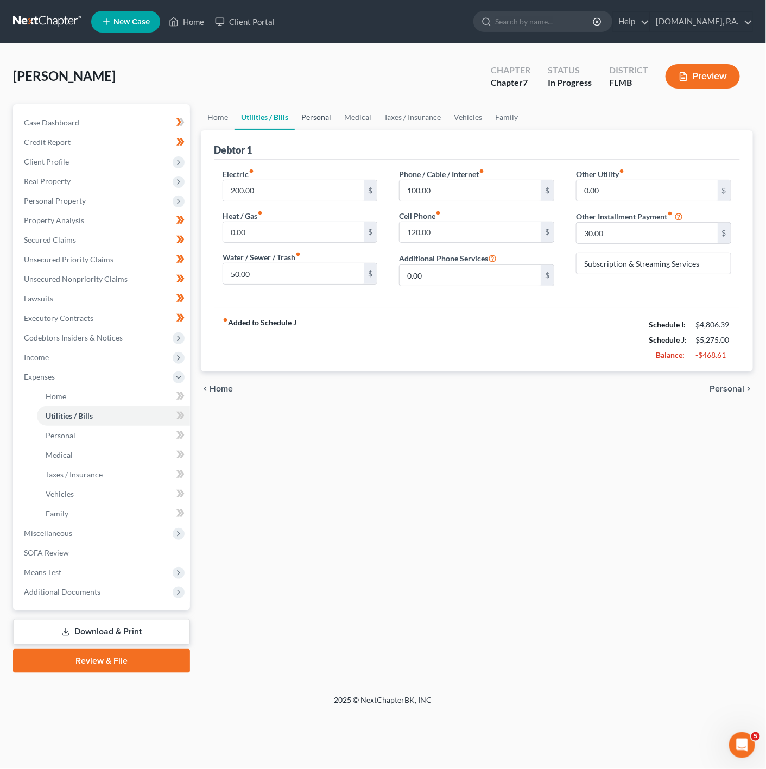
click at [313, 119] on link "Personal" at bounding box center [316, 117] width 43 height 26
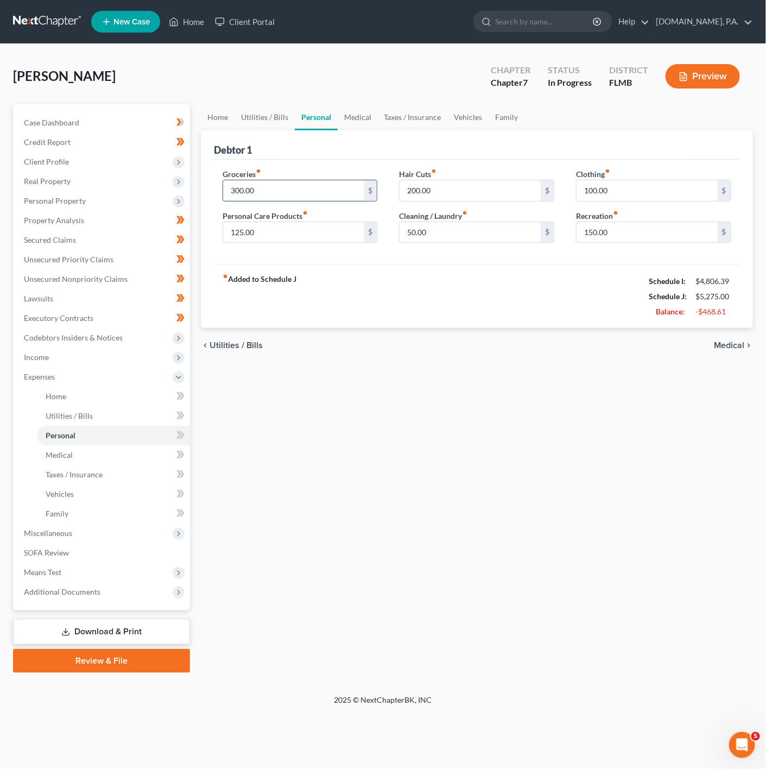
click at [337, 201] on input "300.00" at bounding box center [293, 190] width 141 height 21
type input "400"
click at [445, 192] on input "200.00" at bounding box center [470, 190] width 141 height 21
type input "80"
click at [375, 338] on div "chevron_left Utilities / Bills Medical chevron_right" at bounding box center [477, 345] width 552 height 35
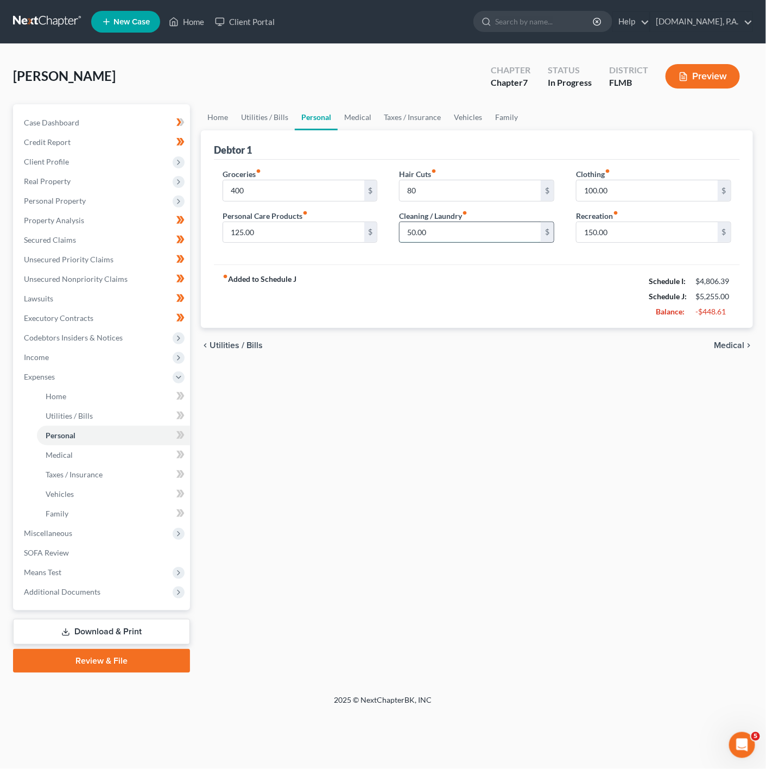
click at [442, 240] on input "50.00" at bounding box center [470, 232] width 141 height 21
type input "60"
click at [269, 229] on input "125.00" at bounding box center [293, 232] width 141 height 21
type input "100"
click at [623, 191] on input "100.00" at bounding box center [647, 190] width 141 height 21
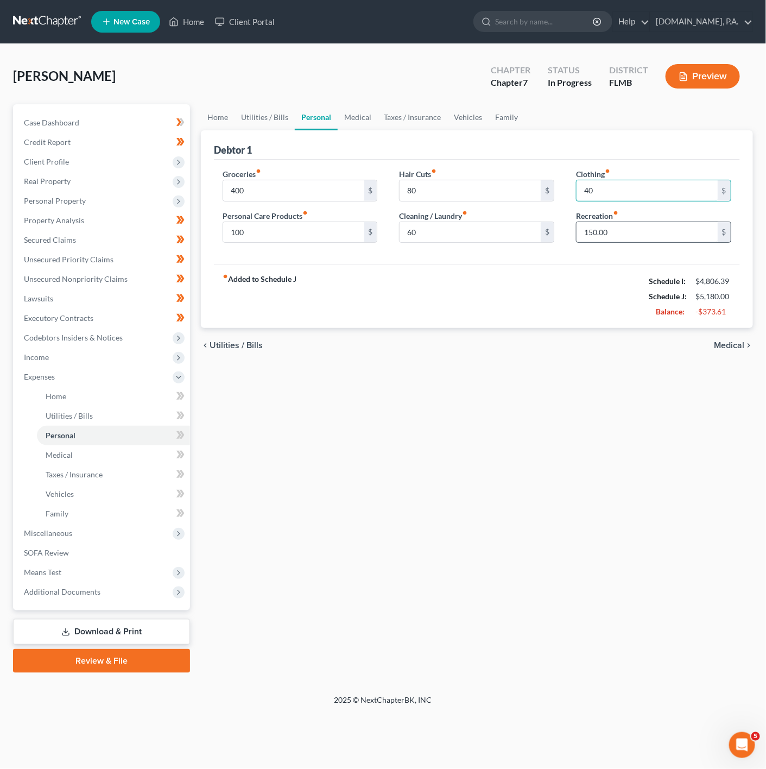
type input "40"
click at [584, 232] on input "150.00" at bounding box center [647, 232] width 141 height 21
type input "100"
click at [522, 323] on div "fiber_manual_record Added to Schedule J Schedule I: $4,806.39 Schedule J: $5,13…" at bounding box center [477, 297] width 526 height 64
click at [272, 165] on div "Groceries fiber_manual_record 400 $ Personal Care Products fiber_manual_record …" at bounding box center [477, 212] width 526 height 105
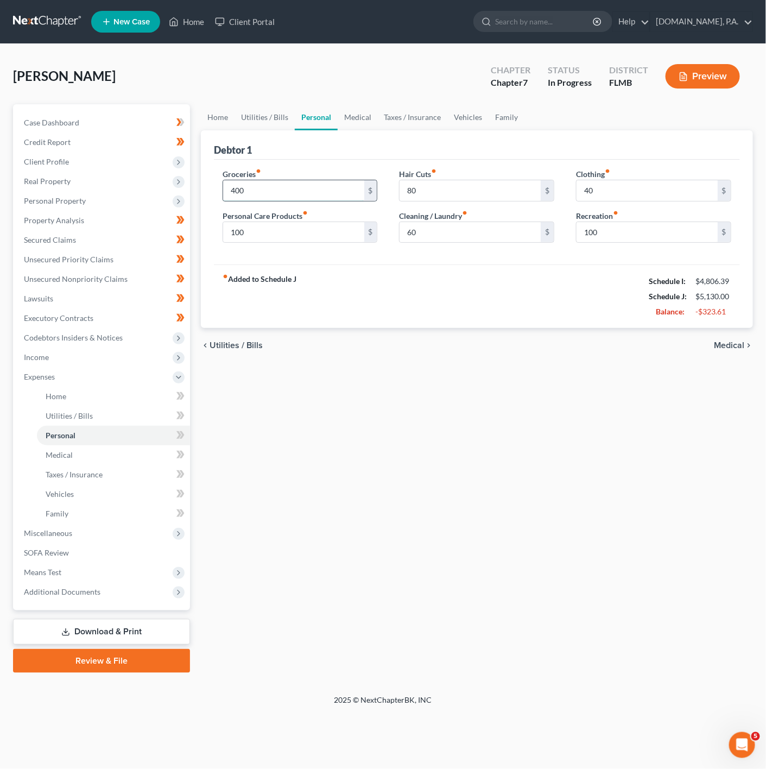
click at [292, 199] on input "400" at bounding box center [293, 190] width 141 height 21
type input "350"
click at [585, 320] on div "fiber_manual_record Added to Schedule J Schedule I: $4,806.39 Schedule J: $5,08…" at bounding box center [477, 297] width 526 height 64
click at [363, 108] on link "Medical" at bounding box center [358, 117] width 40 height 26
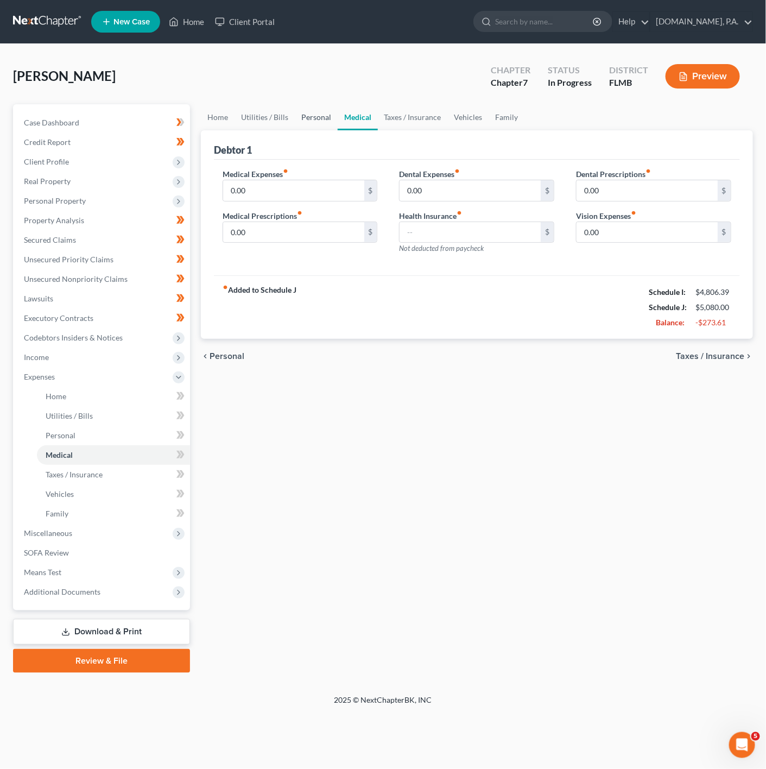
click at [318, 110] on link "Personal" at bounding box center [316, 117] width 43 height 26
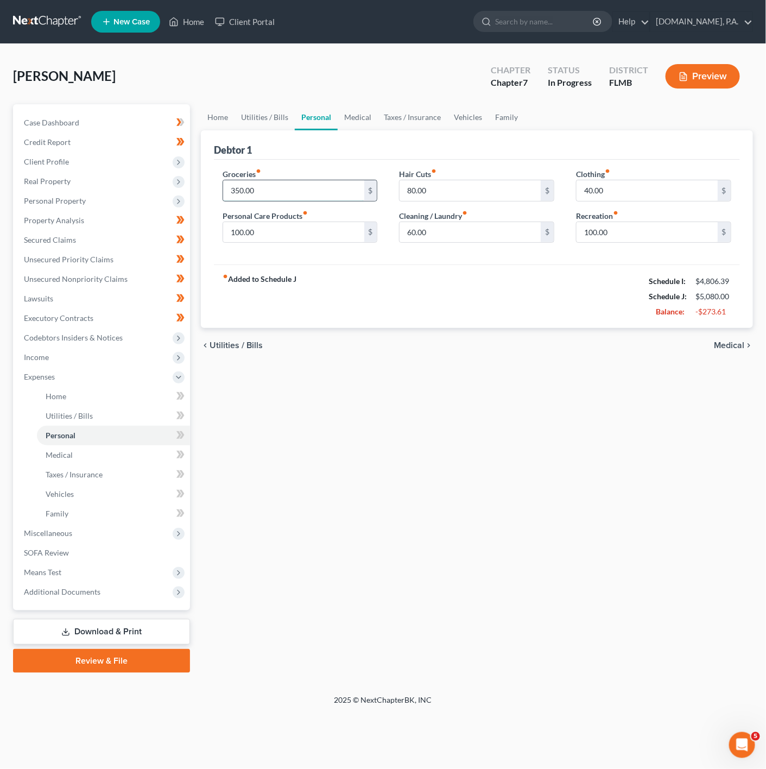
click at [286, 190] on input "350.00" at bounding box center [293, 190] width 141 height 21
type input "3"
type input "400"
click at [423, 357] on div "chevron_left Utilities / Bills Medical chevron_right" at bounding box center [477, 345] width 552 height 35
click at [348, 111] on link "Medical" at bounding box center [358, 117] width 40 height 26
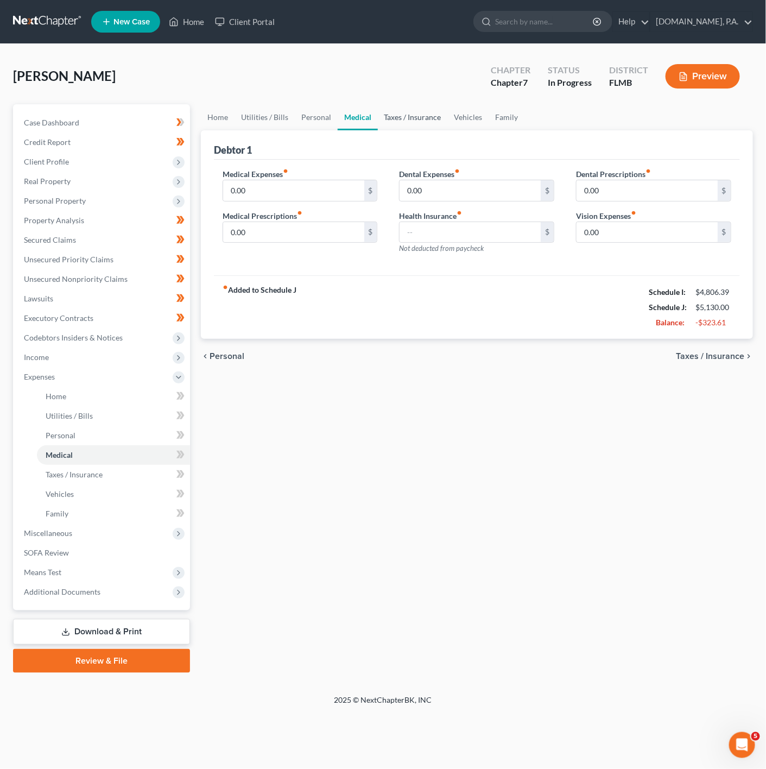
click at [383, 108] on link "Taxes / Insurance" at bounding box center [413, 117] width 70 height 26
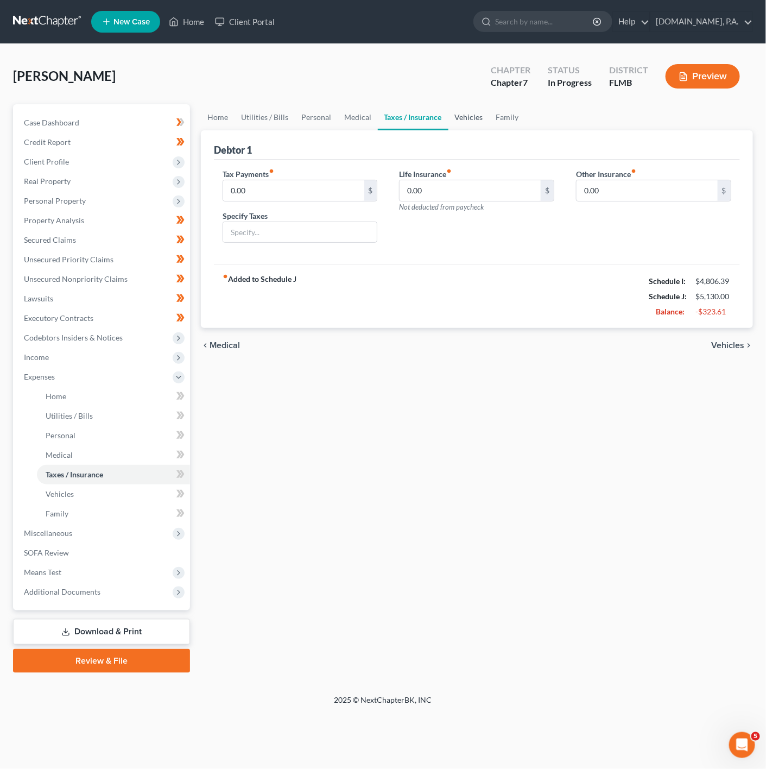
drag, startPoint x: 505, startPoint y: 130, endPoint x: 486, endPoint y: 124, distance: 20.6
click at [499, 130] on div "Debtor 1" at bounding box center [477, 144] width 526 height 29
click at [467, 114] on link "Vehicles" at bounding box center [469, 117] width 41 height 26
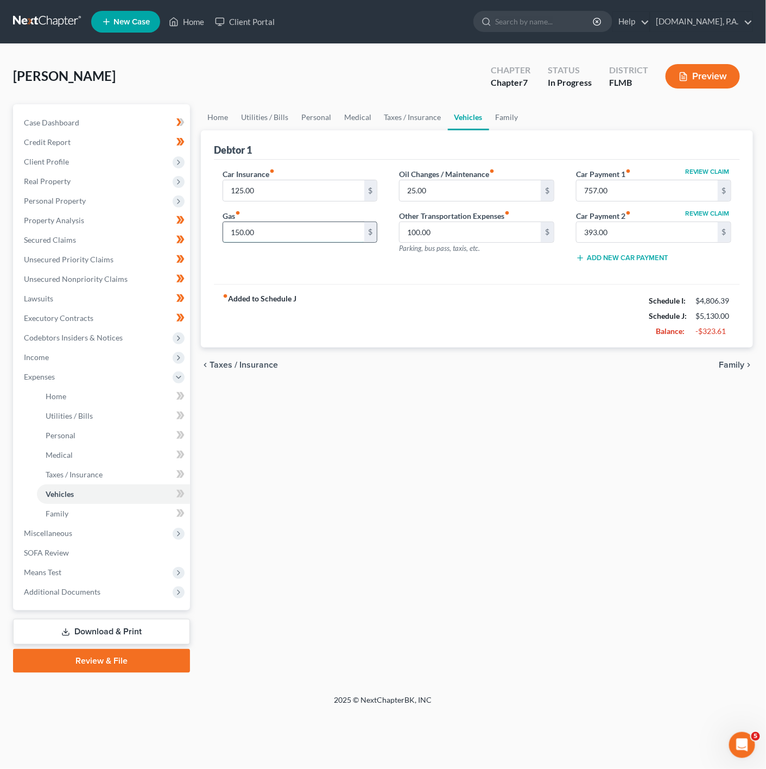
click at [253, 238] on input "150.00" at bounding box center [293, 232] width 141 height 21
type input "160"
click at [523, 254] on div "Other Transportation Expenses fiber_manual_record 100.00 $ Parking, bus pass, t…" at bounding box center [476, 232] width 155 height 44
click at [484, 200] on input "25.00" at bounding box center [470, 190] width 141 height 21
type input "6"
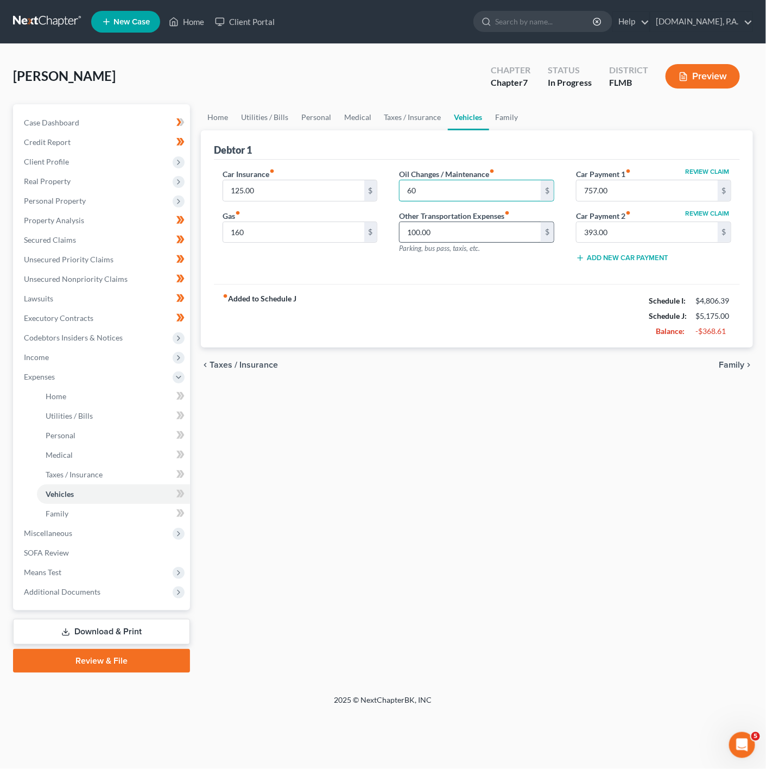
type input "60"
click at [414, 235] on input "100.00" at bounding box center [470, 232] width 141 height 21
type input "40"
click at [335, 277] on div "Car Insurance fiber_manual_record 125.00 $ Gas fiber_manual_record 160 $ Oil Ch…" at bounding box center [477, 222] width 526 height 125
click at [498, 110] on link "Family" at bounding box center [507, 117] width 36 height 26
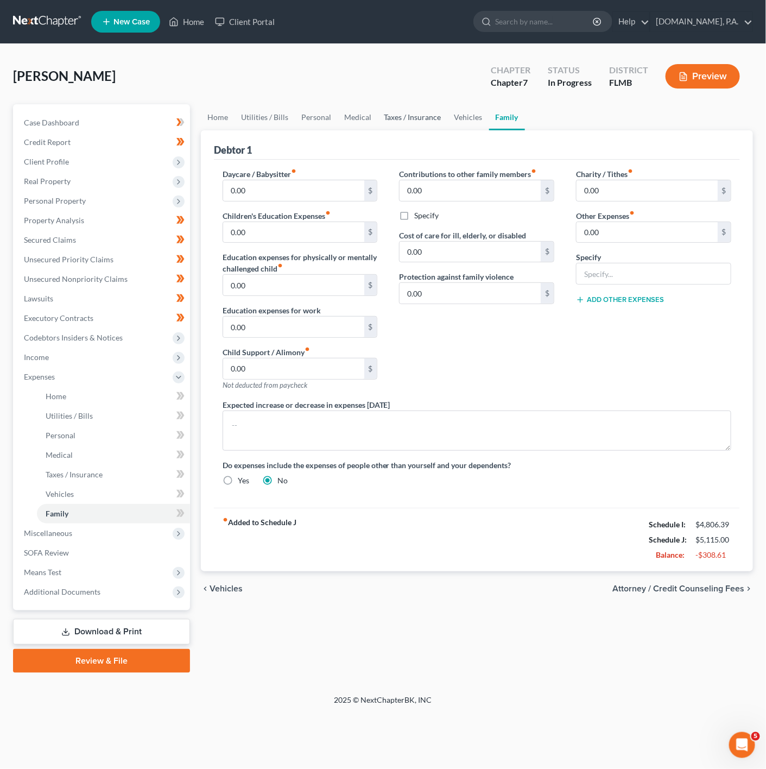
click at [414, 108] on link "Taxes / Insurance" at bounding box center [413, 117] width 70 height 26
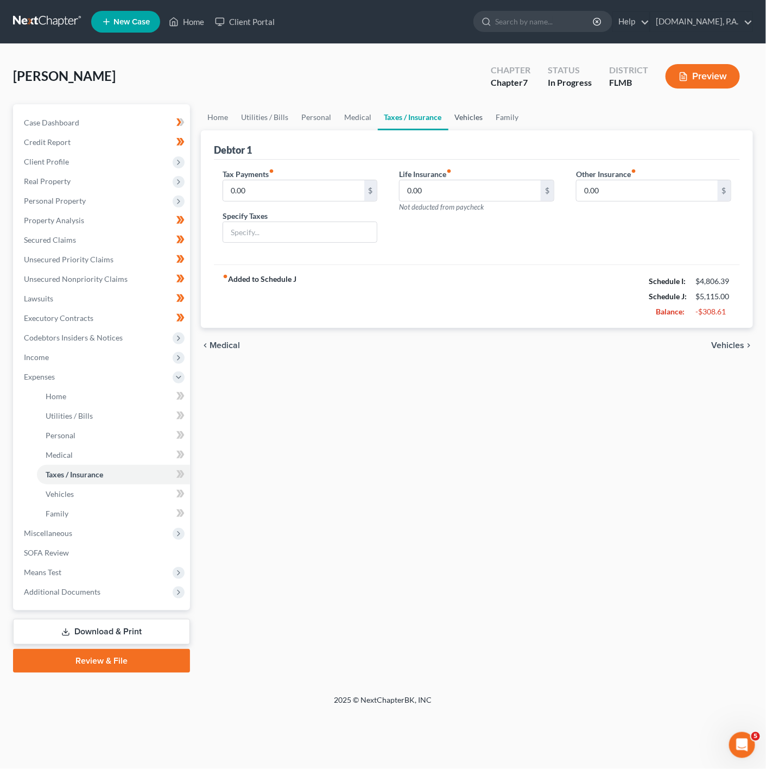
click at [484, 111] on link "Vehicles" at bounding box center [469, 117] width 41 height 26
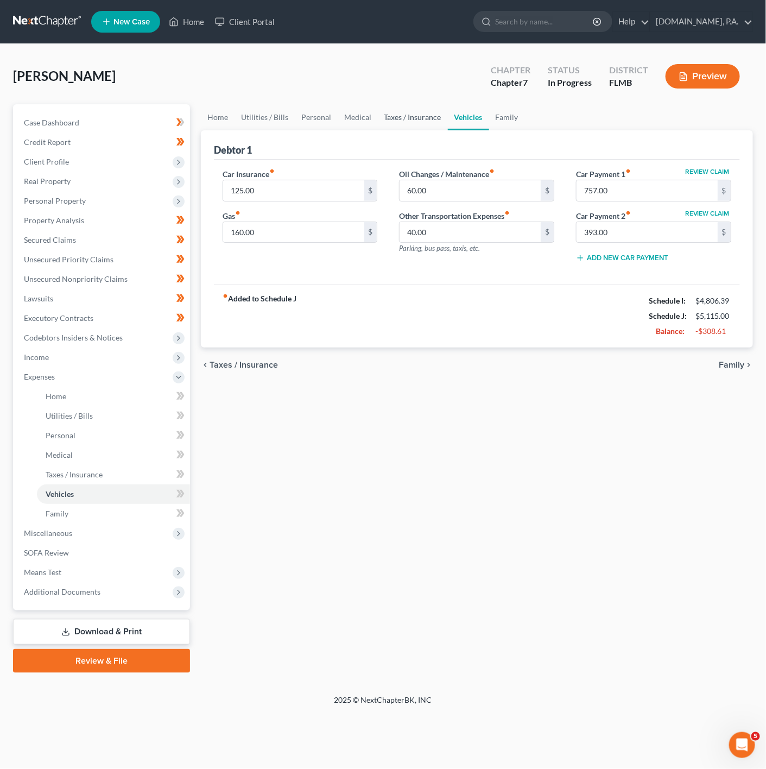
click at [419, 116] on link "Taxes / Insurance" at bounding box center [413, 117] width 70 height 26
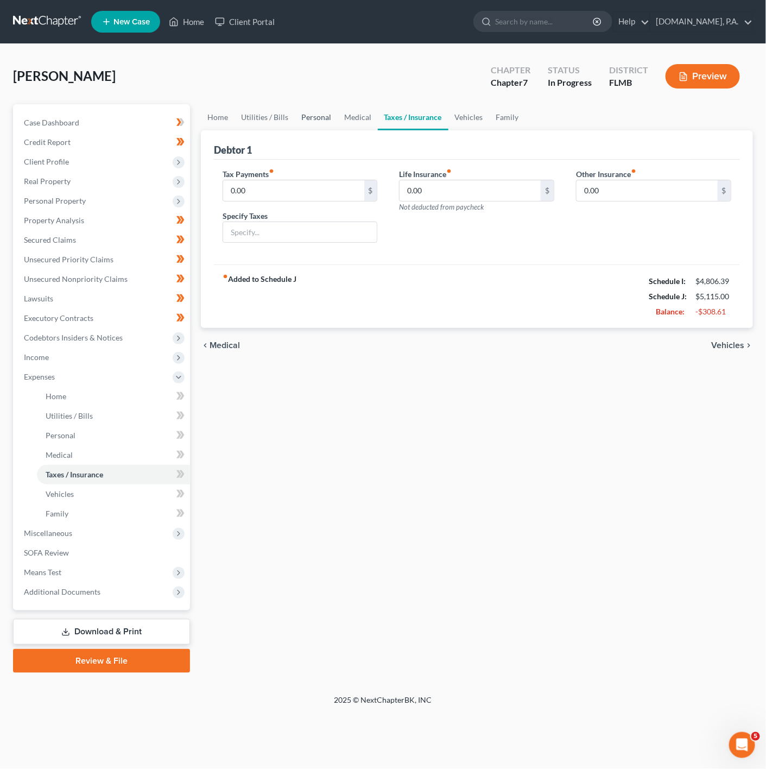
click at [331, 119] on link "Personal" at bounding box center [316, 117] width 43 height 26
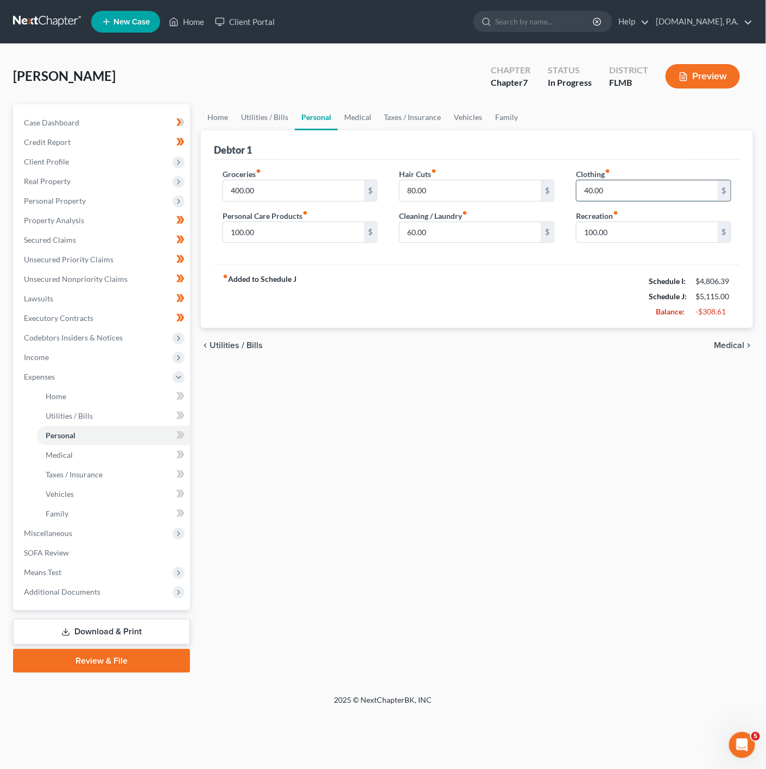
click at [602, 198] on input "40.00" at bounding box center [647, 190] width 141 height 21
type input "0"
click at [405, 346] on div "chevron_left Utilities / Bills Medical chevron_right" at bounding box center [477, 345] width 552 height 35
click at [284, 188] on input "400.00" at bounding box center [293, 190] width 141 height 21
type input "350"
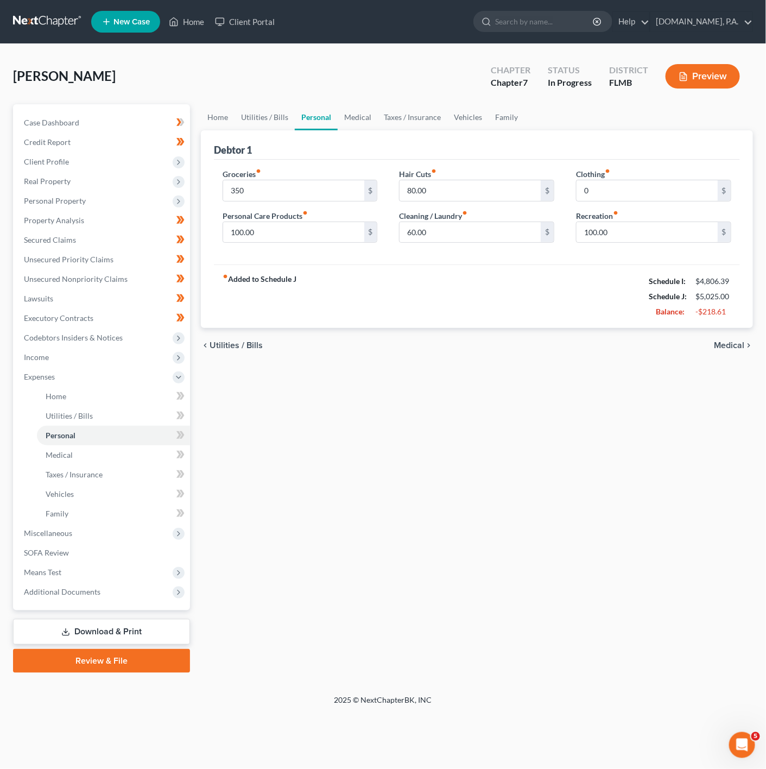
click at [585, 256] on div "Groceries fiber_manual_record 350 $ Personal Care Products fiber_manual_record …" at bounding box center [477, 212] width 526 height 105
click at [295, 116] on link "Personal" at bounding box center [316, 117] width 43 height 26
click at [276, 119] on link "Utilities / Bills" at bounding box center [265, 117] width 60 height 26
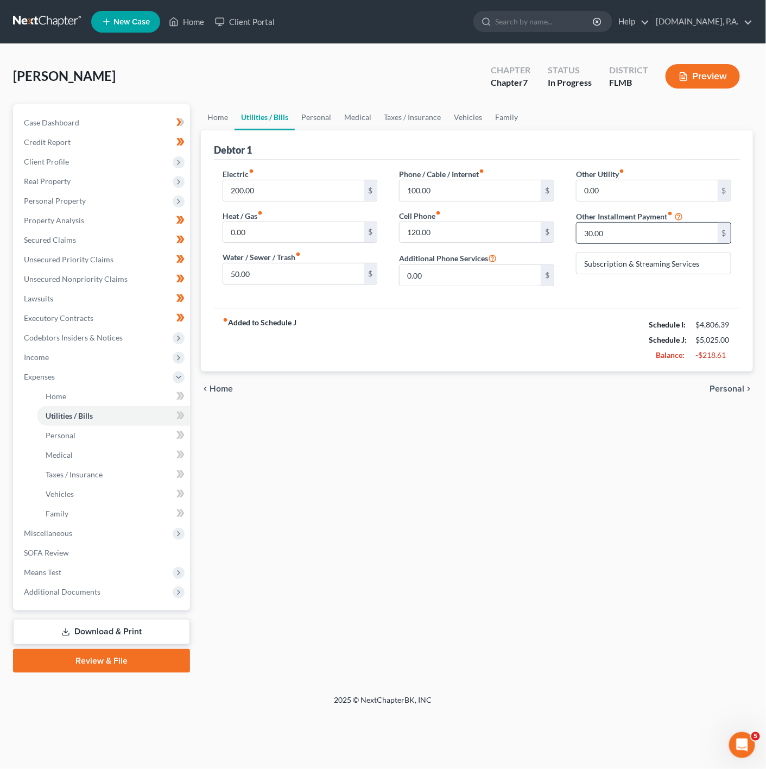
click at [650, 229] on input "30.00" at bounding box center [647, 233] width 141 height 21
click at [634, 328] on div "fiber_manual_record Added to Schedule J Schedule I: $4,806.39 Schedule J: $4,99…" at bounding box center [477, 340] width 526 height 64
click at [454, 186] on input "100.00" at bounding box center [470, 190] width 141 height 21
click at [295, 269] on input "50.00" at bounding box center [293, 273] width 141 height 21
type input "60"
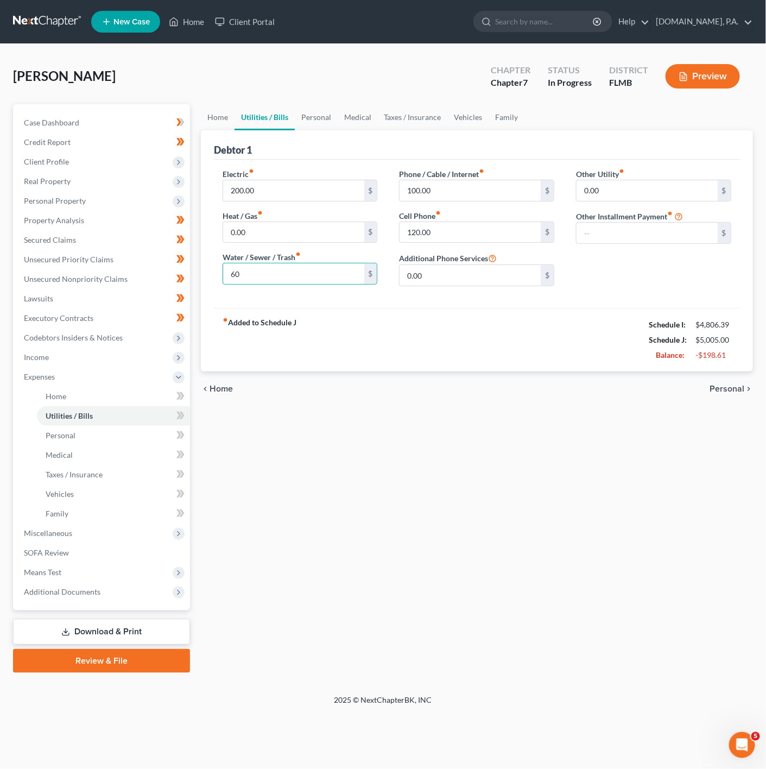
click at [262, 204] on div "Electric fiber_manual_record 200.00 $ Heat / Gas fiber_manual_record 0.00 $ Wat…" at bounding box center [300, 231] width 177 height 127
click at [277, 191] on input "200.00" at bounding box center [293, 190] width 141 height 21
type input "180"
click at [583, 427] on div "Home Utilities / Bills Personal Medical Taxes / Insurance Vehicles Family Debto…" at bounding box center [477, 388] width 563 height 569
click at [458, 191] on input "100.00" at bounding box center [470, 190] width 141 height 21
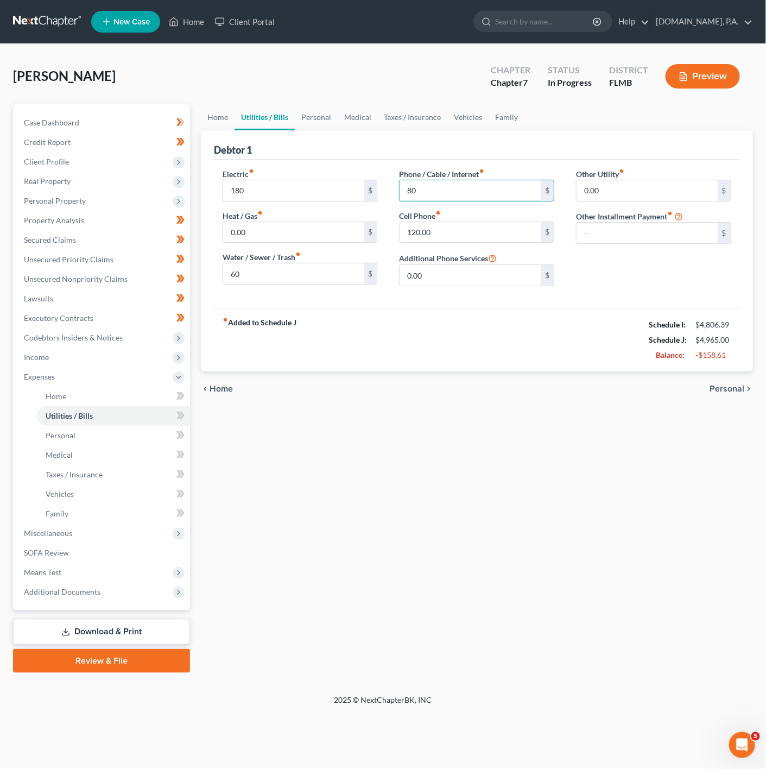
type input "80"
click at [380, 368] on div "fiber_manual_record Added to Schedule J Schedule I: $4,806.39 Schedule J: $4,96…" at bounding box center [477, 340] width 526 height 64
click at [463, 232] on input "120.00" at bounding box center [470, 232] width 141 height 21
type input "100"
click at [309, 392] on div "chevron_left Home Personal chevron_right" at bounding box center [477, 389] width 552 height 35
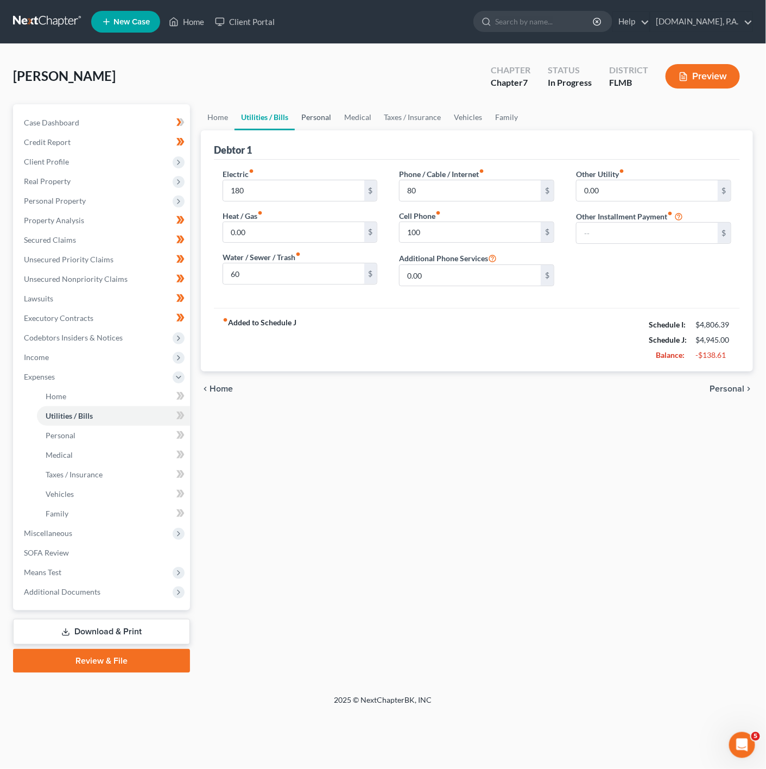
click at [305, 119] on link "Personal" at bounding box center [316, 117] width 43 height 26
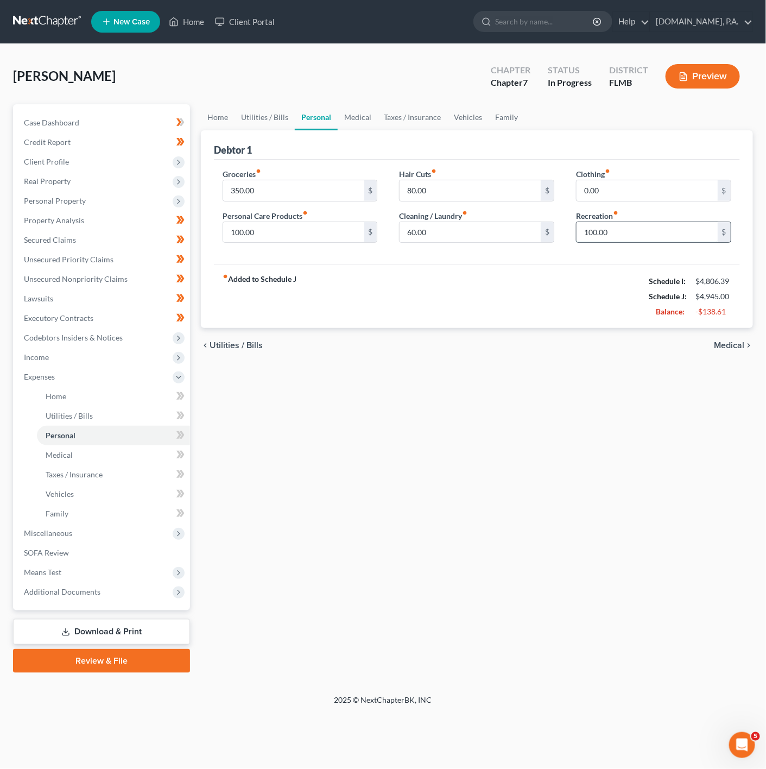
click at [622, 233] on input "100.00" at bounding box center [647, 232] width 141 height 21
type input "40"
click at [290, 241] on input "100.00" at bounding box center [293, 232] width 141 height 21
click at [488, 276] on div "fiber_manual_record Added to Schedule J Schedule I: $4,806.39 Schedule J: $4,82…" at bounding box center [477, 297] width 526 height 64
click at [266, 229] on input "40" at bounding box center [293, 232] width 141 height 21
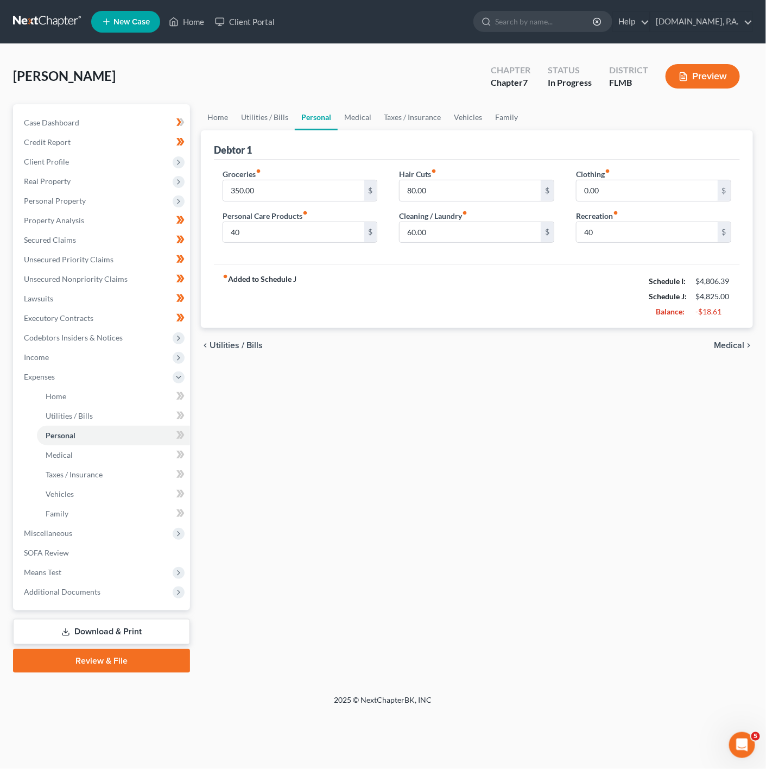
click at [438, 207] on div "Hair Cuts fiber_manual_record 80.00 $ Cleaning / Laundry fiber_manual_record 60…" at bounding box center [476, 210] width 177 height 84
click at [456, 198] on input "80.00" at bounding box center [470, 190] width 141 height 21
click at [274, 227] on input "40" at bounding box center [293, 232] width 141 height 21
type input "80"
click at [484, 199] on input "80.00" at bounding box center [470, 190] width 141 height 21
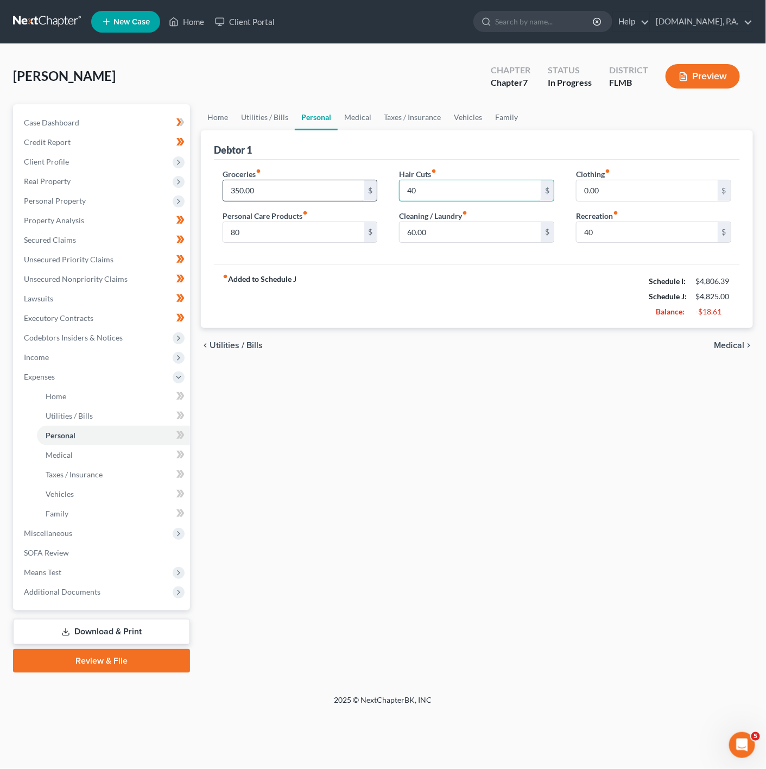
type input "40"
click at [300, 183] on input "350.00" at bounding box center [293, 190] width 141 height 21
type input "300"
click at [533, 375] on div "Home Utilities / Bills Personal Medical Taxes / Insurance Vehicles Family Debto…" at bounding box center [477, 388] width 563 height 569
click at [448, 191] on input "40" at bounding box center [470, 190] width 141 height 21
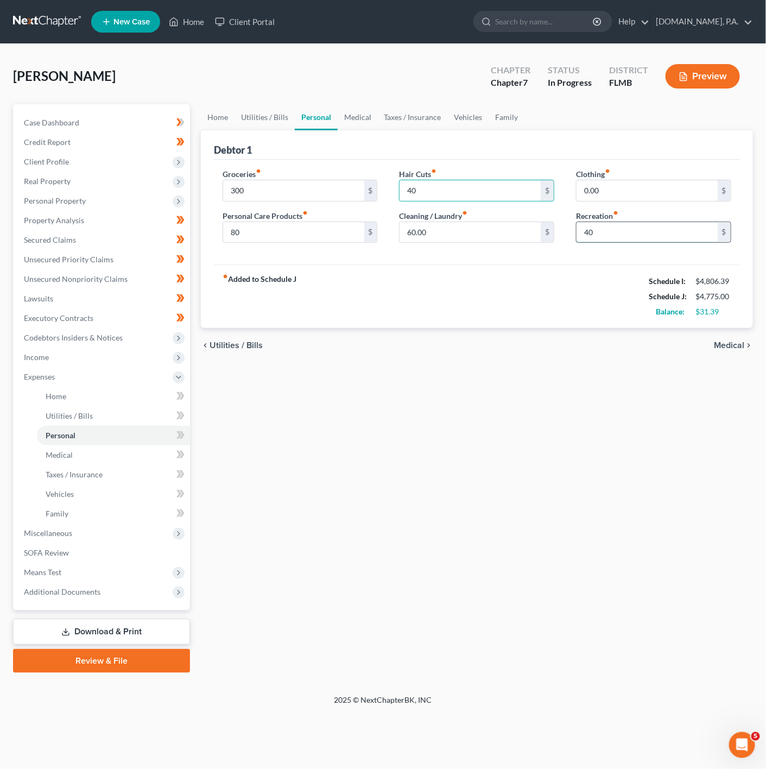
click at [653, 227] on input "40" at bounding box center [647, 232] width 141 height 21
type input "60"
click at [376, 362] on div "chevron_left Utilities / Bills Medical chevron_right" at bounding box center [477, 345] width 552 height 35
click at [322, 104] on link "Personal" at bounding box center [316, 117] width 43 height 26
click at [344, 106] on link "Medical" at bounding box center [358, 117] width 40 height 26
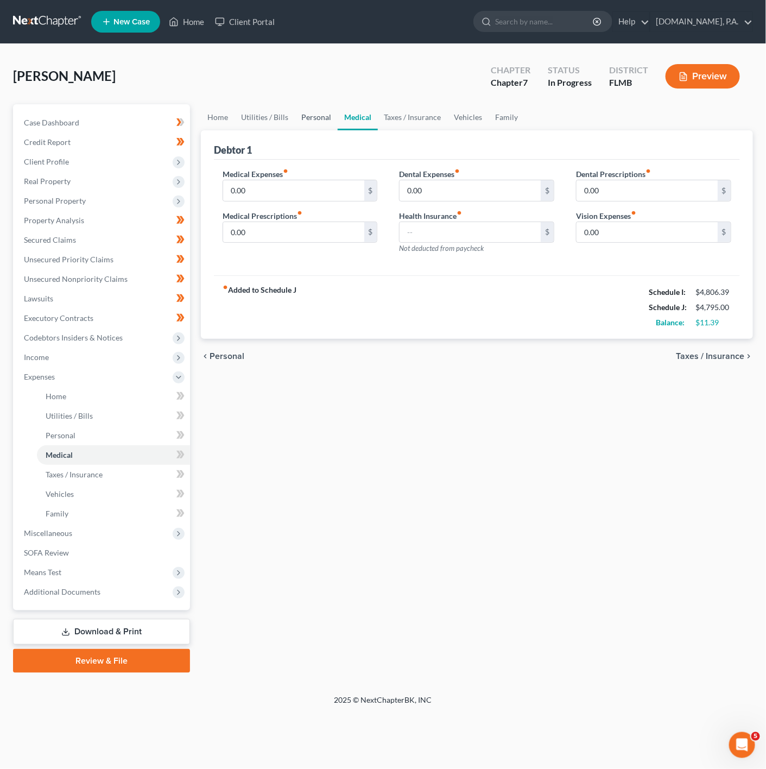
click at [313, 110] on link "Personal" at bounding box center [316, 117] width 43 height 26
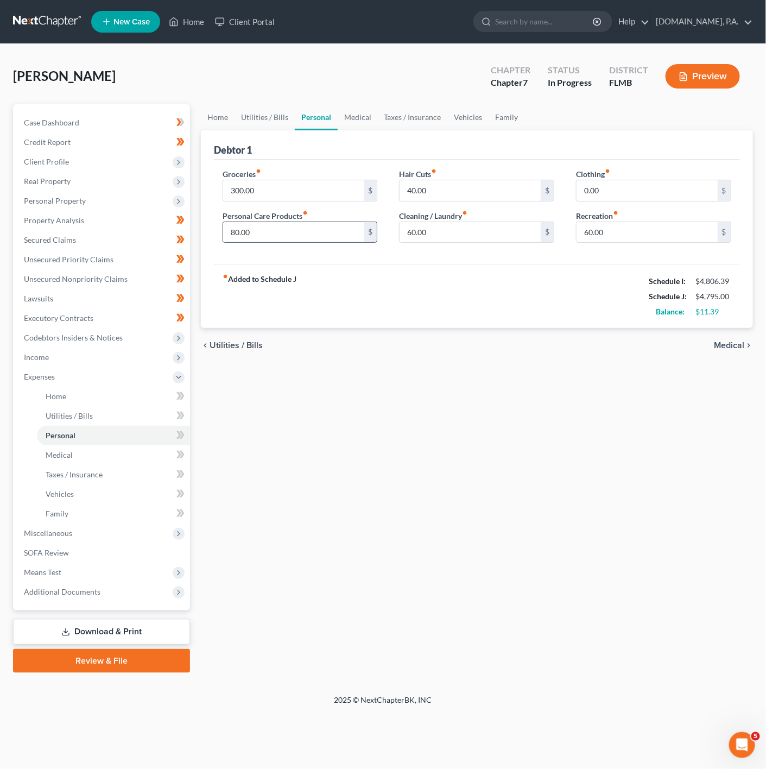
click at [318, 230] on input "80.00" at bounding box center [293, 232] width 141 height 21
click at [454, 228] on input "60.00" at bounding box center [470, 232] width 141 height 21
click at [673, 231] on input "60.00" at bounding box center [647, 232] width 141 height 21
drag, startPoint x: 621, startPoint y: 225, endPoint x: 614, endPoint y: 225, distance: 6.5
click at [614, 225] on input "50" at bounding box center [647, 232] width 141 height 21
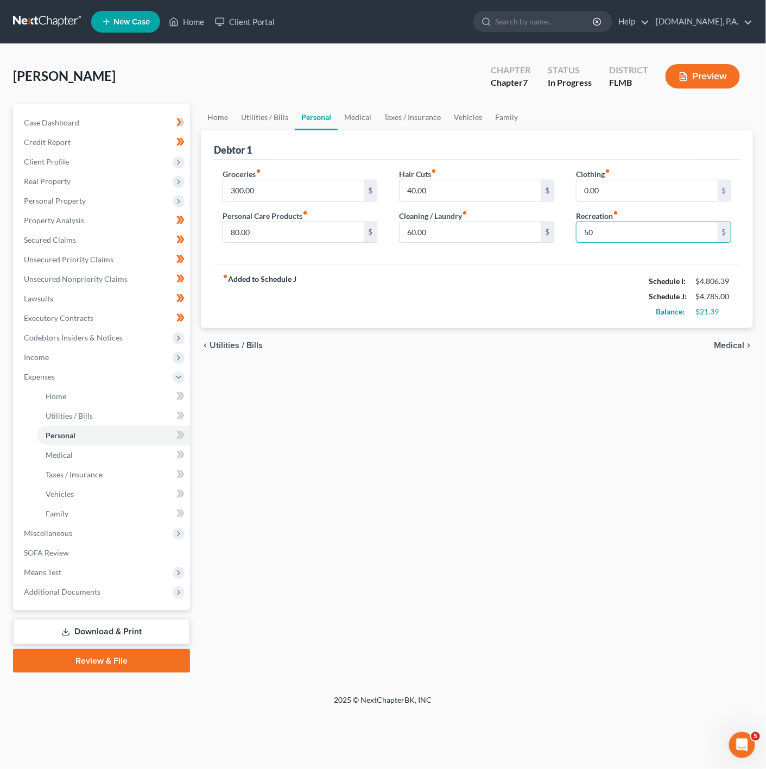
type input "50"
click at [520, 322] on div "fiber_manual_record Added to Schedule J Schedule I: $4,806.39 Schedule J: $4,78…" at bounding box center [477, 297] width 526 height 64
click at [297, 111] on link "Personal" at bounding box center [316, 117] width 43 height 26
click at [246, 122] on link "Utilities / Bills" at bounding box center [265, 117] width 60 height 26
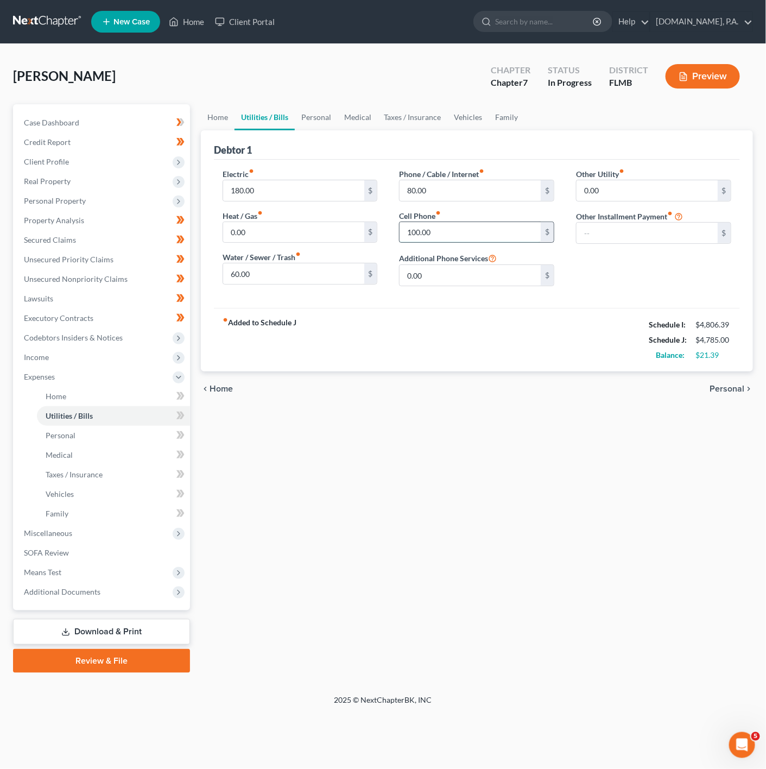
click at [419, 234] on input "100.00" at bounding box center [470, 232] width 141 height 21
type input "60"
click at [369, 330] on div "fiber_manual_record Added to Schedule J Schedule I: $4,806.39 Schedule J: $4,74…" at bounding box center [477, 340] width 526 height 64
click at [253, 270] on input "60.00" at bounding box center [293, 273] width 141 height 21
click at [333, 121] on link "Personal" at bounding box center [316, 117] width 43 height 26
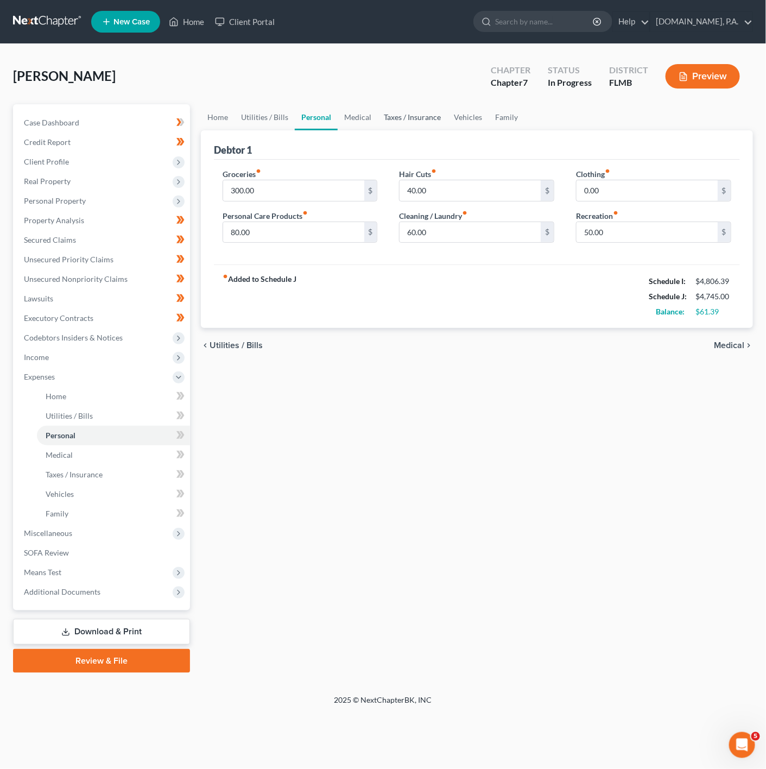
click at [380, 116] on link "Taxes / Insurance" at bounding box center [413, 117] width 70 height 26
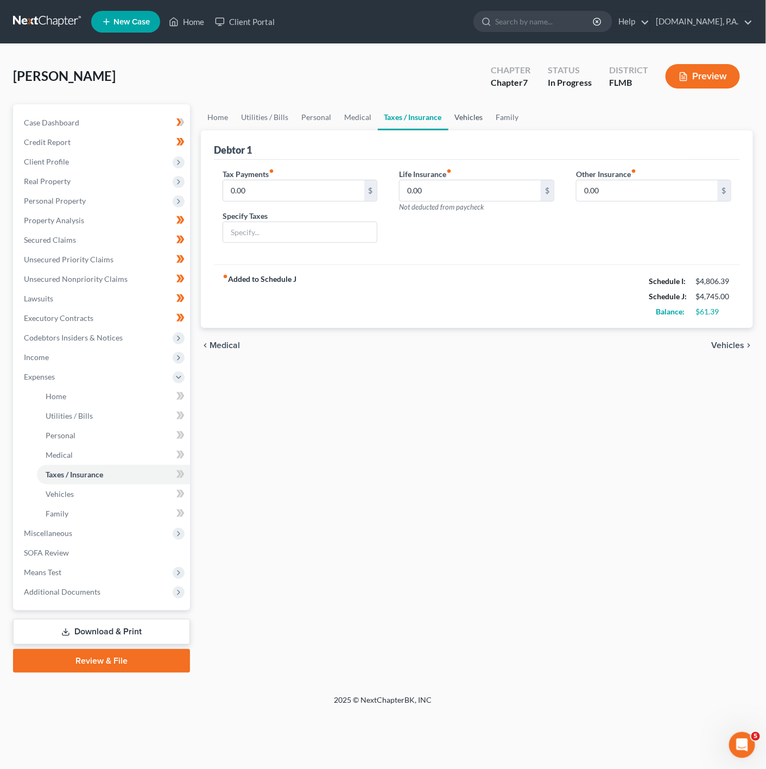
click at [467, 118] on link "Vehicles" at bounding box center [469, 117] width 41 height 26
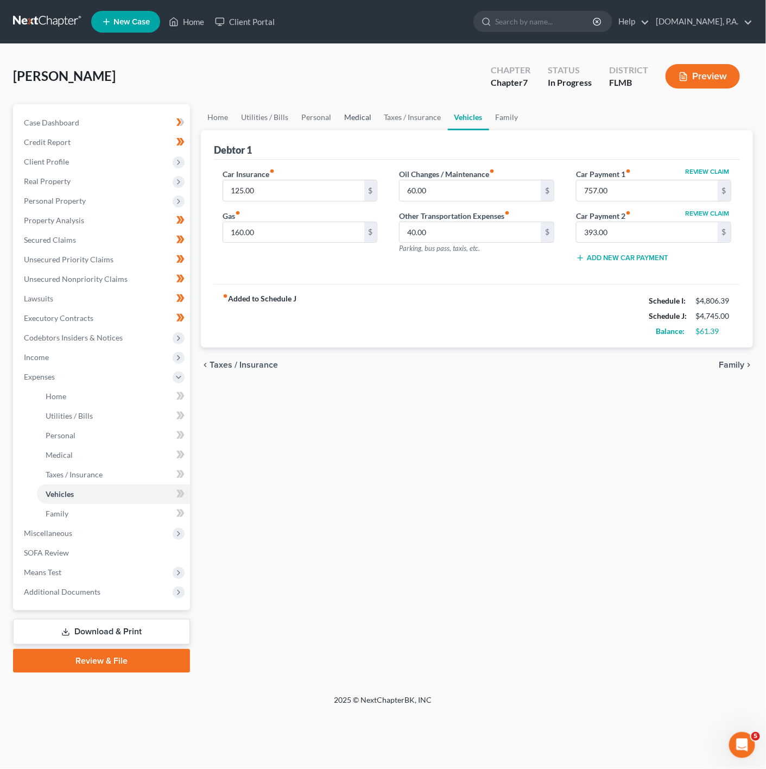
click at [367, 119] on link "Medical" at bounding box center [358, 117] width 40 height 26
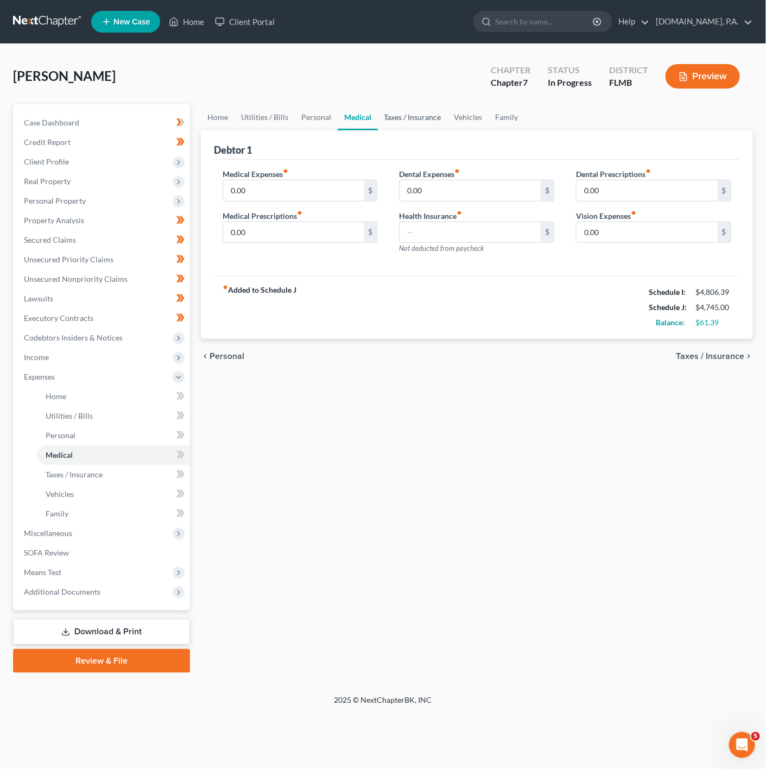
click at [393, 116] on link "Taxes / Insurance" at bounding box center [413, 117] width 70 height 26
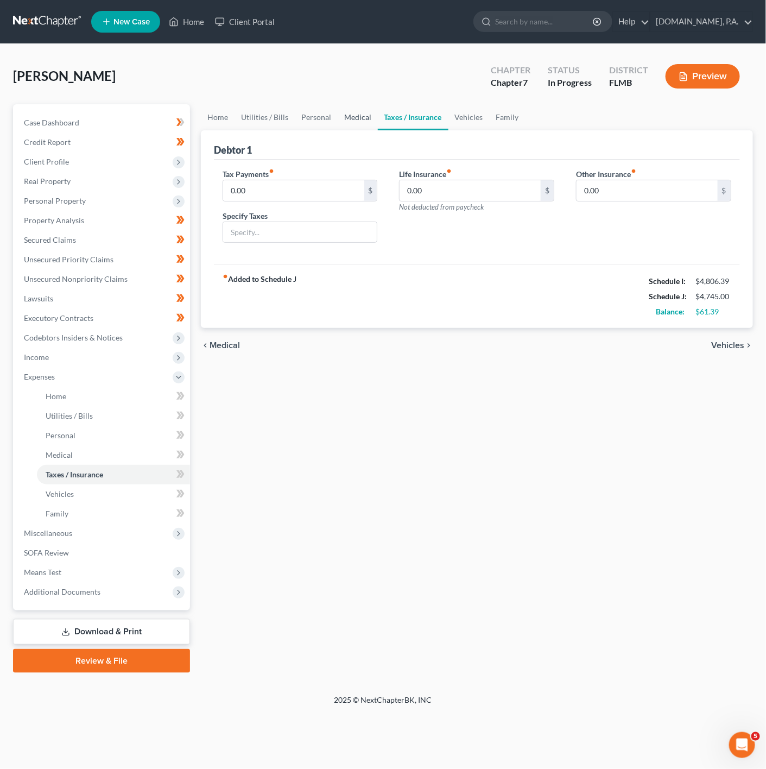
click at [339, 118] on link "Medical" at bounding box center [358, 117] width 40 height 26
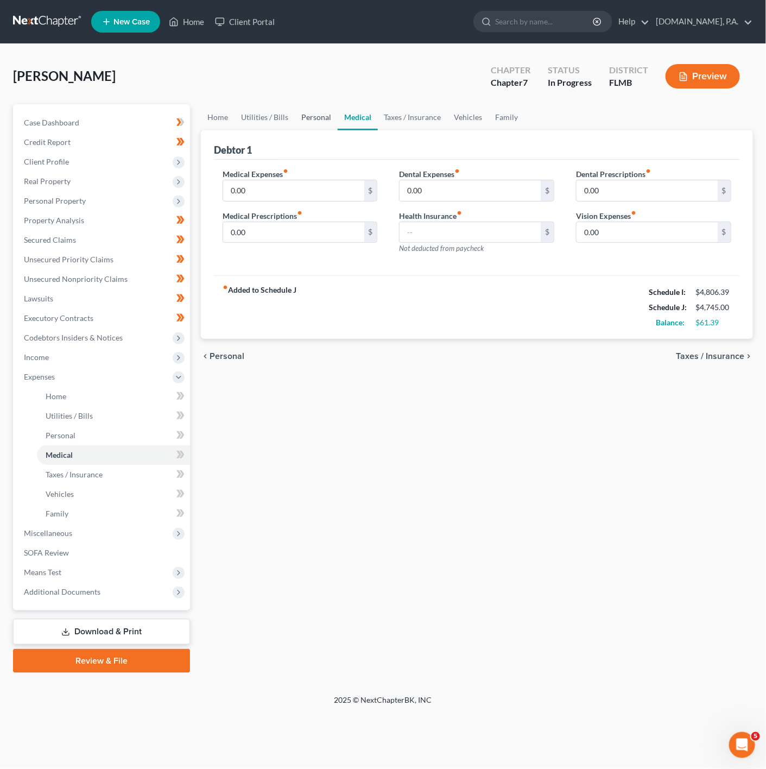
click at [300, 124] on link "Personal" at bounding box center [316, 117] width 43 height 26
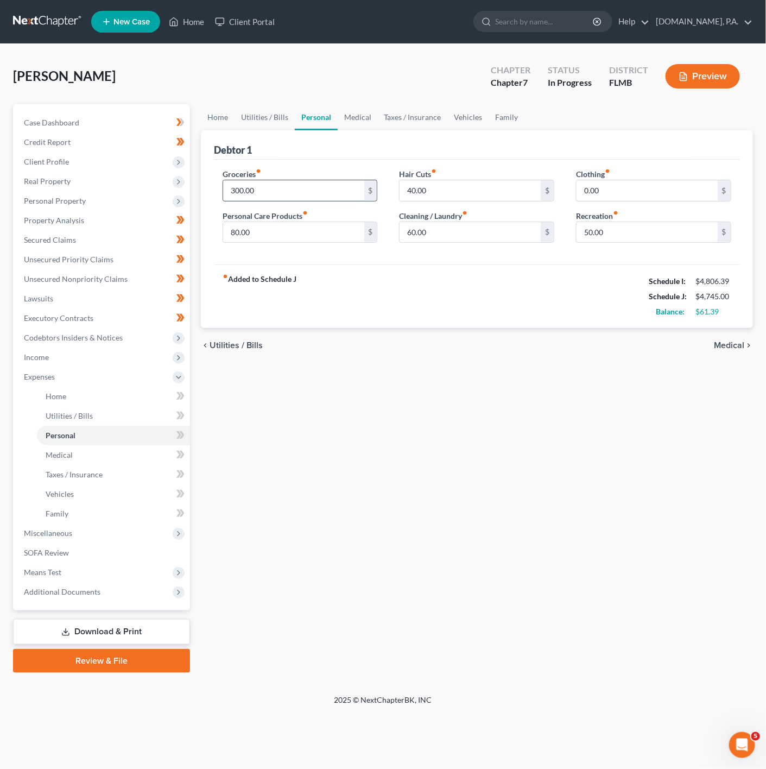
click at [285, 199] on input "300.00" at bounding box center [293, 190] width 141 height 21
click at [660, 233] on input "50.00" at bounding box center [647, 232] width 141 height 21
type input "100"
click at [244, 339] on div "chevron_left Utilities / Bills Medical chevron_right" at bounding box center [477, 345] width 552 height 35
click at [268, 121] on link "Utilities / Bills" at bounding box center [265, 117] width 60 height 26
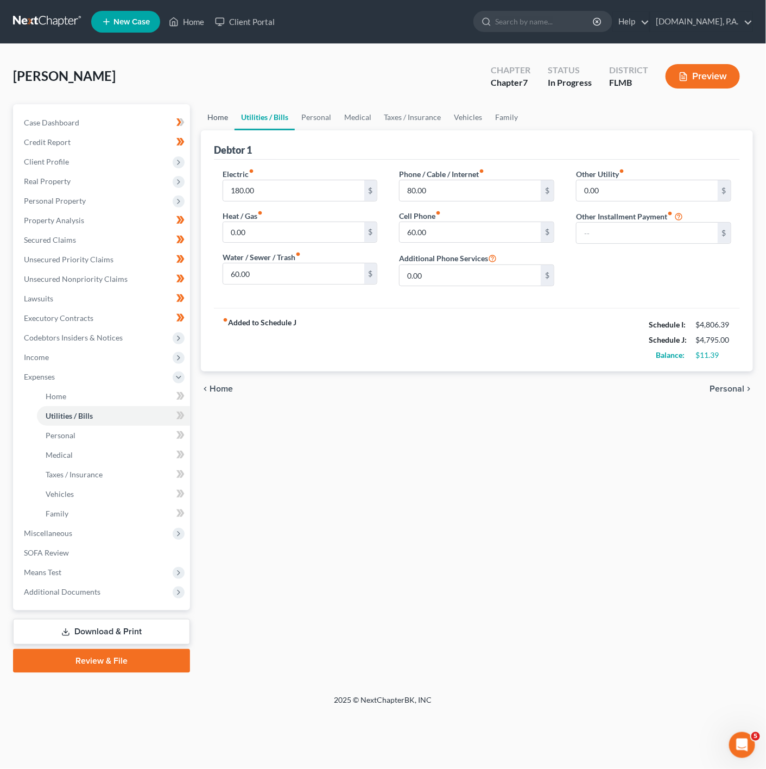
click at [230, 121] on link "Home" at bounding box center [218, 117] width 34 height 26
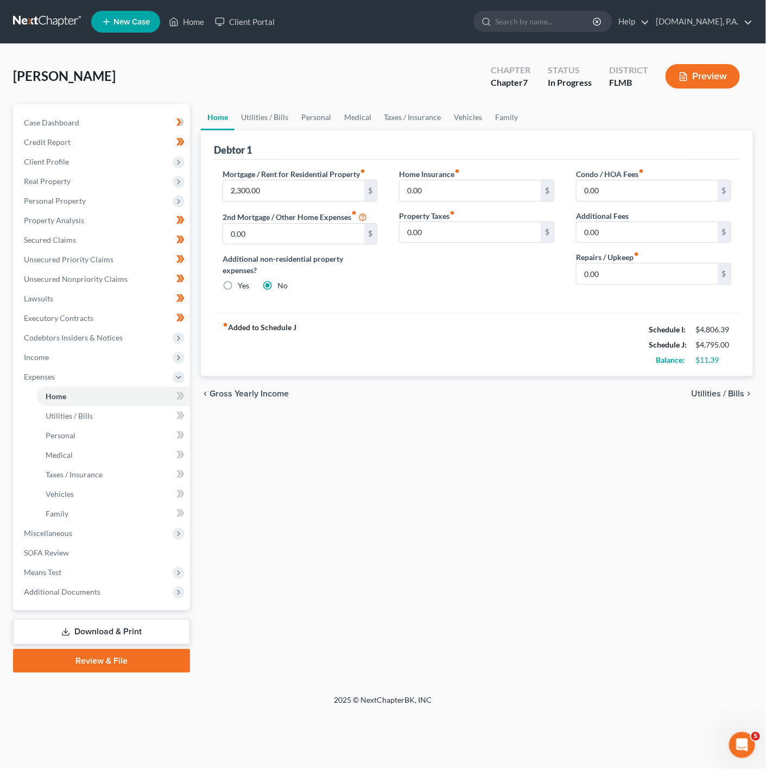
click at [445, 134] on div "Debtor 1" at bounding box center [477, 144] width 526 height 29
click at [497, 131] on div "Debtor 1" at bounding box center [477, 144] width 526 height 29
click at [510, 125] on link "Family" at bounding box center [507, 117] width 36 height 26
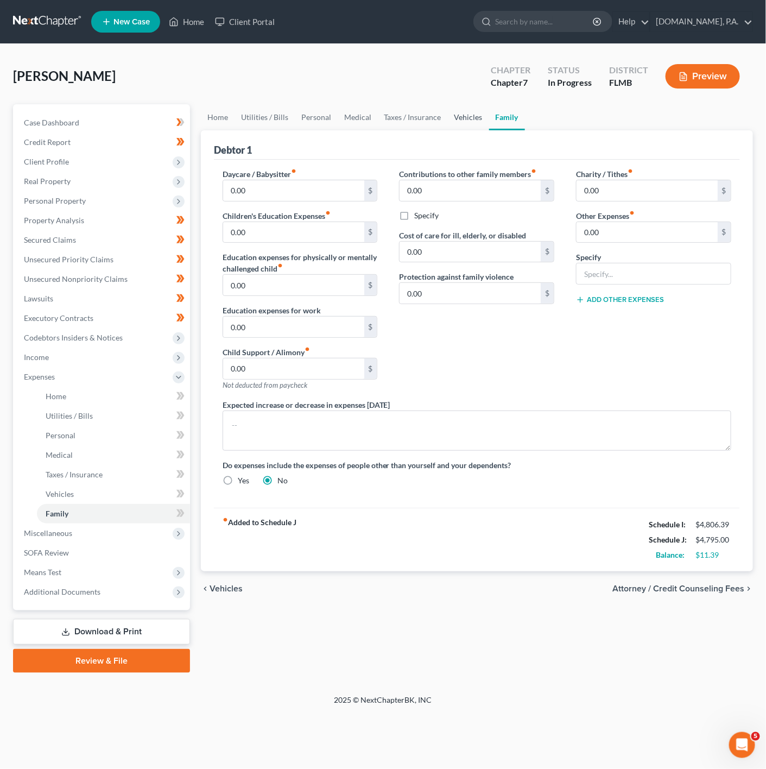
click at [448, 118] on link "Vehicles" at bounding box center [468, 117] width 41 height 26
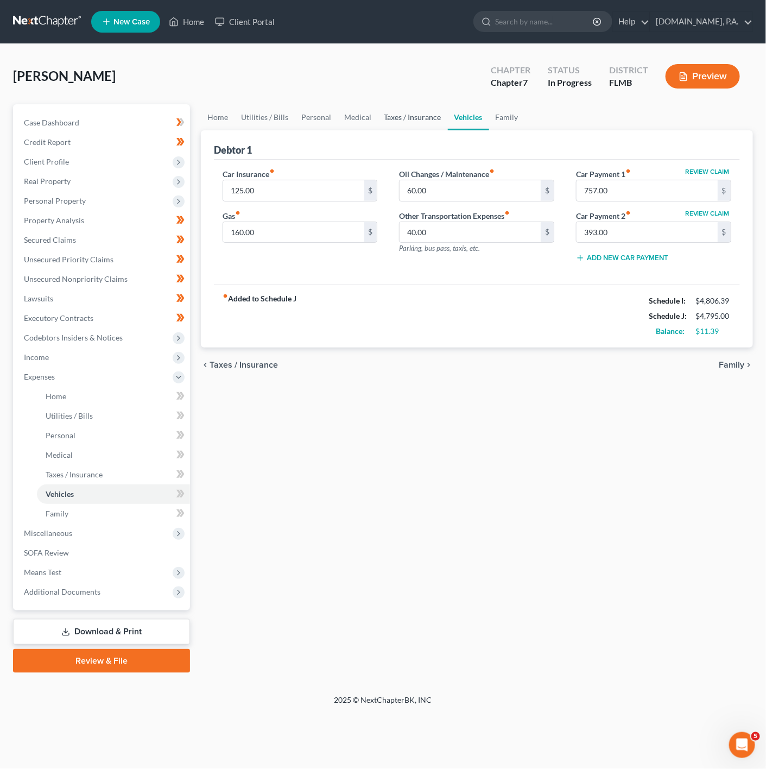
click at [414, 119] on link "Taxes / Insurance" at bounding box center [413, 117] width 70 height 26
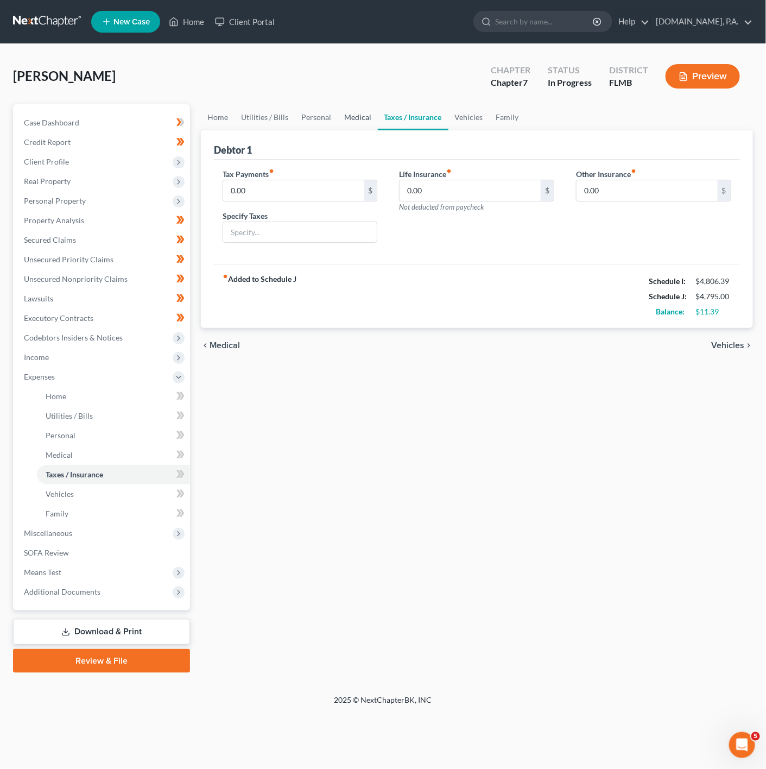
click at [373, 123] on link "Medical" at bounding box center [358, 117] width 40 height 26
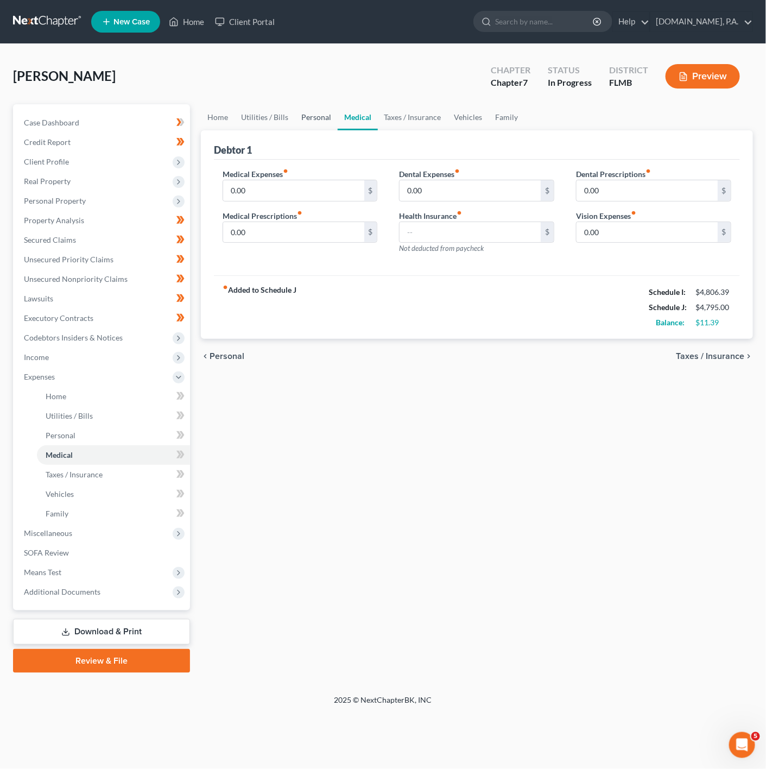
click at [320, 124] on link "Personal" at bounding box center [316, 117] width 43 height 26
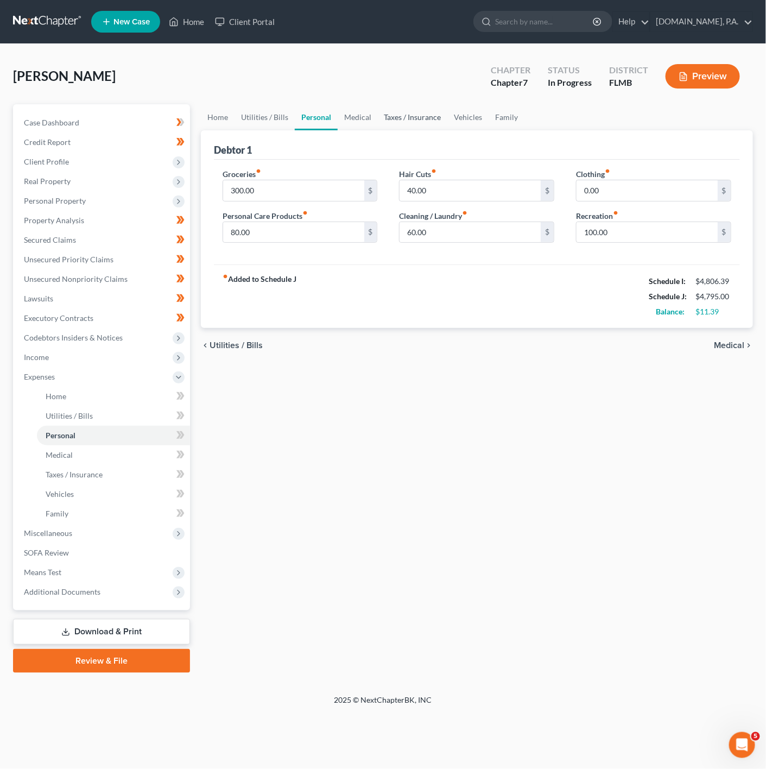
click at [411, 126] on link "Taxes / Insurance" at bounding box center [413, 117] width 70 height 26
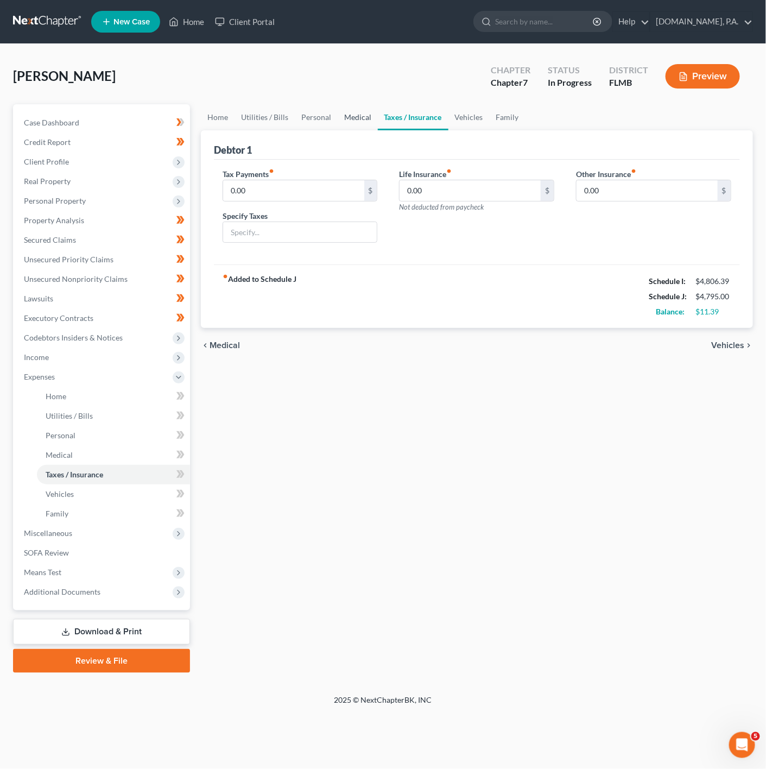
click at [338, 113] on link "Medical" at bounding box center [358, 117] width 40 height 26
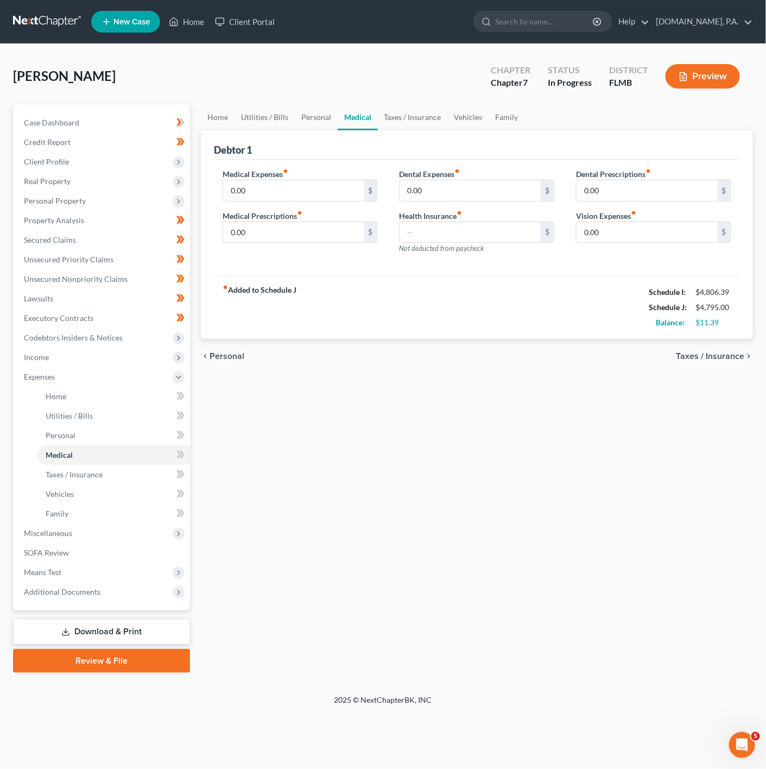
click at [349, 124] on link "Medical" at bounding box center [358, 117] width 40 height 26
click at [295, 123] on link "Personal" at bounding box center [316, 117] width 43 height 26
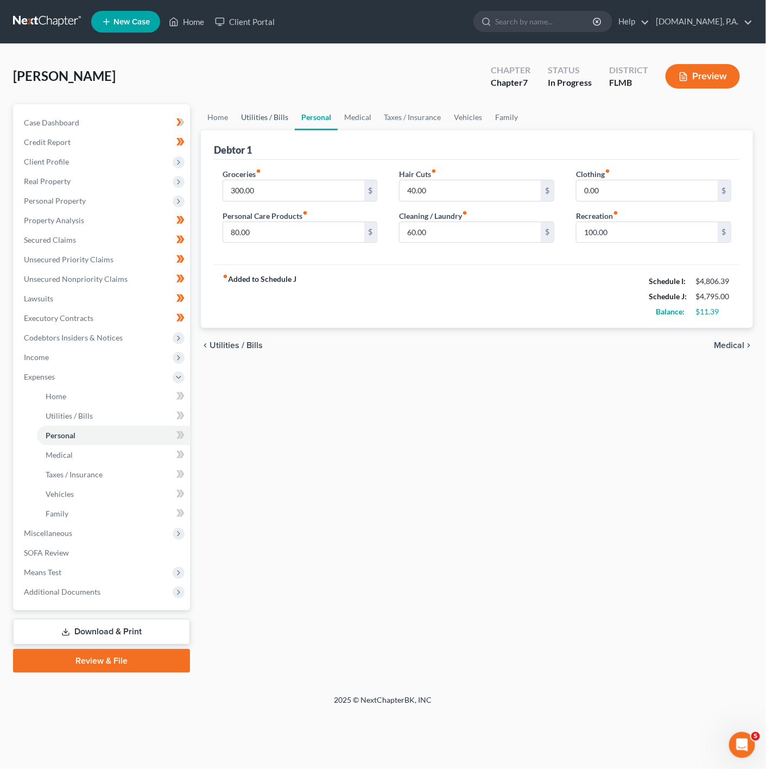
click at [261, 116] on link "Utilities / Bills" at bounding box center [265, 117] width 60 height 26
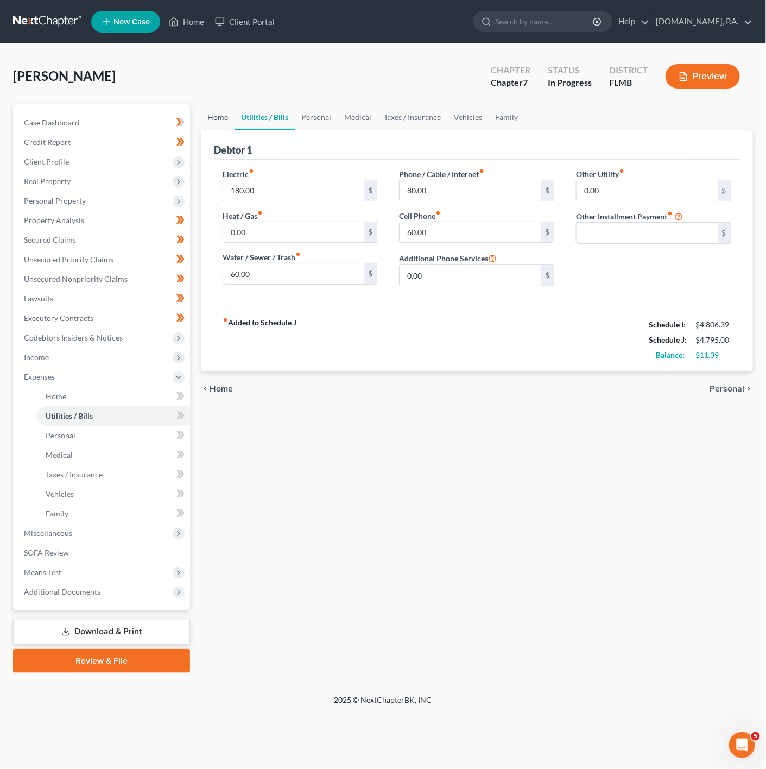
click at [230, 112] on link "Home" at bounding box center [218, 117] width 34 height 26
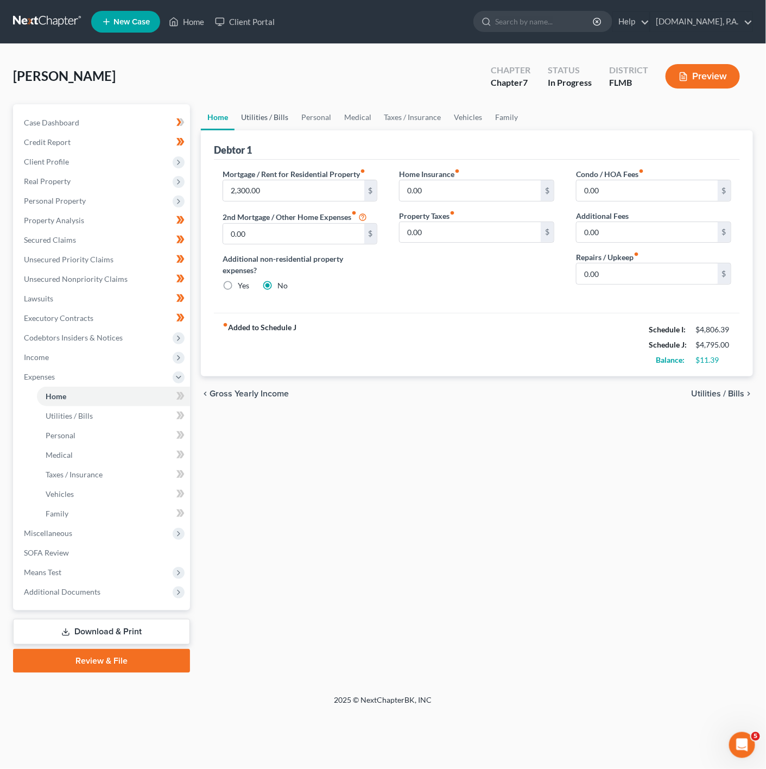
click at [256, 110] on link "Utilities / Bills" at bounding box center [265, 117] width 60 height 26
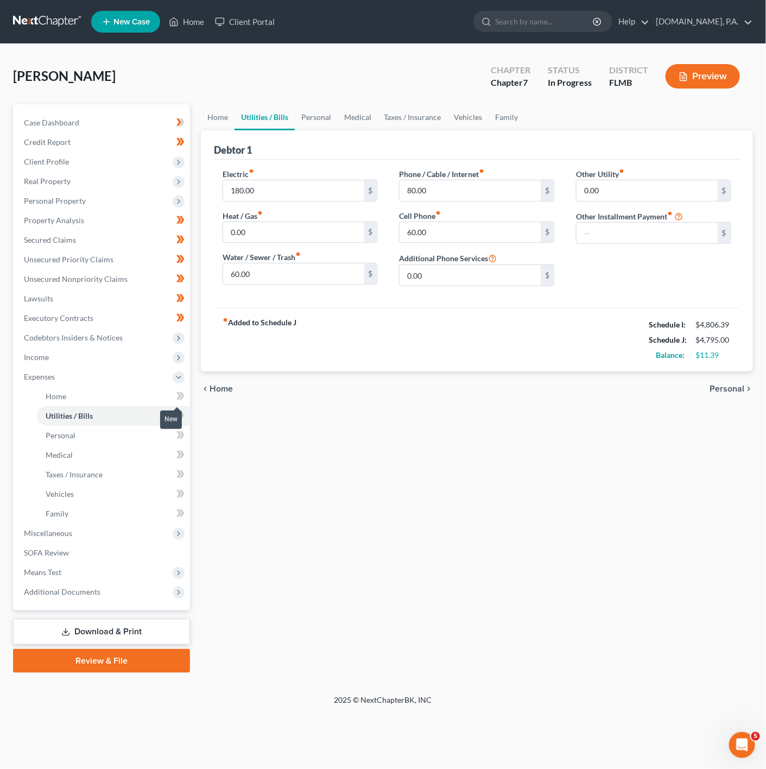
click at [187, 405] on span at bounding box center [180, 397] width 19 height 16
click at [178, 396] on icon at bounding box center [181, 396] width 8 height 14
click at [177, 421] on icon at bounding box center [181, 416] width 8 height 14
click at [177, 446] on link "Medical" at bounding box center [113, 455] width 153 height 20
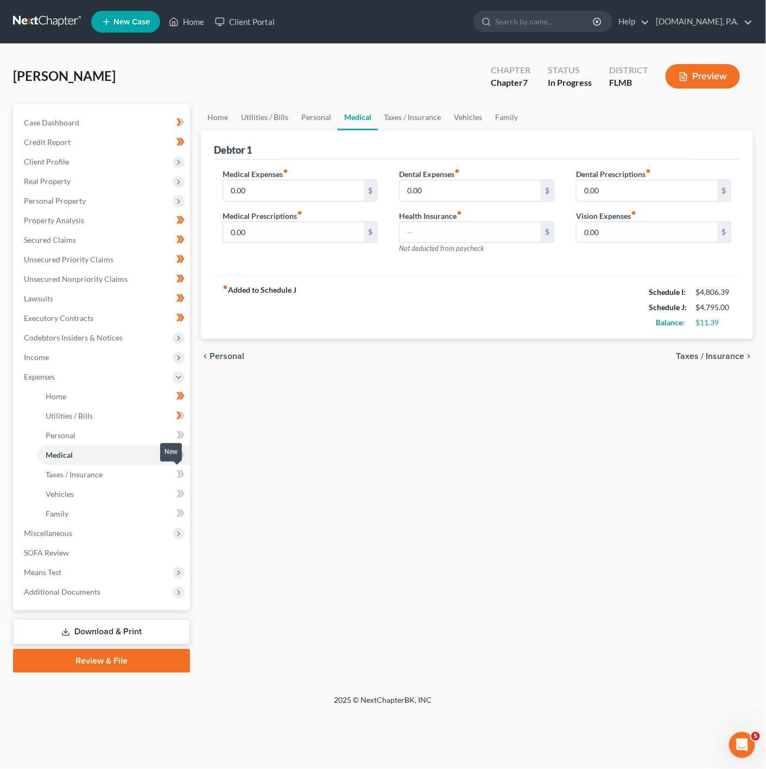
click at [173, 482] on span at bounding box center [180, 476] width 19 height 16
click at [179, 513] on icon at bounding box center [179, 513] width 5 height 8
click at [173, 507] on span at bounding box center [180, 515] width 19 height 16
click at [179, 500] on icon at bounding box center [181, 494] width 8 height 14
click at [181, 508] on icon at bounding box center [181, 514] width 8 height 14
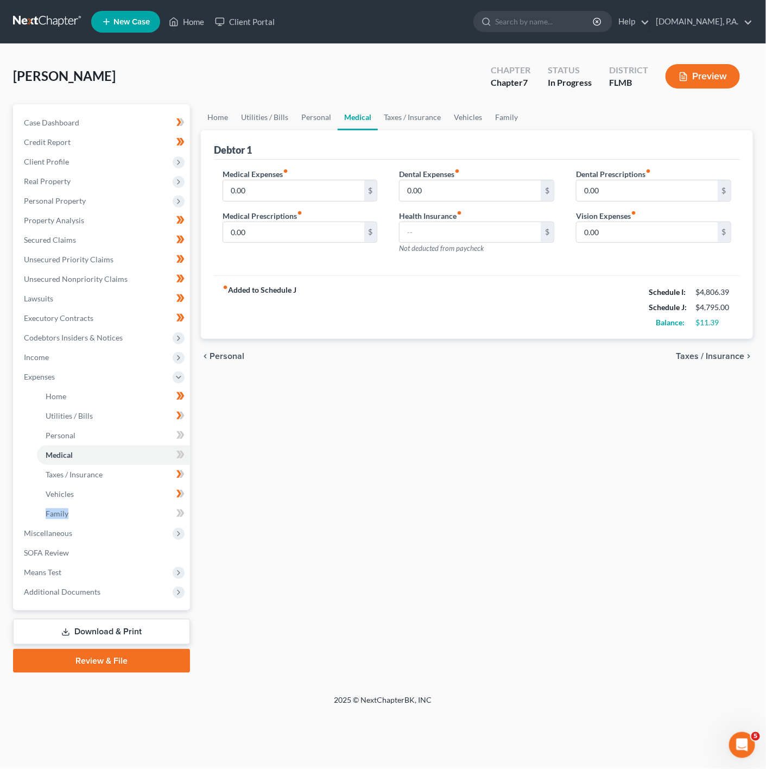
click at [181, 508] on icon at bounding box center [181, 514] width 8 height 14
click at [172, 448] on span at bounding box center [180, 456] width 19 height 16
click at [187, 442] on span at bounding box center [180, 437] width 19 height 16
click at [166, 538] on span "Miscellaneous" at bounding box center [102, 534] width 175 height 20
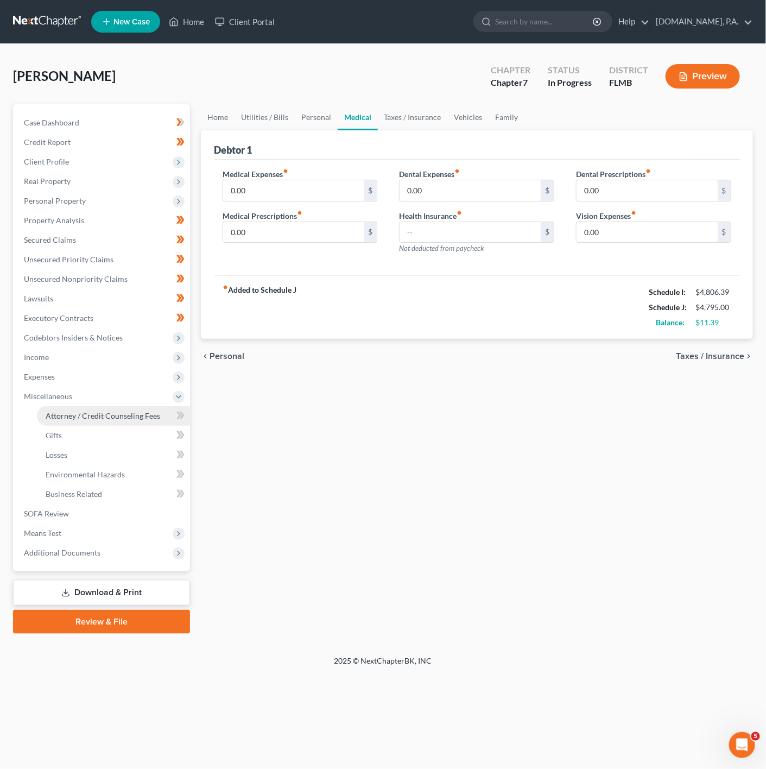
click at [155, 414] on span "Attorney / Credit Counseling Fees" at bounding box center [103, 415] width 115 height 9
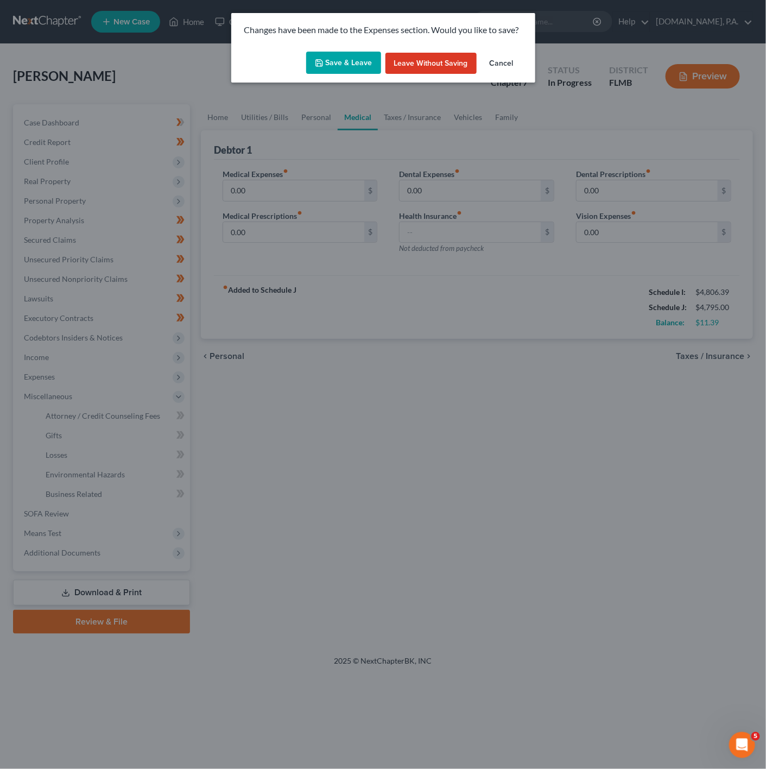
click at [357, 68] on button "Save & Leave" at bounding box center [343, 63] width 75 height 23
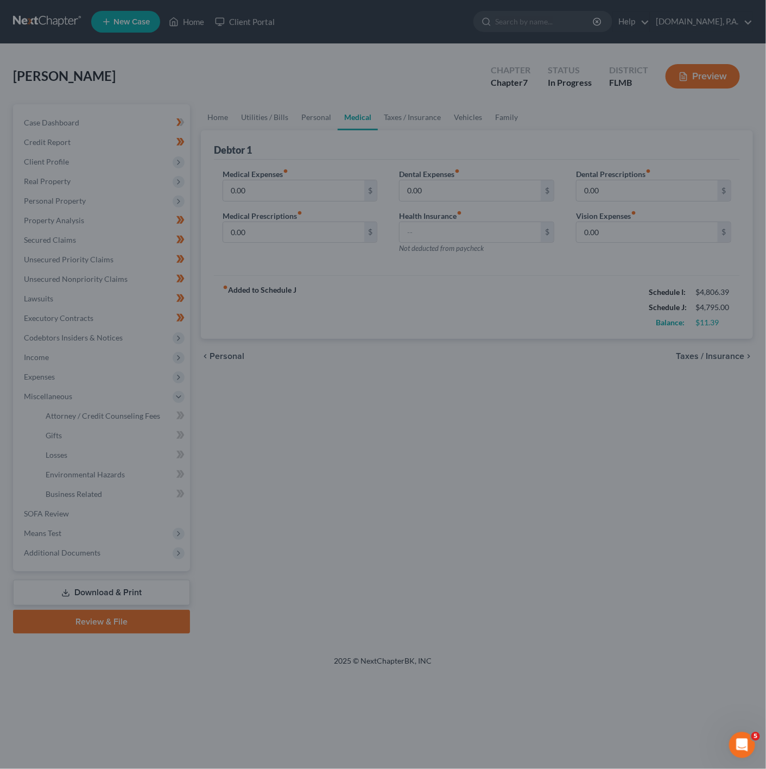
select select "3"
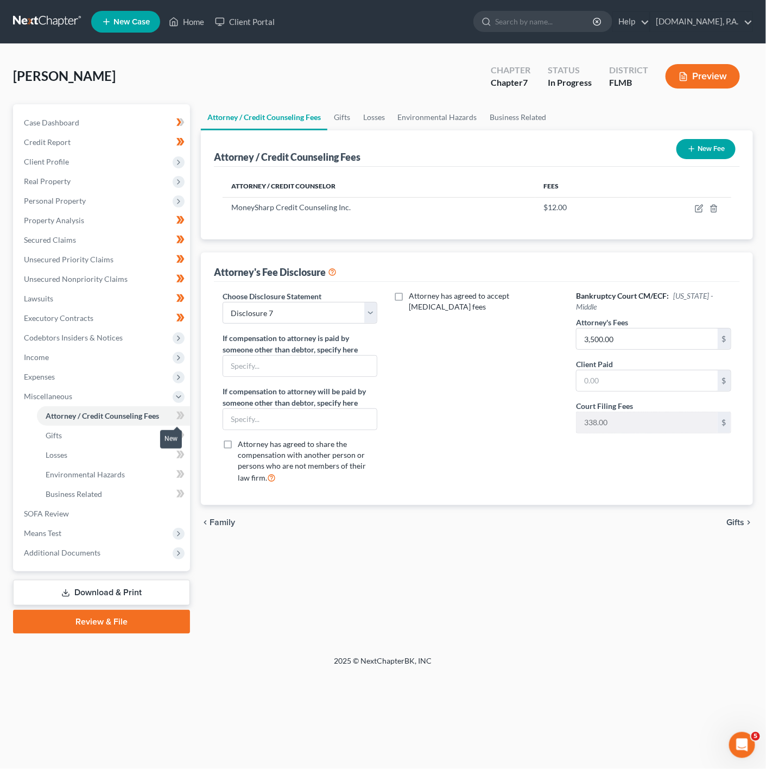
click at [177, 416] on icon at bounding box center [181, 416] width 8 height 14
click at [165, 432] on link "Gifts" at bounding box center [113, 436] width 153 height 20
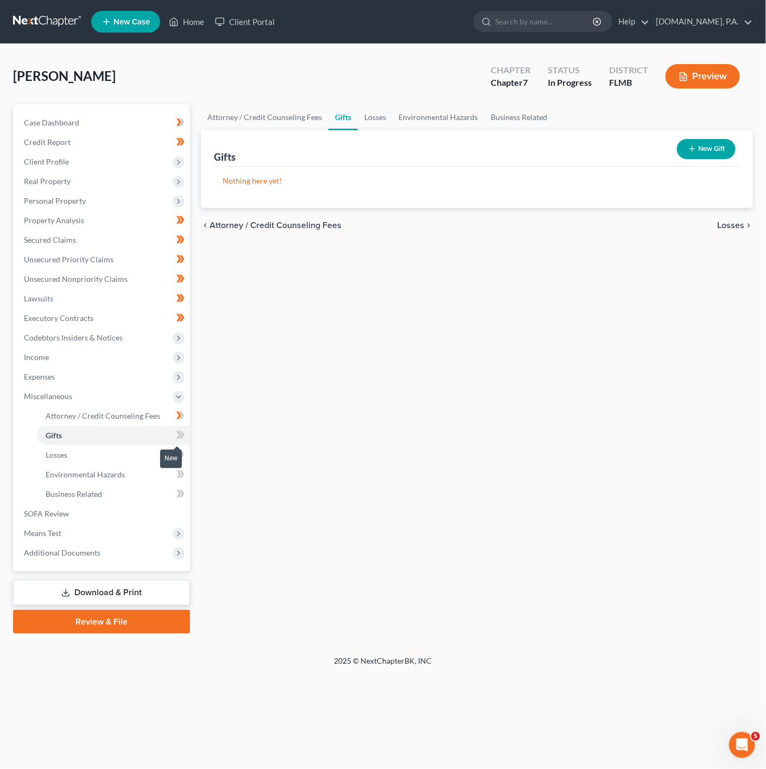
click at [183, 432] on icon at bounding box center [181, 435] width 5 height 8
click at [150, 456] on link "Losses" at bounding box center [113, 455] width 153 height 20
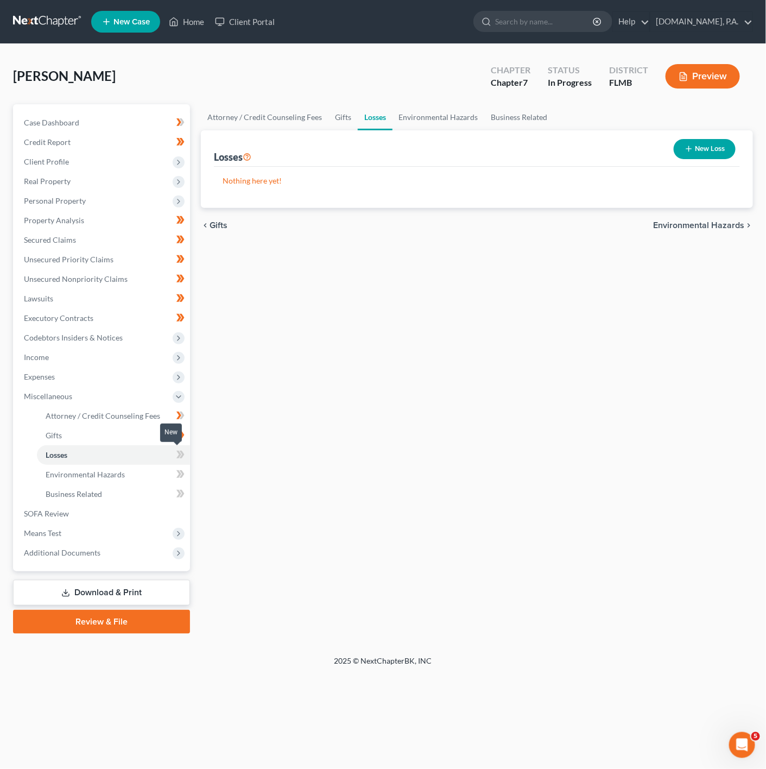
click at [187, 454] on span at bounding box center [180, 456] width 19 height 16
click at [129, 473] on link "Environmental Hazards" at bounding box center [113, 475] width 153 height 20
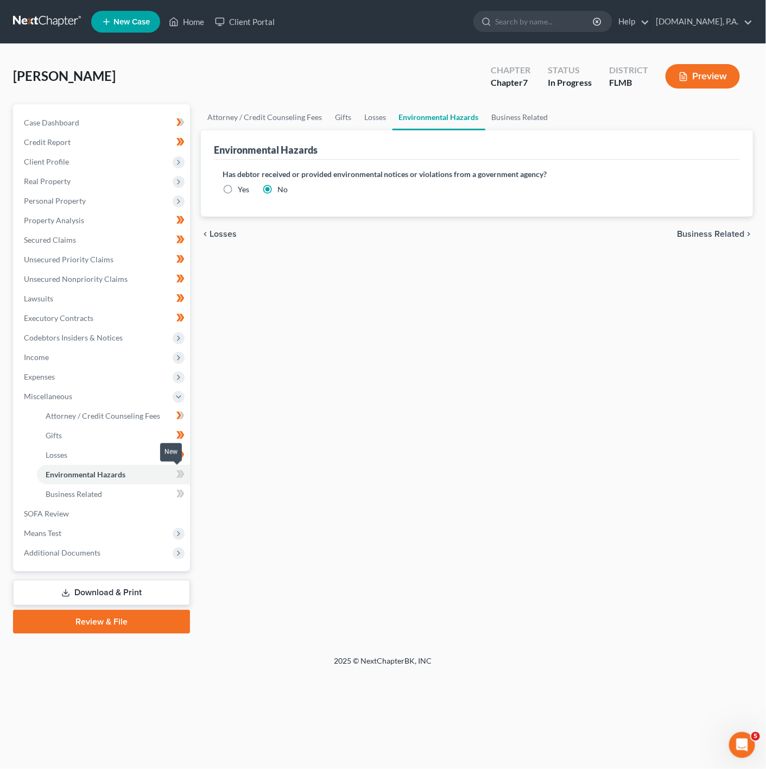
click at [181, 469] on icon at bounding box center [181, 475] width 8 height 14
click at [158, 493] on link "Business Related" at bounding box center [113, 495] width 153 height 20
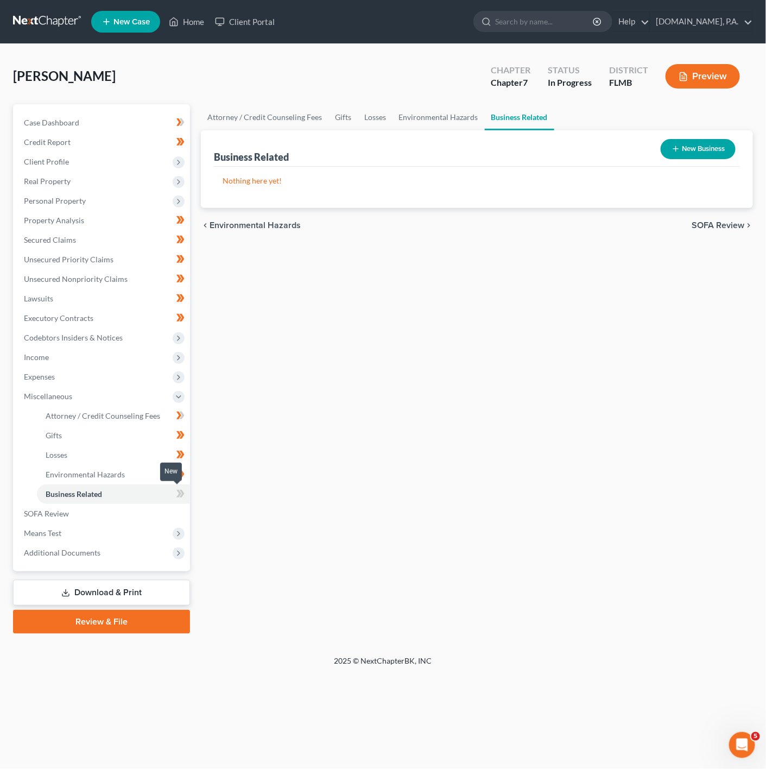
click at [175, 493] on span at bounding box center [180, 495] width 19 height 16
click at [179, 494] on icon at bounding box center [179, 494] width 5 height 8
click at [177, 197] on icon at bounding box center [178, 201] width 9 height 9
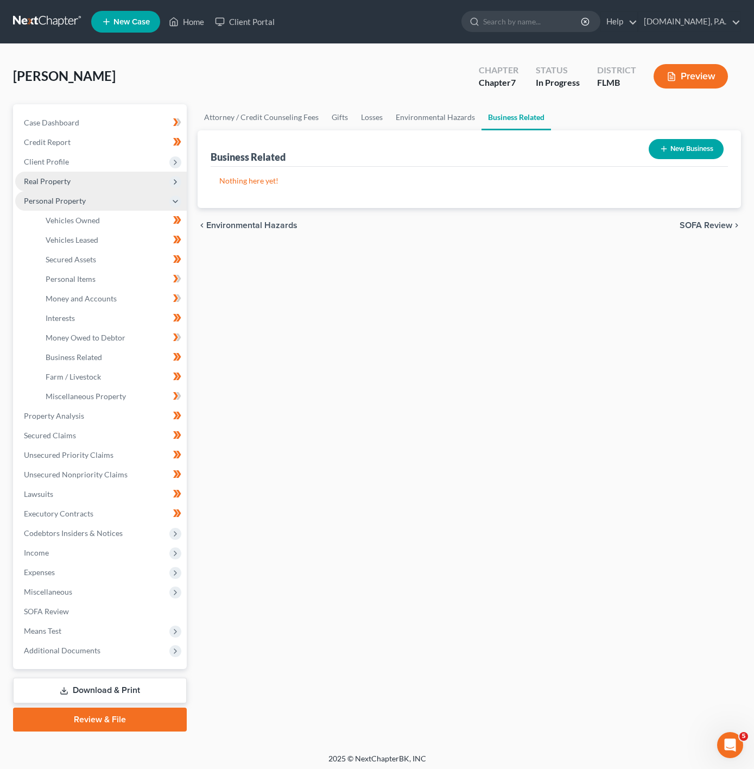
click at [172, 181] on icon at bounding box center [175, 182] width 9 height 9
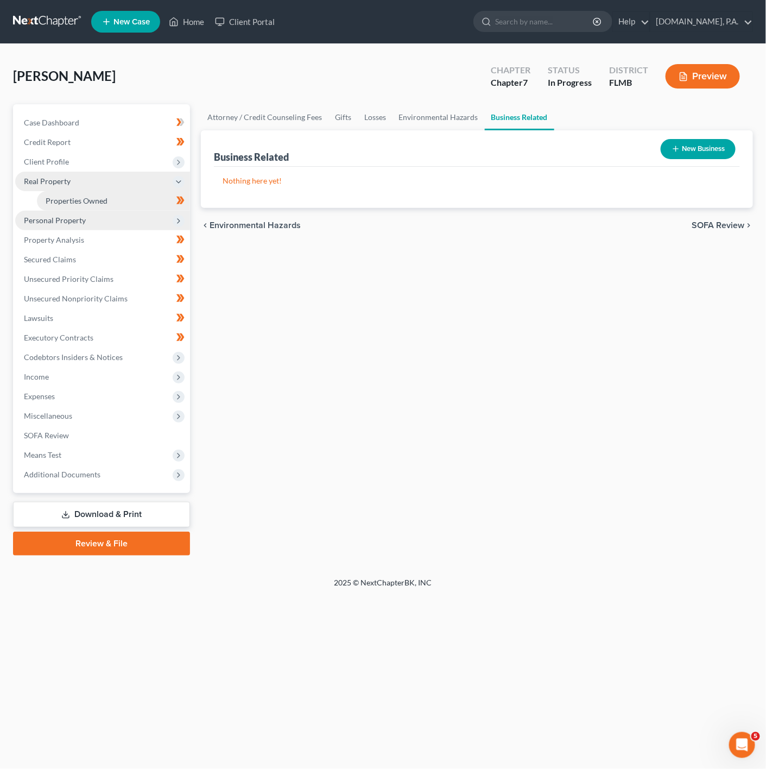
click at [156, 202] on link "Properties Owned" at bounding box center [113, 201] width 153 height 20
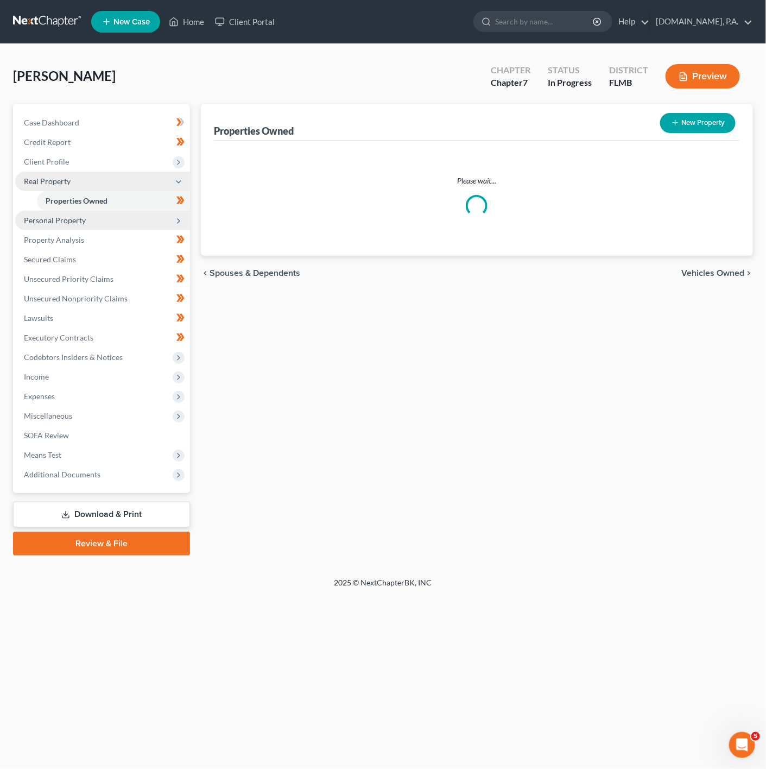
click at [158, 216] on span "Personal Property" at bounding box center [102, 221] width 175 height 20
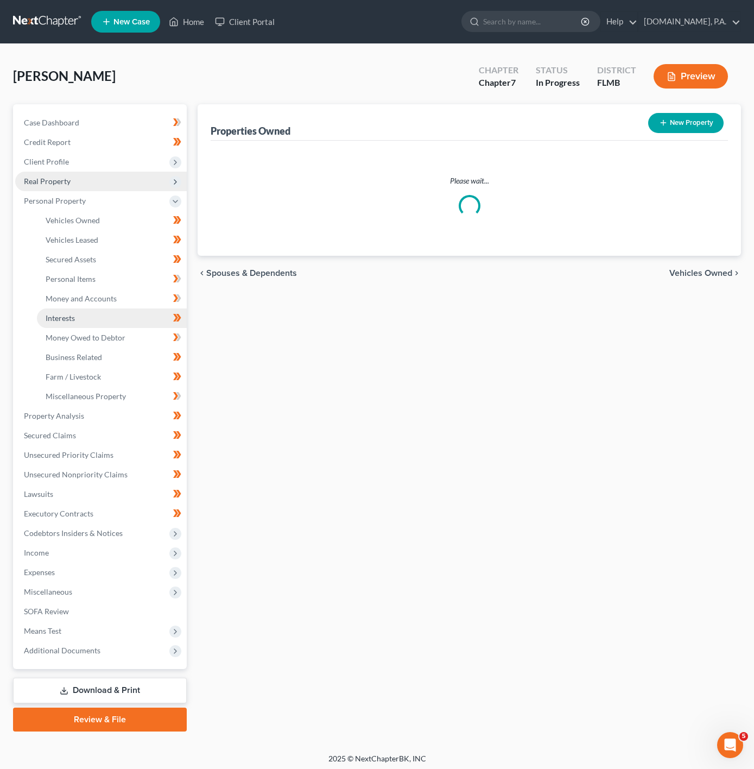
click at [141, 309] on link "Interests" at bounding box center [112, 319] width 150 height 20
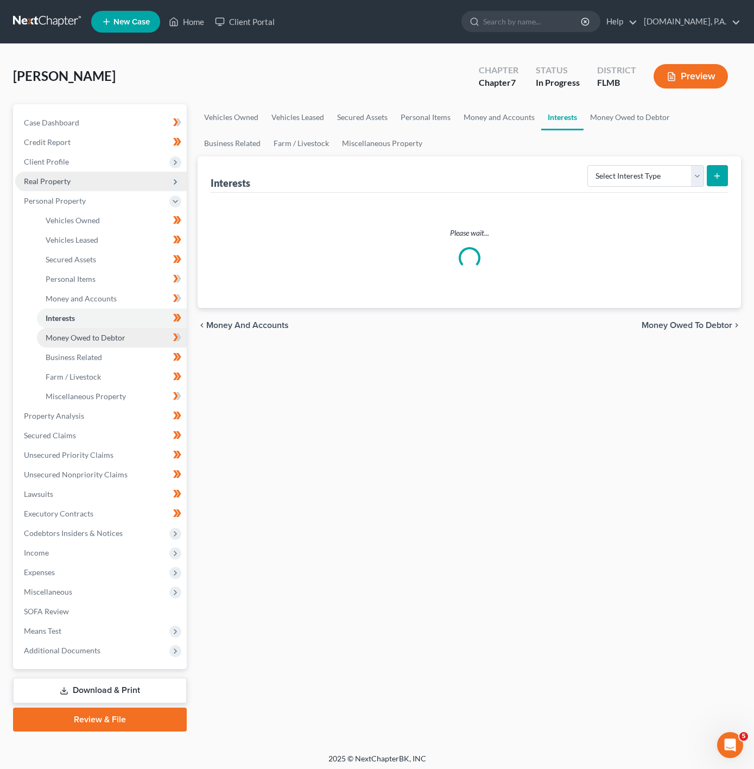
click at [153, 341] on link "Money Owed to Debtor" at bounding box center [112, 338] width 150 height 20
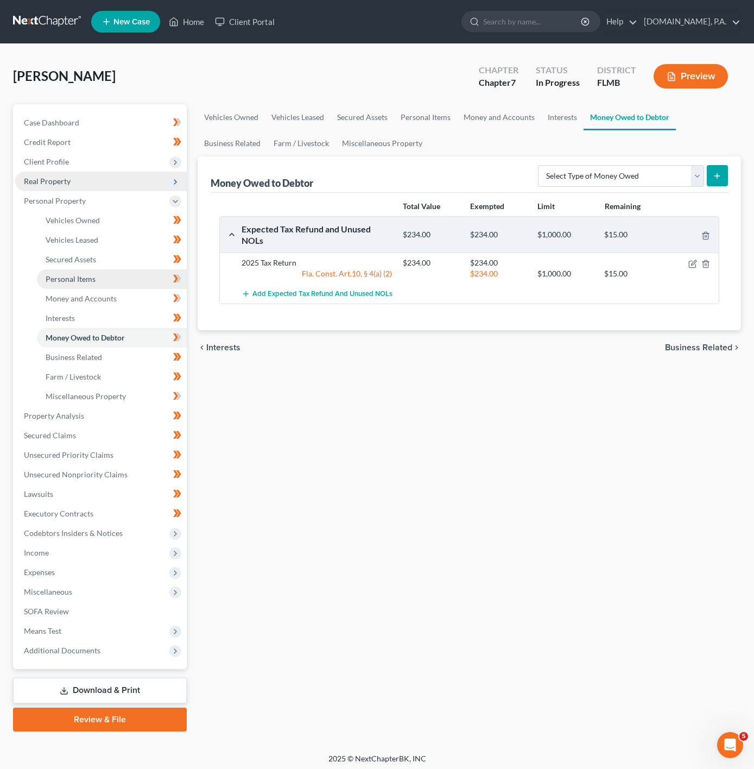
click at [131, 284] on link "Personal Items" at bounding box center [112, 279] width 150 height 20
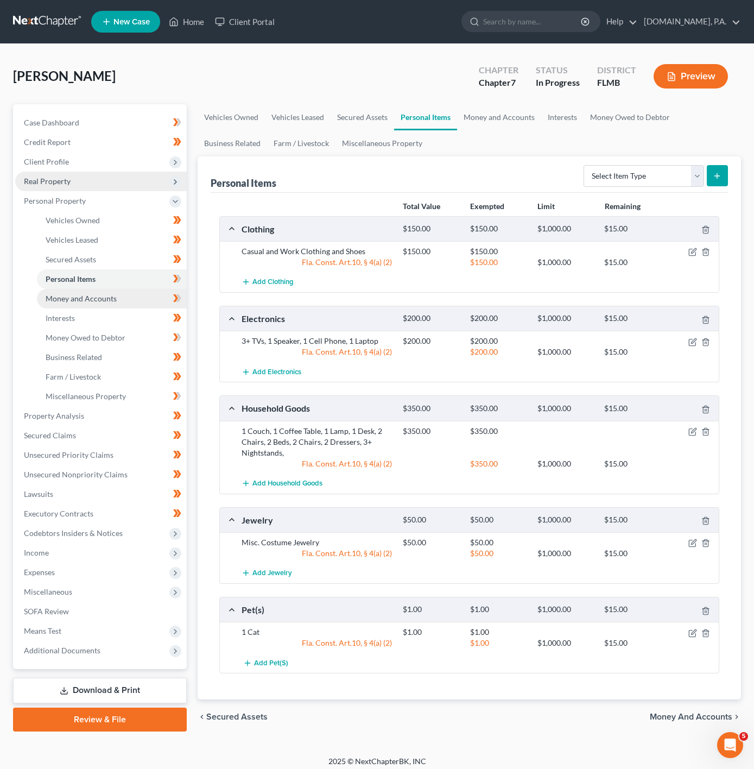
click at [153, 292] on link "Money and Accounts" at bounding box center [112, 299] width 150 height 20
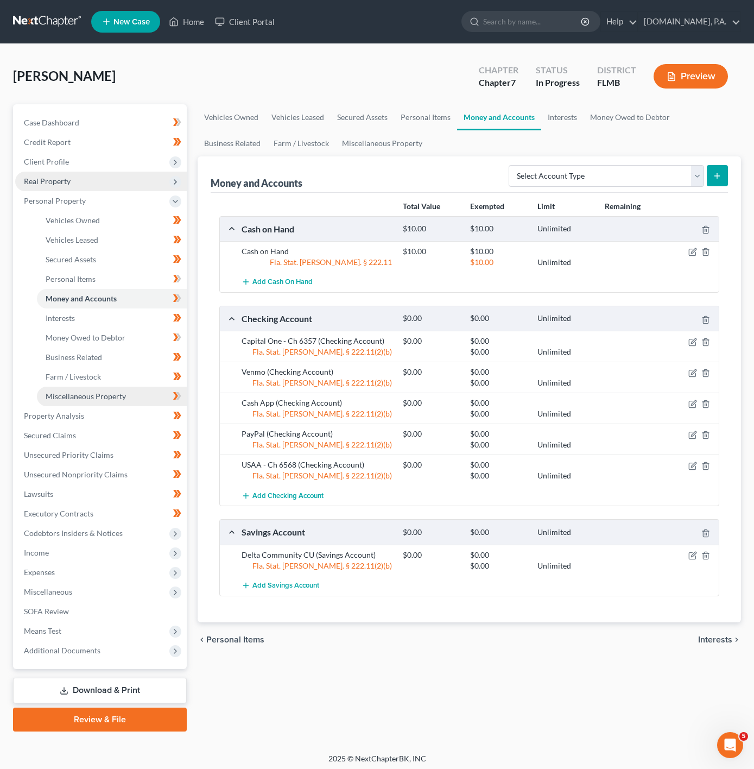
click at [144, 398] on link "Miscellaneous Property" at bounding box center [112, 397] width 150 height 20
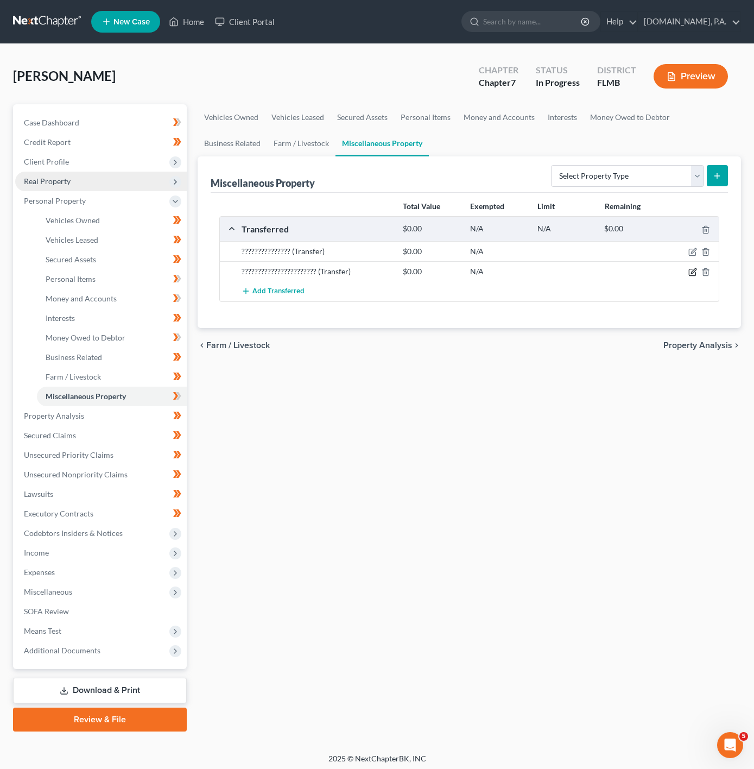
click at [689, 271] on icon "button" at bounding box center [692, 272] width 7 height 7
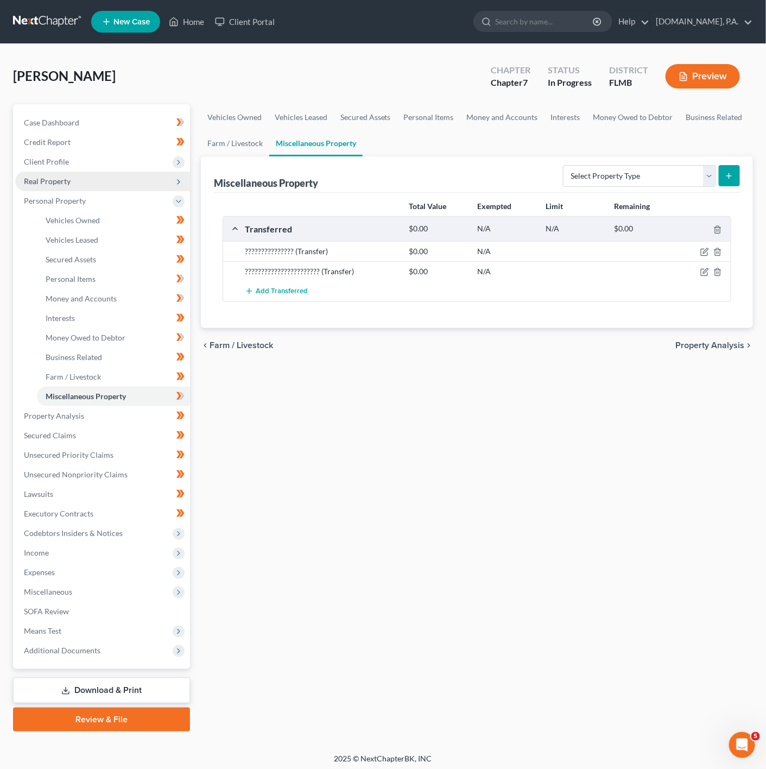
select select "Ordinary (within 2 years)"
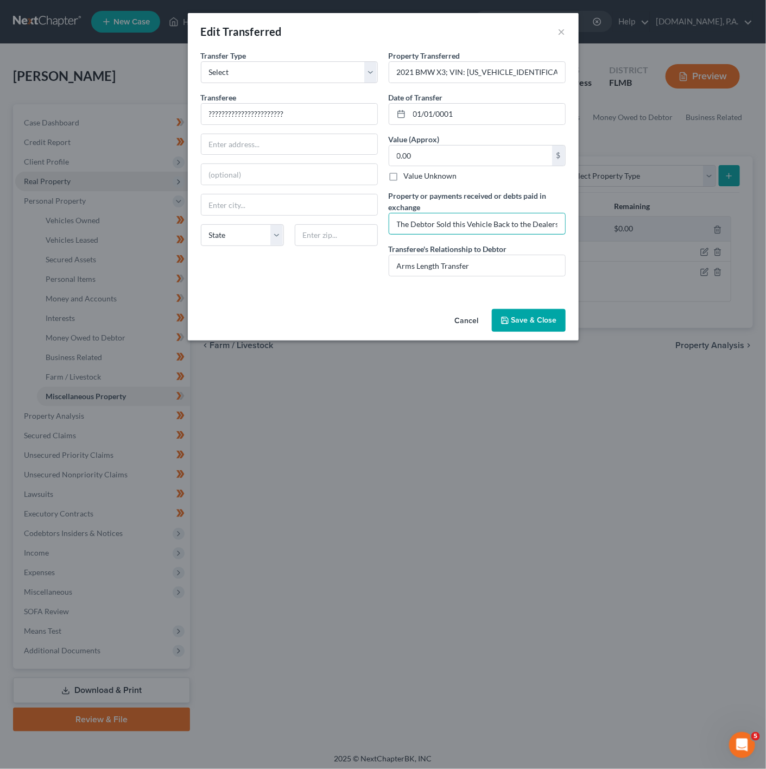
drag, startPoint x: 559, startPoint y: 230, endPoint x: 387, endPoint y: 219, distance: 172.5
click at [387, 219] on div "Property Transferred * 2021 BMW X3; VIN: 5UXTY5C09M9E67662 Date of Transfer * 0…" at bounding box center [477, 167] width 188 height 235
click at [339, 178] on input "text" at bounding box center [290, 174] width 176 height 21
drag, startPoint x: 463, startPoint y: 318, endPoint x: 454, endPoint y: 324, distance: 11.0
click at [463, 318] on button "Cancel" at bounding box center [466, 321] width 41 height 22
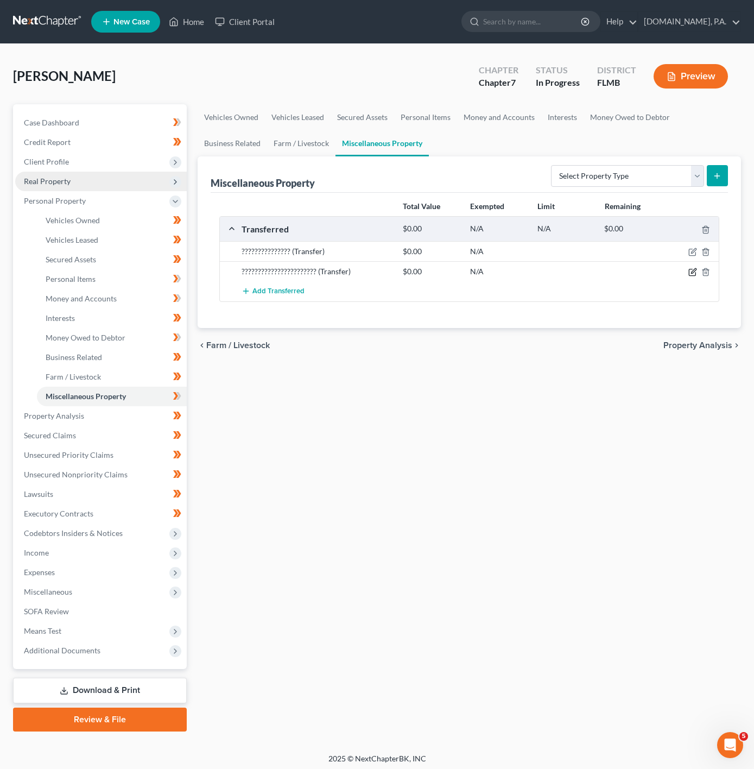
click at [696, 276] on icon "button" at bounding box center [692, 272] width 7 height 7
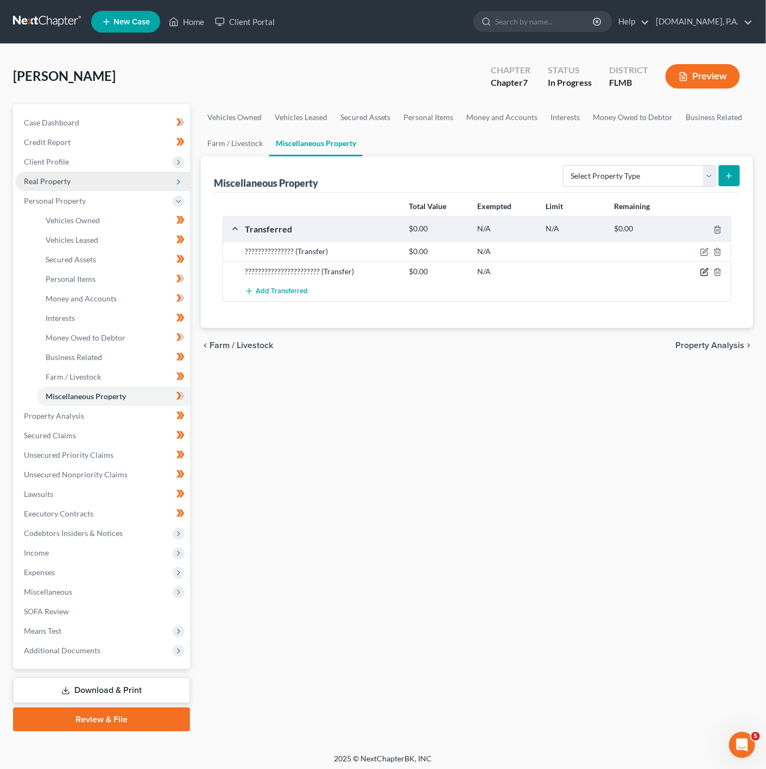
select select "Ordinary (within 2 years)"
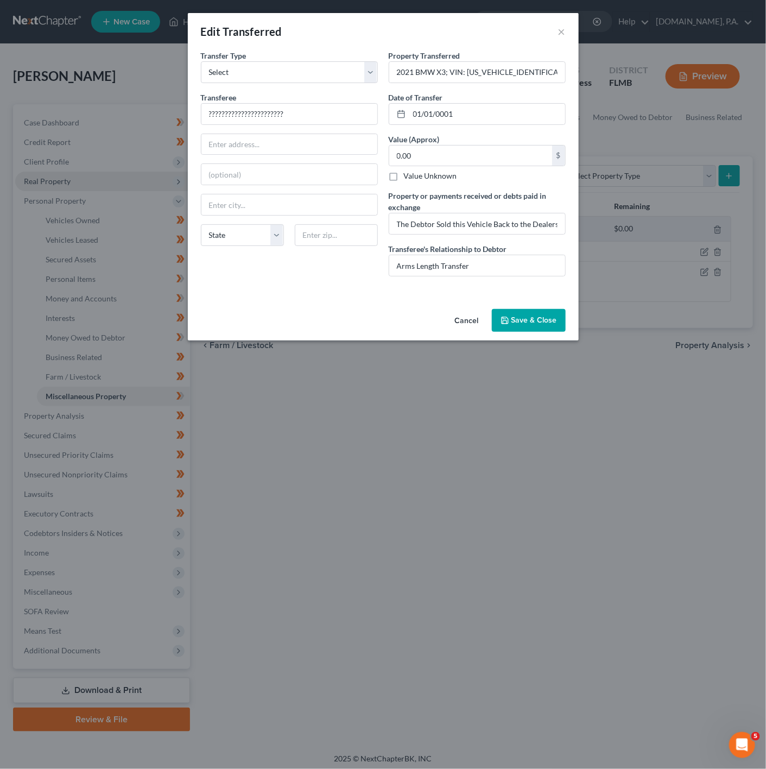
click at [457, 324] on button "Cancel" at bounding box center [466, 321] width 41 height 22
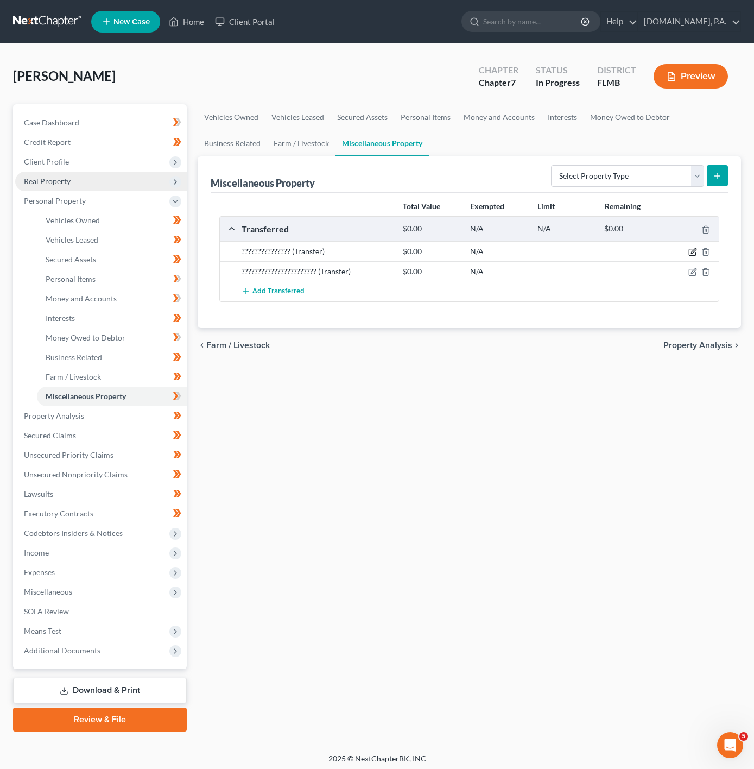
click at [691, 249] on icon "button" at bounding box center [693, 252] width 9 height 9
select select "Ordinary (within 2 years)"
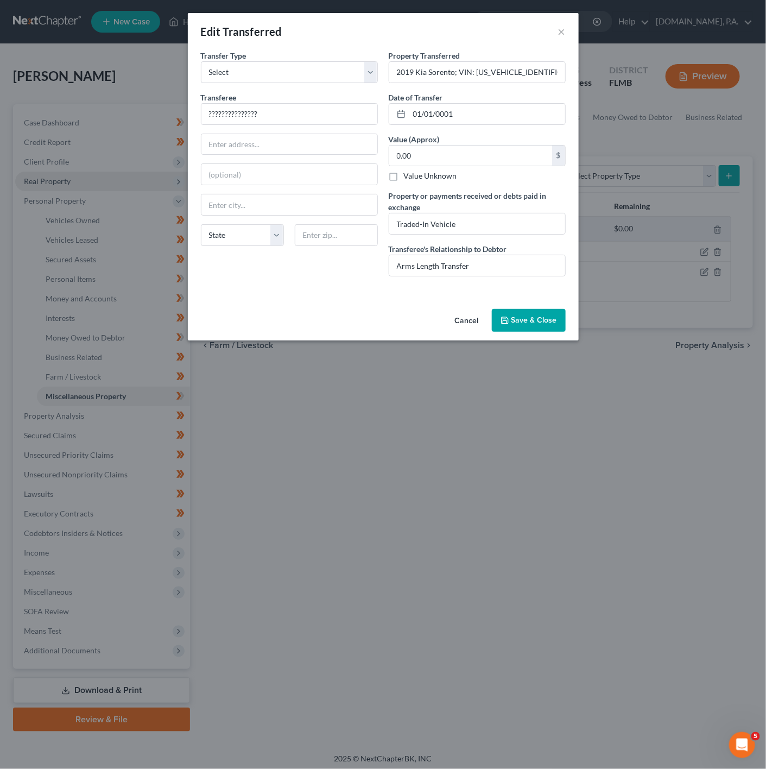
click at [495, 323] on button "Save & Close" at bounding box center [529, 320] width 74 height 23
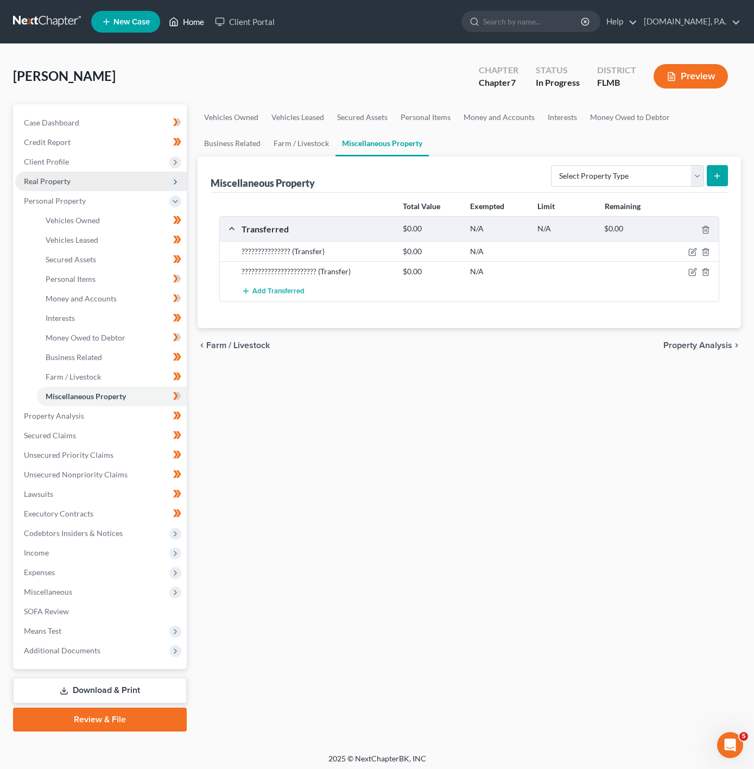
click at [202, 16] on link "Home" at bounding box center [186, 22] width 46 height 20
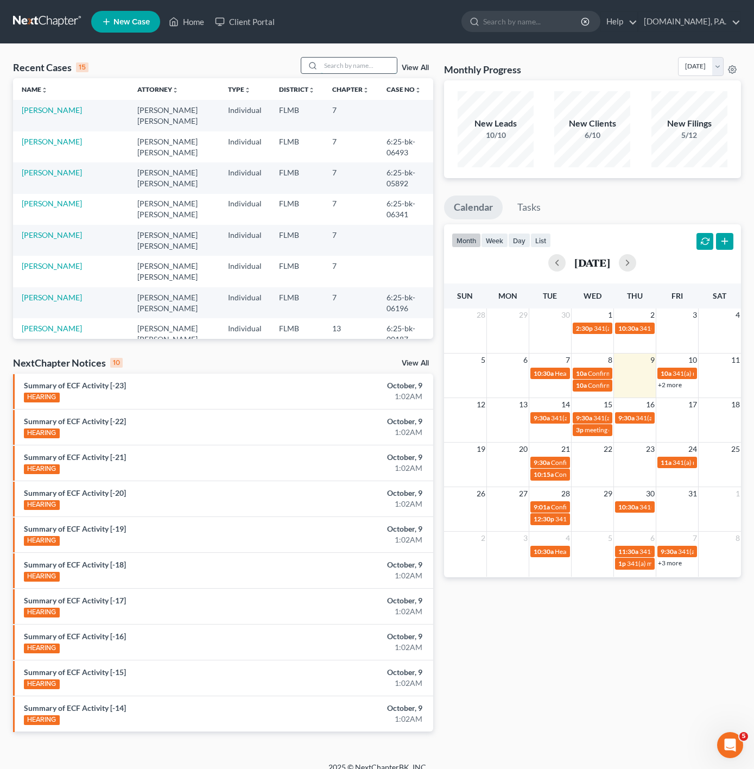
click at [392, 64] on input "search" at bounding box center [359, 66] width 76 height 16
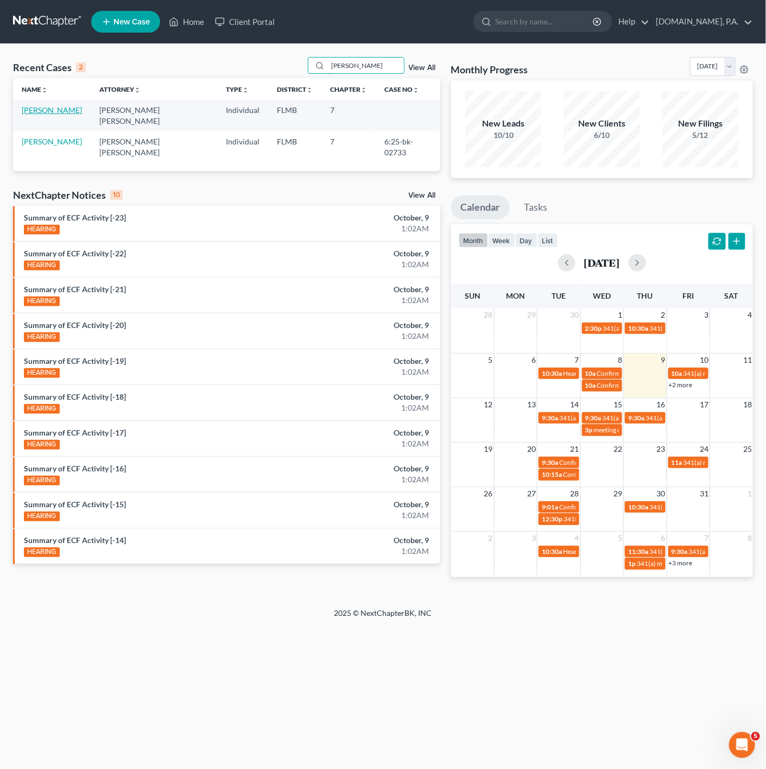
type input "KEITH"
click at [66, 110] on link "Rogers, Keith" at bounding box center [52, 109] width 60 height 9
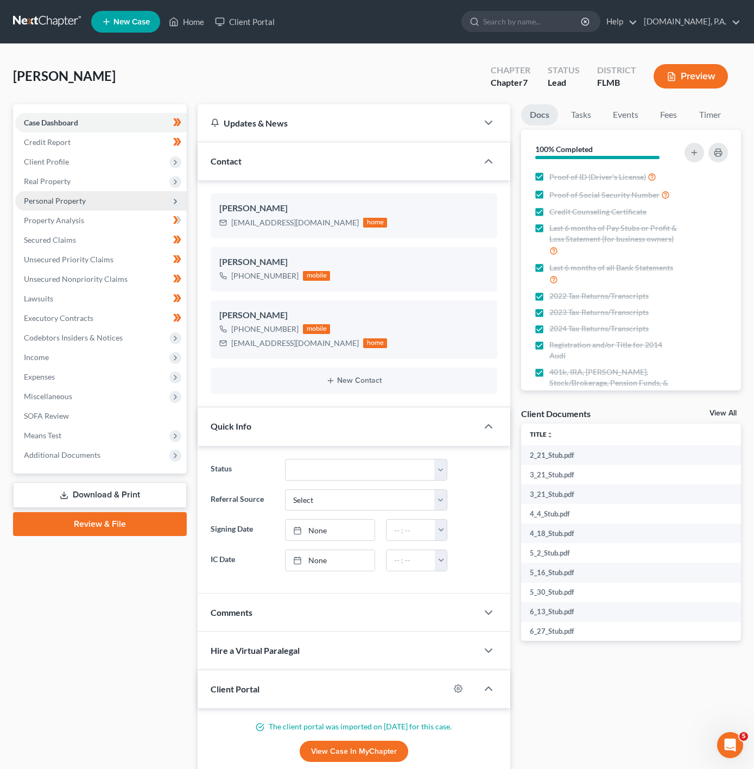
click at [149, 209] on span "Personal Property" at bounding box center [101, 201] width 172 height 20
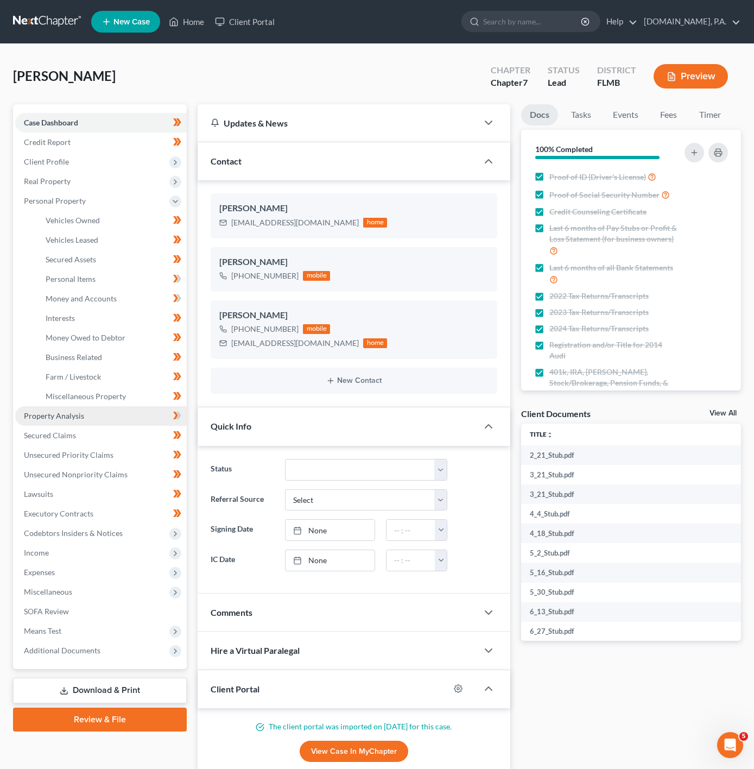
click at [124, 422] on link "Property Analysis" at bounding box center [101, 416] width 172 height 20
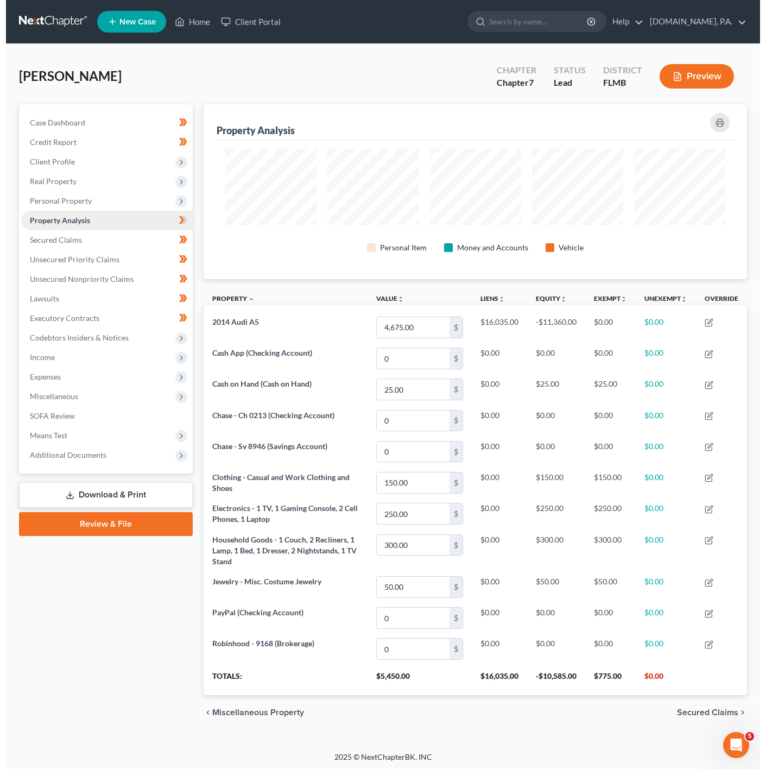
scroll to position [175, 543]
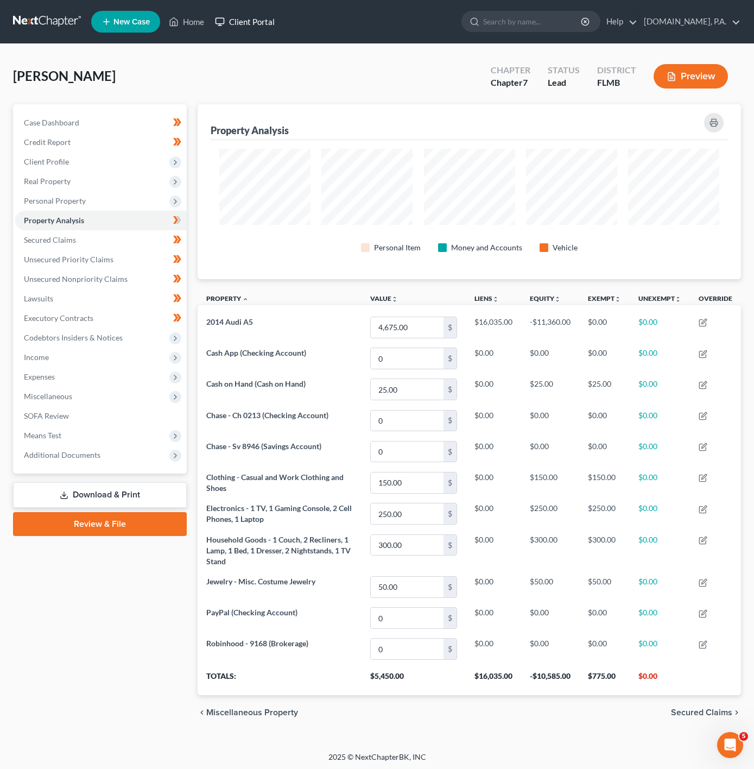
click at [243, 25] on link "Client Portal" at bounding box center [245, 22] width 71 height 20
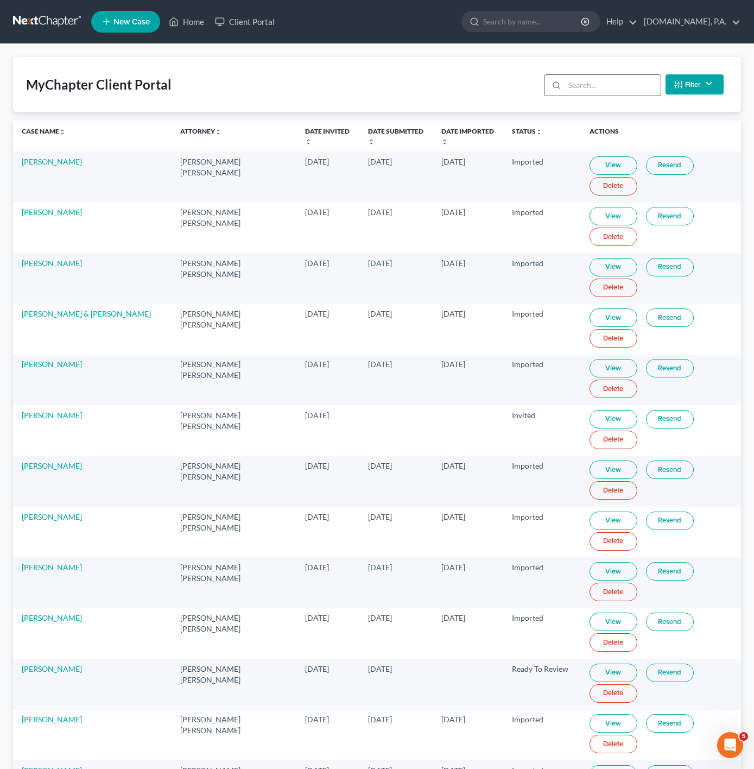
click at [628, 88] on input "search" at bounding box center [613, 85] width 96 height 21
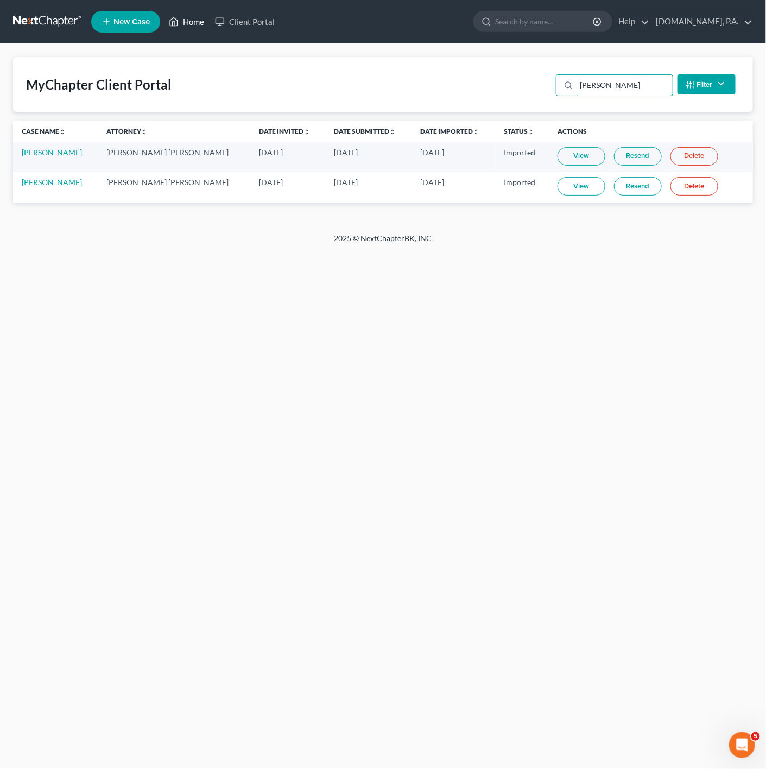
type input "KEITH"
click at [201, 23] on link "Home" at bounding box center [186, 22] width 46 height 20
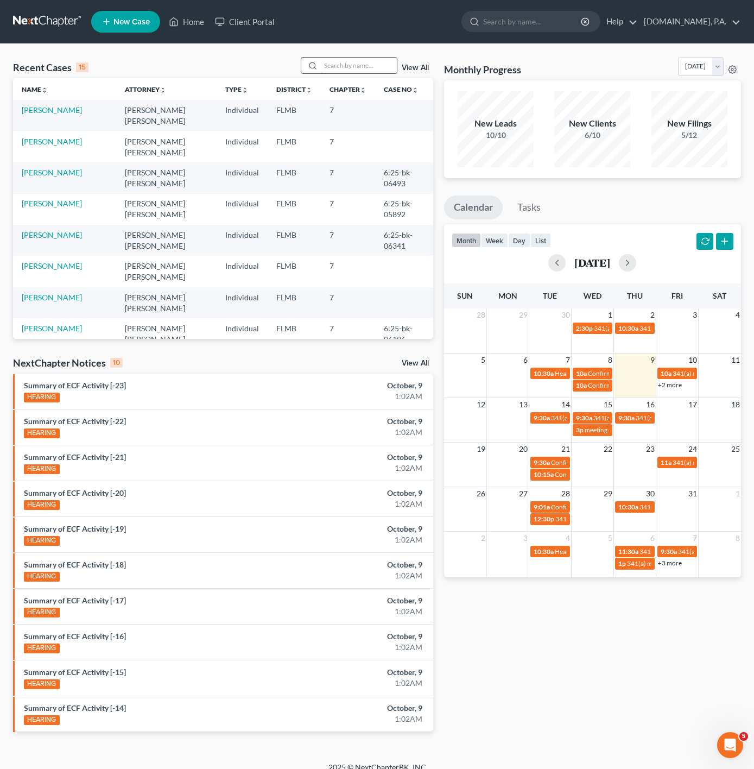
click at [344, 68] on input "search" at bounding box center [359, 66] width 76 height 16
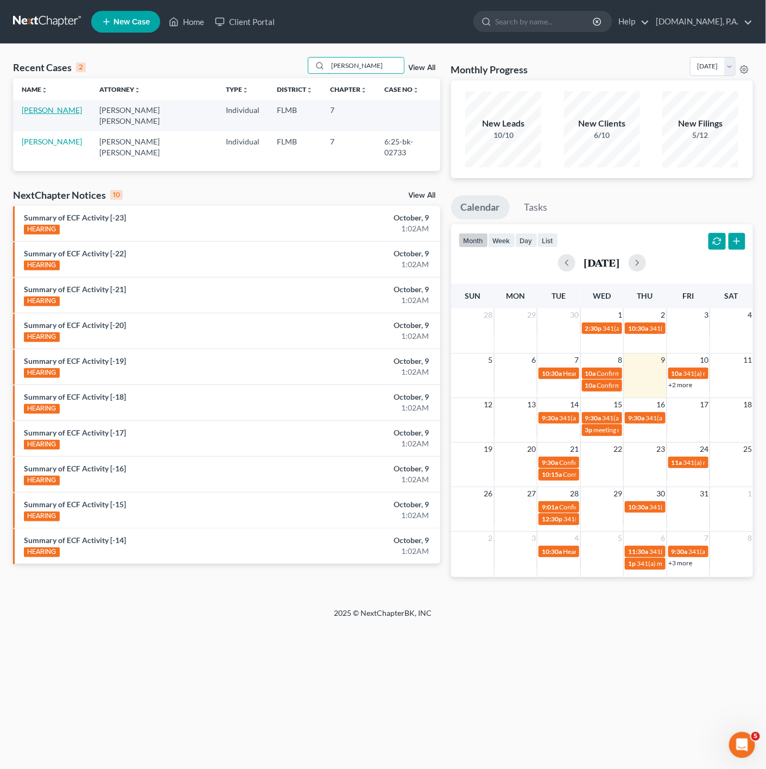
type input "KEITH"
click at [48, 112] on link "Rogers, Keith" at bounding box center [52, 109] width 60 height 9
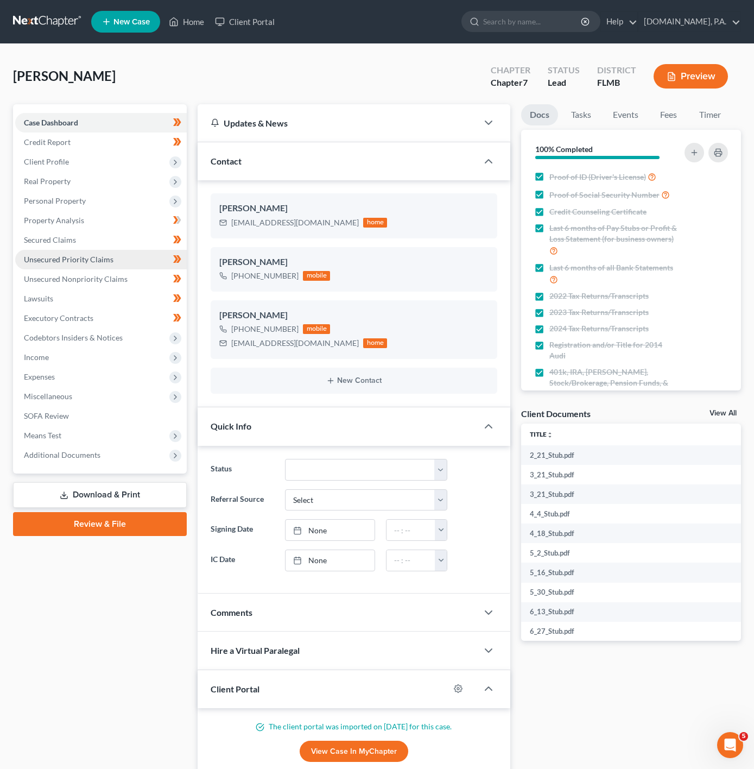
click at [129, 251] on link "Unsecured Priority Claims" at bounding box center [101, 260] width 172 height 20
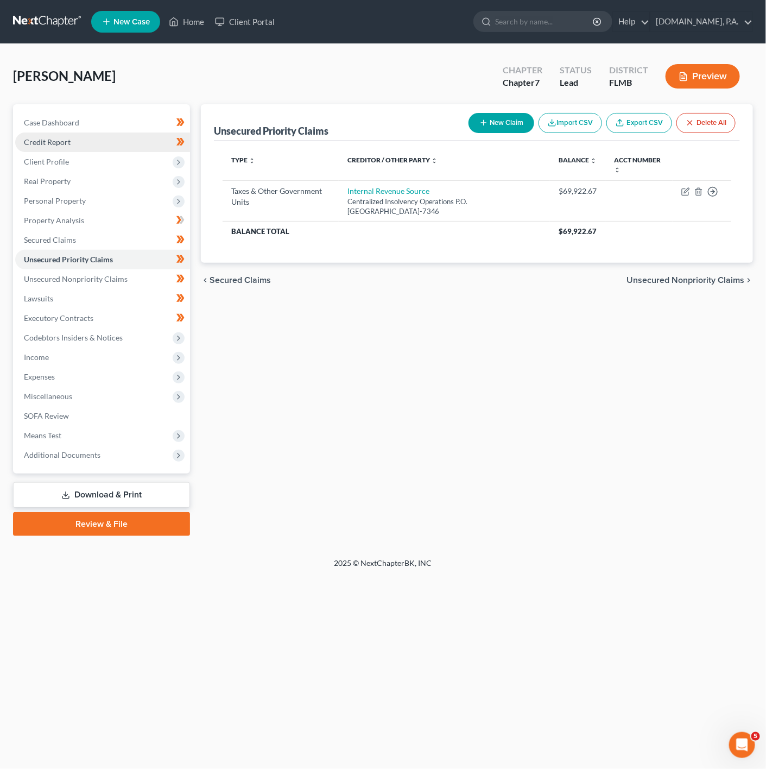
click at [152, 142] on link "Credit Report" at bounding box center [102, 143] width 175 height 20
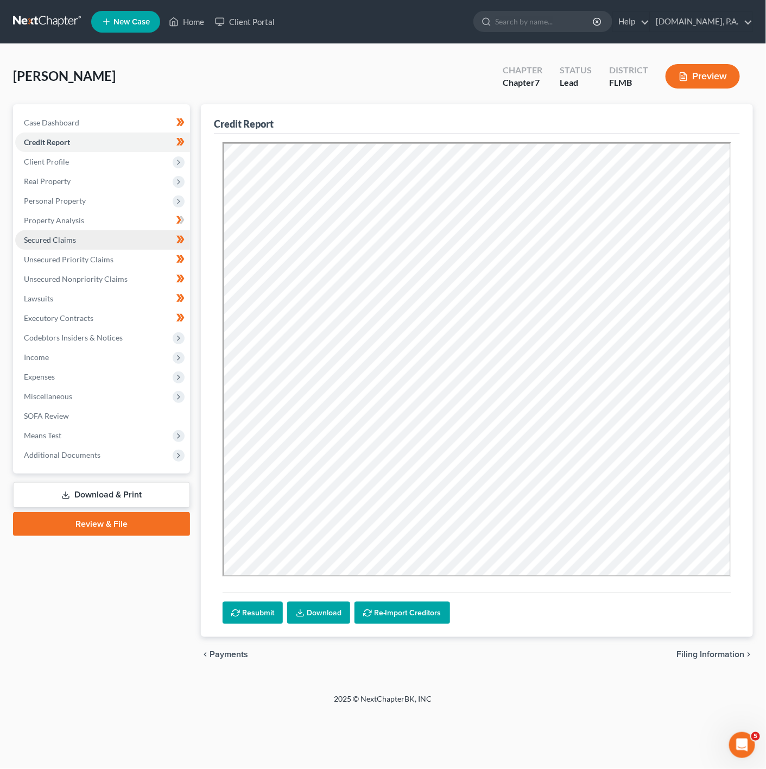
click at [131, 246] on link "Secured Claims" at bounding box center [102, 240] width 175 height 20
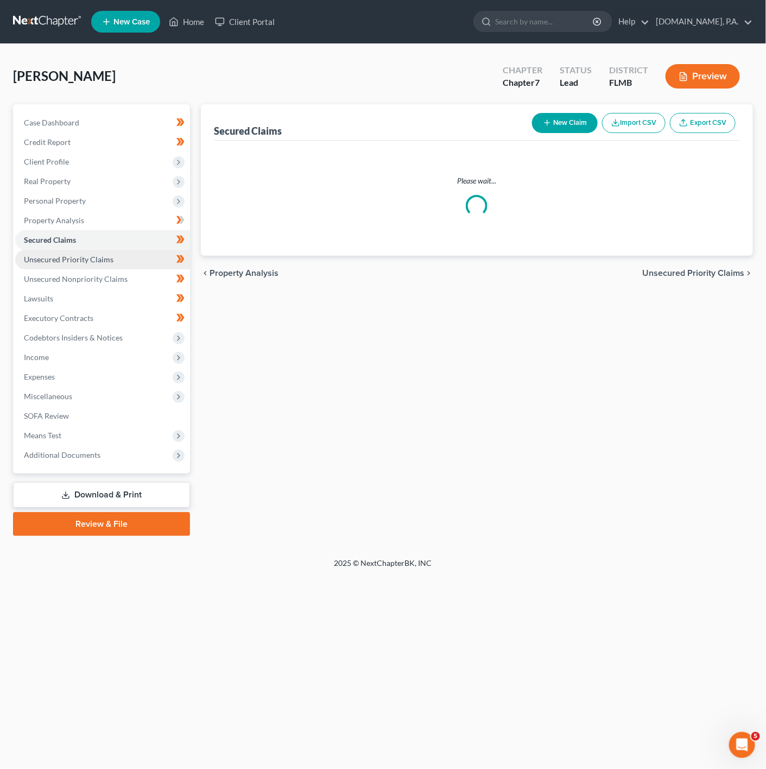
click at [118, 267] on link "Unsecured Priority Claims" at bounding box center [102, 260] width 175 height 20
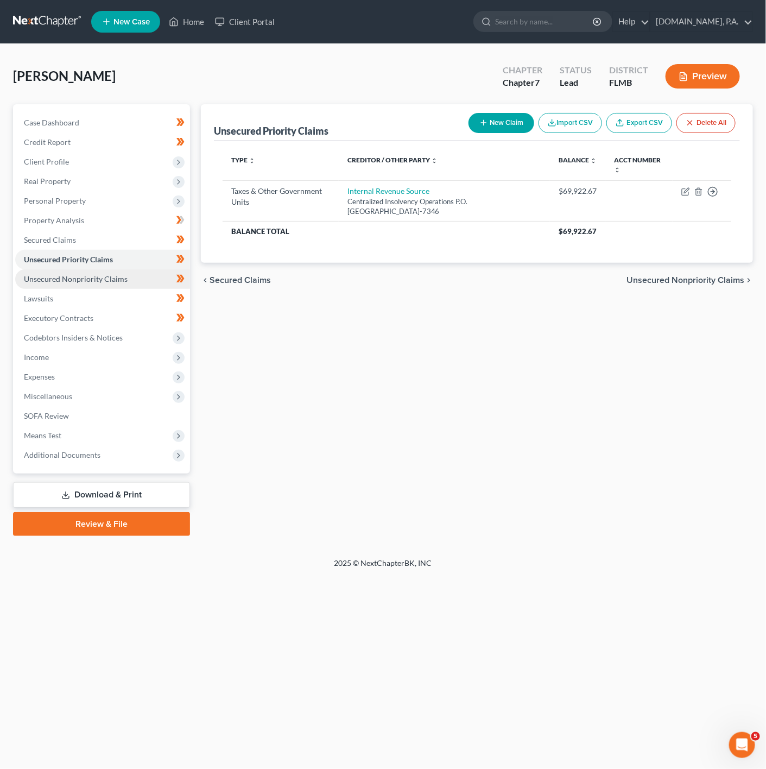
click at [87, 269] on link "Unsecured Nonpriority Claims" at bounding box center [102, 279] width 175 height 20
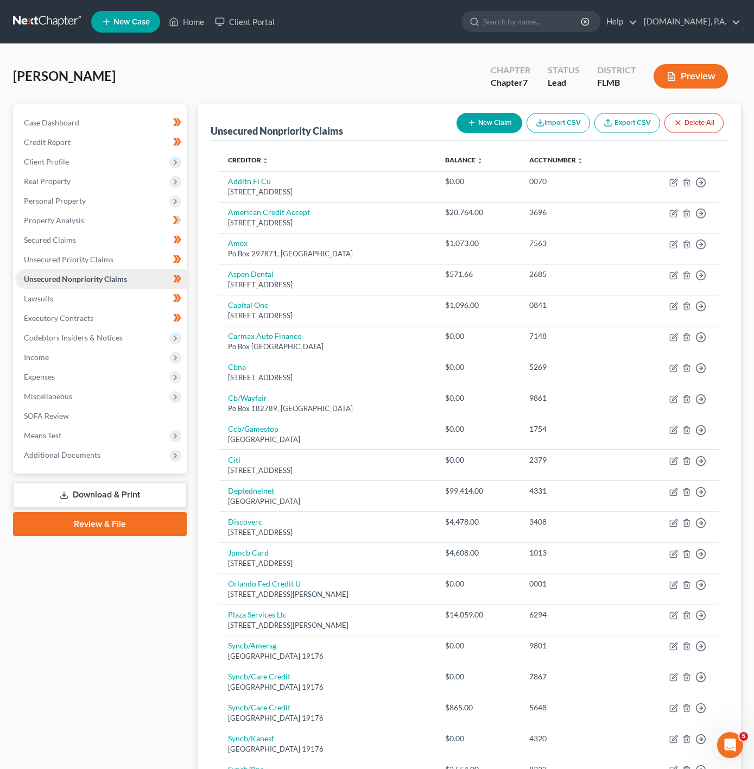
click at [101, 284] on link "Unsecured Nonpriority Claims" at bounding box center [101, 279] width 172 height 20
click at [106, 289] on link "Lawsuits" at bounding box center [101, 299] width 172 height 20
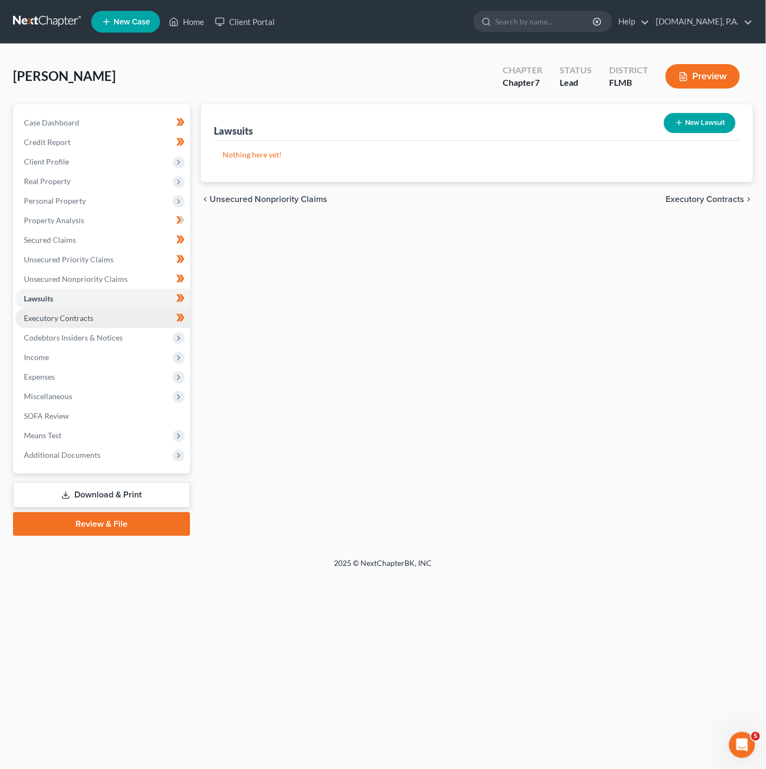
click at [132, 319] on link "Executory Contracts" at bounding box center [102, 319] width 175 height 20
click at [122, 331] on span "Codebtors Insiders & Notices" at bounding box center [102, 338] width 175 height 20
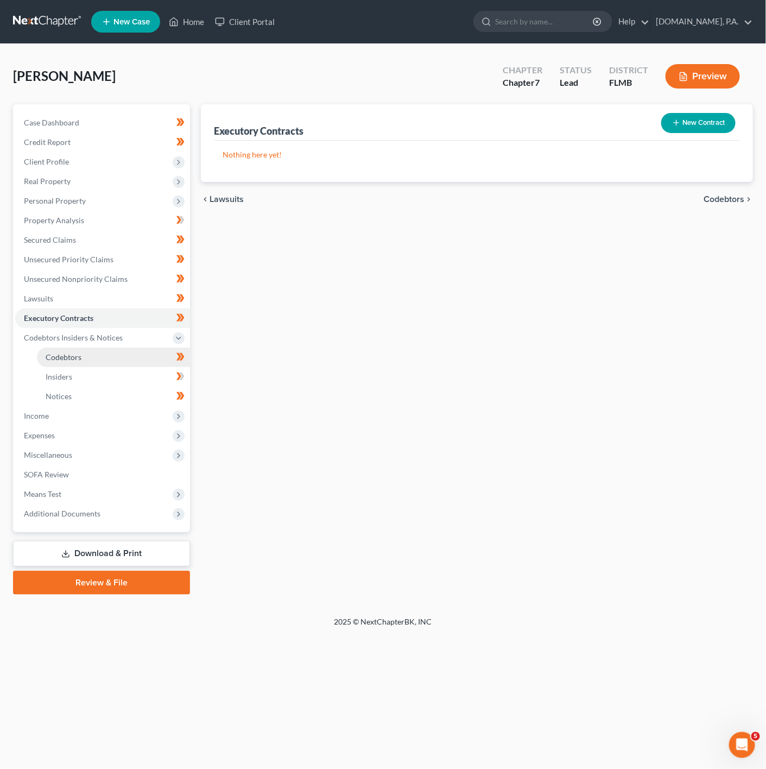
click at [131, 354] on link "Codebtors" at bounding box center [113, 358] width 153 height 20
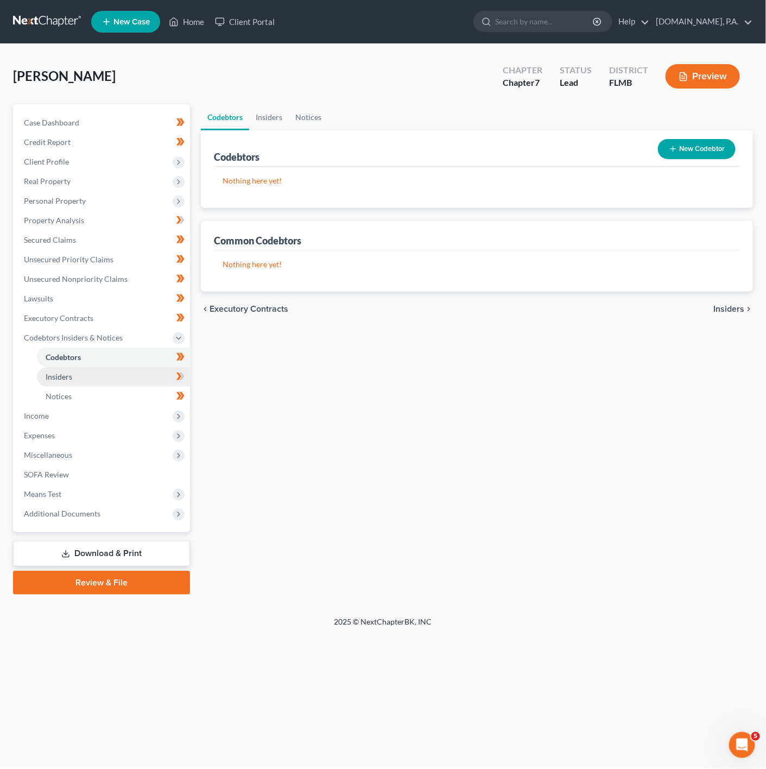
click at [125, 372] on link "Insiders" at bounding box center [113, 377] width 153 height 20
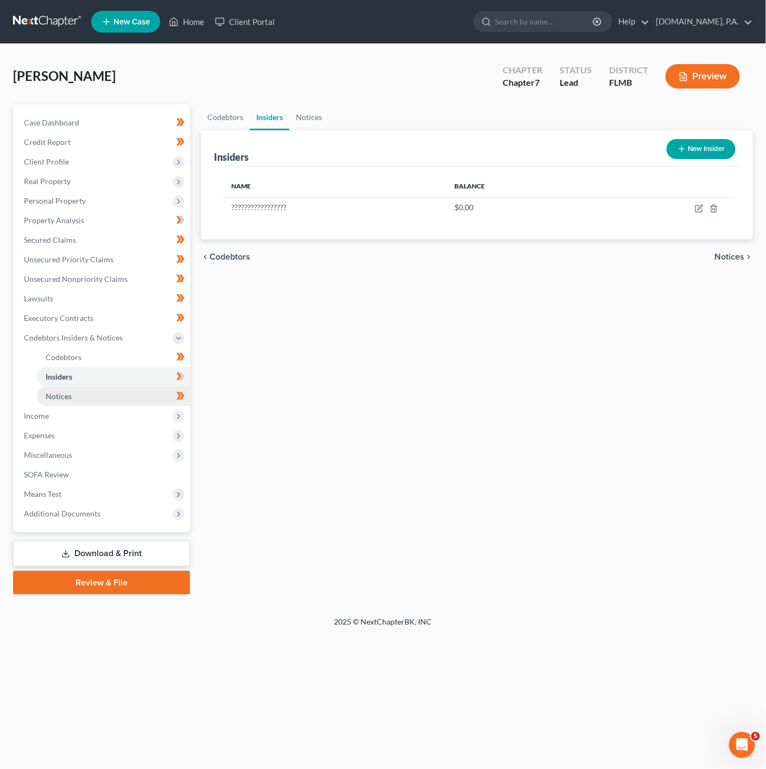
click at [98, 401] on link "Notices" at bounding box center [113, 397] width 153 height 20
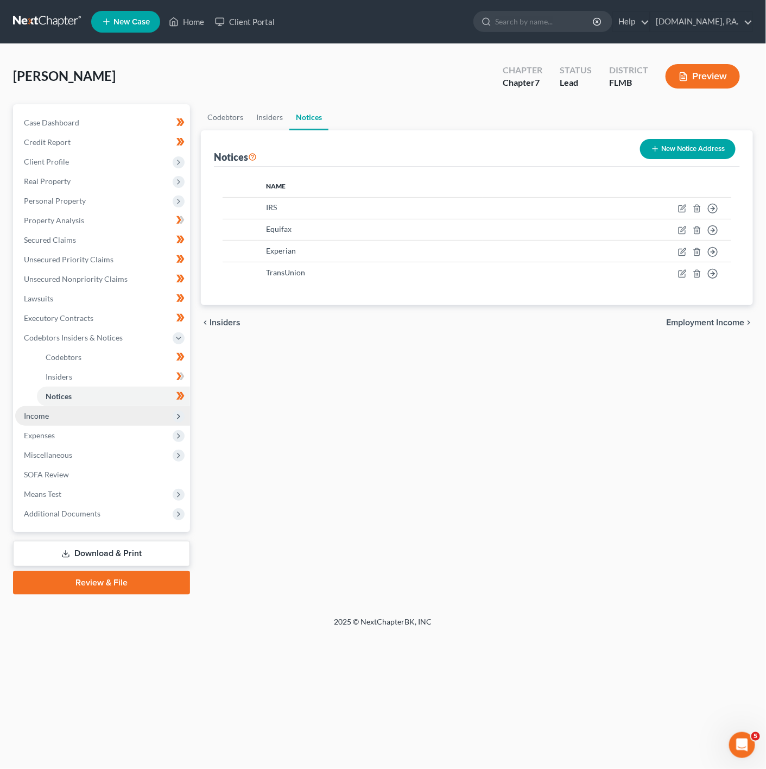
click at [127, 412] on span "Income" at bounding box center [102, 416] width 175 height 20
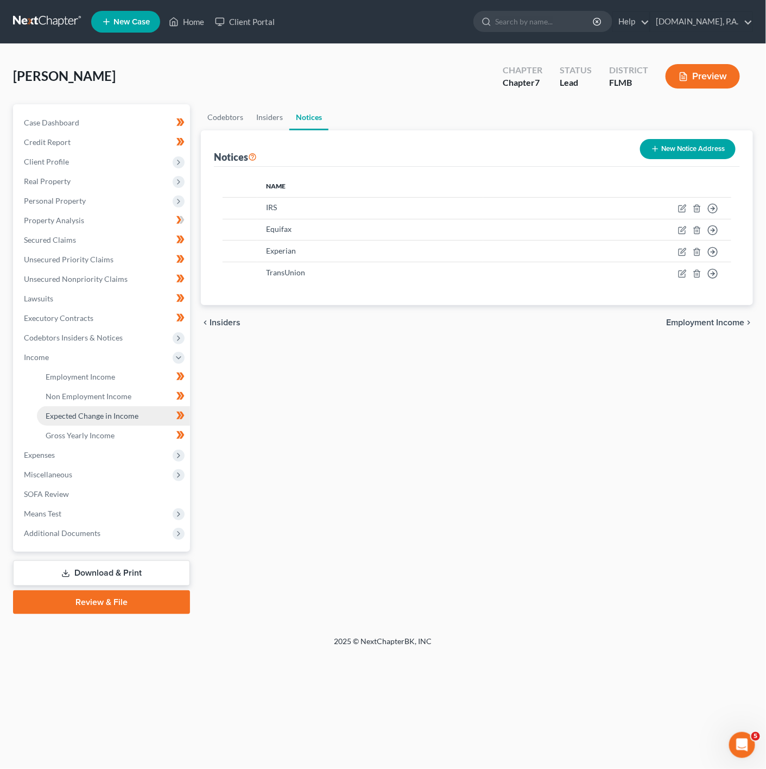
click at [143, 417] on link "Expected Change in Income" at bounding box center [113, 416] width 153 height 20
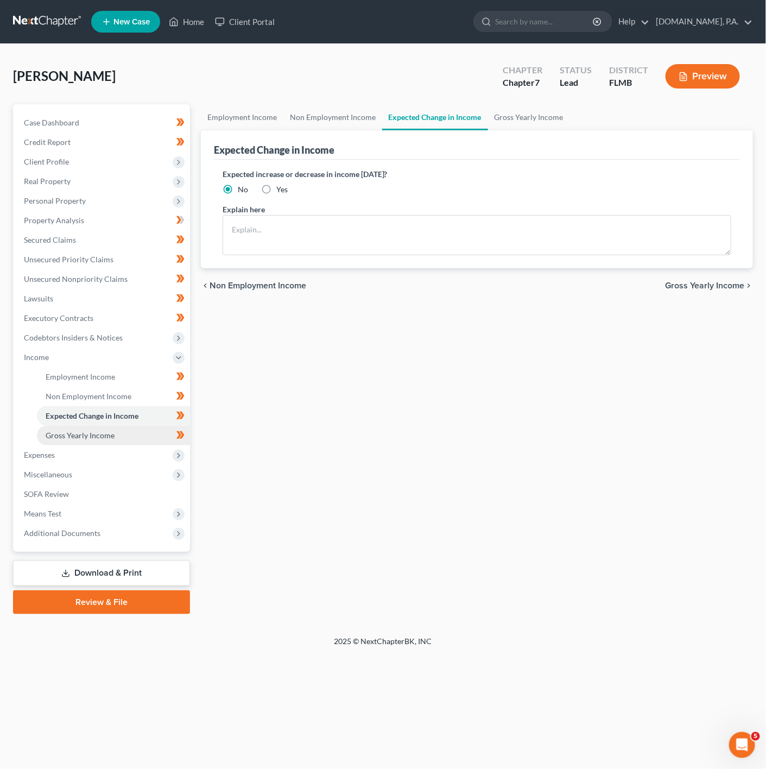
click at [145, 437] on link "Gross Yearly Income" at bounding box center [113, 436] width 153 height 20
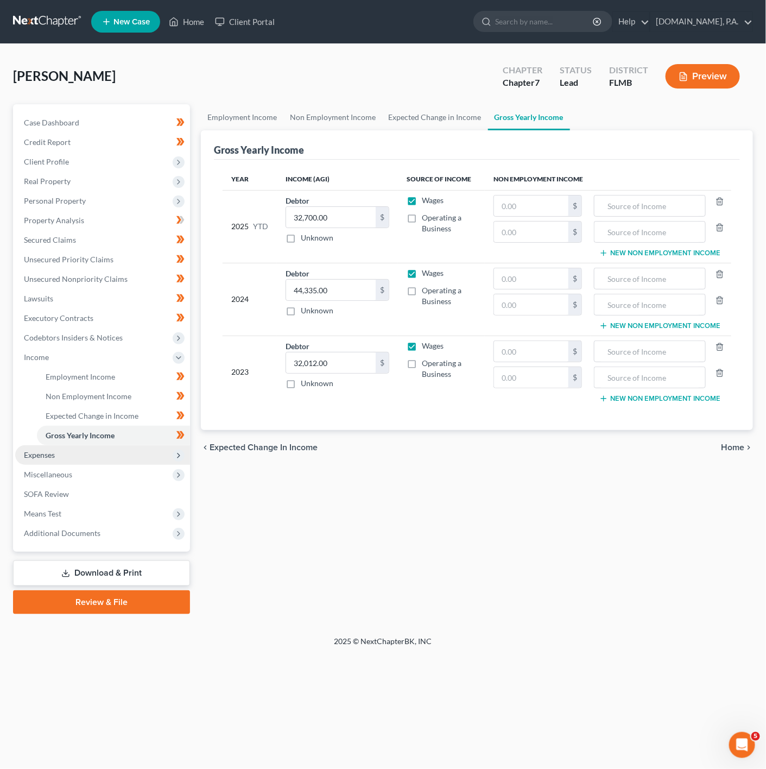
click at [152, 450] on span "Expenses" at bounding box center [102, 455] width 175 height 20
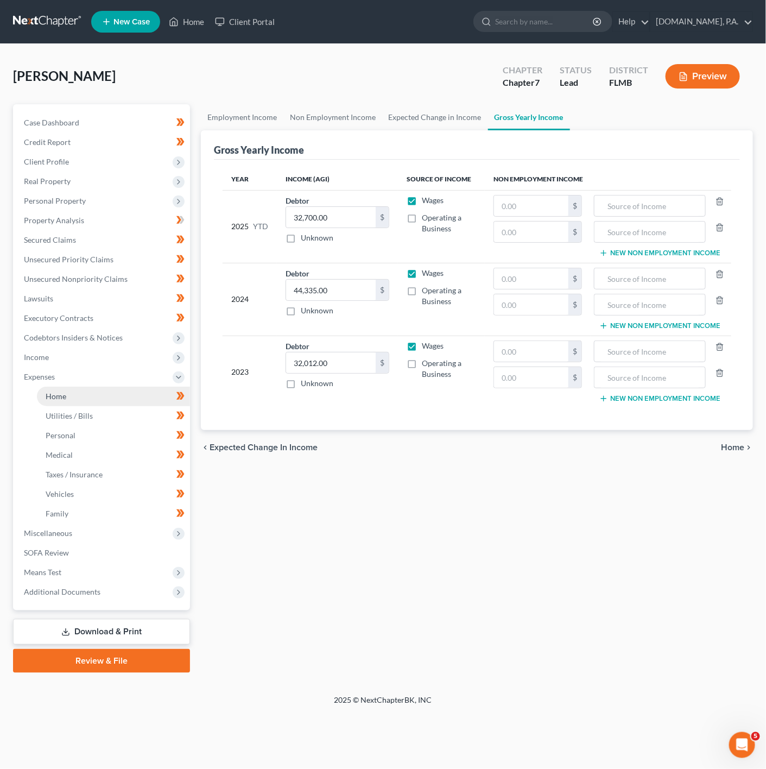
click at [85, 387] on link "Home" at bounding box center [113, 397] width 153 height 20
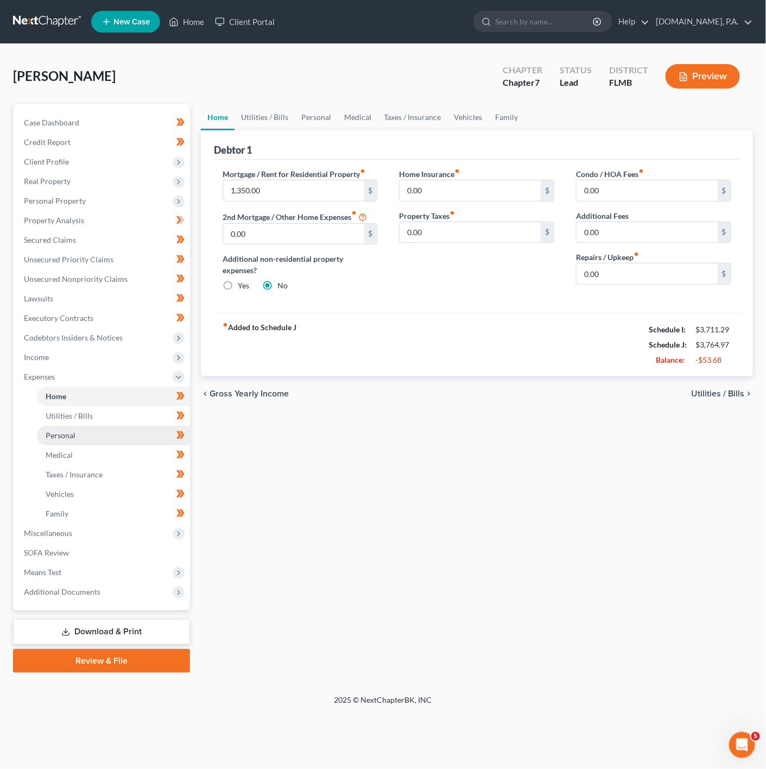
click at [95, 434] on link "Personal" at bounding box center [113, 436] width 153 height 20
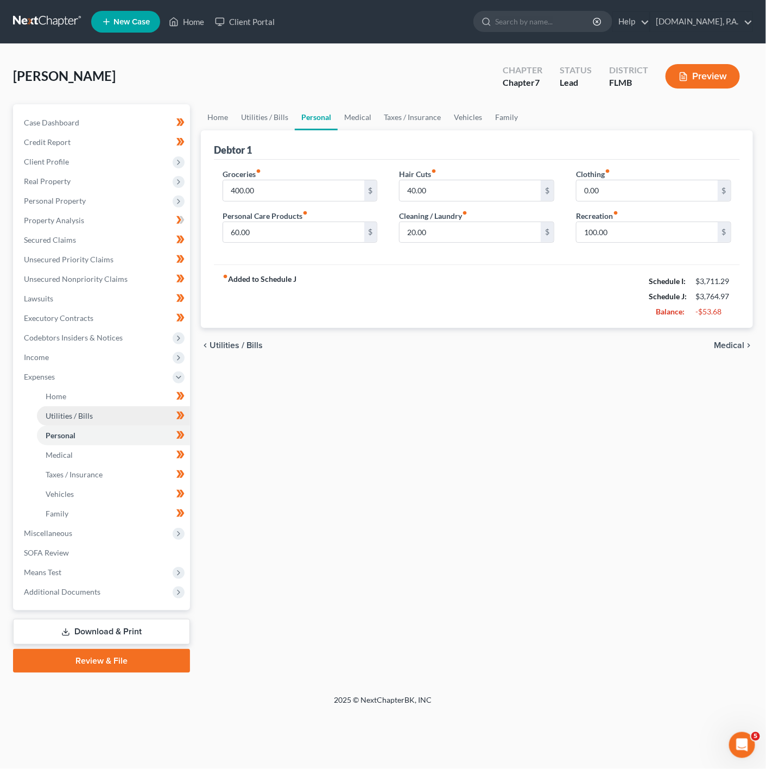
click at [106, 411] on link "Utilities / Bills" at bounding box center [113, 416] width 153 height 20
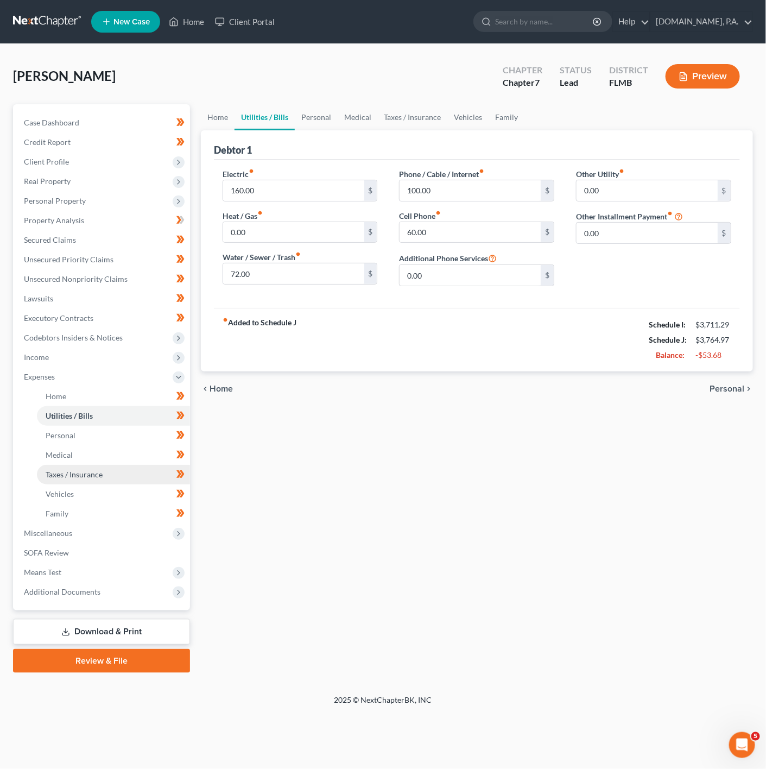
click at [109, 468] on link "Taxes / Insurance" at bounding box center [113, 475] width 153 height 20
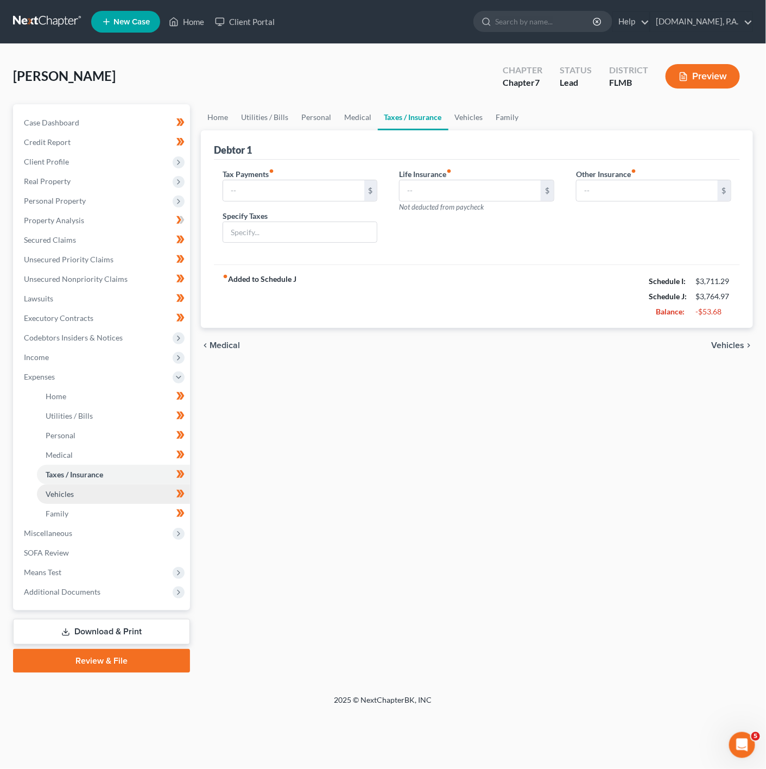
click at [114, 494] on link "Vehicles" at bounding box center [113, 495] width 153 height 20
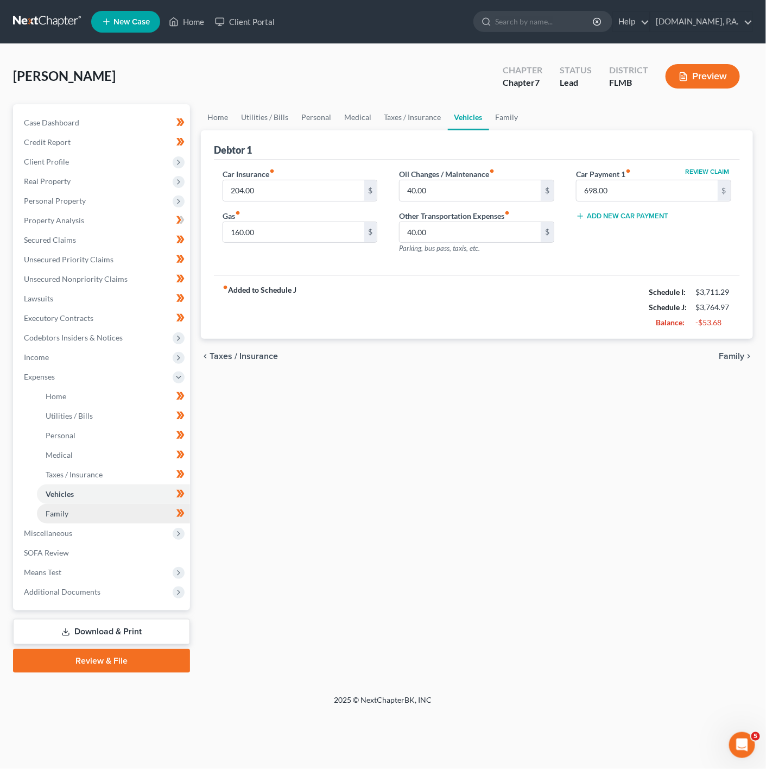
click at [115, 507] on link "Family" at bounding box center [113, 514] width 153 height 20
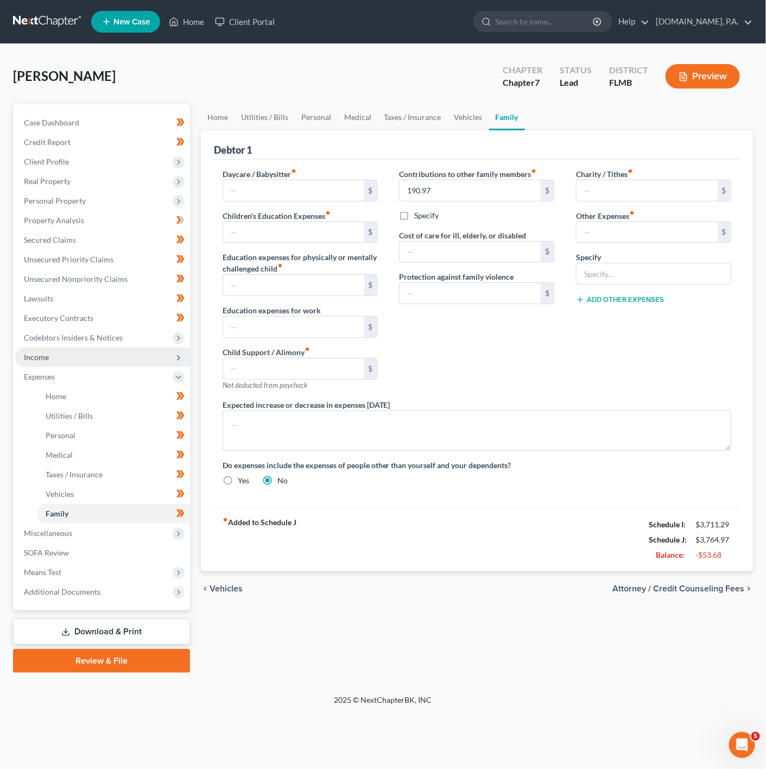
click at [132, 354] on span "Income" at bounding box center [102, 358] width 175 height 20
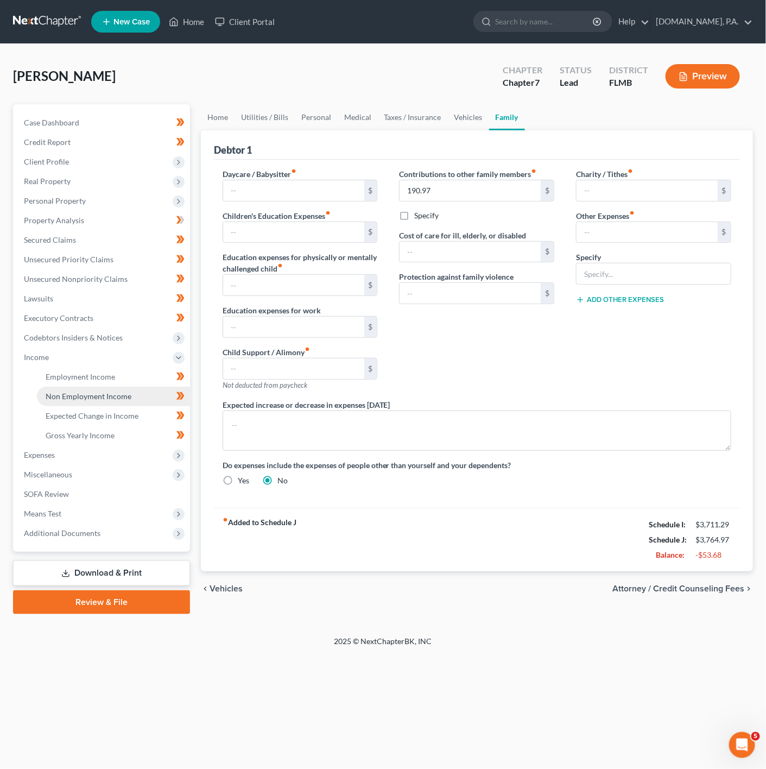
click at [119, 393] on span "Non Employment Income" at bounding box center [89, 396] width 86 height 9
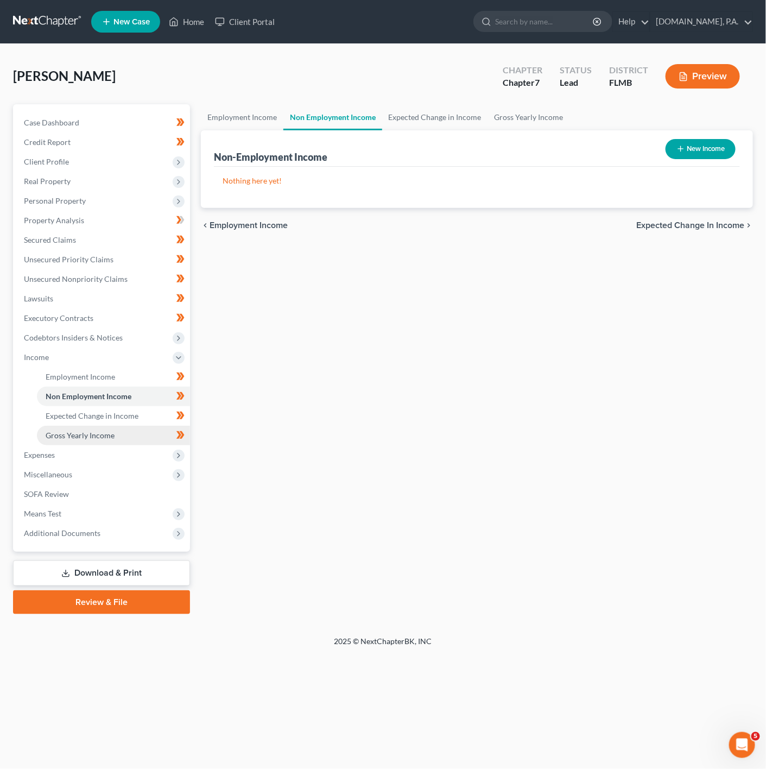
click at [123, 427] on link "Gross Yearly Income" at bounding box center [113, 436] width 153 height 20
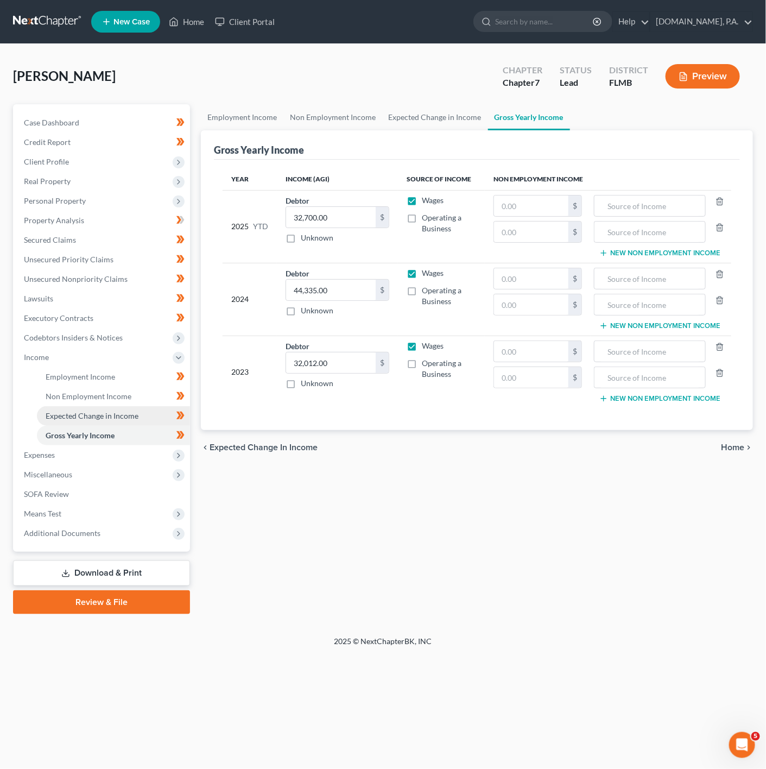
click at [125, 407] on link "Expected Change in Income" at bounding box center [113, 416] width 153 height 20
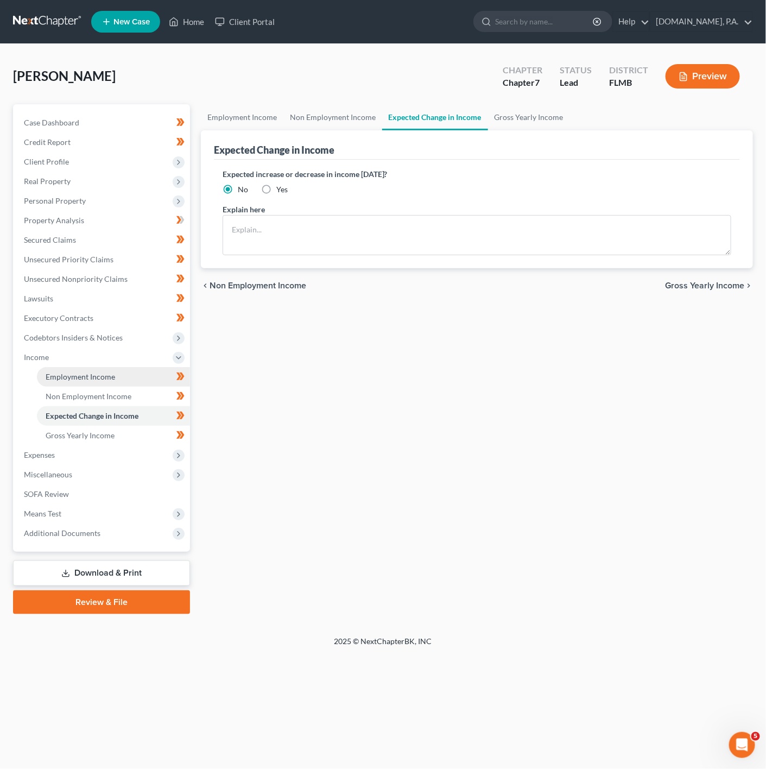
click at [125, 367] on link "Employment Income" at bounding box center [113, 377] width 153 height 20
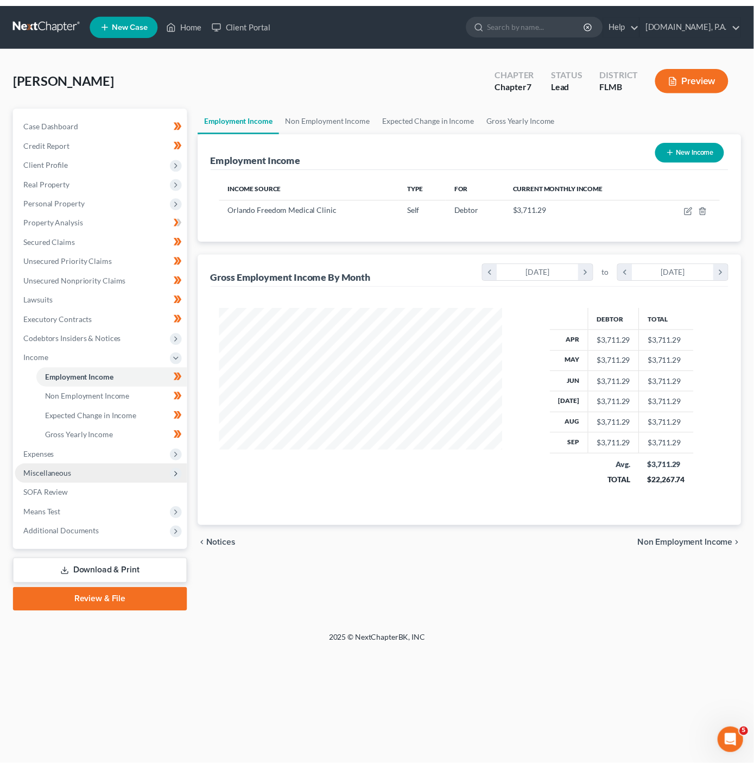
scroll to position [196, 310]
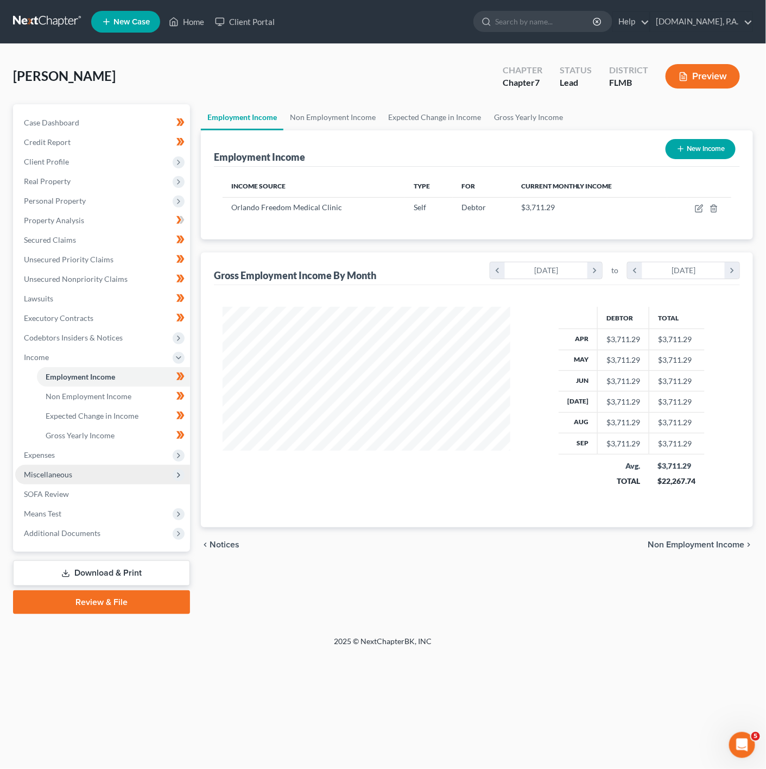
click at [111, 476] on span "Miscellaneous" at bounding box center [102, 475] width 175 height 20
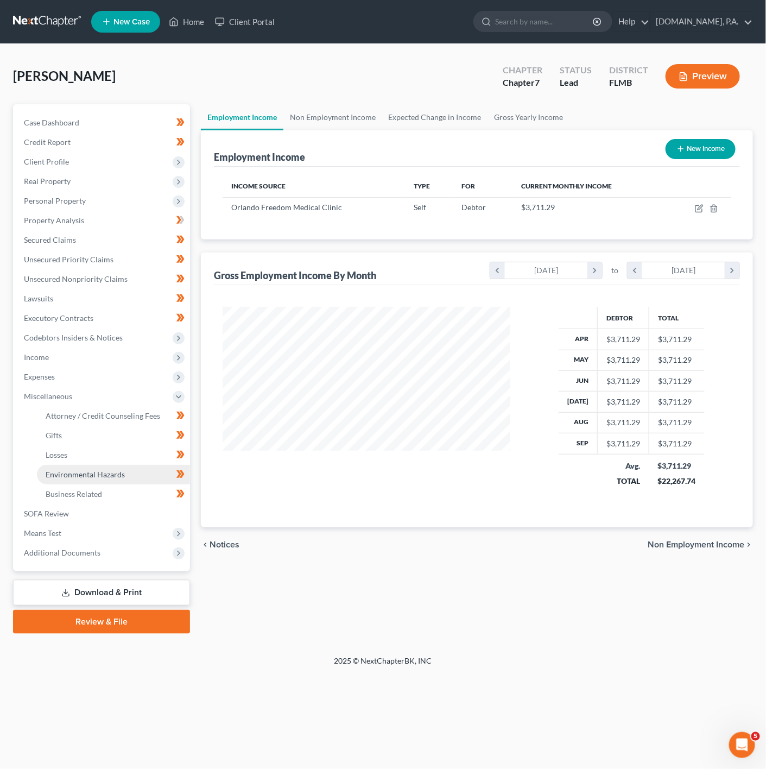
click at [116, 468] on link "Environmental Hazards" at bounding box center [113, 475] width 153 height 20
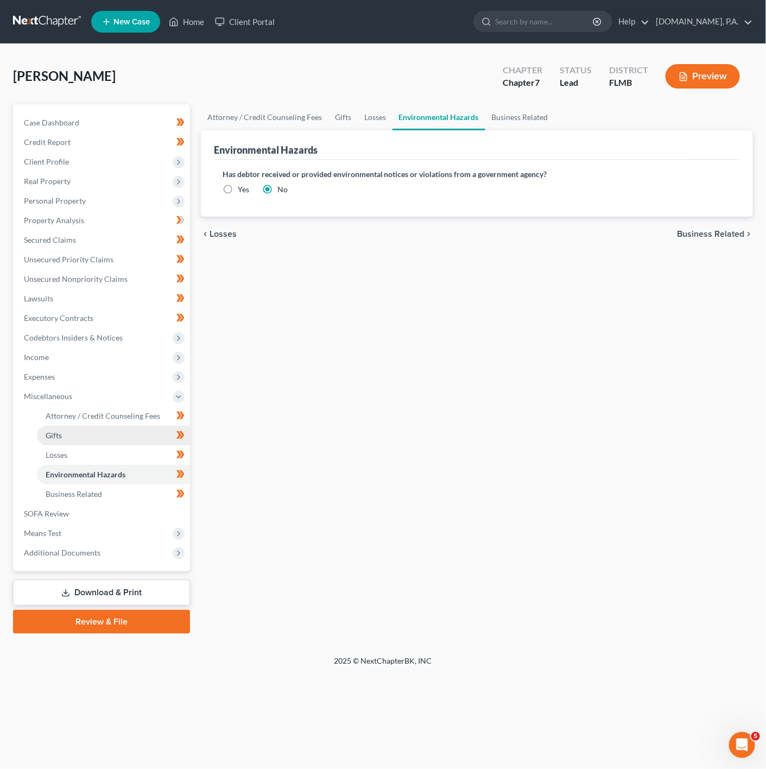
click at [130, 444] on link "Gifts" at bounding box center [113, 436] width 153 height 20
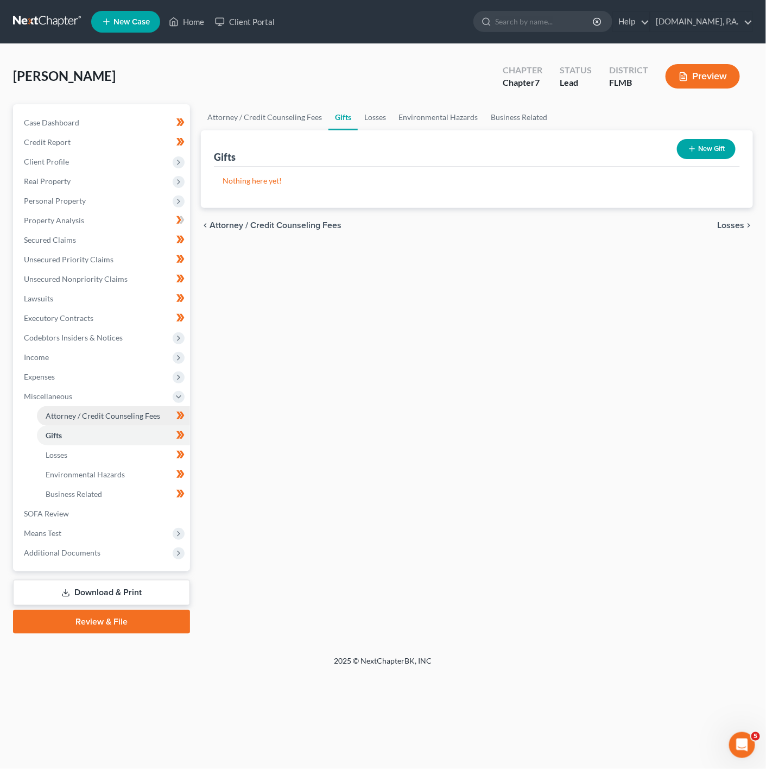
click at [121, 417] on span "Attorney / Credit Counseling Fees" at bounding box center [103, 415] width 115 height 9
select select "3"
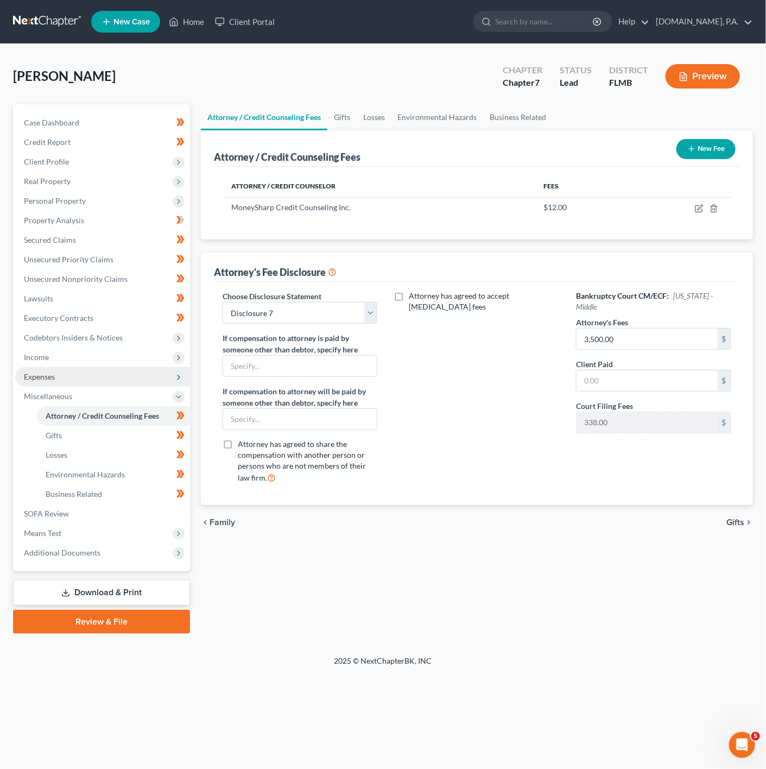
click at [90, 377] on span "Expenses" at bounding box center [102, 377] width 175 height 20
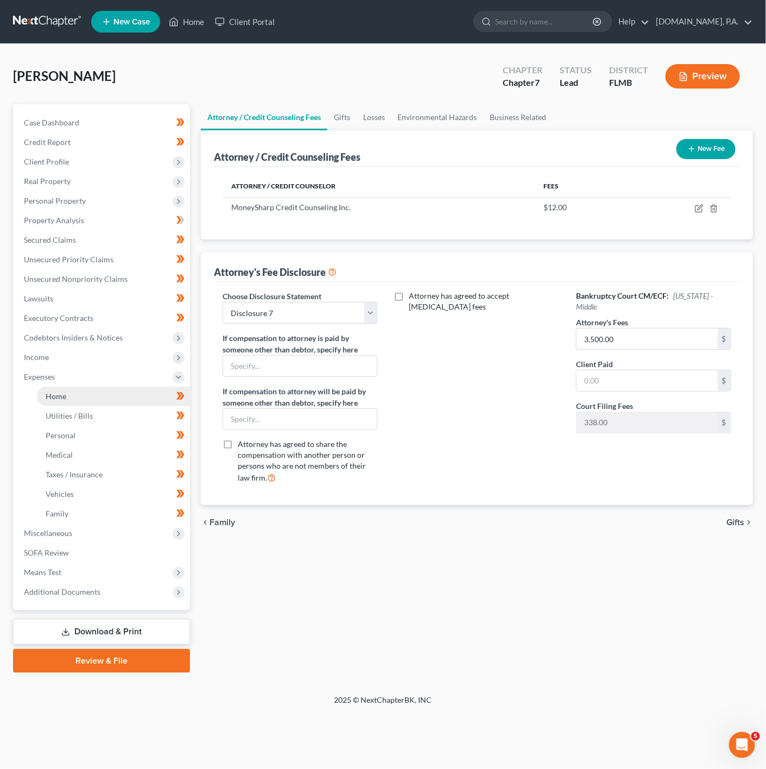
click at [75, 394] on link "Home" at bounding box center [113, 397] width 153 height 20
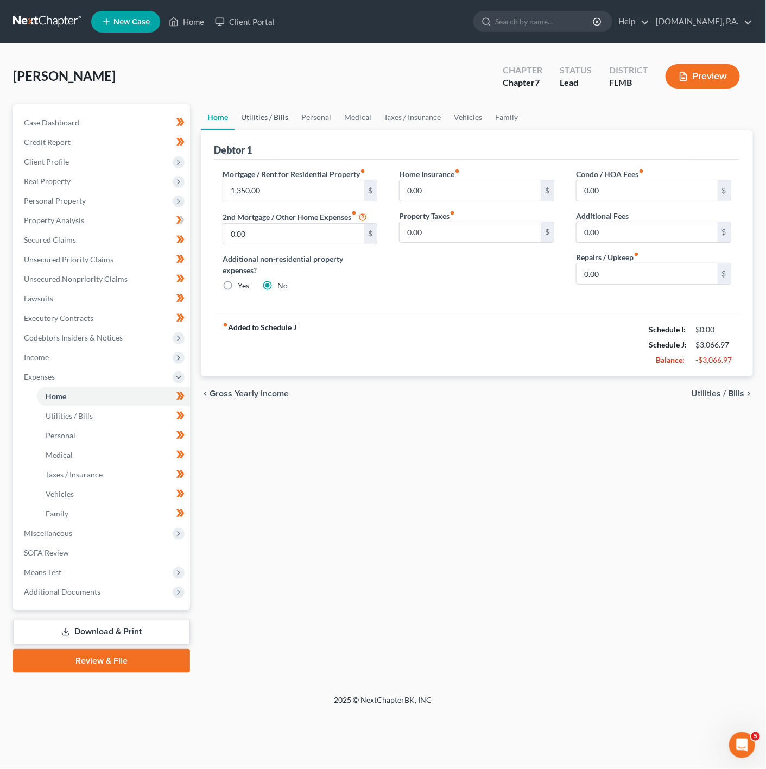
click at [270, 129] on link "Utilities / Bills" at bounding box center [265, 117] width 60 height 26
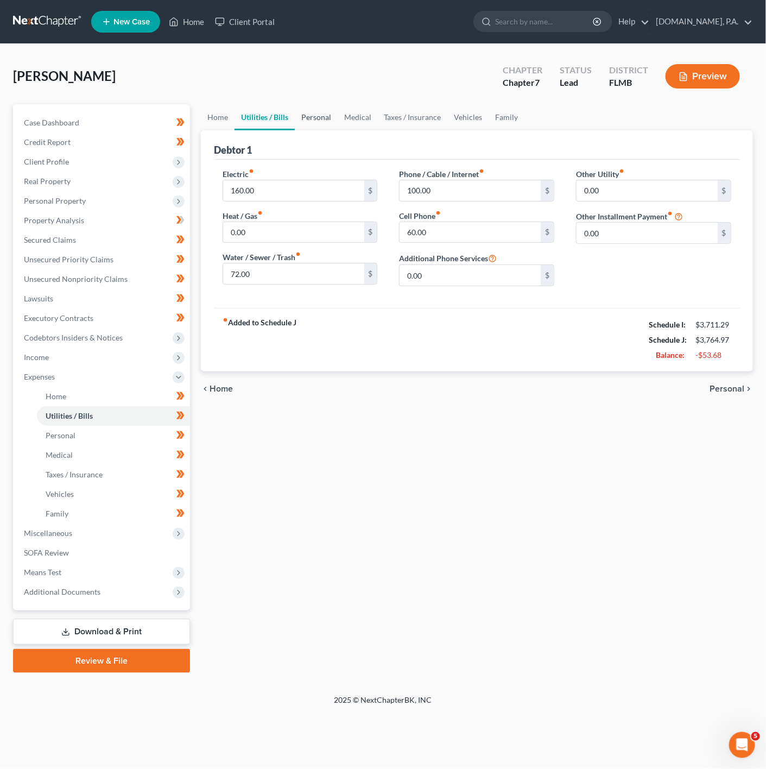
click at [324, 111] on link "Personal" at bounding box center [316, 117] width 43 height 26
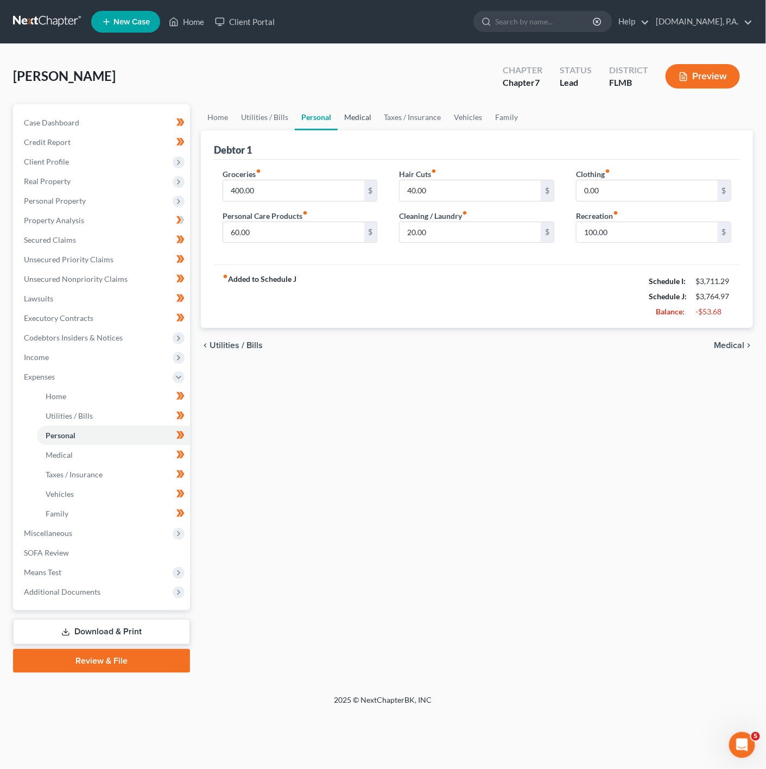
click at [355, 110] on link "Medical" at bounding box center [358, 117] width 40 height 26
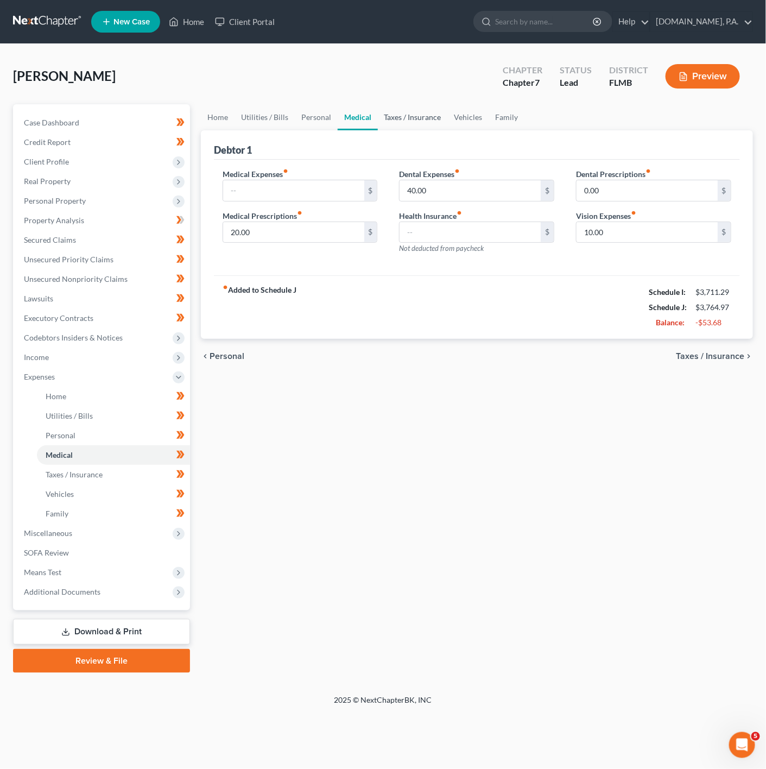
click at [404, 111] on link "Taxes / Insurance" at bounding box center [413, 117] width 70 height 26
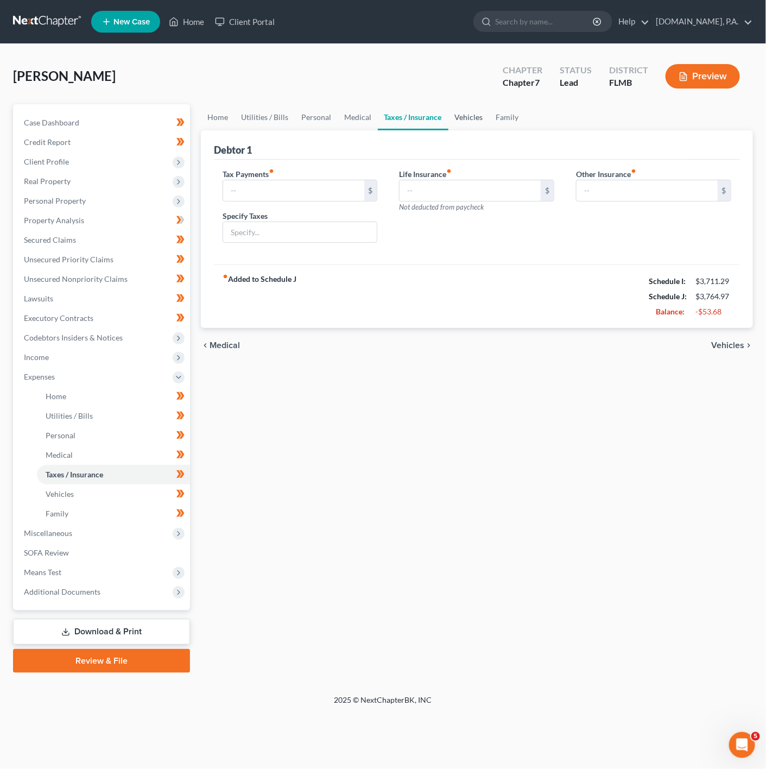
click at [461, 122] on link "Vehicles" at bounding box center [469, 117] width 41 height 26
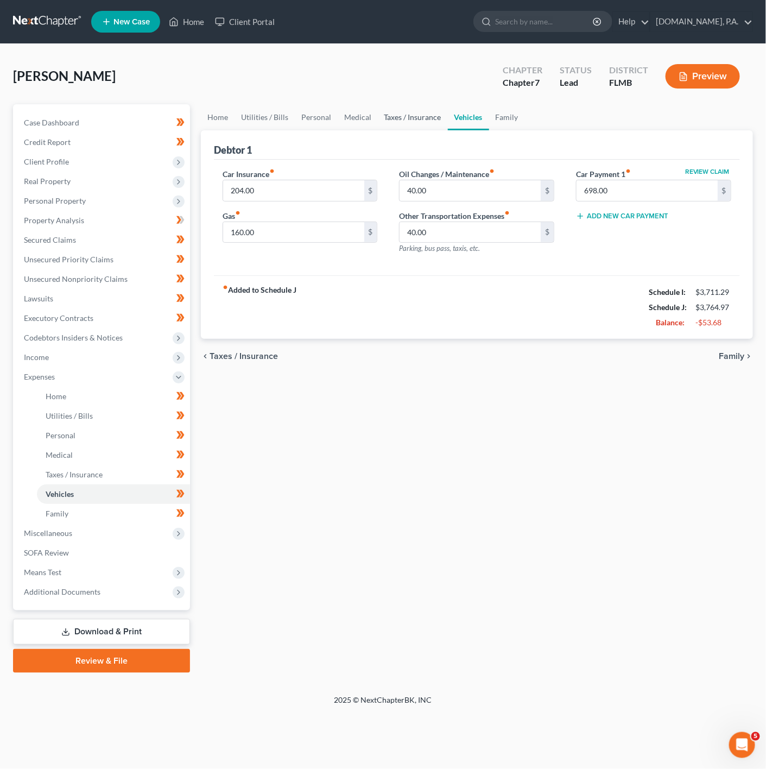
click at [378, 108] on link "Taxes / Insurance" at bounding box center [413, 117] width 70 height 26
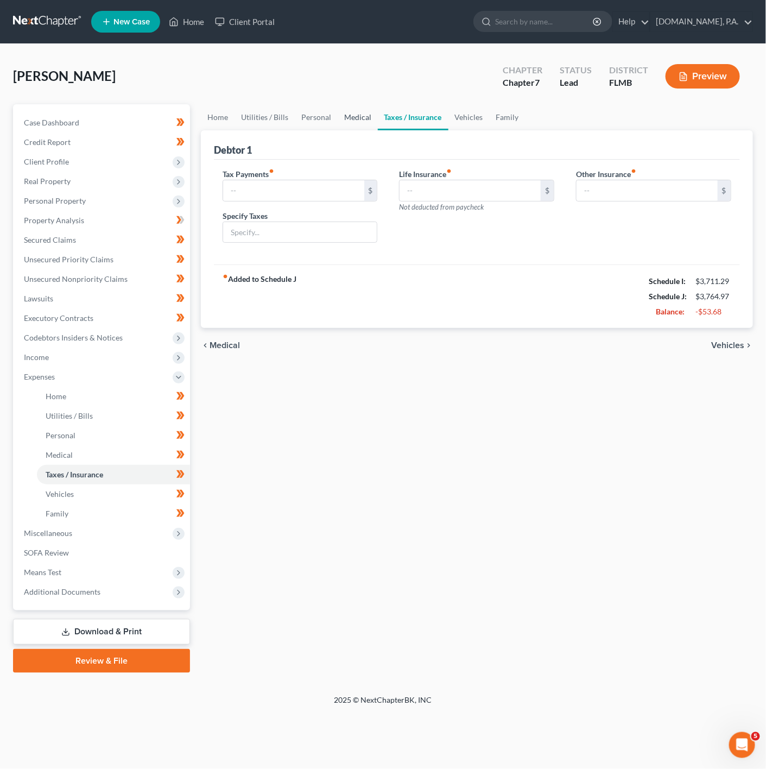
click at [362, 116] on link "Medical" at bounding box center [358, 117] width 40 height 26
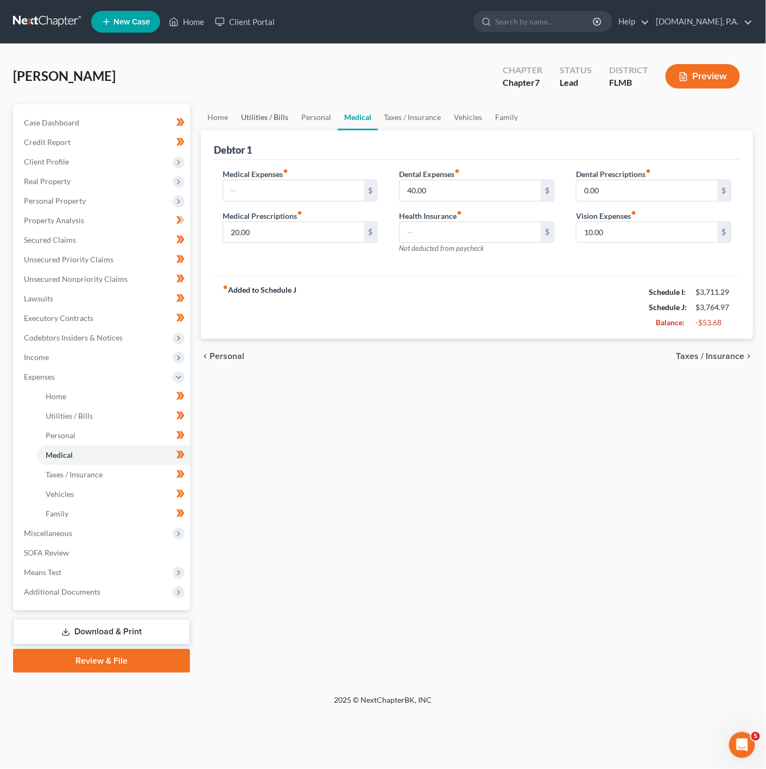
click at [277, 124] on link "Utilities / Bills" at bounding box center [265, 117] width 60 height 26
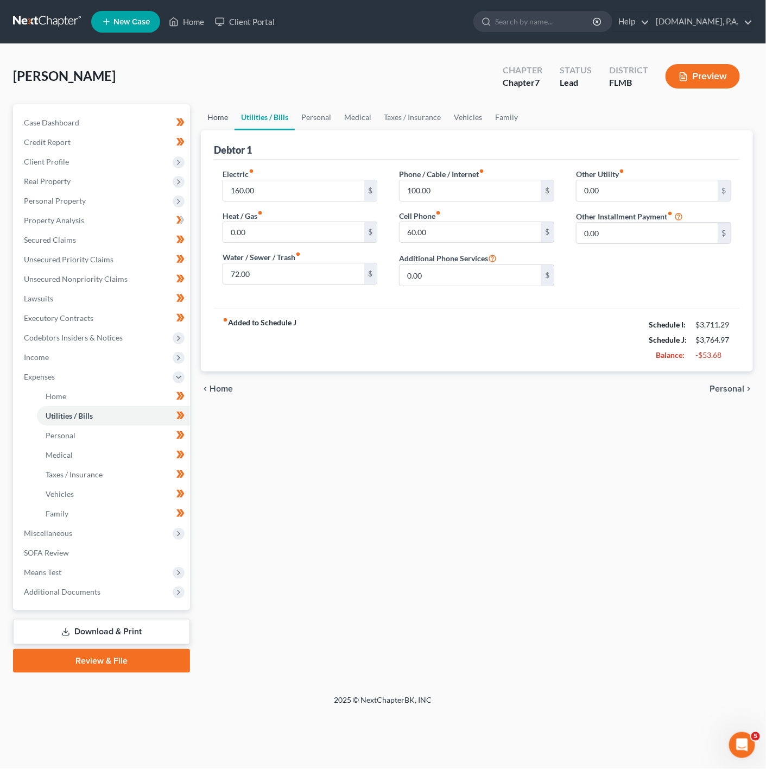
click at [211, 111] on link "Home" at bounding box center [218, 117] width 34 height 26
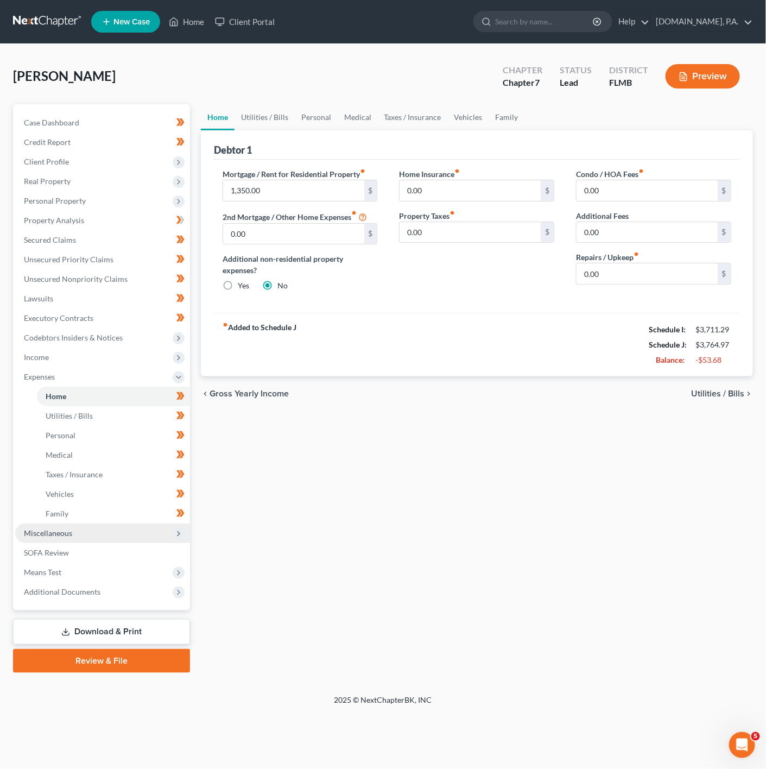
click at [100, 536] on span "Miscellaneous" at bounding box center [102, 534] width 175 height 20
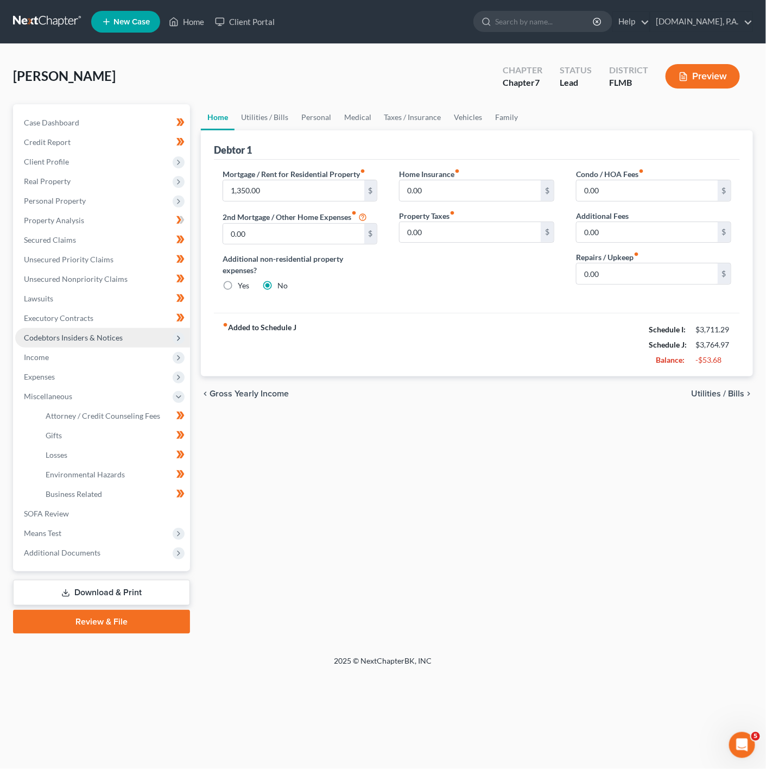
click at [140, 343] on span "Codebtors Insiders & Notices" at bounding box center [102, 338] width 175 height 20
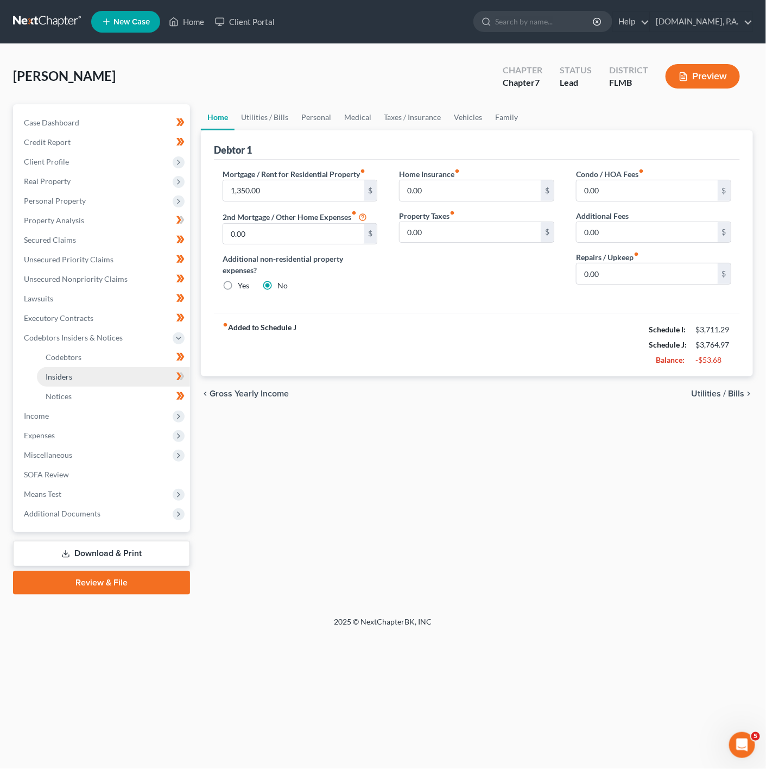
click at [130, 370] on link "Insiders" at bounding box center [113, 377] width 153 height 20
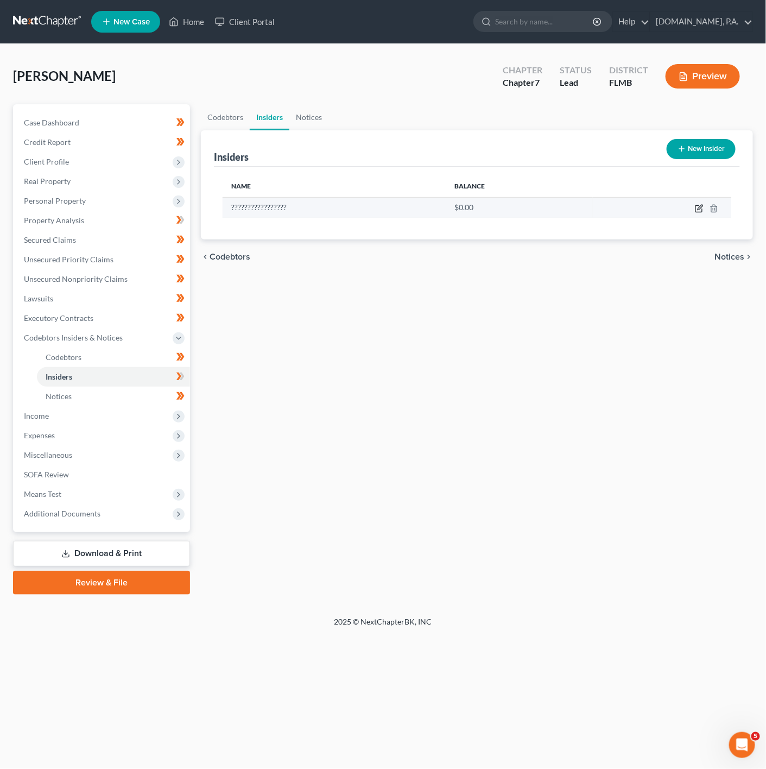
click at [700, 209] on icon "button" at bounding box center [700, 207] width 5 height 5
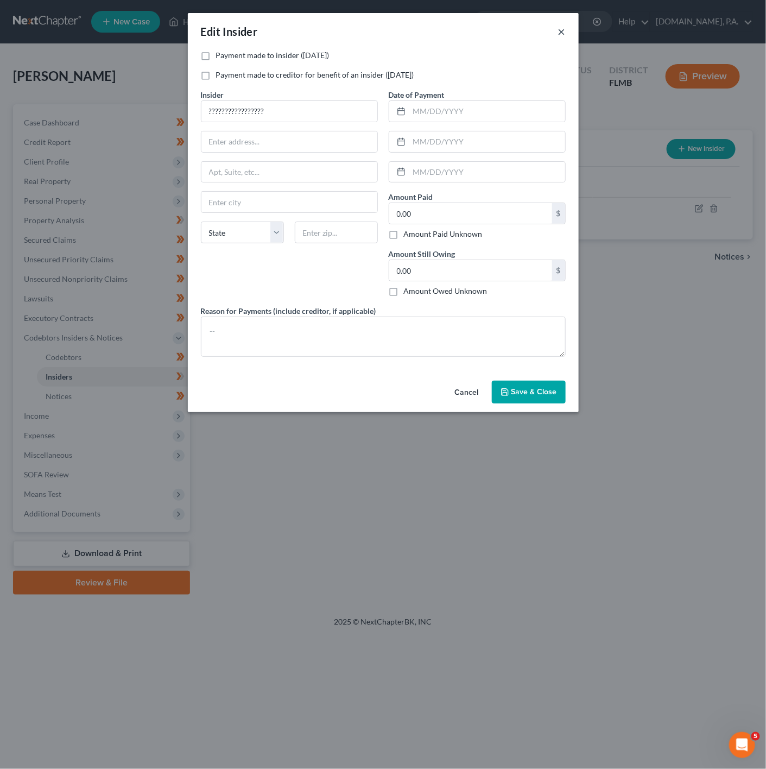
click at [559, 33] on button "×" at bounding box center [562, 31] width 8 height 13
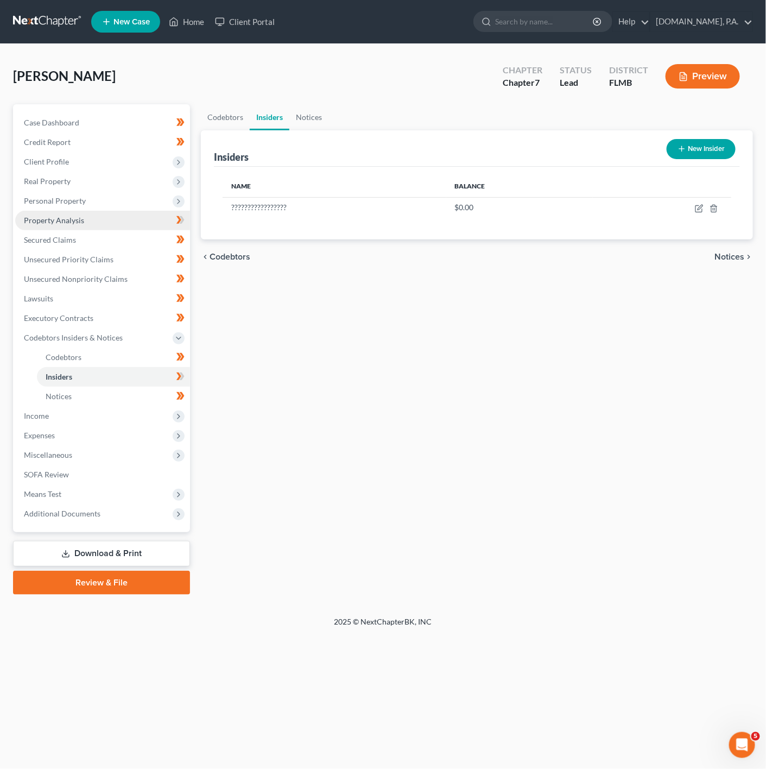
click at [167, 217] on link "Property Analysis" at bounding box center [102, 221] width 175 height 20
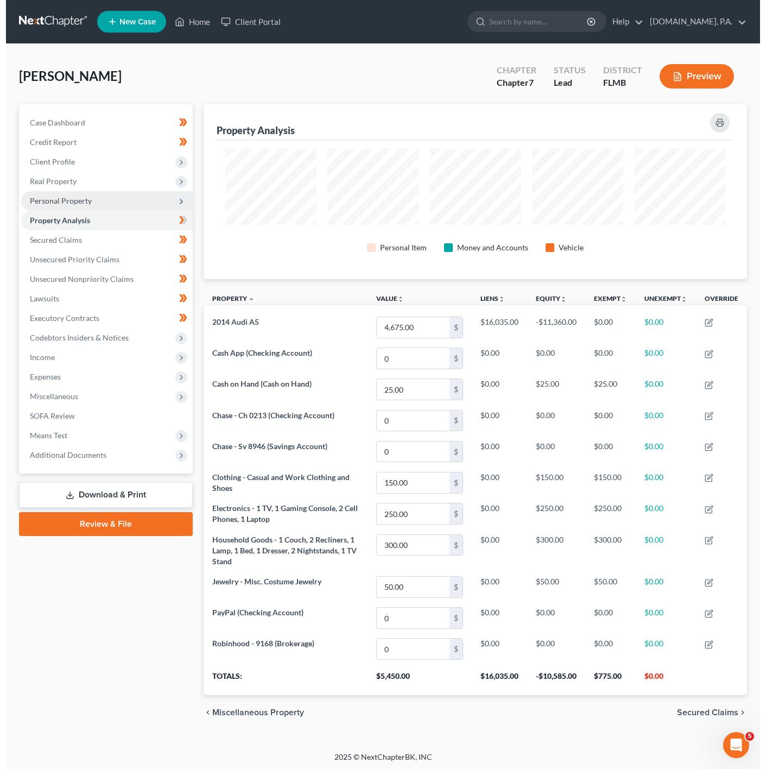
scroll to position [175, 543]
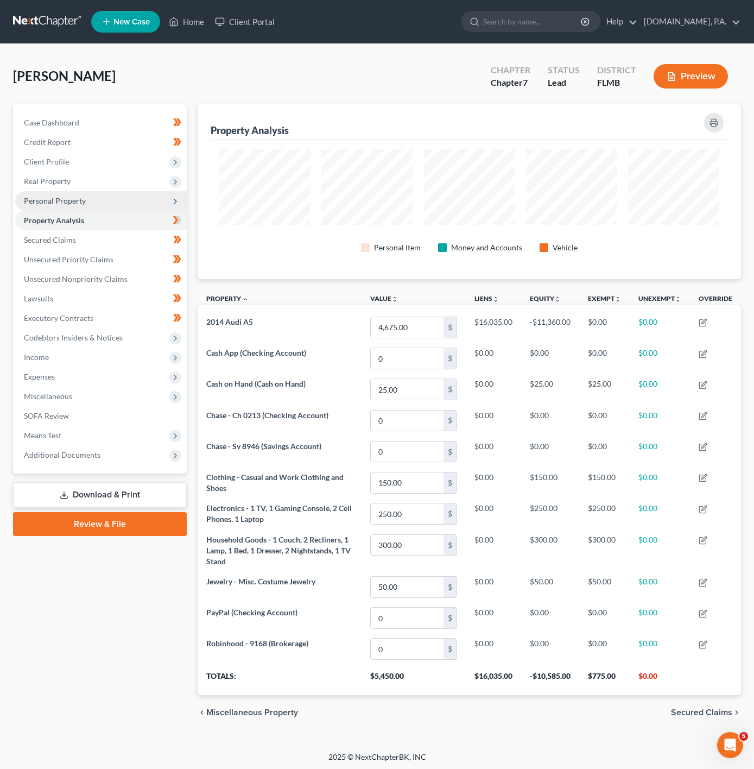
click at [172, 205] on icon at bounding box center [175, 201] width 9 height 9
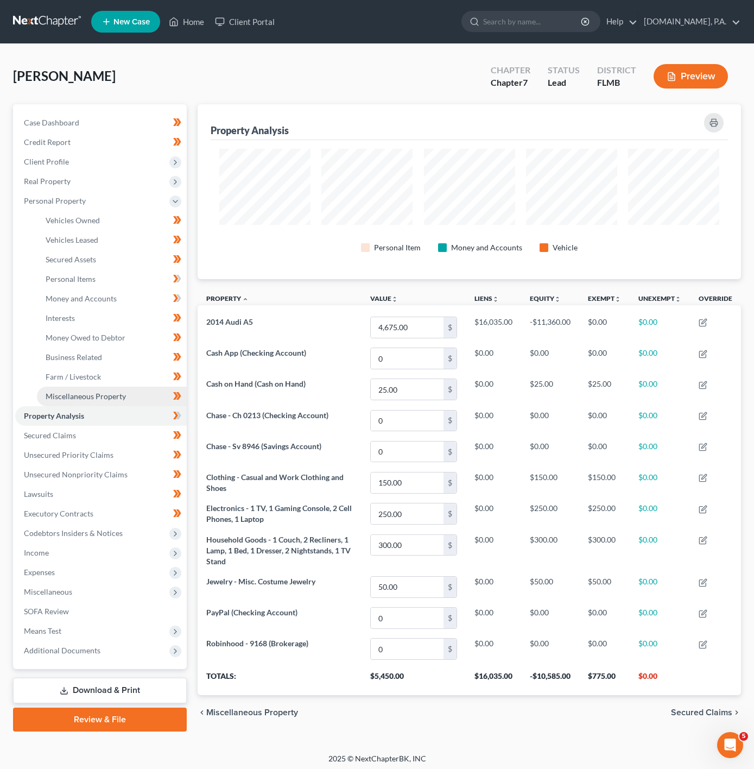
click at [115, 397] on span "Miscellaneous Property" at bounding box center [86, 396] width 80 height 9
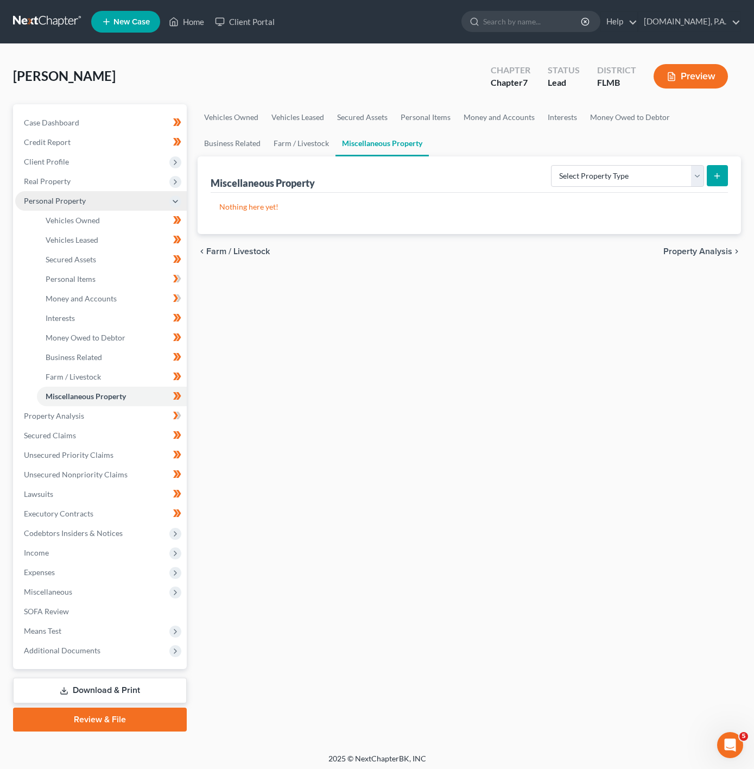
click at [133, 201] on span "Personal Property" at bounding box center [101, 201] width 172 height 20
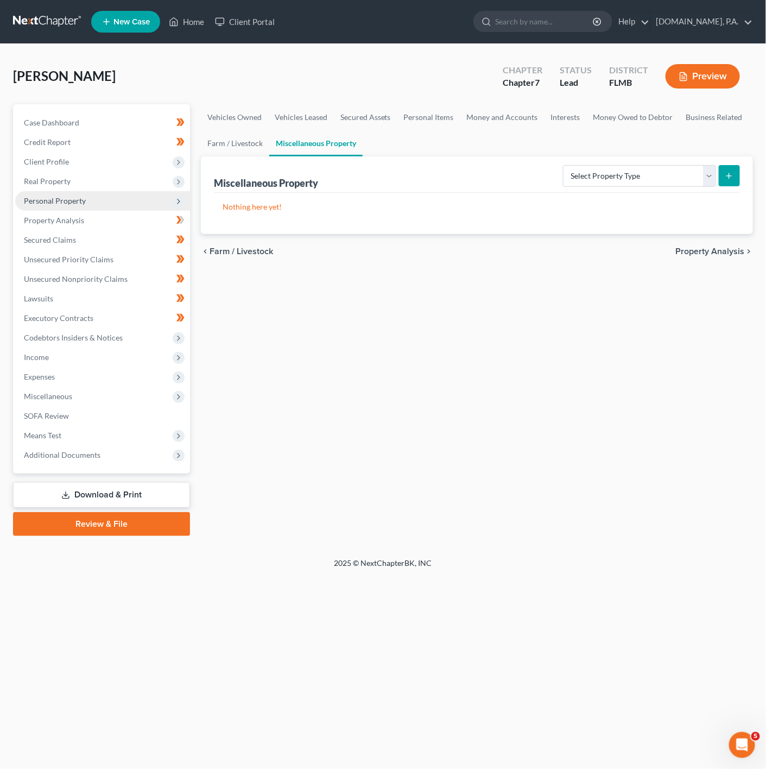
click at [137, 191] on span "Personal Property" at bounding box center [102, 201] width 175 height 20
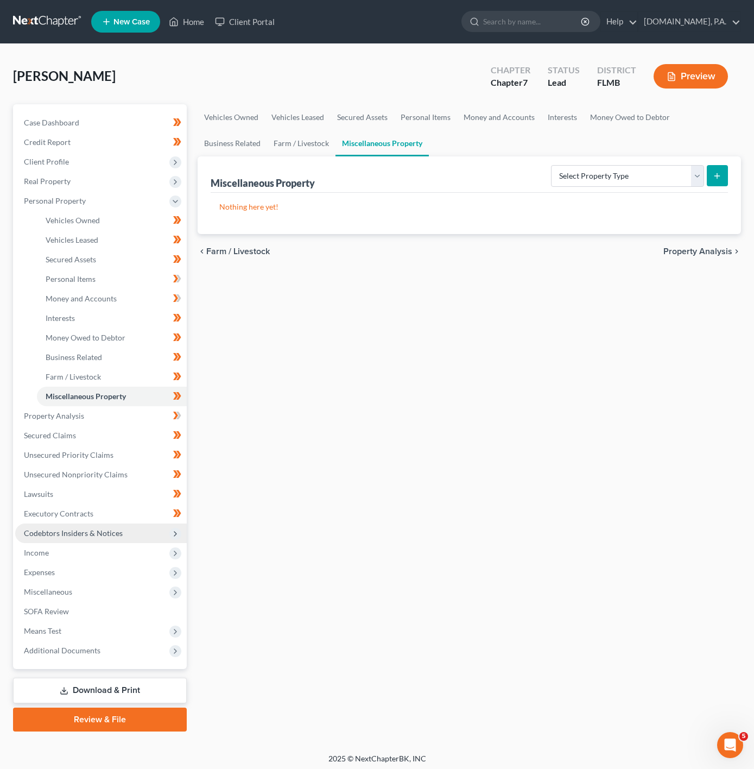
click at [149, 528] on span "Codebtors Insiders & Notices" at bounding box center [101, 534] width 172 height 20
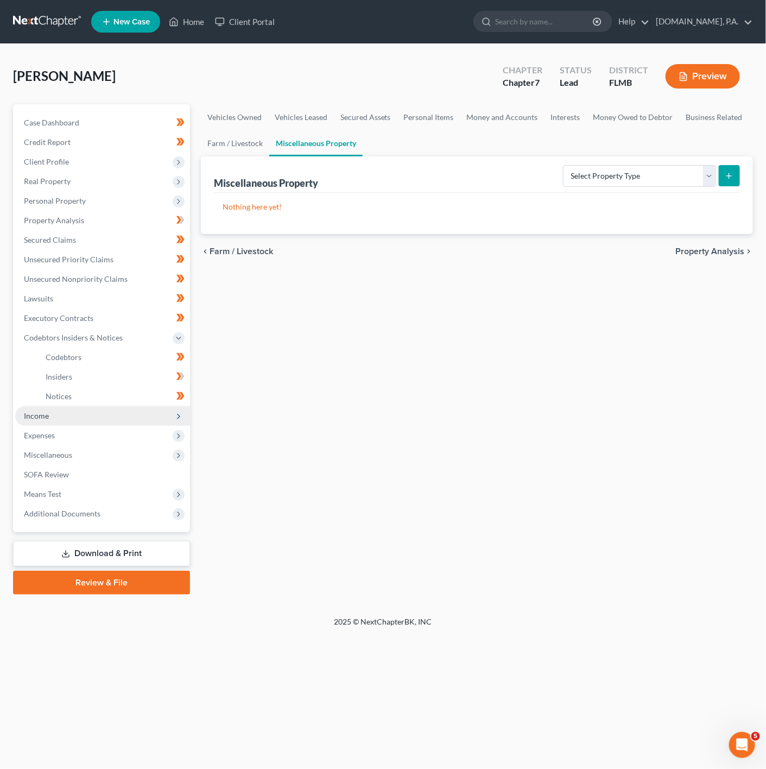
click at [145, 418] on span "Income" at bounding box center [102, 416] width 175 height 20
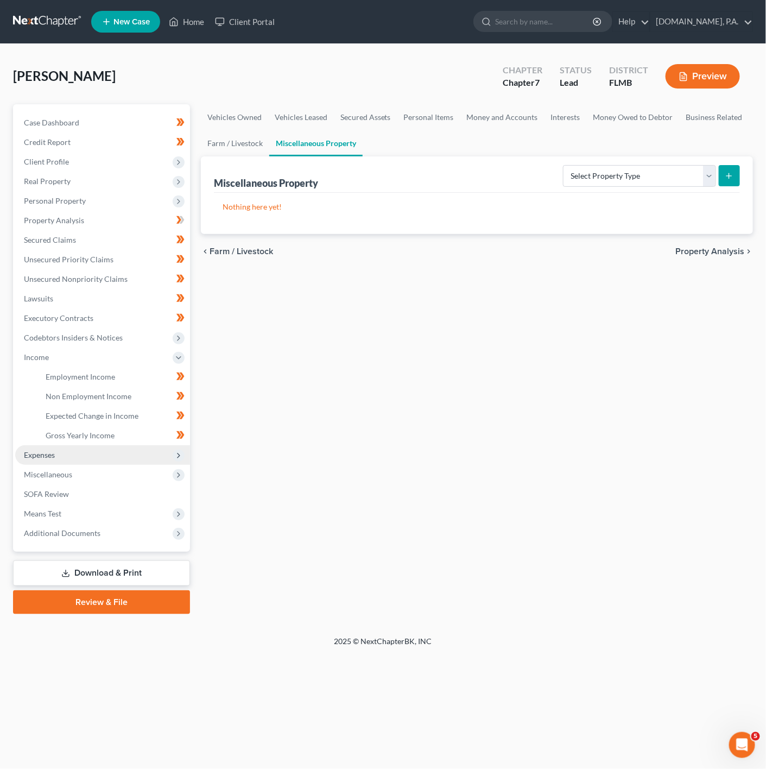
click at [136, 453] on span "Expenses" at bounding box center [102, 455] width 175 height 20
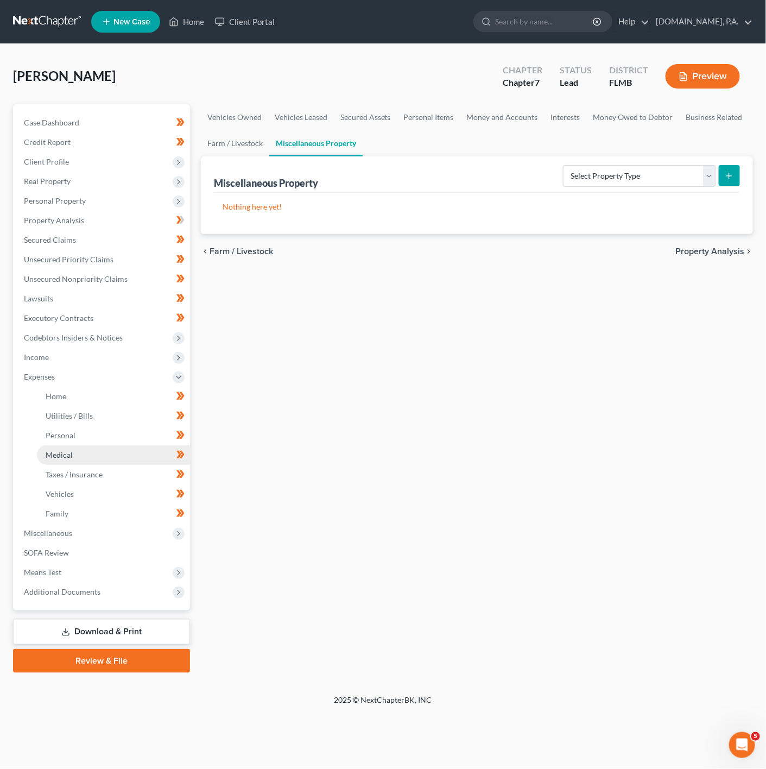
click at [136, 456] on link "Medical" at bounding box center [113, 455] width 153 height 20
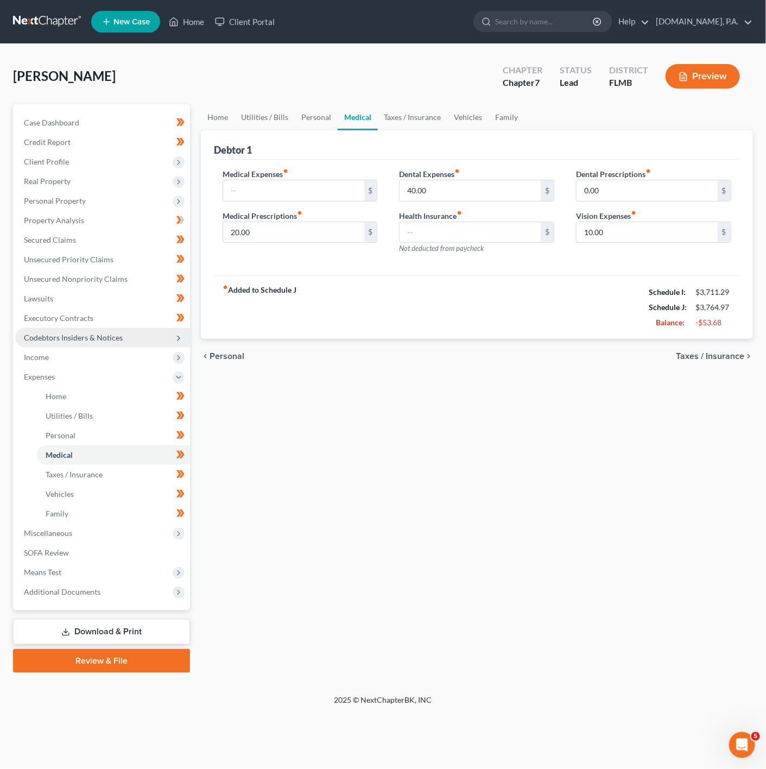
click at [421, 75] on div "Rogers, Keith Upgraded Chapter Chapter 7 Status Lead District FLMB Preview" at bounding box center [383, 80] width 740 height 47
click at [145, 356] on span "Income" at bounding box center [102, 358] width 175 height 20
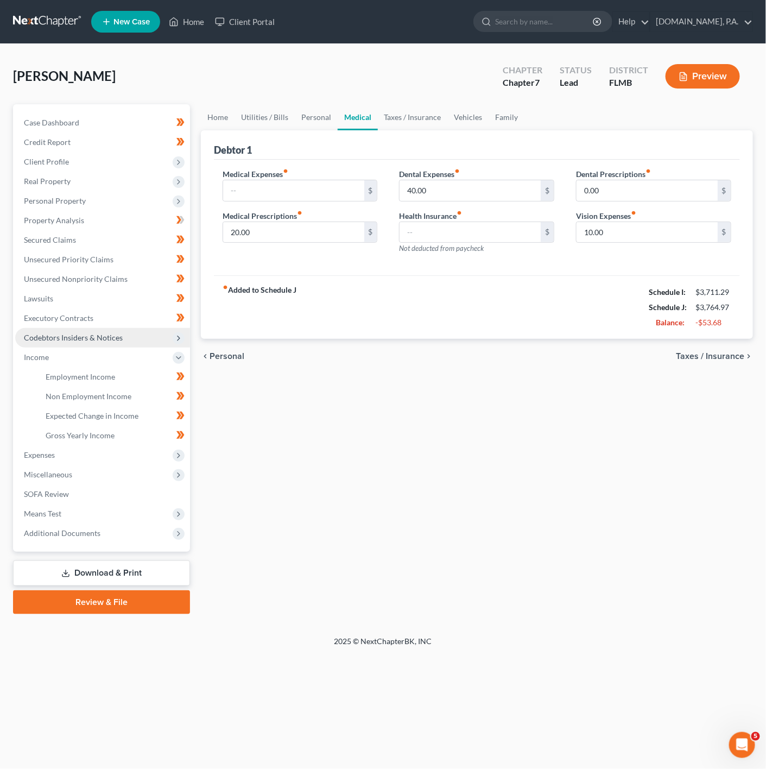
drag, startPoint x: 152, startPoint y: 331, endPoint x: 146, endPoint y: 339, distance: 10.1
click at [152, 331] on span "Codebtors Insiders & Notices" at bounding box center [102, 338] width 175 height 20
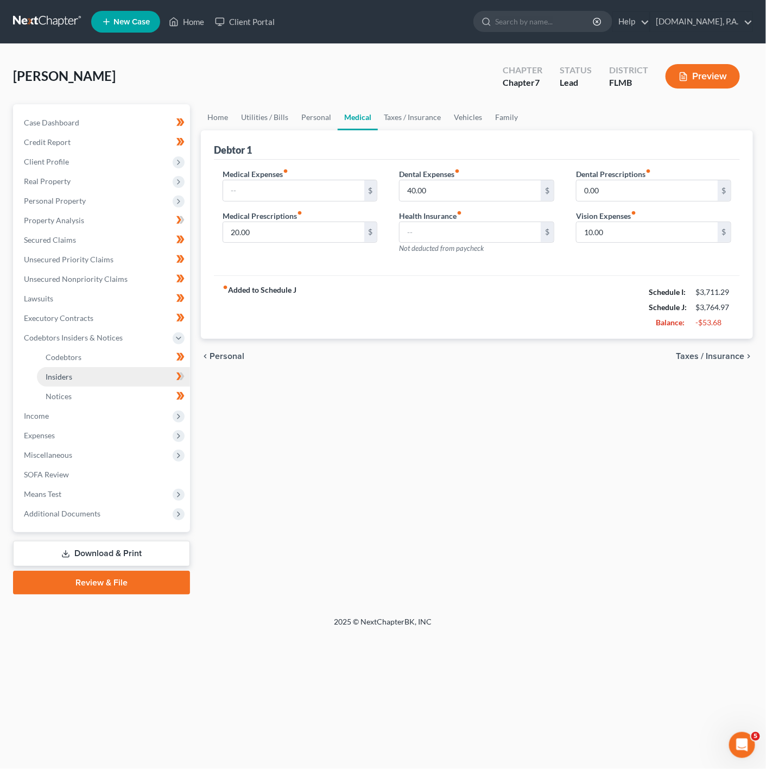
click at [96, 368] on link "Insiders" at bounding box center [113, 377] width 153 height 20
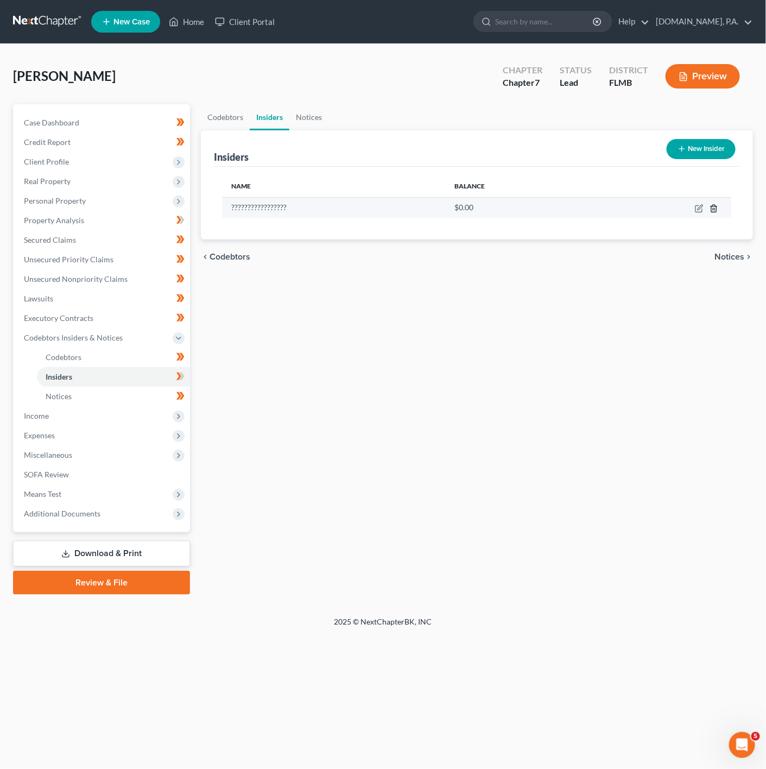
click at [715, 206] on polyline "button" at bounding box center [714, 206] width 7 height 0
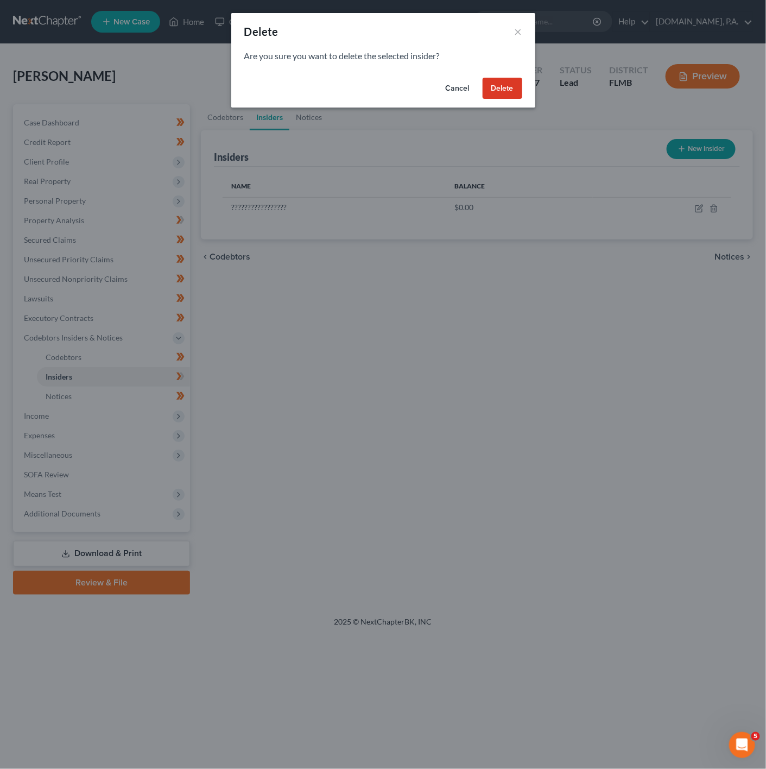
click at [499, 87] on button "Delete" at bounding box center [503, 89] width 40 height 22
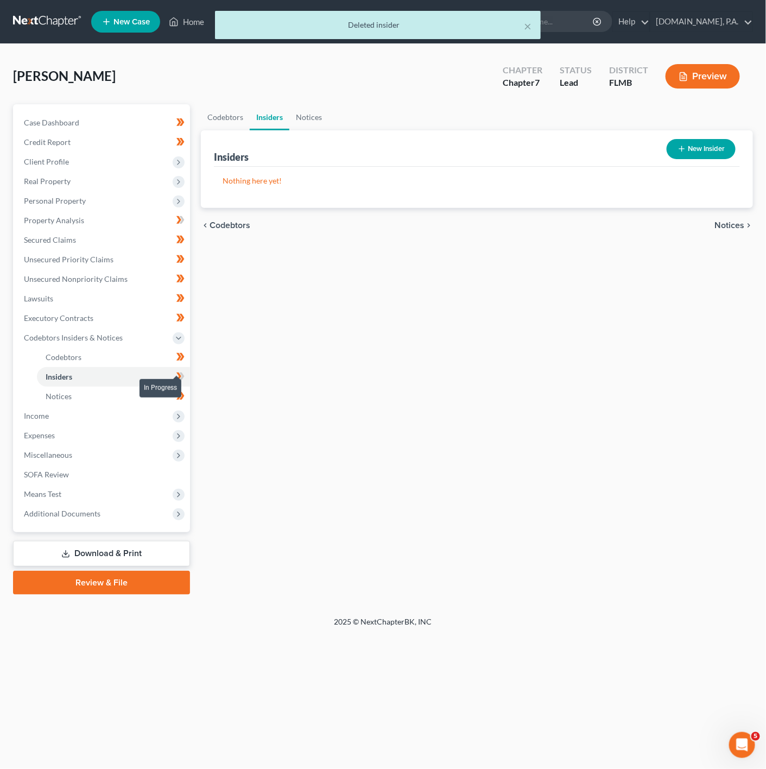
click at [186, 375] on span at bounding box center [180, 378] width 19 height 16
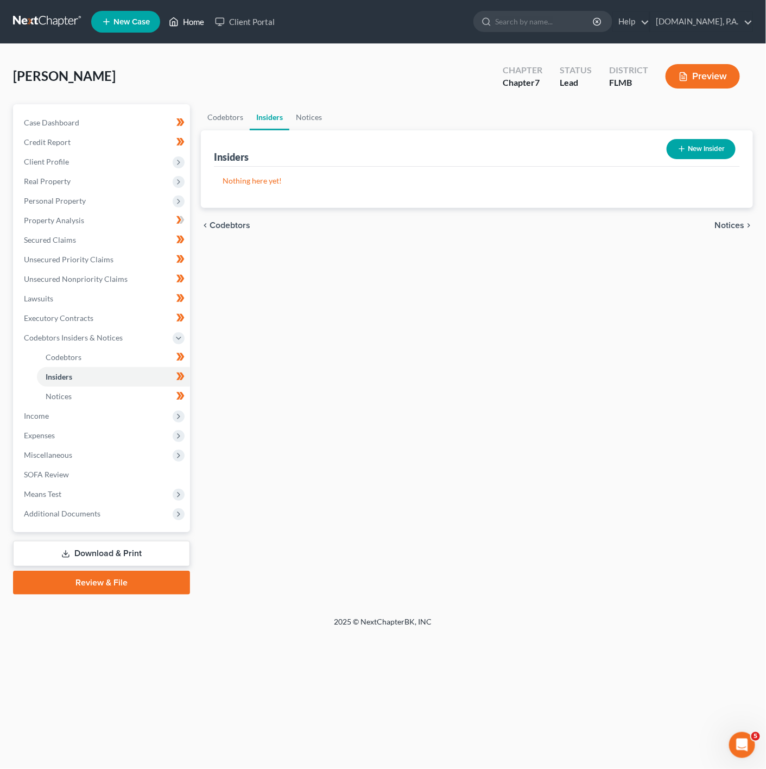
drag, startPoint x: 197, startPoint y: 18, endPoint x: 333, endPoint y: 80, distance: 149.2
click at [197, 18] on link "Home" at bounding box center [186, 22] width 46 height 20
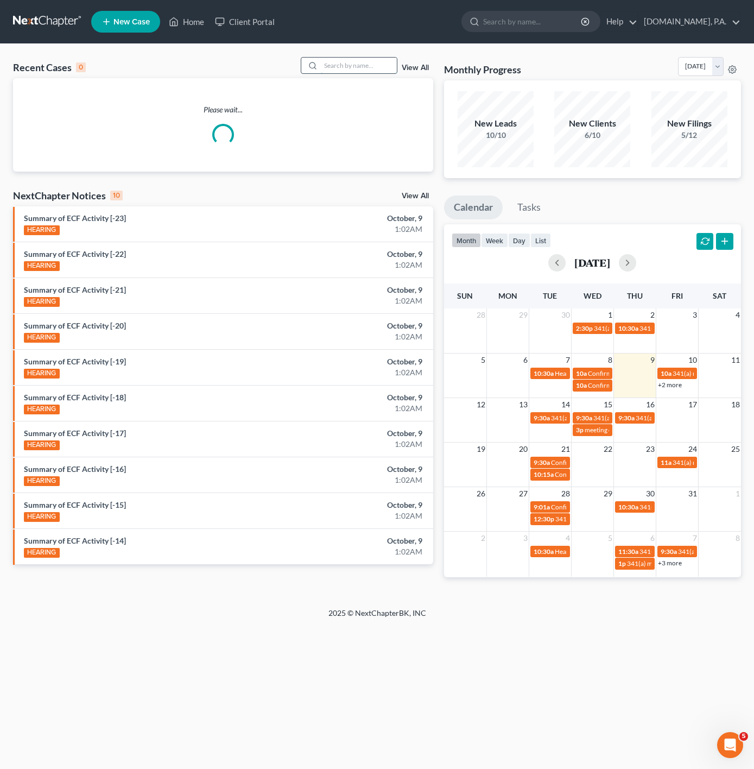
click at [367, 64] on input "search" at bounding box center [359, 66] width 76 height 16
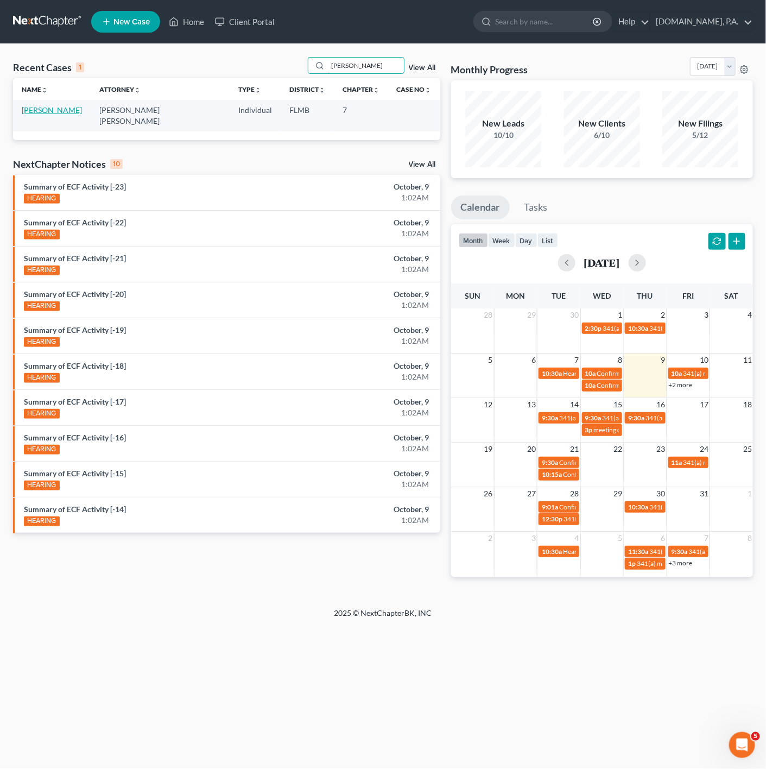
type input "BRADY"
click at [40, 106] on link "Shull, Brady" at bounding box center [52, 109] width 60 height 9
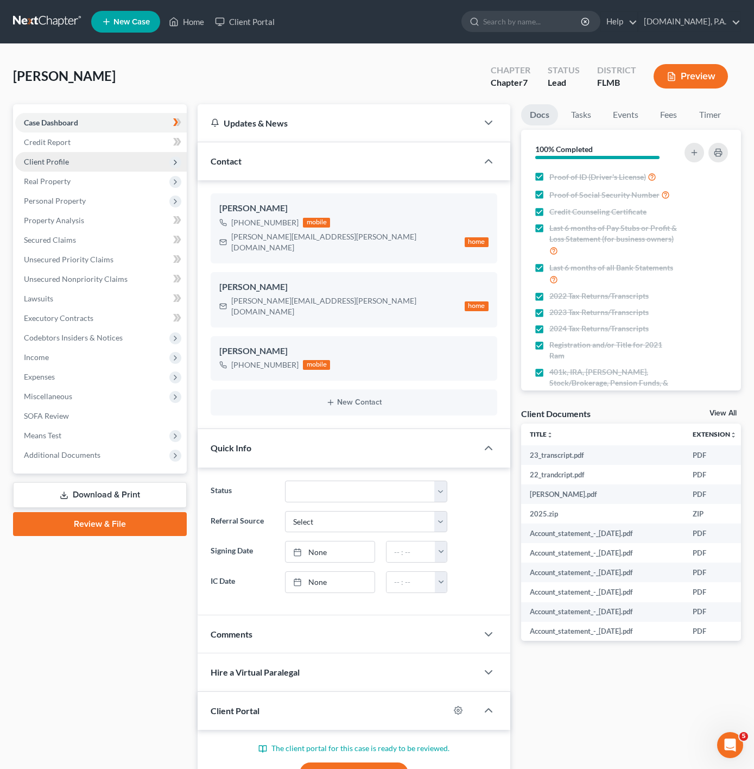
click at [150, 168] on span "Client Profile" at bounding box center [101, 162] width 172 height 20
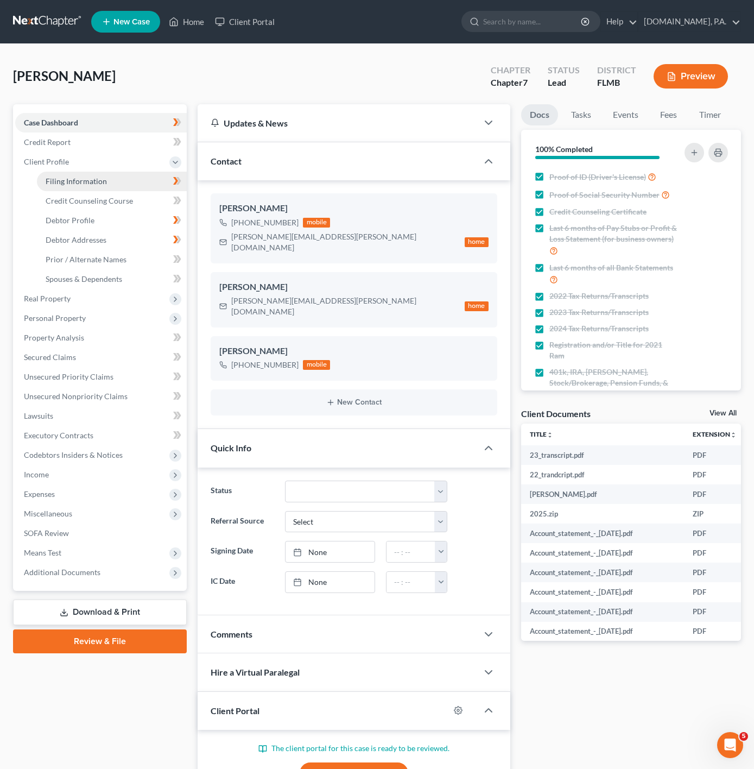
click at [125, 187] on link "Filing Information" at bounding box center [112, 182] width 150 height 20
select select "1"
select select "0"
select select "9"
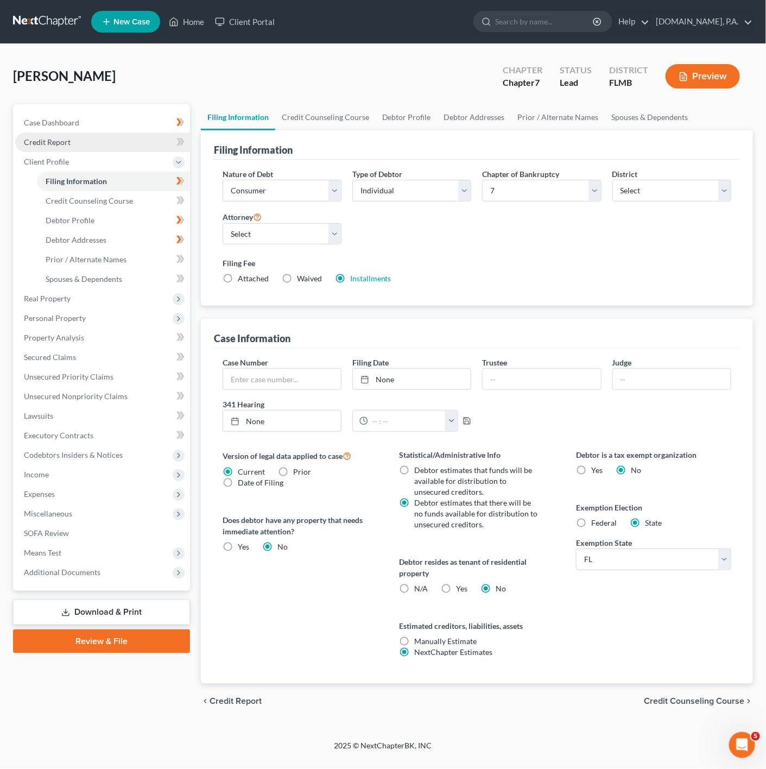
click at [139, 144] on link "Credit Report" at bounding box center [102, 143] width 175 height 20
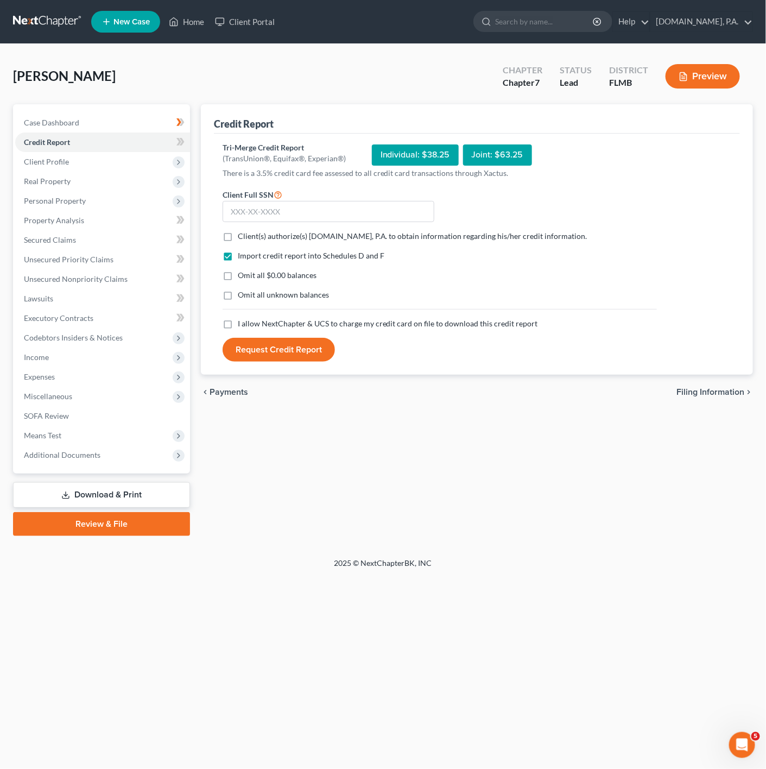
click at [238, 240] on label "Client(s) authorize(s) Fresh-Start.Law, P.A. to obtain information regarding hi…" at bounding box center [413, 236] width 350 height 11
click at [242, 238] on input "Client(s) authorize(s) Fresh-Start.Law, P.A. to obtain information regarding hi…" at bounding box center [245, 234] width 7 height 7
checkbox input "true"
click at [237, 316] on div "Import credit report into Schedules D and F Omit all $0.00 balances Omit all un…" at bounding box center [439, 284] width 445 height 68
click at [238, 325] on label "I allow NextChapter & UCS to charge my credit card on file to download this cre…" at bounding box center [388, 323] width 300 height 11
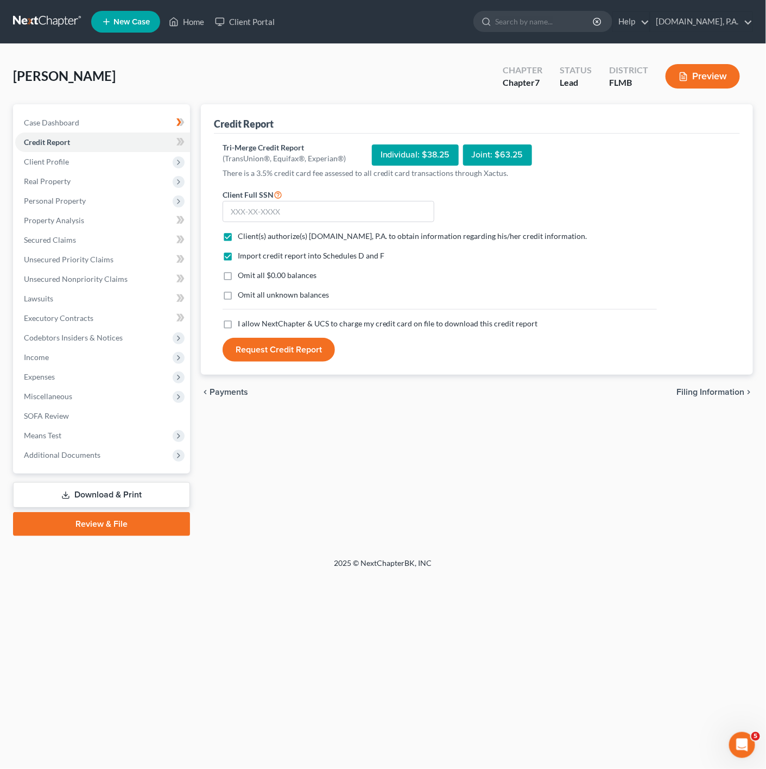
click at [242, 325] on input "I allow NextChapter & UCS to charge my credit card on file to download this cre…" at bounding box center [245, 321] width 7 height 7
checkbox input "true"
click at [323, 204] on input "text" at bounding box center [329, 212] width 212 height 22
click at [284, 222] on input "text" at bounding box center [329, 212] width 212 height 22
type input "308-15-5644"
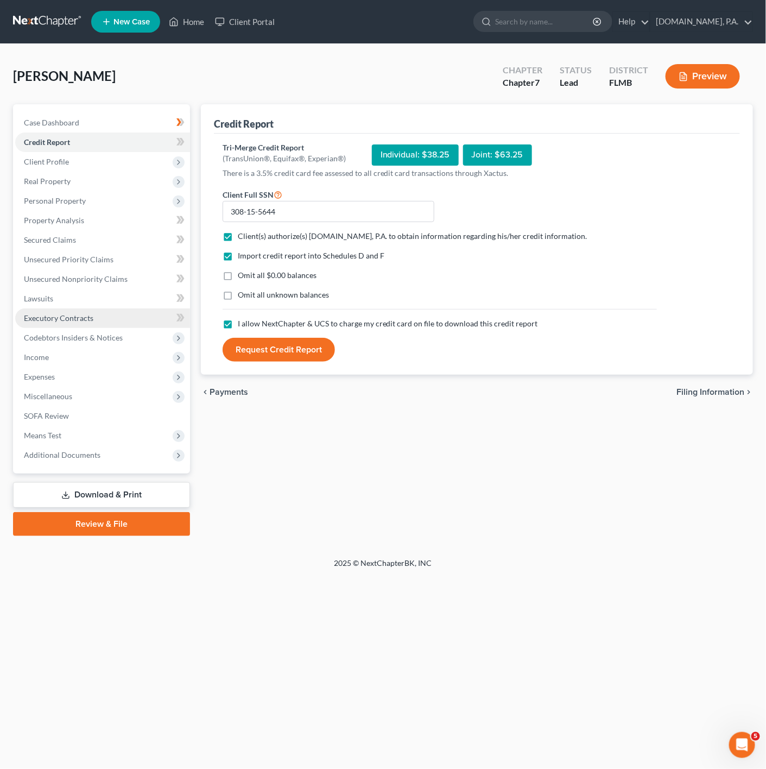
drag, startPoint x: 292, startPoint y: 356, endPoint x: 18, endPoint y: 311, distance: 277.4
click at [292, 356] on button "Request Credit Report" at bounding box center [279, 350] width 112 height 24
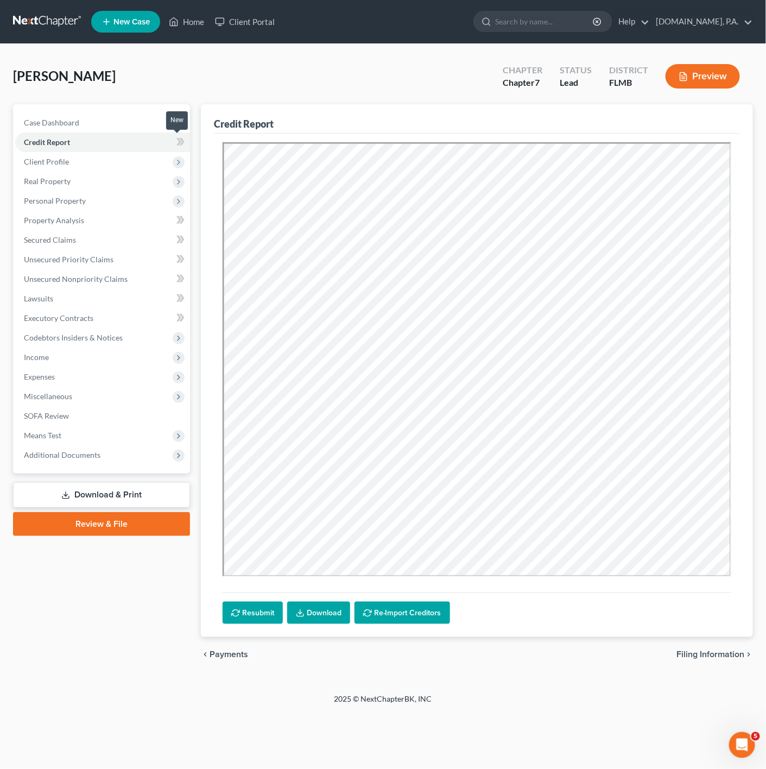
click at [180, 136] on icon at bounding box center [181, 142] width 8 height 14
click at [460, 111] on div "Credit Report" at bounding box center [477, 118] width 526 height 29
click at [100, 159] on span "Client Profile" at bounding box center [102, 162] width 175 height 20
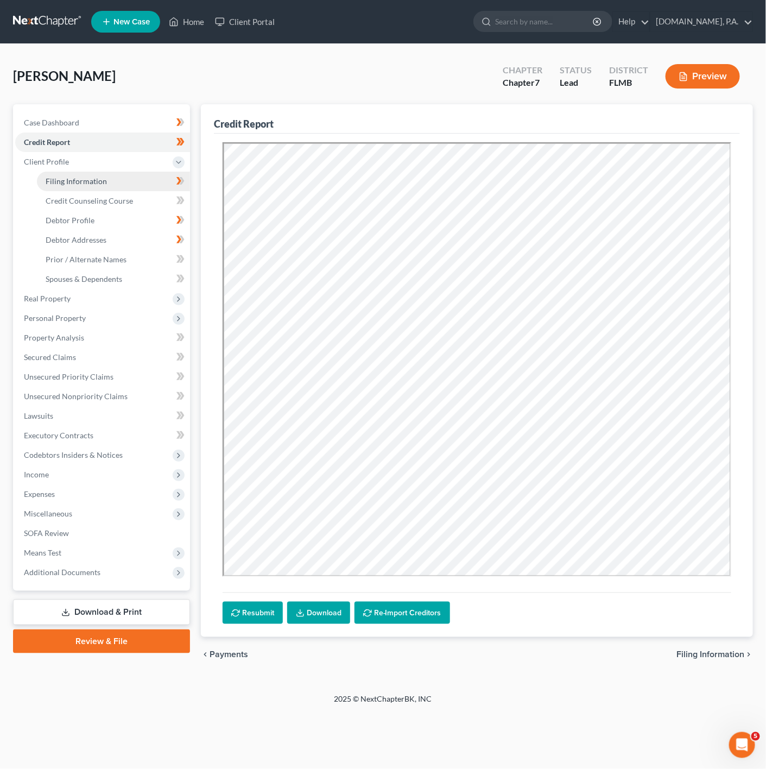
click at [156, 177] on link "Filing Information" at bounding box center [113, 182] width 153 height 20
select select "1"
select select "0"
select select "15"
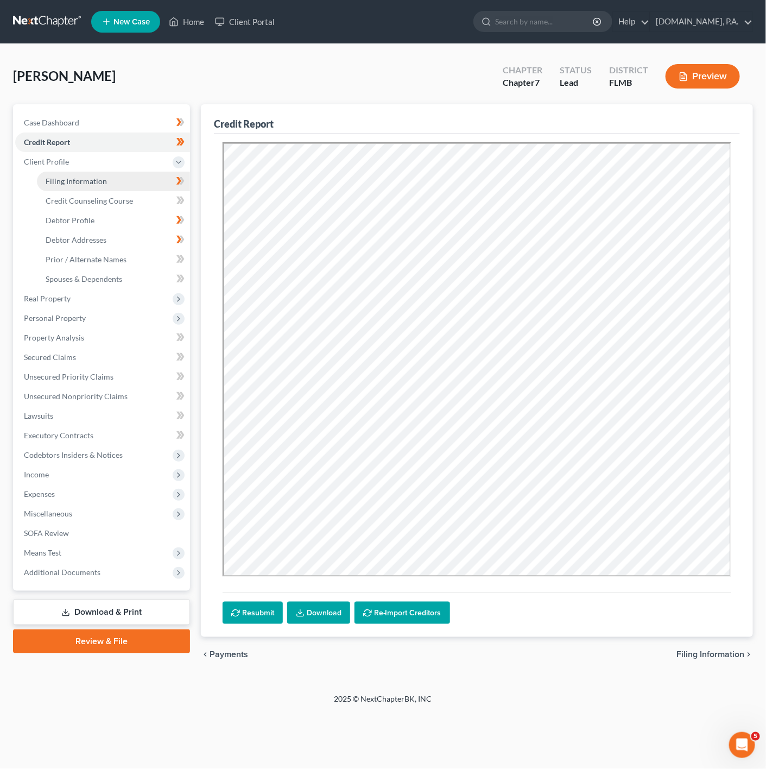
select select "0"
select select "9"
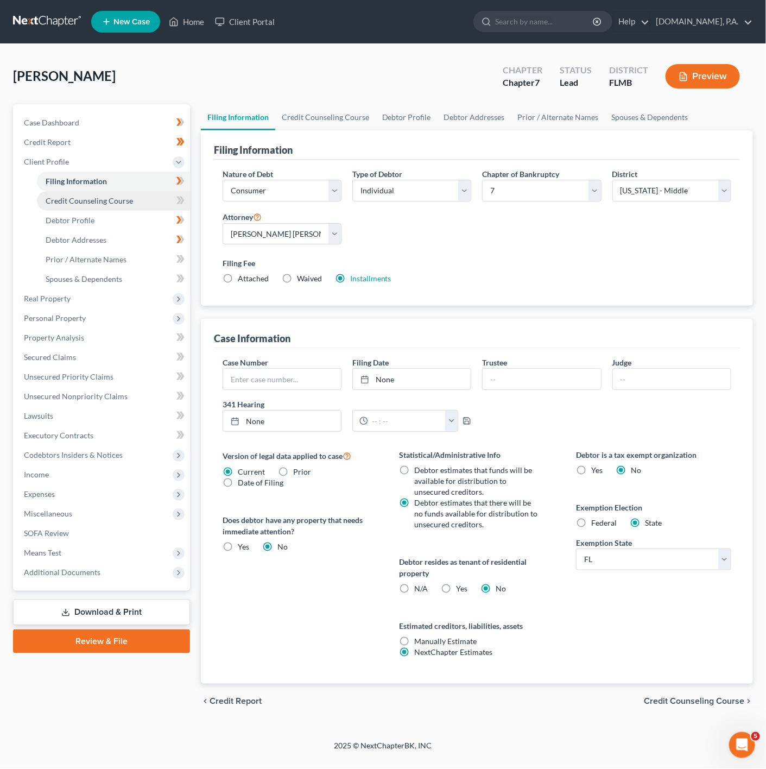
click at [141, 196] on link "Credit Counseling Course" at bounding box center [113, 201] width 153 height 20
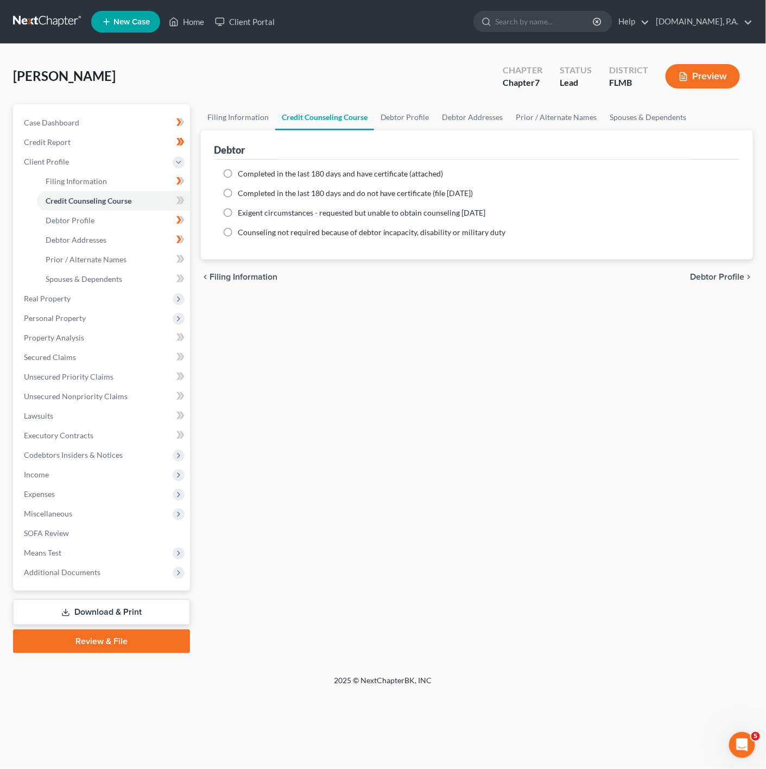
drag, startPoint x: 240, startPoint y: 166, endPoint x: 222, endPoint y: 177, distance: 20.7
click at [240, 166] on div "Completed in the last 180 days and have certificate (attached) Date Completed N…" at bounding box center [477, 210] width 526 height 100
click at [238, 176] on label "Completed in the last 180 days and have certificate (attached)" at bounding box center [341, 173] width 206 height 11
click at [242, 175] on input "Completed in the last 180 days and have certificate (attached)" at bounding box center [245, 171] width 7 height 7
radio input "true"
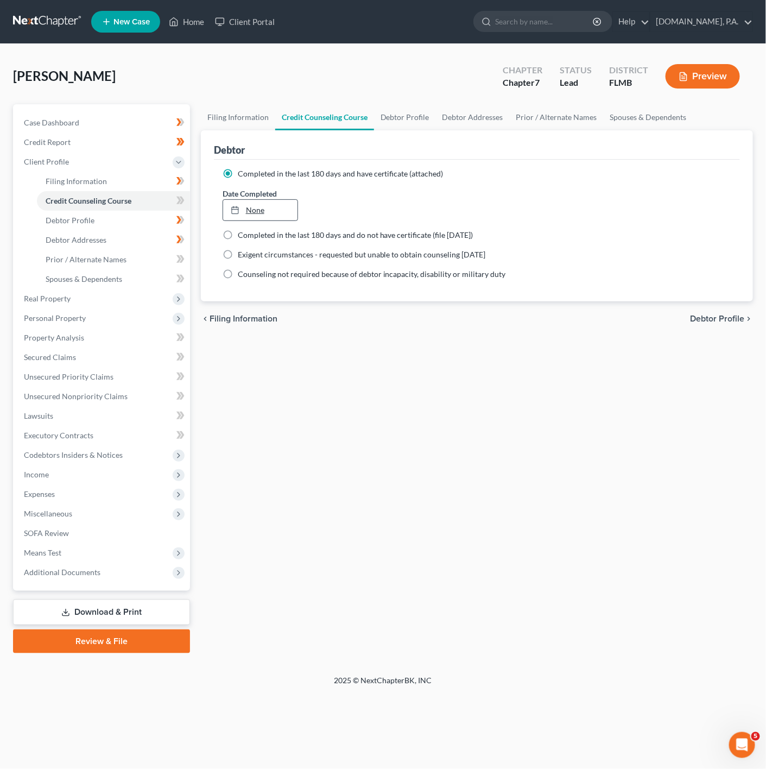
type input "10/9/2025"
click at [260, 209] on link "None" at bounding box center [260, 210] width 75 height 21
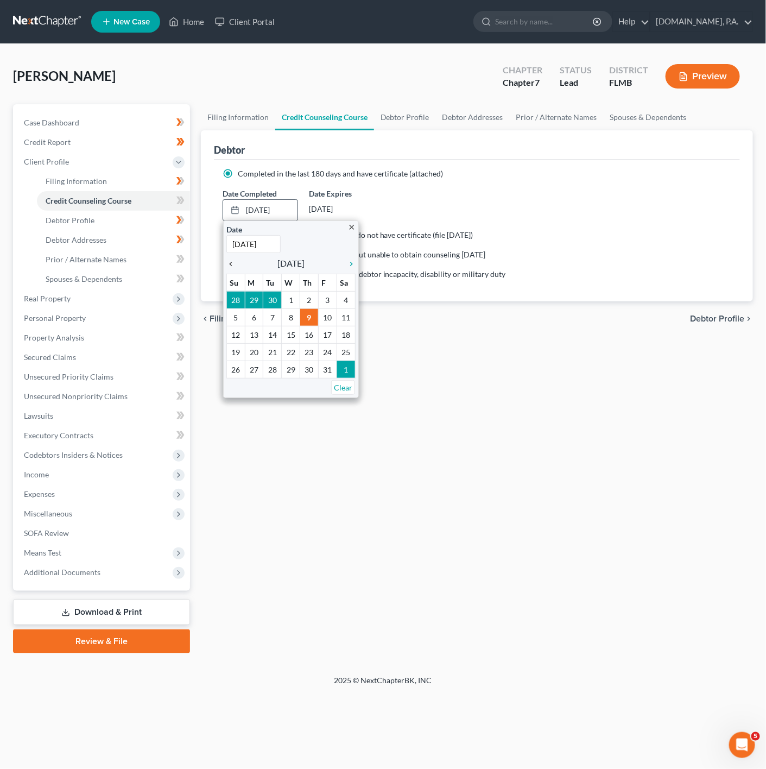
click at [230, 265] on icon "chevron_left" at bounding box center [234, 264] width 14 height 9
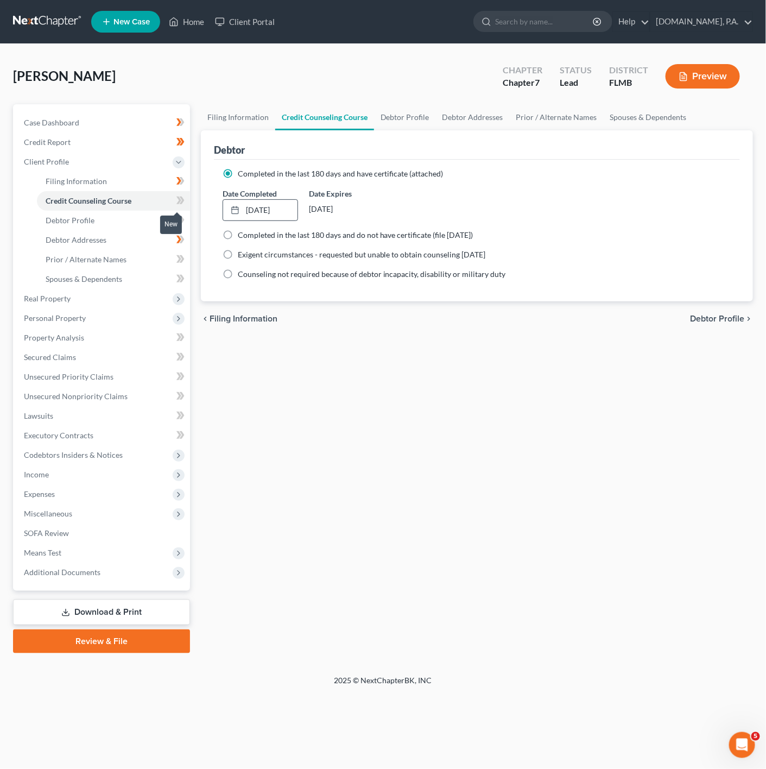
drag, startPoint x: 173, startPoint y: 204, endPoint x: 188, endPoint y: 203, distance: 15.3
click at [173, 204] on span at bounding box center [180, 202] width 19 height 16
click at [188, 203] on span at bounding box center [180, 202] width 19 height 16
click at [155, 188] on link "Filing Information" at bounding box center [113, 182] width 153 height 20
select select "1"
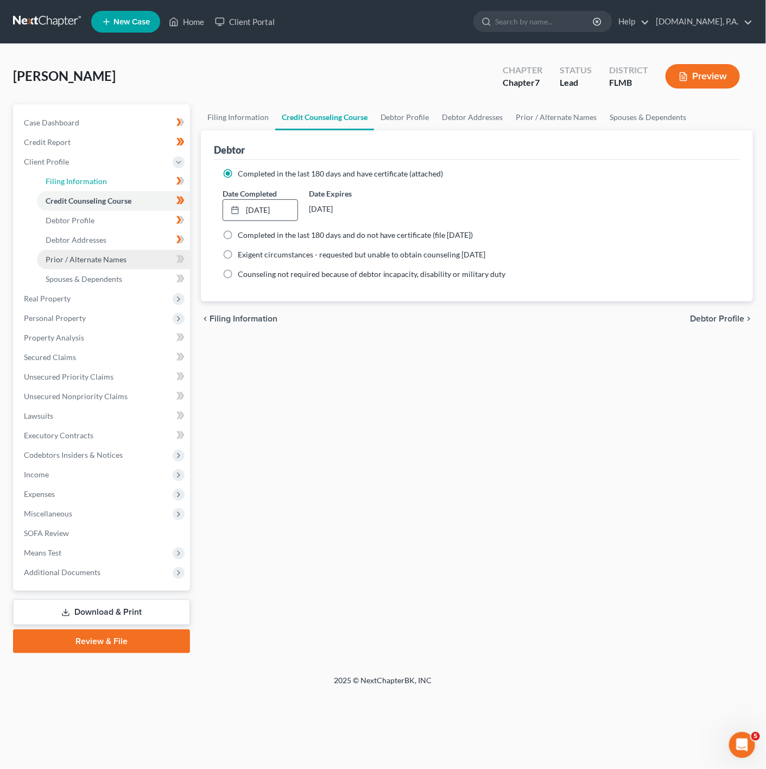
select select "0"
select select "15"
select select "0"
select select "9"
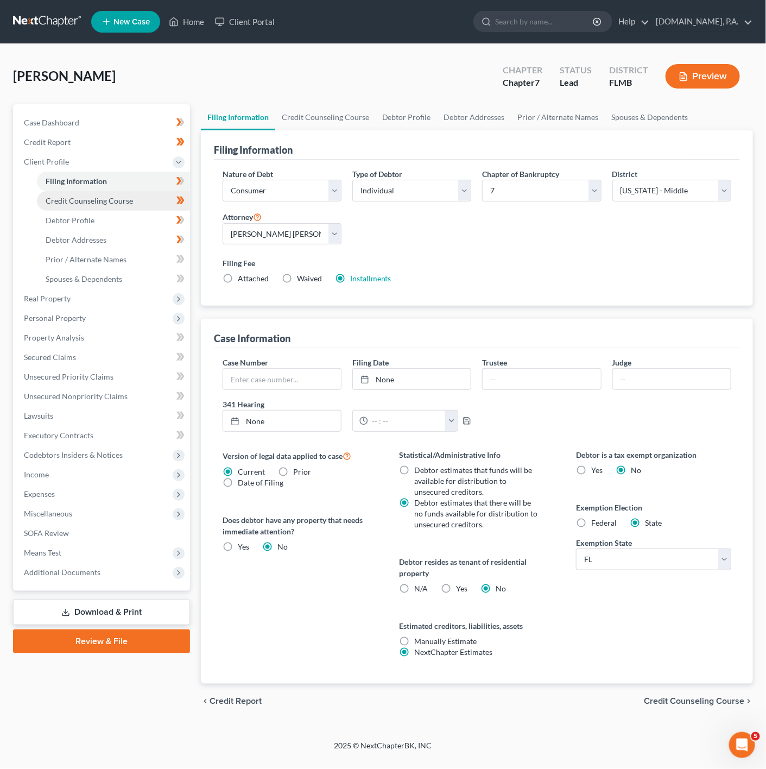
click at [147, 209] on link "Credit Counseling Course" at bounding box center [113, 201] width 153 height 20
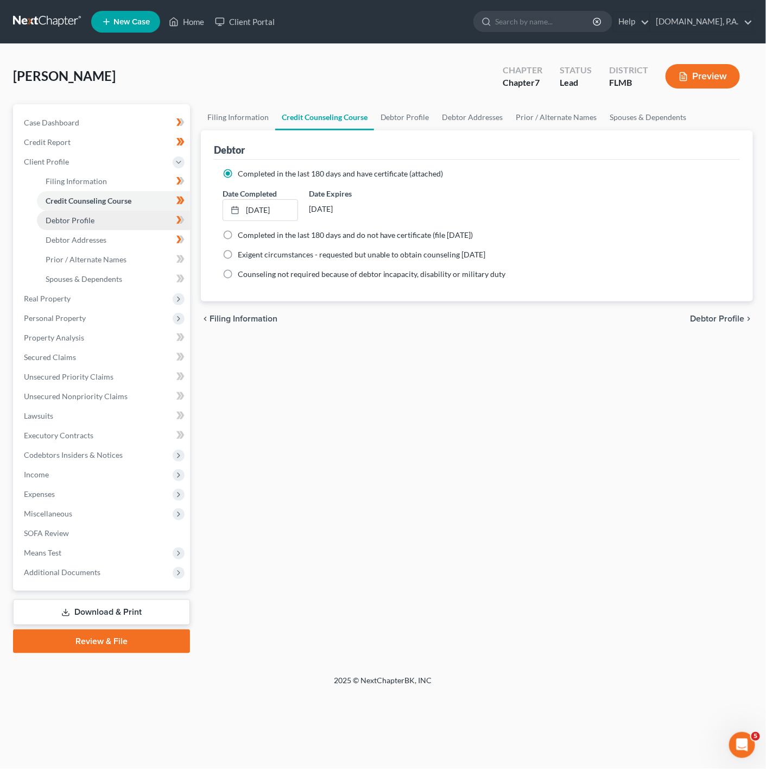
click at [150, 222] on link "Debtor Profile" at bounding box center [113, 221] width 153 height 20
select select "0"
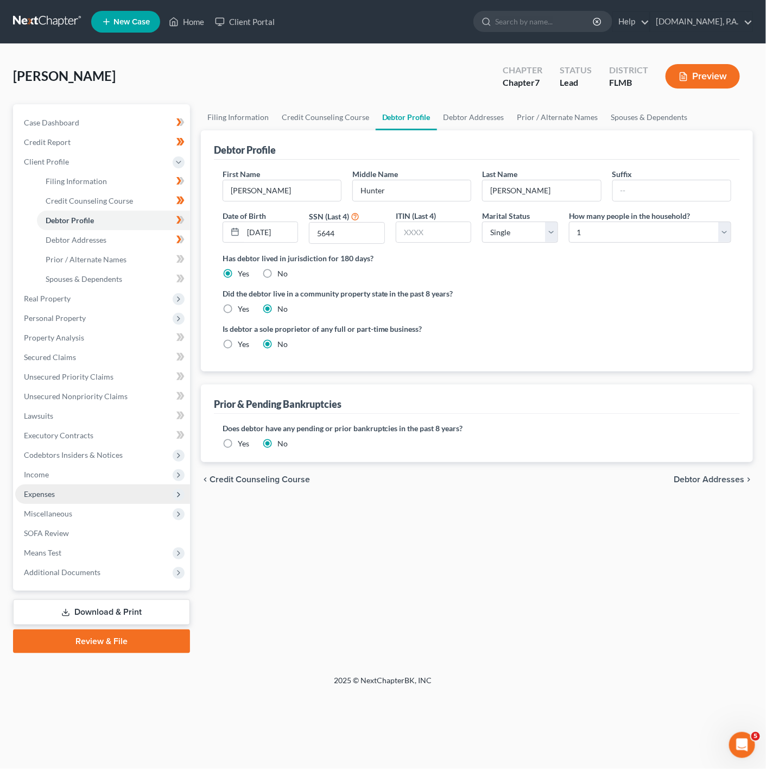
click at [134, 498] on span "Expenses" at bounding box center [102, 495] width 175 height 20
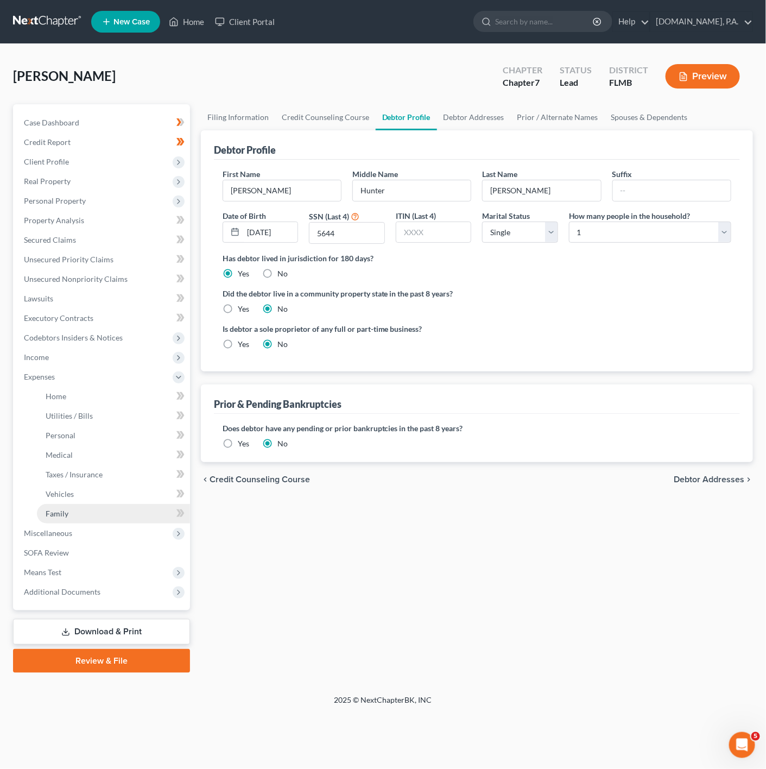
click at [117, 515] on link "Family" at bounding box center [113, 514] width 153 height 20
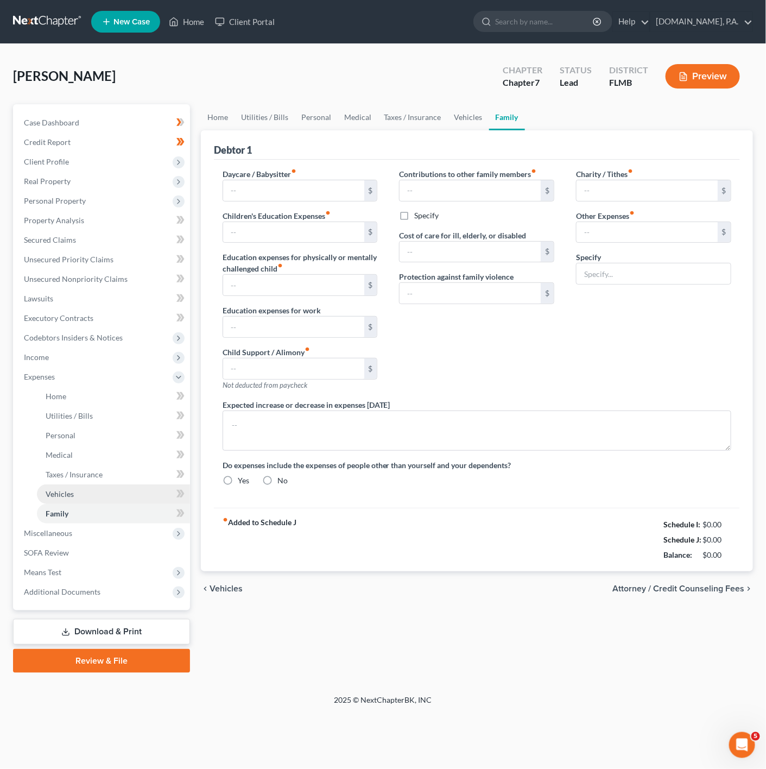
radio input "true"
click at [86, 486] on link "Vehicles" at bounding box center [113, 495] width 153 height 20
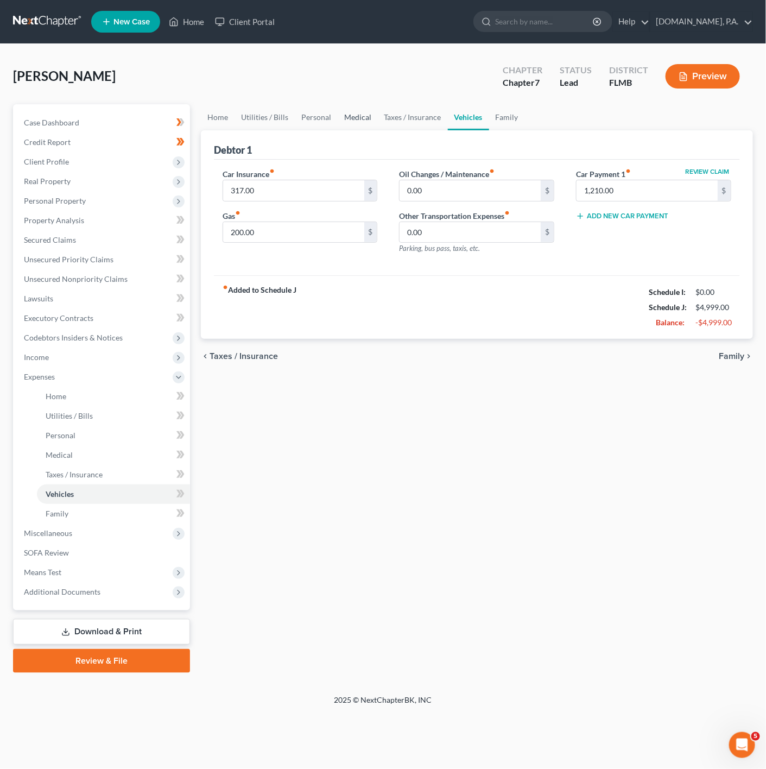
click at [357, 115] on link "Medical" at bounding box center [358, 117] width 40 height 26
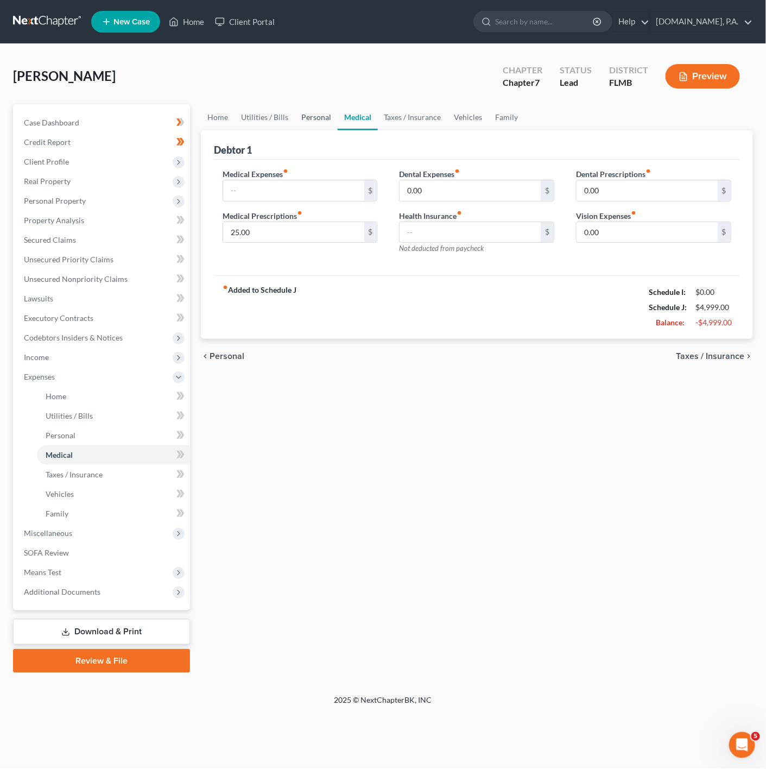
click at [308, 112] on link "Personal" at bounding box center [316, 117] width 43 height 26
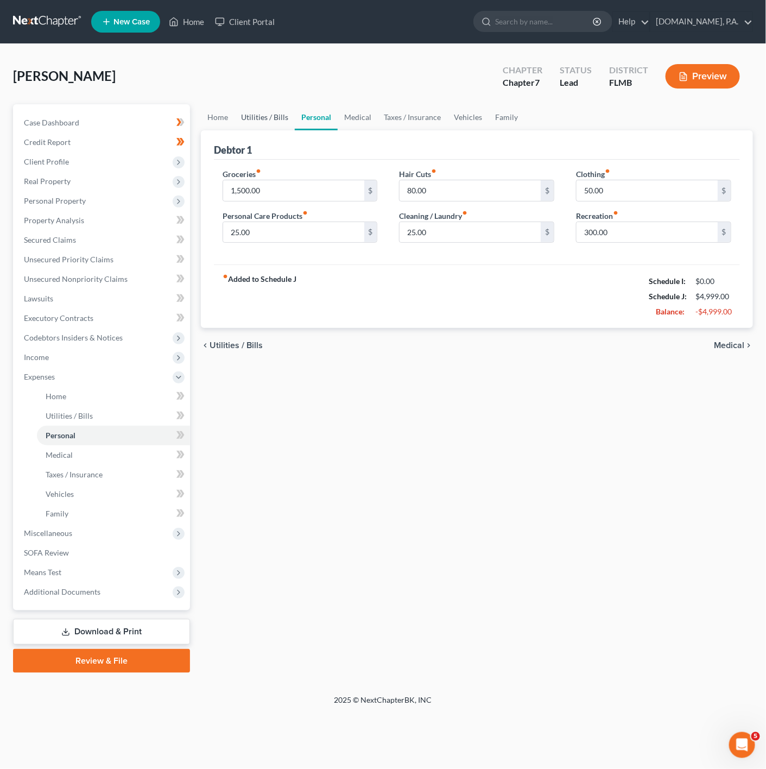
click at [286, 119] on link "Utilities / Bills" at bounding box center [265, 117] width 60 height 26
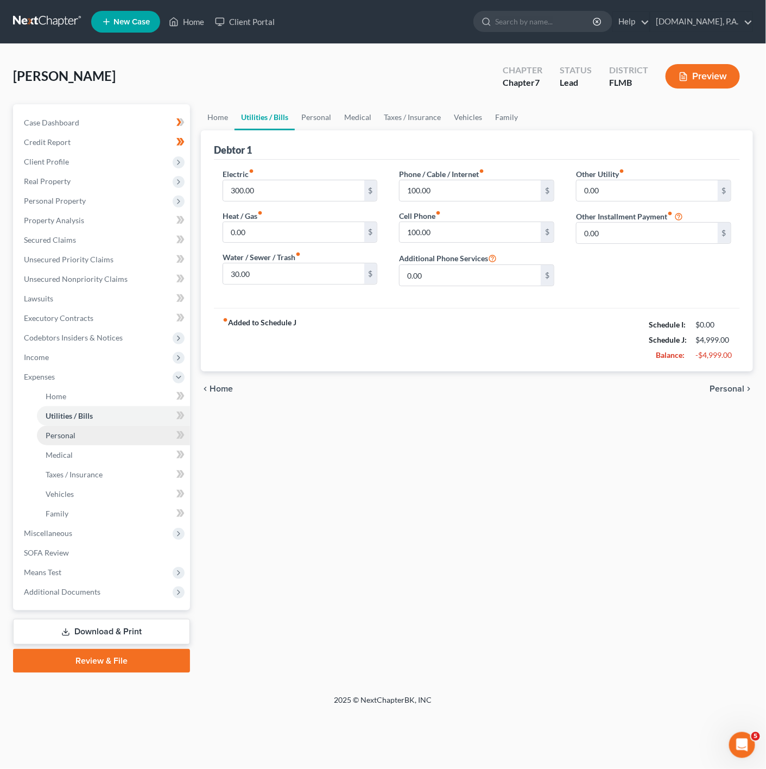
click at [140, 442] on link "Personal" at bounding box center [113, 436] width 153 height 20
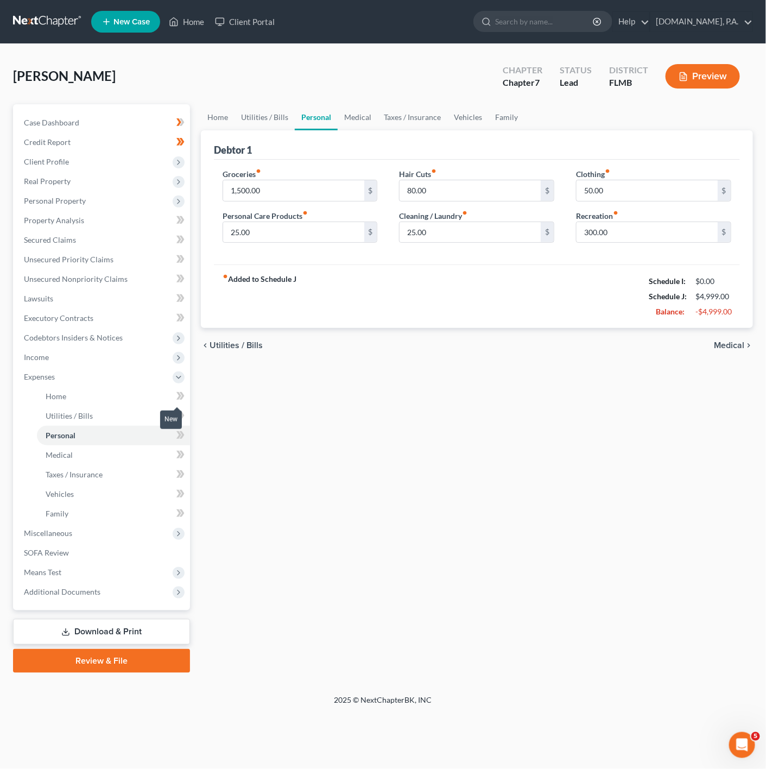
click at [173, 393] on span at bounding box center [180, 397] width 19 height 16
click at [139, 167] on span "Client Profile" at bounding box center [102, 162] width 175 height 20
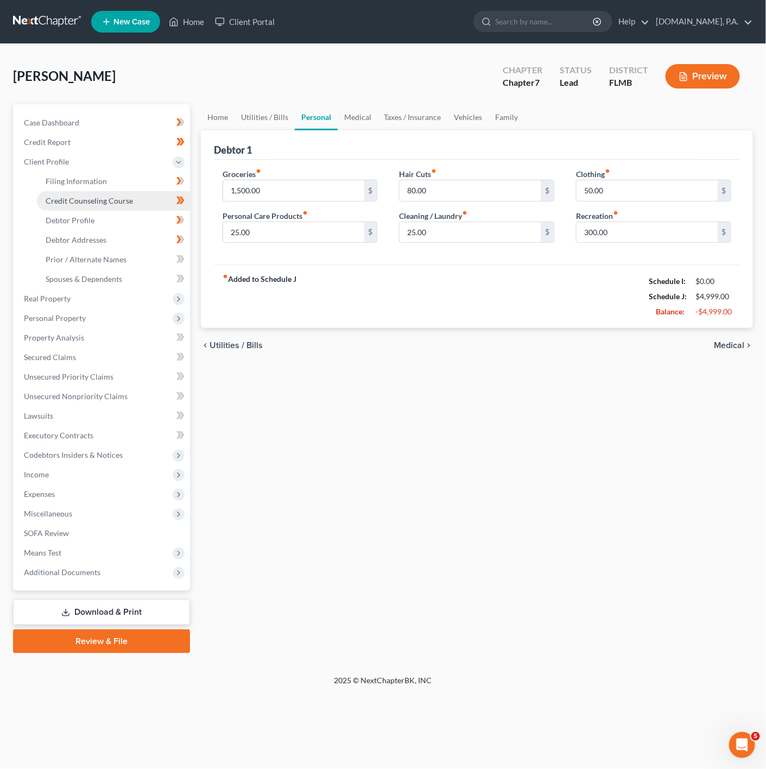
click at [129, 201] on span "Credit Counseling Course" at bounding box center [89, 200] width 87 height 9
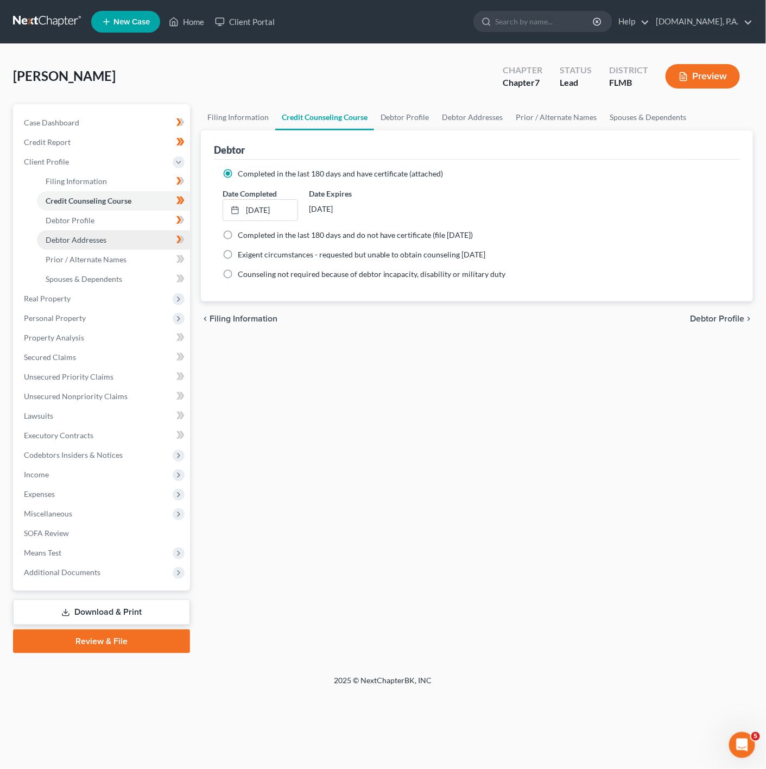
click at [139, 230] on link "Debtor Addresses" at bounding box center [113, 240] width 153 height 20
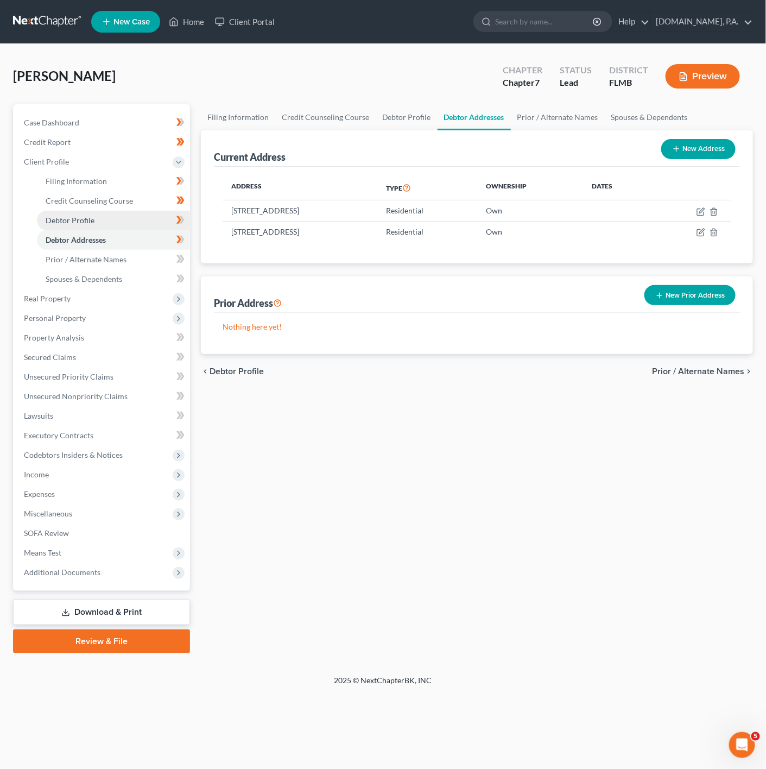
click at [147, 224] on link "Debtor Profile" at bounding box center [113, 221] width 153 height 20
select select "0"
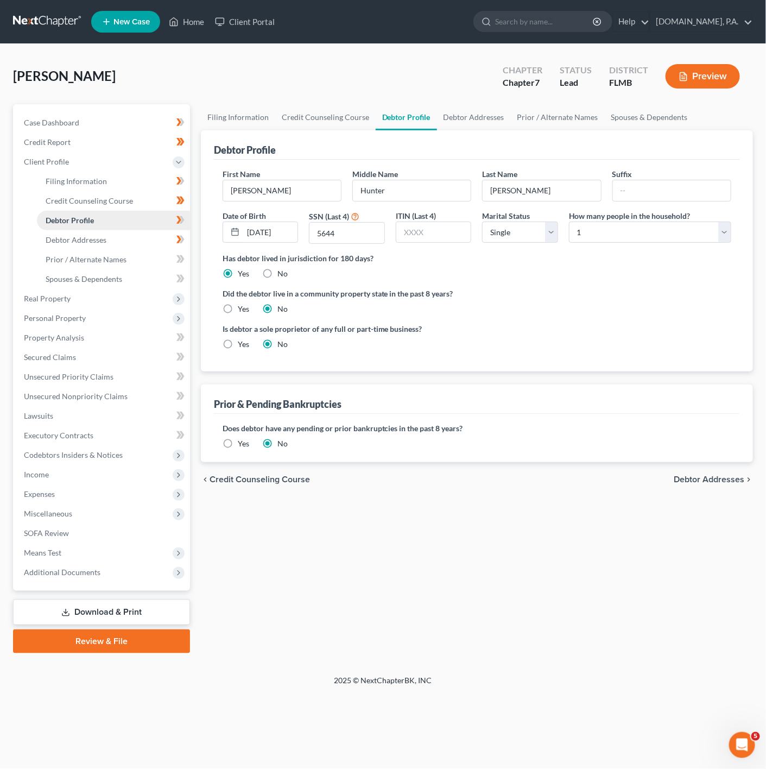
click at [150, 221] on link "Debtor Profile" at bounding box center [113, 221] width 153 height 20
click at [429, 186] on input "Hunter" at bounding box center [412, 190] width 118 height 21
drag, startPoint x: 664, startPoint y: 230, endPoint x: 658, endPoint y: 236, distance: 8.5
click at [664, 230] on select "Select 1 2 3 4 5 6 7 8 9 10 11 12 13 14 15 16 17 18 19 20" at bounding box center [650, 233] width 162 height 22
select select "2"
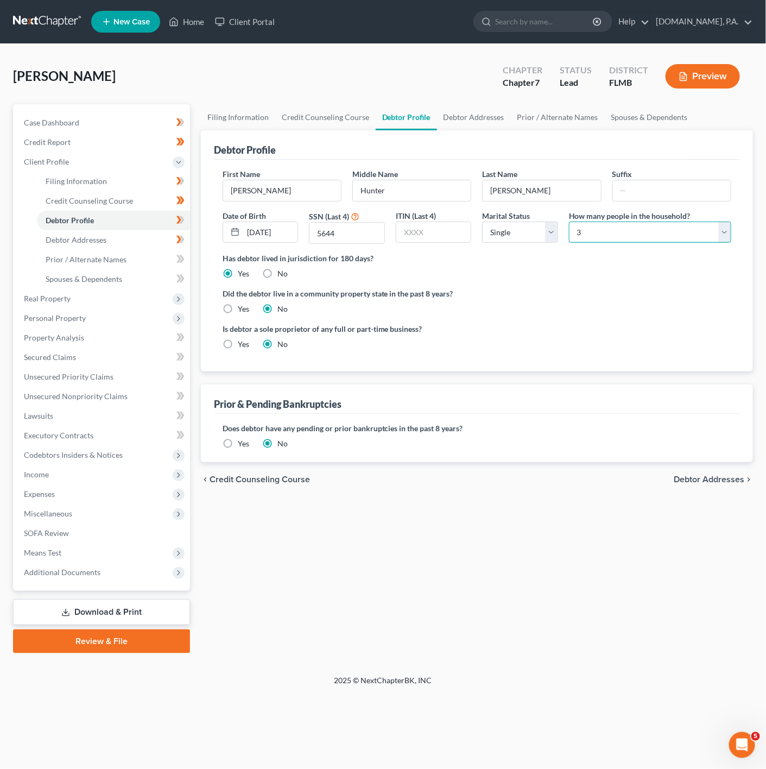
click at [569, 222] on select "Select 1 2 3 4 5 6 7 8 9 10 11 12 13 14 15 16 17 18 19 20" at bounding box center [650, 233] width 162 height 22
click at [177, 217] on icon at bounding box center [181, 220] width 8 height 14
click at [155, 225] on link "Debtor Profile" at bounding box center [113, 221] width 153 height 20
click at [147, 236] on link "Debtor Addresses" at bounding box center [113, 240] width 153 height 20
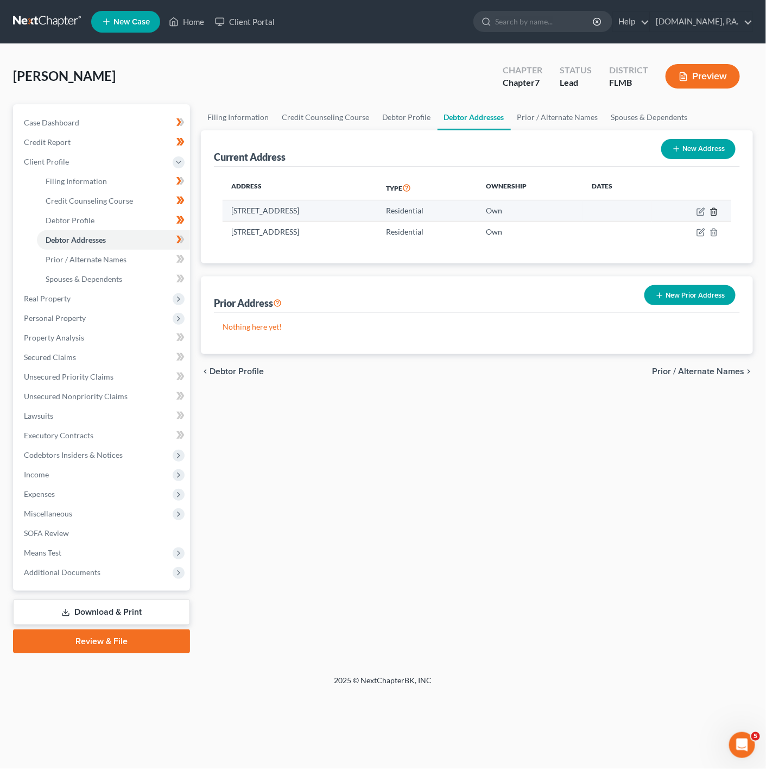
click at [718, 210] on polyline "button" at bounding box center [714, 210] width 7 height 0
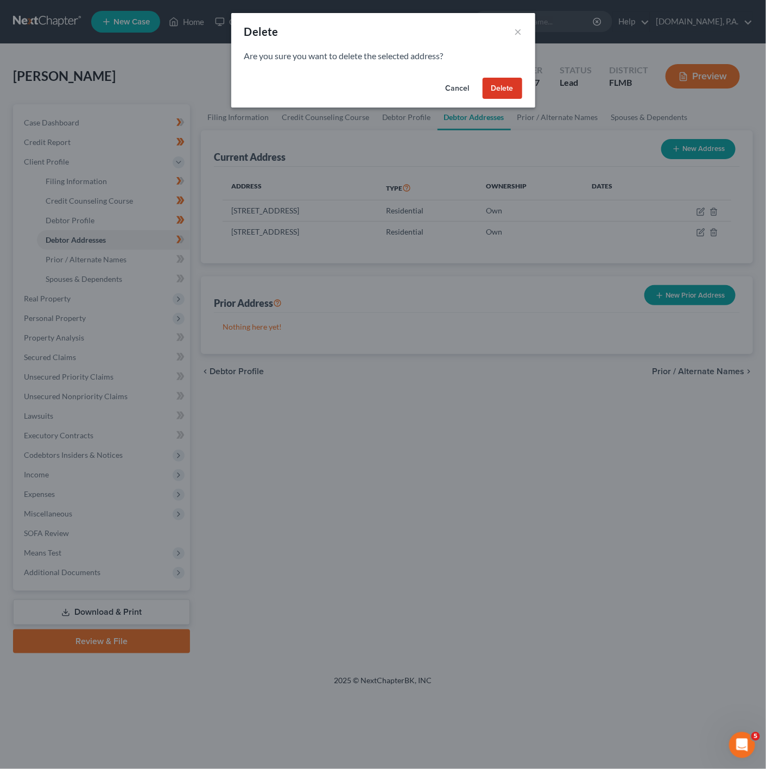
click at [494, 91] on button "Delete" at bounding box center [503, 89] width 40 height 22
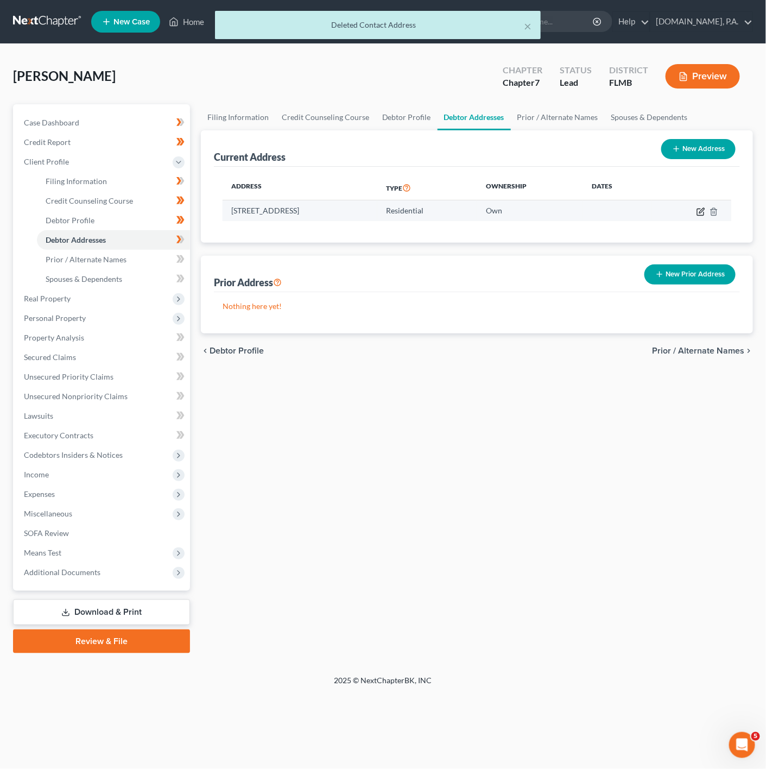
click at [699, 212] on icon "button" at bounding box center [701, 211] width 9 height 9
select select "9"
select select "40"
select select "0"
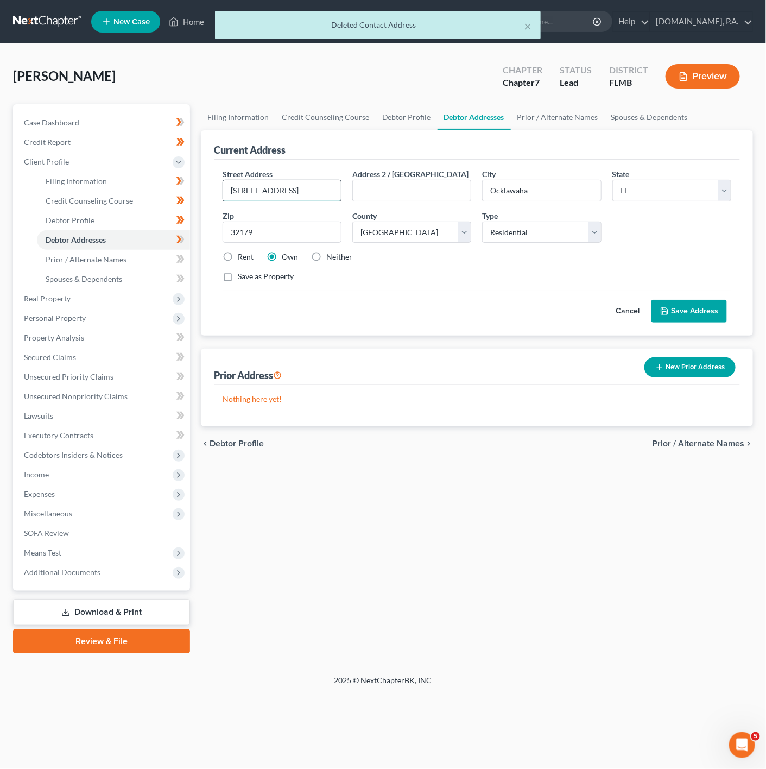
click at [304, 194] on input "13535 Se 118 Th Street" at bounding box center [282, 190] width 118 height 21
click at [288, 198] on input "13535 Se 118 Th Street" at bounding box center [282, 190] width 118 height 21
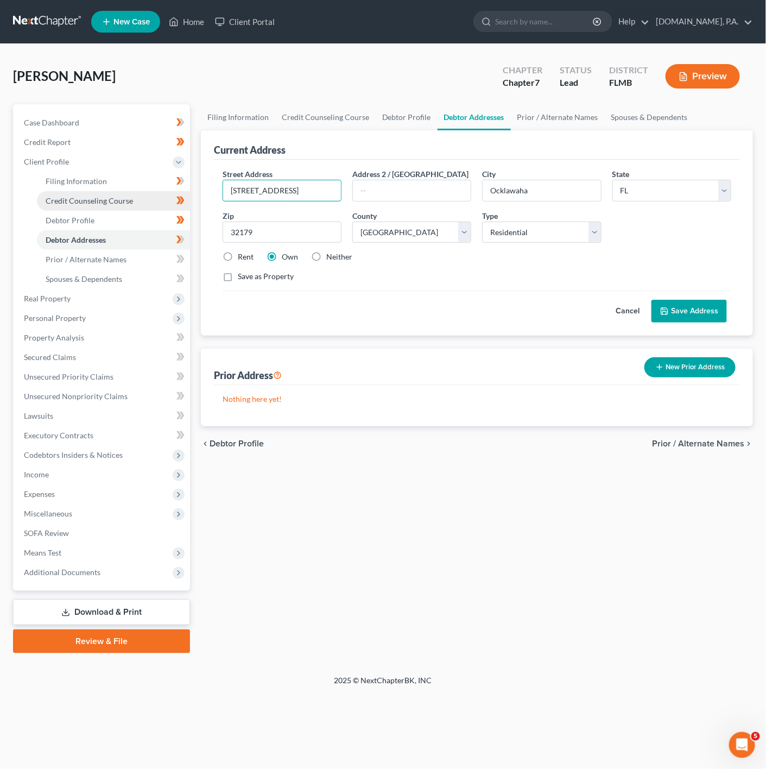
drag, startPoint x: 313, startPoint y: 191, endPoint x: 178, endPoint y: 192, distance: 134.7
click at [178, 192] on div "Petition Navigation Case Dashboard Payments Invoices Payments Payments Credit R…" at bounding box center [383, 378] width 751 height 549
drag, startPoint x: 279, startPoint y: 191, endPoint x: 287, endPoint y: 186, distance: 9.3
click at [279, 191] on input "13535 Se 118 Th Street" at bounding box center [282, 190] width 118 height 21
click at [286, 194] on input "13535 Se 118 Th Street" at bounding box center [282, 190] width 118 height 21
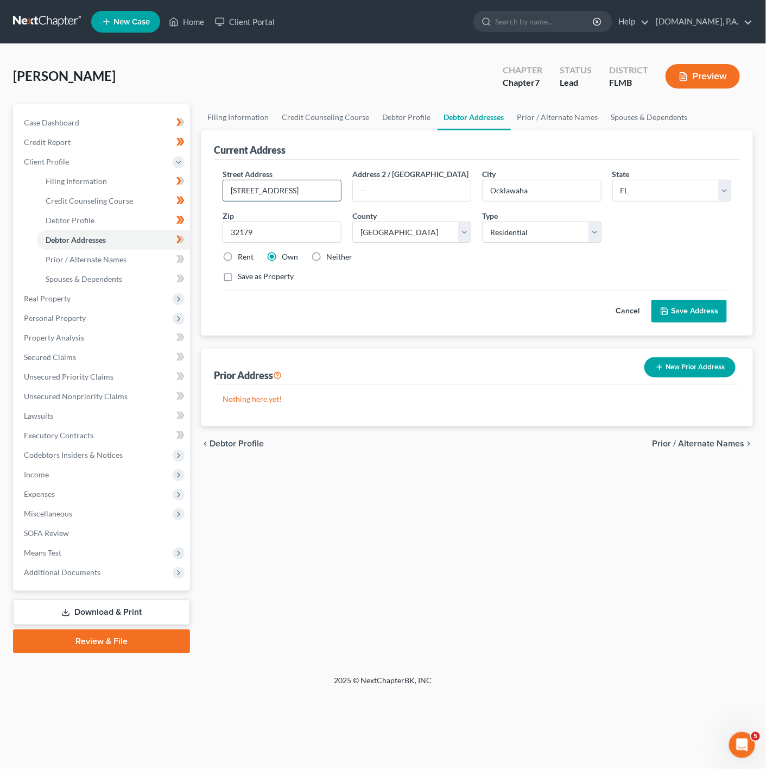
click at [284, 190] on input "13535 Se 118 Th Street" at bounding box center [282, 190] width 118 height 21
click at [276, 207] on div "Street Address * 13535 Se 118 Th Street Address 2 / PO Box City * Ocklawaha Sta…" at bounding box center [477, 229] width 520 height 123
click at [282, 187] on input "13535 Se 118 Th Street" at bounding box center [282, 190] width 118 height 21
click at [287, 193] on input "13535 Se 118 Th Street" at bounding box center [282, 190] width 118 height 21
click at [290, 186] on input "13535 Se 118 Th Street" at bounding box center [282, 190] width 118 height 21
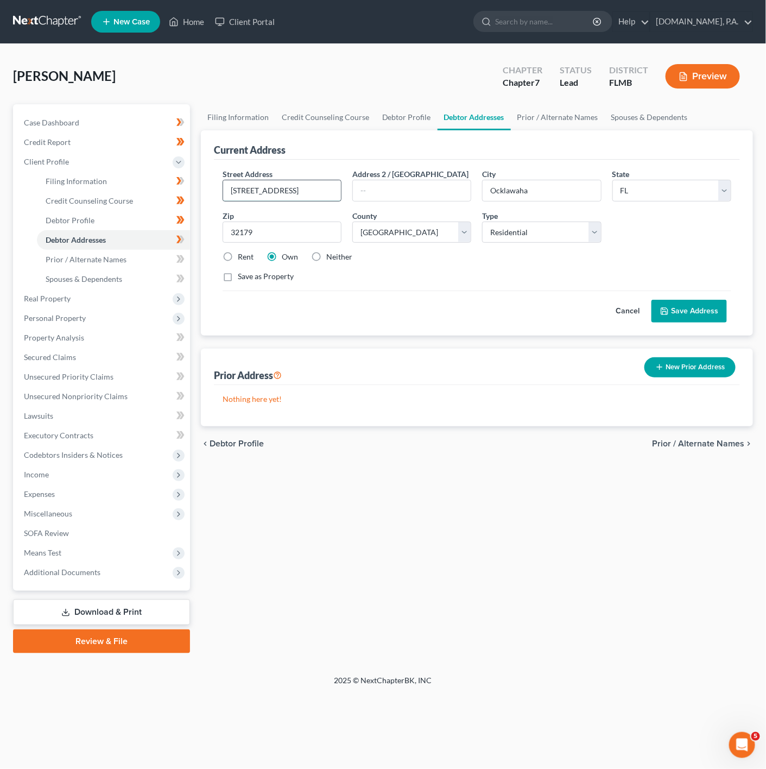
click at [307, 191] on input "13535 Se 118 Th Street" at bounding box center [282, 190] width 118 height 21
click at [287, 194] on input "13535 Se 118 Th Street" at bounding box center [282, 190] width 118 height 21
type input "13535 Se 118th Street"
click at [378, 186] on input "text" at bounding box center [412, 190] width 118 height 21
click at [687, 303] on button "Save Address" at bounding box center [690, 311] width 76 height 23
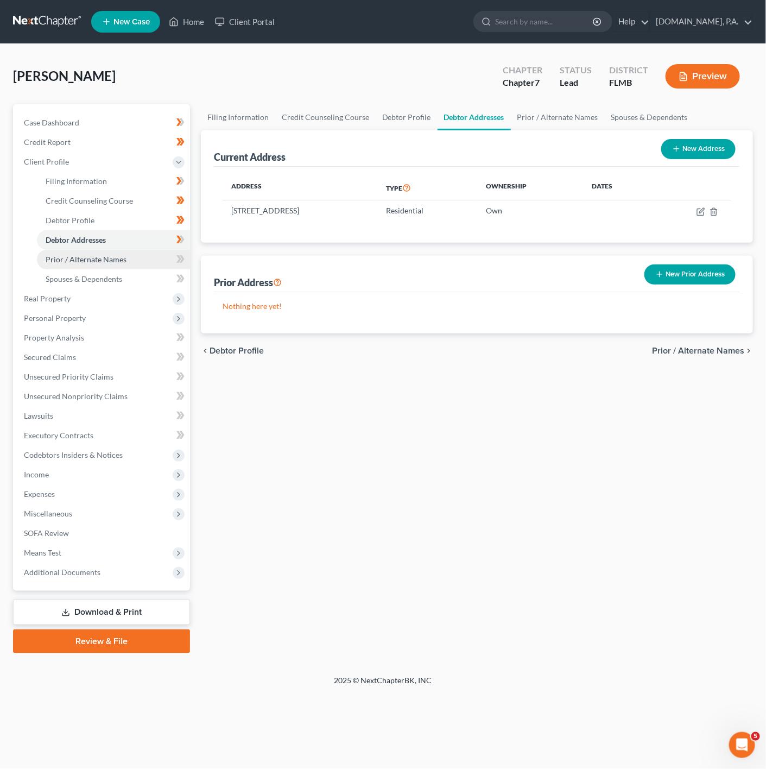
click at [153, 256] on link "Prior / Alternate Names" at bounding box center [113, 260] width 153 height 20
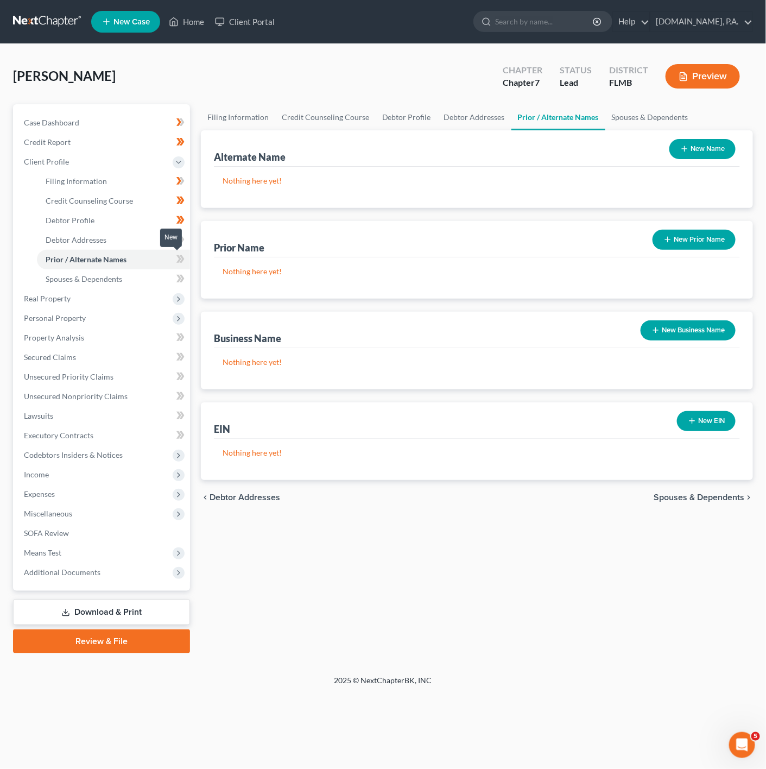
click at [178, 259] on icon at bounding box center [181, 260] width 8 height 14
click at [136, 240] on link "Debtor Addresses" at bounding box center [113, 240] width 153 height 20
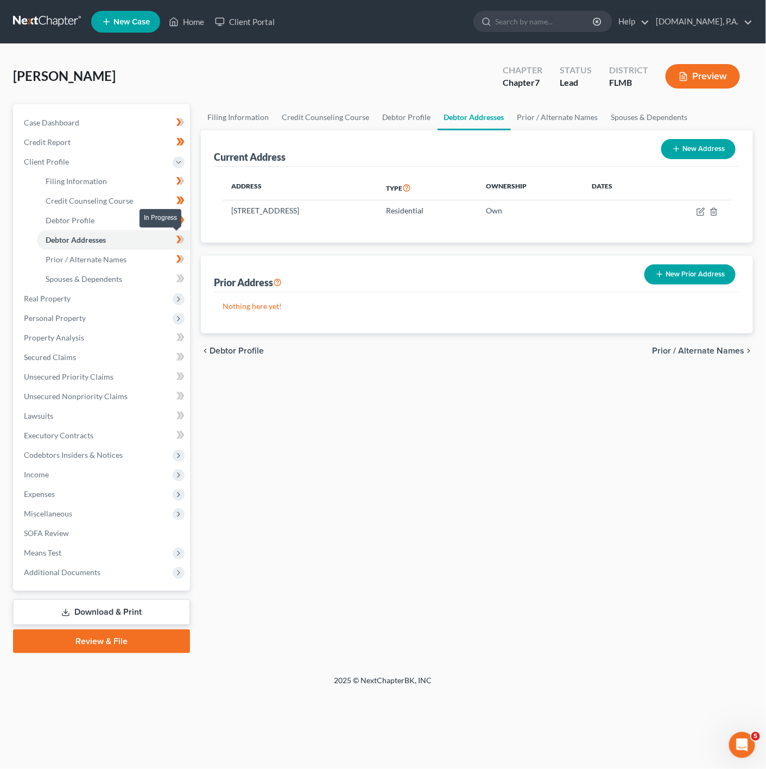
click at [181, 235] on icon at bounding box center [181, 240] width 8 height 14
click at [136, 255] on link "Prior / Alternate Names" at bounding box center [113, 260] width 153 height 20
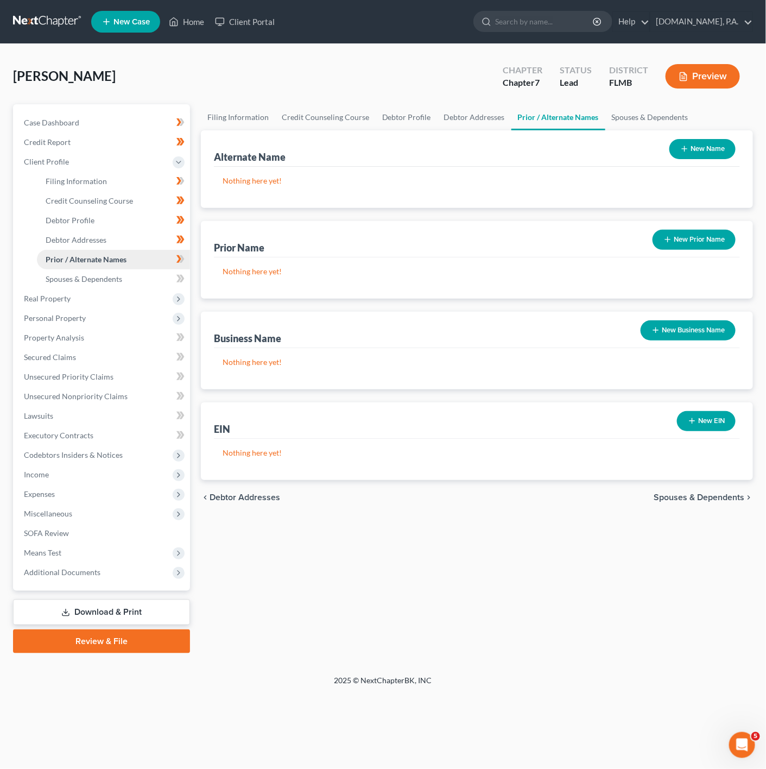
click at [150, 268] on link "Prior / Alternate Names" at bounding box center [113, 260] width 153 height 20
click at [681, 147] on icon "button" at bounding box center [685, 148] width 9 height 9
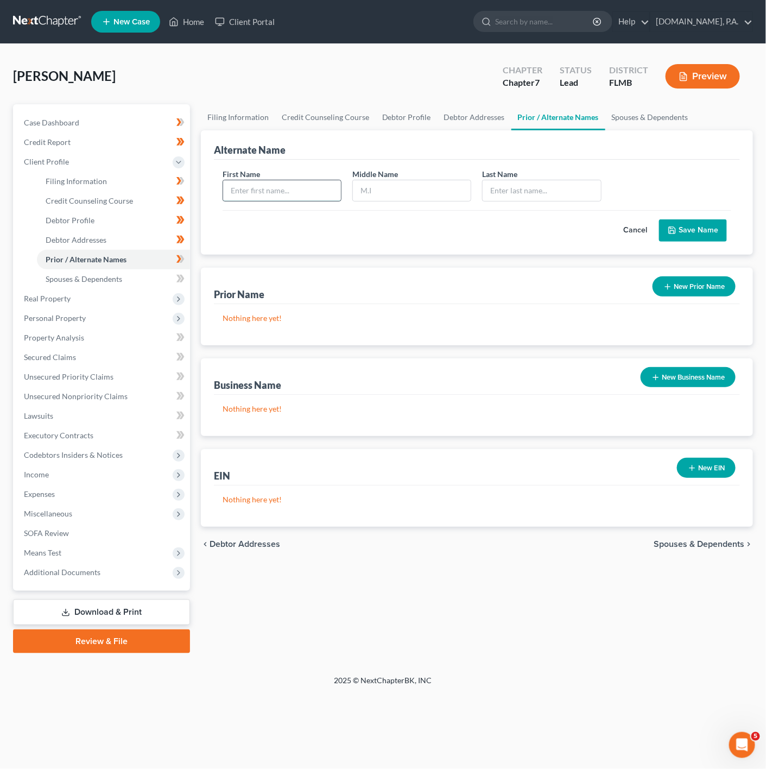
click at [287, 184] on input "text" at bounding box center [282, 190] width 118 height 21
type input "b"
type input "D"
click at [287, 184] on input "Brafdy" at bounding box center [282, 190] width 118 height 21
click at [245, 191] on input "Brafdy" at bounding box center [282, 190] width 118 height 21
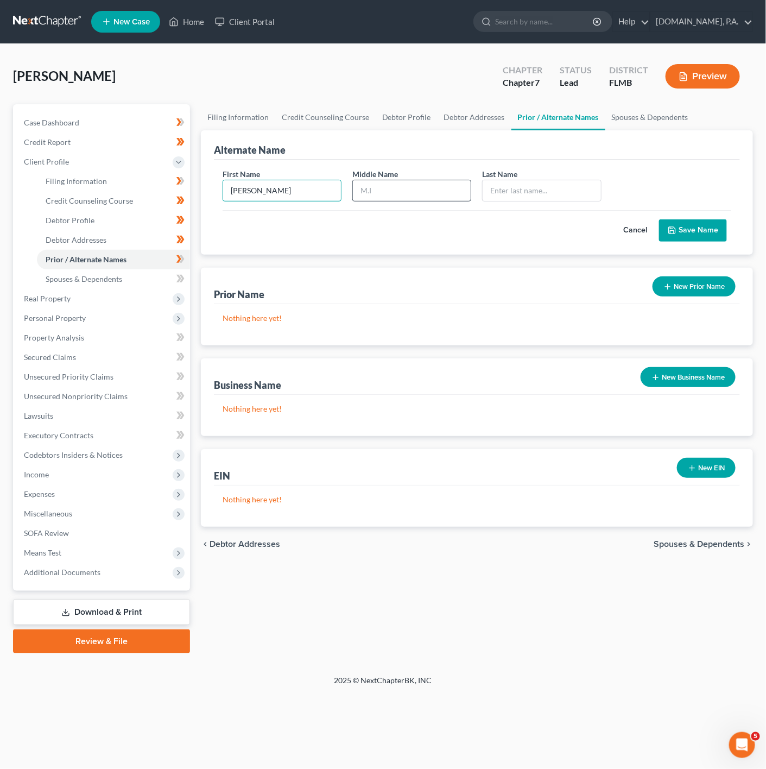
type input "Brady"
click at [424, 187] on input "text" at bounding box center [412, 190] width 118 height 21
type input "M"
type input "Shull"
click at [715, 238] on button "Save Name" at bounding box center [693, 230] width 68 height 23
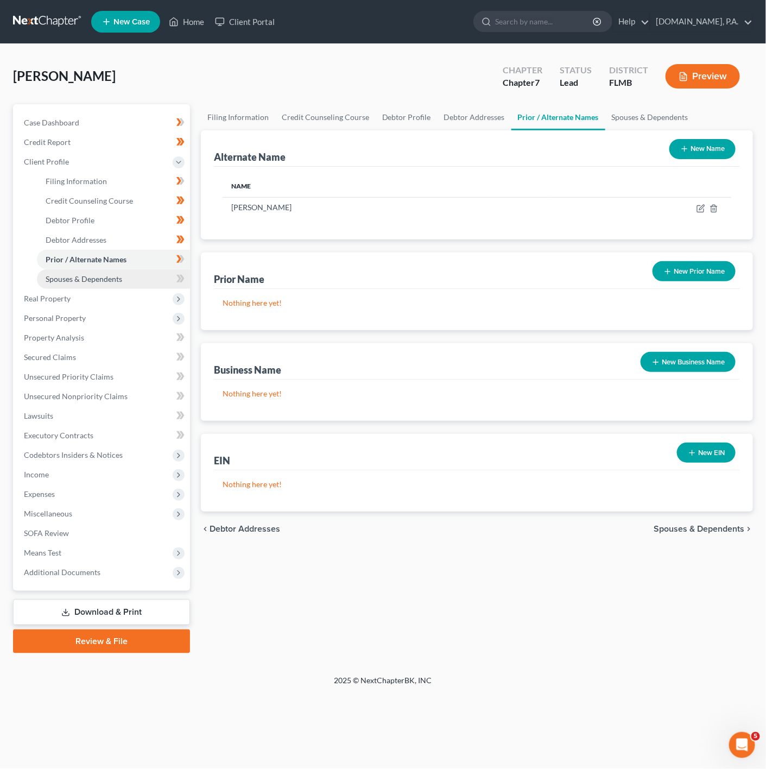
click at [145, 274] on link "Spouses & Dependents" at bounding box center [113, 279] width 153 height 20
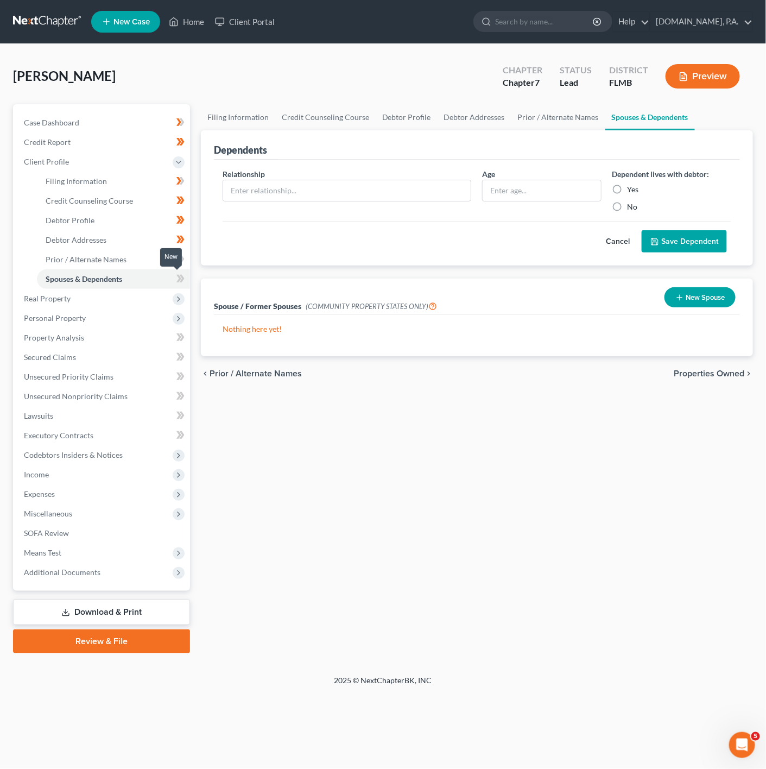
click at [177, 277] on icon at bounding box center [181, 279] width 8 height 14
click at [168, 259] on link "Prior / Alternate Names" at bounding box center [113, 260] width 153 height 20
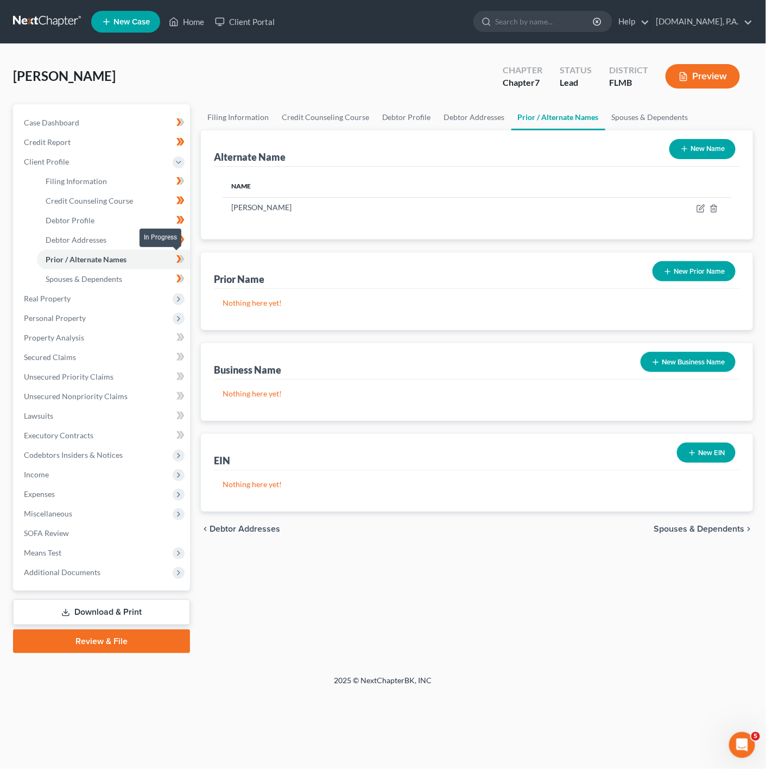
click at [188, 259] on span at bounding box center [180, 261] width 19 height 16
click at [118, 301] on span "Real Property" at bounding box center [102, 299] width 175 height 20
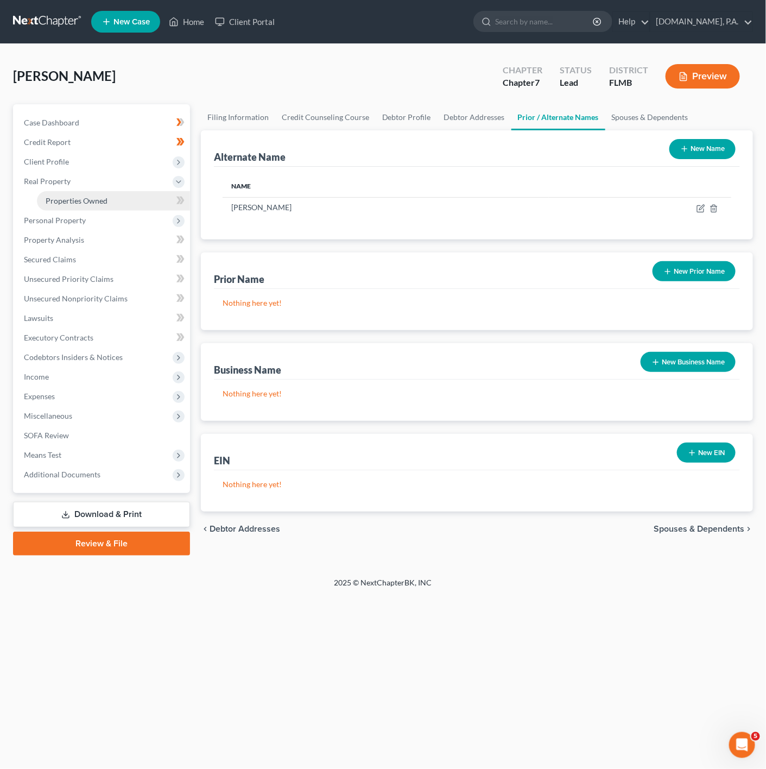
click at [142, 196] on link "Properties Owned" at bounding box center [113, 201] width 153 height 20
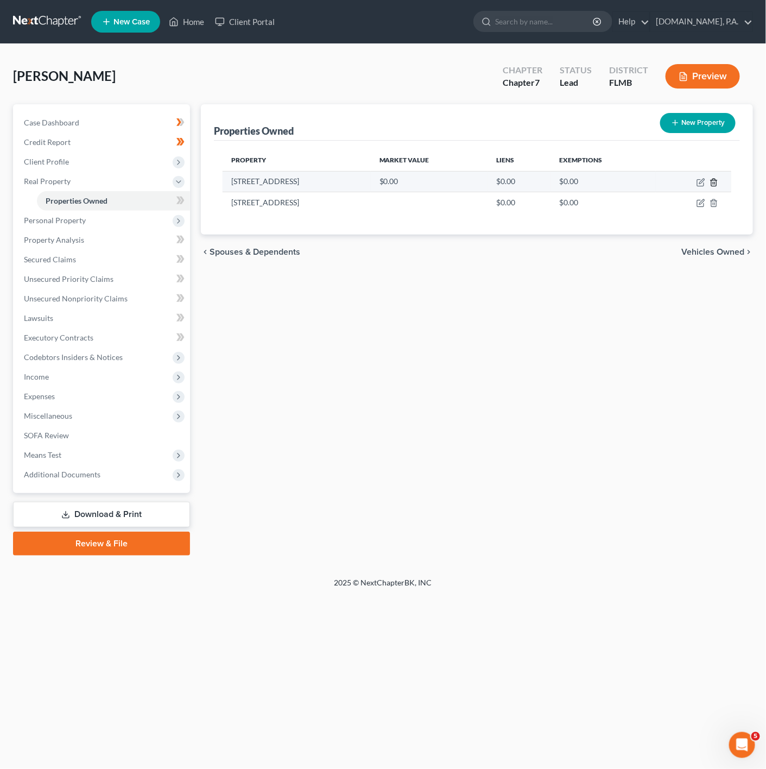
click at [714, 181] on icon "button" at bounding box center [714, 182] width 9 height 9
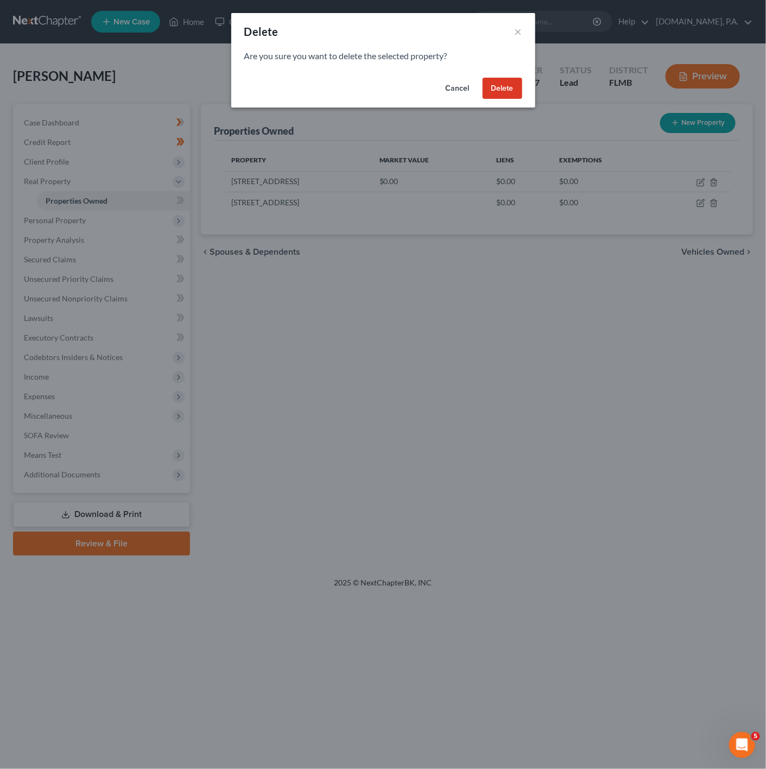
click at [495, 93] on button "Delete" at bounding box center [503, 89] width 40 height 22
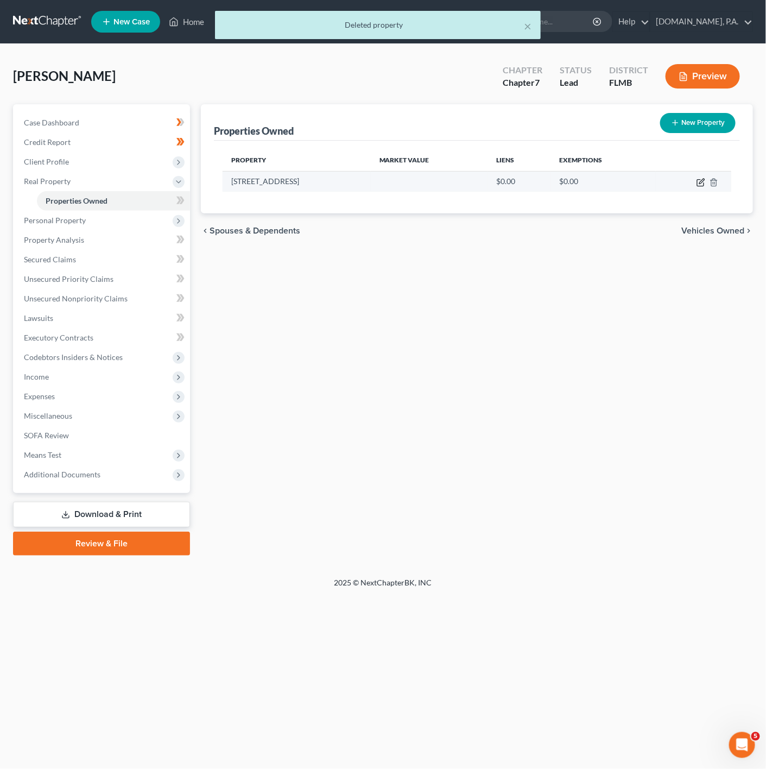
click at [701, 183] on icon "button" at bounding box center [702, 181] width 5 height 5
select select "9"
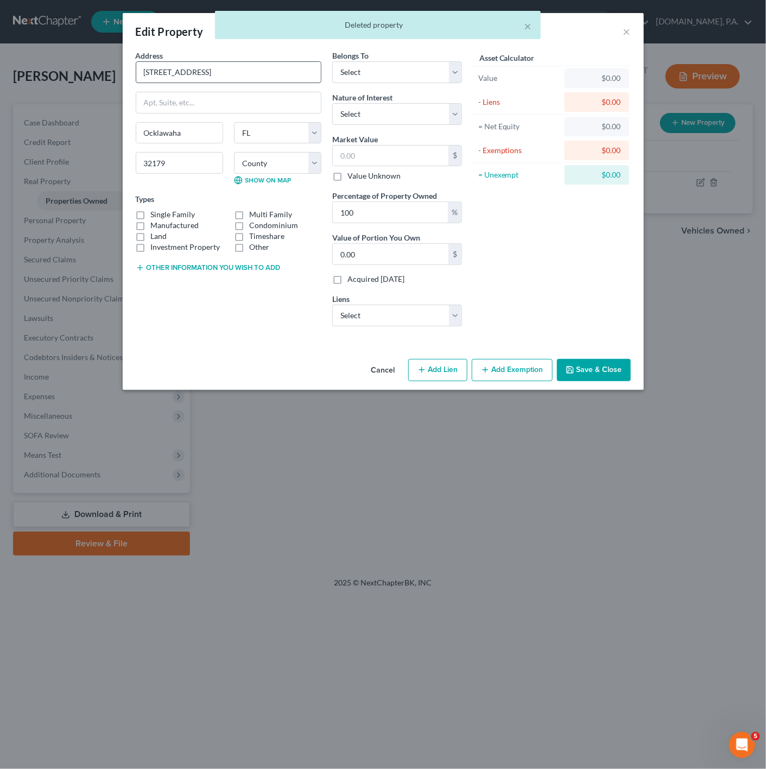
click at [196, 72] on input "13535 Se 118 Th Street" at bounding box center [228, 72] width 185 height 21
click at [199, 72] on input "13535 Se 118 Th Street" at bounding box center [228, 72] width 185 height 21
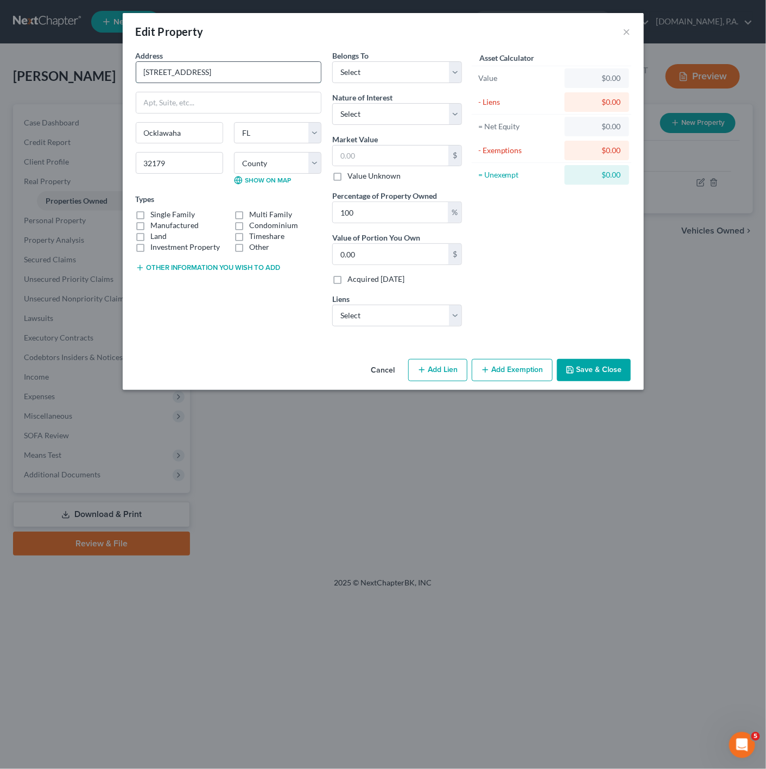
click at [175, 69] on input "13535 Se 118th Street" at bounding box center [228, 72] width 185 height 21
type input "13535 SE 118th Street"
click at [238, 118] on div "Address * 13535 SE 118th Street Ocklawaha State AL AK AR AZ CA CO CT DE DC FL G…" at bounding box center [228, 192] width 197 height 285
click at [244, 108] on input "text" at bounding box center [228, 102] width 185 height 21
click at [596, 366] on button "Save & Close" at bounding box center [594, 370] width 74 height 23
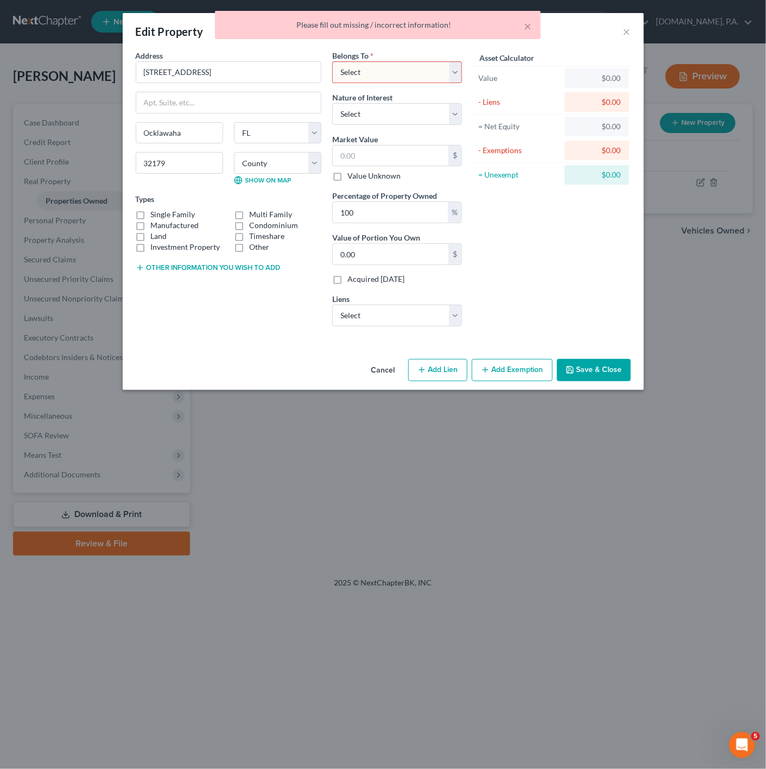
click at [377, 51] on div "Belongs To * Select Debtor 1 Only Debtor 2 Only Debtor 1 And Debtor 2 Only At L…" at bounding box center [397, 66] width 130 height 33
click at [378, 62] on select "Select Debtor 1 Only Debtor 2 Only Debtor 1 And Debtor 2 Only At Least One Of T…" at bounding box center [397, 72] width 130 height 22
select select "0"
click at [332, 61] on select "Select Debtor 1 Only Debtor 2 Only Debtor 1 And Debtor 2 Only At Least One Of T…" at bounding box center [397, 72] width 130 height 22
click at [596, 378] on button "Save & Close" at bounding box center [594, 370] width 74 height 23
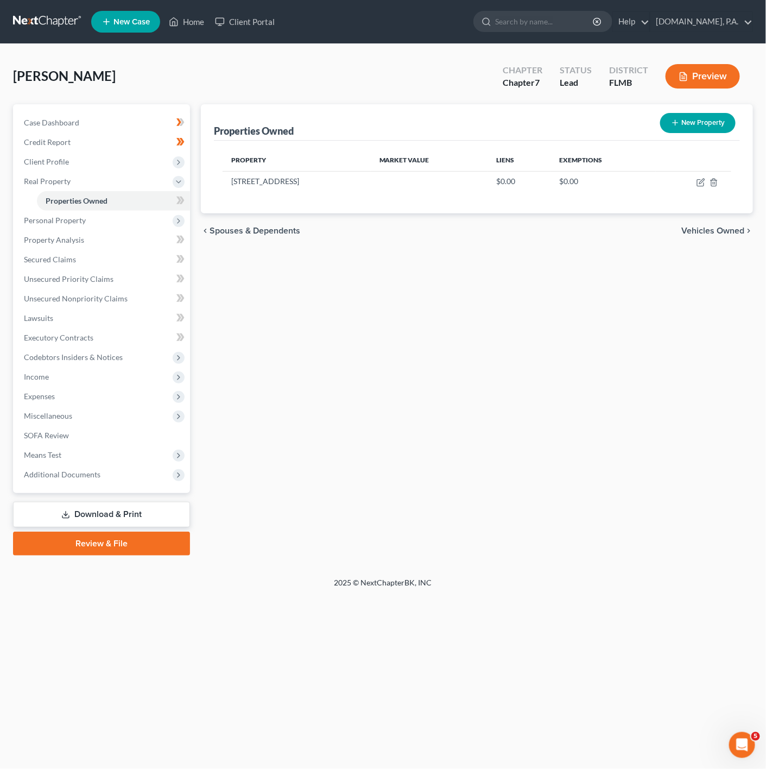
click at [180, 201] on body "Home New Case Client Portal Fresh-Start.Law, P.A. jonathan@fresh-start.law My A…" at bounding box center [383, 384] width 766 height 769
click at [185, 203] on span at bounding box center [180, 202] width 19 height 16
click at [700, 186] on icon "button" at bounding box center [701, 182] width 9 height 9
select select "9"
select select "0"
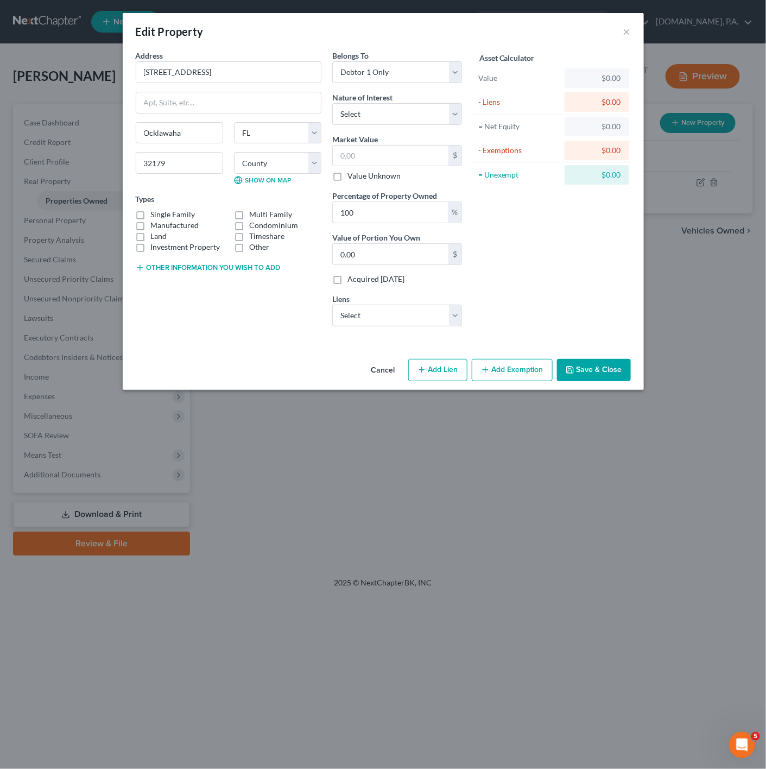
click at [387, 379] on button "Cancel" at bounding box center [383, 371] width 41 height 22
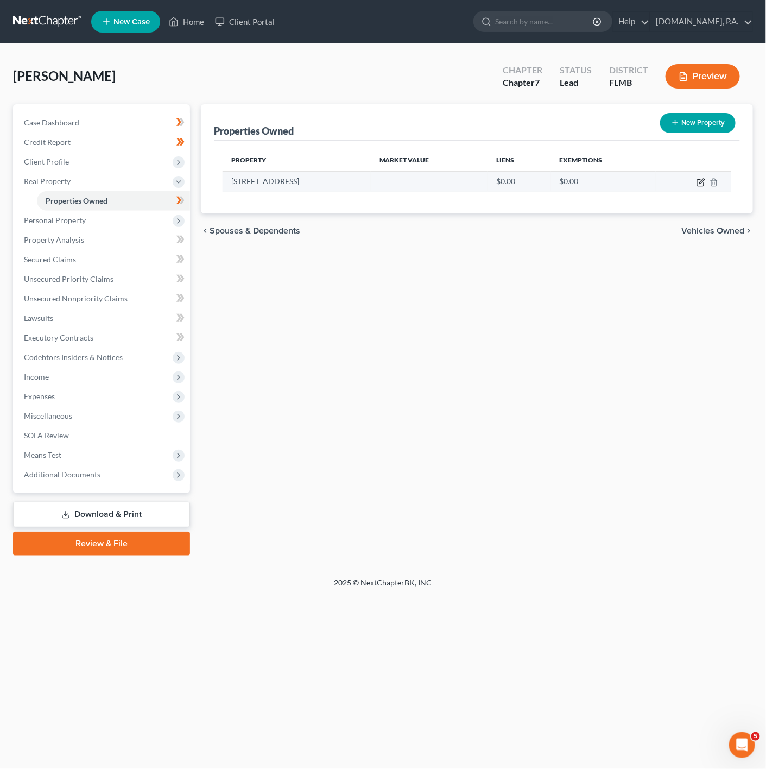
click at [703, 183] on icon "button" at bounding box center [702, 181] width 5 height 5
select select "9"
select select "0"
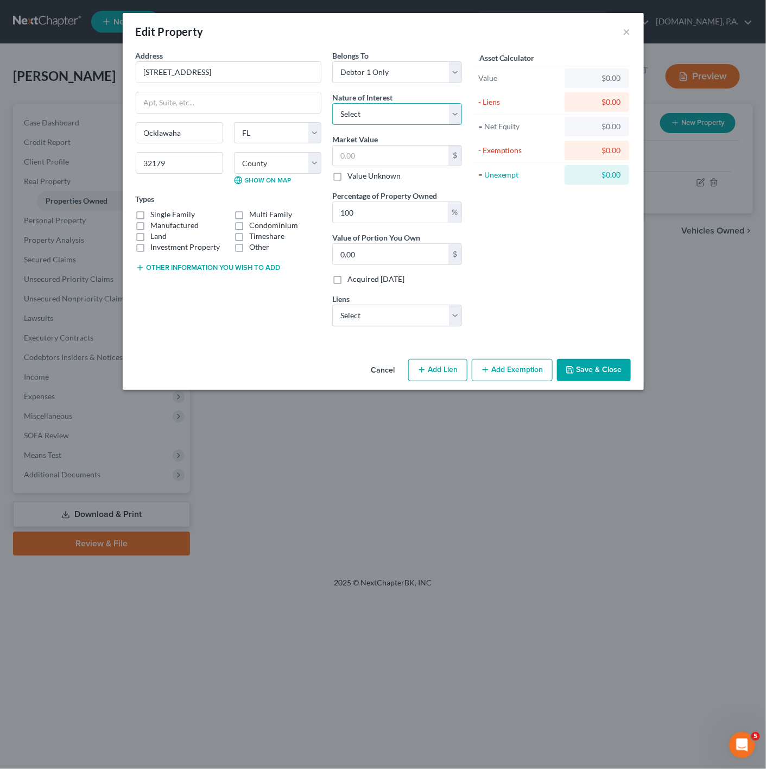
click at [394, 122] on select "Select Fee Simple Joint Tenant Life Estate Equitable Interest Future Interest T…" at bounding box center [397, 114] width 130 height 22
drag, startPoint x: 394, startPoint y: 122, endPoint x: 466, endPoint y: 93, distance: 77.3
click at [394, 122] on select "Select Fee Simple Joint Tenant Life Estate Equitable Interest Future Interest T…" at bounding box center [397, 114] width 130 height 22
click at [292, 168] on select "County Alachua County Baker County Bay County Bradford County Brevard County Br…" at bounding box center [277, 163] width 87 height 22
select select "40"
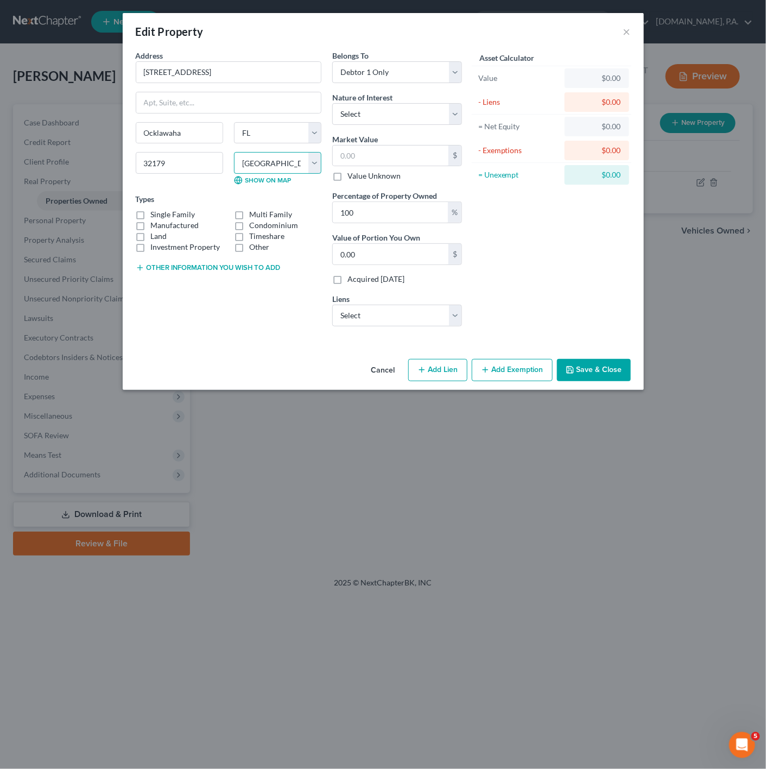
click at [234, 154] on select "County Alachua County Baker County Bay County Bradford County Brevard County Br…" at bounding box center [277, 163] width 87 height 22
click at [568, 284] on div "Asset Calculator Value $0.00 - Liens $0.00 = Net Equity $0.00 - Exemptions $0.0…" at bounding box center [552, 192] width 169 height 285
click at [427, 123] on select "Select Fee Simple Joint Tenant Life Estate Equitable Interest Future Interest T…" at bounding box center [397, 114] width 130 height 22
select select "0"
click at [332, 103] on select "Select Fee Simple Joint Tenant Life Estate Equitable Interest Future Interest T…" at bounding box center [397, 114] width 130 height 22
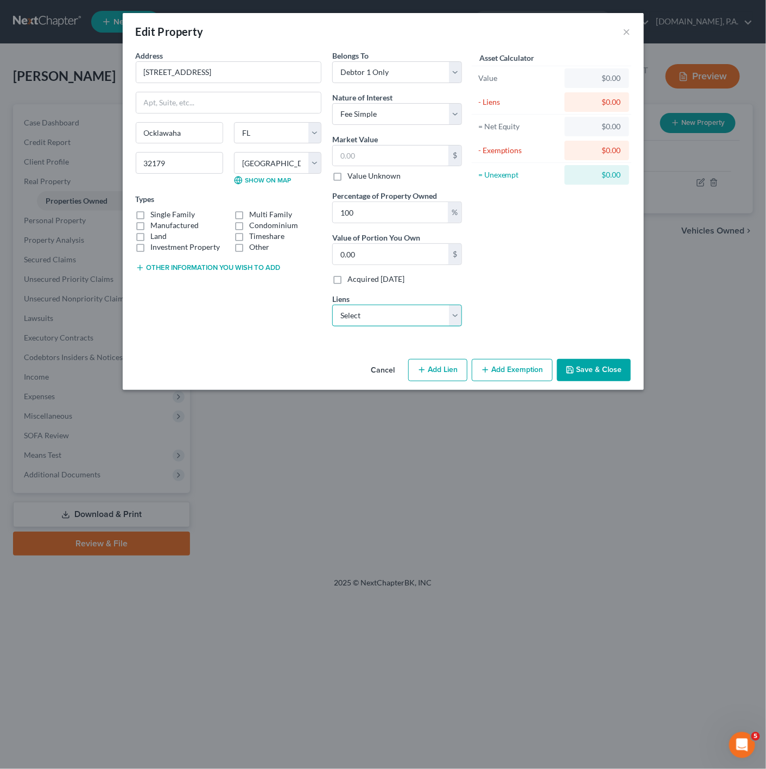
click at [425, 313] on select "Select Nstar/Cooper - $52,387.00 Flagship Crd - $42,910.00 Syncb/Indian - $9,17…" at bounding box center [397, 316] width 130 height 22
drag, startPoint x: 576, startPoint y: 333, endPoint x: 585, endPoint y: 364, distance: 32.3
click at [576, 333] on div "Asset Calculator Value $0.00 - Liens $0.00 = Net Equity $0.00 - Exemptions $0.0…" at bounding box center [552, 192] width 169 height 285
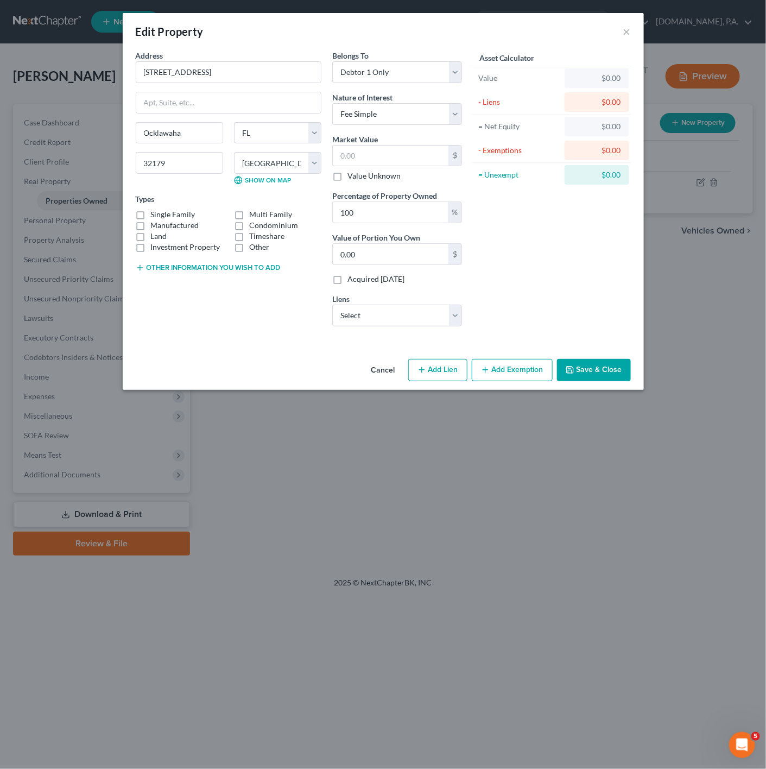
click at [587, 367] on button "Save & Close" at bounding box center [594, 370] width 74 height 23
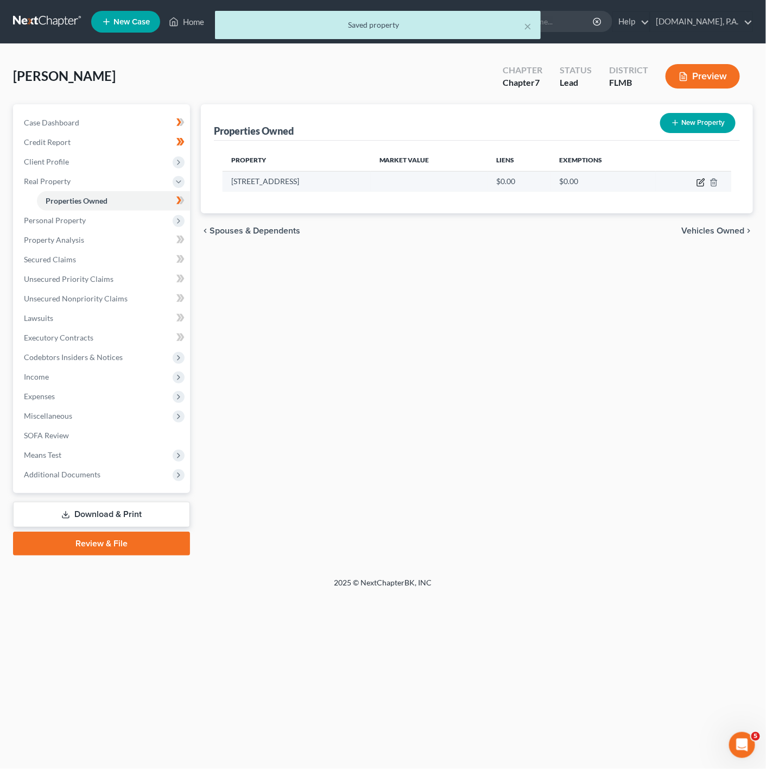
click at [701, 179] on icon "button" at bounding box center [701, 182] width 9 height 9
select select "9"
select select "40"
select select "0"
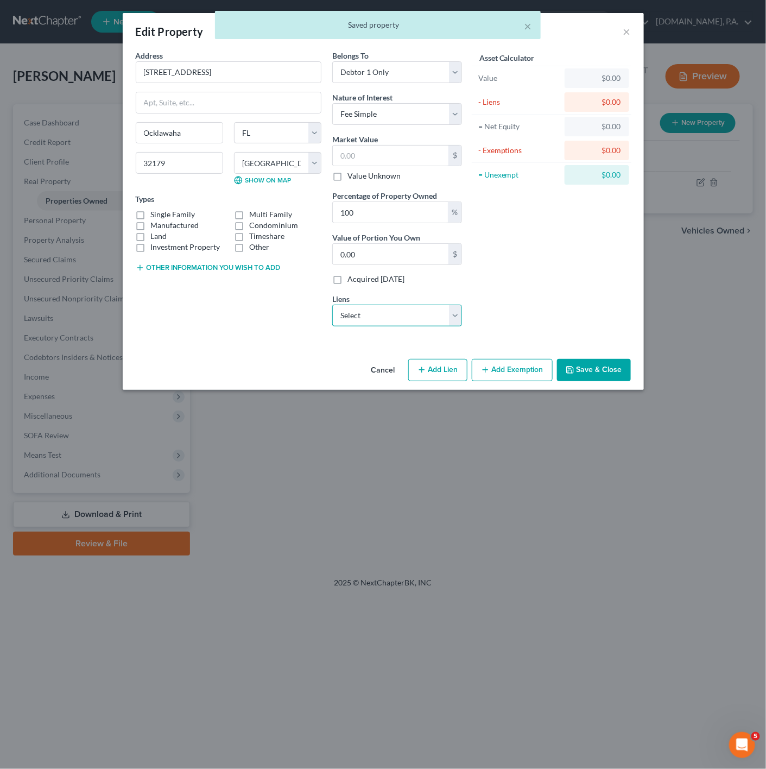
click at [406, 313] on select "Select Nstar/Cooper - $52,387.00 Flagship Crd - $42,910.00 Syncb/Indian - $9,17…" at bounding box center [397, 316] width 130 height 22
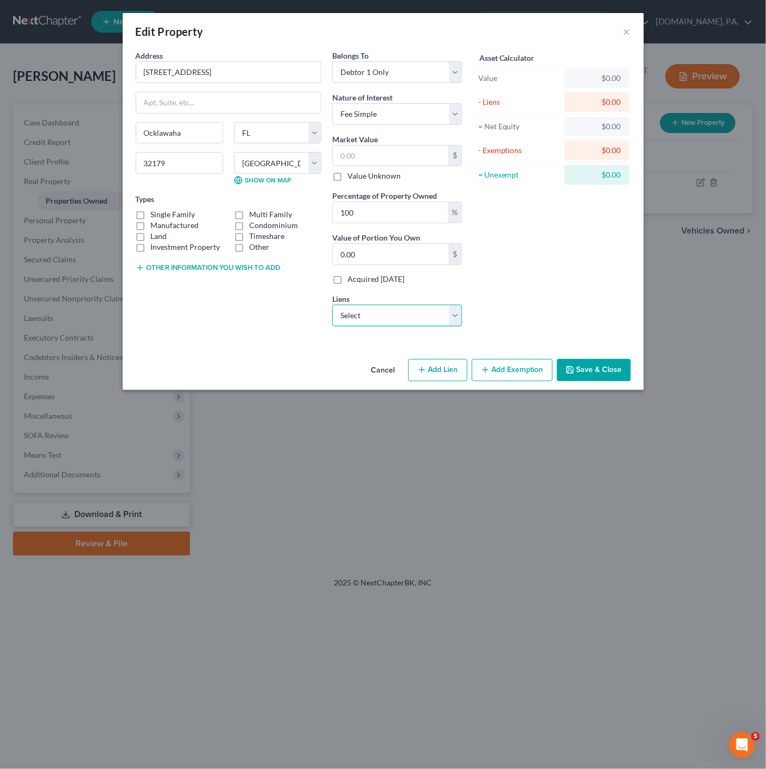
select select "0"
click at [332, 307] on select "Select Nstar/Cooper - $52,387.00 Flagship Crd - $42,910.00 Syncb/Indian - $9,17…" at bounding box center [397, 316] width 130 height 22
select select
select select "45"
select select "0"
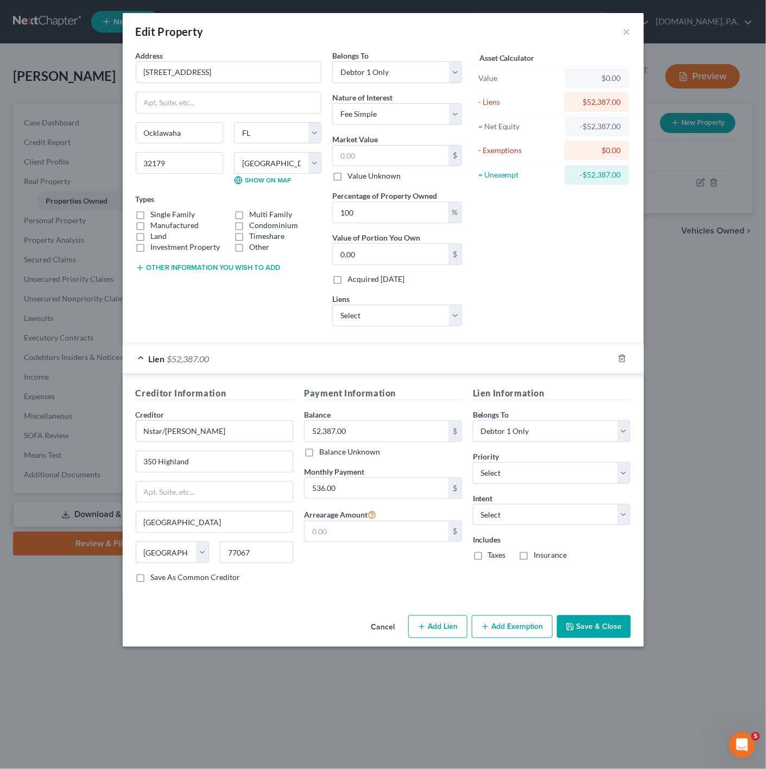
click at [275, 358] on div "Lien $52,387.00" at bounding box center [368, 358] width 491 height 29
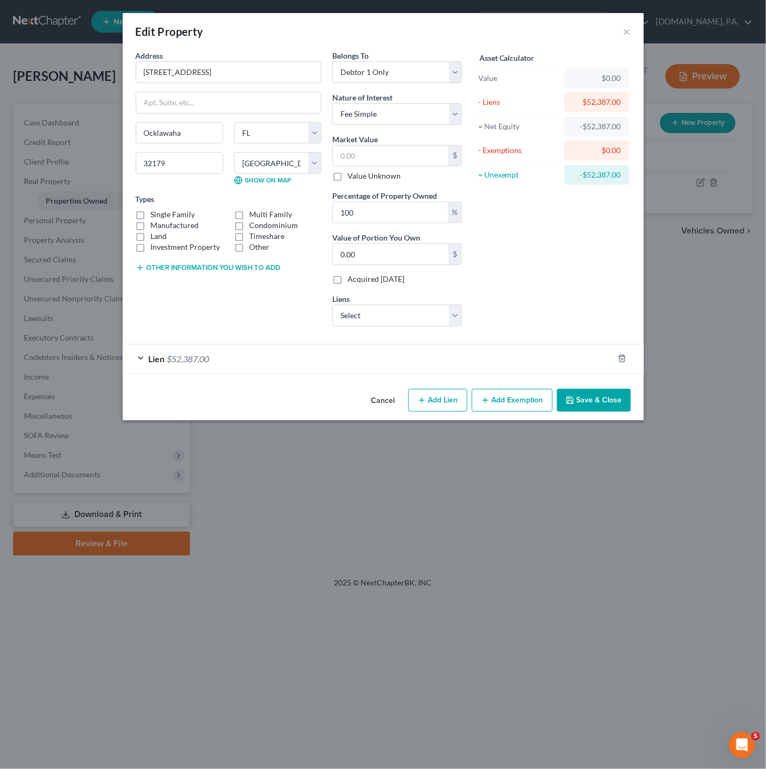
click at [569, 388] on div "Cancel Add Lien Add Lease Add Exemption Save & Close" at bounding box center [383, 403] width 521 height 36
click at [578, 400] on button "Save & Close" at bounding box center [594, 400] width 74 height 23
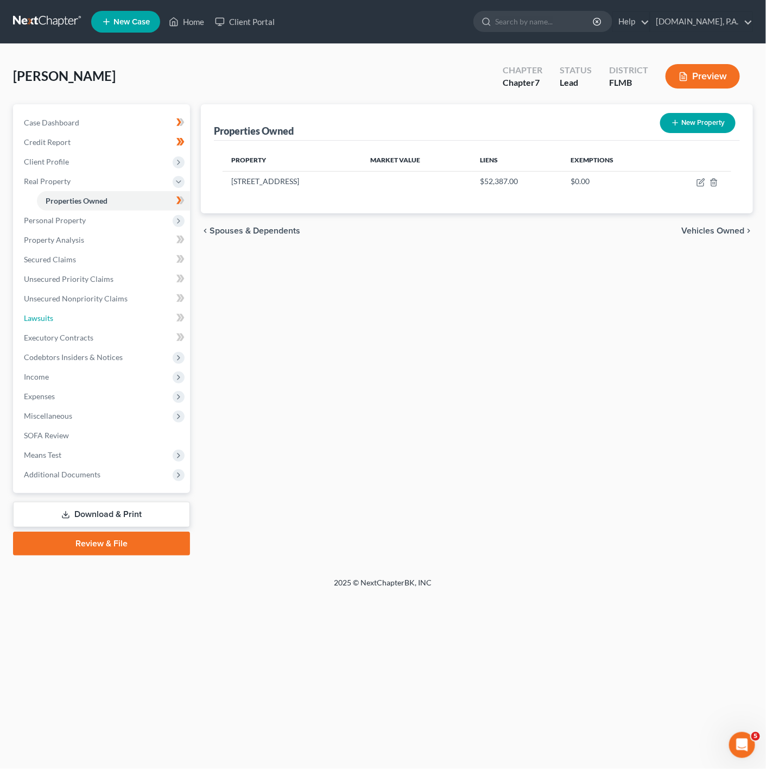
drag, startPoint x: 70, startPoint y: 316, endPoint x: 207, endPoint y: 290, distance: 139.3
click at [70, 316] on link "Lawsuits" at bounding box center [102, 319] width 175 height 20
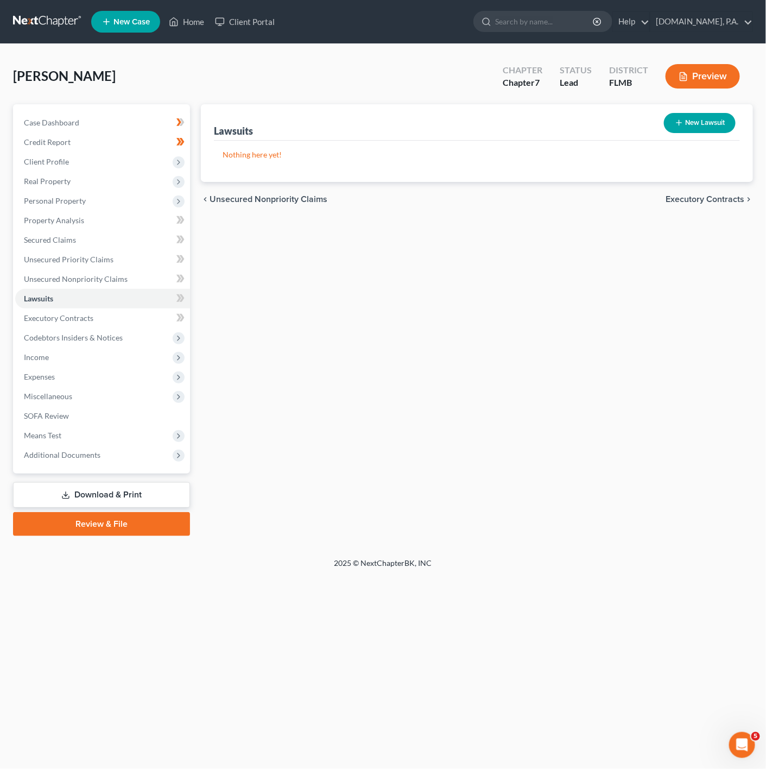
click at [704, 117] on button "New Lawsuit" at bounding box center [700, 123] width 72 height 20
select select "0"
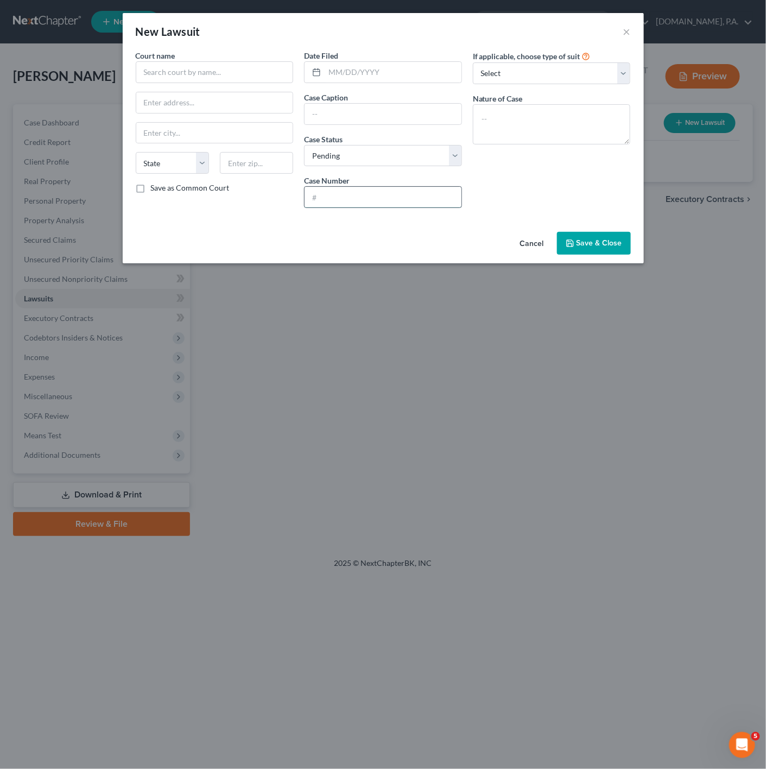
click at [346, 194] on input "text" at bounding box center [383, 197] width 157 height 21
paste input "422025SC002421SCAXMX"
click at [321, 198] on input "422025SC002421SCAXMX" at bounding box center [383, 197] width 157 height 21
click at [440, 199] on input "42-2025-SC-002421-SCAX-MX" at bounding box center [383, 197] width 157 height 21
type input "42-2025-SC-002421-SCAX-MX"
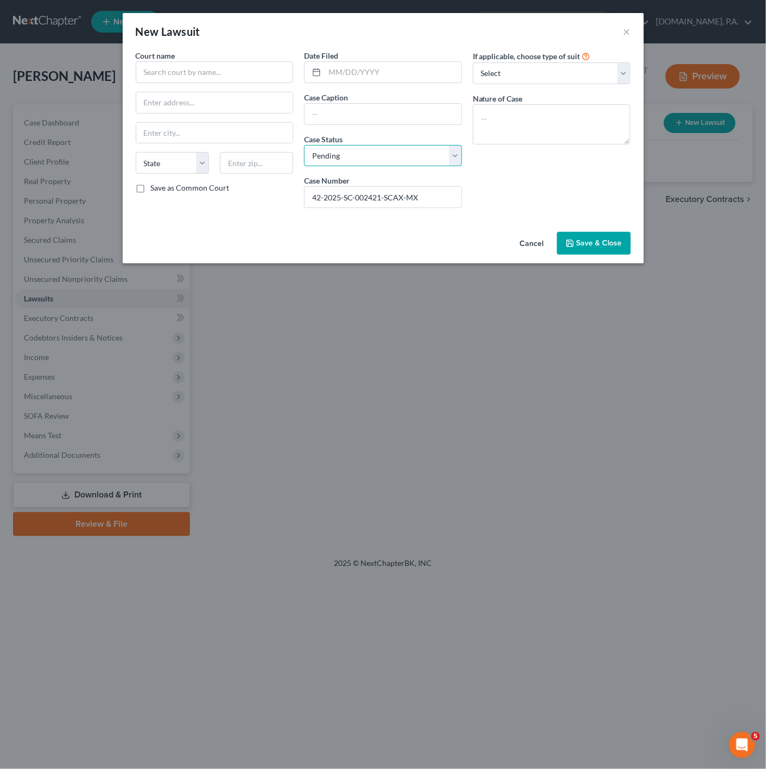
click at [387, 165] on select "Select Pending On Appeal Concluded" at bounding box center [383, 156] width 158 height 22
select select "2"
click at [304, 146] on select "Select Pending On Appeal Concluded" at bounding box center [383, 156] width 158 height 22
click at [511, 180] on div "If applicable, choose type of suit Select Repossession Garnishment Foreclosure …" at bounding box center [552, 133] width 169 height 167
click at [370, 116] on input "text" at bounding box center [383, 114] width 157 height 21
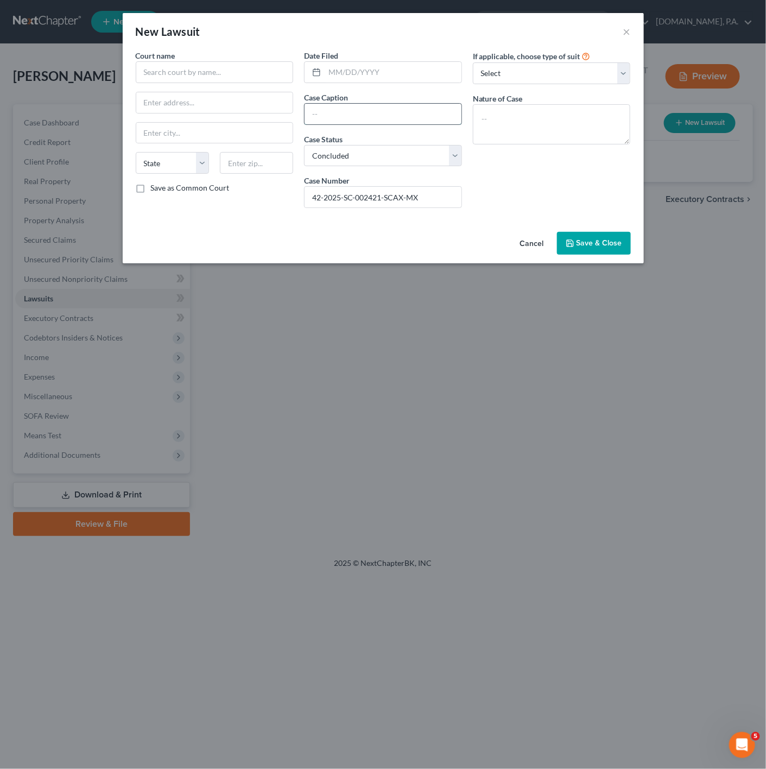
paste input "Cavalry Spv I, Llc, As Assignee Of Citibank, N.a."
drag, startPoint x: 425, startPoint y: 116, endPoint x: 465, endPoint y: 119, distance: 39.8
click at [465, 119] on div "Date Filed Case Caption Cavalry Spv I, Llc, As Assignee Of Citibank, N.a. Case …" at bounding box center [383, 133] width 169 height 167
click at [458, 116] on input "Cavalry Spv I, Llc, As Assignee Of Citibank, N.a." at bounding box center [383, 114] width 157 height 21
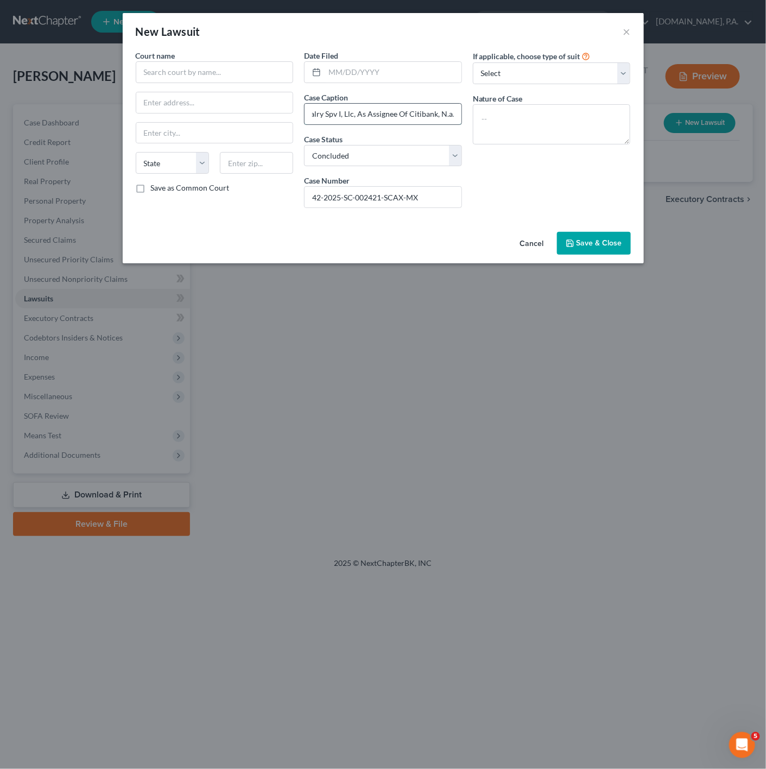
click at [455, 116] on input "Cavalry Spv I, Llc, As Assignee Of Citibank, N.a." at bounding box center [383, 114] width 157 height 21
click at [450, 113] on input "Cavalry Spv I, Llc, As Assignee Of Citibank, N.a." at bounding box center [383, 114] width 157 height 21
click at [452, 113] on input "Cavalry Spv I, Llc, As Assignee Of Citibank, N.a." at bounding box center [383, 114] width 157 height 21
paste input "VS."
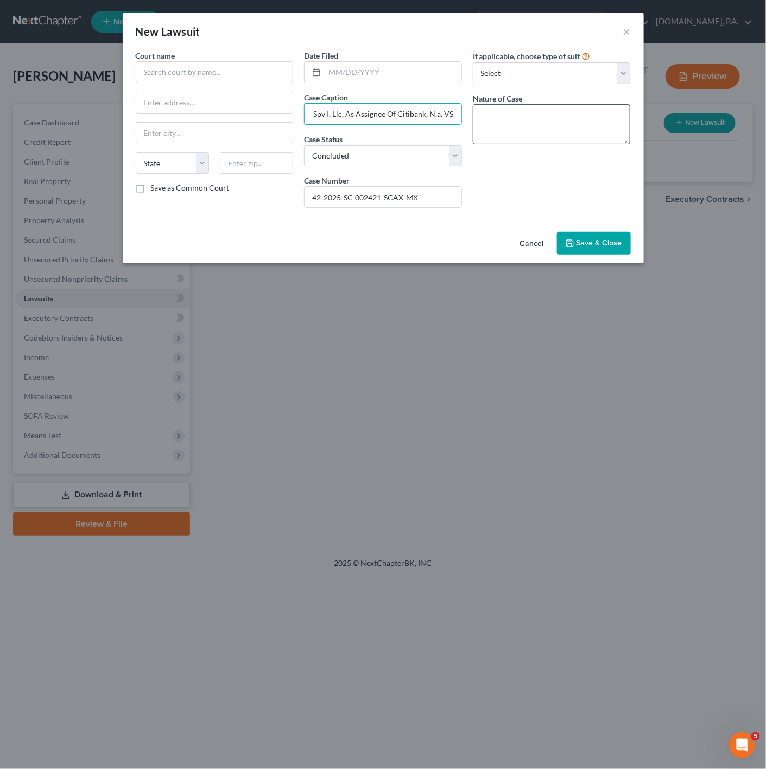
drag, startPoint x: 442, startPoint y: 112, endPoint x: 481, endPoint y: 114, distance: 38.6
click at [481, 114] on div "Court name * State AL AK AR AZ CA CO CT DE DC FL GA GU HI ID IL IN IA KS KY LA …" at bounding box center [383, 133] width 506 height 167
click at [455, 113] on input "Cavalry Spv I, Llc, As Assignee Of Citibank, N.a. VS." at bounding box center [383, 114] width 157 height 21
click at [453, 112] on input "Cavalry Spv I, Llc, As Assignee Of Citibank, N.a. VS." at bounding box center [383, 114] width 157 height 21
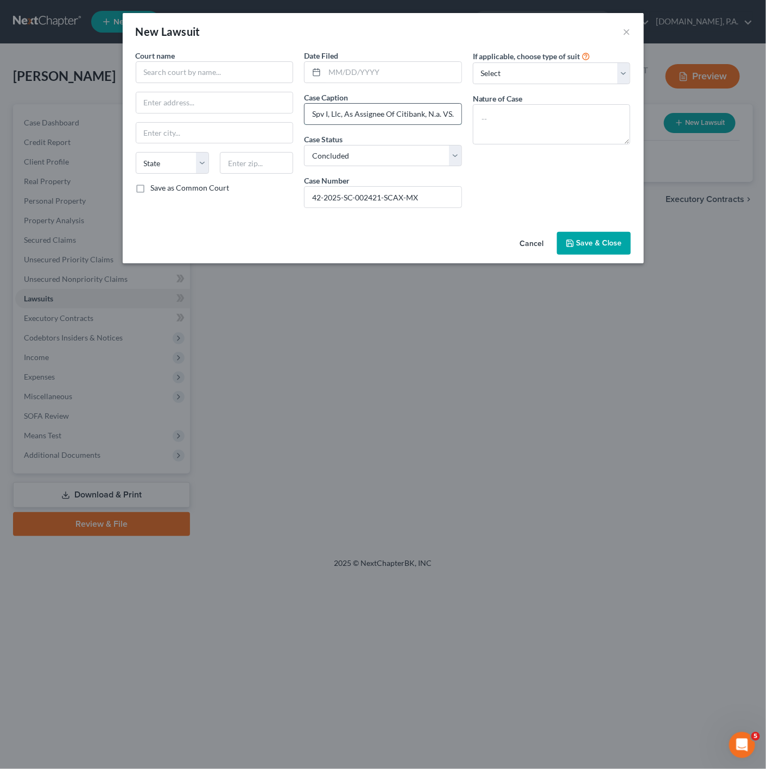
paste input "[PERSON_NAME]"
type input "Cavalry Spv I, Llc, As Assignee Of Citibank, N.a. VS. Brady Shull"
click at [588, 248] on span "Save & Close" at bounding box center [600, 242] width 46 height 9
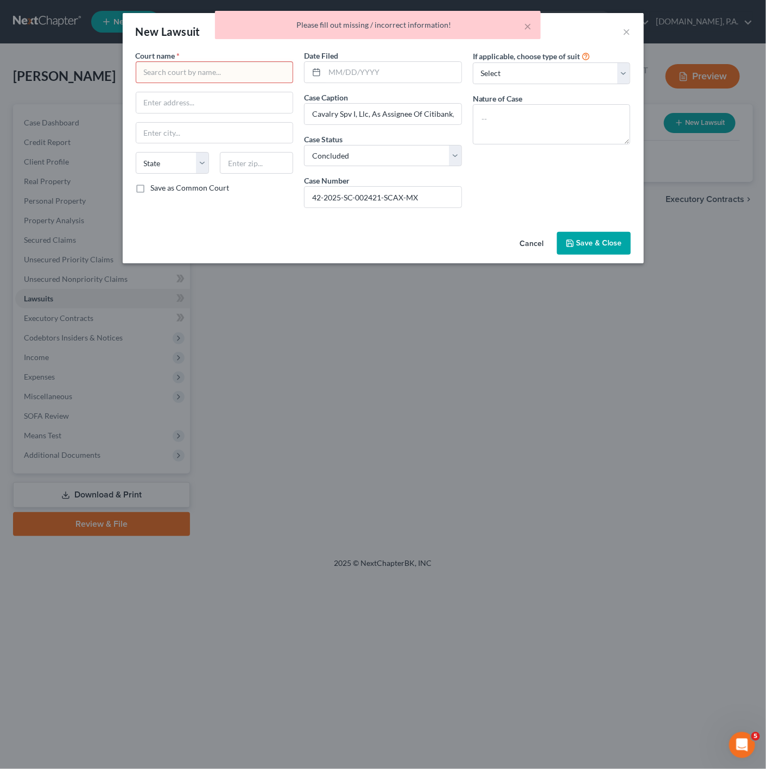
click at [173, 67] on input "text" at bounding box center [215, 72] width 158 height 22
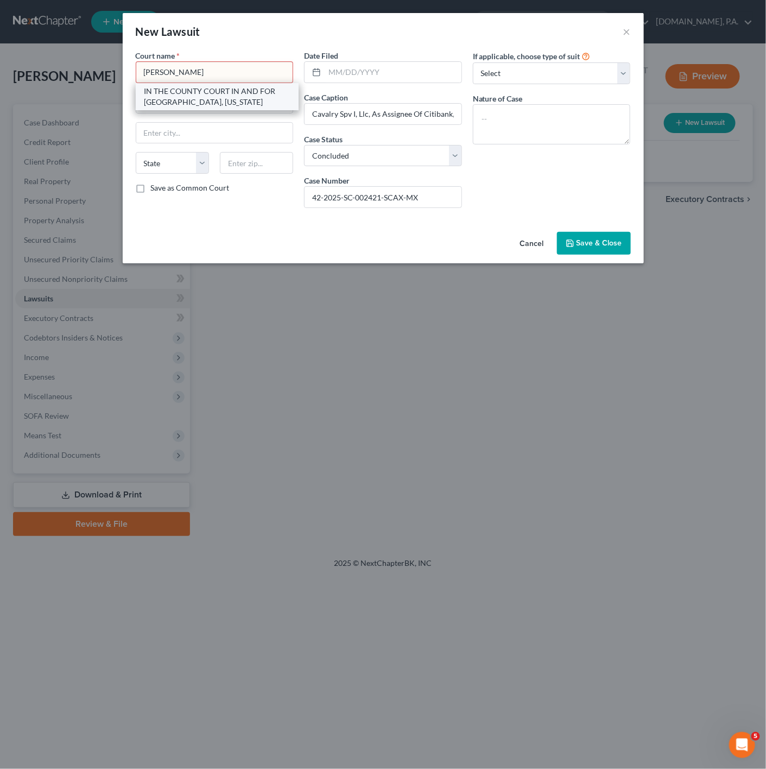
click at [225, 93] on div "IN THE COUNTY COURT IN AND FOR MARION COUNTY, FLORIDA" at bounding box center [217, 97] width 146 height 22
type input "IN THE COUNTY COURT IN AND FOR MARION COUNTY, FLORIDA"
type input "110 NW 1st Ave #1"
type input "Ocala"
select select "9"
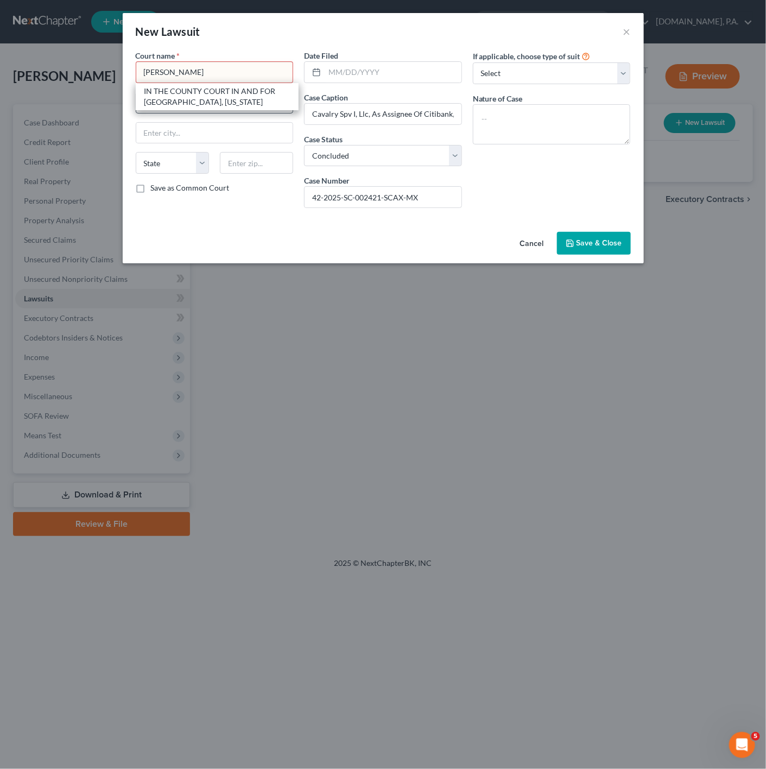
type input "34471"
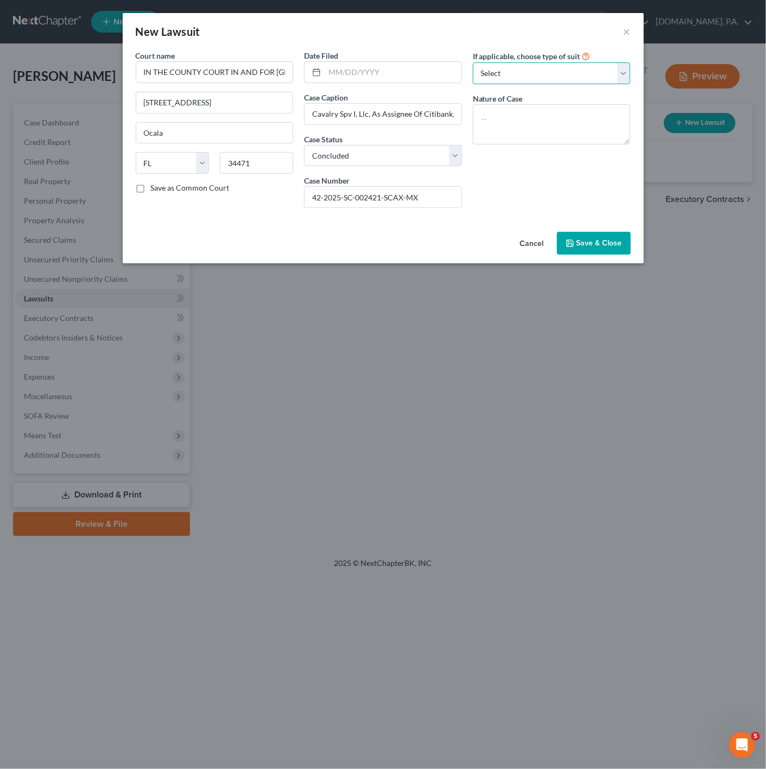
click at [556, 70] on select "Select Repossession Garnishment Foreclosure Attached, Seized, Or Levied Other" at bounding box center [552, 73] width 158 height 22
select select "4"
click at [473, 62] on select "Select Repossession Garnishment Foreclosure Attached, Seized, Or Levied Other" at bounding box center [552, 73] width 158 height 22
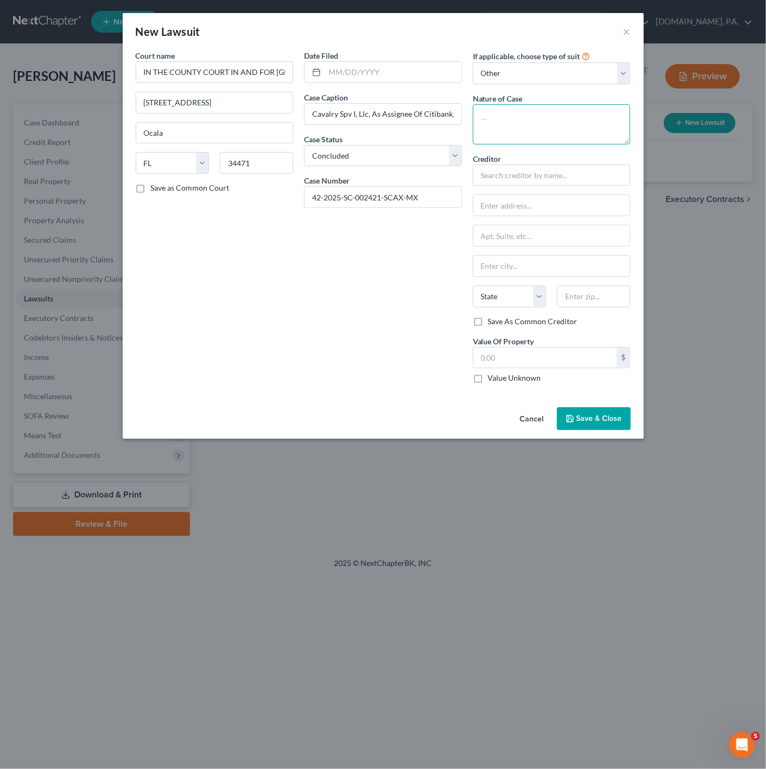
click at [512, 117] on textarea at bounding box center [552, 124] width 158 height 40
type textarea "Small Claims"
click at [537, 166] on input "text" at bounding box center [552, 176] width 158 height 22
click at [587, 421] on span "Save & Close" at bounding box center [600, 418] width 46 height 9
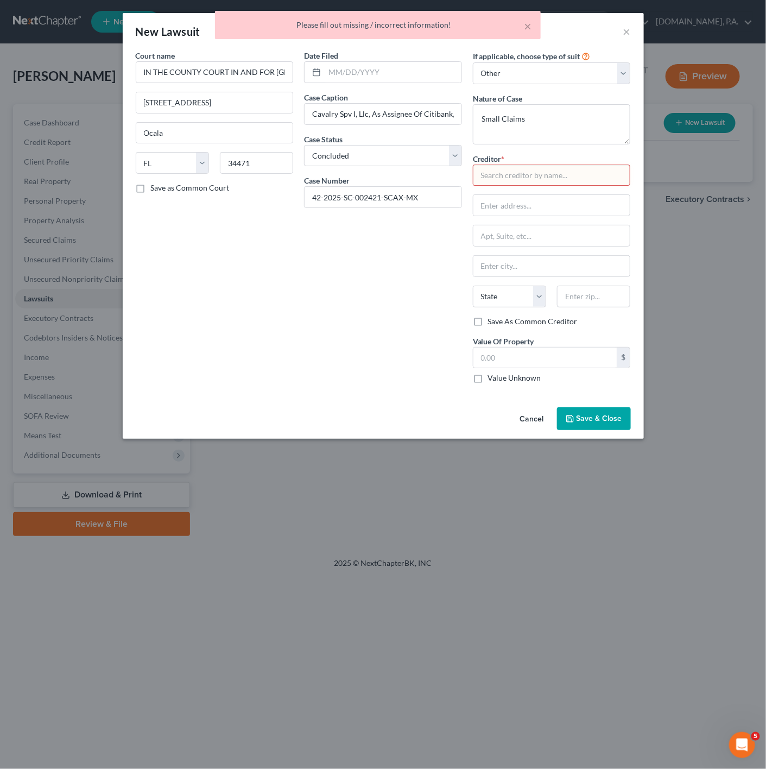
click at [534, 185] on input "text" at bounding box center [552, 176] width 158 height 22
type input "ggggggggg"
click at [608, 430] on button "Save & Close" at bounding box center [594, 418] width 74 height 23
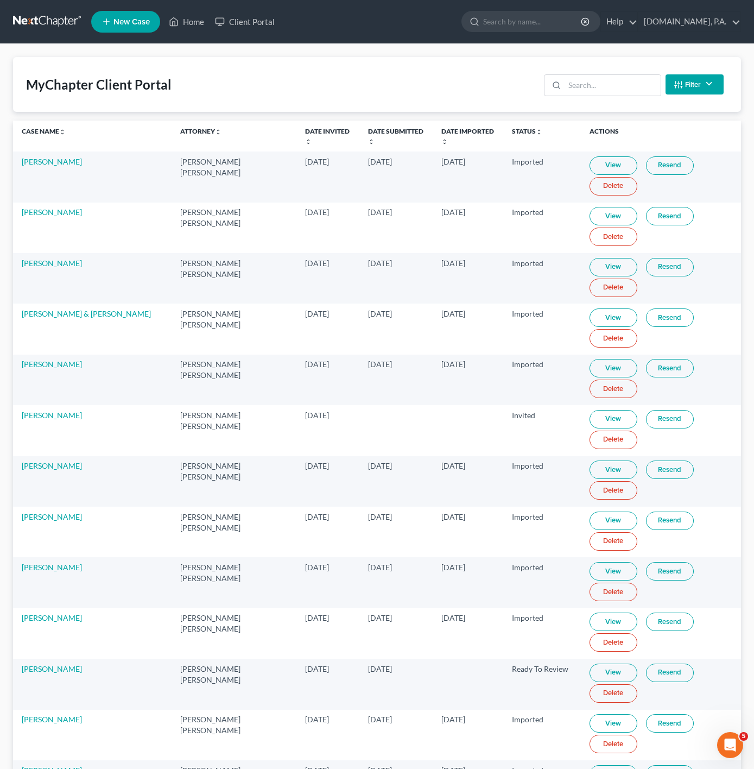
click at [613, 72] on div "Filter Status Filter... Invited In Progress Ready To Review Reviewed Imported S…" at bounding box center [634, 84] width 188 height 29
click at [608, 76] on input "search" at bounding box center [613, 85] width 96 height 21
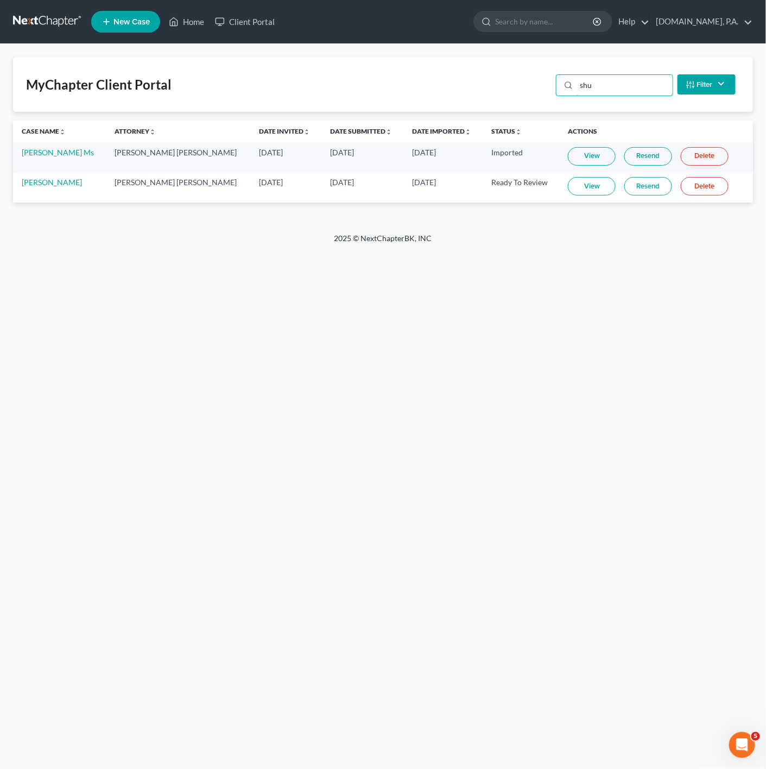
type input "shu"
click at [581, 191] on link "View" at bounding box center [592, 186] width 48 height 18
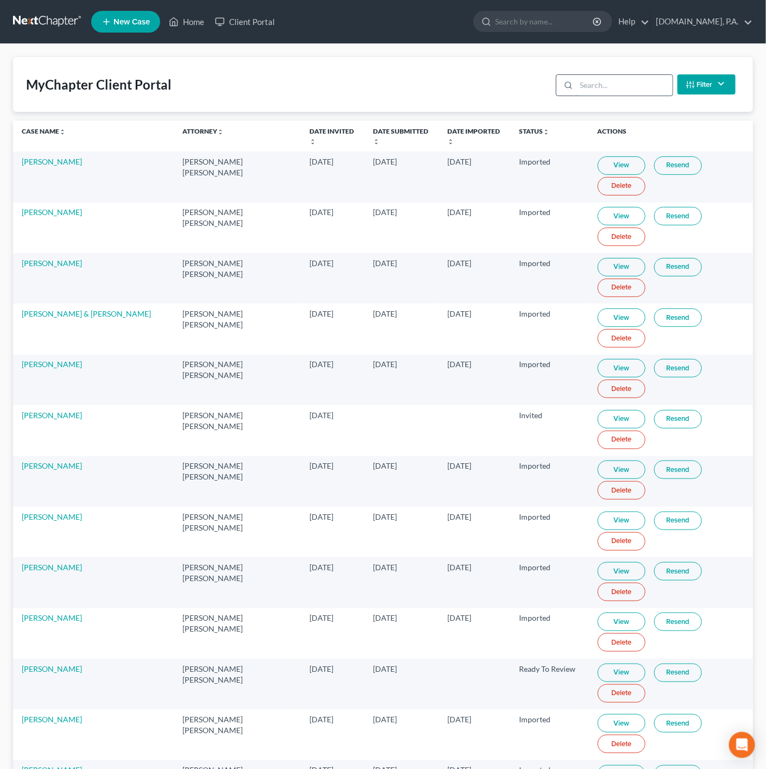
click at [613, 83] on input "search" at bounding box center [625, 85] width 96 height 21
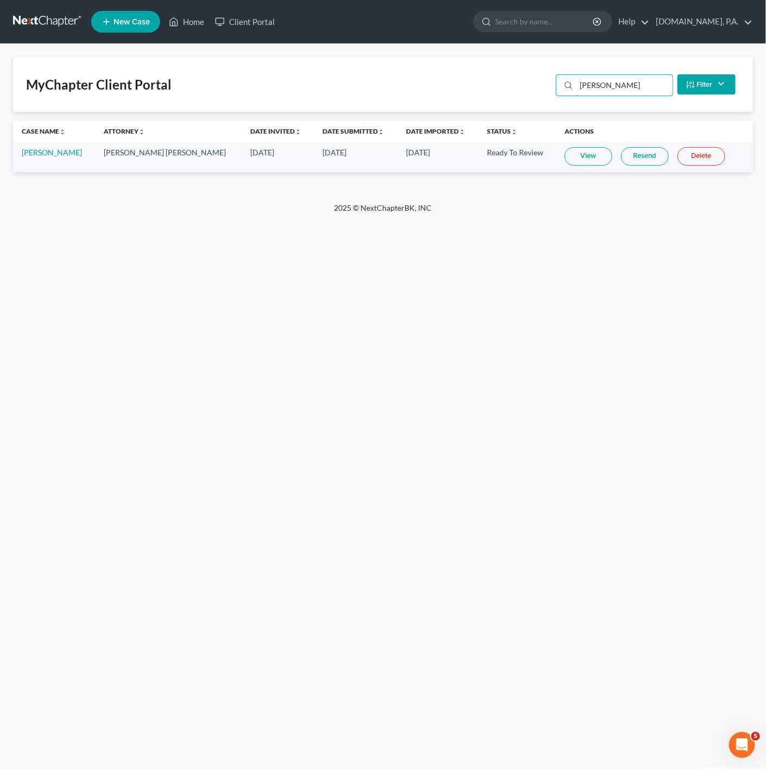
type input "[PERSON_NAME]"
click at [582, 152] on link "View" at bounding box center [589, 156] width 48 height 18
